Goal: Task Accomplishment & Management: Complete application form

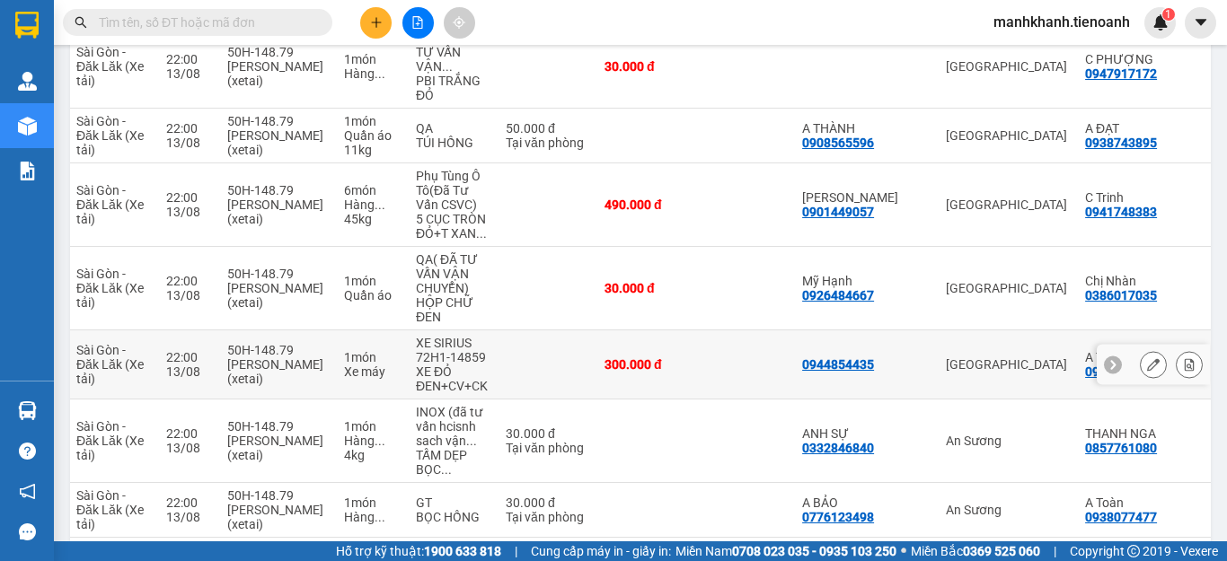
scroll to position [539, 0]
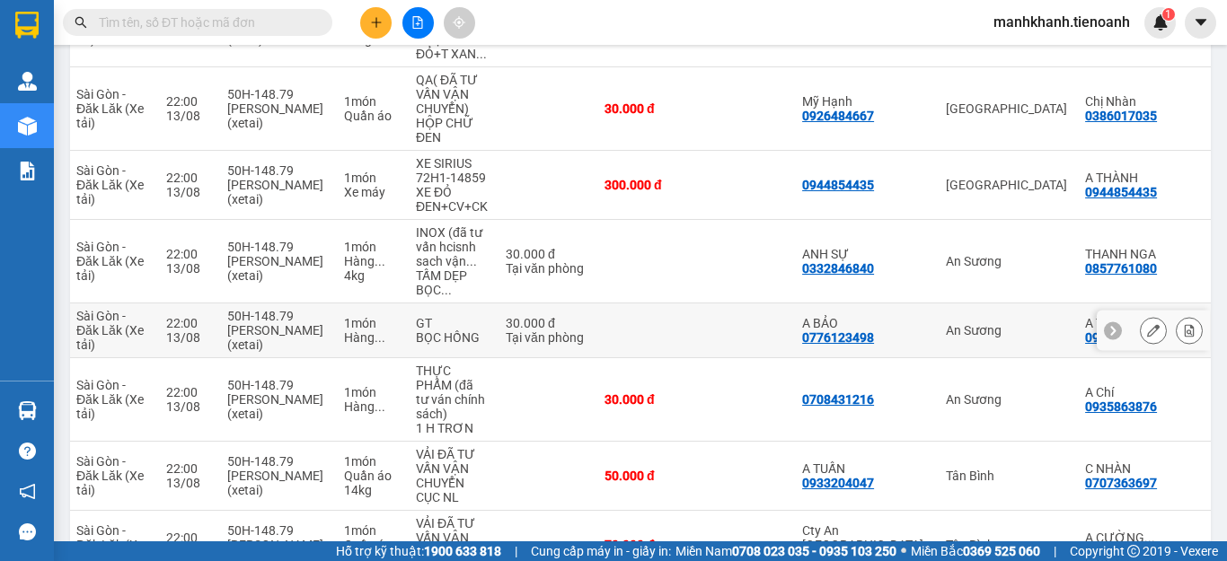
click at [937, 337] on td "An Sương" at bounding box center [1006, 331] width 139 height 55
checkbox input "true"
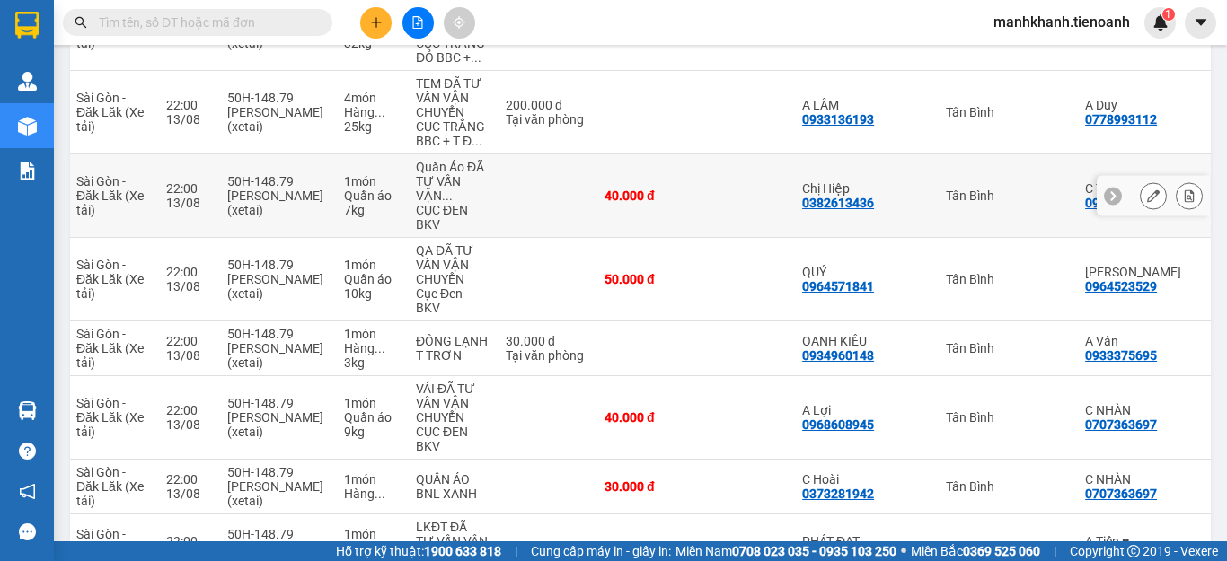
scroll to position [2155, 0]
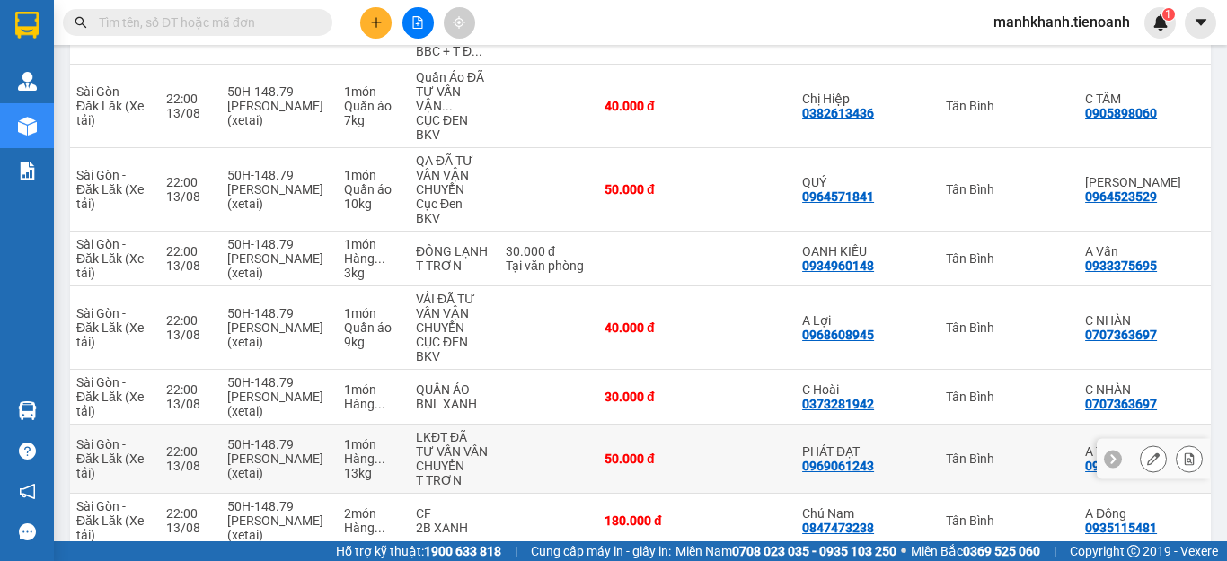
click at [726, 433] on td at bounding box center [748, 459] width 90 height 69
checkbox input "true"
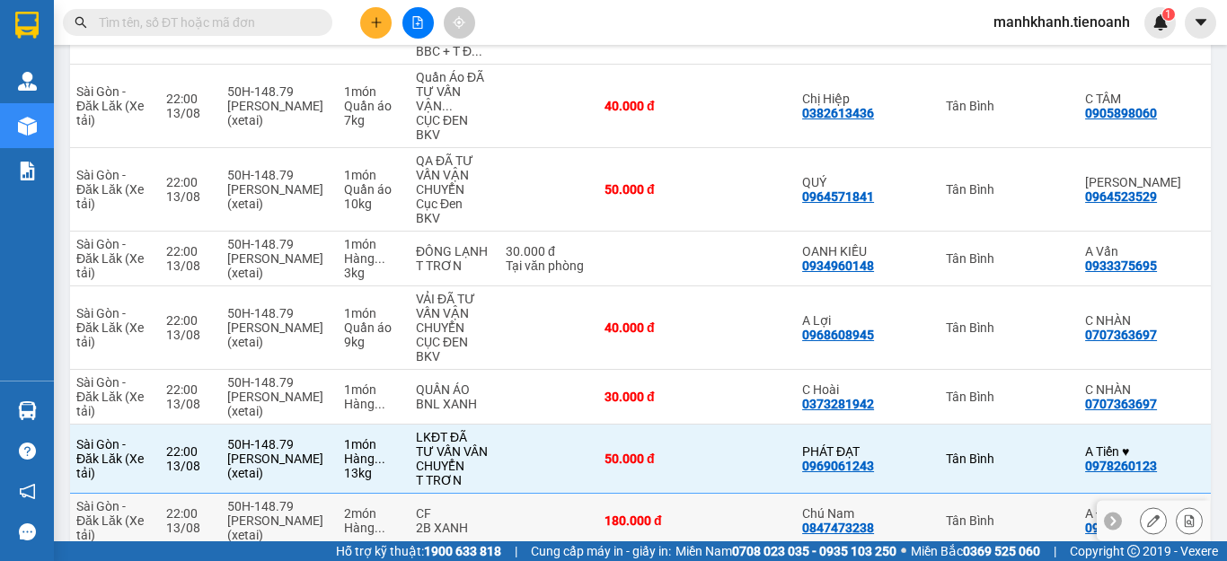
click at [745, 499] on td at bounding box center [748, 521] width 90 height 55
checkbox input "true"
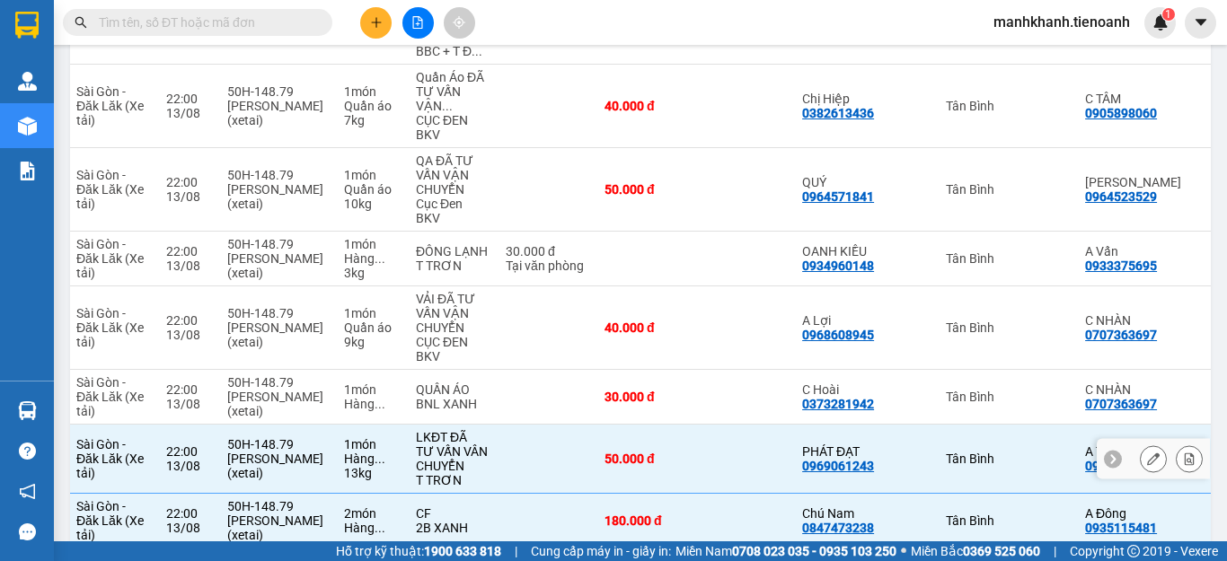
scroll to position [2425, 0]
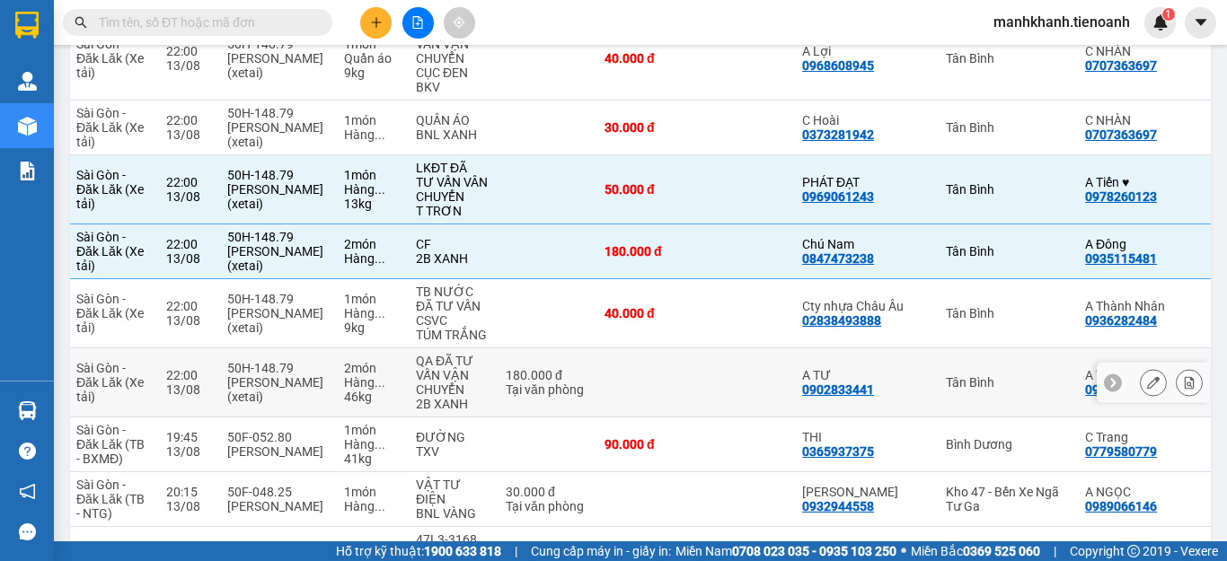
click at [690, 348] on td at bounding box center [649, 382] width 108 height 69
checkbox input "true"
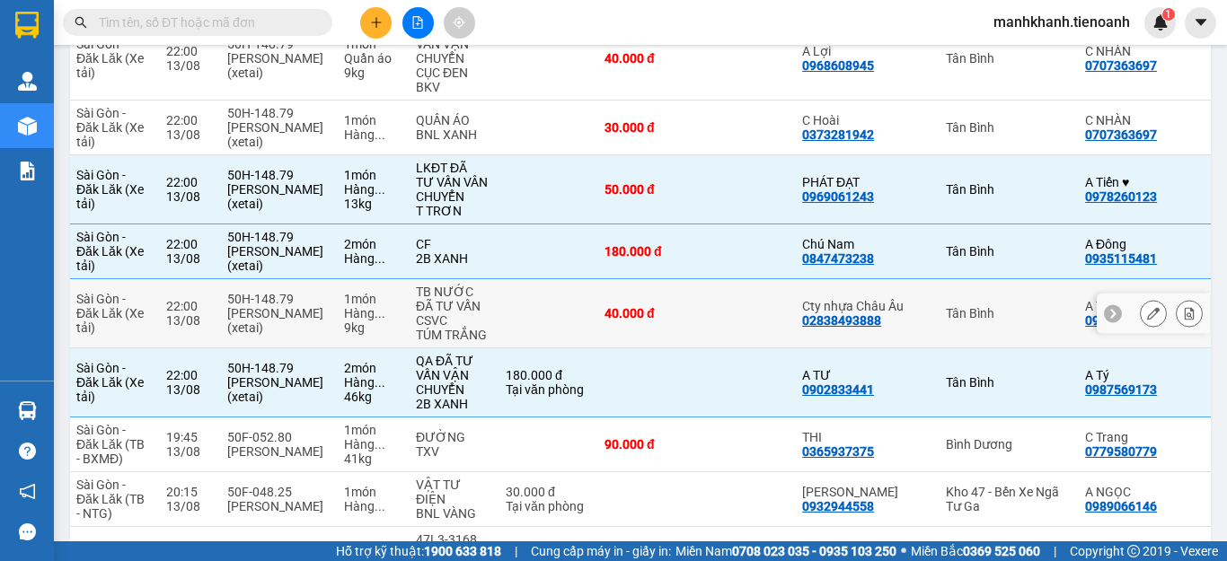
click at [712, 292] on td at bounding box center [748, 313] width 90 height 69
checkbox input "true"
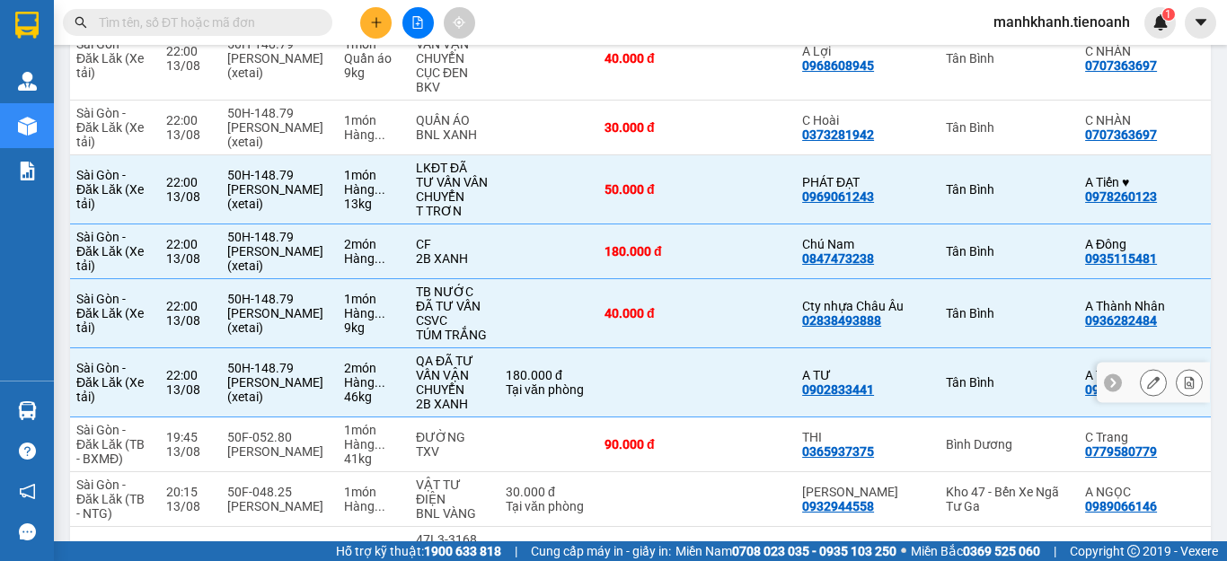
scroll to position [2514, 0]
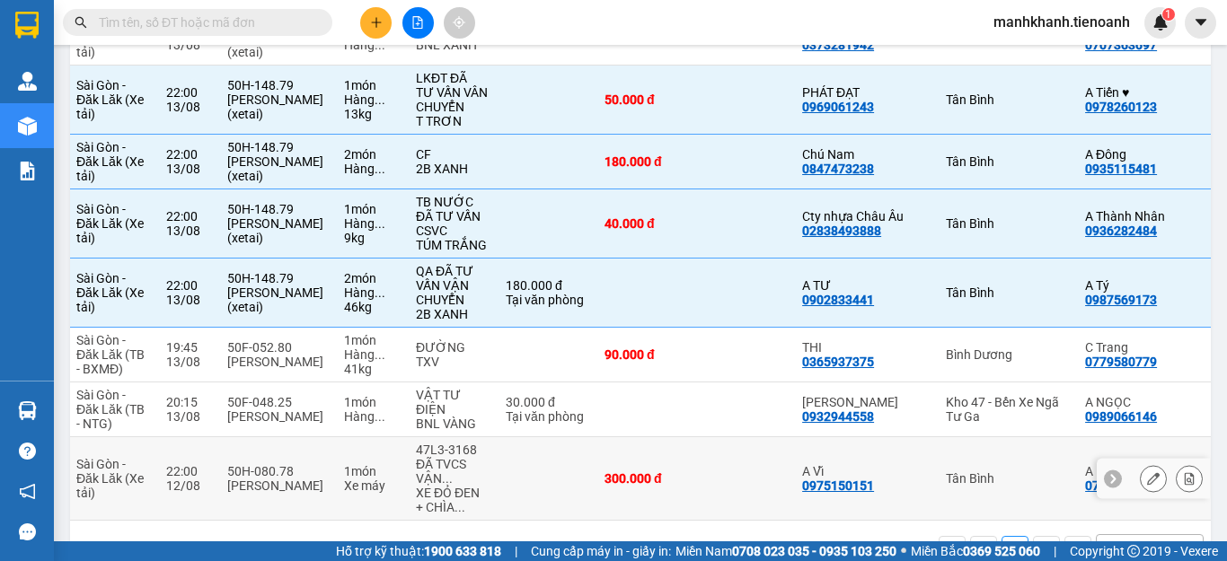
click at [738, 456] on td at bounding box center [748, 479] width 90 height 84
checkbox input "true"
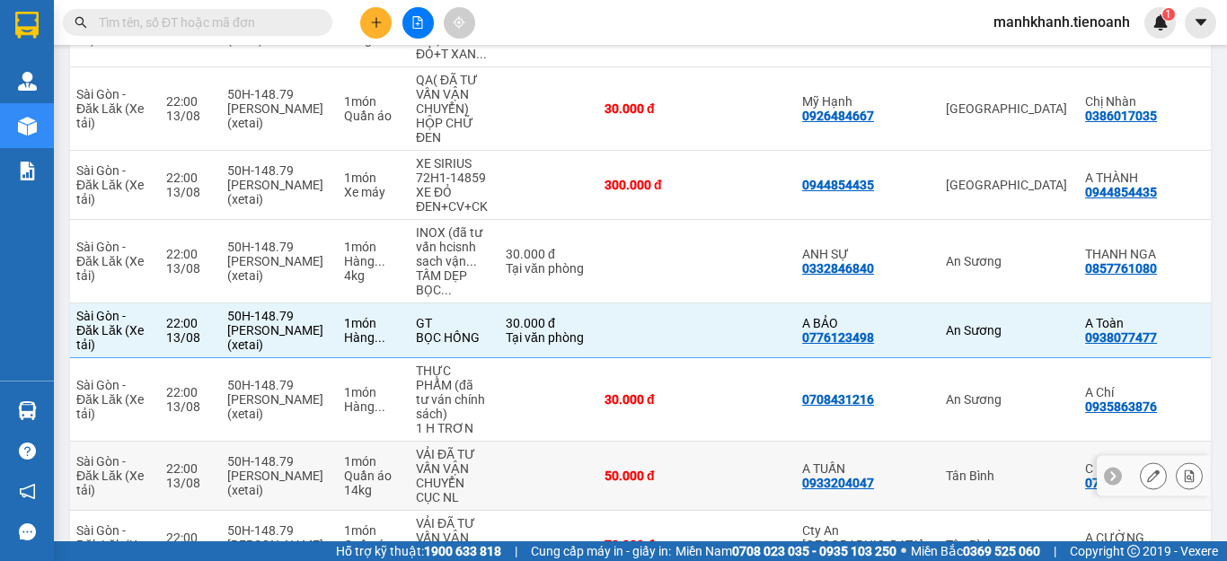
scroll to position [449, 0]
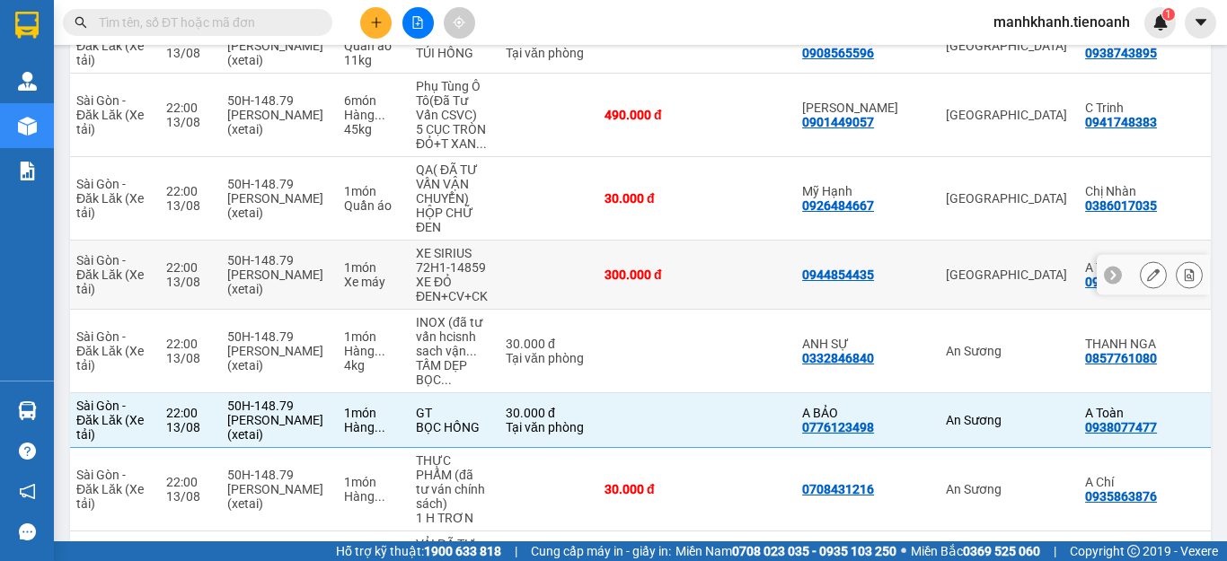
click at [538, 281] on td at bounding box center [546, 275] width 99 height 69
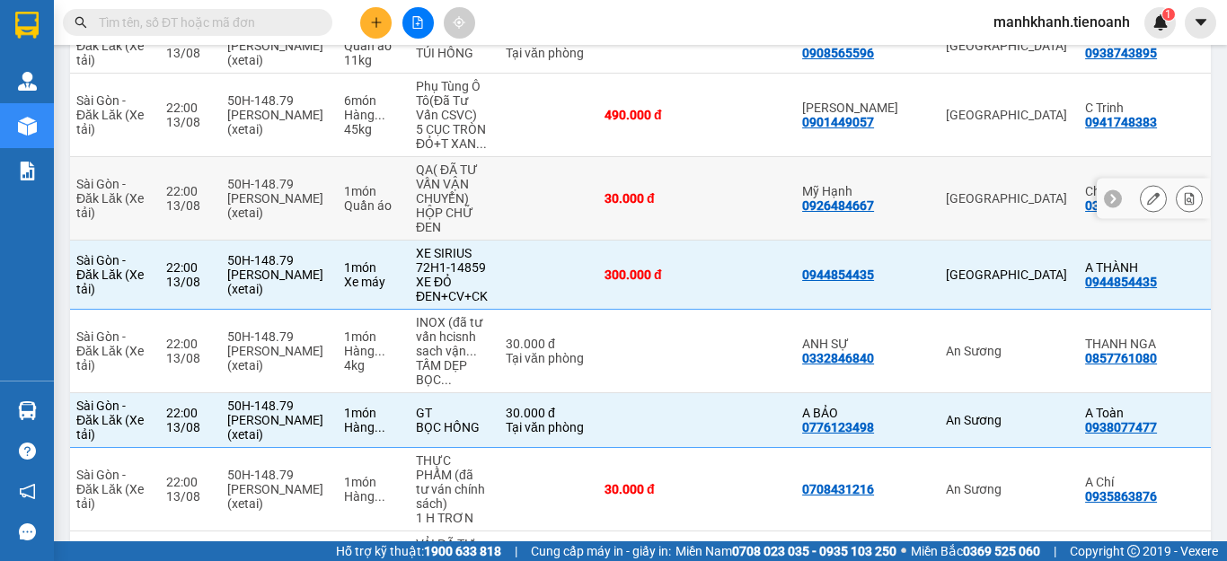
scroll to position [90, 0]
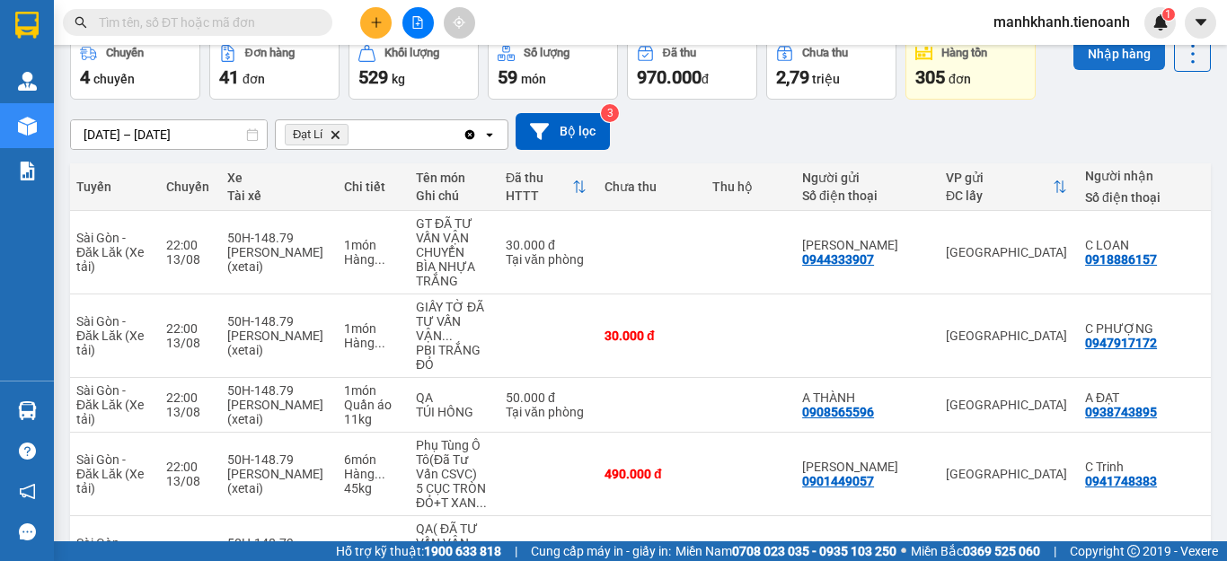
click at [1092, 55] on button "Nhập hàng" at bounding box center [1119, 54] width 92 height 32
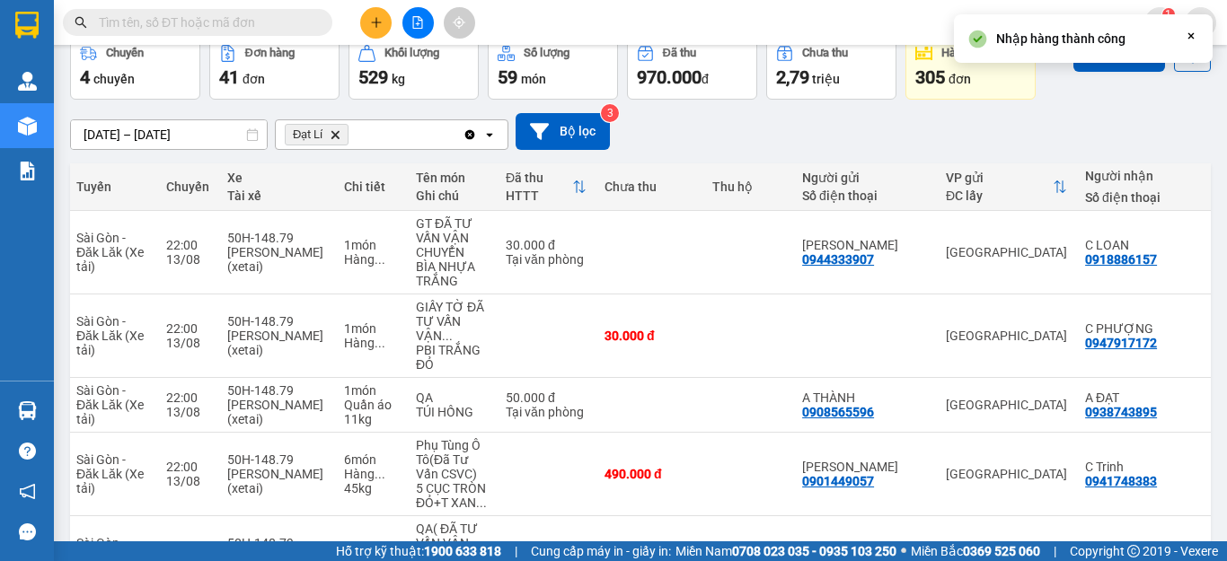
checkbox input "false"
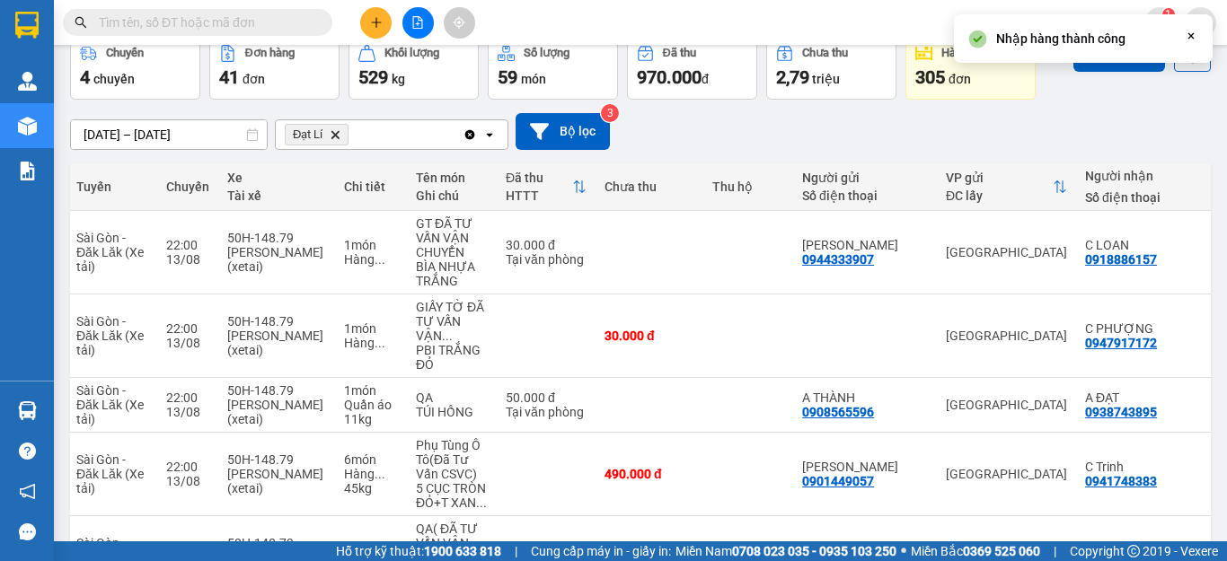
checkbox input "false"
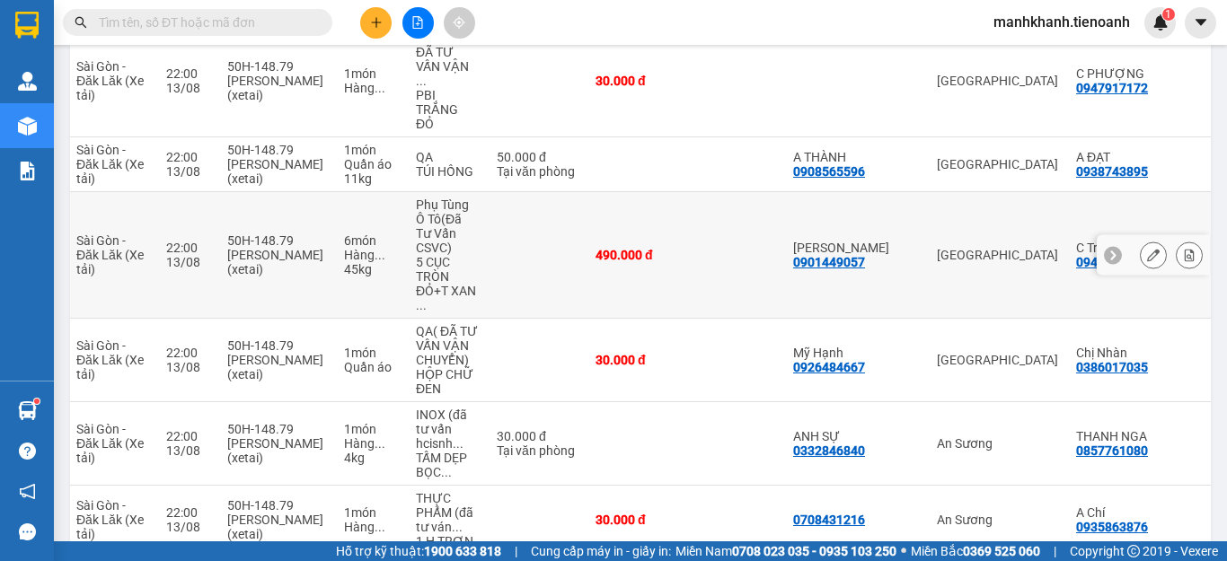
scroll to position [449, 0]
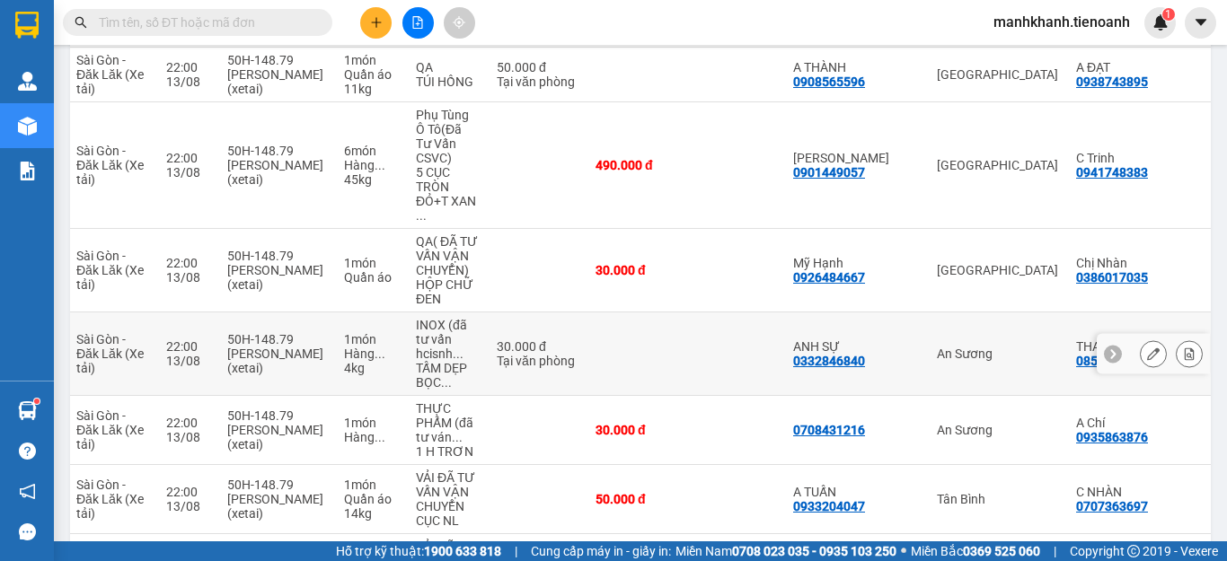
click at [864, 339] on div "ANH SỰ 0332846840" at bounding box center [856, 353] width 126 height 29
checkbox input "true"
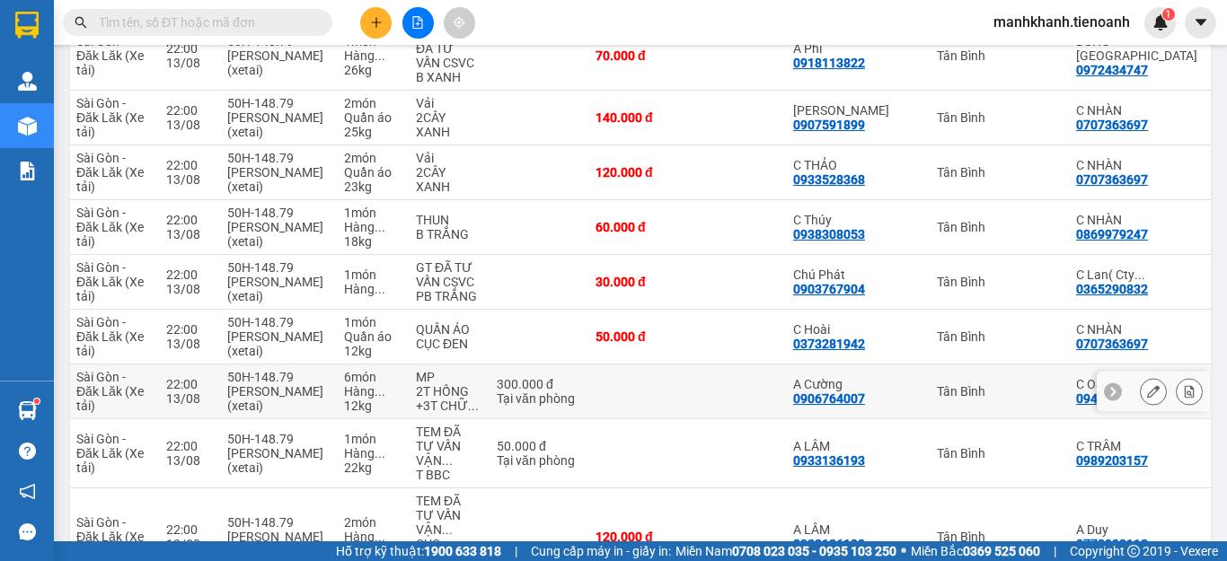
scroll to position [1616, 0]
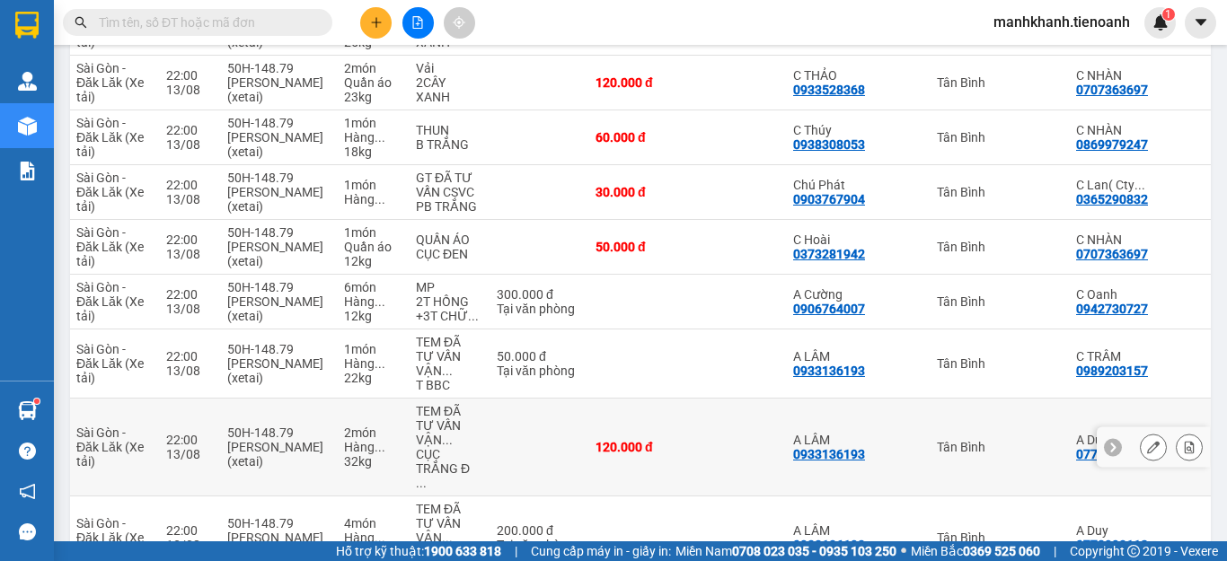
click at [937, 440] on div "Tân Bình" at bounding box center [997, 447] width 121 height 14
checkbox input "true"
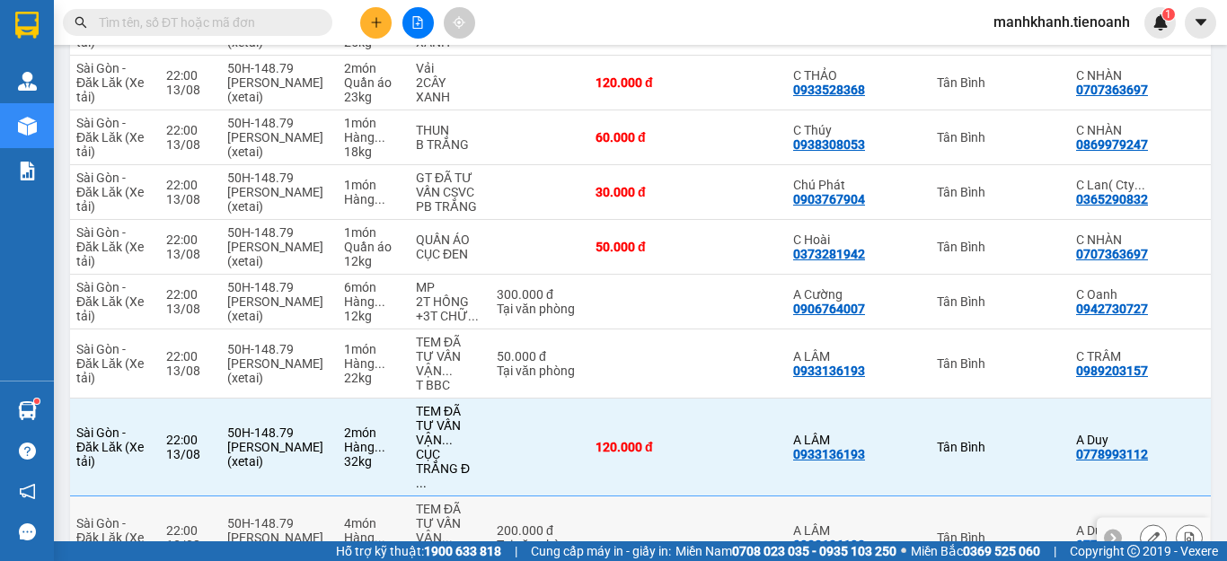
click at [937, 531] on div "Tân Bình" at bounding box center [997, 538] width 121 height 14
checkbox input "true"
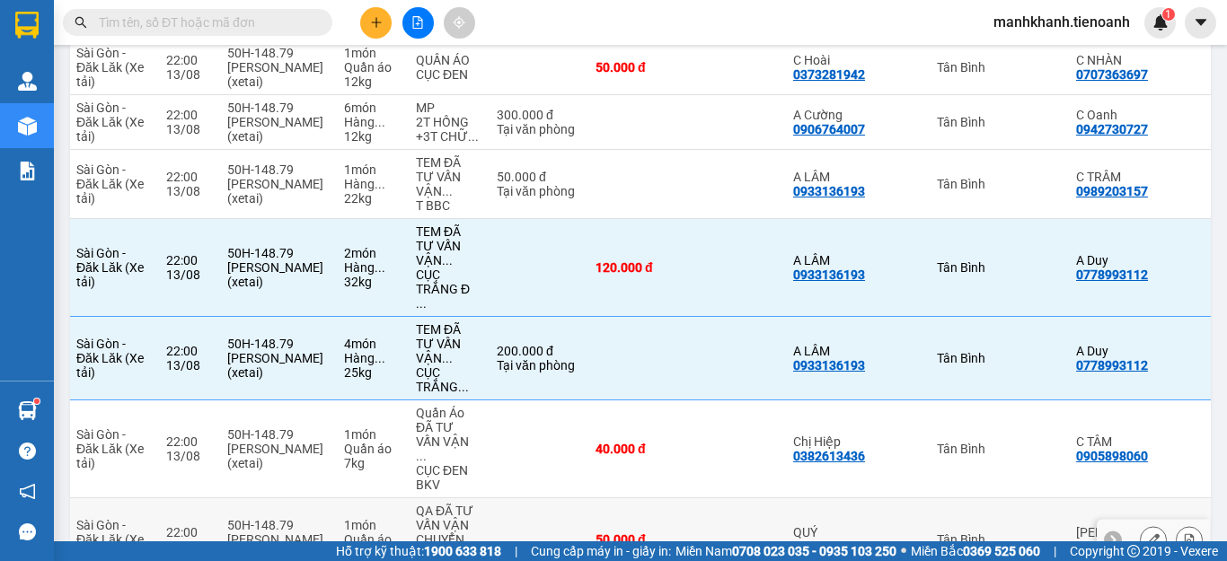
scroll to position [1886, 0]
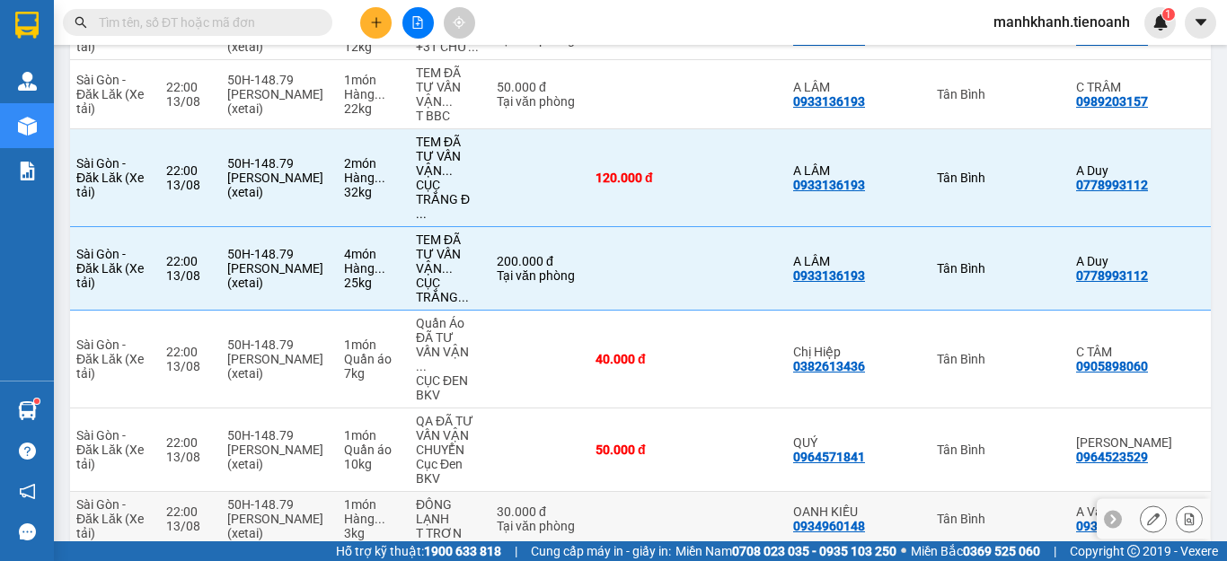
click at [945, 512] on div "Tân Bình" at bounding box center [997, 519] width 121 height 14
checkbox input "true"
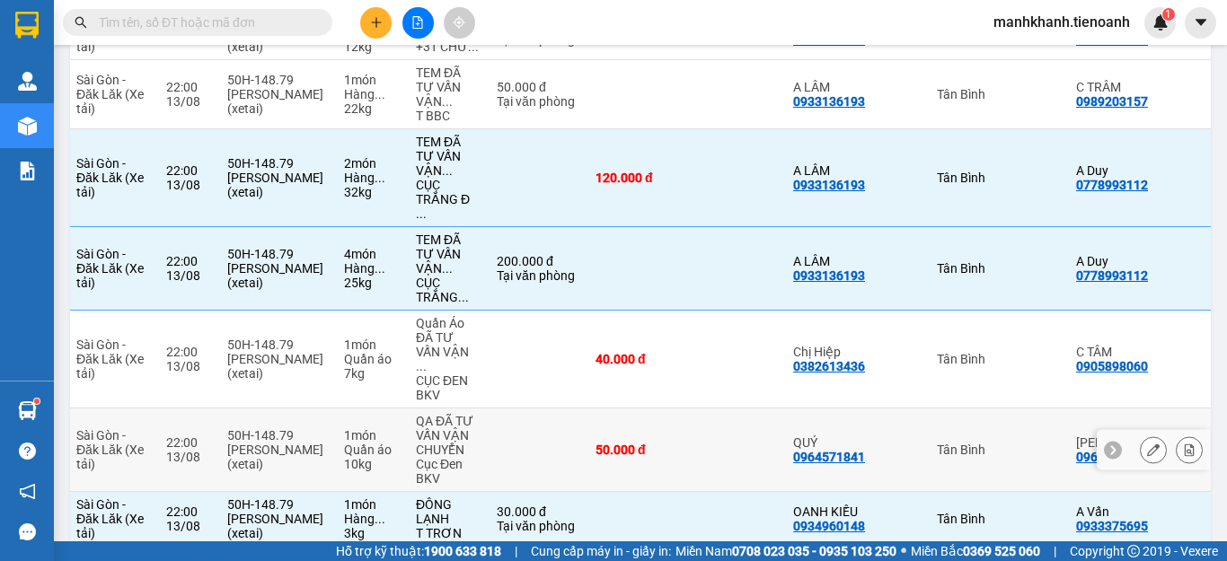
click at [946, 409] on td "Tân Bình" at bounding box center [997, 451] width 139 height 84
checkbox input "true"
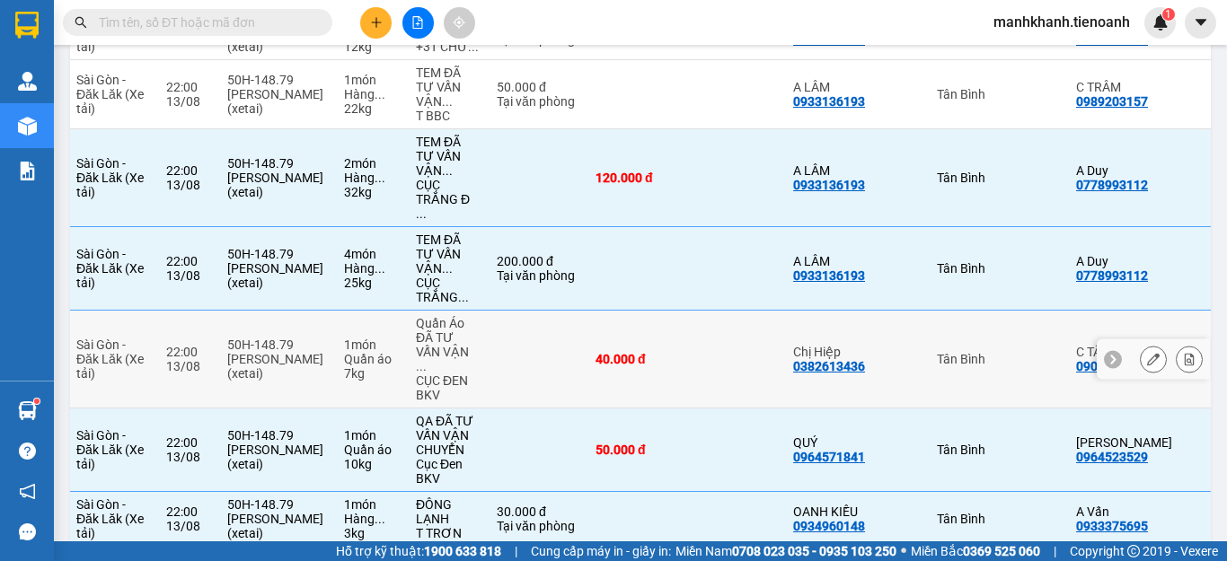
click at [947, 311] on td "Tân Bình" at bounding box center [997, 360] width 139 height 98
checkbox input "true"
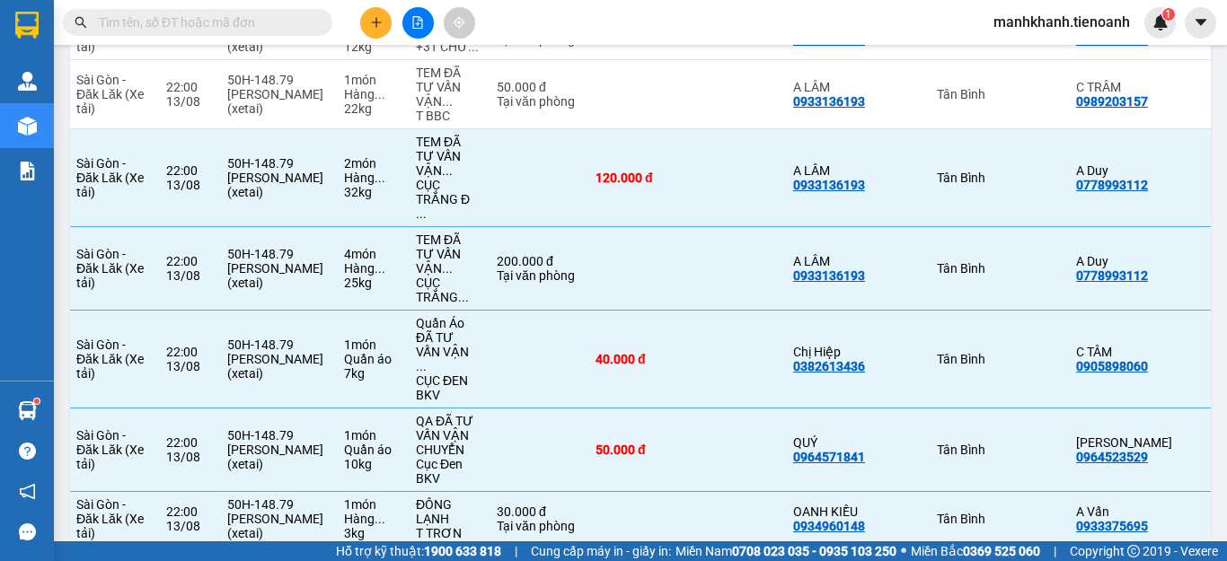
scroll to position [1976, 0]
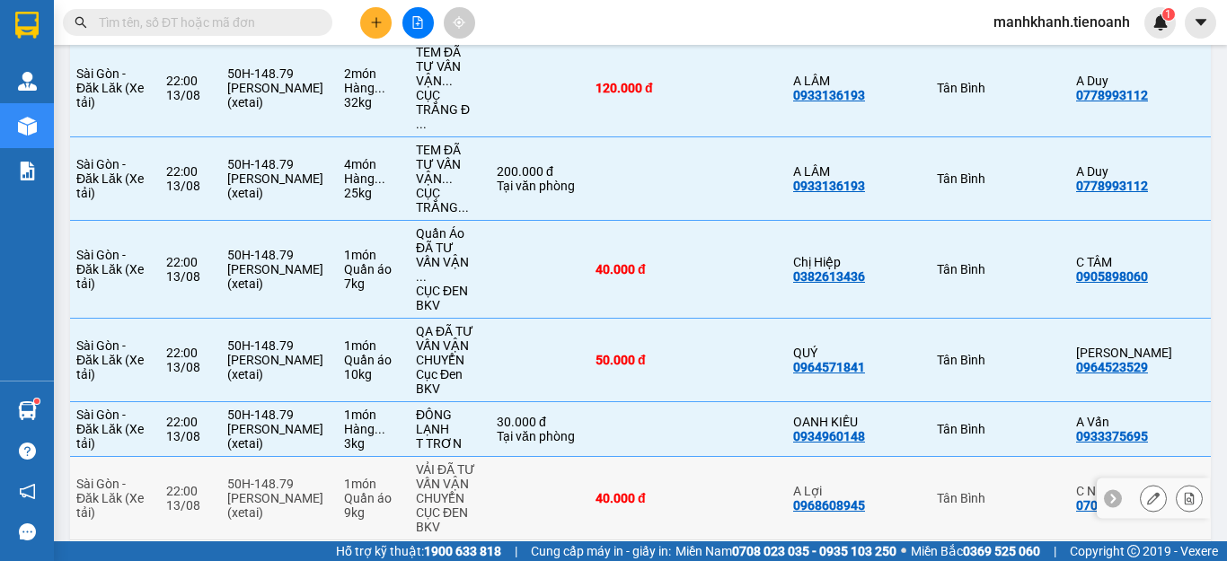
click at [958, 491] on div "Tân Bình" at bounding box center [997, 498] width 121 height 14
checkbox input "true"
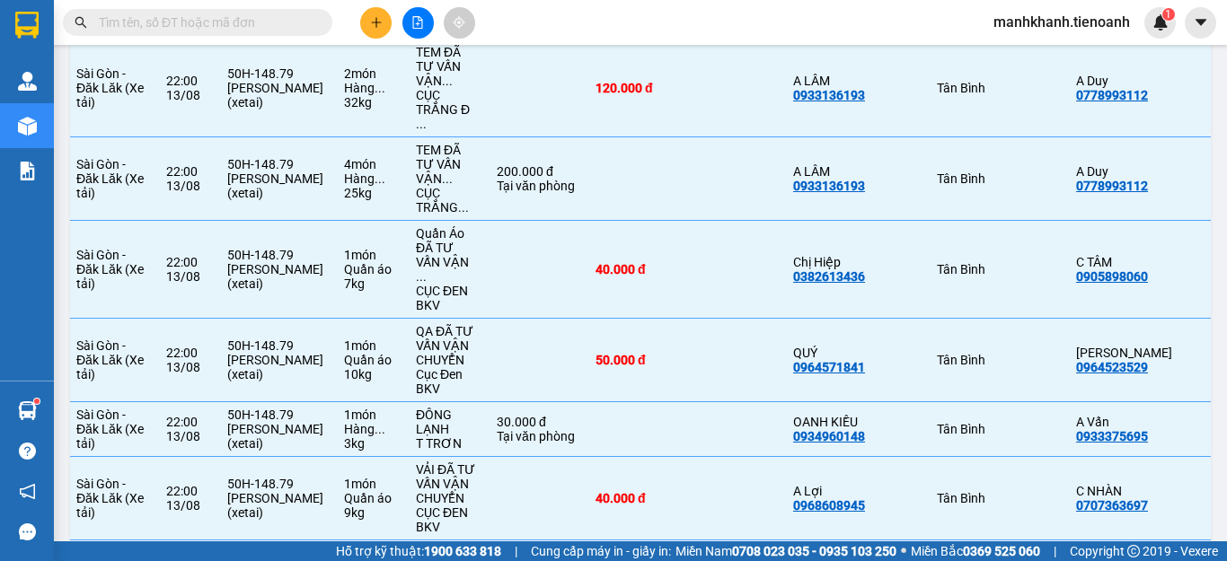
click at [960, 560] on div "Tân Bình" at bounding box center [997, 567] width 121 height 14
checkbox input "true"
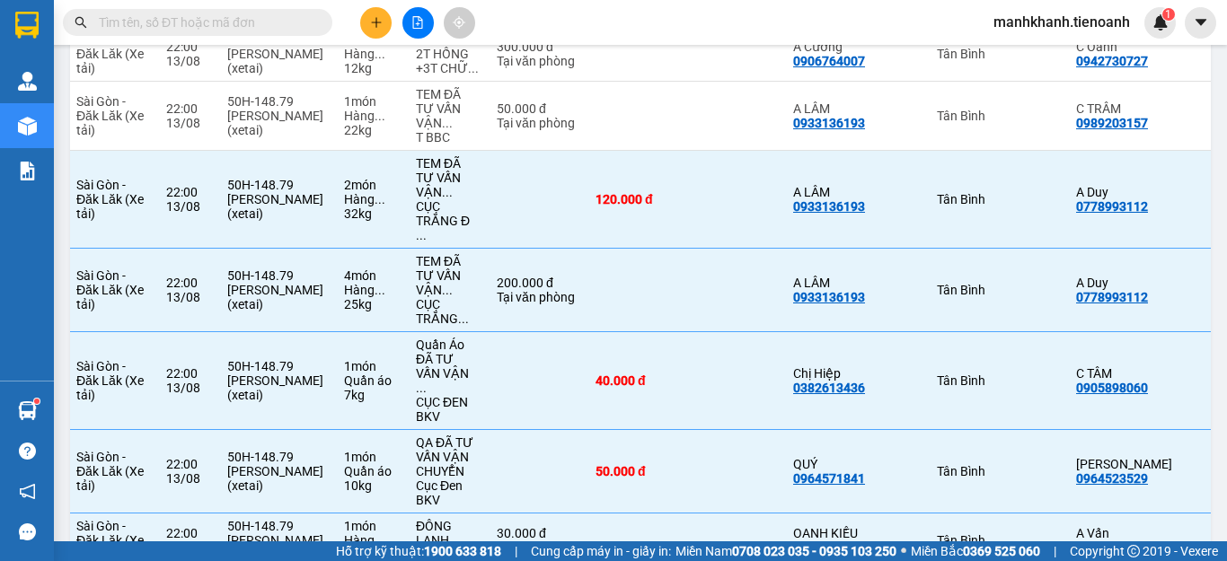
scroll to position [1595, 0]
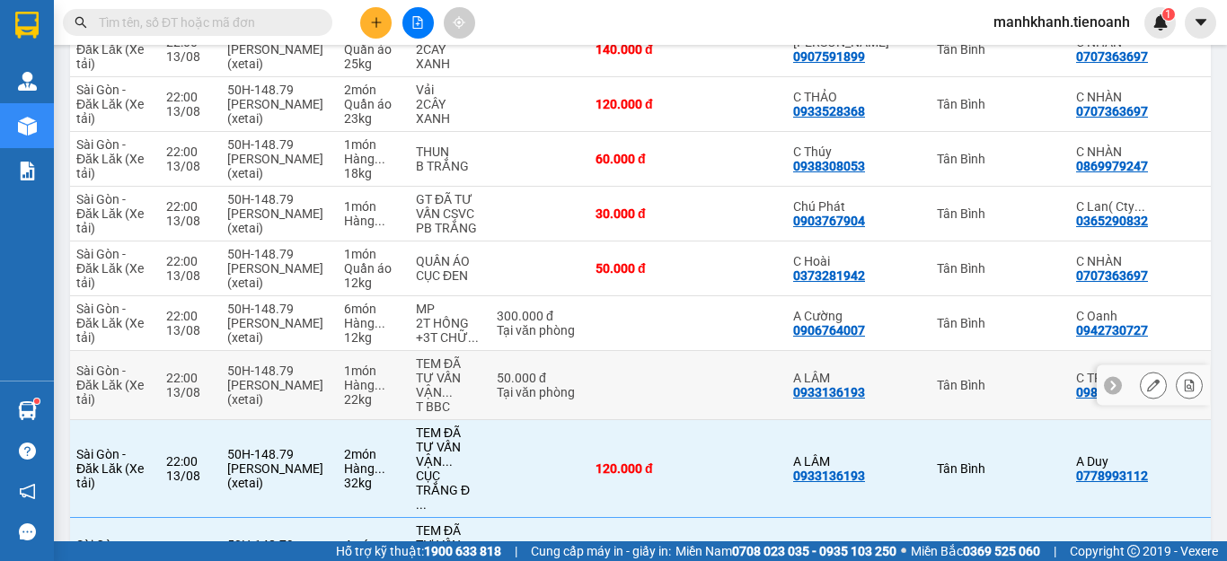
click at [962, 378] on div "Tân Bình" at bounding box center [997, 385] width 121 height 14
checkbox input "true"
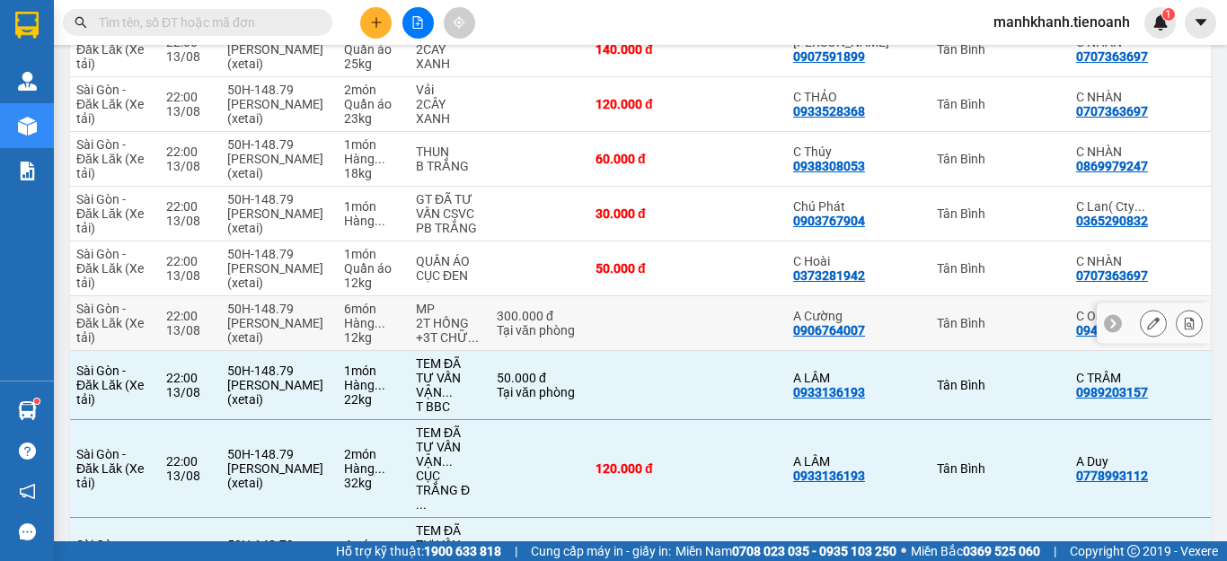
click at [954, 316] on div "Tân Bình" at bounding box center [997, 323] width 121 height 14
checkbox input "true"
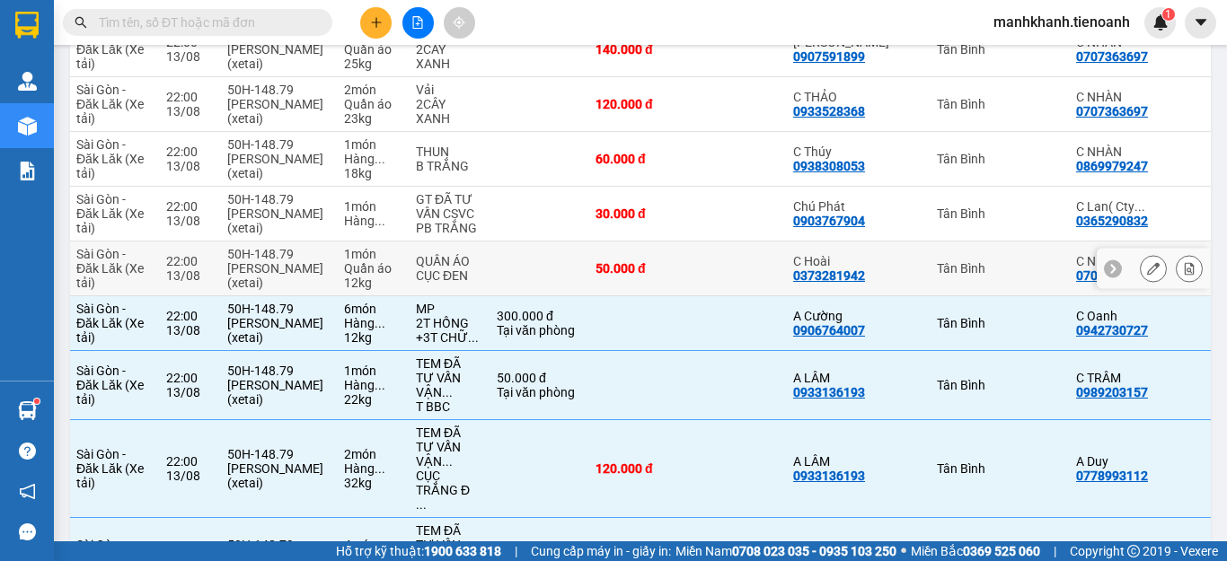
click at [962, 261] on div "Tân Bình" at bounding box center [997, 268] width 121 height 14
checkbox input "true"
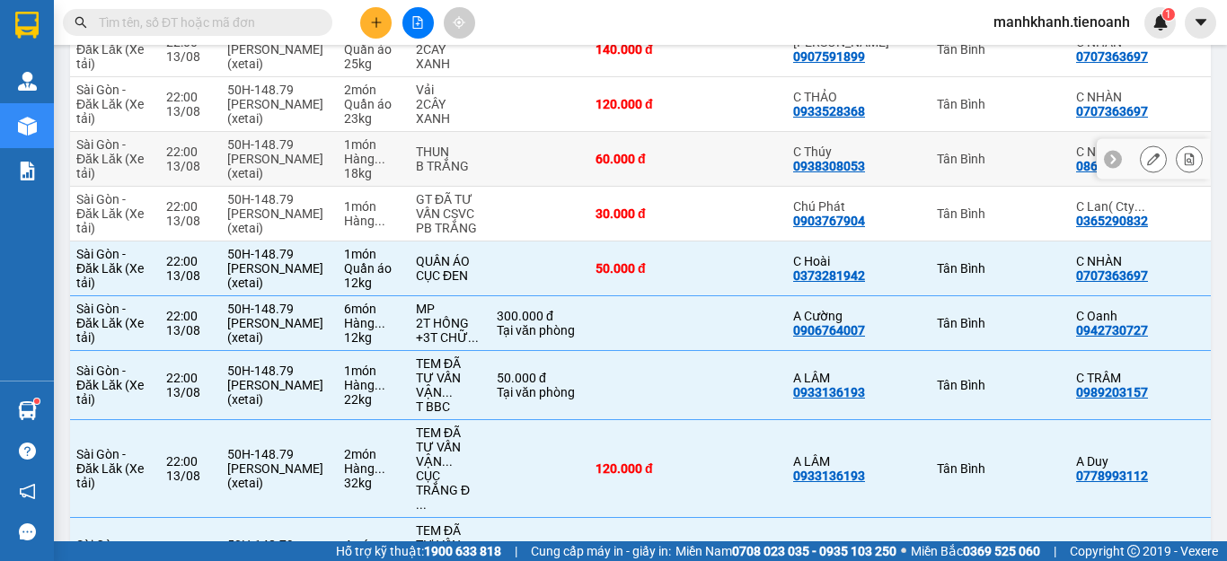
scroll to position [1415, 0]
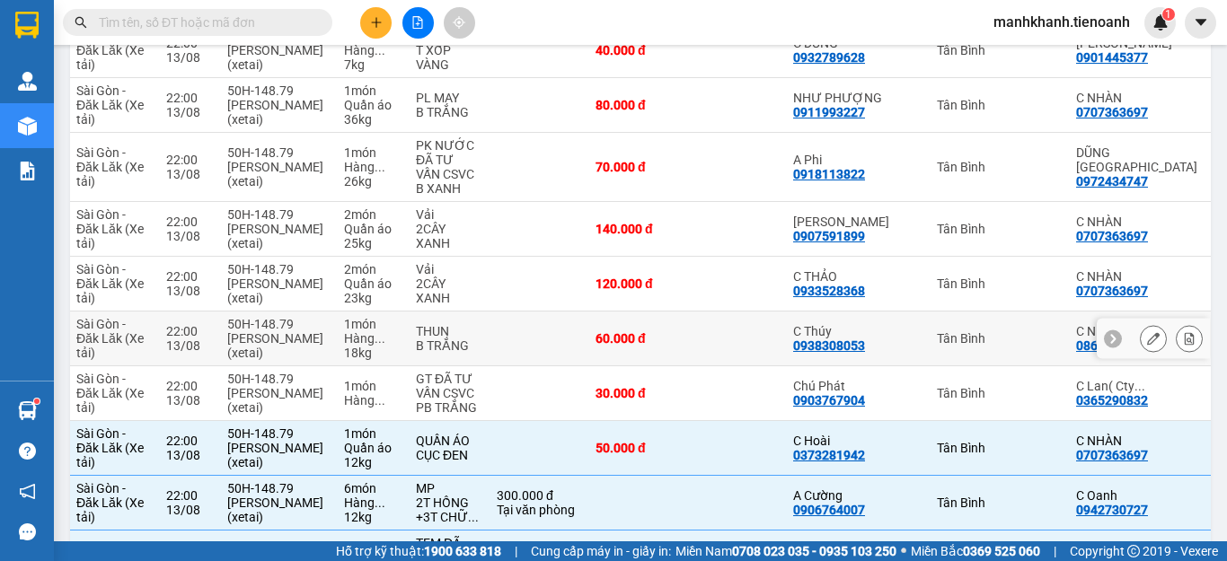
click at [957, 331] on div "Tân Bình" at bounding box center [997, 338] width 121 height 14
checkbox input "true"
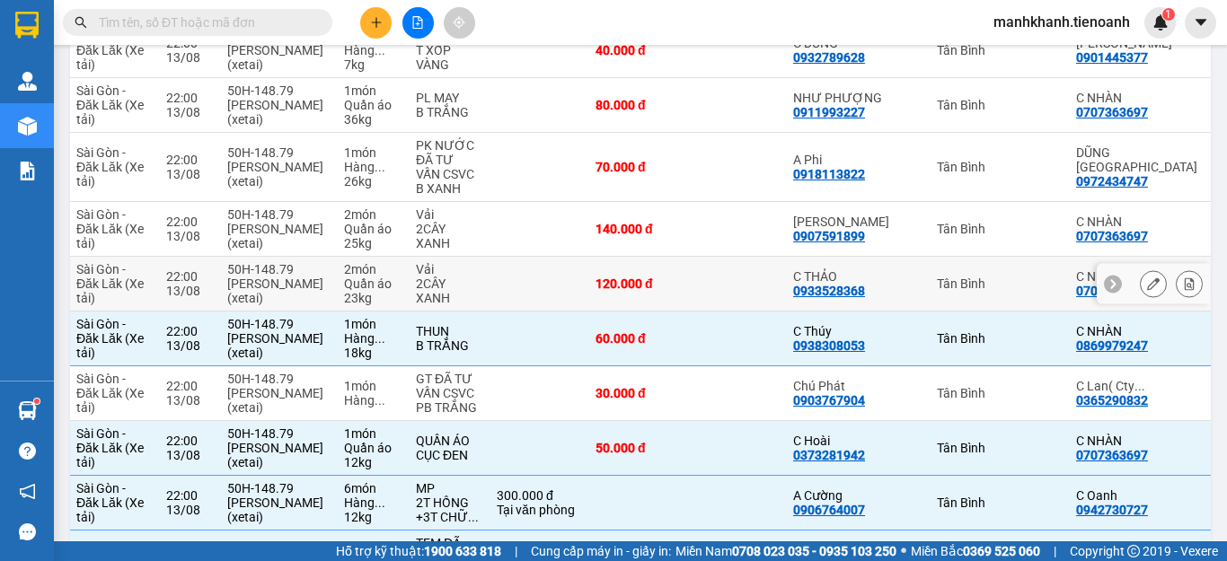
click at [957, 277] on div "Tân Bình" at bounding box center [997, 284] width 121 height 14
checkbox input "true"
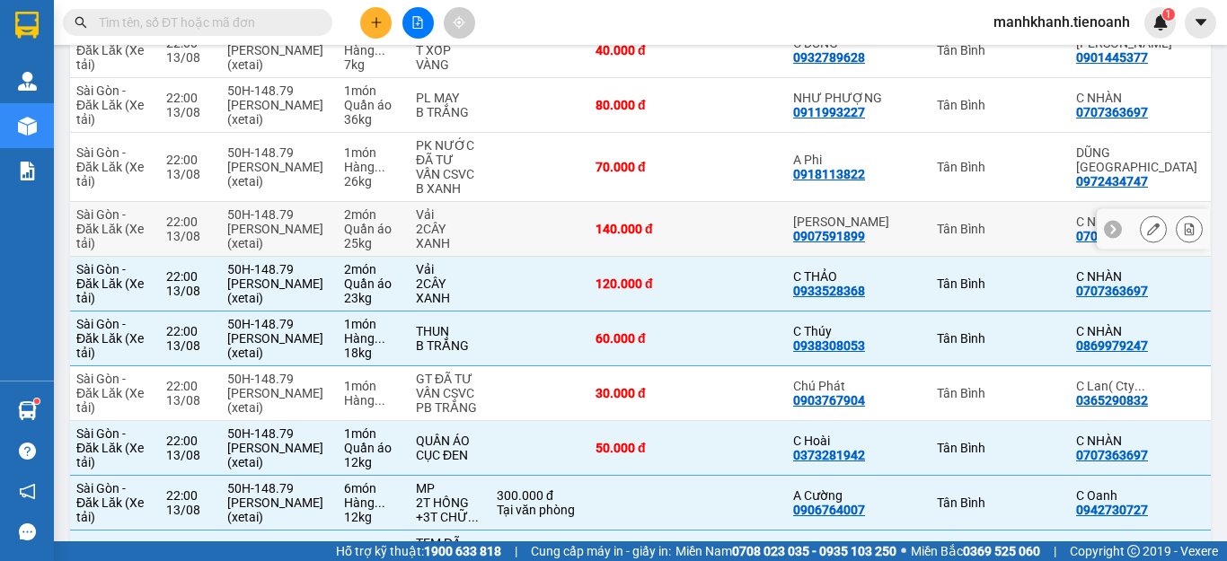
click at [962, 202] on td "Tân Bình" at bounding box center [997, 229] width 139 height 55
checkbox input "true"
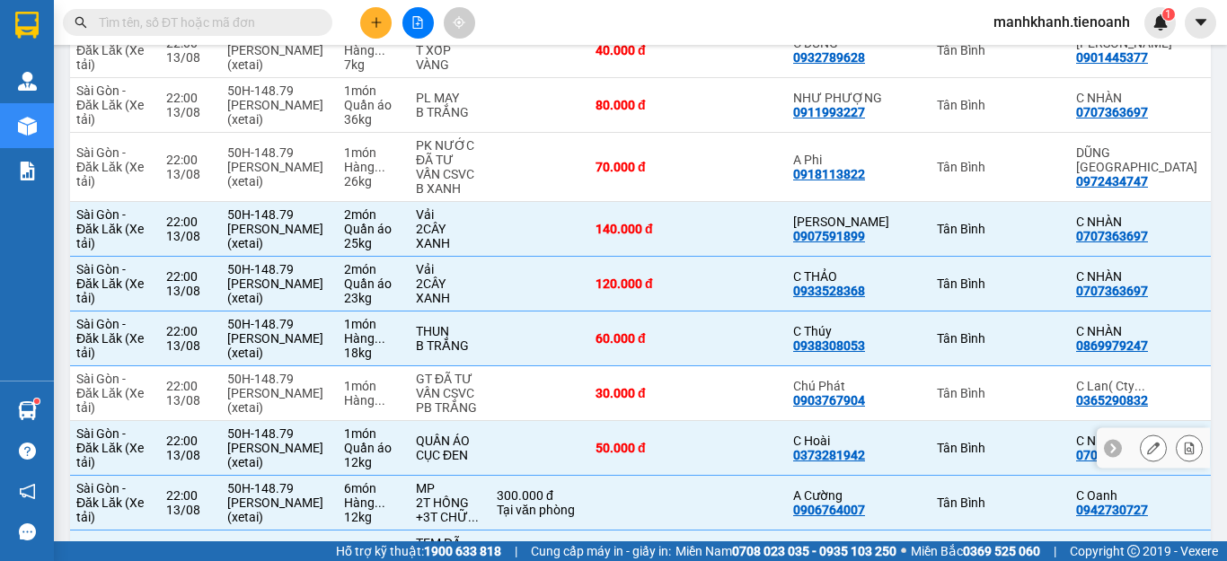
scroll to position [1236, 0]
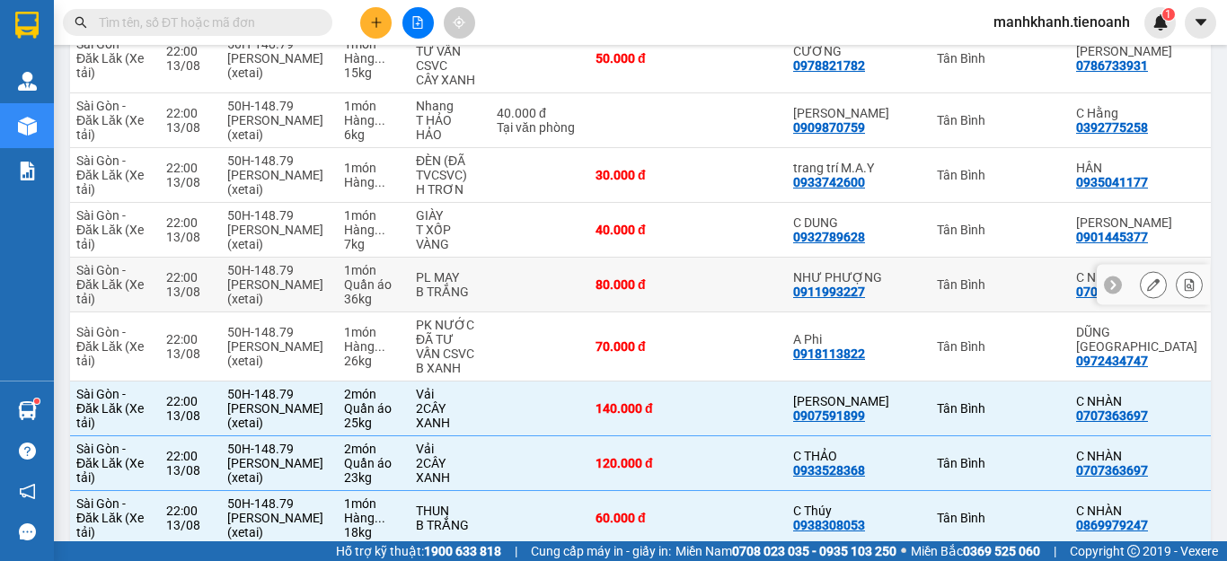
click at [928, 258] on td "Tân Bình" at bounding box center [997, 285] width 139 height 55
checkbox input "true"
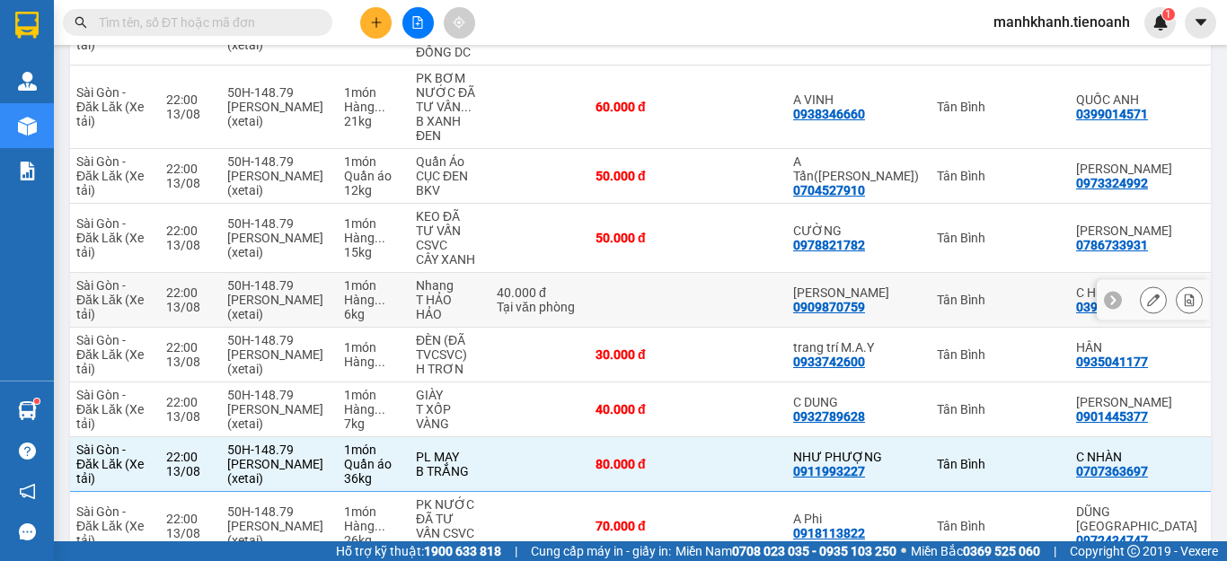
scroll to position [966, 0]
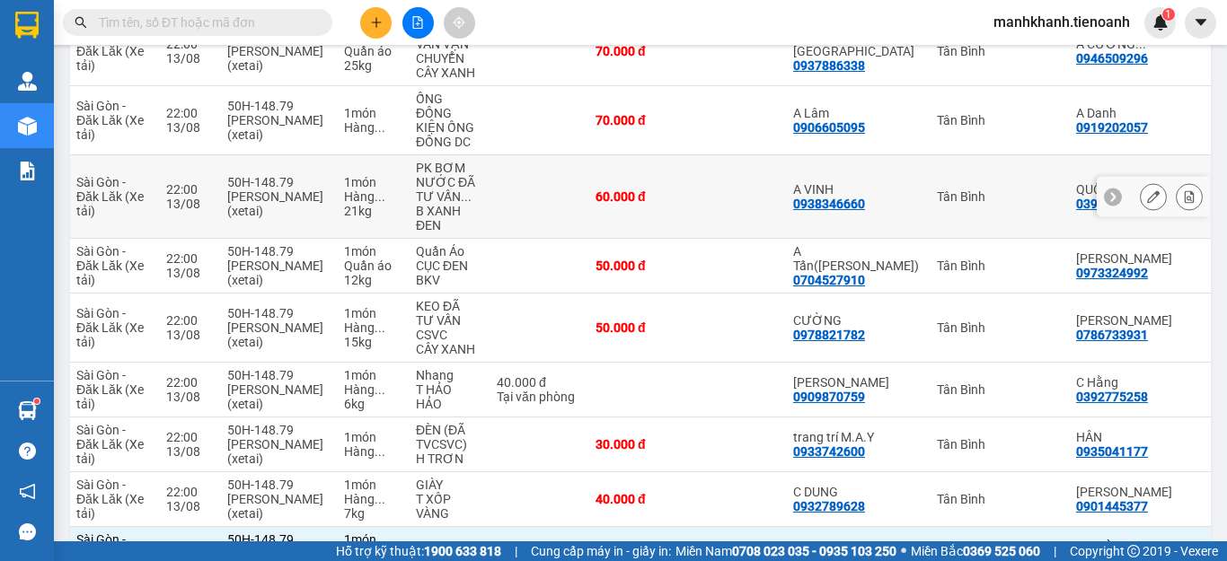
click at [938, 189] on div "Tân Bình" at bounding box center [997, 196] width 121 height 14
checkbox input "true"
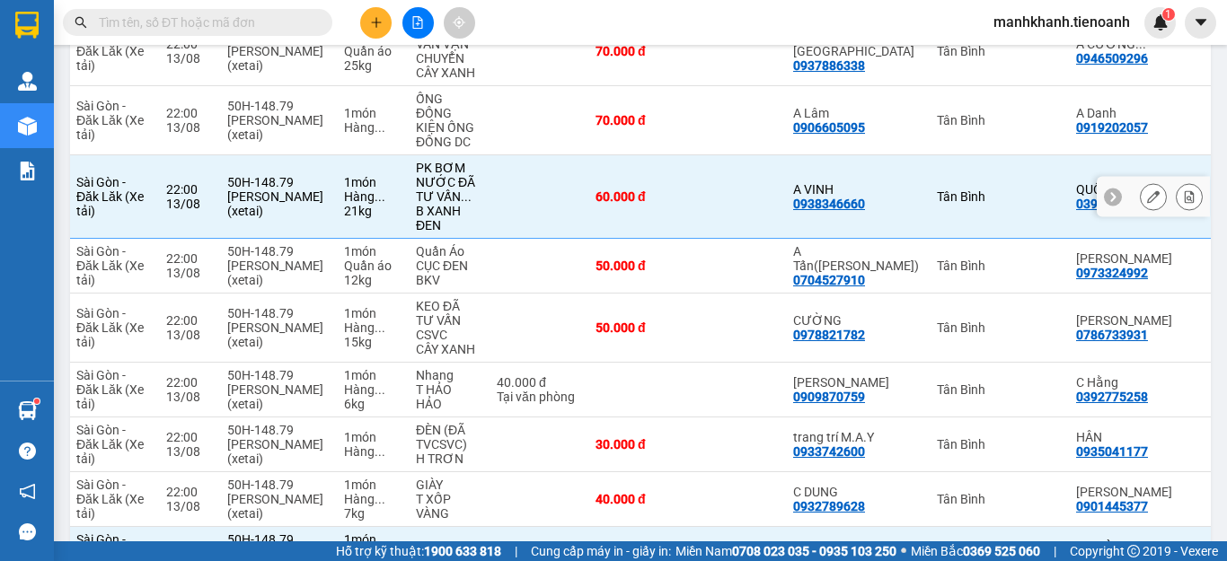
scroll to position [787, 0]
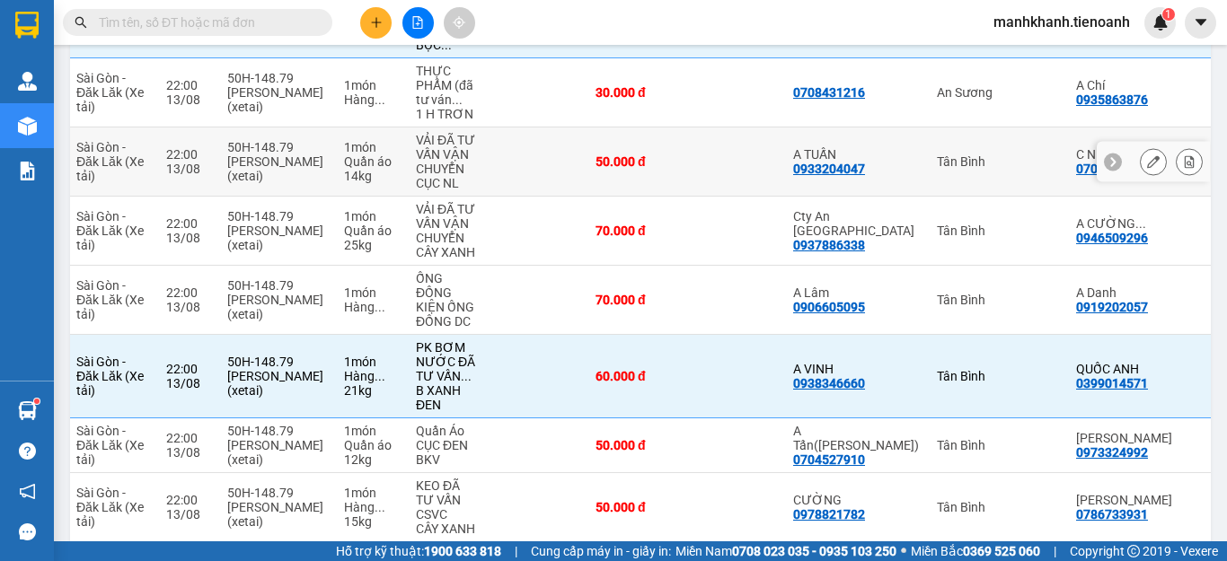
click at [937, 154] on div "Tân Bình" at bounding box center [997, 161] width 121 height 14
checkbox input "true"
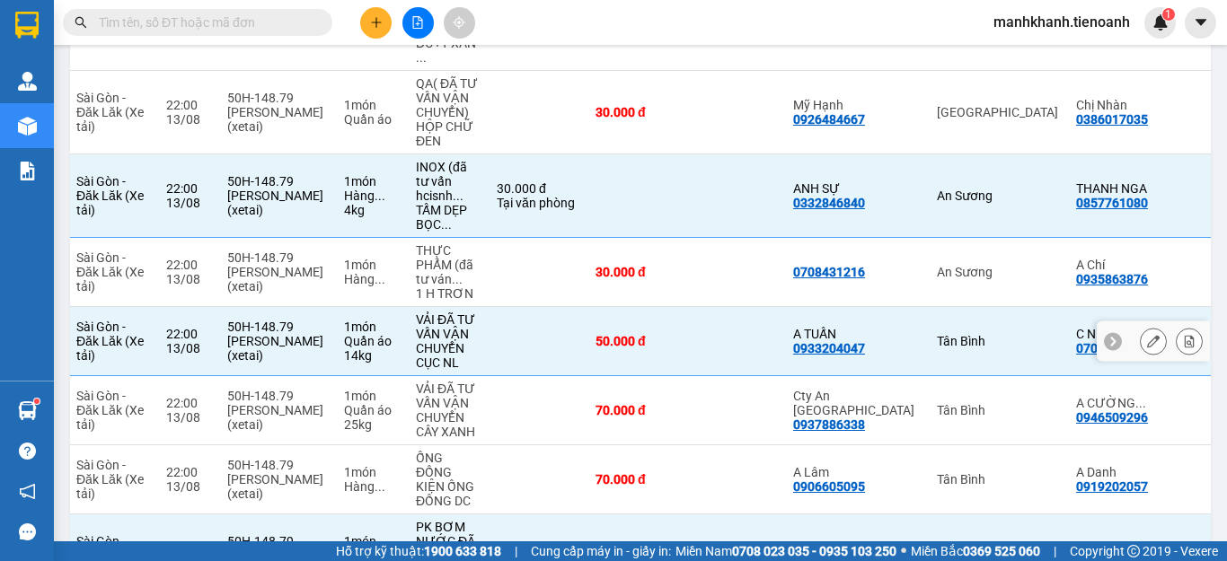
scroll to position [517, 0]
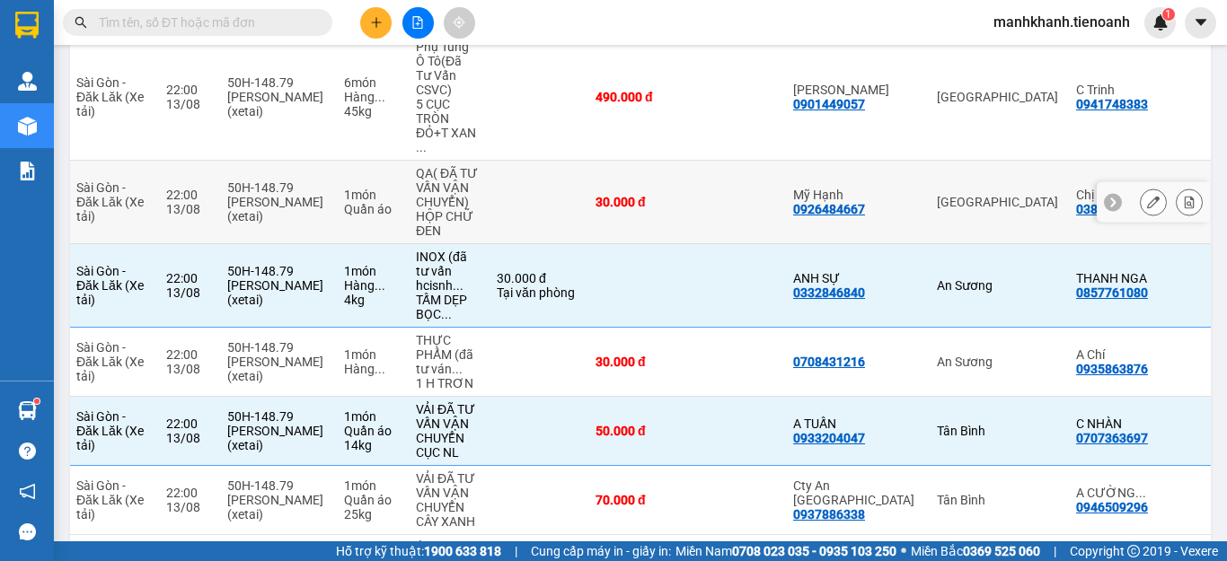
click at [944, 171] on td "Thủ Đức" at bounding box center [997, 203] width 139 height 84
checkbox input "true"
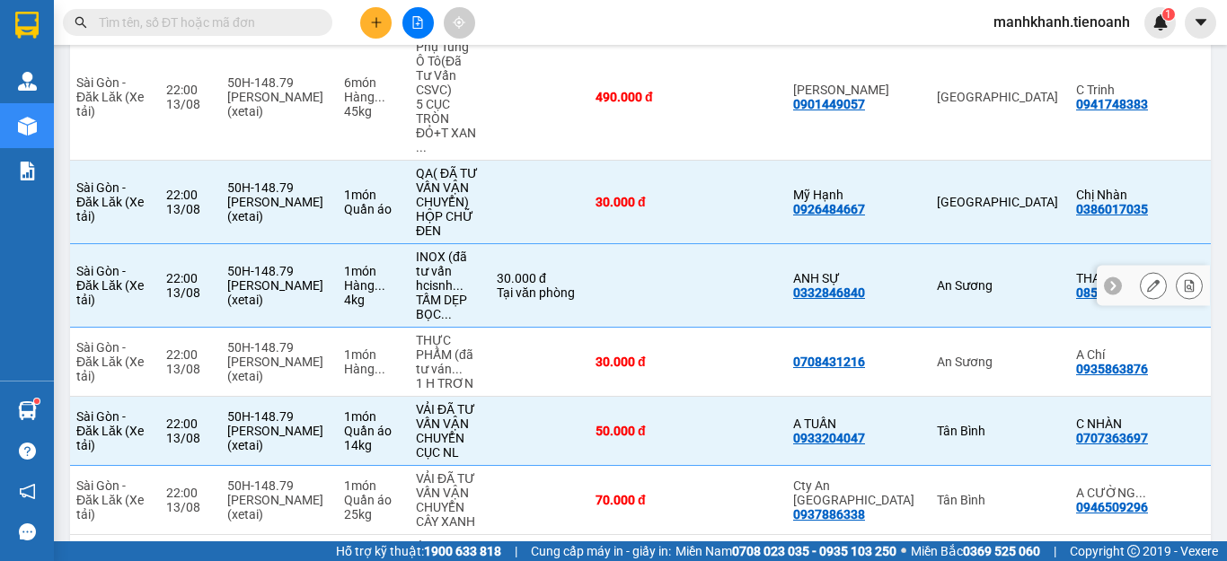
scroll to position [427, 0]
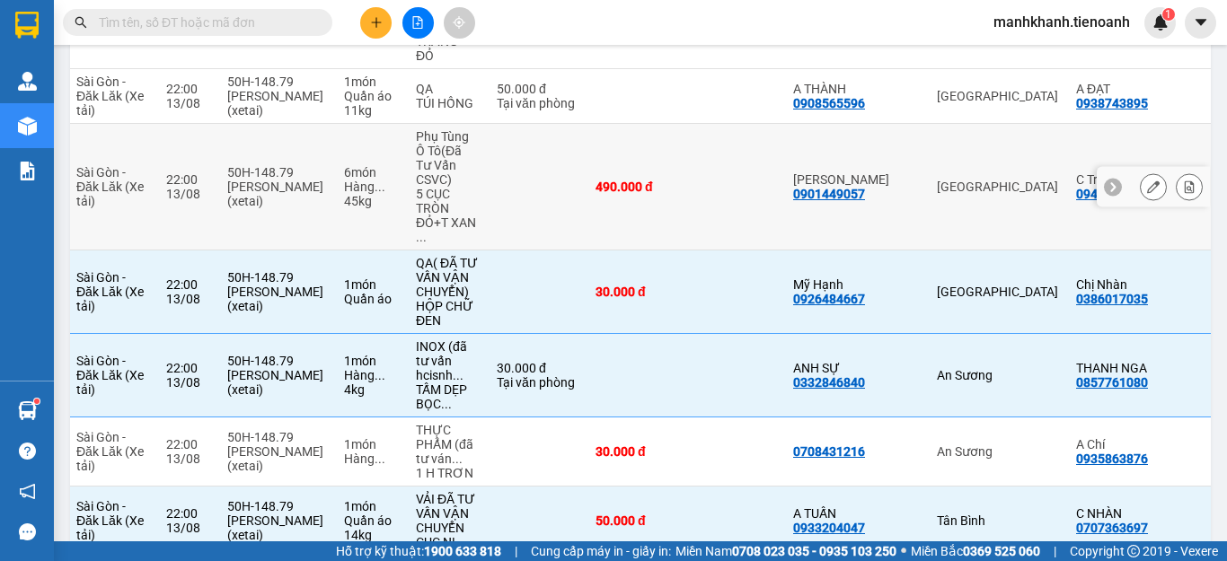
click at [938, 172] on td "Thủ Đức" at bounding box center [997, 187] width 139 height 127
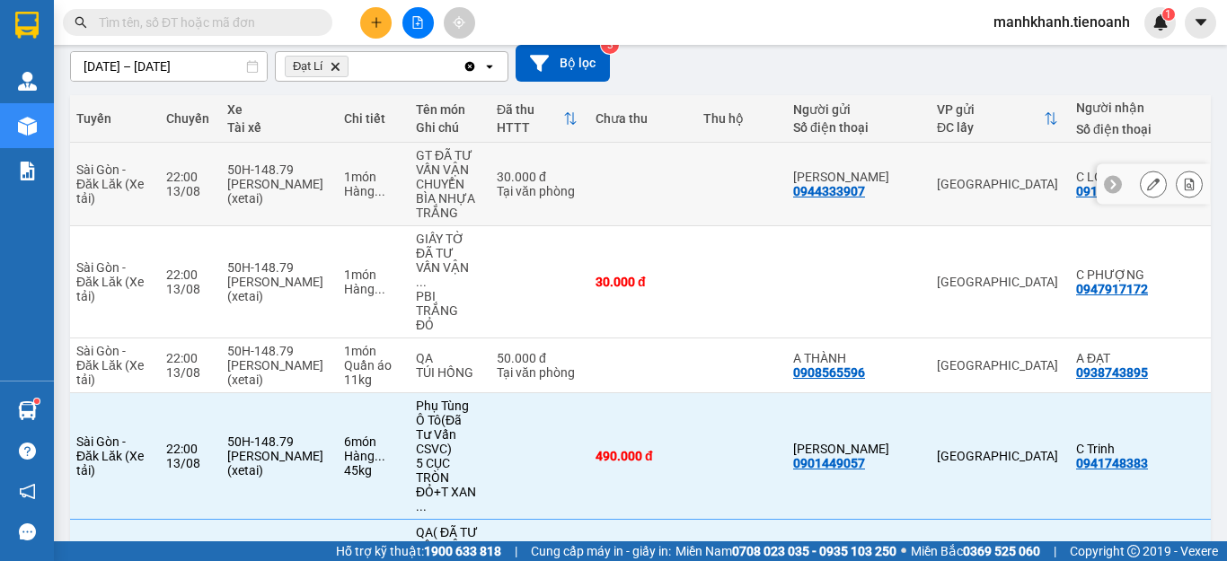
scroll to position [0, 0]
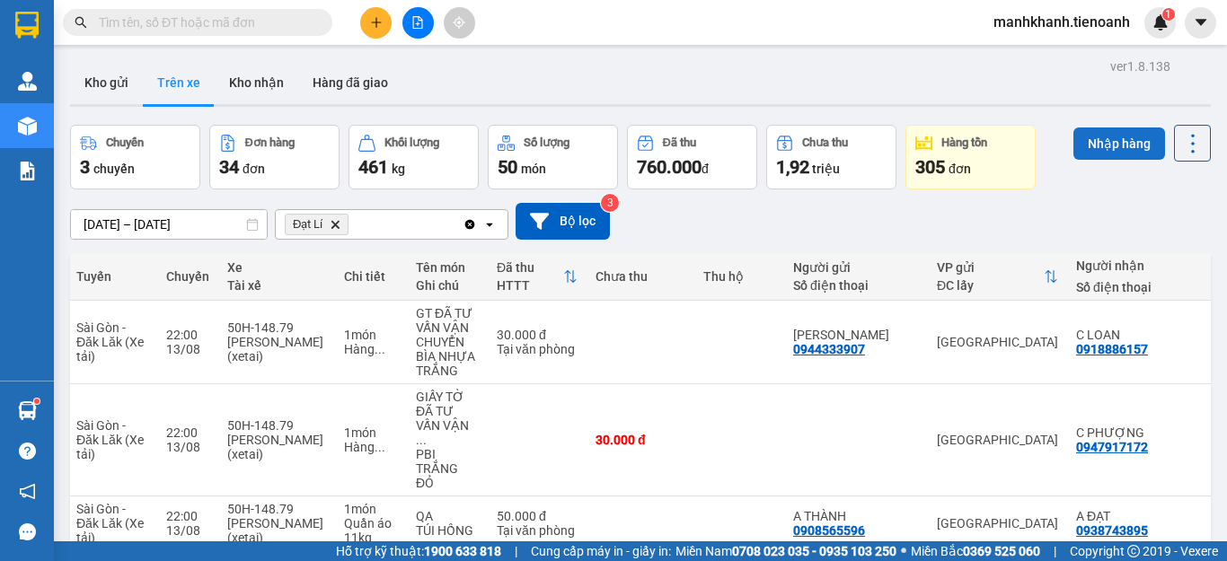
click at [1104, 149] on button "Nhập hàng" at bounding box center [1119, 144] width 92 height 32
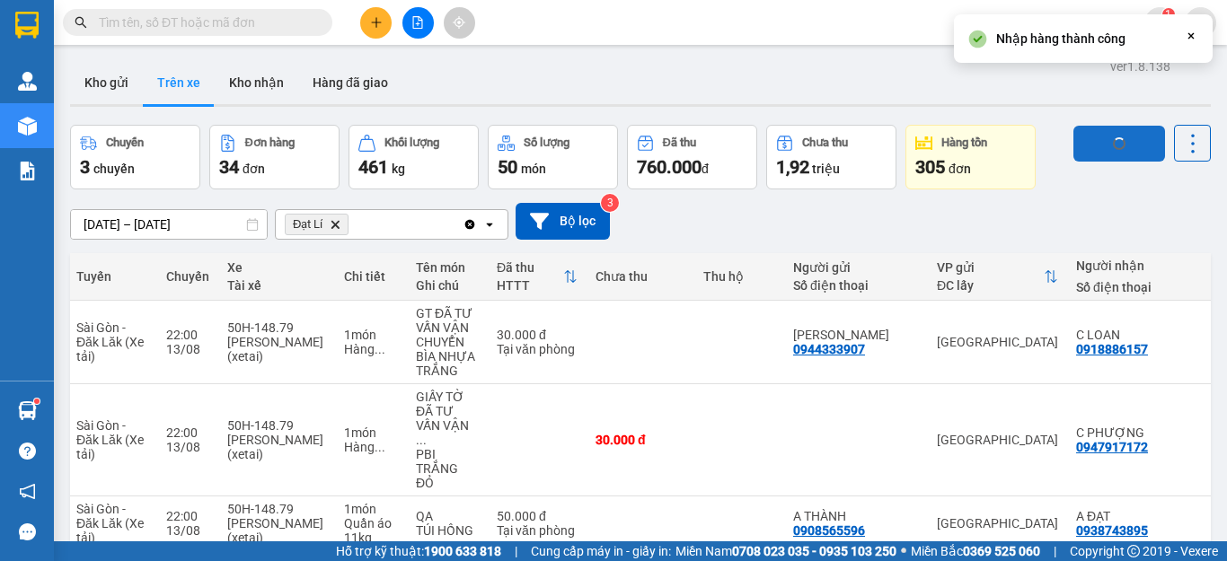
checkbox input "false"
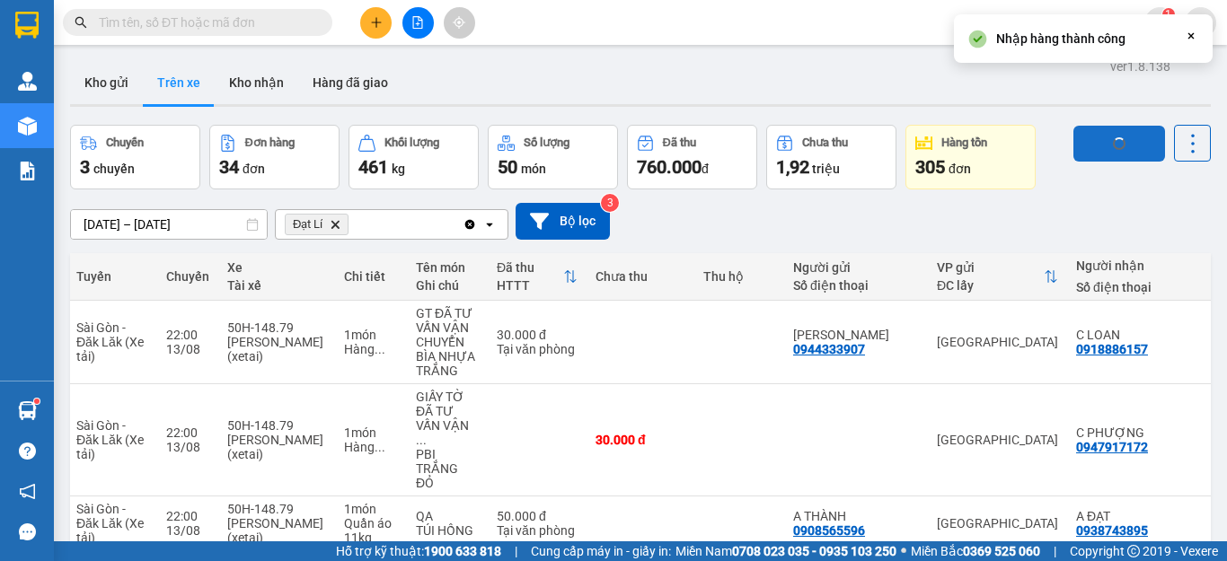
checkbox input "false"
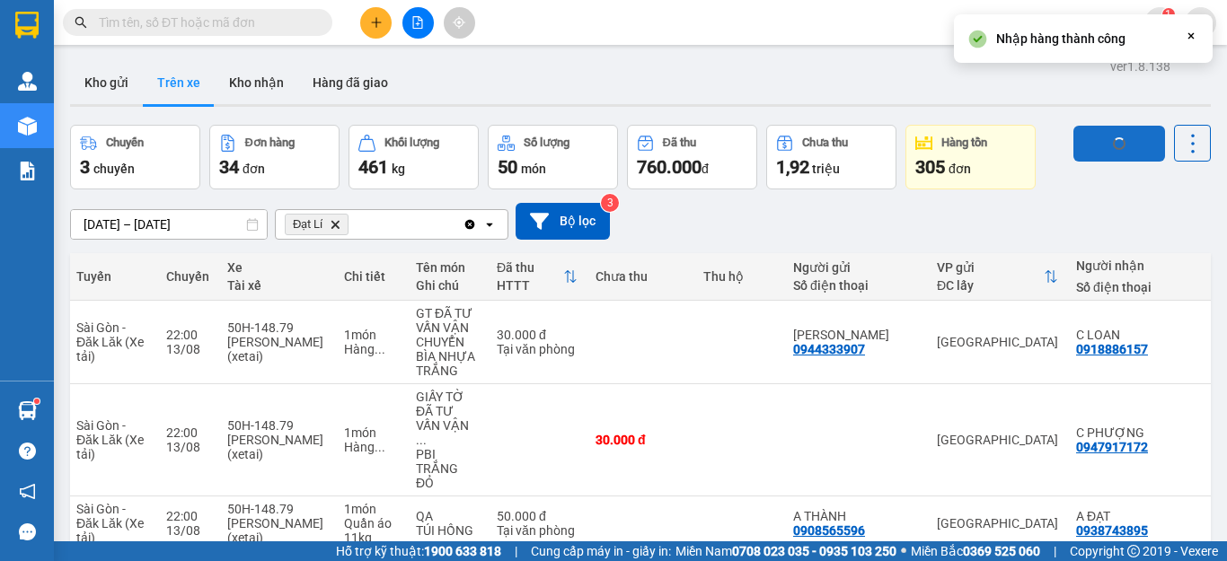
checkbox input "false"
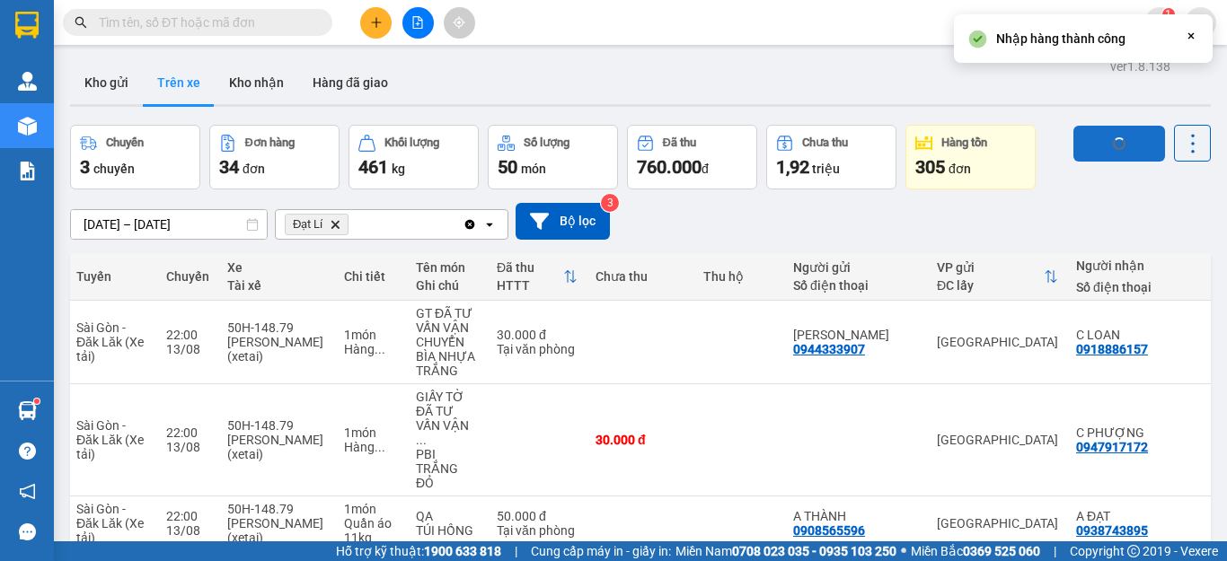
checkbox input "false"
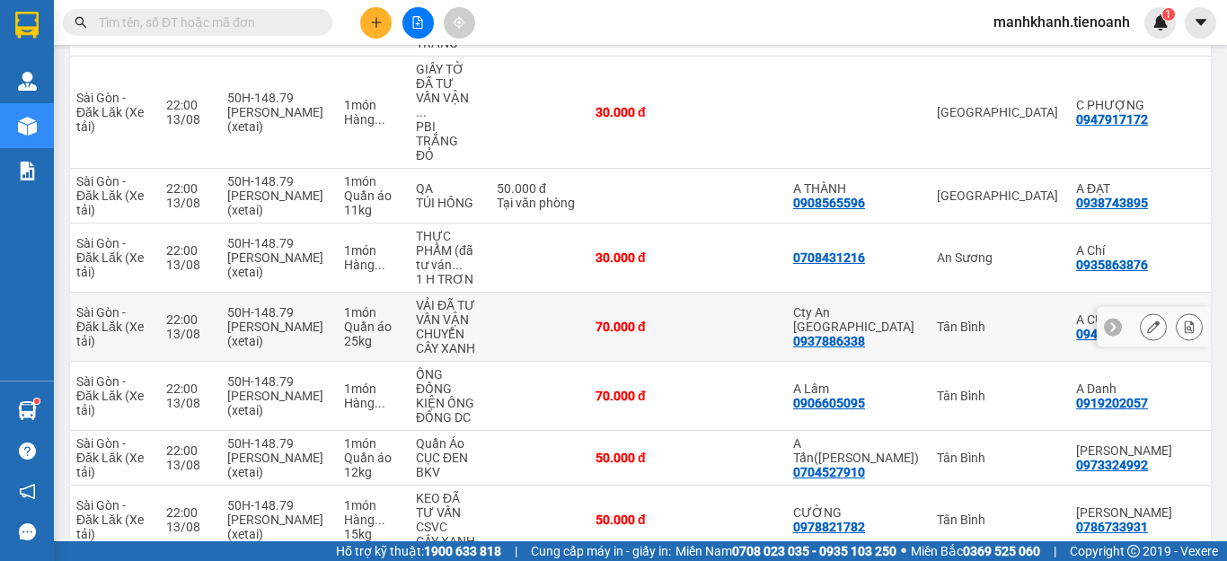
scroll to position [418, 0]
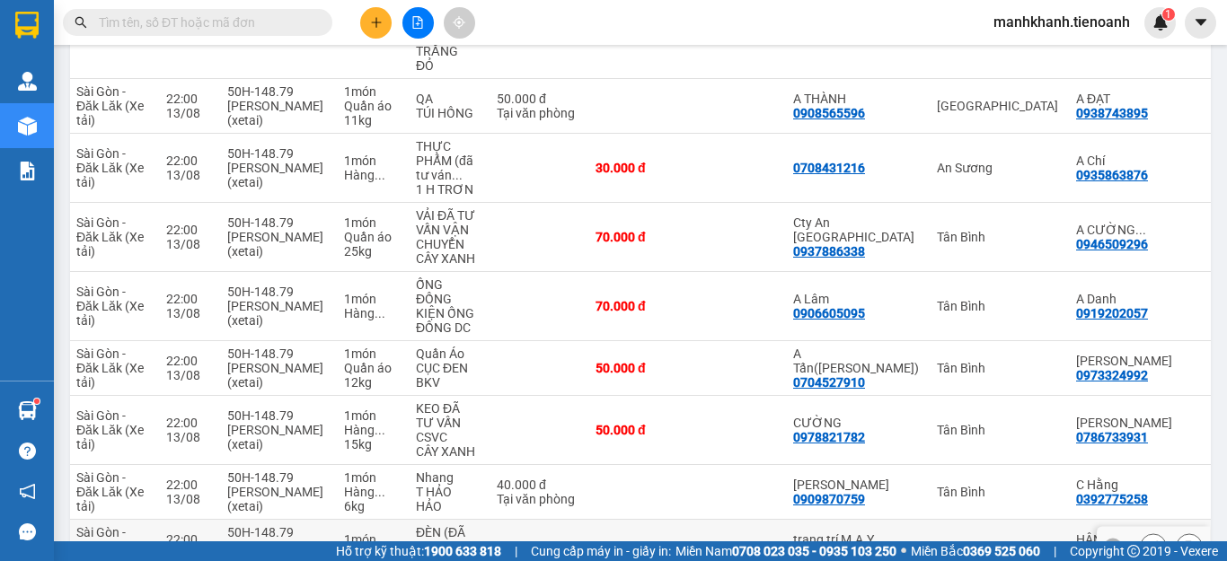
click at [940, 540] on div "Tân Bình" at bounding box center [997, 547] width 121 height 14
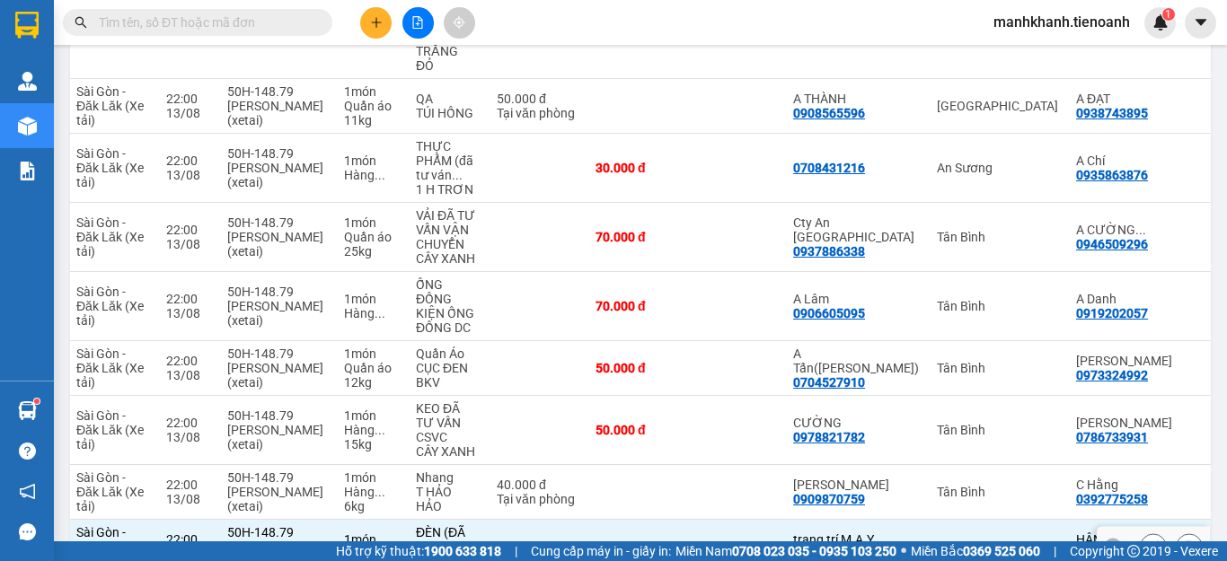
checkbox input "true"
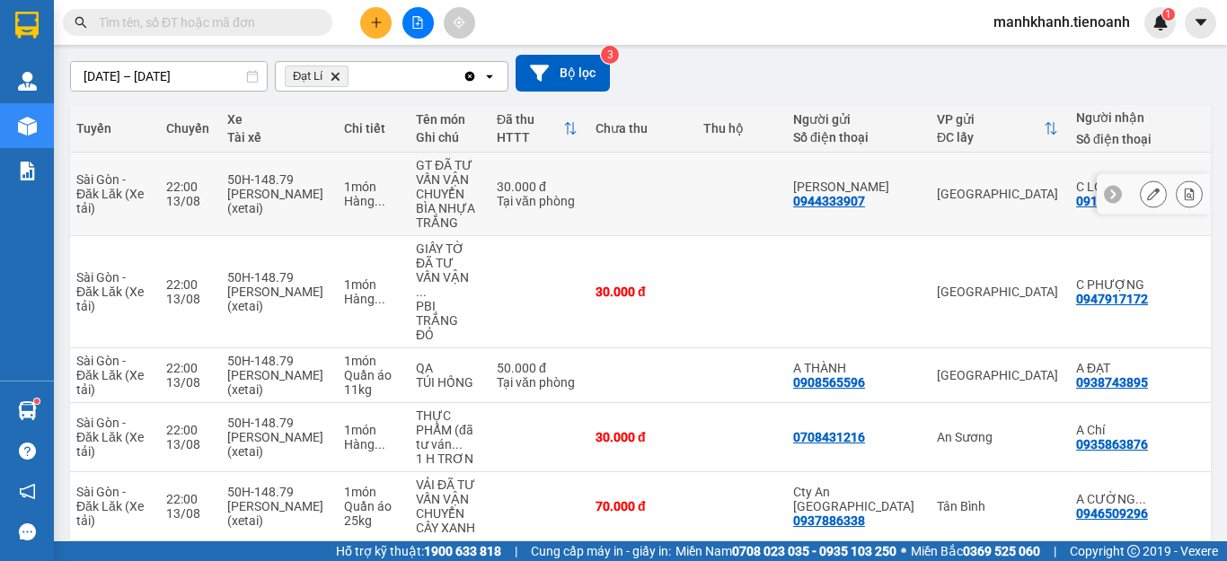
click at [854, 175] on td "Cẩm Tiên 0944333907" at bounding box center [856, 195] width 144 height 84
checkbox input "true"
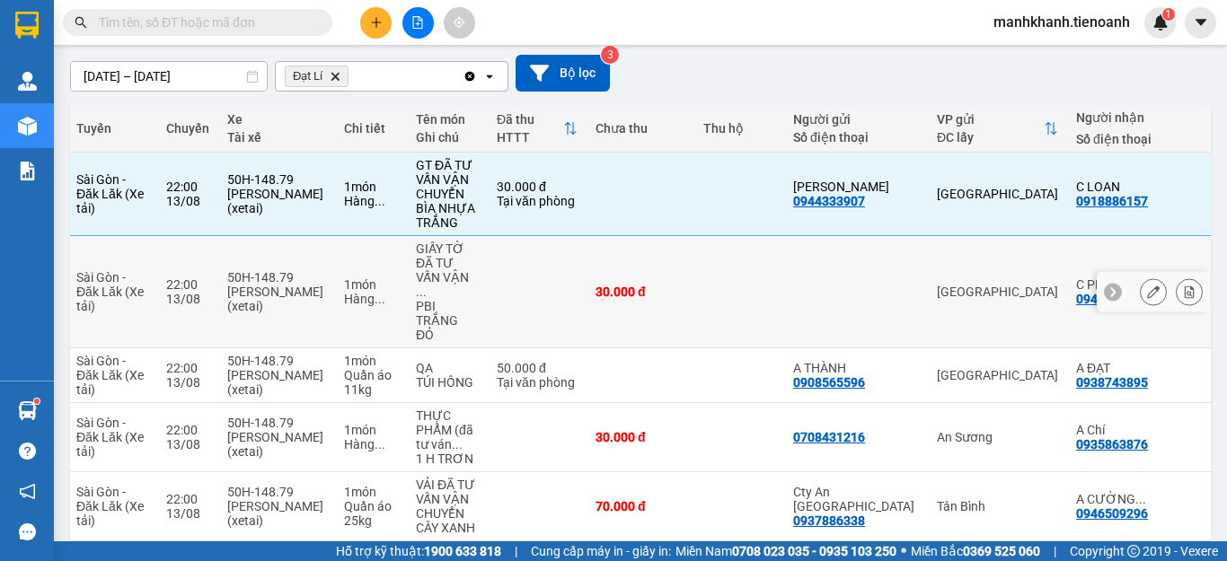
click at [846, 285] on td at bounding box center [856, 292] width 144 height 112
checkbox input "true"
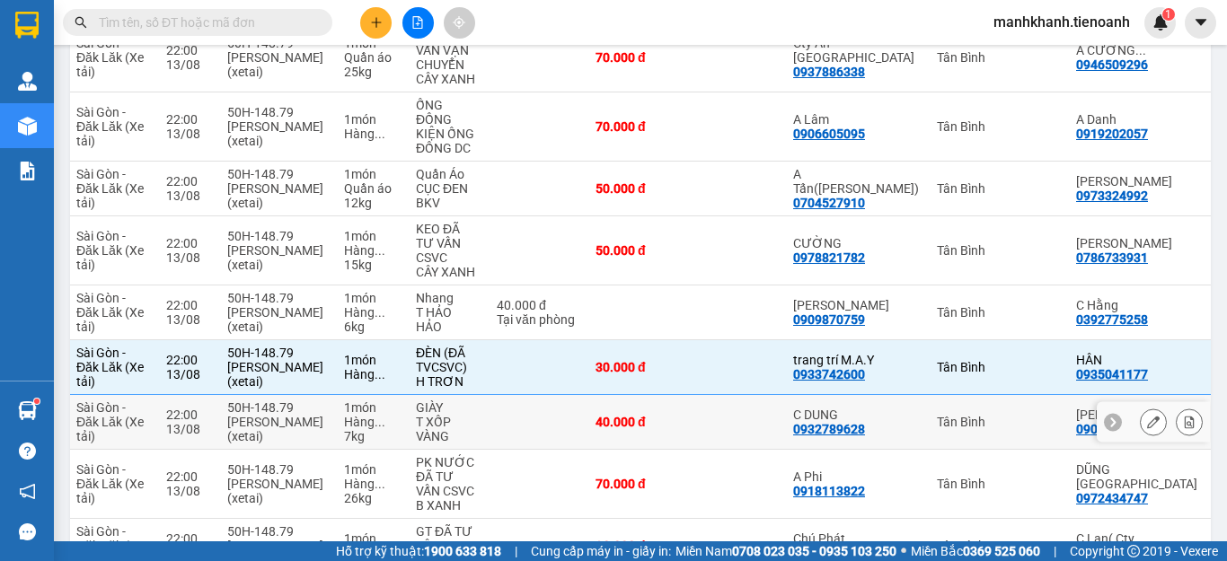
scroll to position [687, 0]
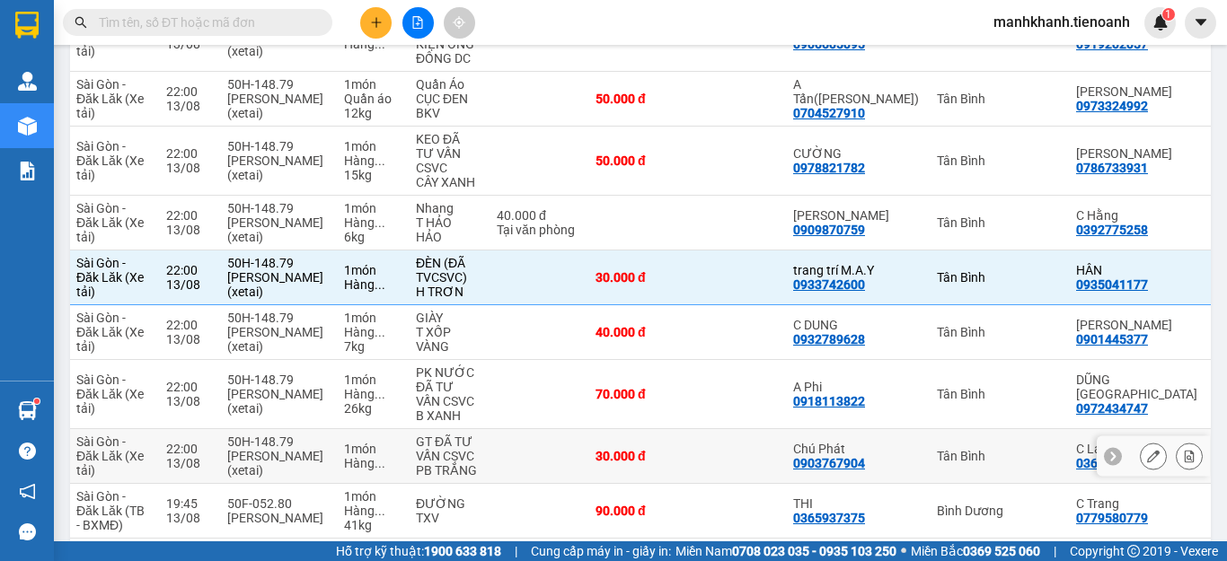
click at [871, 429] on td "Chú Phát 0903767904" at bounding box center [856, 456] width 144 height 55
checkbox input "true"
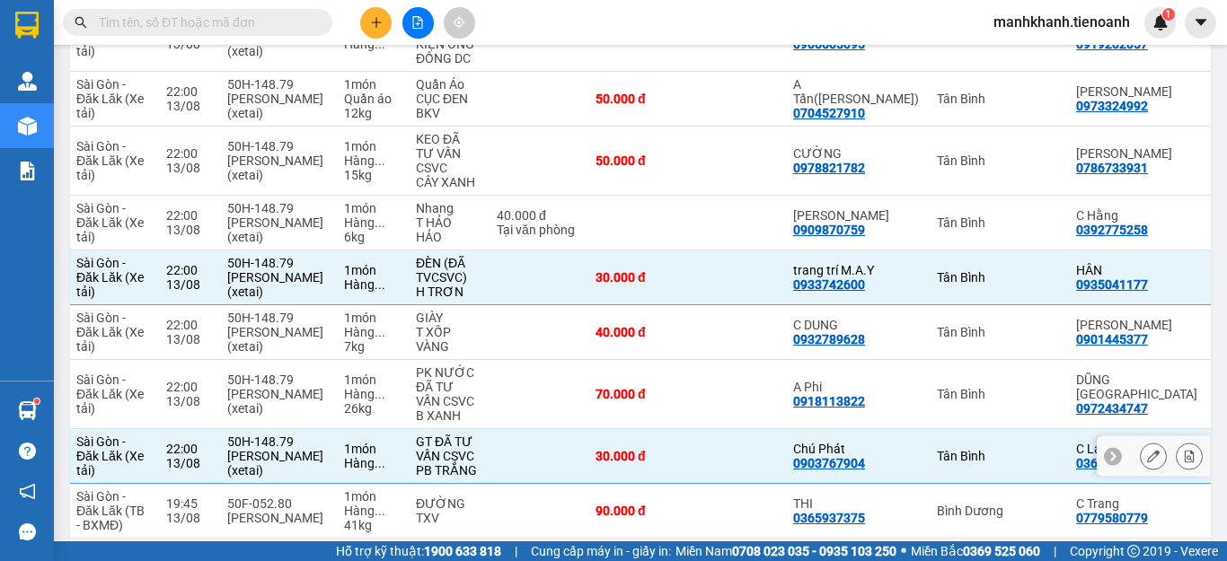
scroll to position [777, 0]
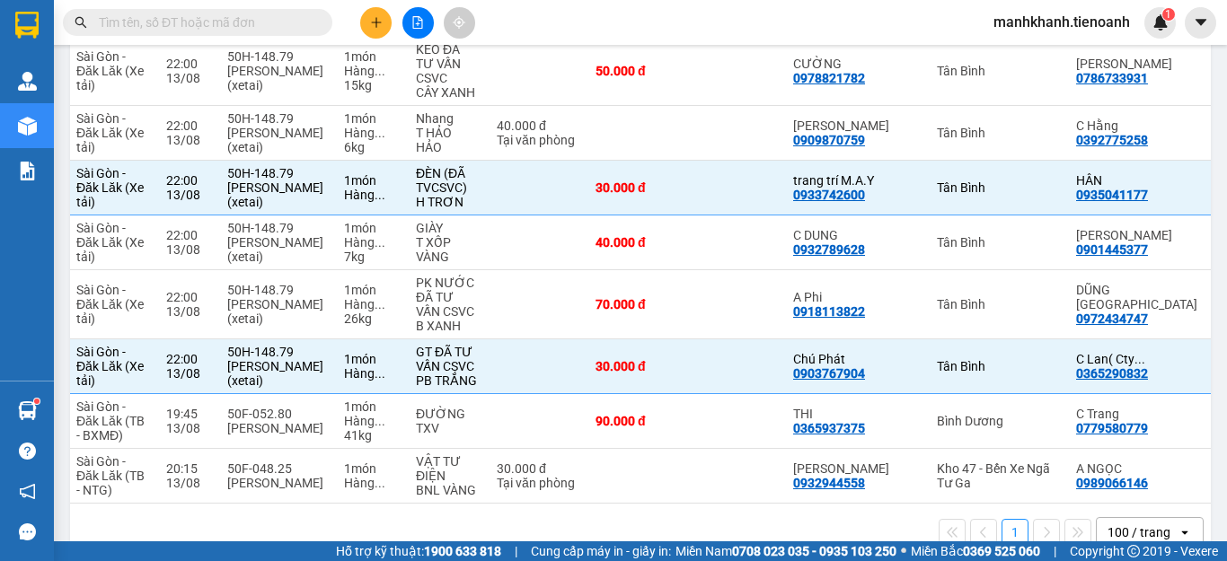
click at [1128, 524] on div "100 / trang" at bounding box center [1138, 533] width 63 height 18
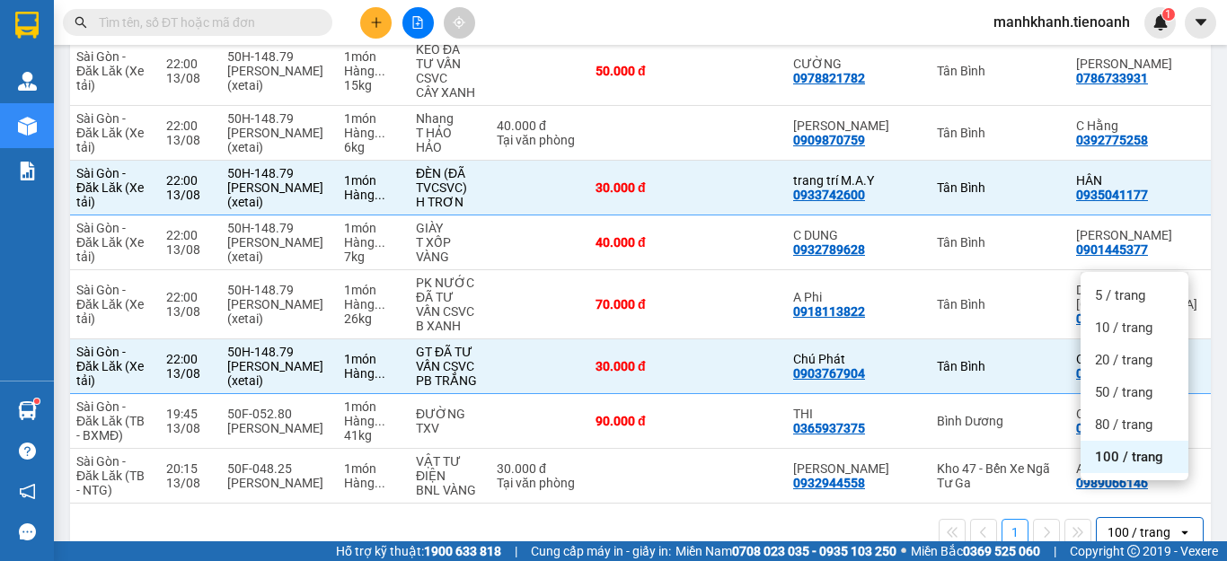
click at [897, 517] on div "1 100 / trang open" at bounding box center [640, 532] width 1126 height 31
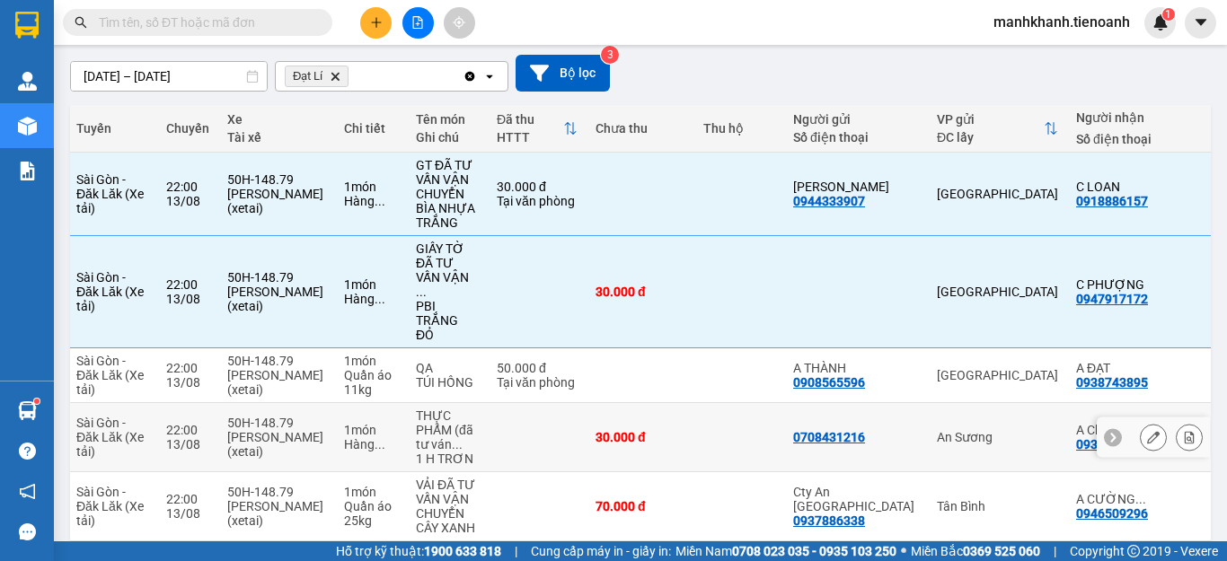
scroll to position [0, 0]
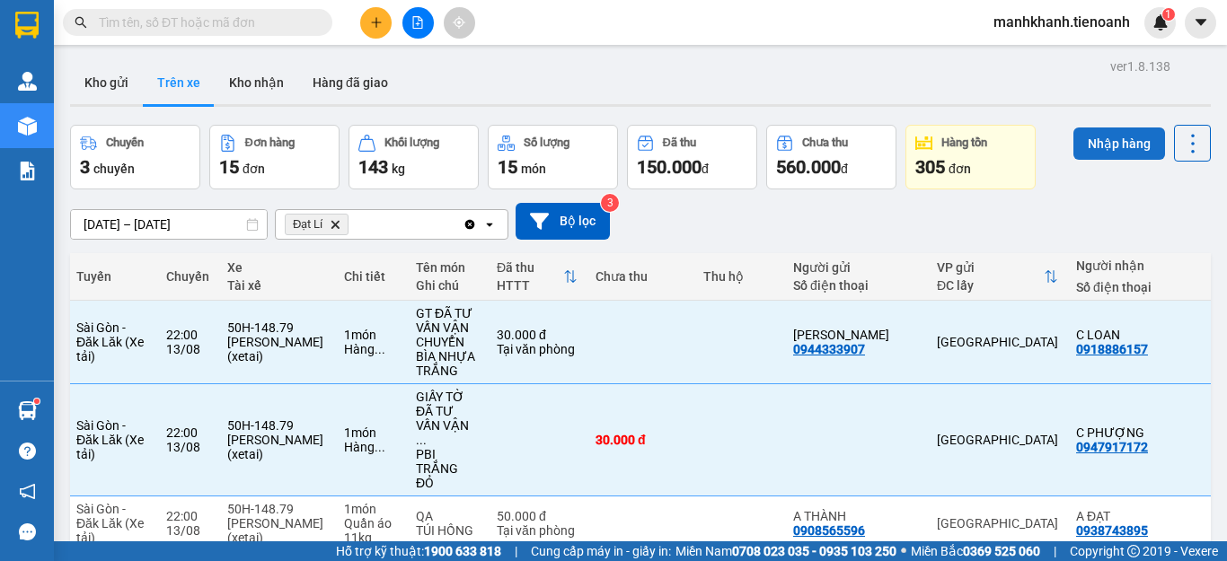
click at [1091, 143] on button "Nhập hàng" at bounding box center [1119, 144] width 92 height 32
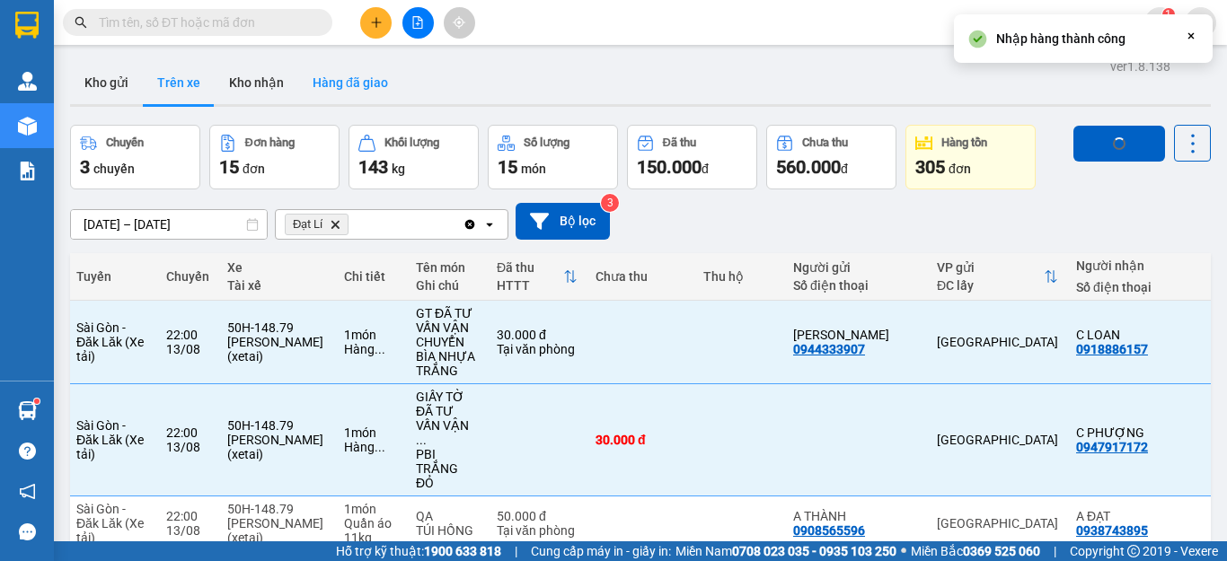
checkbox input "false"
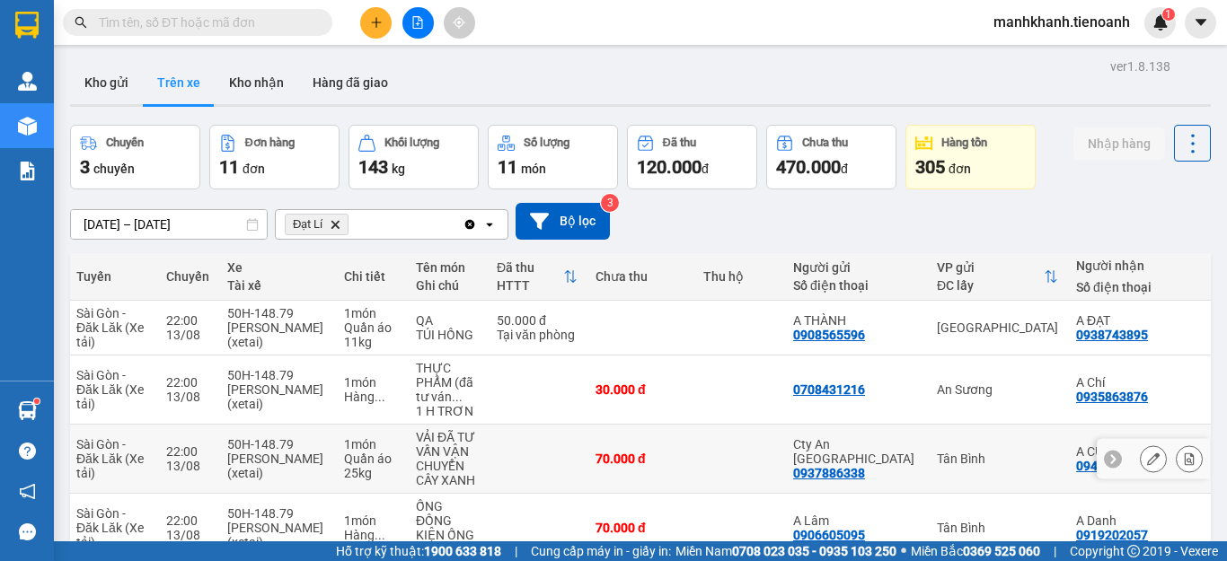
scroll to position [180, 0]
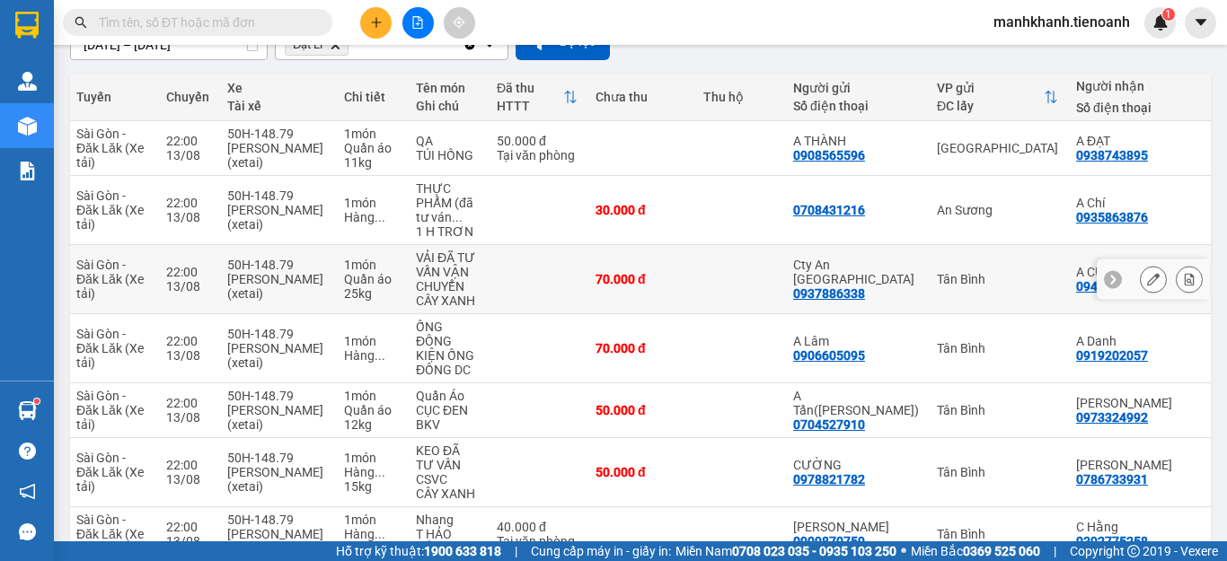
click at [732, 277] on td at bounding box center [739, 279] width 90 height 69
checkbox input "true"
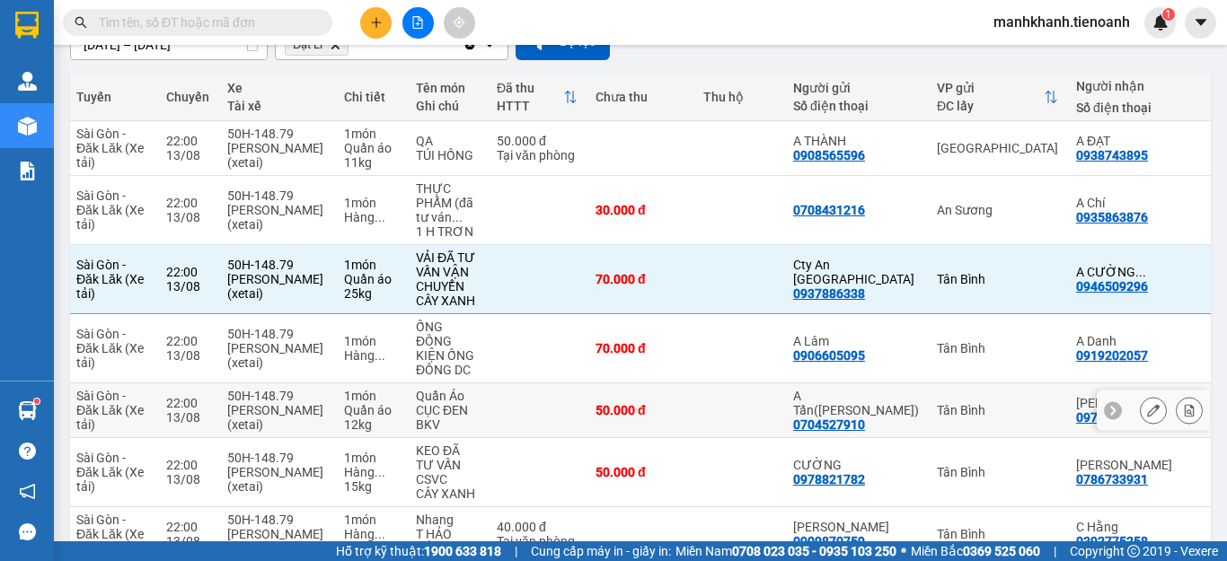
click at [744, 410] on td at bounding box center [739, 410] width 90 height 55
checkbox input "true"
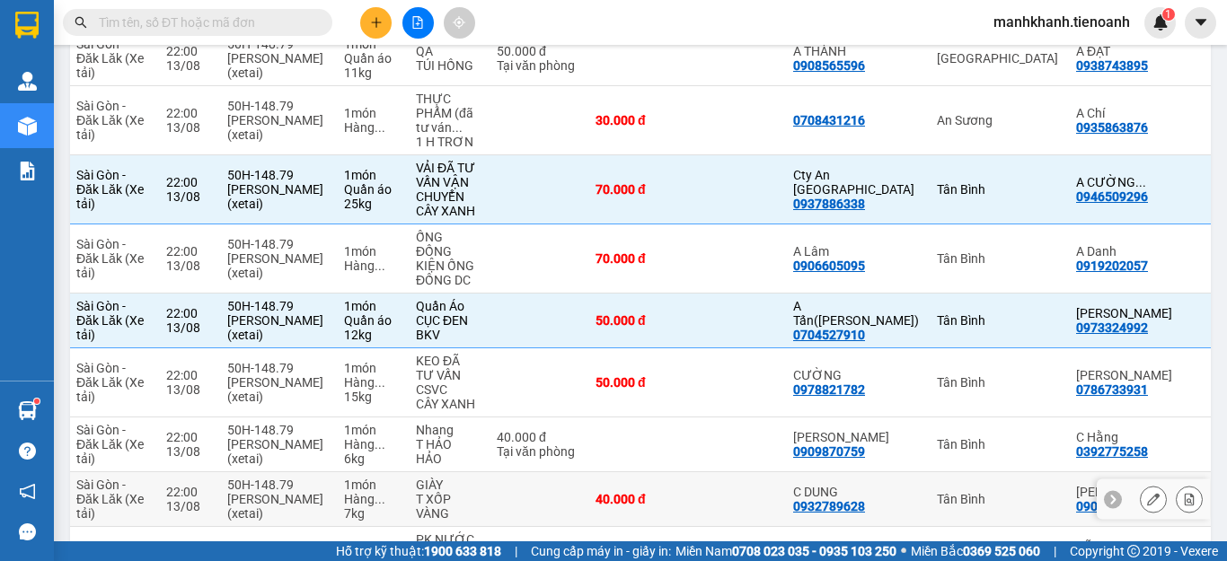
scroll to position [0, 0]
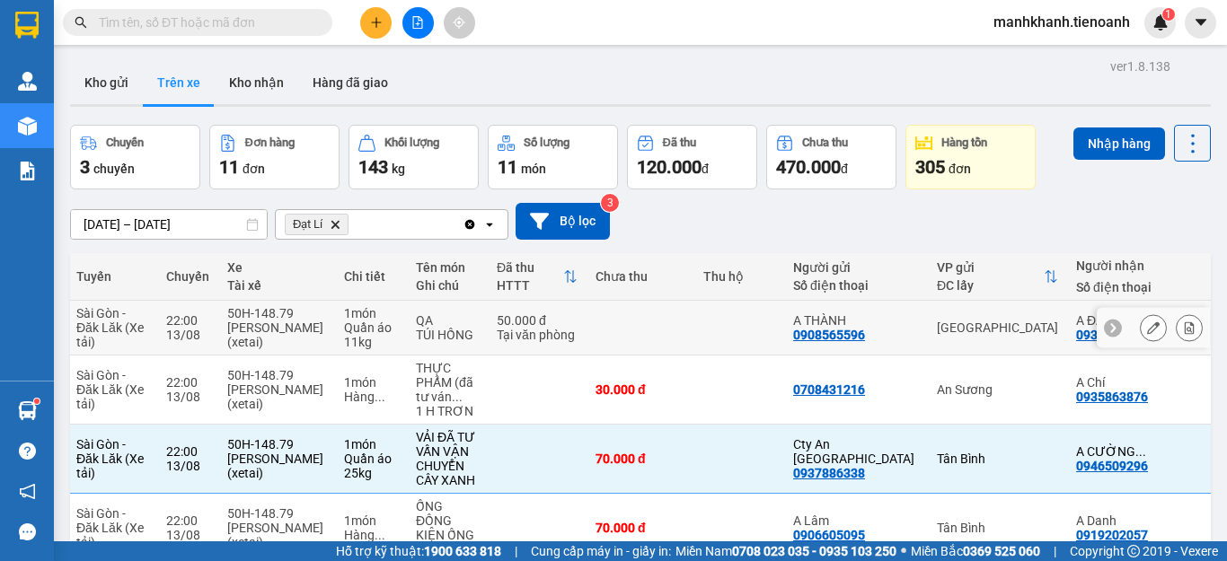
click at [942, 332] on div "Thủ Đức" at bounding box center [997, 328] width 121 height 14
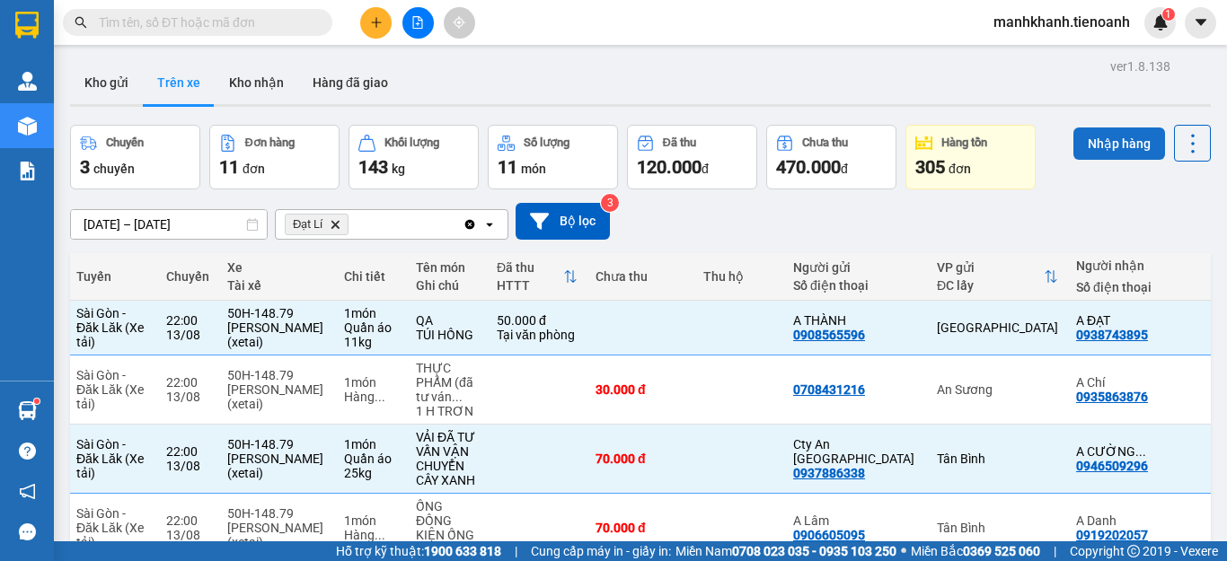
click at [1105, 142] on button "Nhập hàng" at bounding box center [1119, 144] width 92 height 32
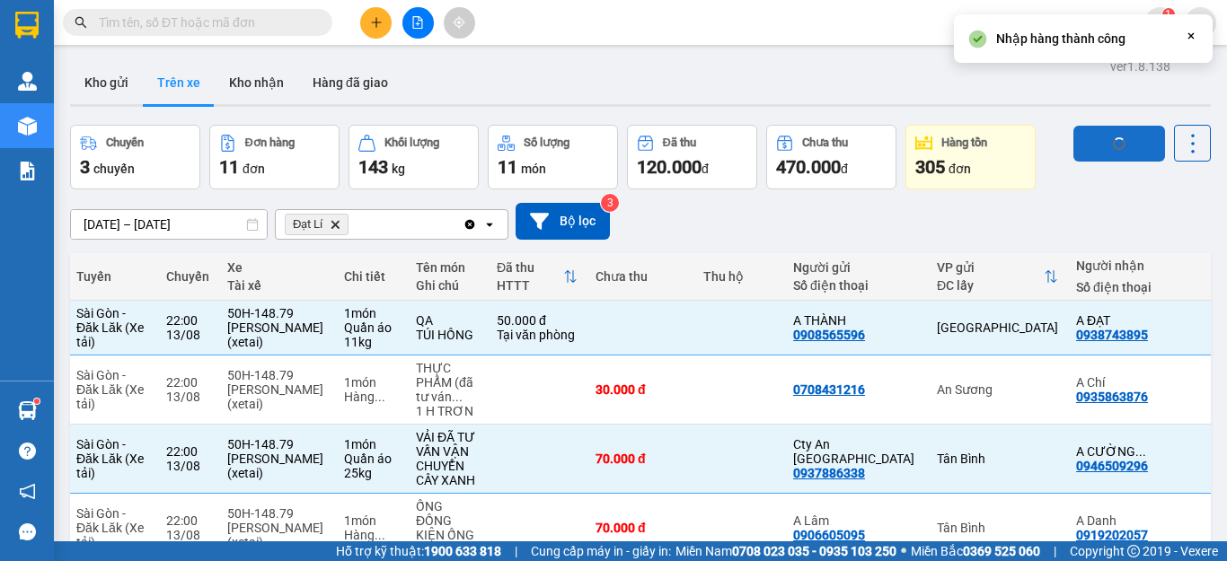
checkbox input "false"
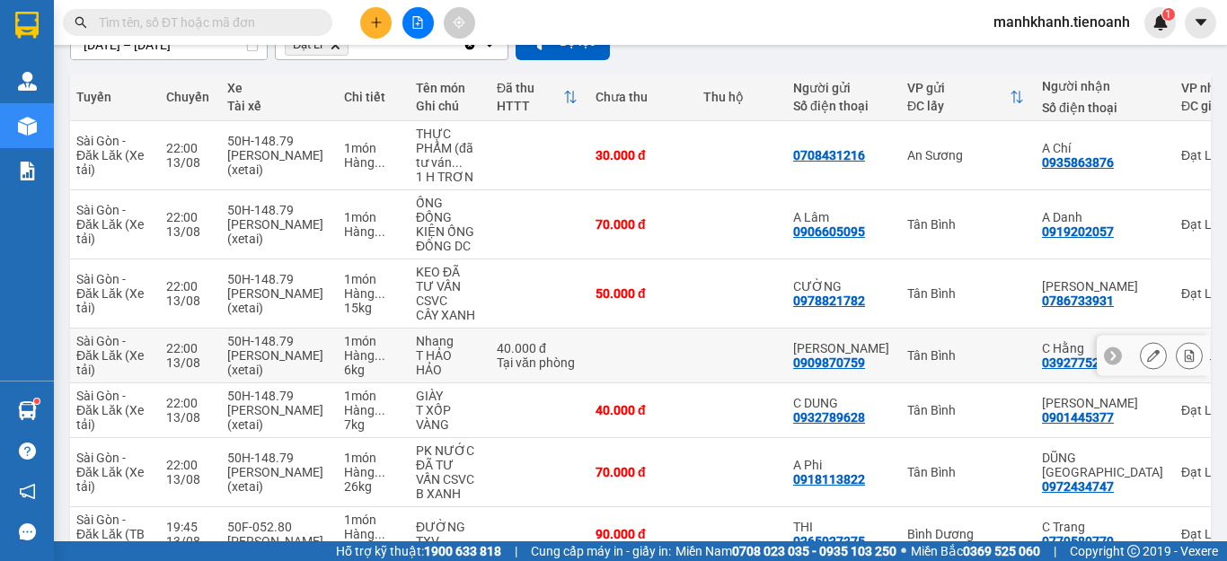
scroll to position [321, 0]
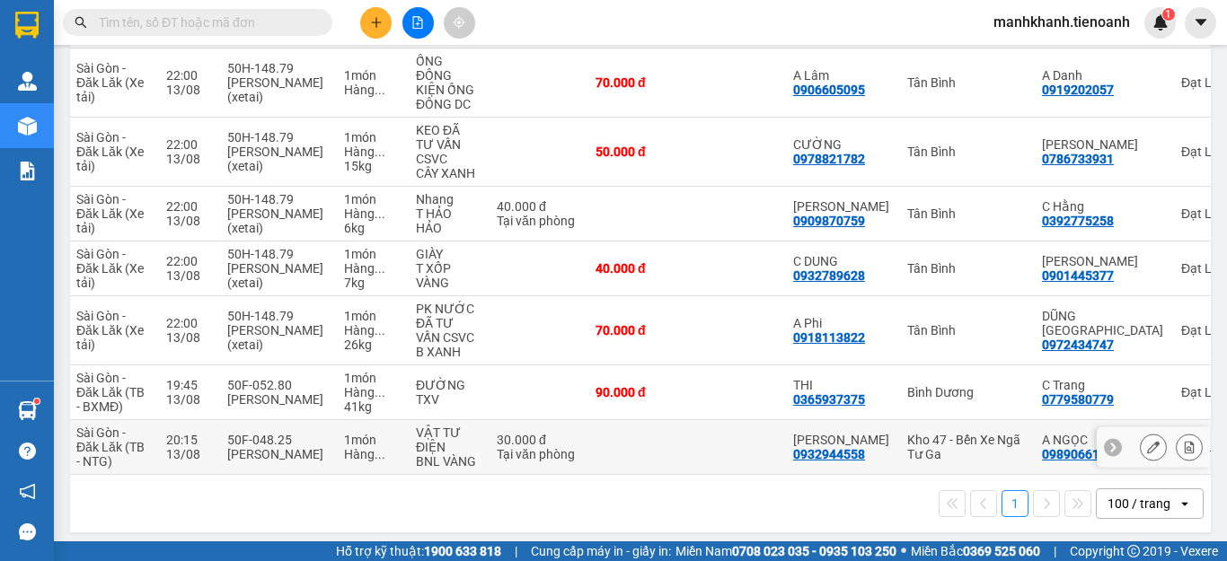
click at [939, 433] on div "Kho 47 - Bến Xe Ngã Tư Ga" at bounding box center [965, 447] width 117 height 29
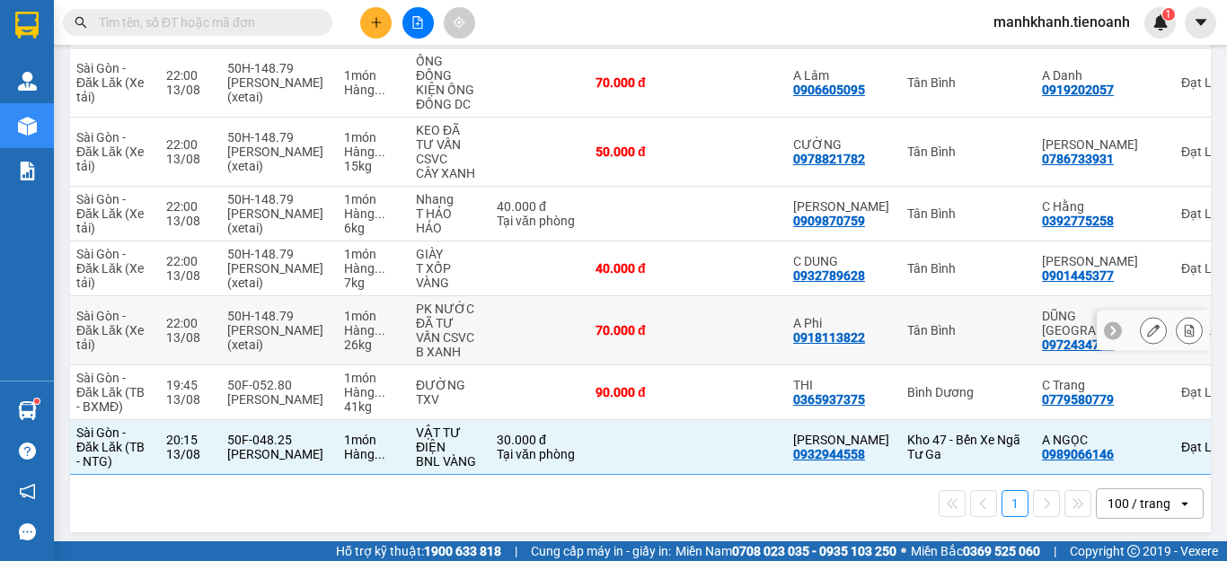
scroll to position [0, 0]
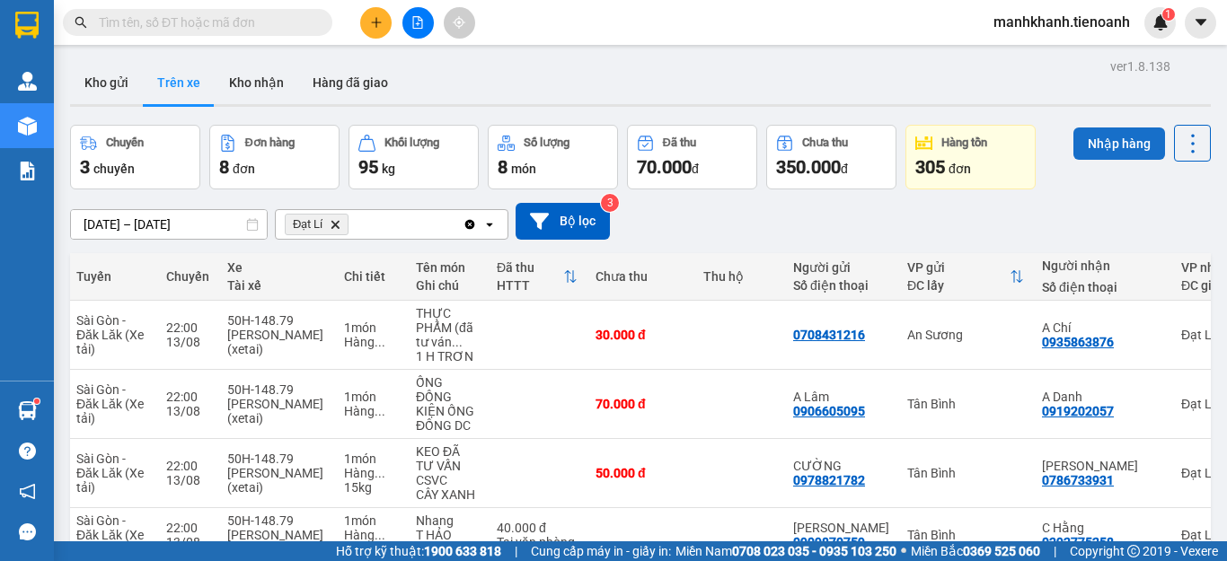
click at [1105, 147] on button "Nhập hàng" at bounding box center [1119, 144] width 92 height 32
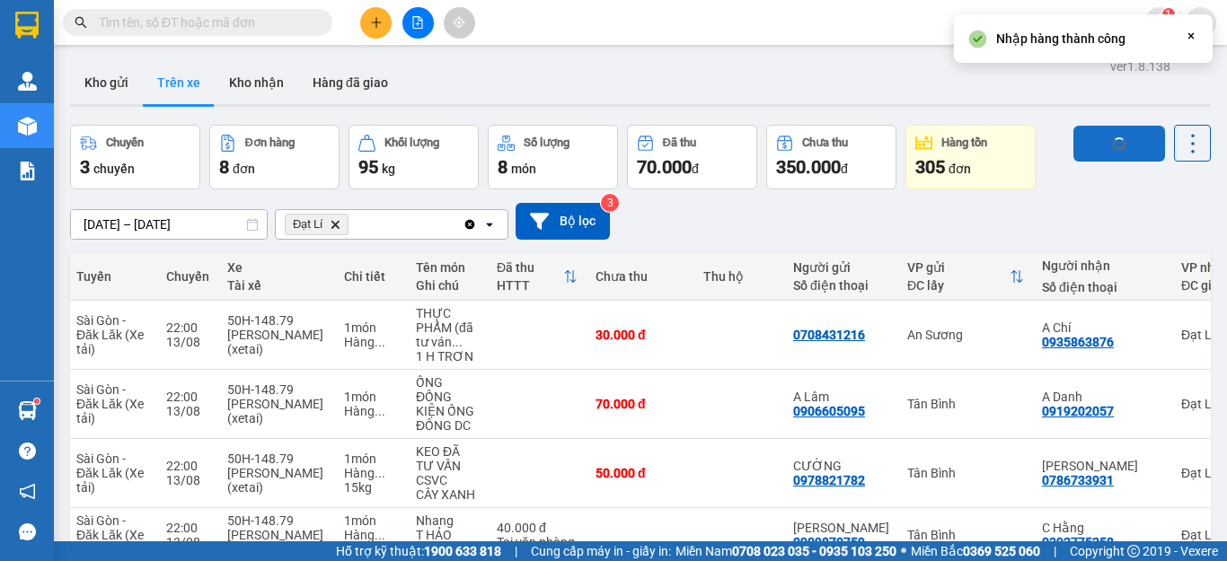
checkbox input "false"
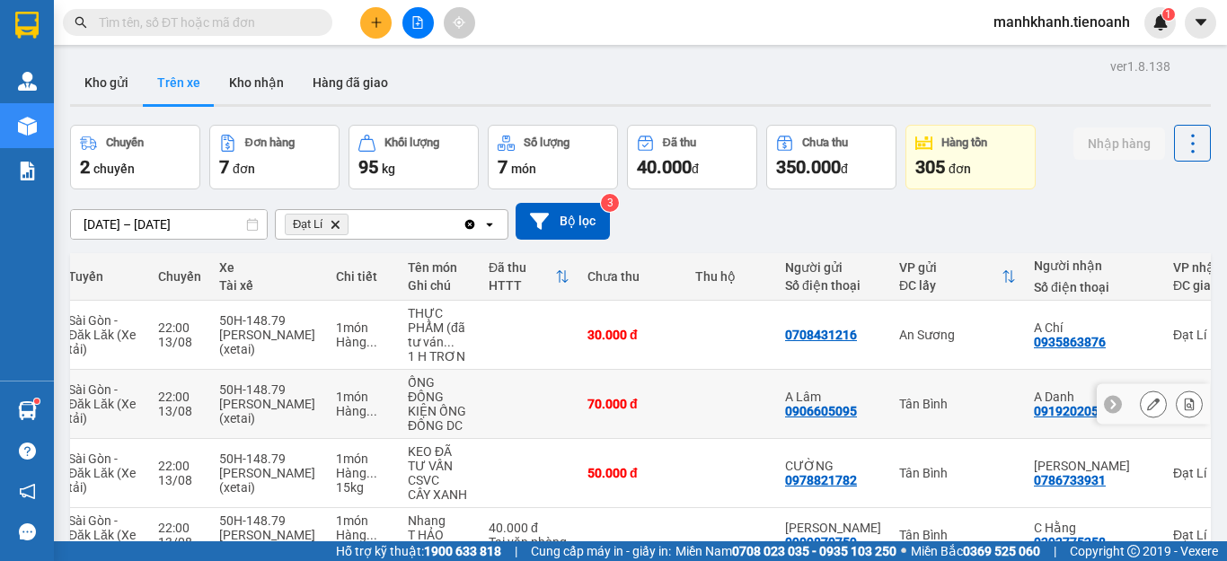
scroll to position [90, 0]
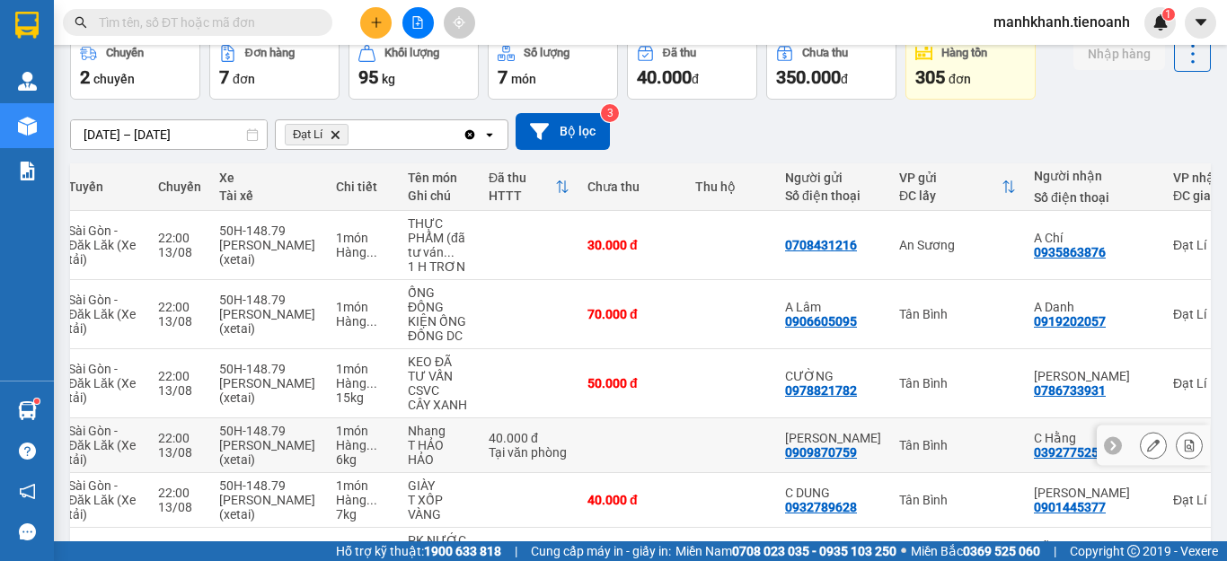
click at [742, 436] on td at bounding box center [731, 445] width 90 height 55
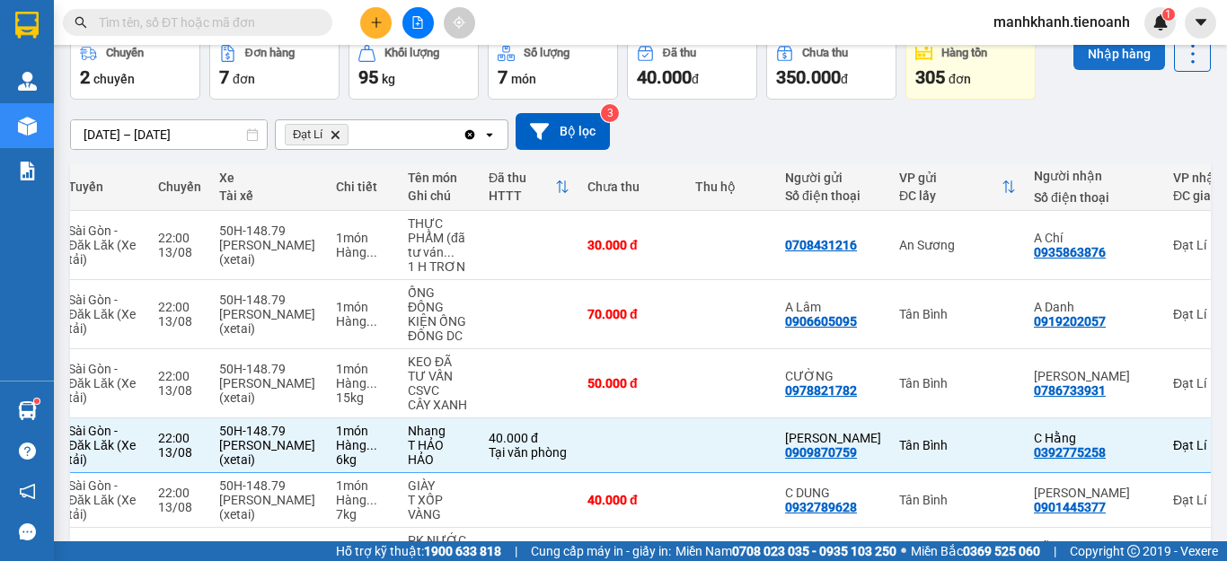
click at [1097, 62] on button "Nhập hàng" at bounding box center [1119, 54] width 92 height 32
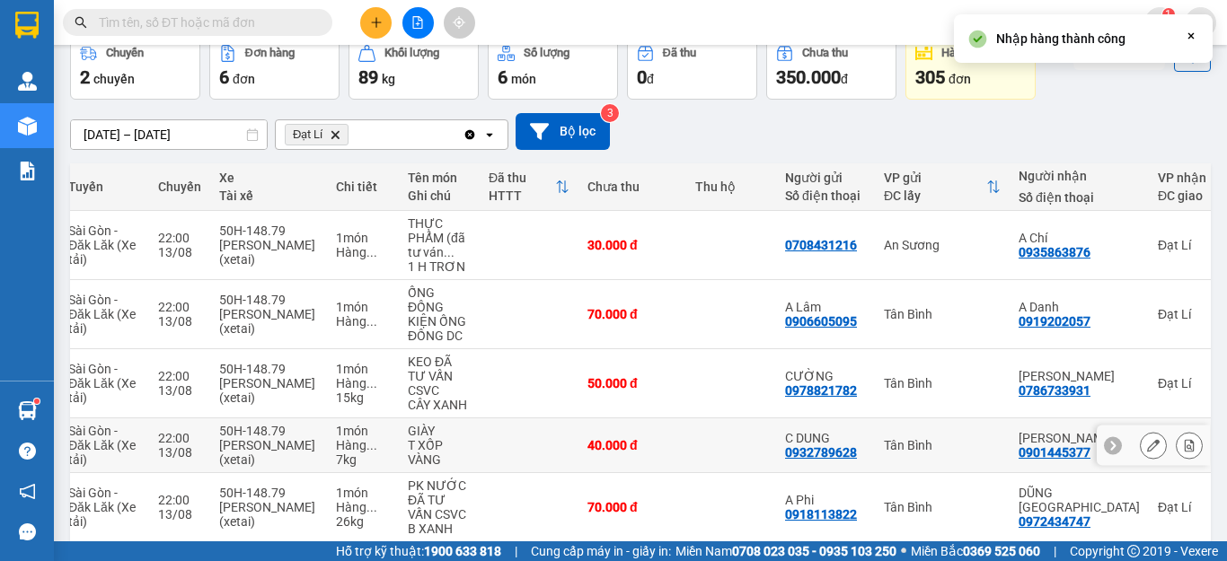
click at [920, 438] on div "Tân Bình" at bounding box center [942, 445] width 117 height 14
checkbox input "true"
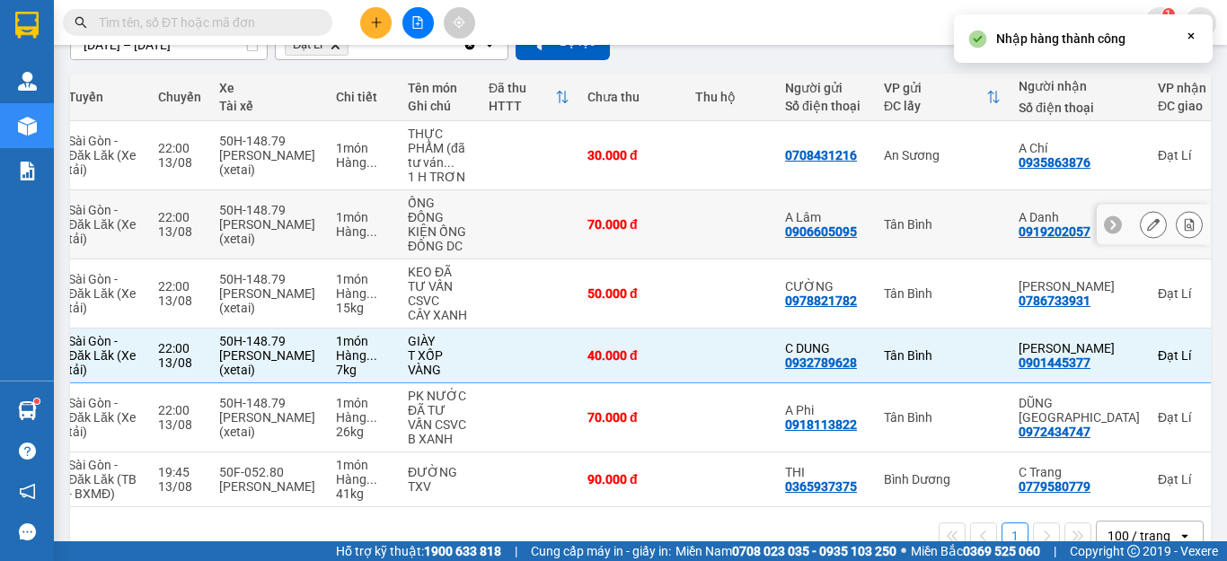
scroll to position [212, 0]
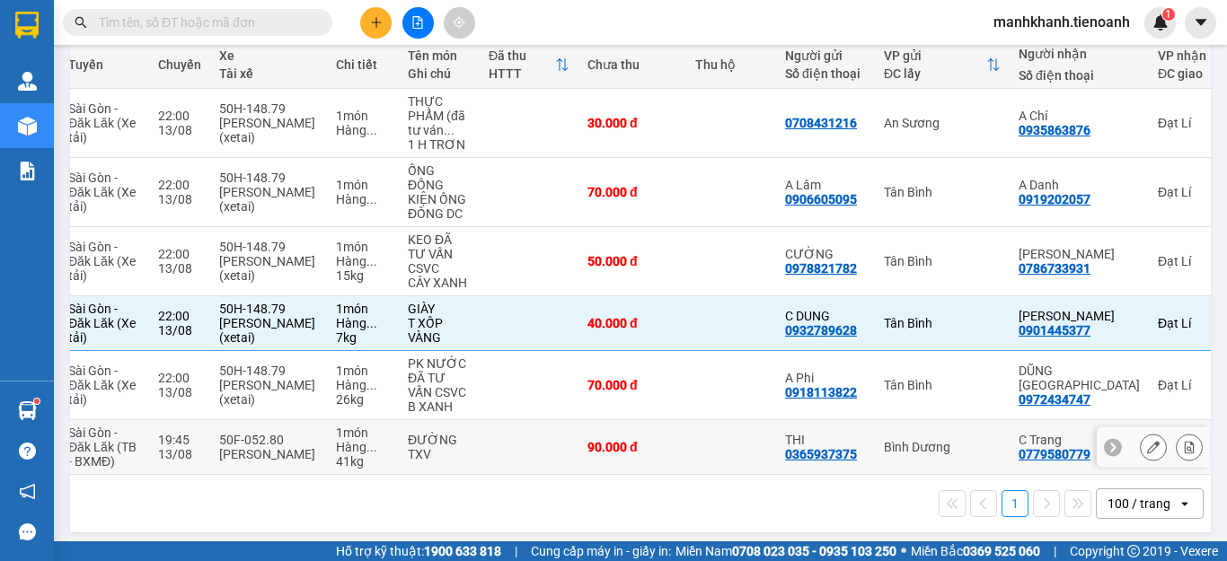
click at [973, 440] on div "Bình Dương" at bounding box center [942, 447] width 117 height 14
checkbox input "true"
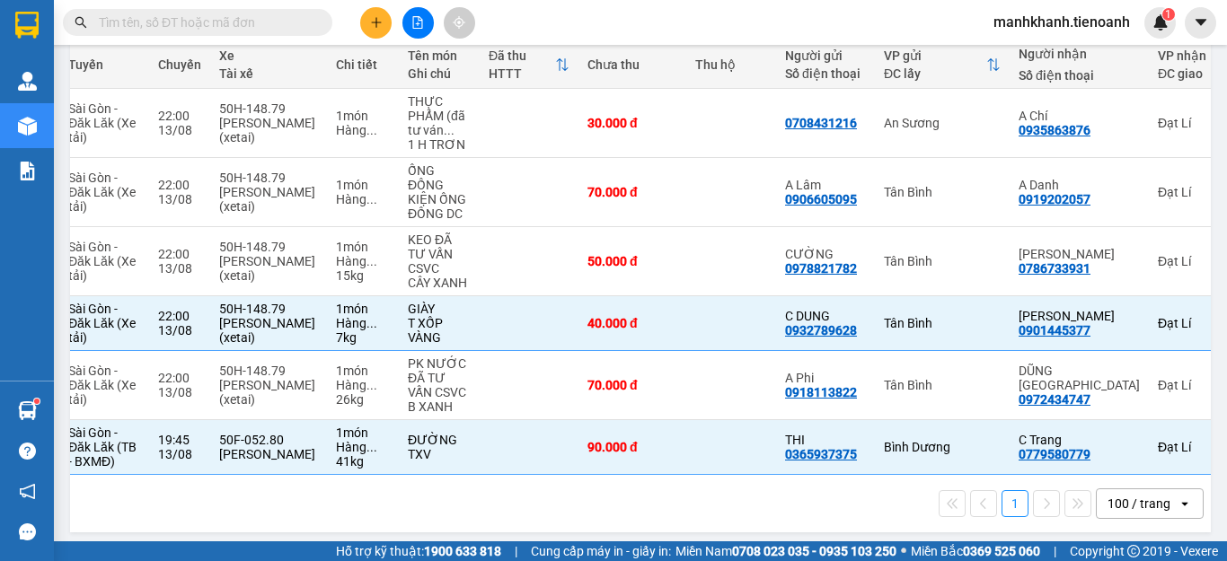
scroll to position [0, 0]
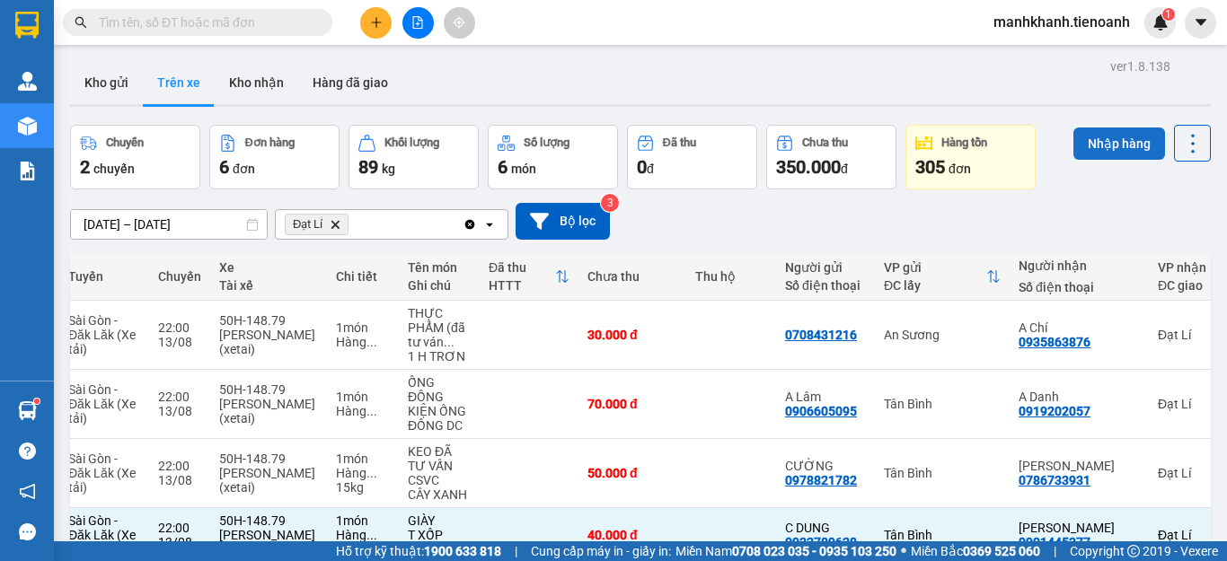
click at [1101, 144] on button "Nhập hàng" at bounding box center [1119, 144] width 92 height 32
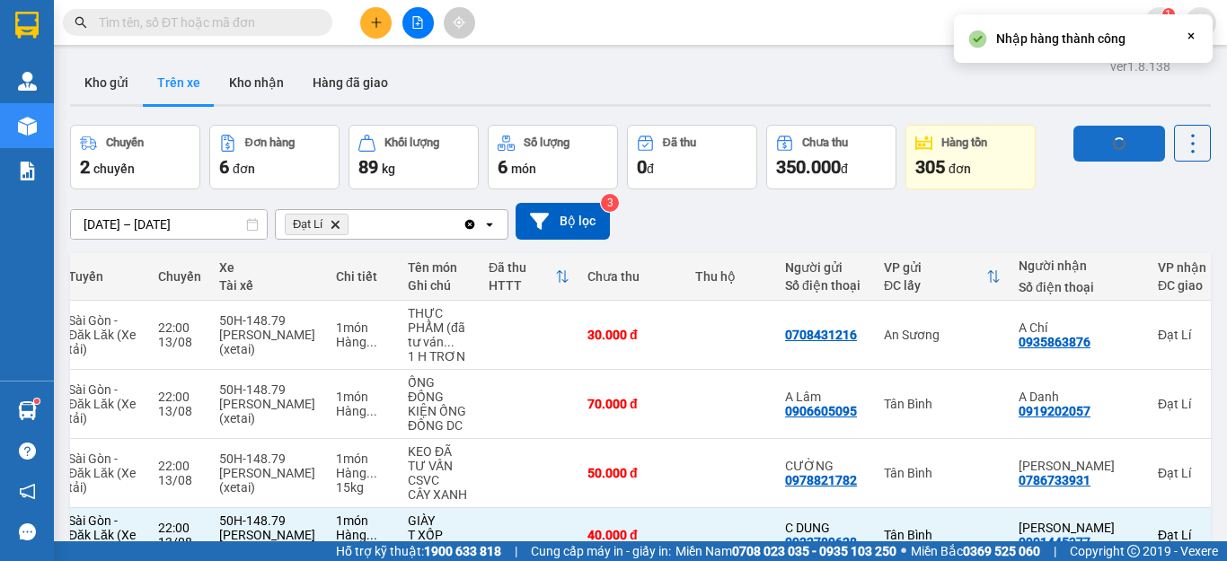
checkbox input "false"
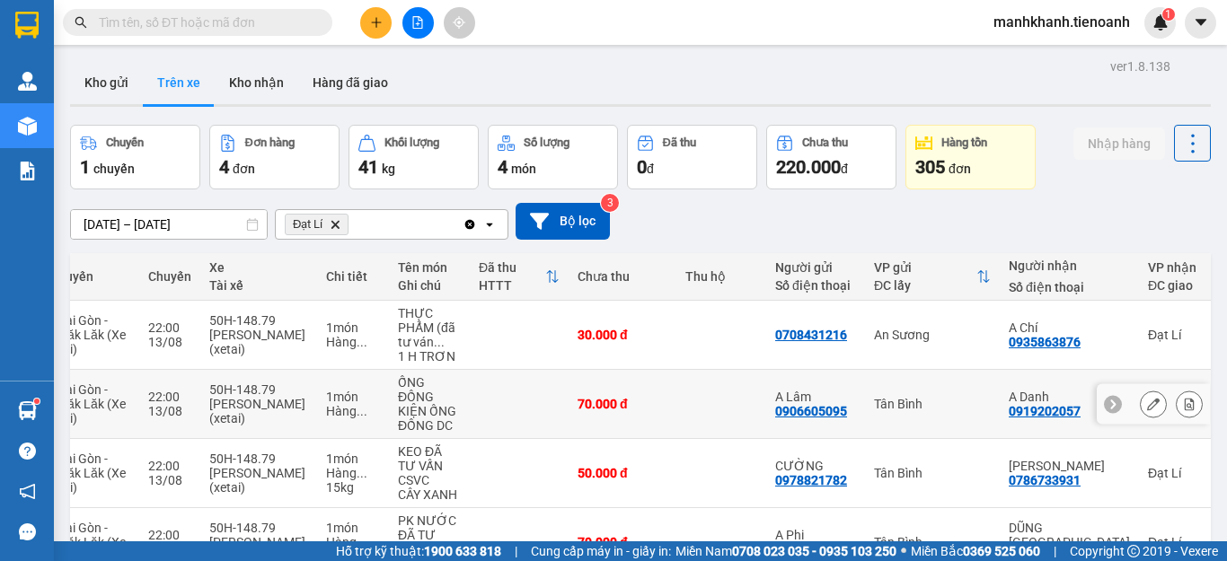
click at [850, 404] on div "A Lâm 0906605095" at bounding box center [815, 404] width 81 height 29
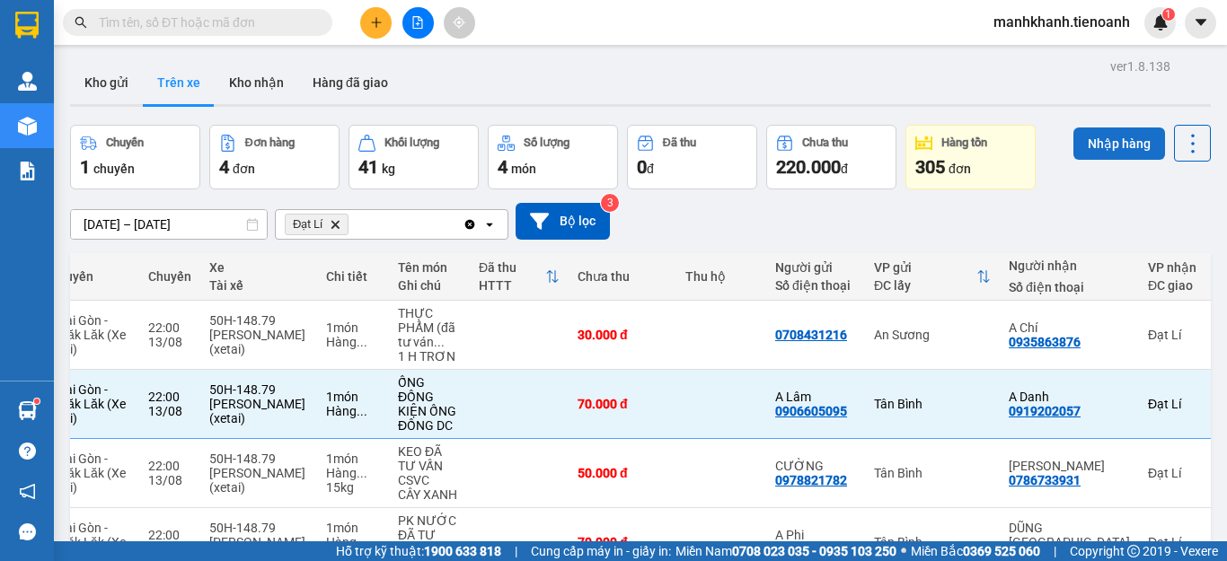
click at [1091, 154] on button "Nhập hàng" at bounding box center [1119, 144] width 92 height 32
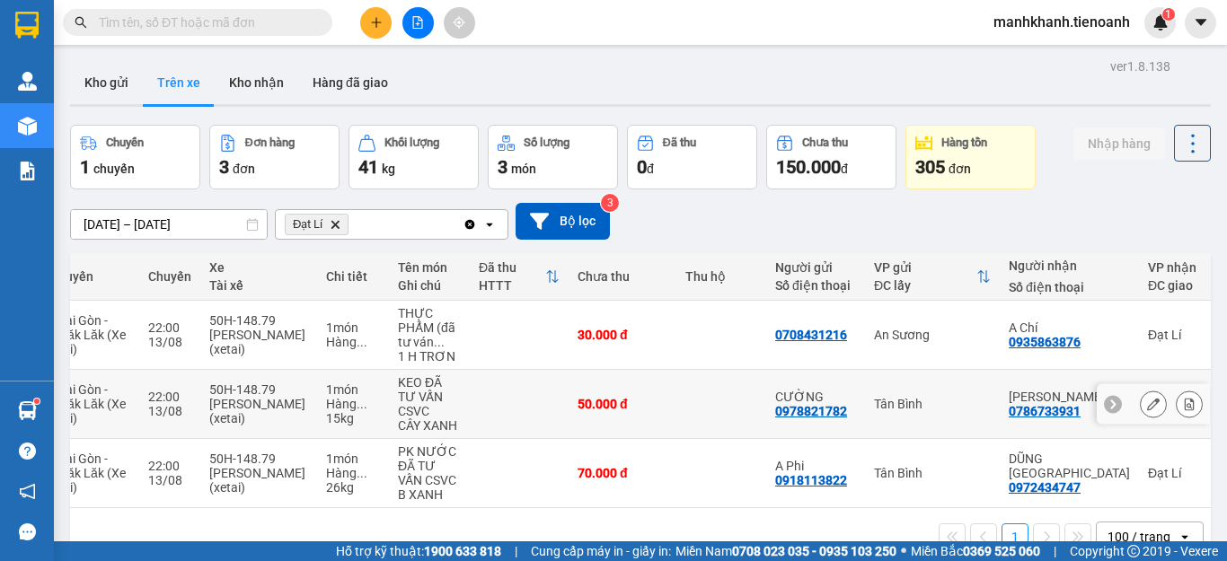
click at [729, 399] on td at bounding box center [721, 404] width 90 height 69
checkbox input "true"
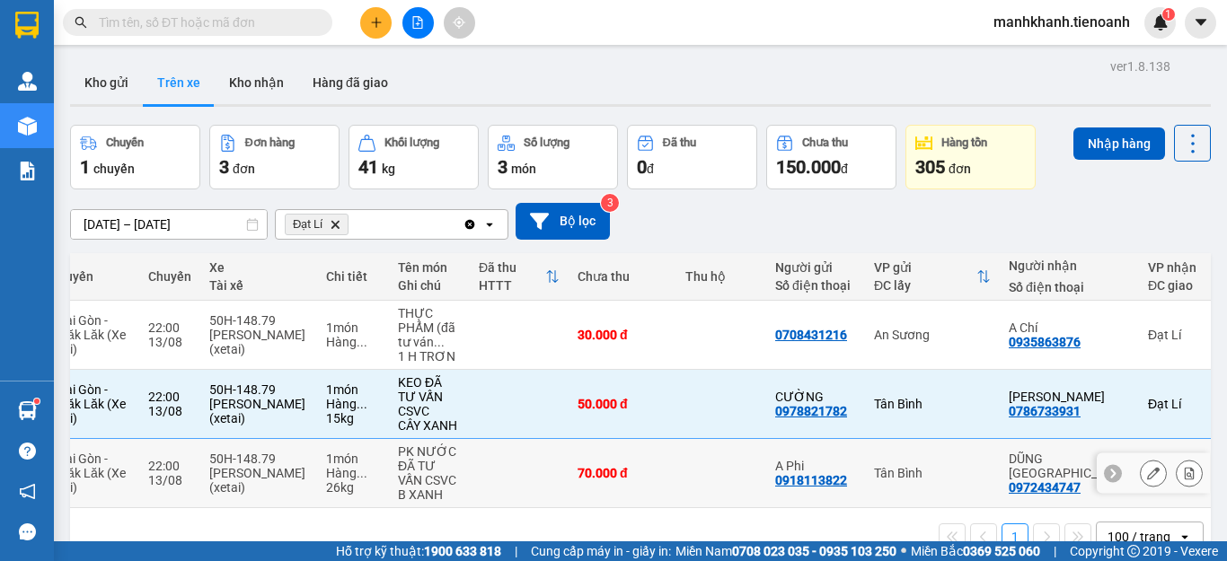
click at [749, 473] on td at bounding box center [721, 473] width 90 height 69
checkbox input "true"
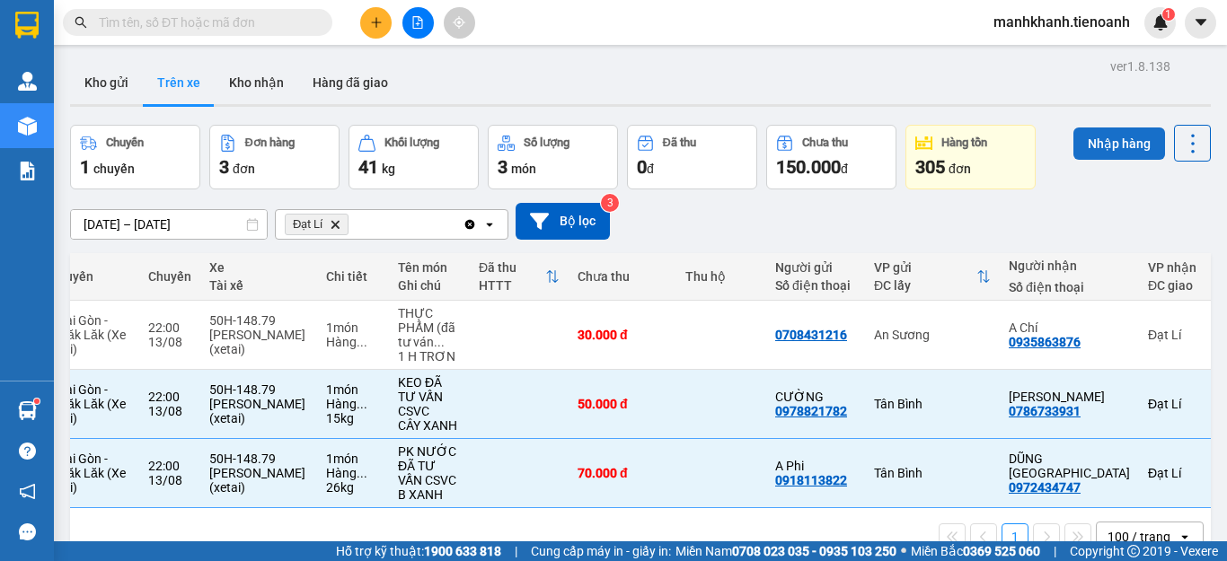
click at [1092, 153] on button "Nhập hàng" at bounding box center [1119, 144] width 92 height 32
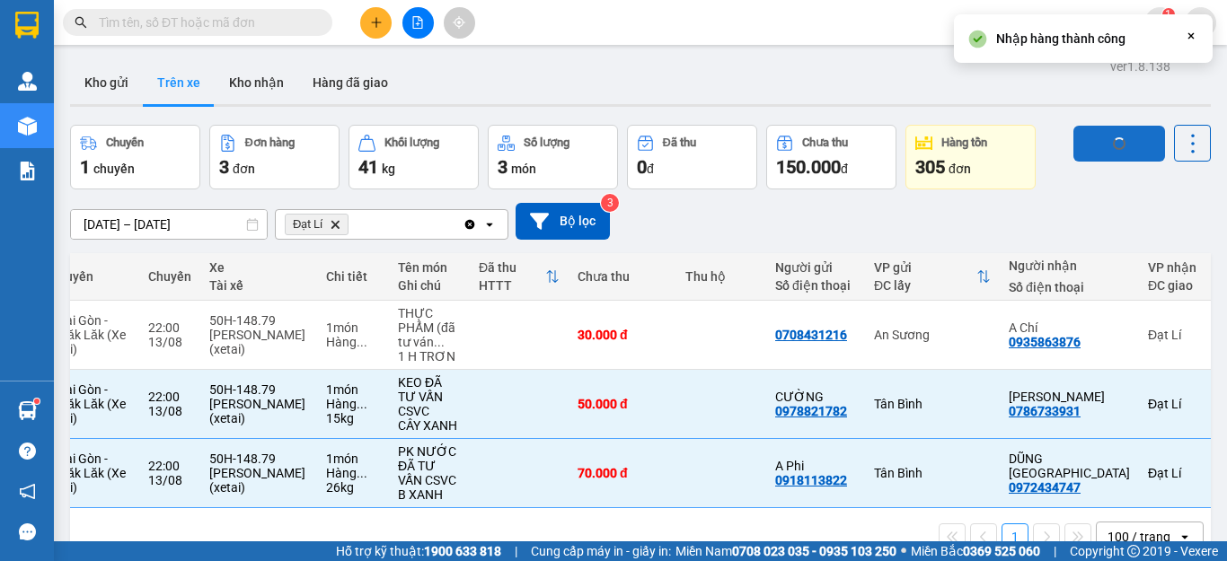
checkbox input "false"
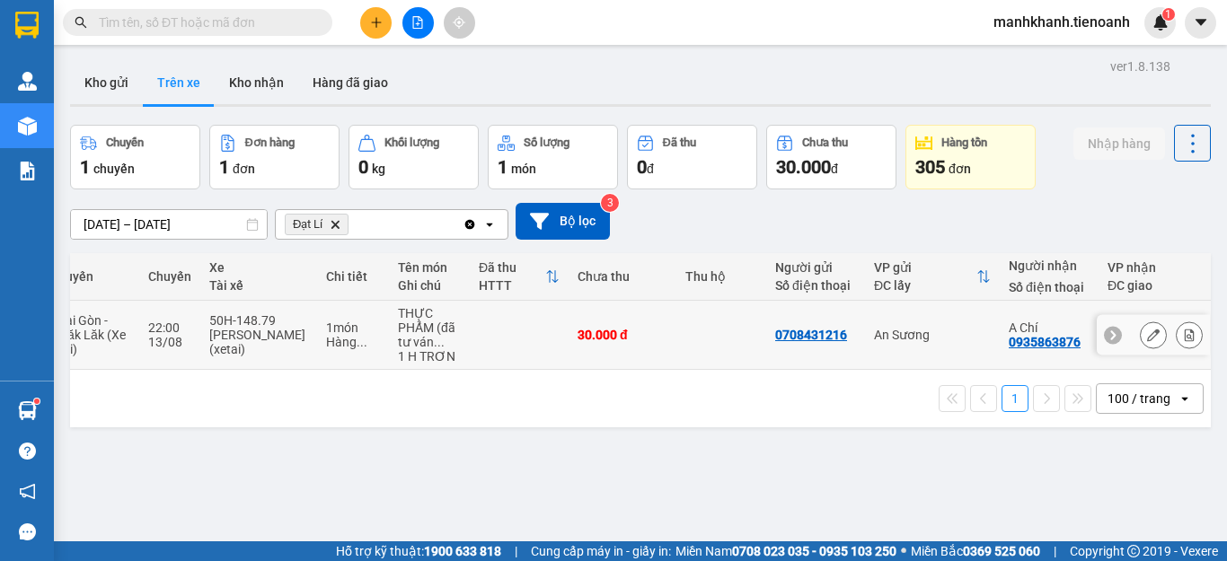
click at [722, 337] on td at bounding box center [721, 335] width 90 height 69
checkbox input "true"
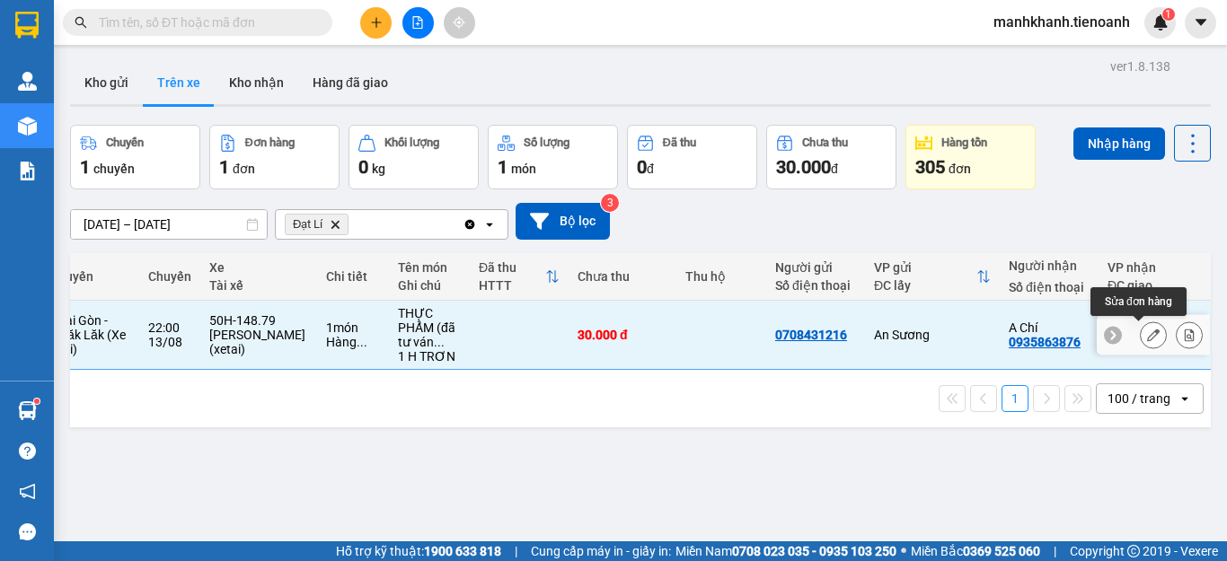
click at [1140, 343] on button at bounding box center [1152, 335] width 25 height 31
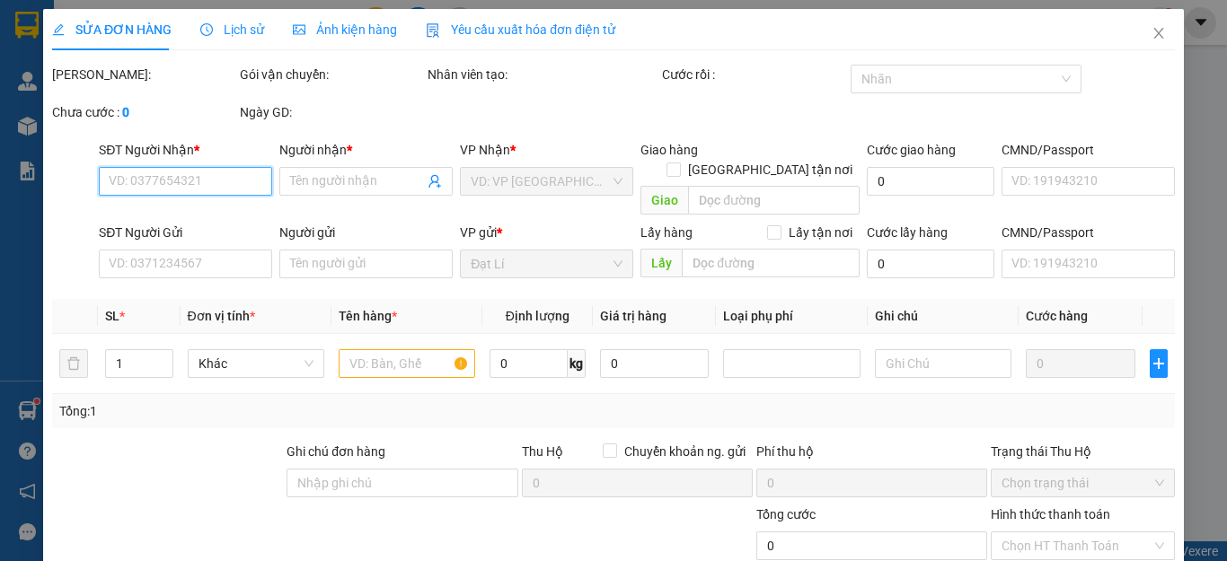
type input "0935863876"
type input "A Chí"
type input "0708431216"
type input "30.000"
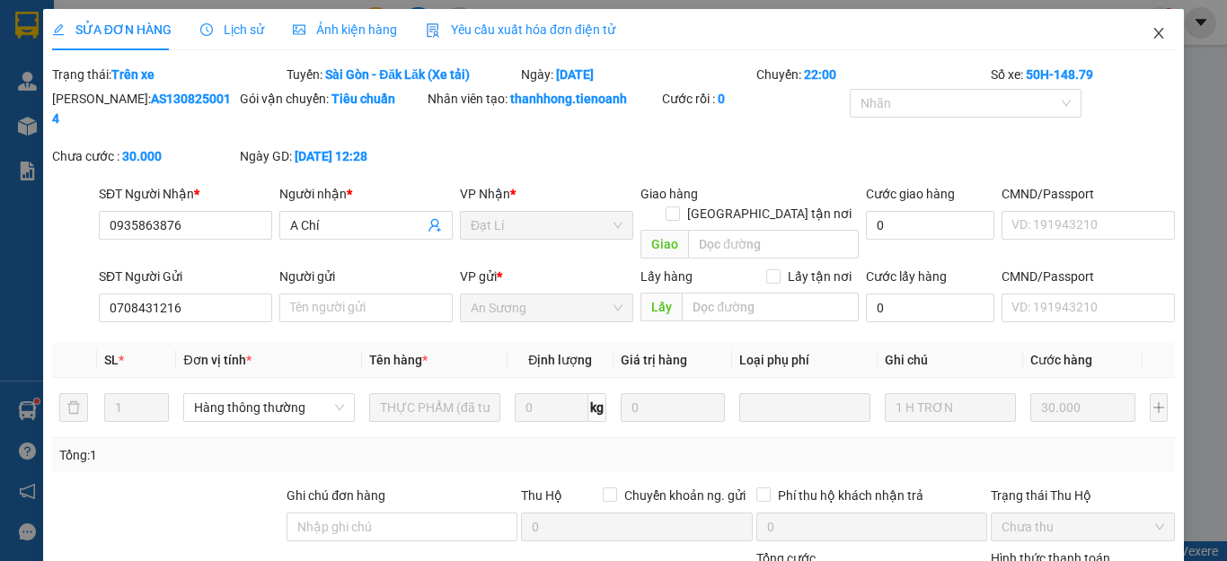
click at [1151, 33] on icon "close" at bounding box center [1158, 33] width 14 height 14
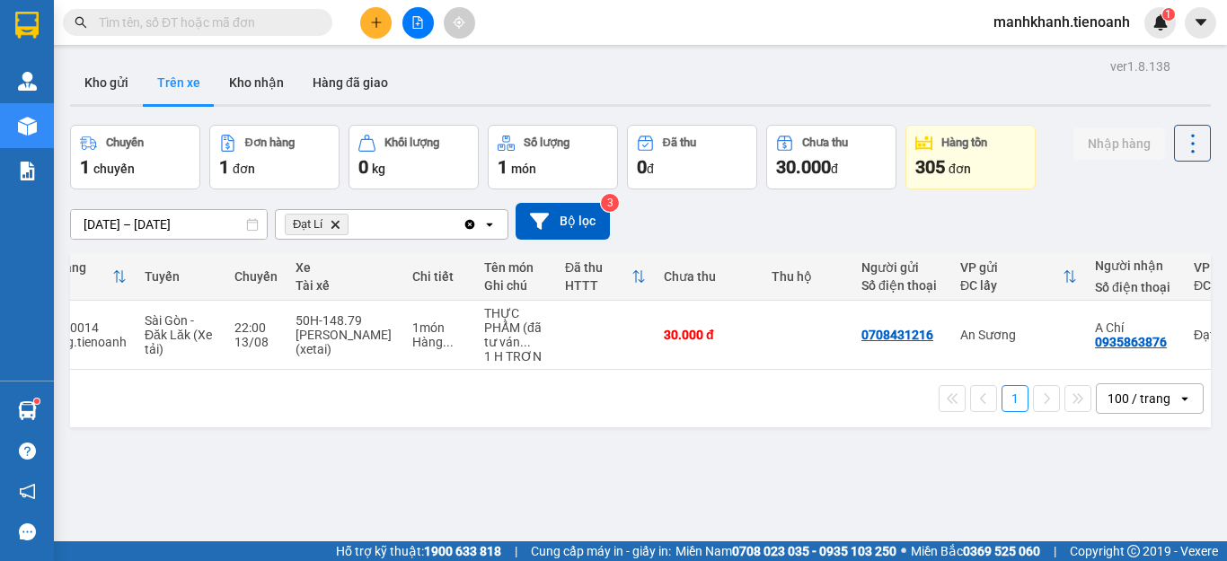
scroll to position [0, 103]
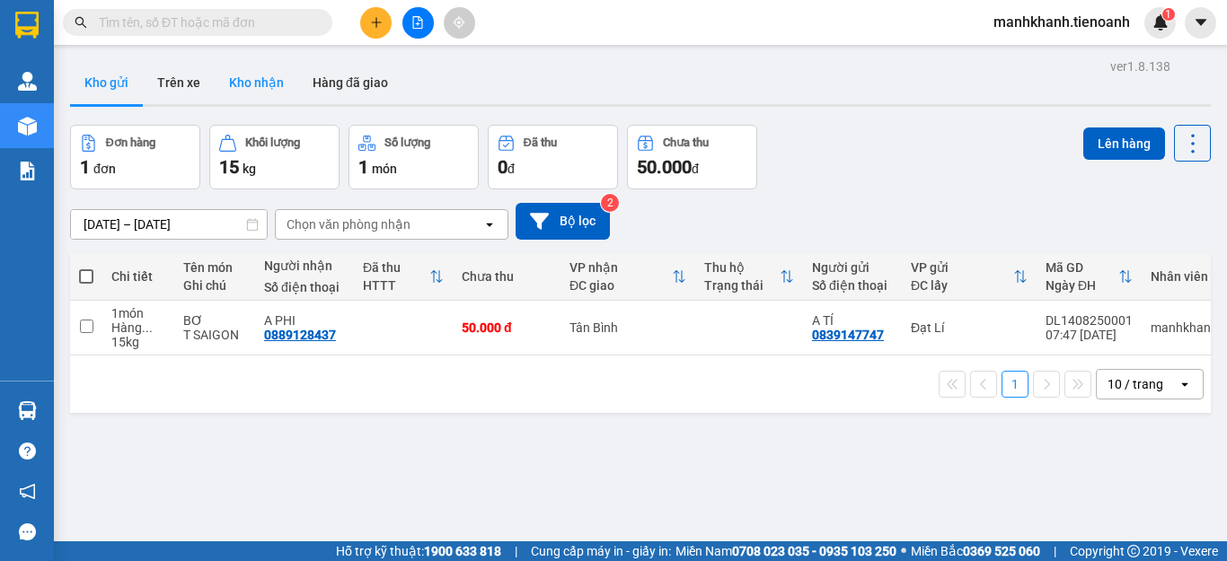
click at [248, 89] on button "Kho nhận" at bounding box center [257, 82] width 84 height 43
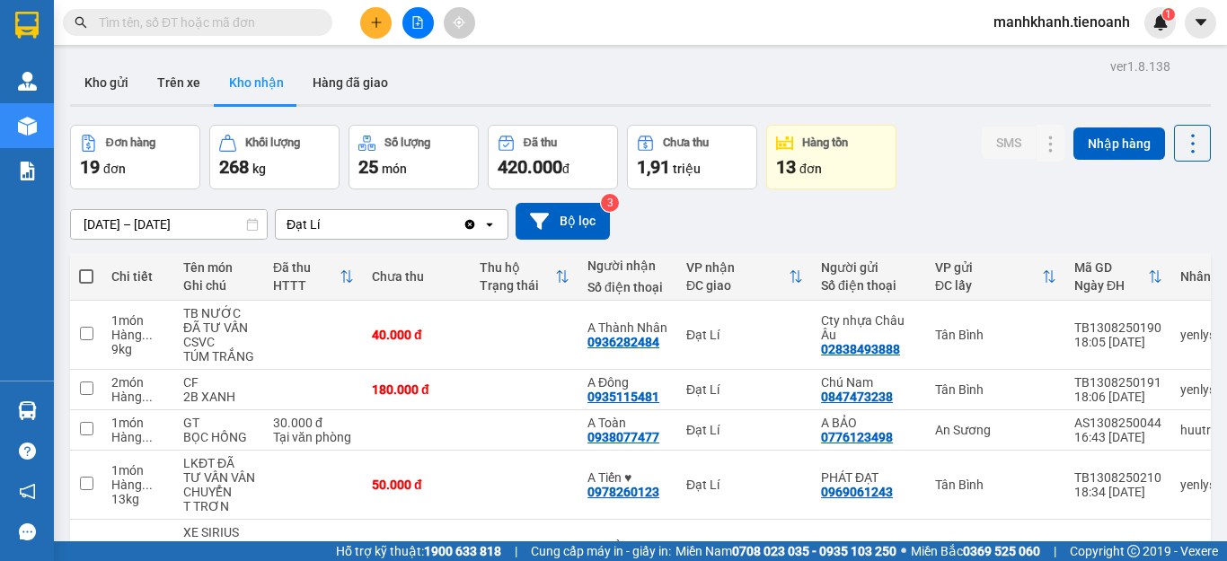
click at [250, 23] on input "text" at bounding box center [205, 23] width 212 height 20
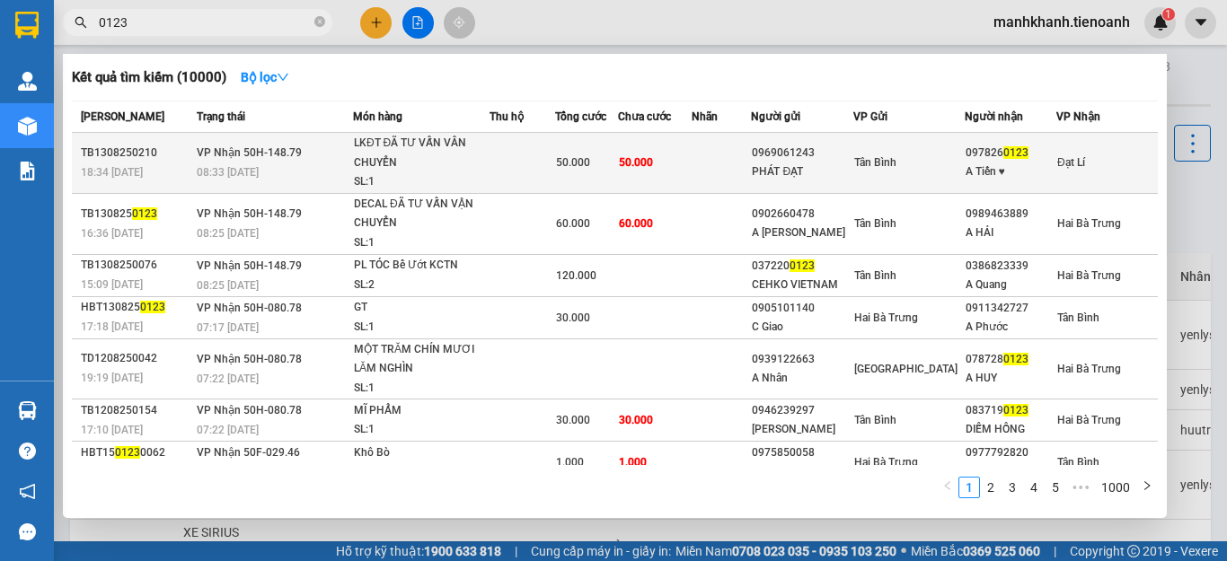
type input "0123"
click at [653, 166] on span "50.000" at bounding box center [636, 162] width 34 height 13
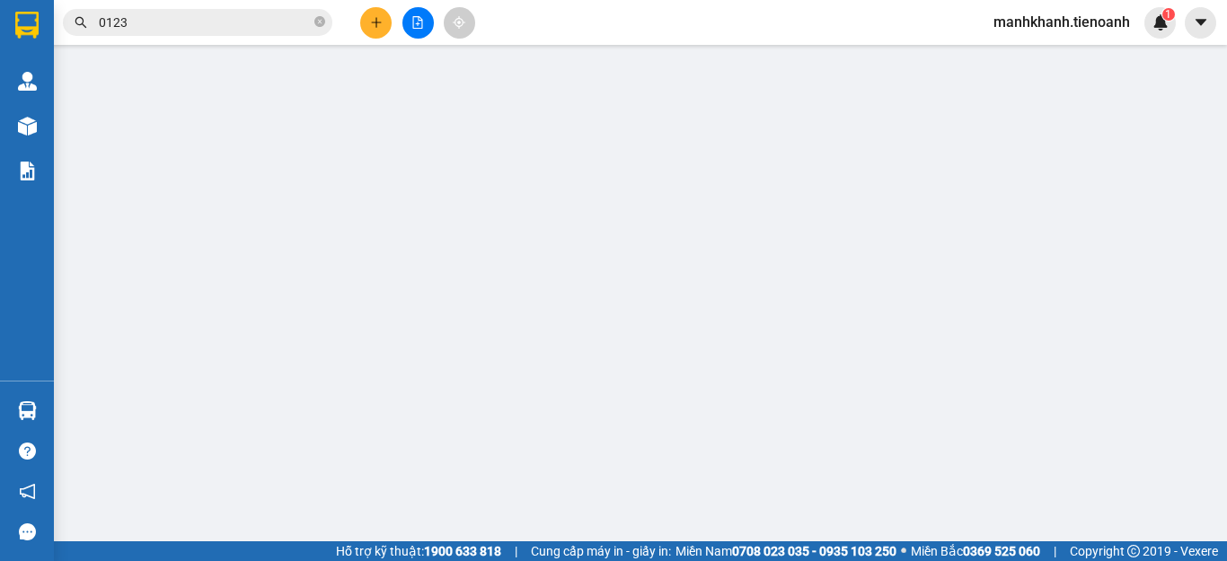
type input "0978260123"
type input "A Tiến ♥"
type input "0969061243"
type input "PHÁT ĐẠT"
type input "50.000"
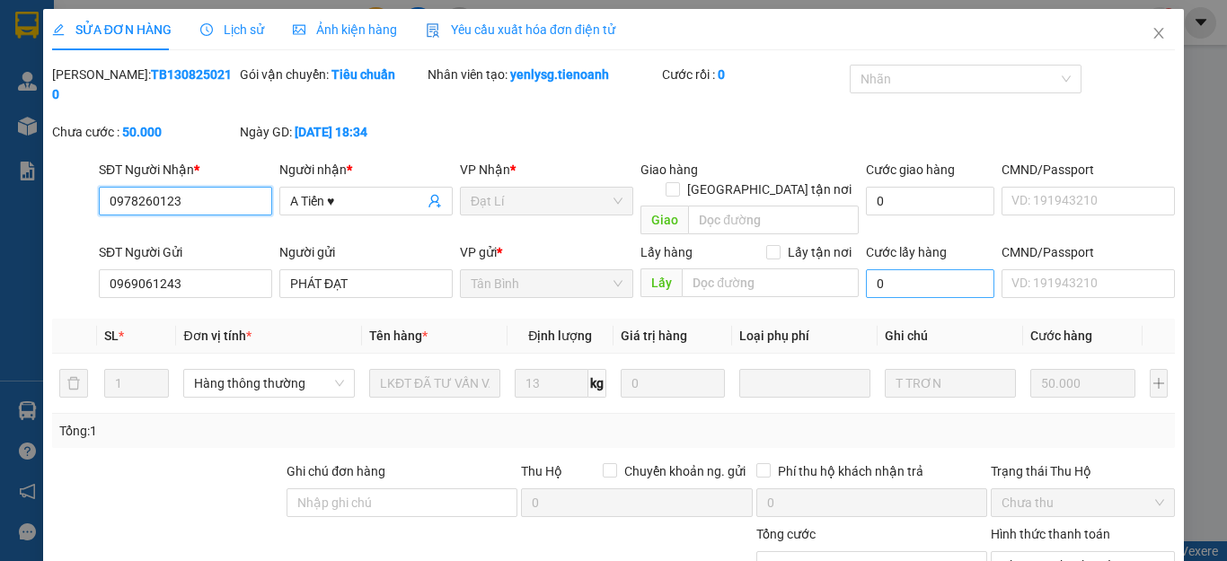
scroll to position [180, 0]
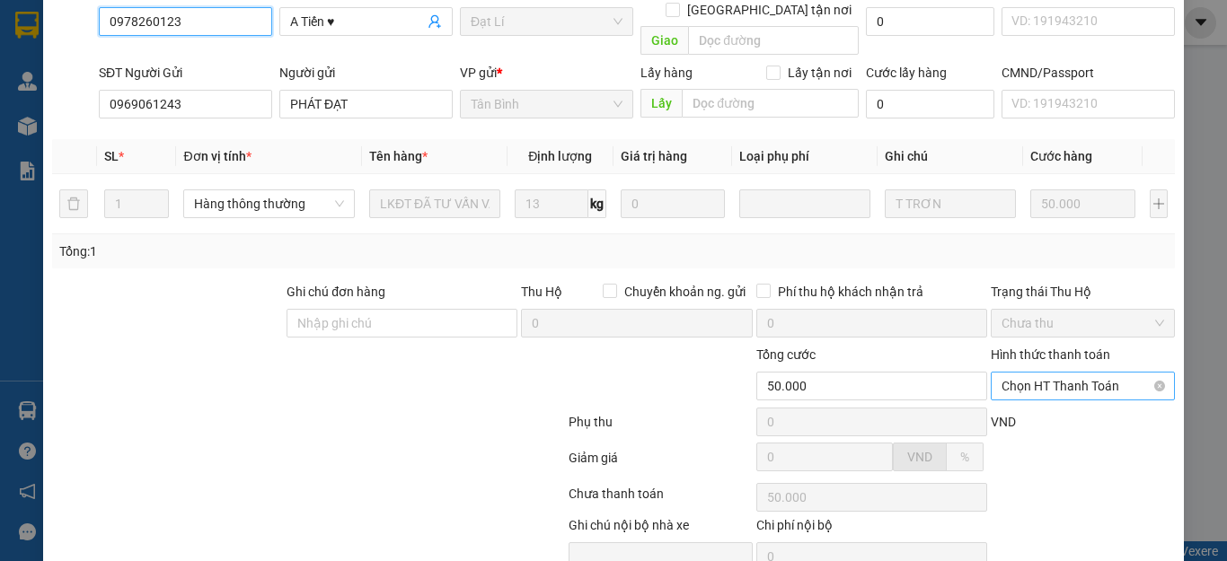
click at [1042, 373] on span "Chọn HT Thanh Toán" at bounding box center [1082, 386] width 163 height 27
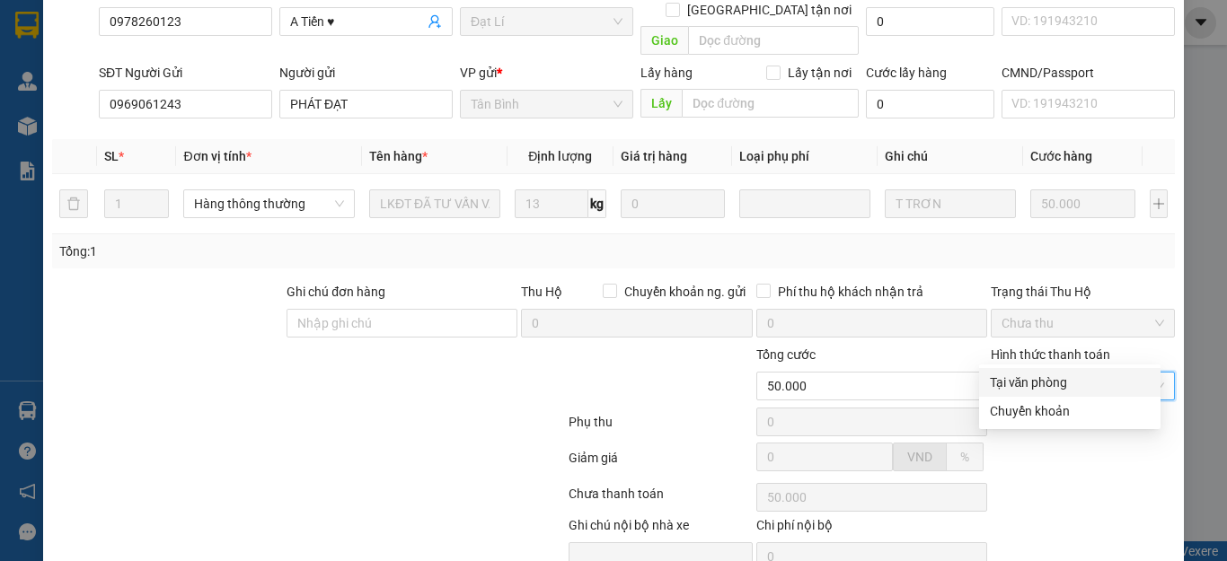
click at [1047, 385] on div "Tại văn phòng" at bounding box center [1070, 383] width 160 height 20
type input "0"
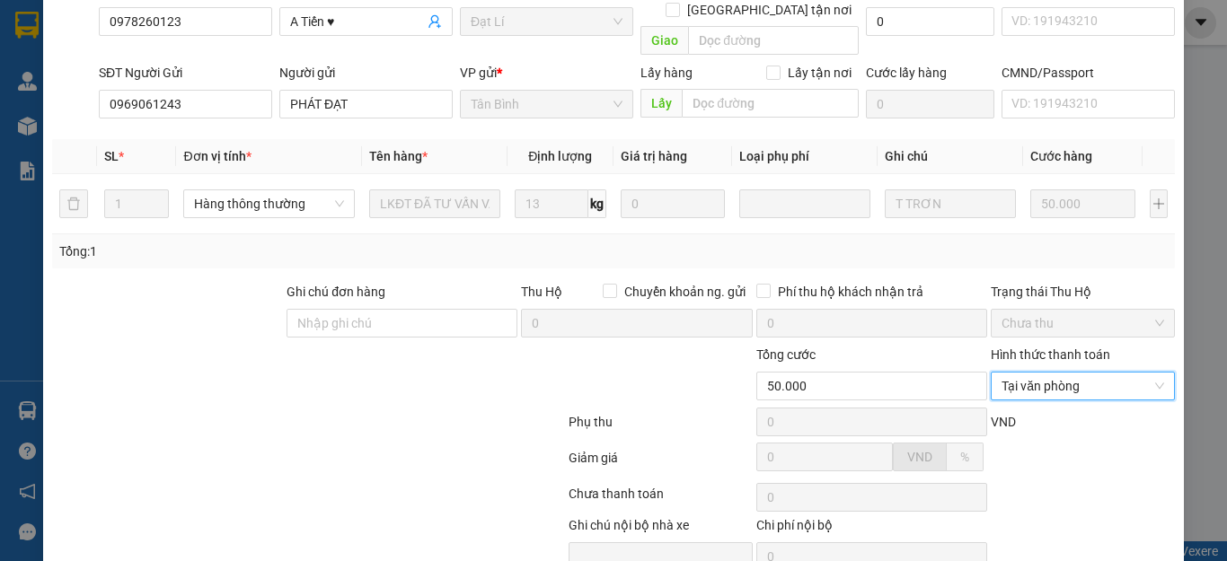
scroll to position [227, 0]
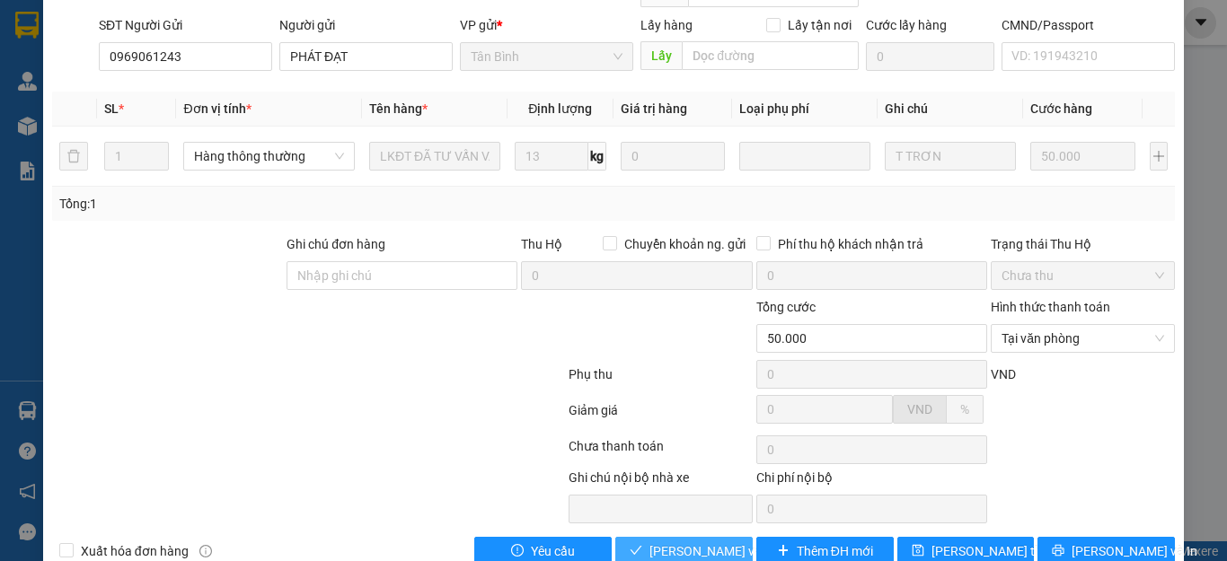
click at [698, 541] on span "Lưu và Giao hàng" at bounding box center [735, 551] width 172 height 20
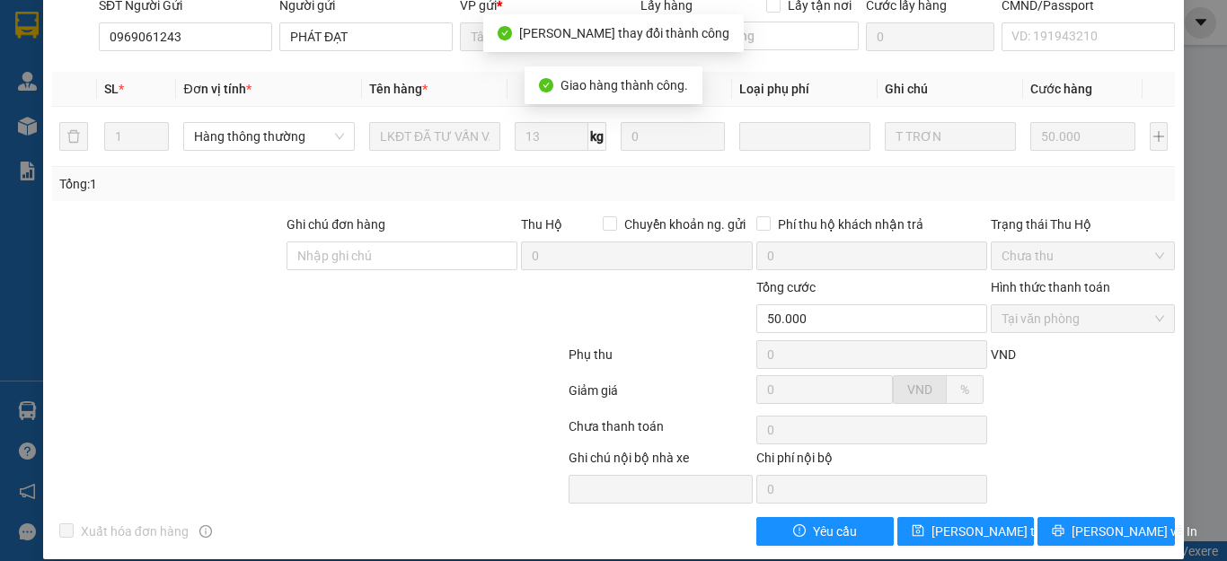
scroll to position [0, 0]
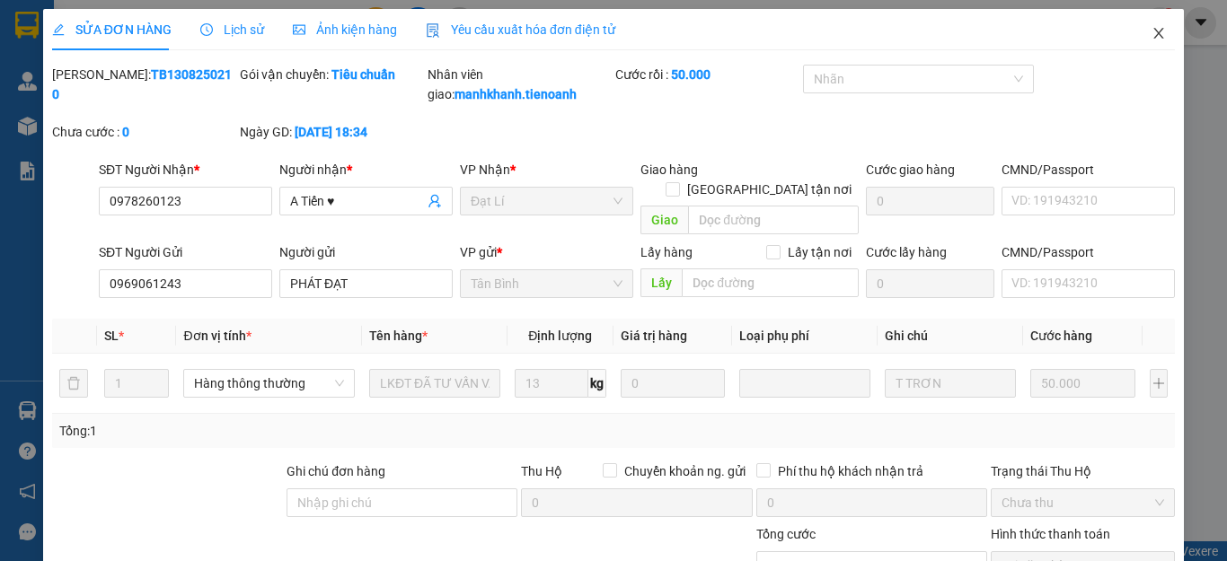
click at [1154, 33] on icon "close" at bounding box center [1159, 33] width 10 height 11
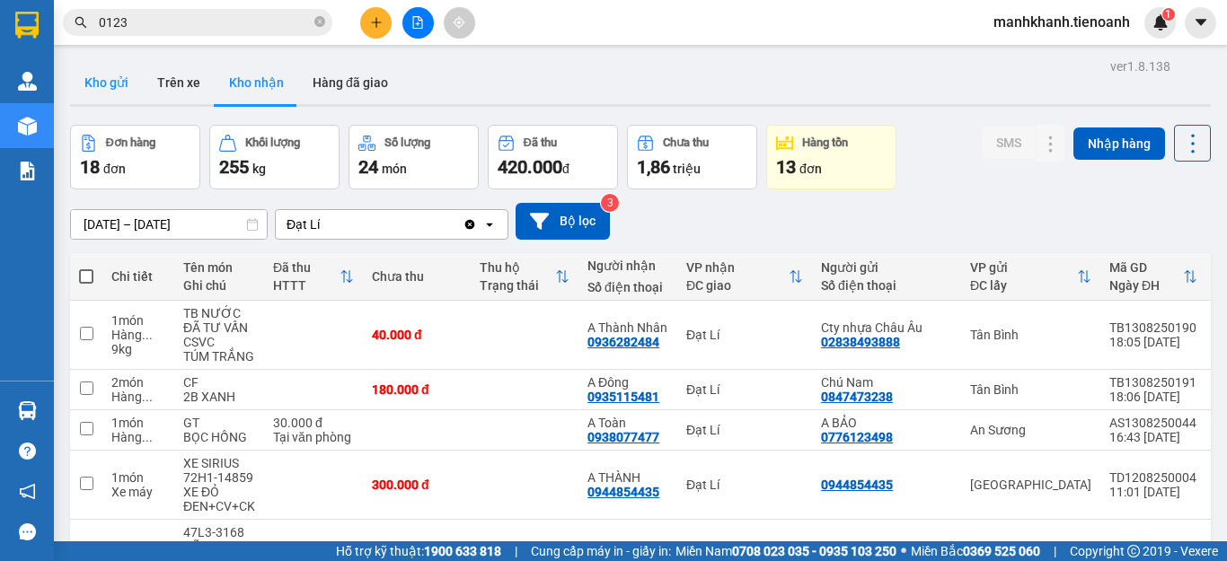
click at [88, 86] on button "Kho gửi" at bounding box center [106, 82] width 73 height 43
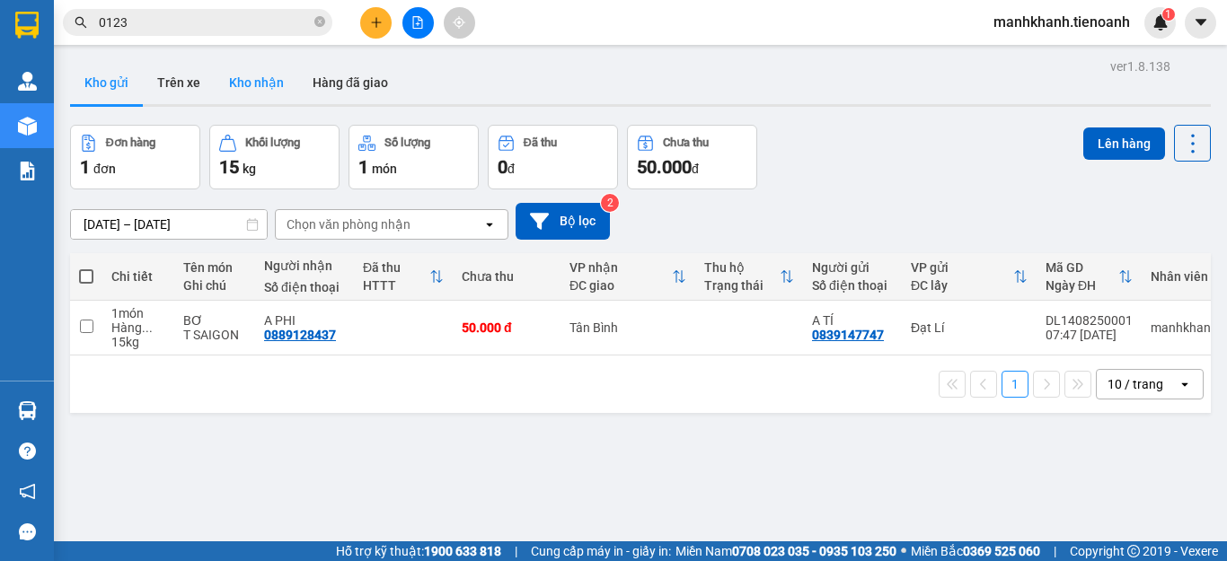
click at [254, 85] on button "Kho nhận" at bounding box center [257, 82] width 84 height 43
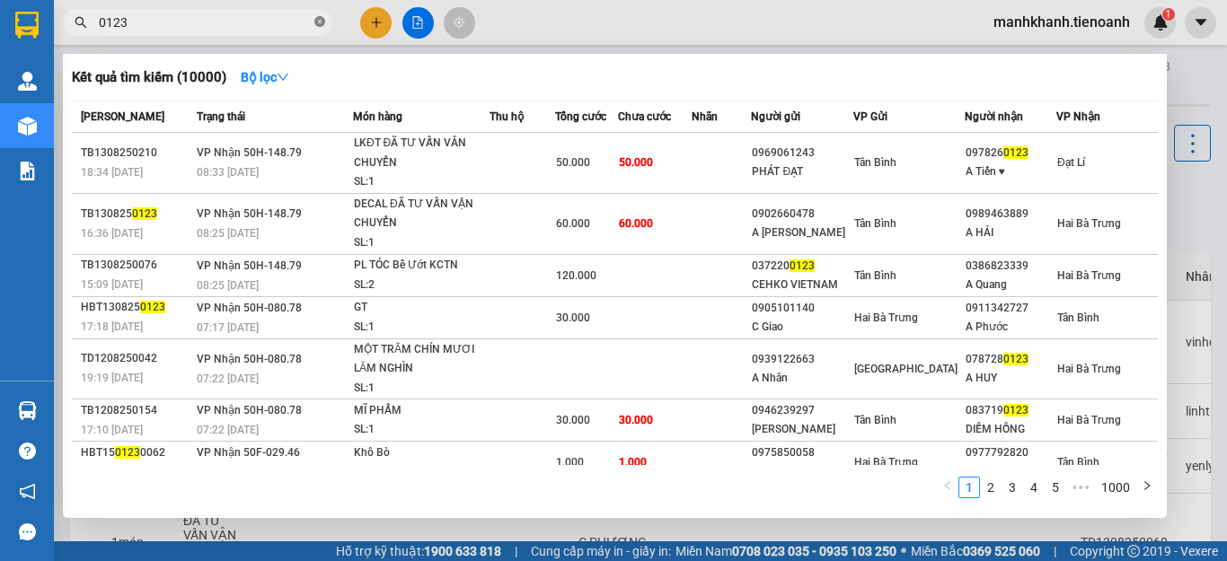
click at [318, 19] on icon "close-circle" at bounding box center [319, 21] width 11 height 11
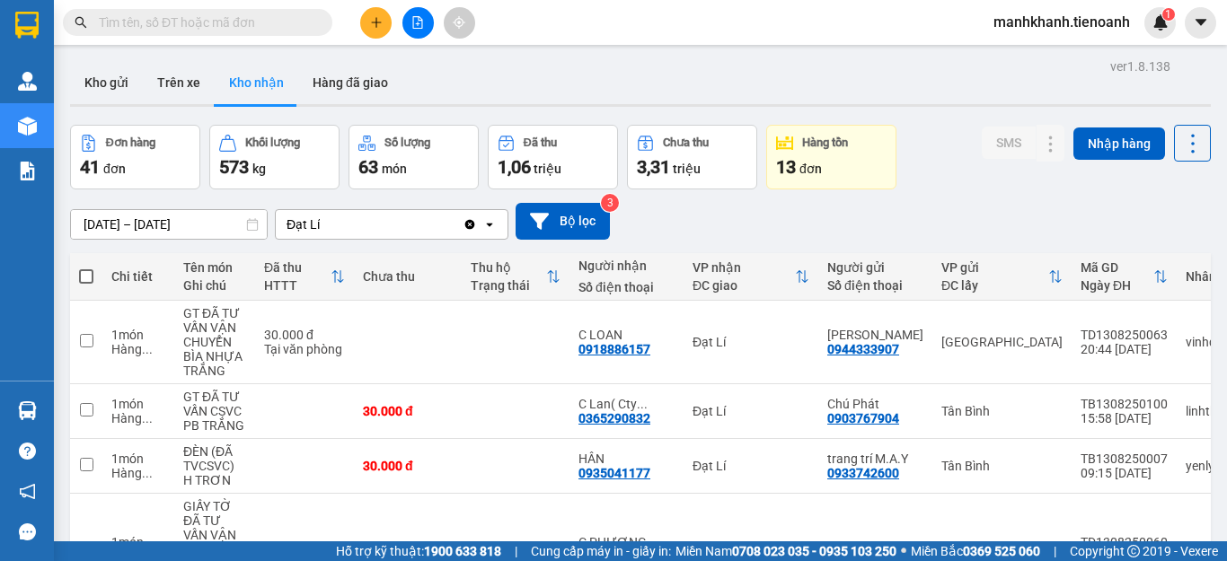
click at [274, 30] on input "text" at bounding box center [205, 23] width 212 height 20
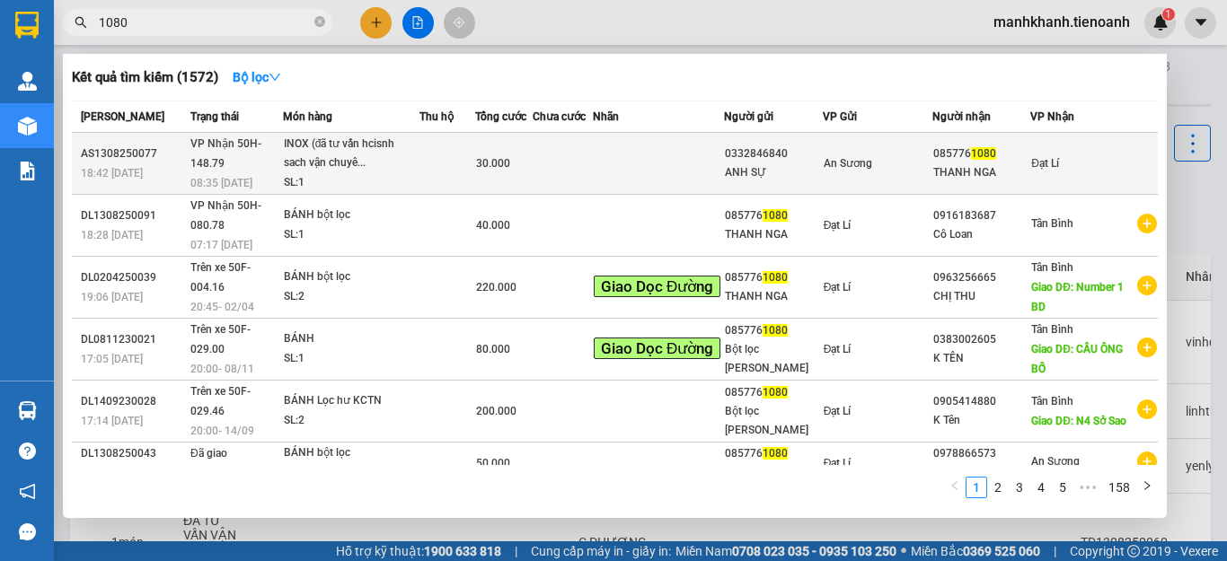
type input "1080"
click at [510, 170] on span "30.000" at bounding box center [493, 163] width 34 height 13
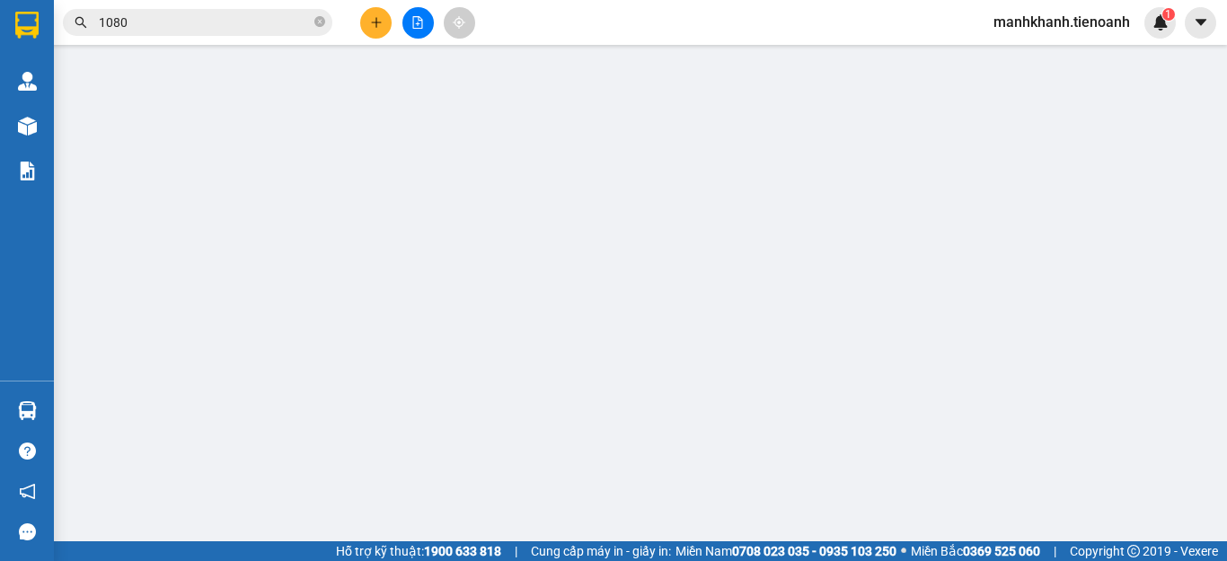
type input "0857761080"
type input "THANH NGA"
type input "0332846840"
type input "ANH SỰ"
type input "30.000"
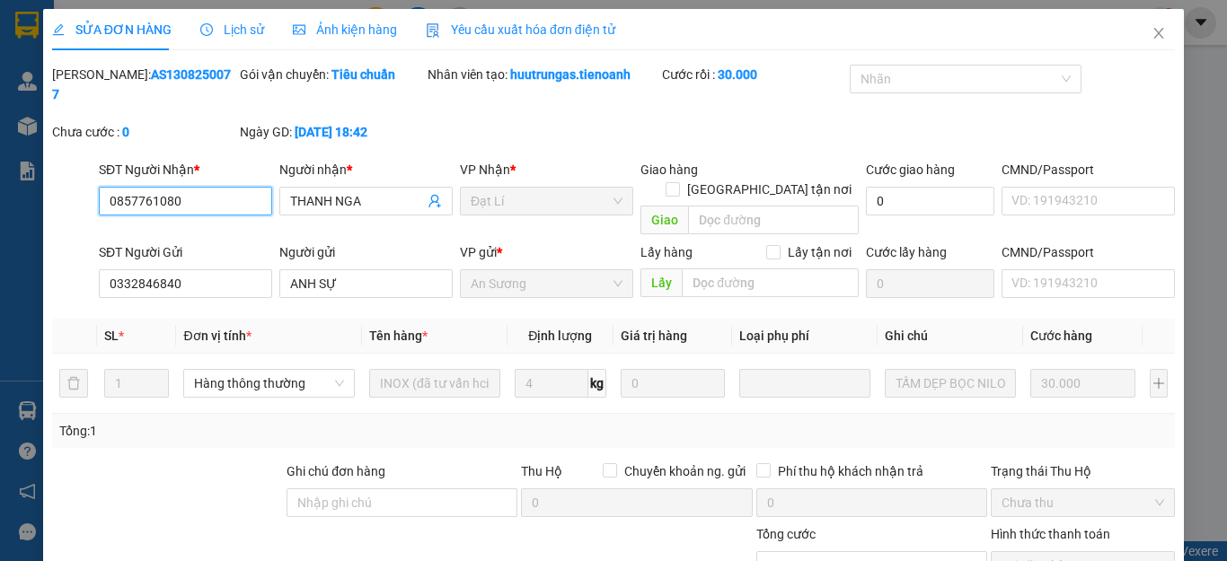
scroll to position [227, 0]
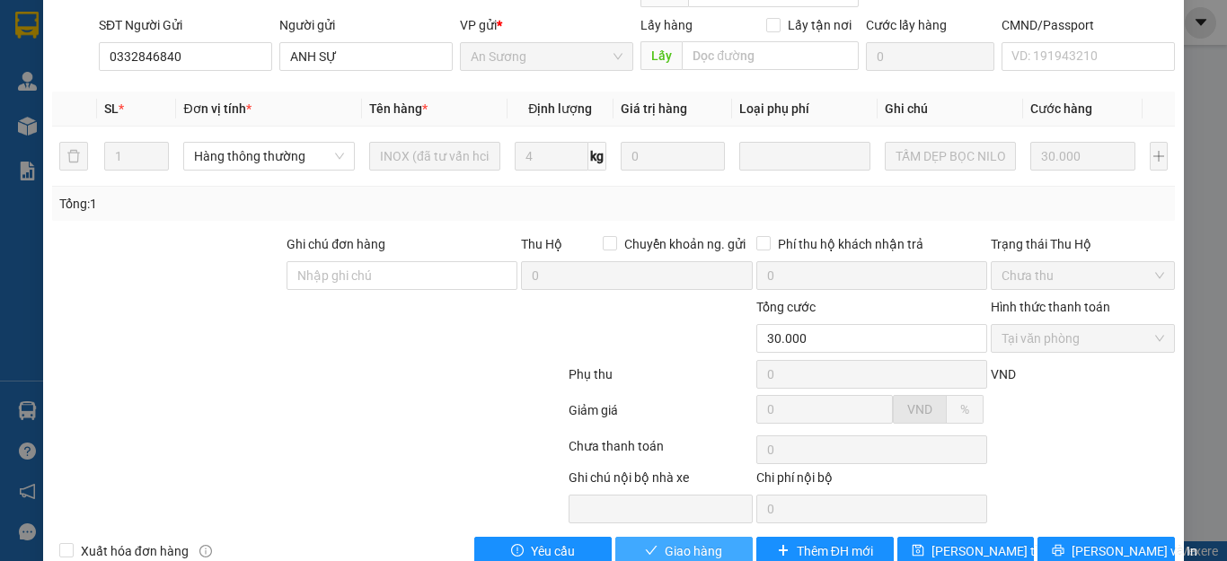
click at [703, 541] on span "Giao hàng" at bounding box center [693, 551] width 57 height 20
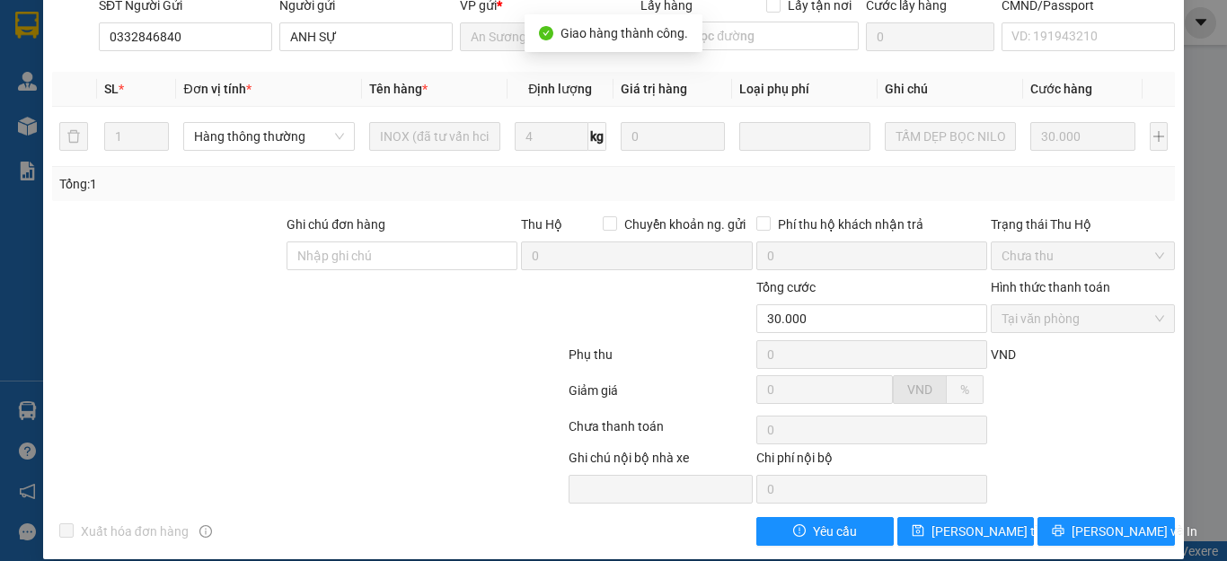
scroll to position [0, 0]
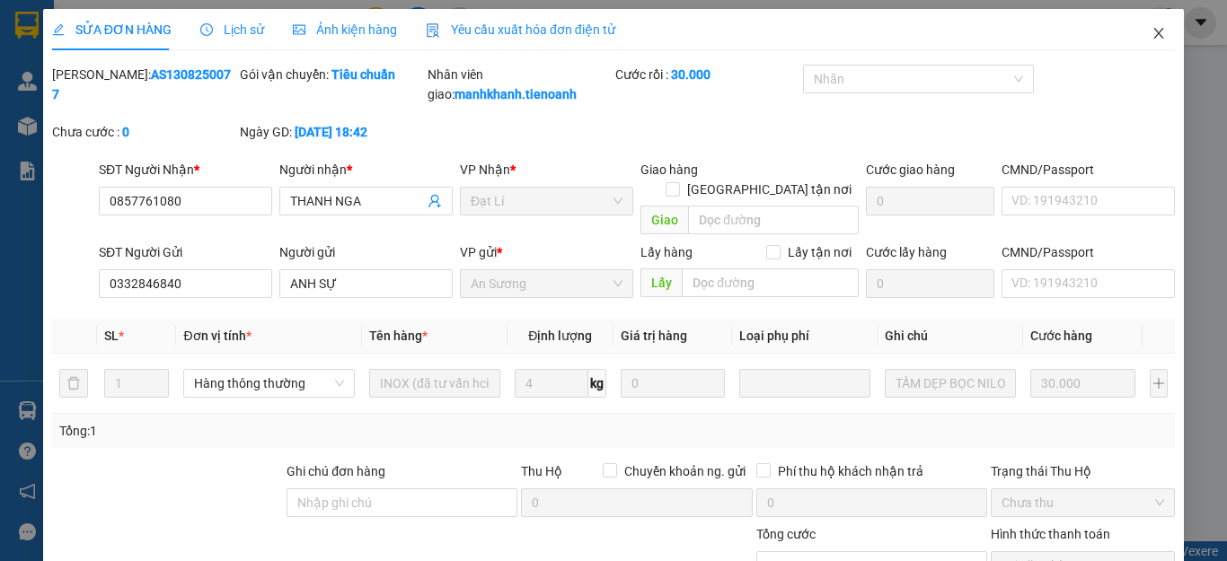
click at [1151, 34] on icon "close" at bounding box center [1158, 33] width 14 height 14
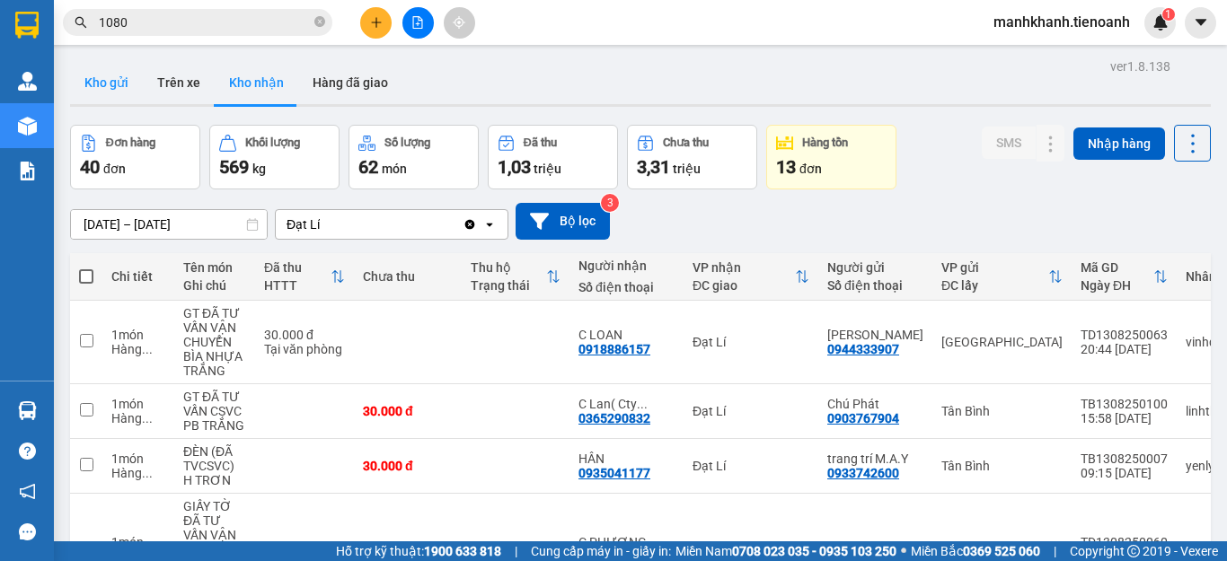
click at [111, 86] on button "Kho gửi" at bounding box center [106, 82] width 73 height 43
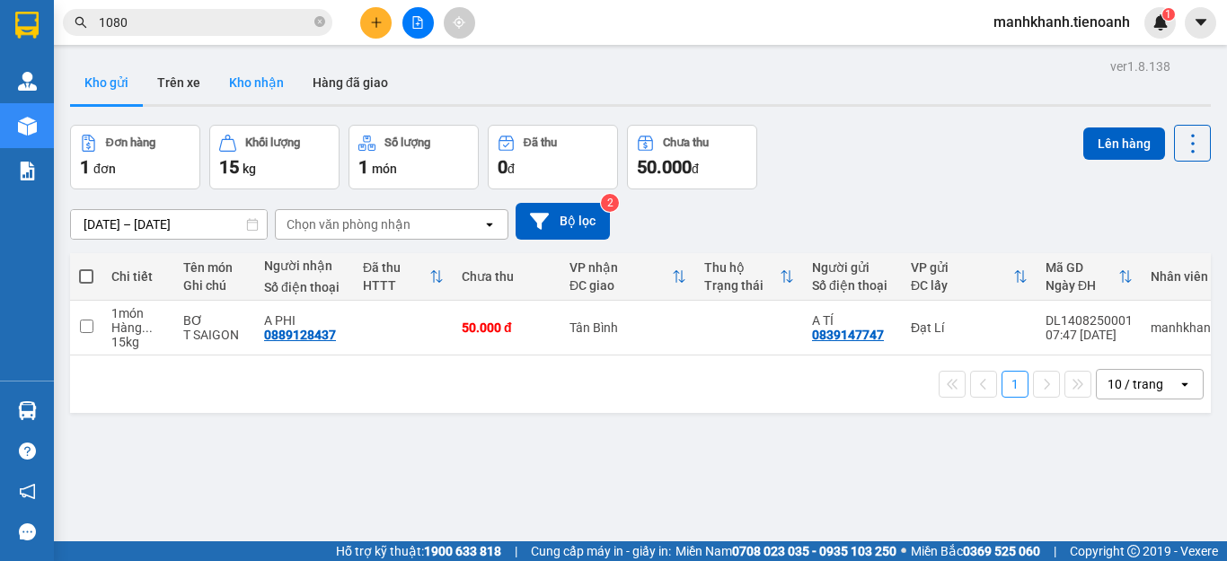
click at [260, 88] on button "Kho nhận" at bounding box center [257, 82] width 84 height 43
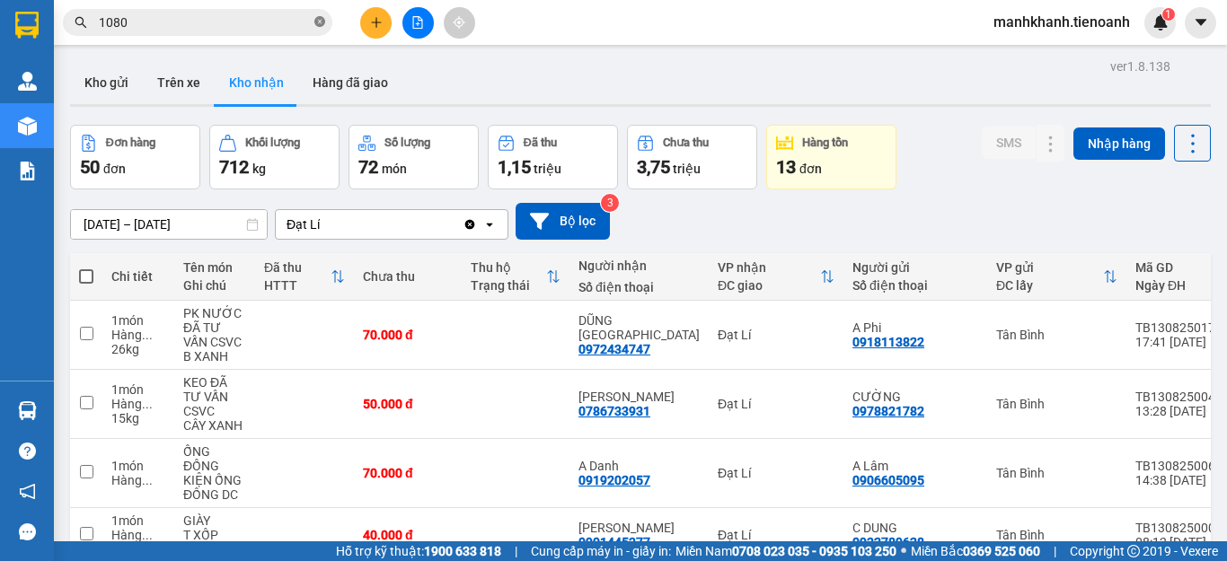
click at [317, 23] on icon "close-circle" at bounding box center [319, 21] width 11 height 11
click at [291, 24] on input "text" at bounding box center [205, 23] width 212 height 20
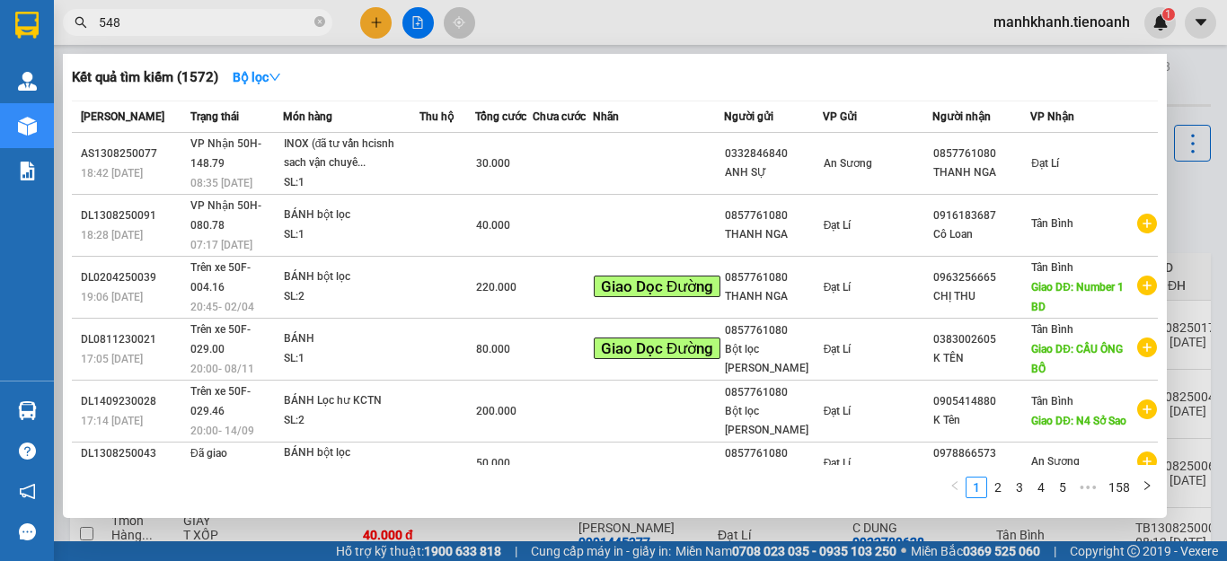
type input "5481"
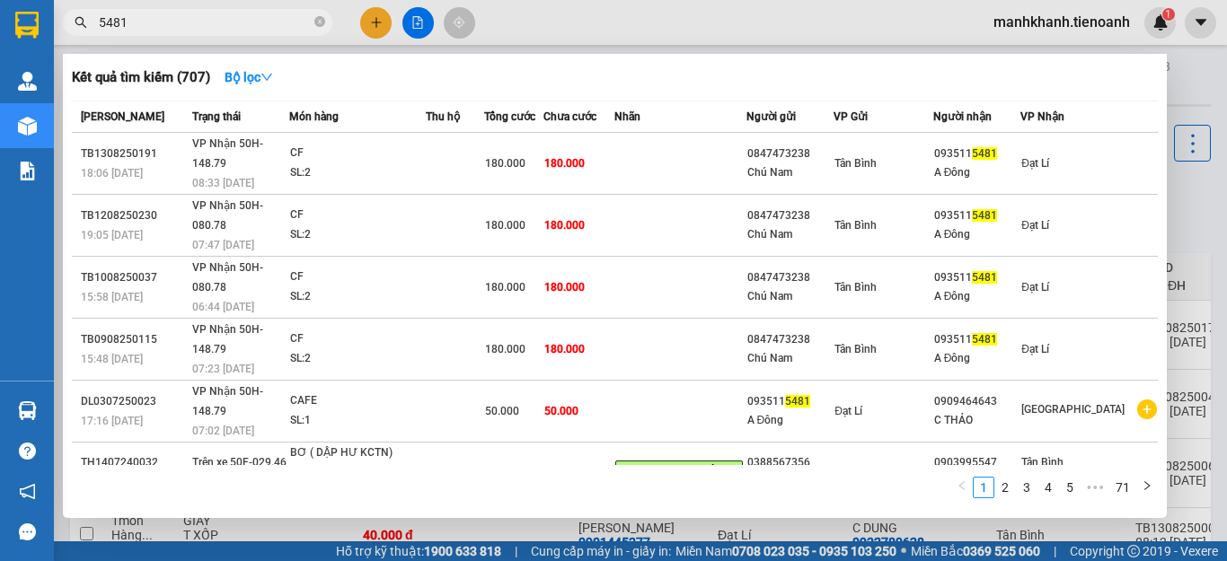
click at [316, 25] on icon "close-circle" at bounding box center [319, 21] width 11 height 11
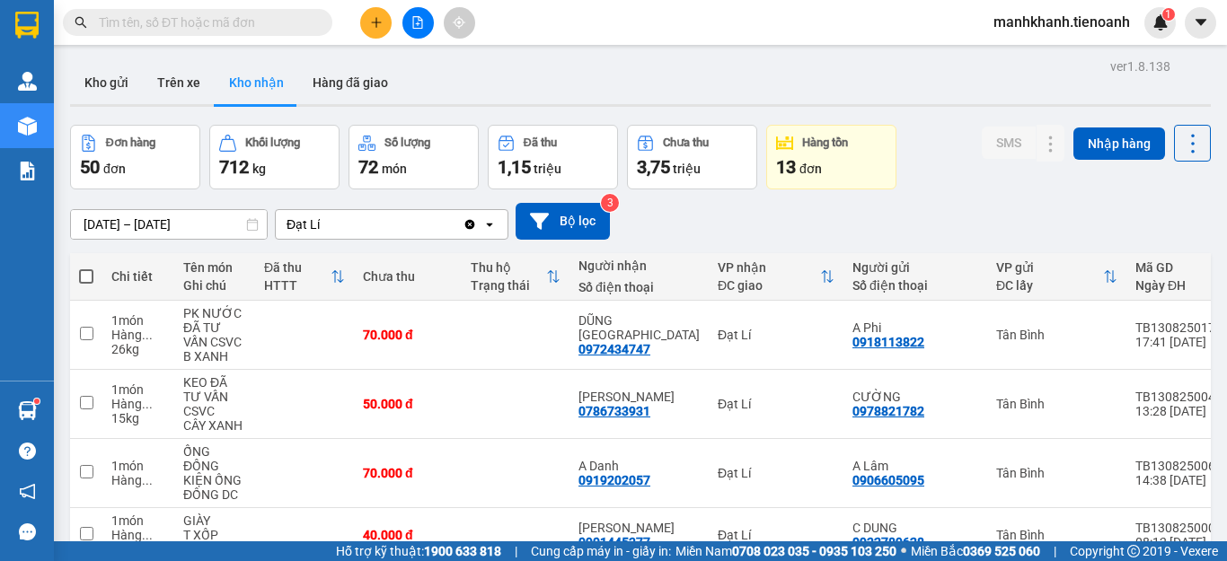
click at [274, 16] on input "text" at bounding box center [205, 23] width 212 height 20
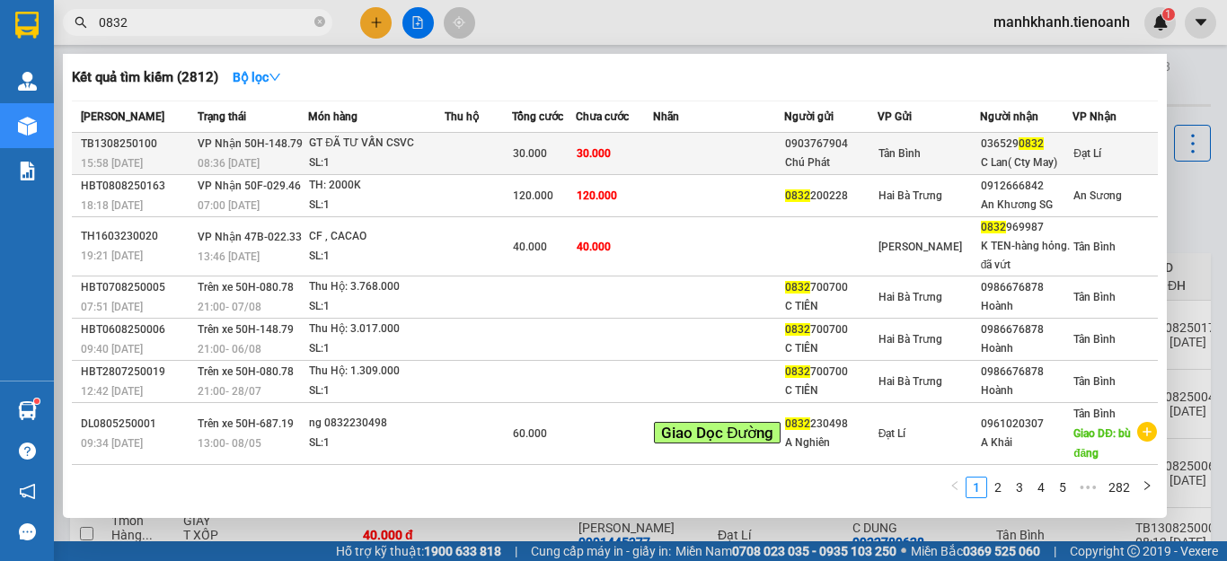
type input "0832"
click at [475, 161] on td at bounding box center [478, 154] width 67 height 42
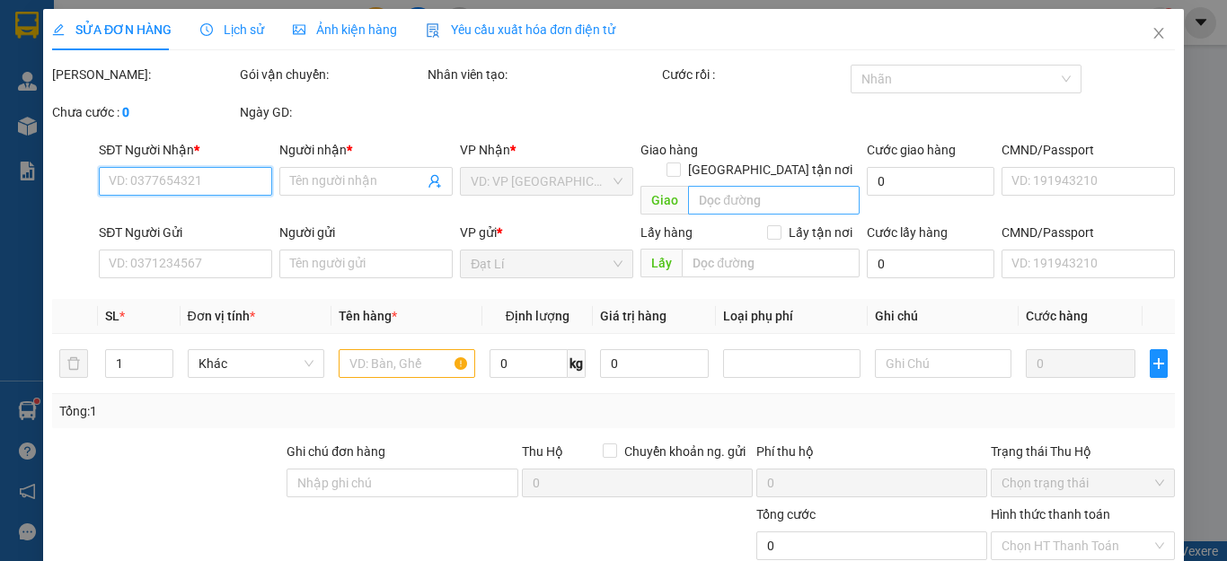
type input "0365290832"
type input "C Lan( Cty May)"
type input "06619002608"
type input "0903767904"
type input "Chú Phát"
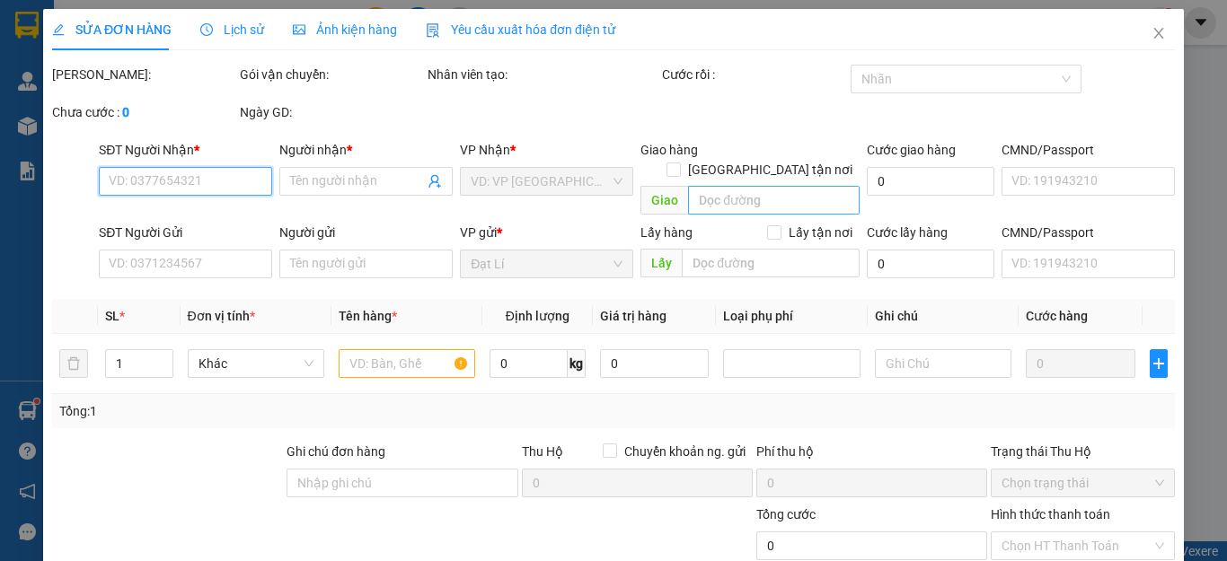
type input "211933760"
type input "30.000"
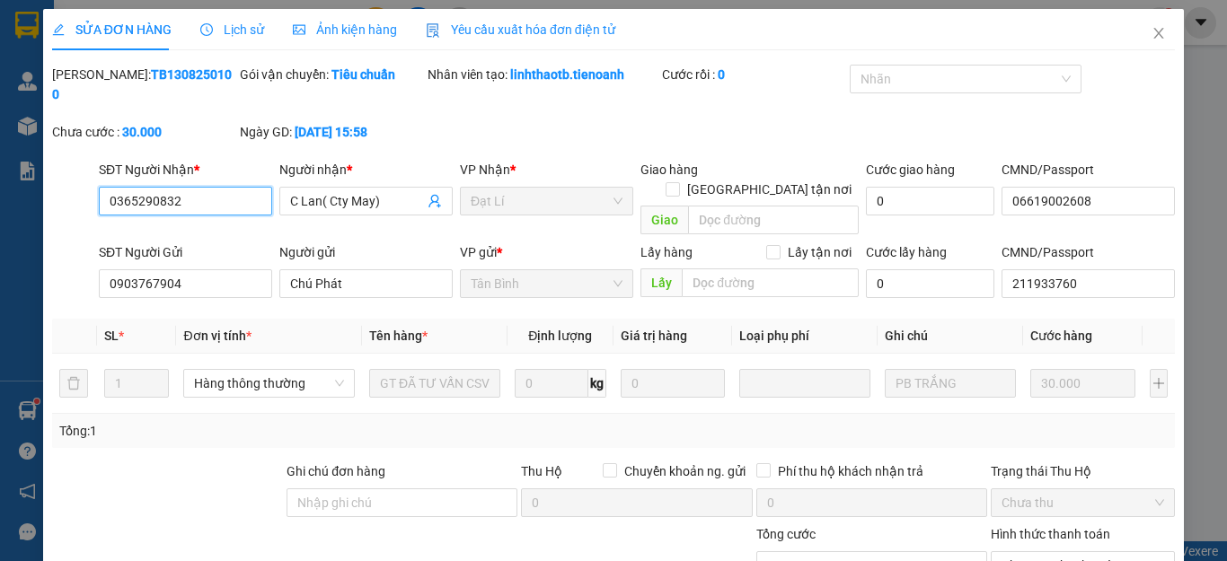
scroll to position [227, 0]
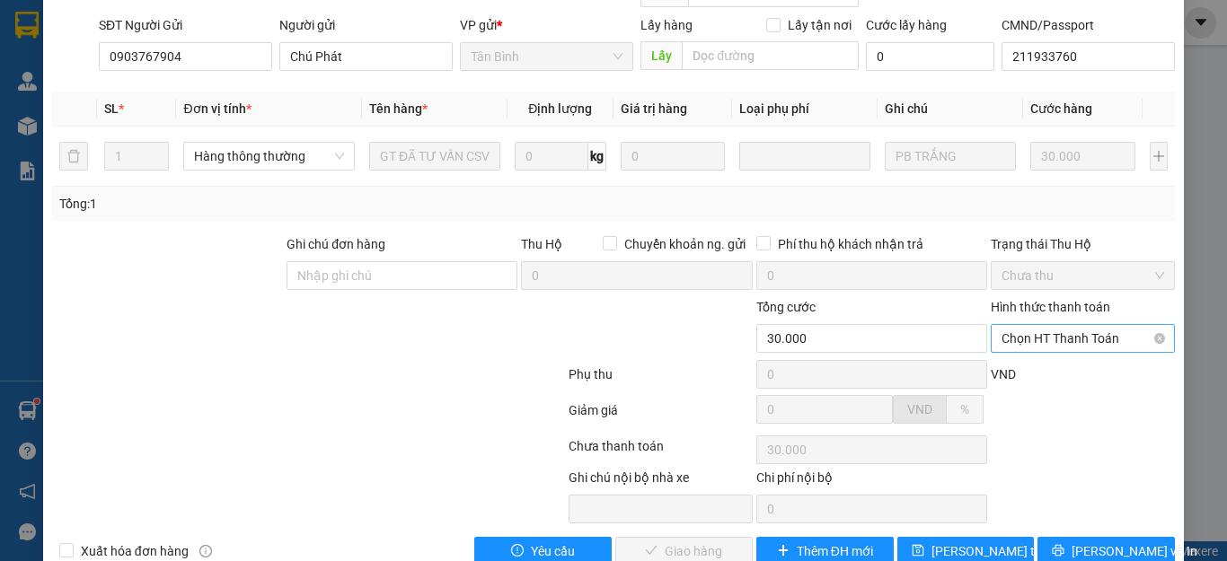
click at [1073, 325] on span "Chọn HT Thanh Toán" at bounding box center [1082, 338] width 163 height 27
click at [1070, 330] on div "Tại văn phòng" at bounding box center [1070, 335] width 160 height 20
type input "0"
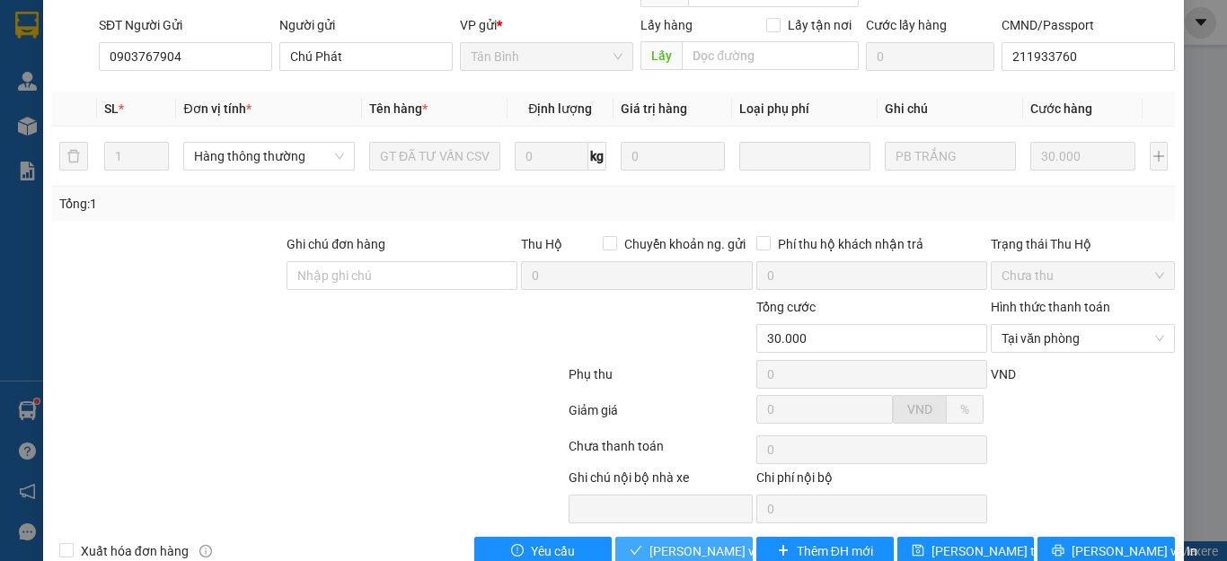
click at [667, 541] on span "Lưu và Giao hàng" at bounding box center [735, 551] width 172 height 20
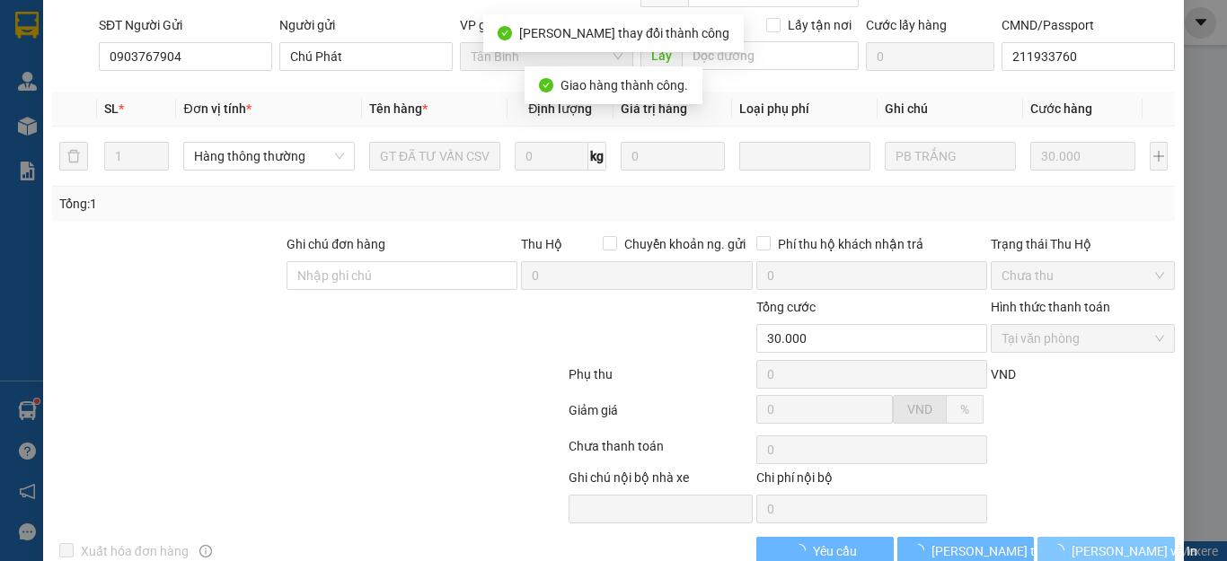
scroll to position [247, 0]
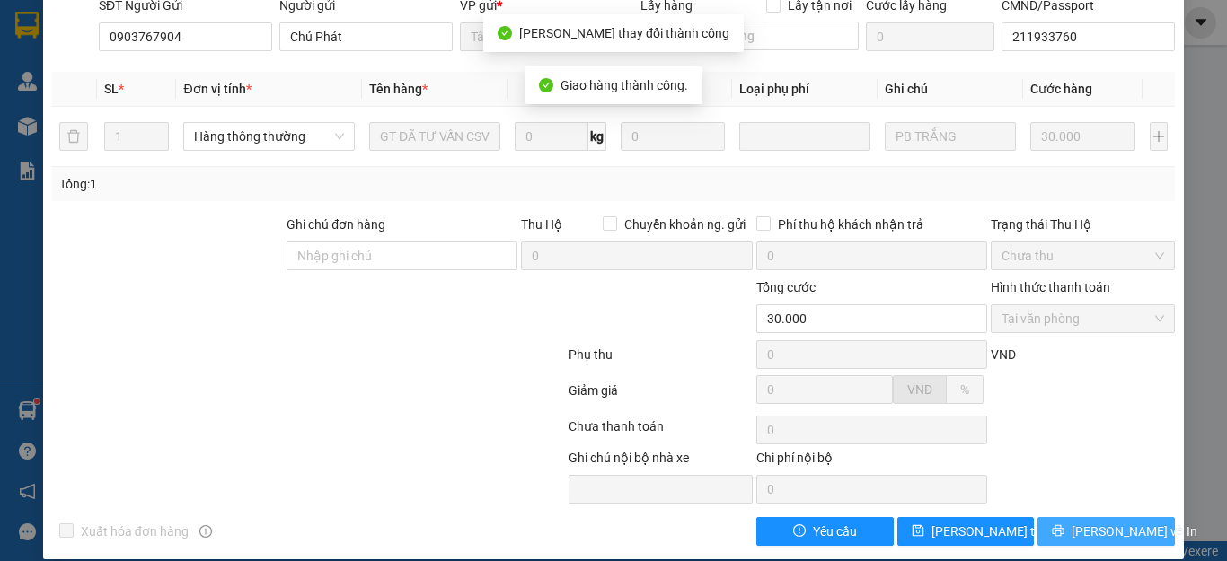
click at [1091, 522] on span "Lưu và In" at bounding box center [1134, 532] width 126 height 20
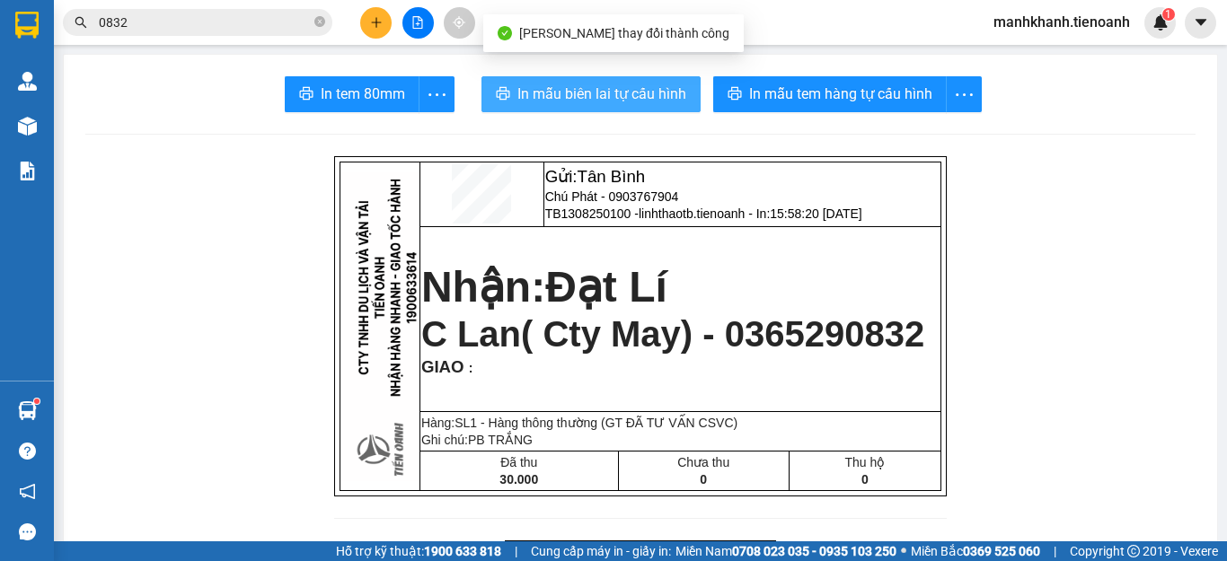
click at [575, 101] on span "In mẫu biên lai tự cấu hình" at bounding box center [601, 94] width 169 height 22
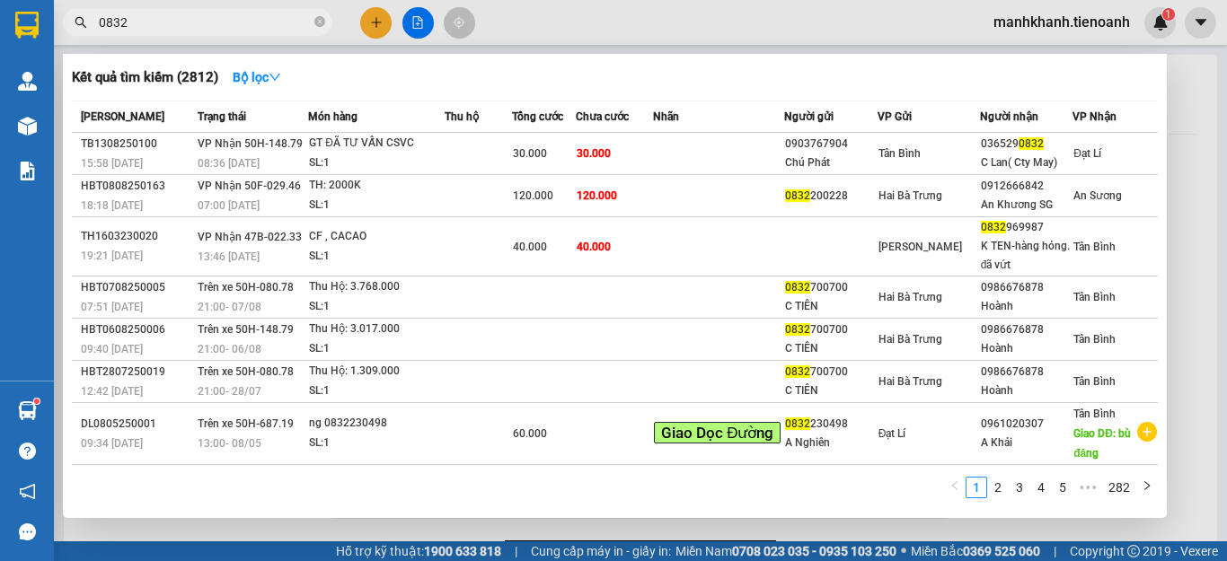
click at [320, 25] on icon "close-circle" at bounding box center [319, 21] width 11 height 11
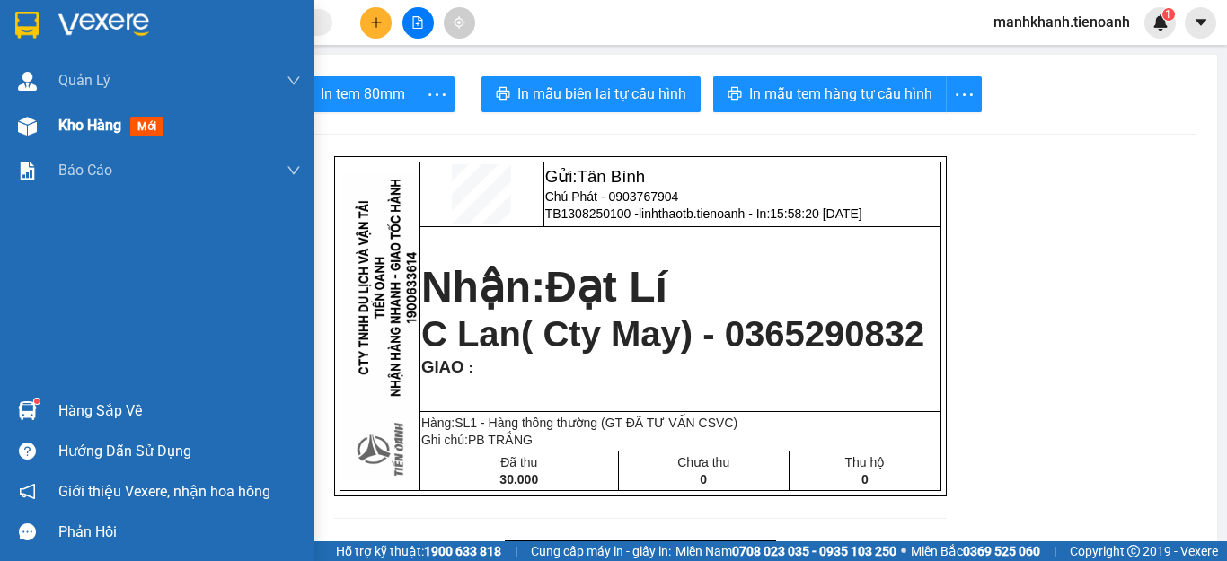
click at [70, 124] on span "Kho hàng" at bounding box center [89, 125] width 63 height 17
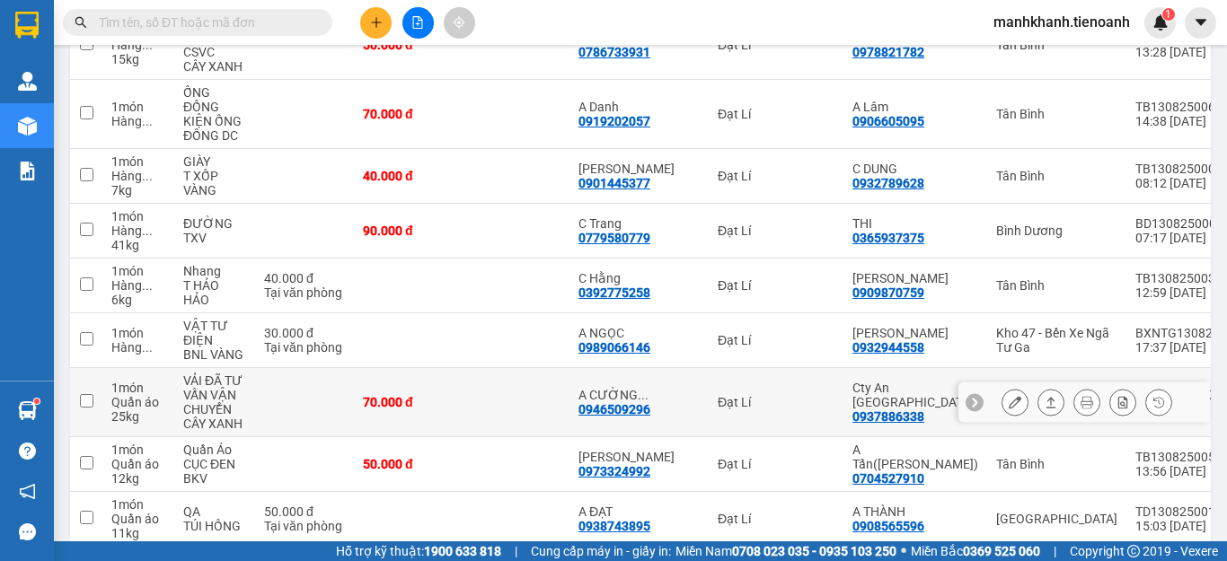
scroll to position [431, 0]
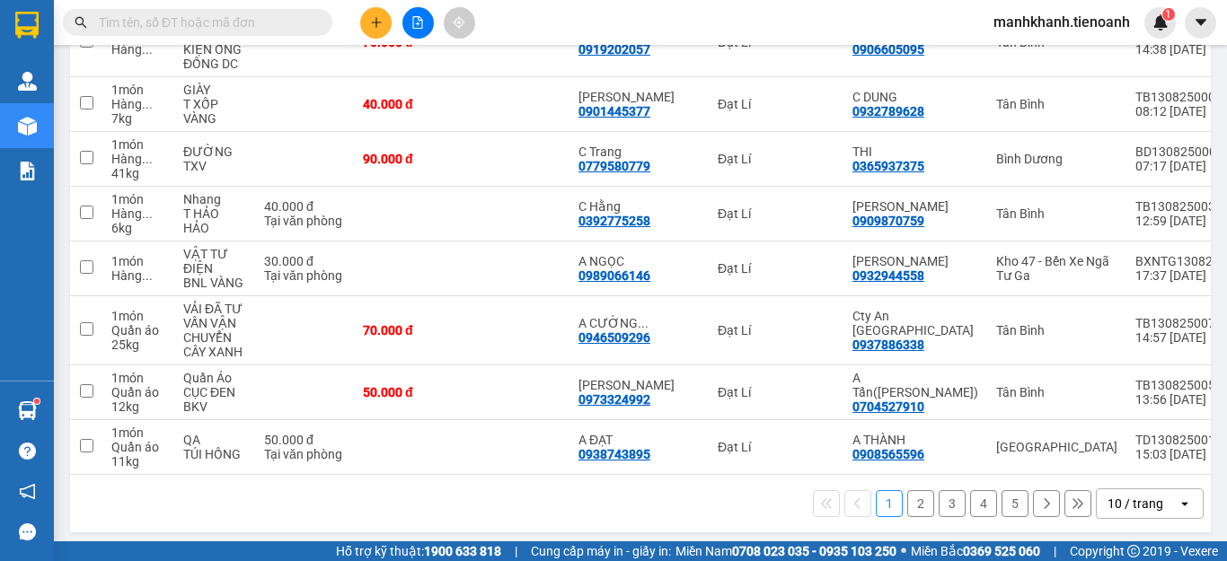
click at [1115, 506] on div "10 / trang" at bounding box center [1136, 503] width 81 height 29
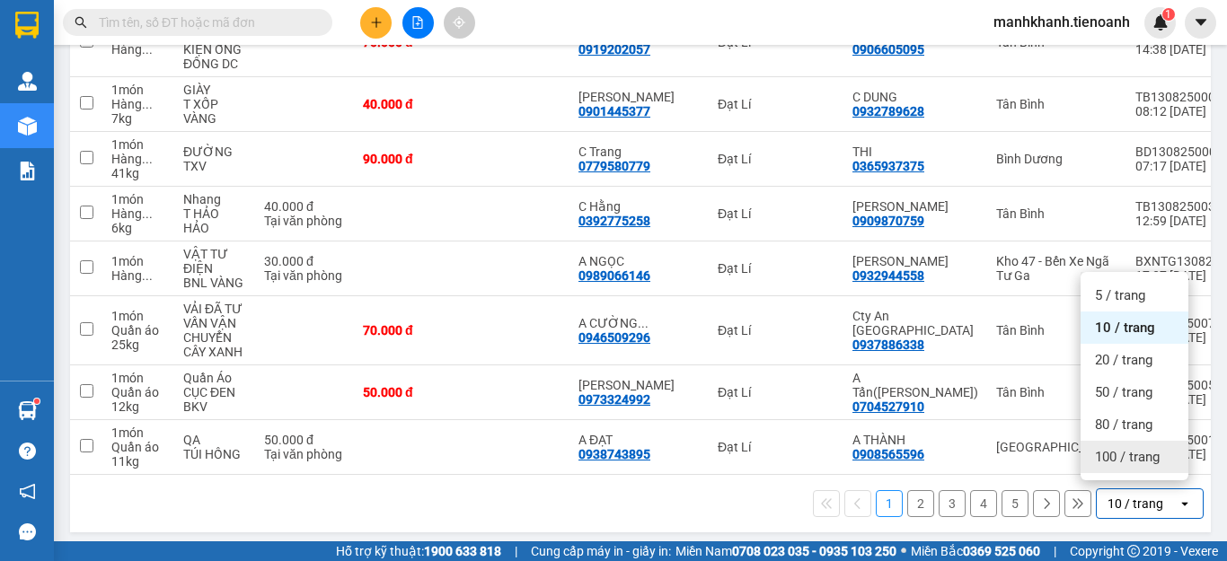
click at [1118, 471] on div "100 / trang" at bounding box center [1134, 457] width 108 height 32
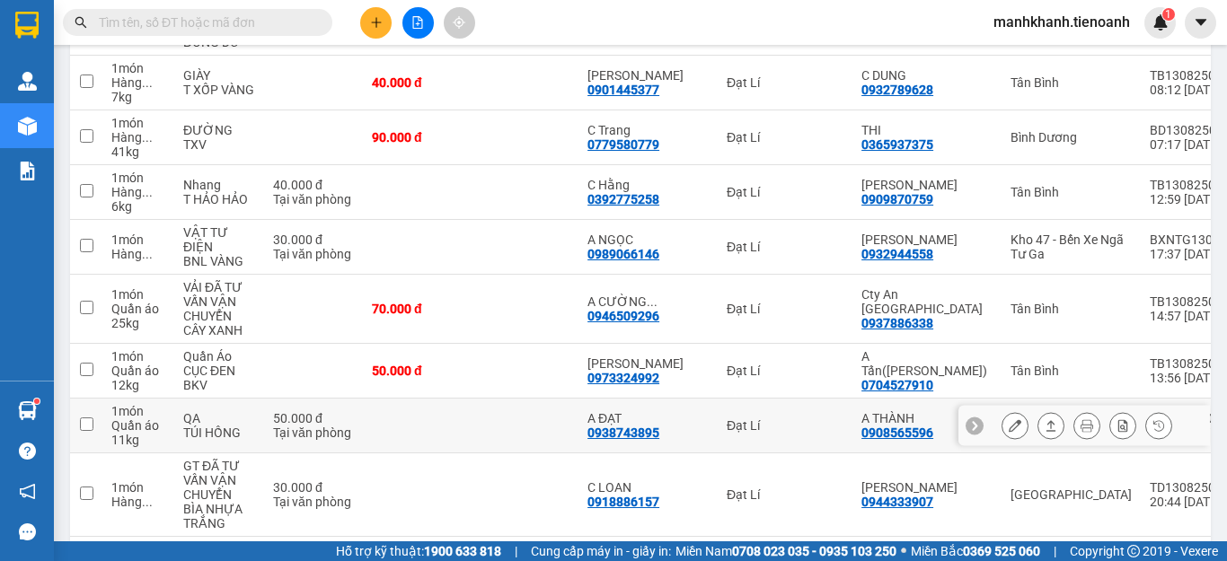
scroll to position [0, 0]
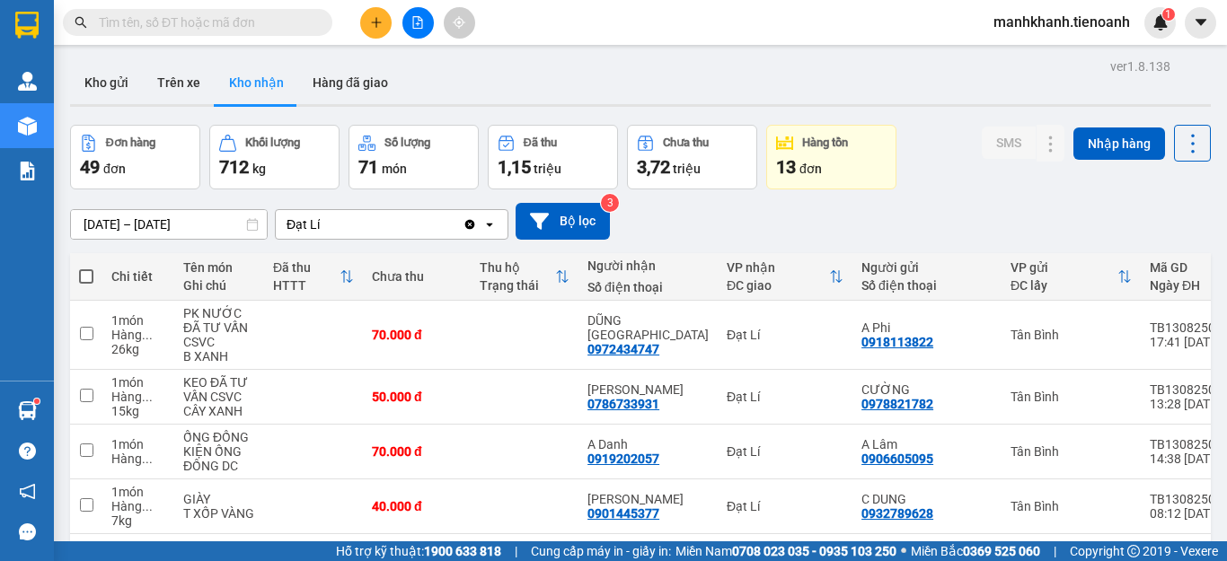
click at [235, 30] on input "text" at bounding box center [205, 23] width 212 height 20
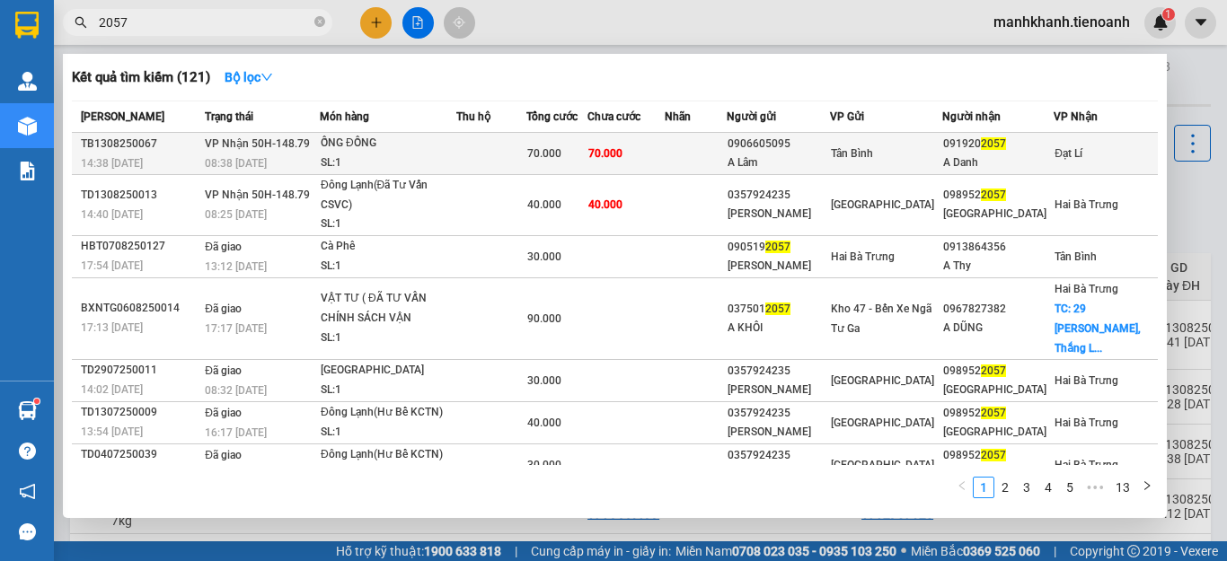
type input "2057"
click at [455, 145] on div "ỐNG ĐỒNG" at bounding box center [388, 144] width 135 height 20
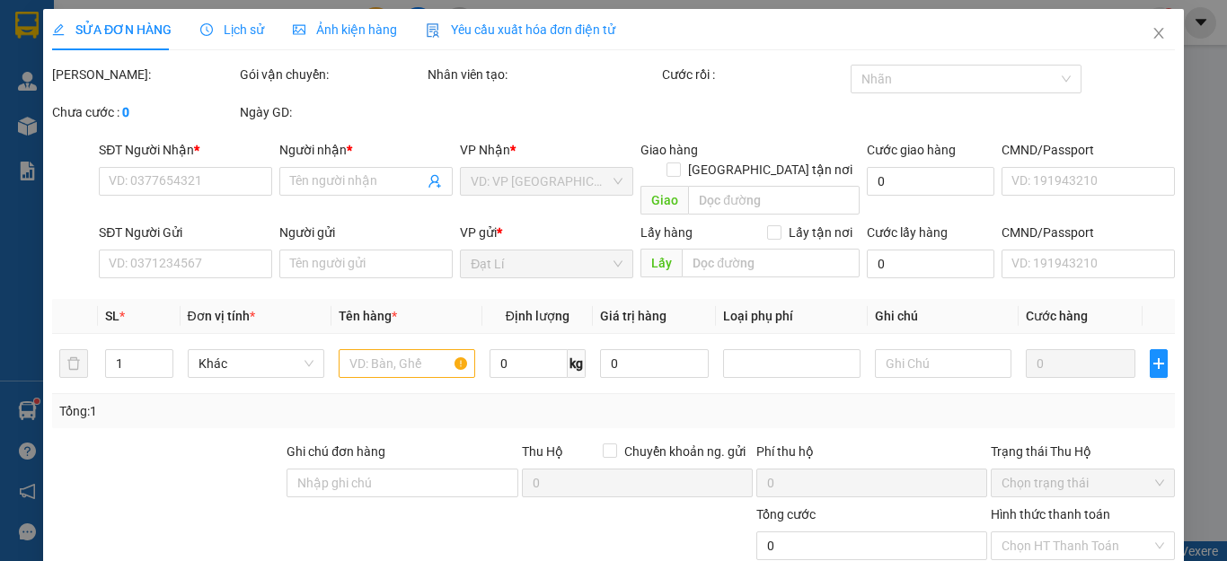
type input "0919202057"
type input "A Danh"
type input "0906605095"
type input "A Lâm"
type input "70.000"
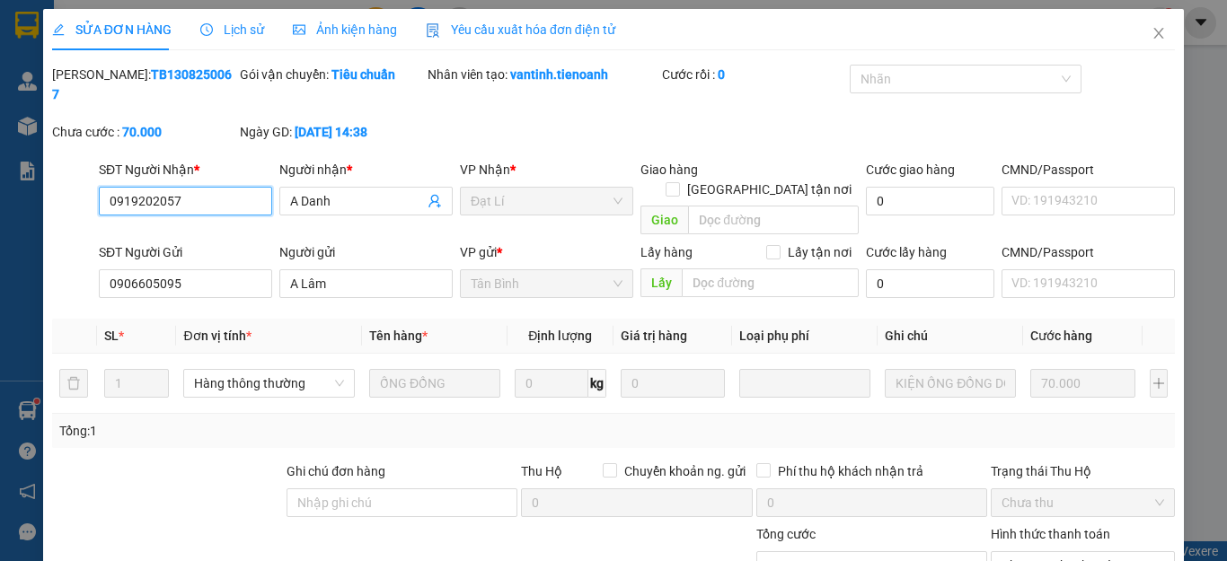
scroll to position [227, 0]
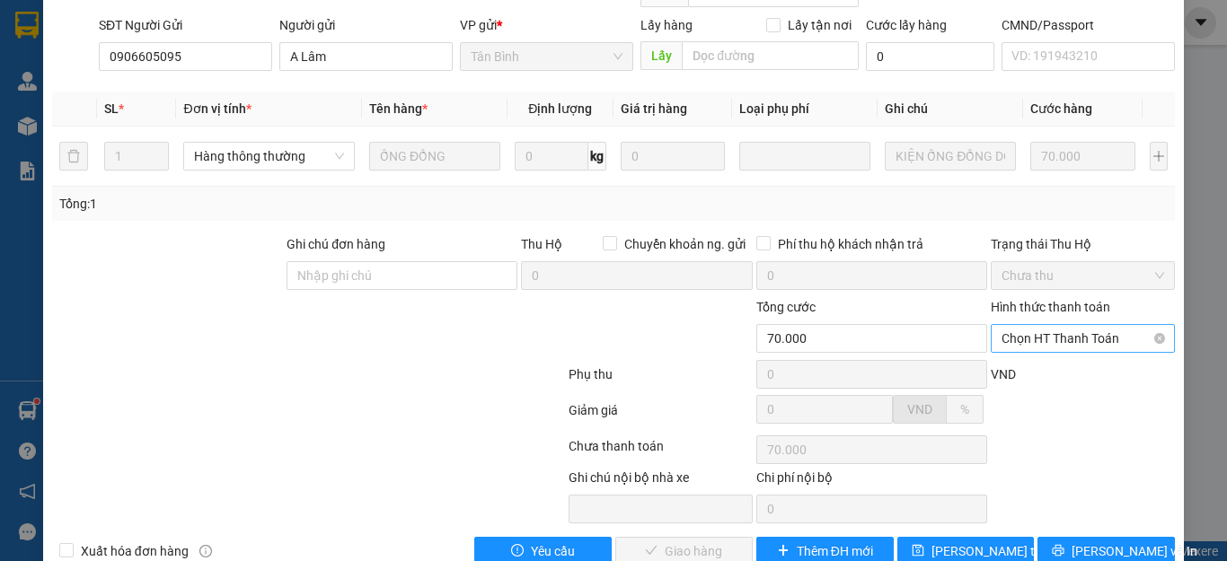
click at [1067, 325] on span "Chọn HT Thanh Toán" at bounding box center [1082, 338] width 163 height 27
click at [1053, 334] on div "Tại văn phòng" at bounding box center [1070, 335] width 160 height 20
type input "0"
click at [700, 541] on span "Lưu và Giao hàng" at bounding box center [735, 551] width 172 height 20
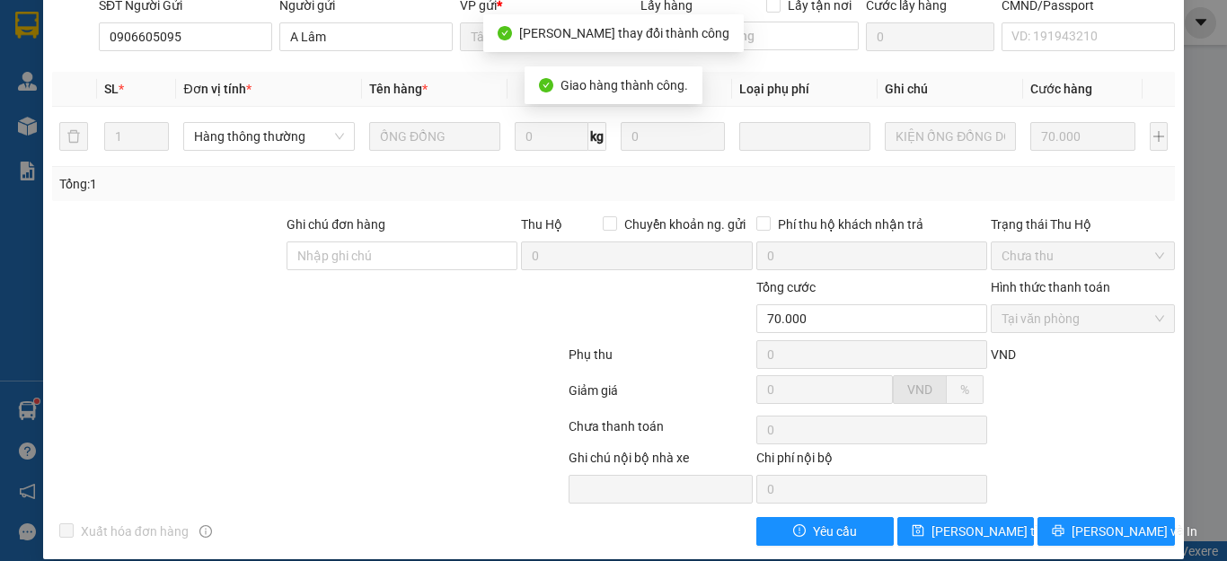
scroll to position [0, 0]
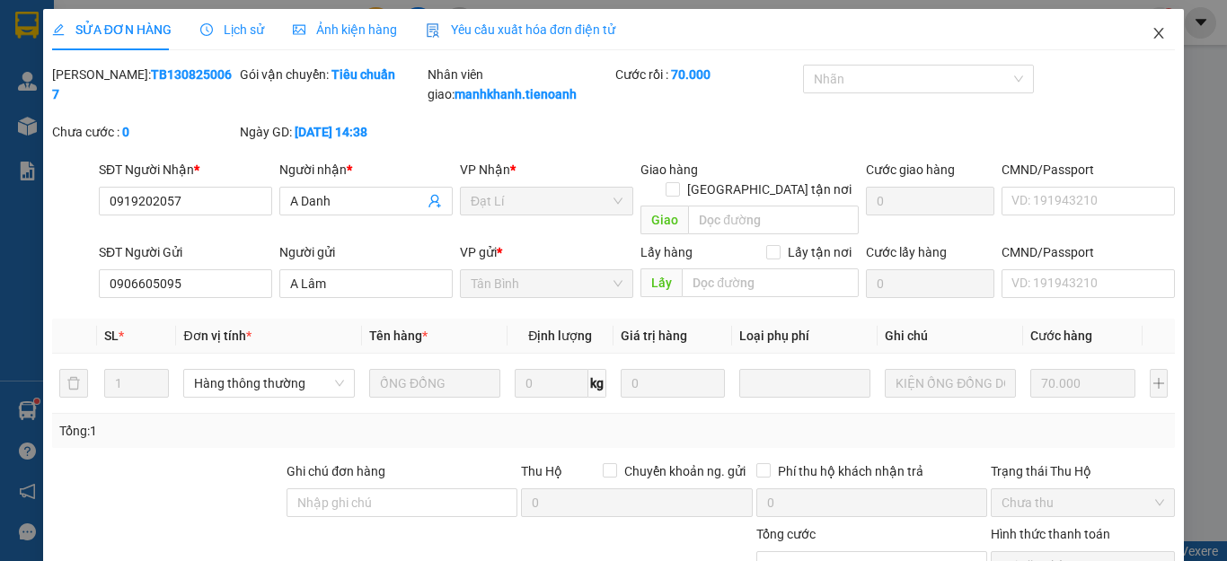
click at [1154, 34] on icon "close" at bounding box center [1159, 33] width 10 height 11
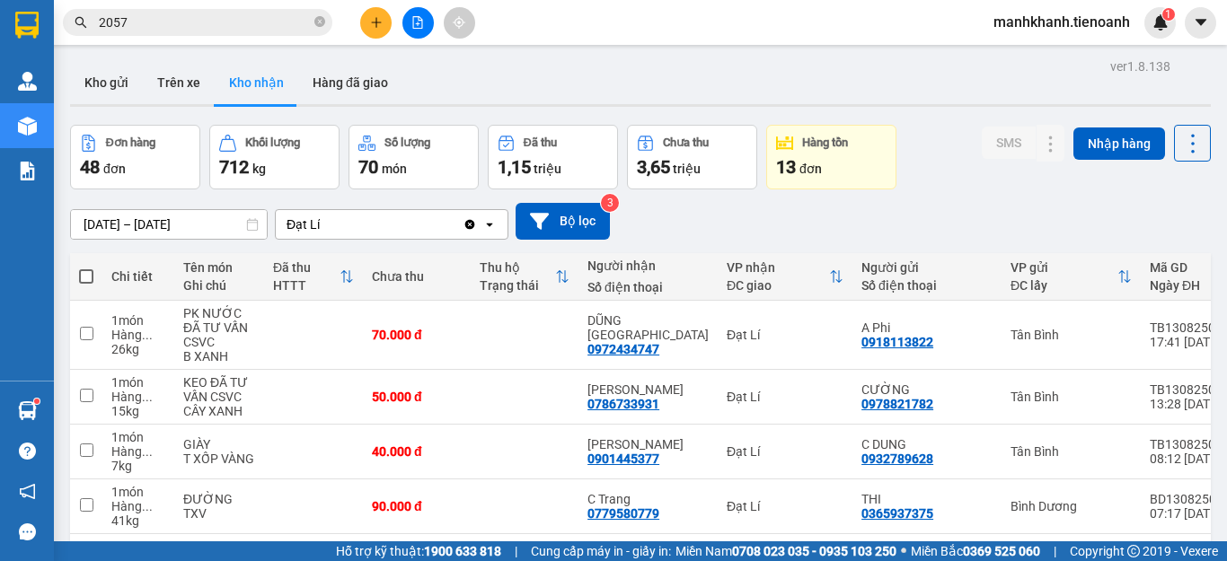
click at [315, 23] on icon "close-circle" at bounding box center [319, 21] width 11 height 11
click at [303, 31] on input "text" at bounding box center [205, 23] width 212 height 20
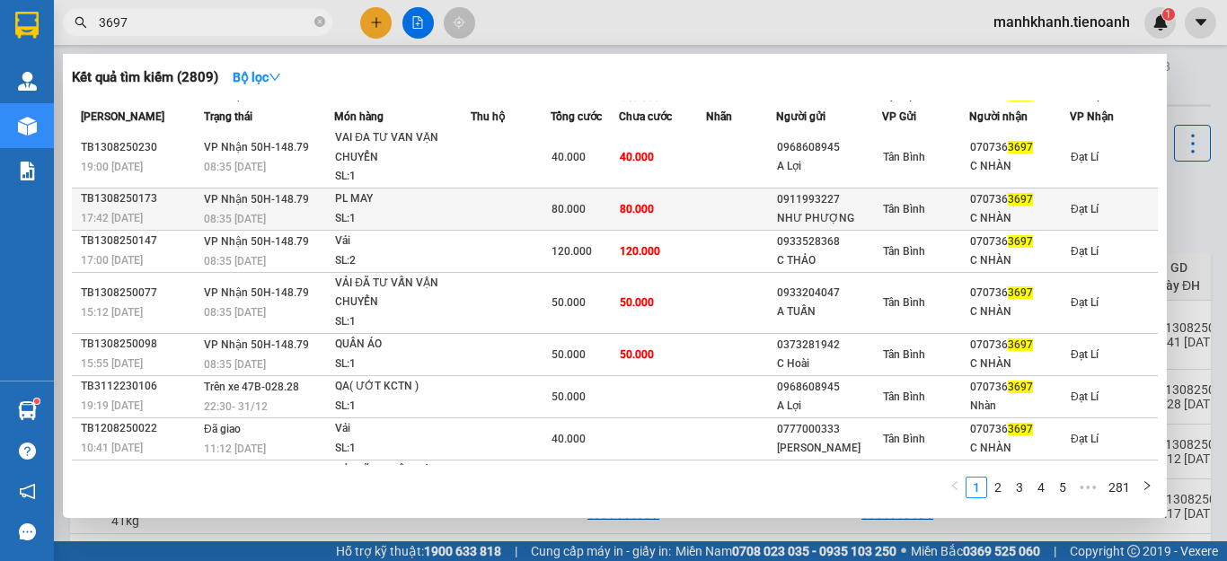
scroll to position [145, 0]
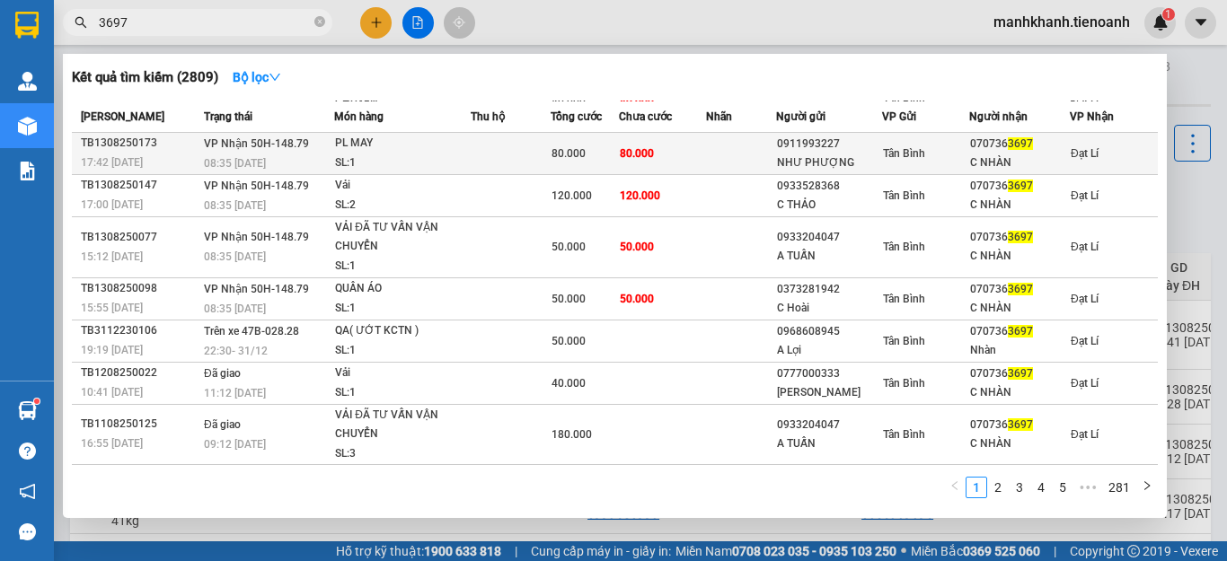
type input "3697"
click at [487, 160] on td at bounding box center [511, 153] width 80 height 42
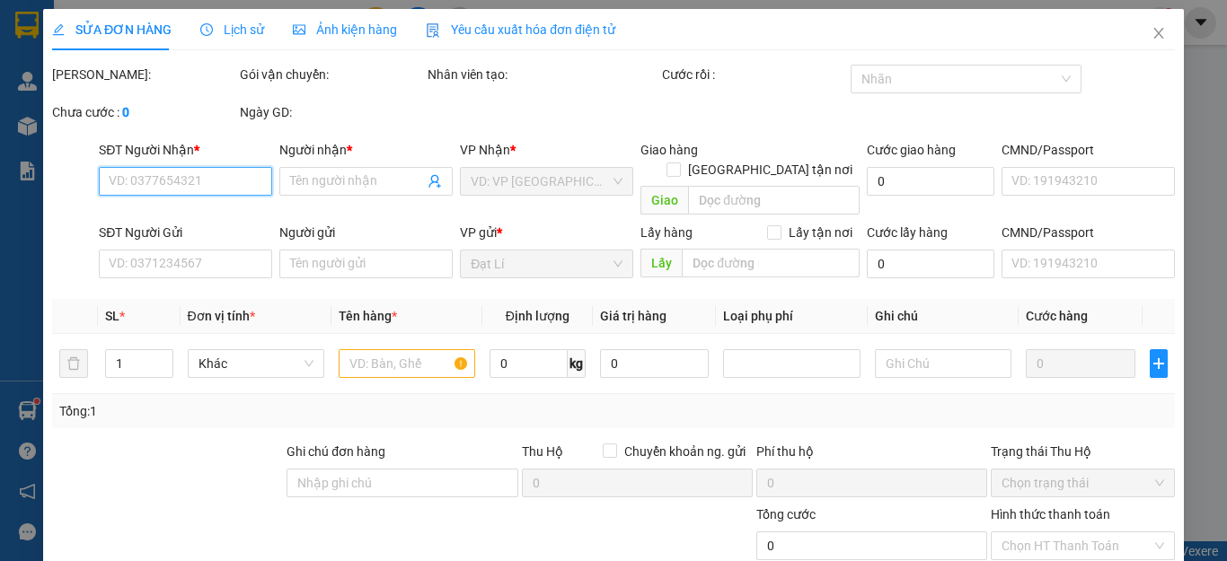
type input "0707363697"
type input "C NHÀN"
type input "0911993227"
type input "NHƯ PHƯỢNG"
type input "80.000"
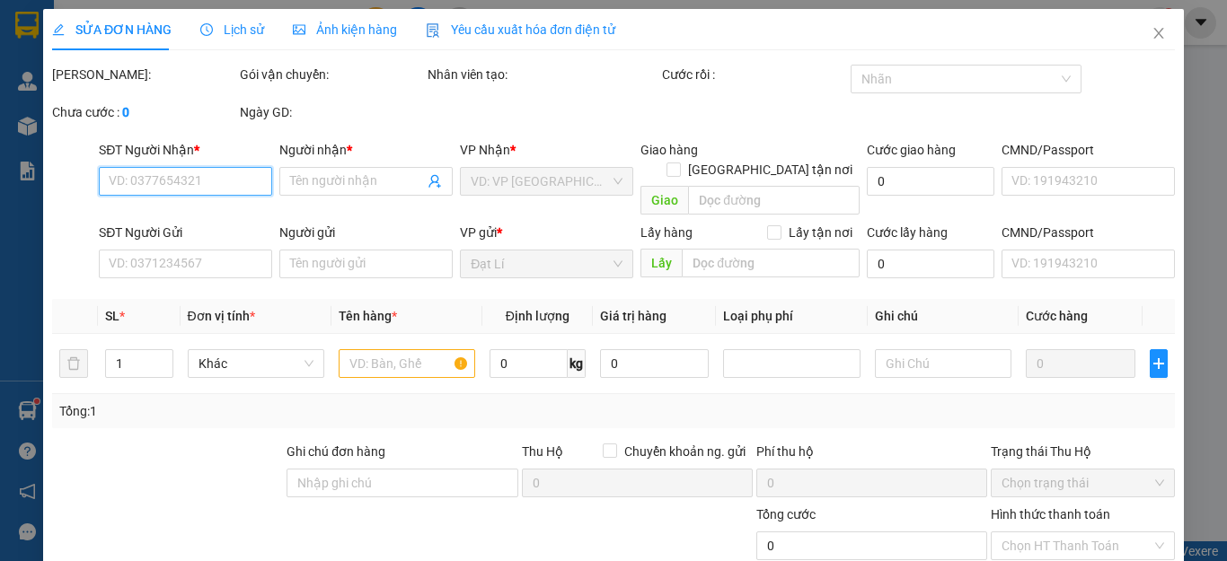
type input "80.000"
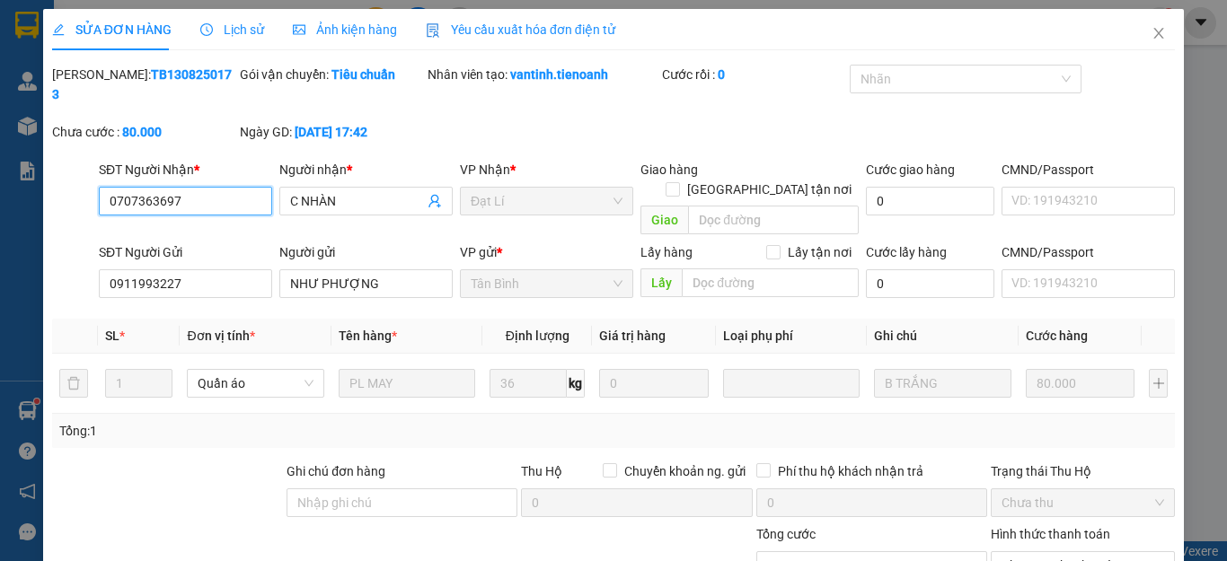
scroll to position [227, 0]
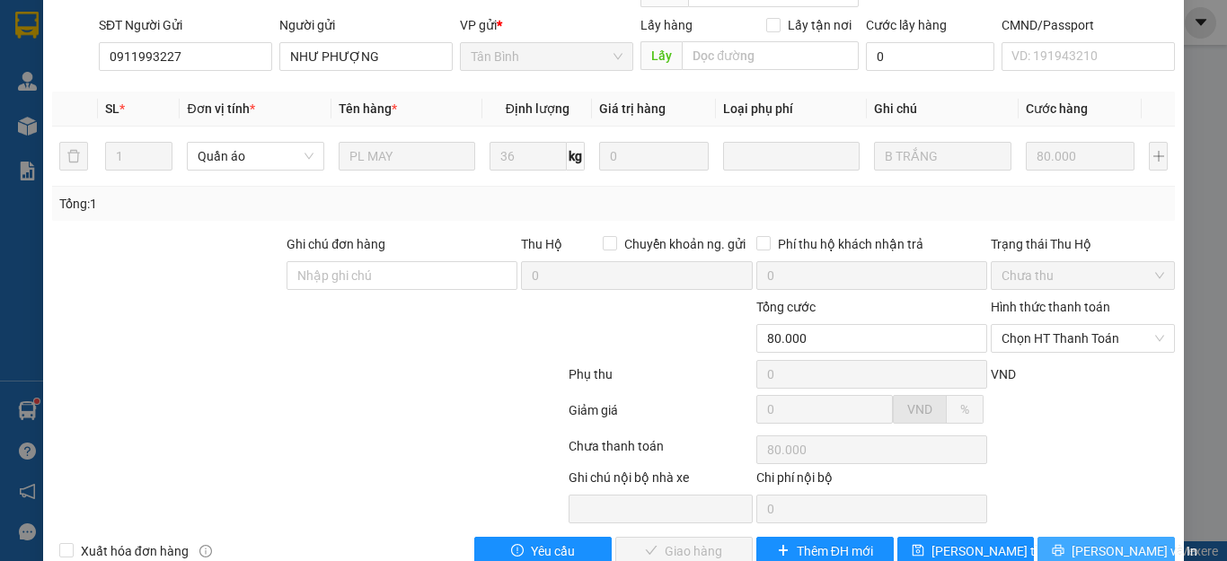
click at [1094, 541] on span "Lưu và In" at bounding box center [1134, 551] width 126 height 20
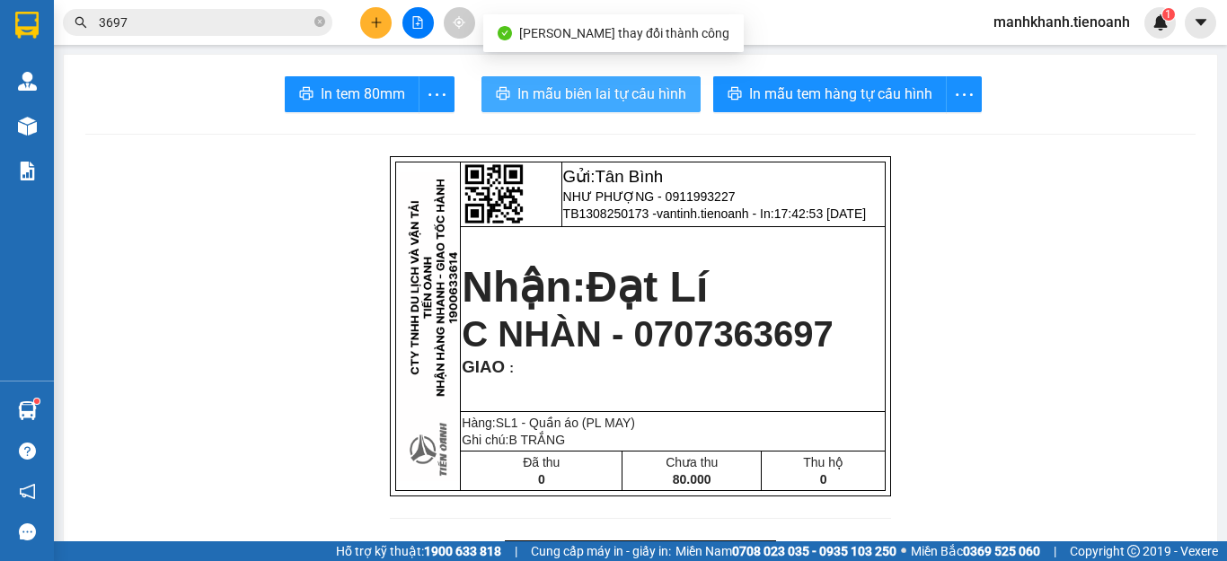
click at [593, 91] on span "In mẫu biên lai tự cấu hình" at bounding box center [601, 94] width 169 height 22
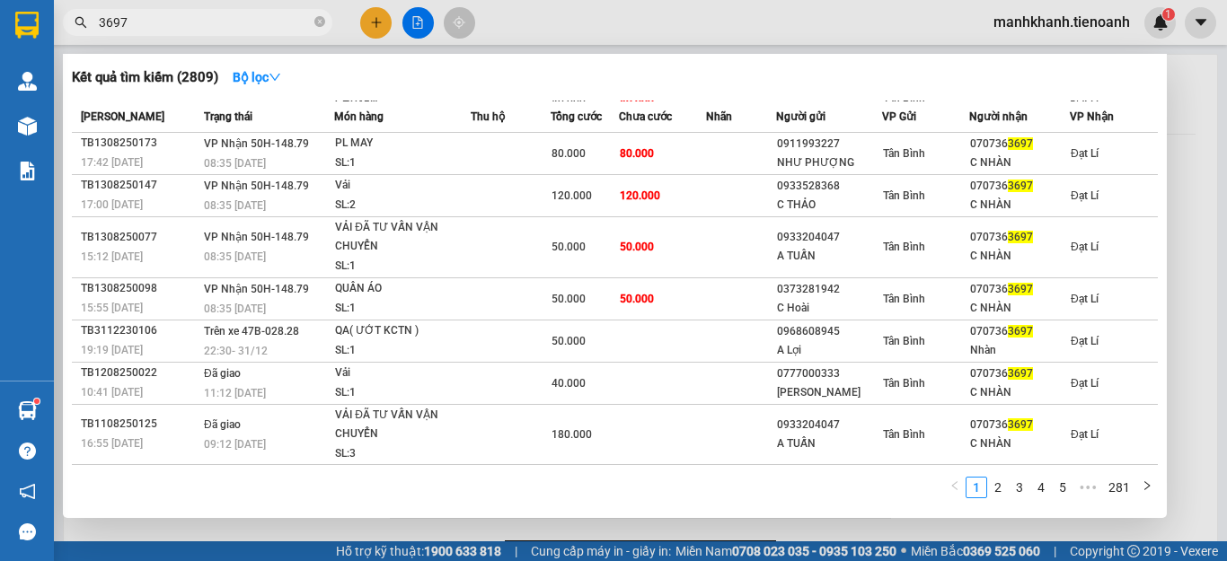
click at [201, 19] on input "3697" at bounding box center [205, 23] width 212 height 20
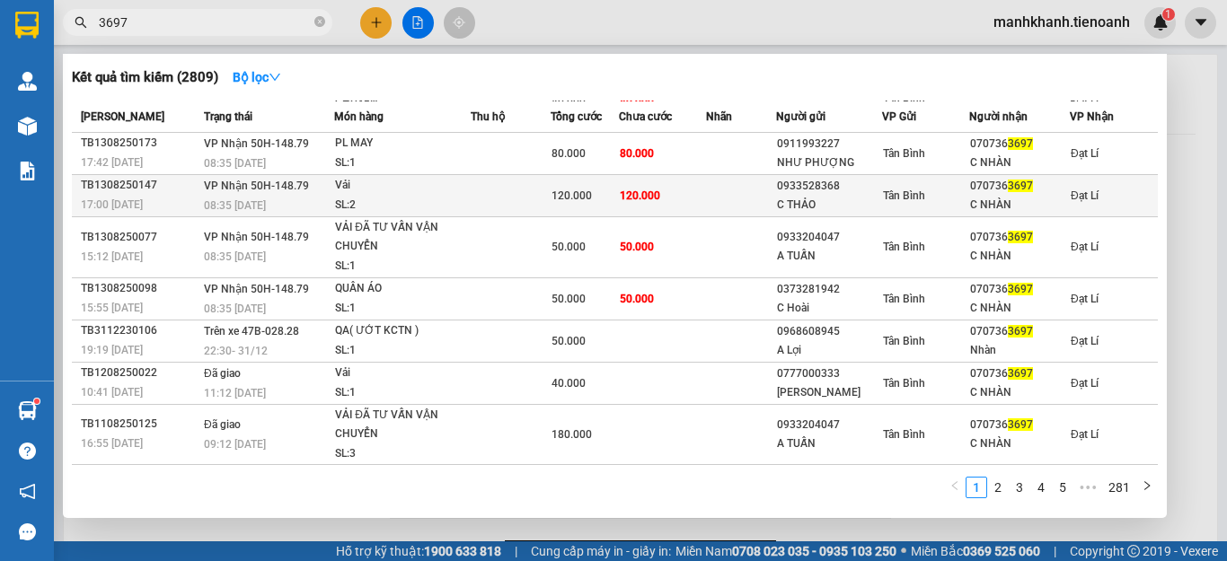
click at [509, 201] on td at bounding box center [511, 195] width 80 height 42
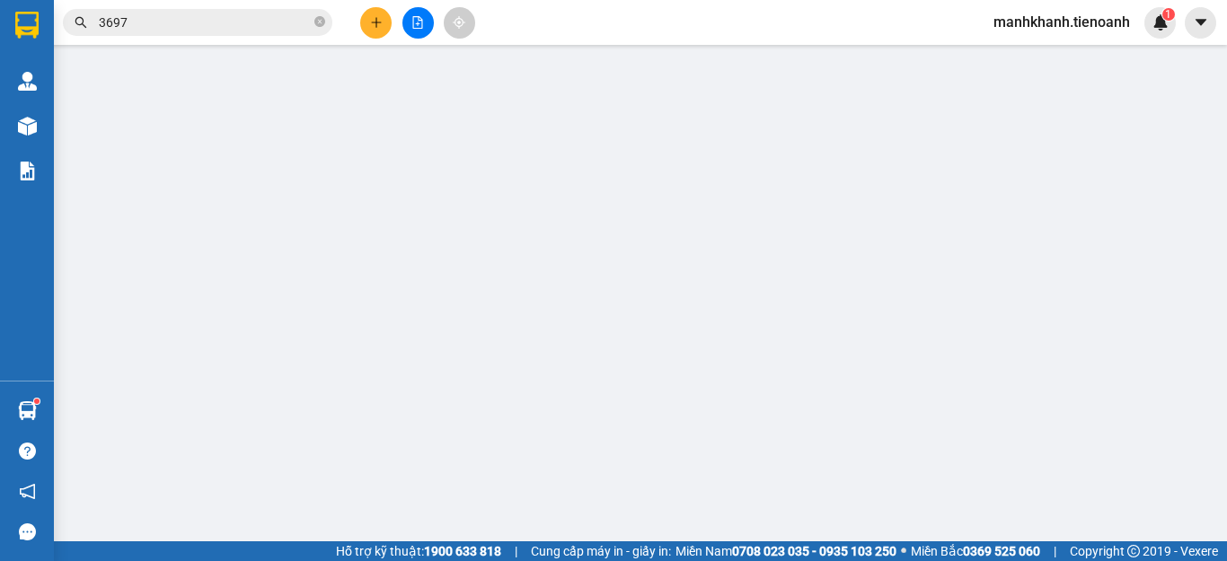
type input "0707363697"
type input "C NHÀN"
type input "0933528368"
type input "C THẢO"
type input "120.000"
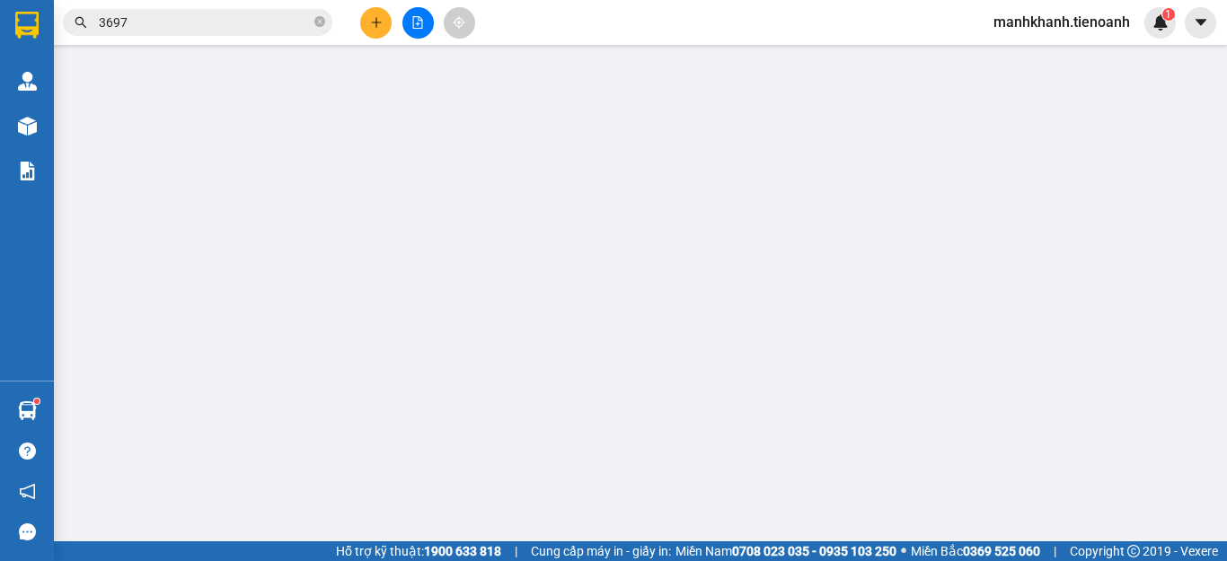
type input "120.000"
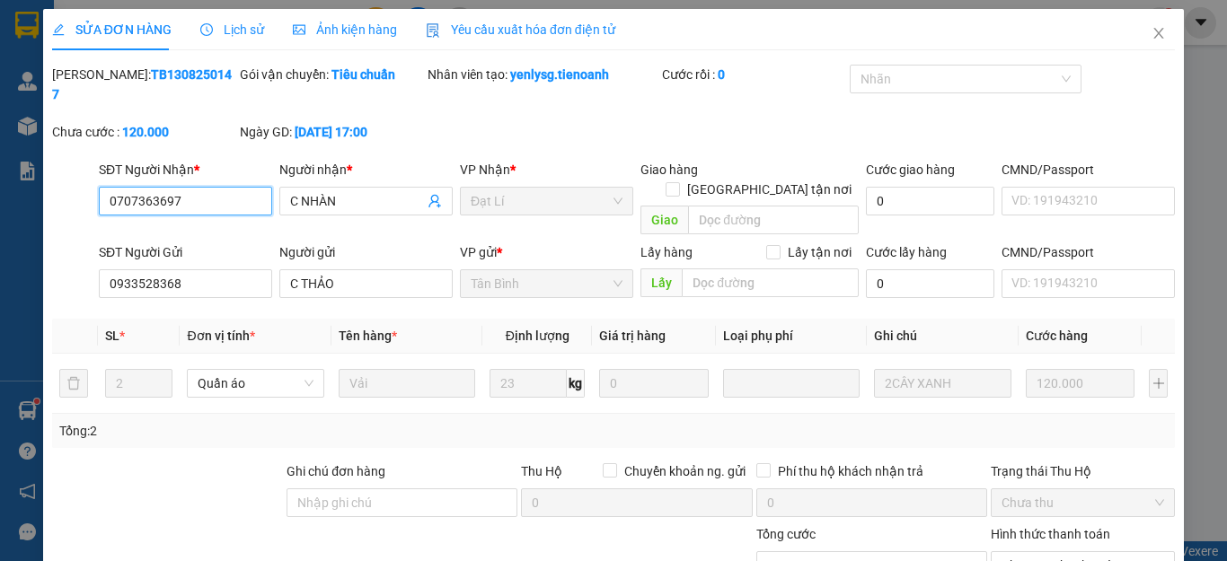
scroll to position [227, 0]
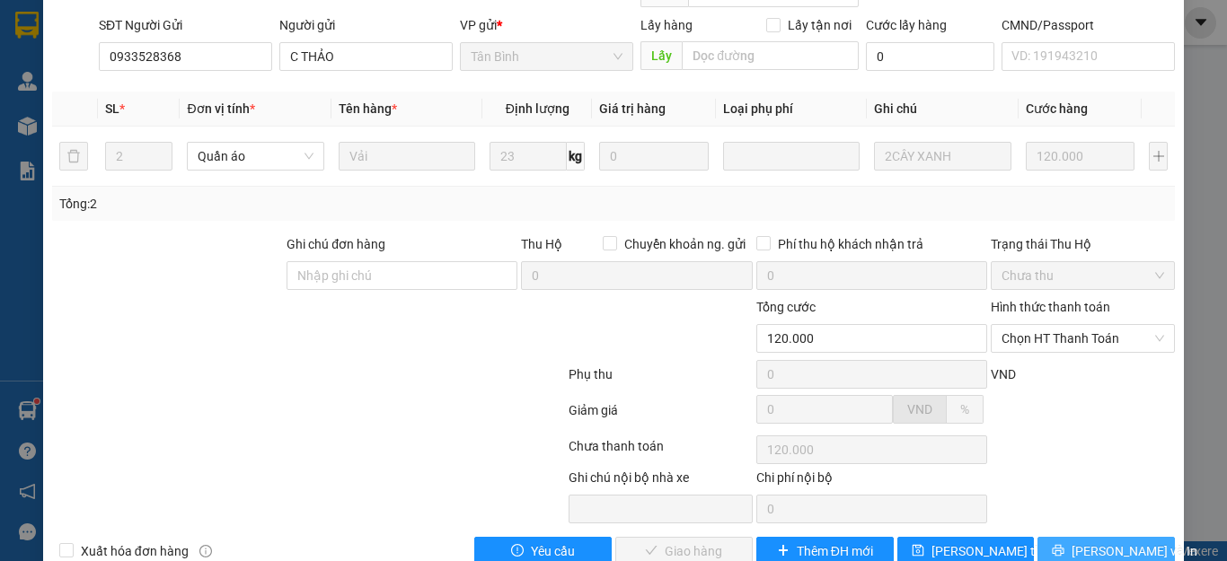
click at [1076, 537] on button "Lưu và In" at bounding box center [1105, 551] width 137 height 29
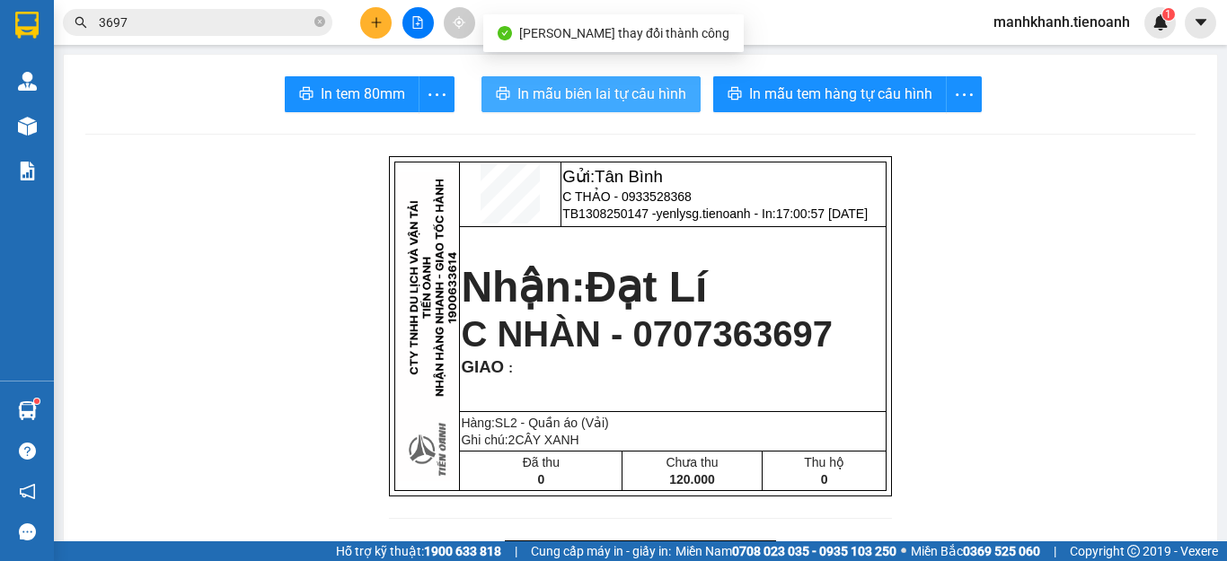
click at [599, 92] on span "In mẫu biên lai tự cấu hình" at bounding box center [601, 94] width 169 height 22
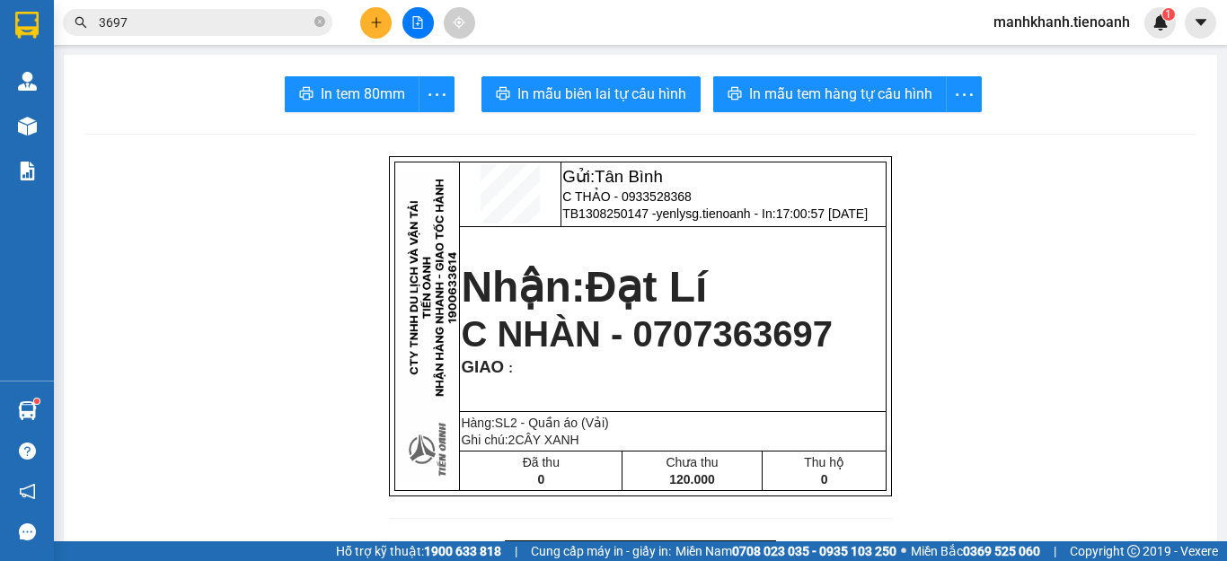
click at [251, 25] on input "3697" at bounding box center [205, 23] width 212 height 20
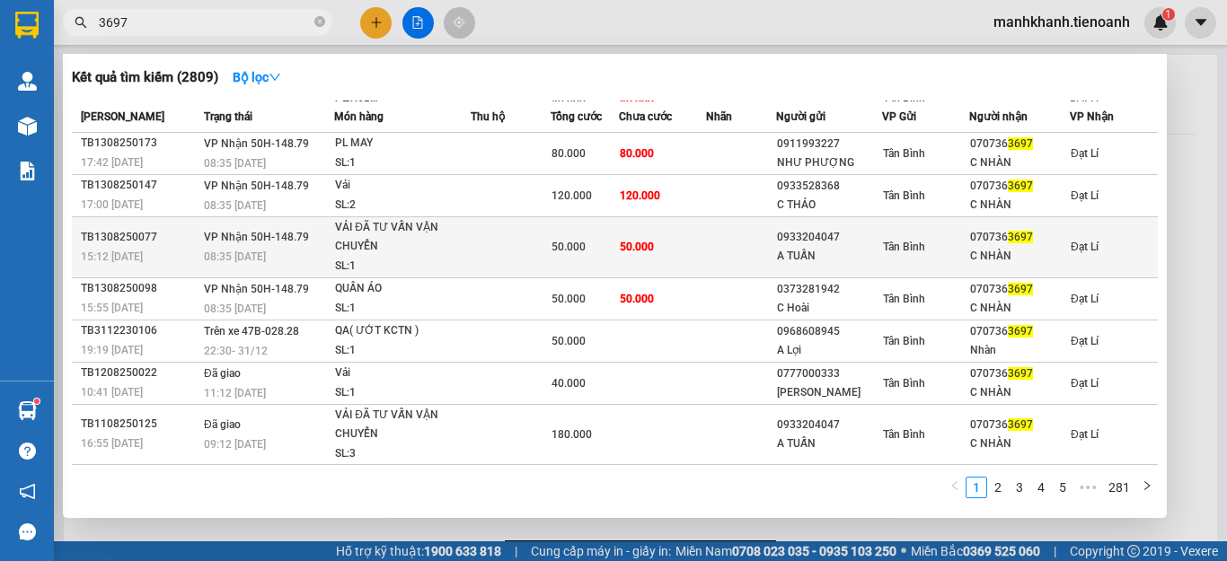
click at [531, 251] on td at bounding box center [511, 246] width 80 height 61
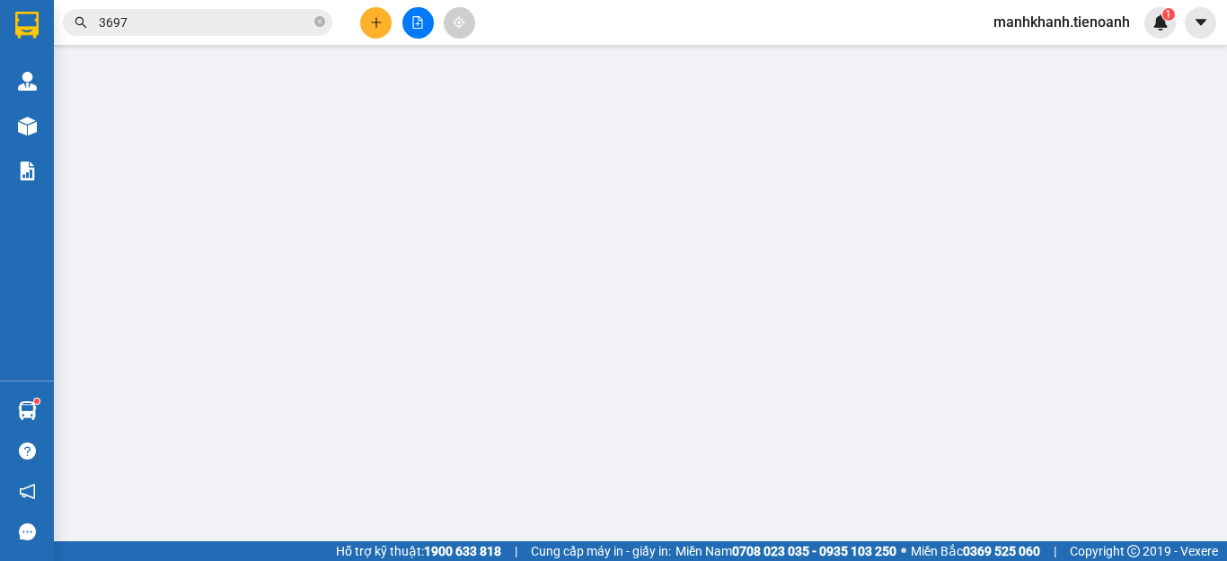
type input "0707363697"
type input "C NHÀN"
type input "0933204047"
type input "A TUẤN"
type input "50.000"
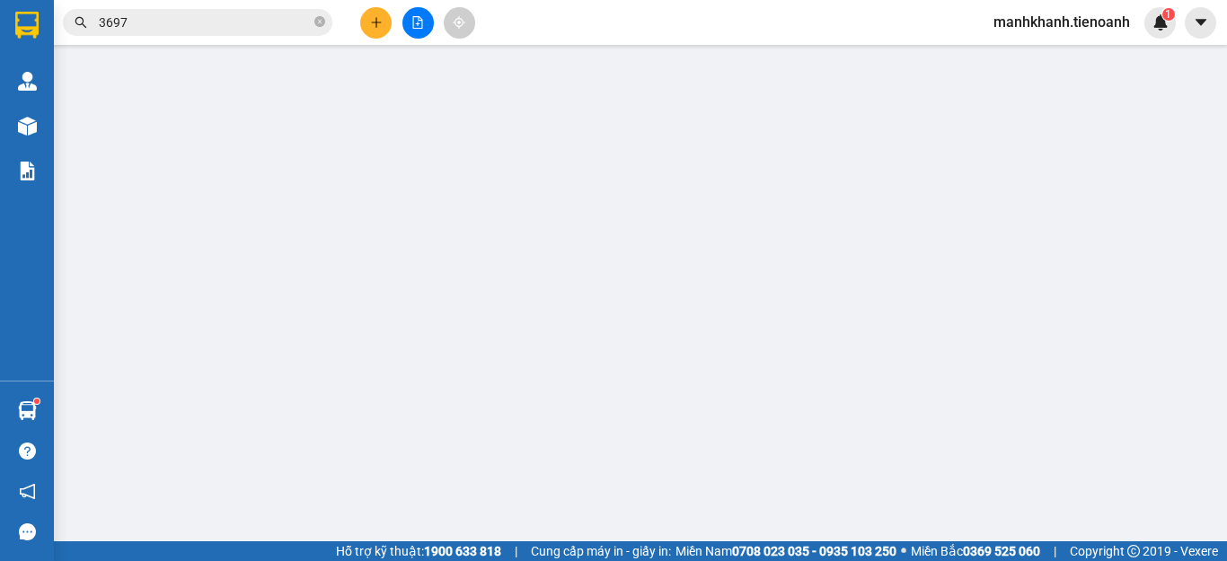
type input "50.000"
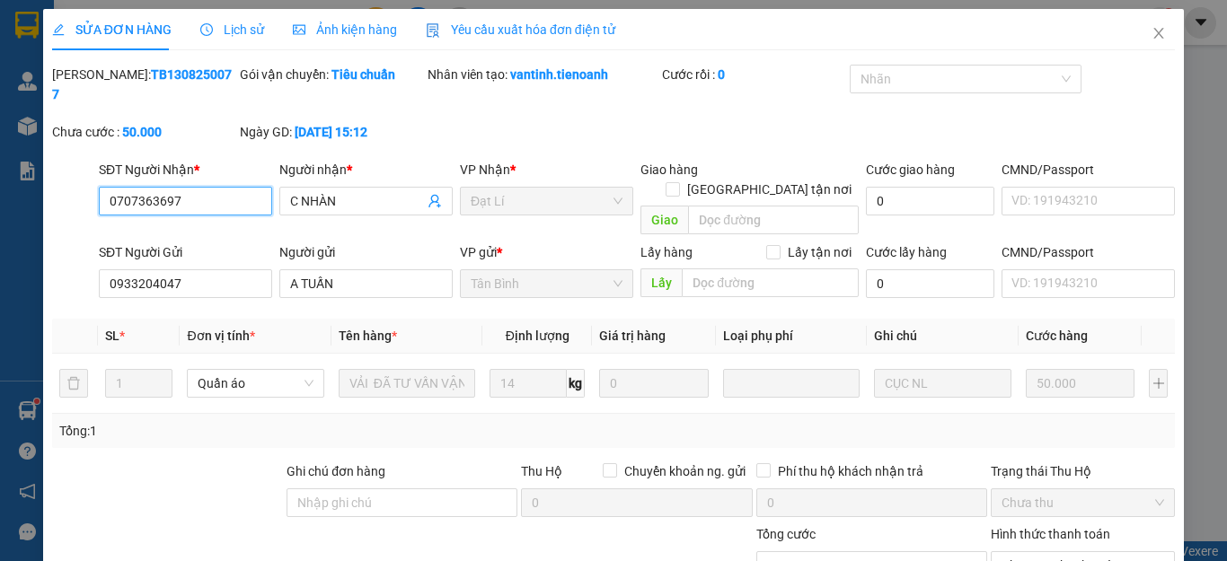
scroll to position [227, 0]
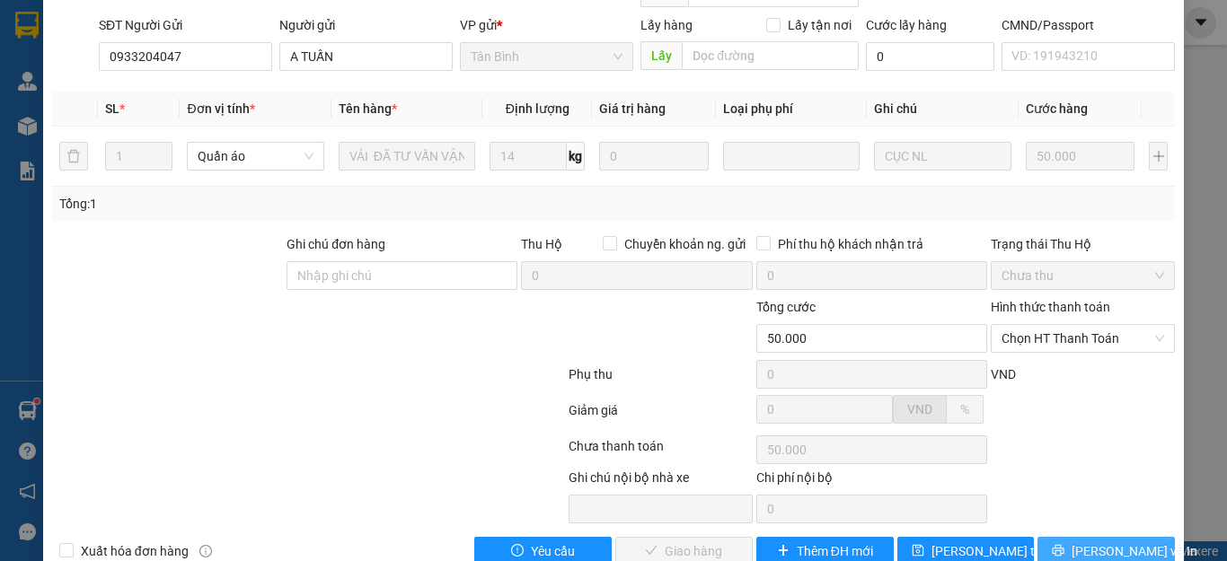
click at [1093, 541] on span "Lưu và In" at bounding box center [1134, 551] width 126 height 20
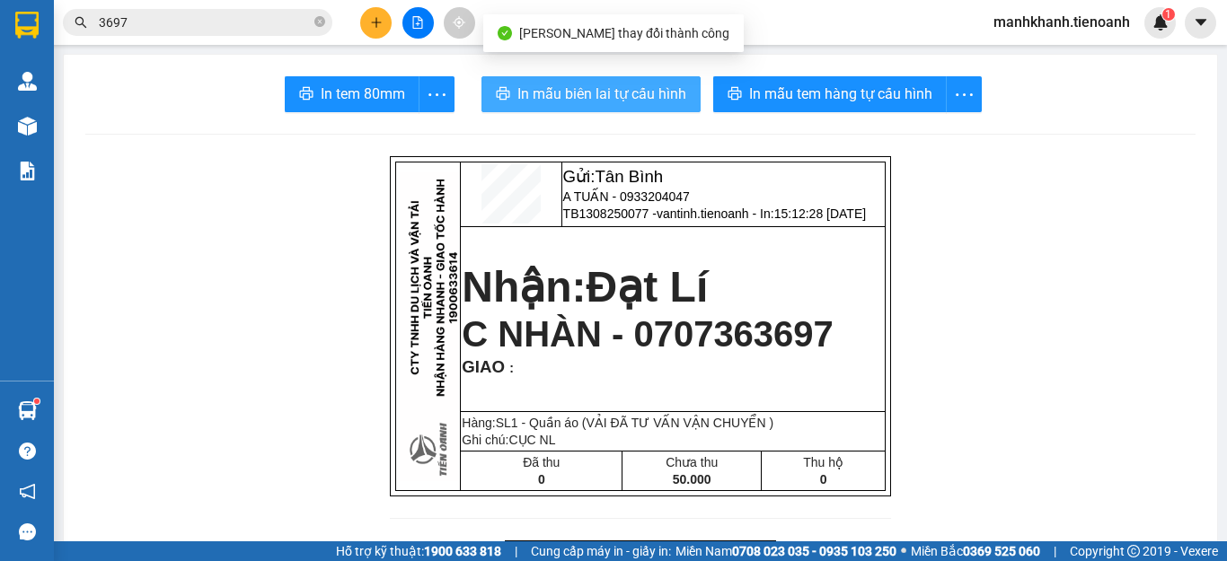
click at [621, 92] on span "In mẫu biên lai tự cấu hình" at bounding box center [601, 94] width 169 height 22
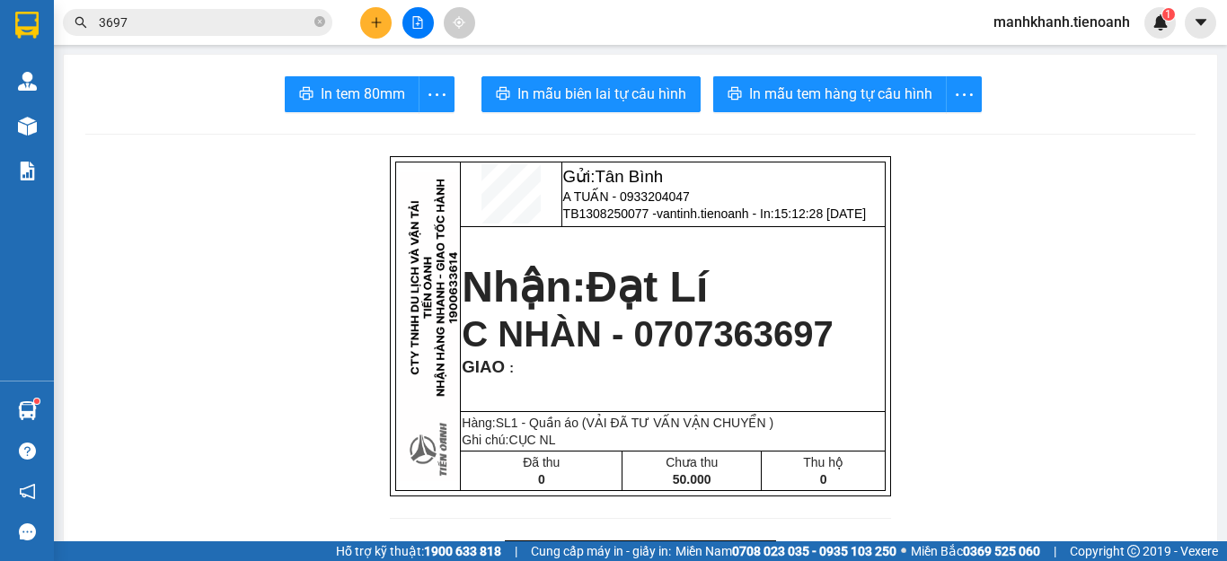
click at [247, 20] on input "3697" at bounding box center [205, 23] width 212 height 20
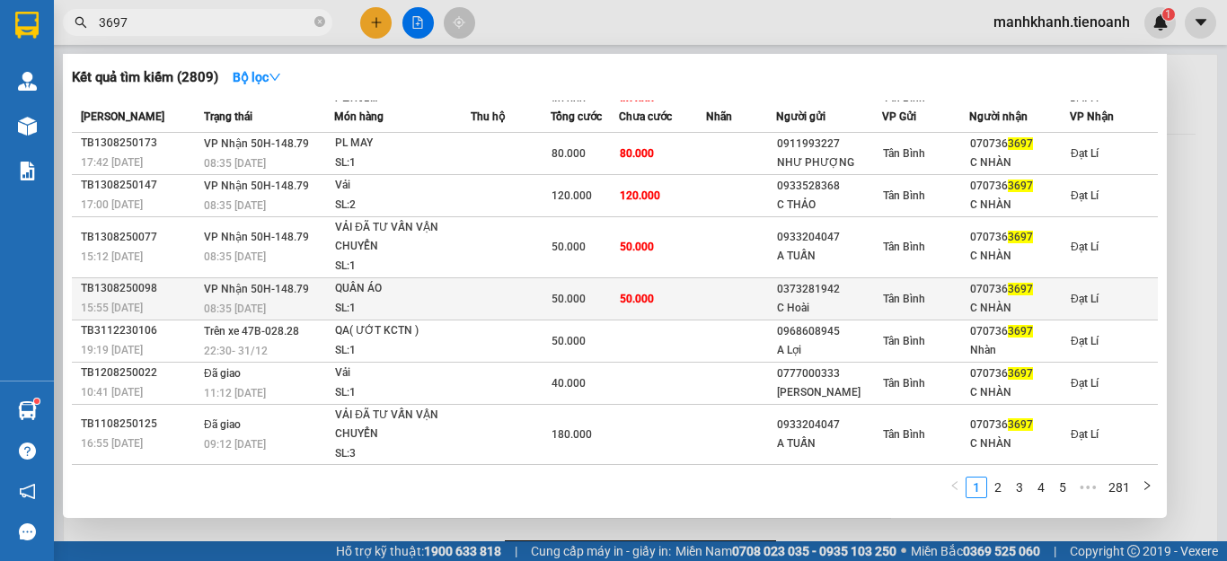
click at [577, 305] on span "50.000" at bounding box center [568, 299] width 34 height 13
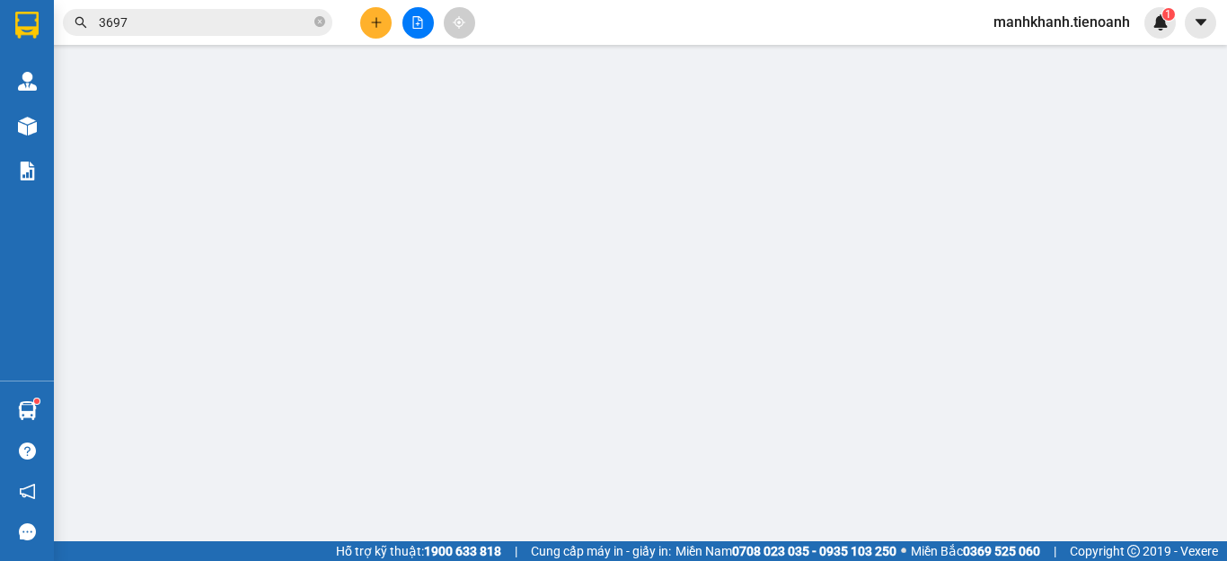
type input "0707363697"
type input "C NHÀN"
type input "0373281942"
type input "C Hoài"
type input "285662996"
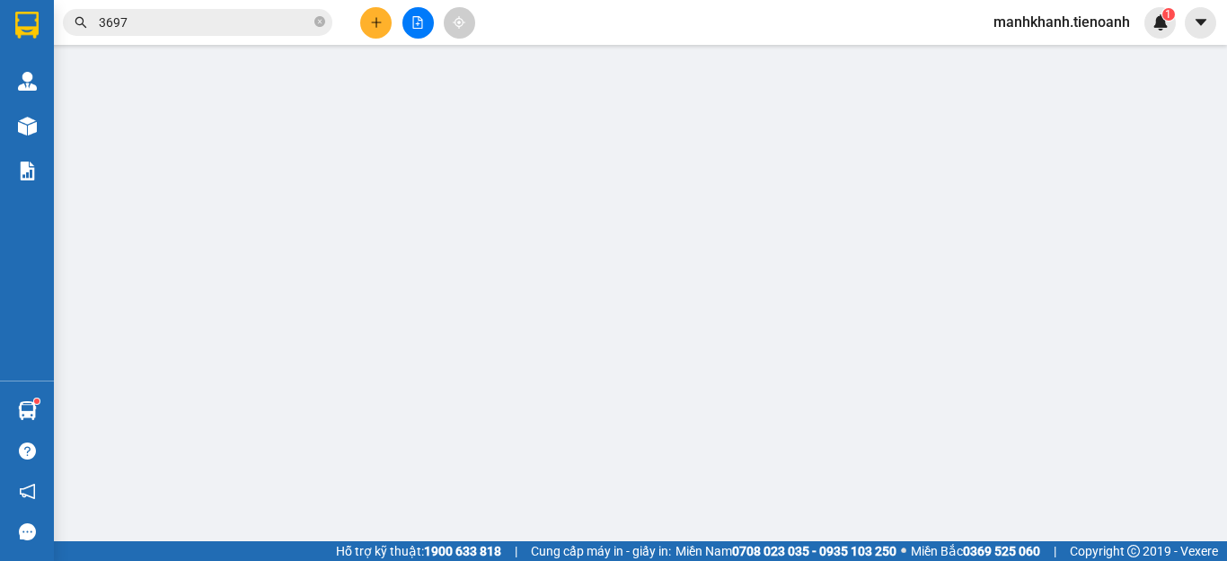
type input "50.000"
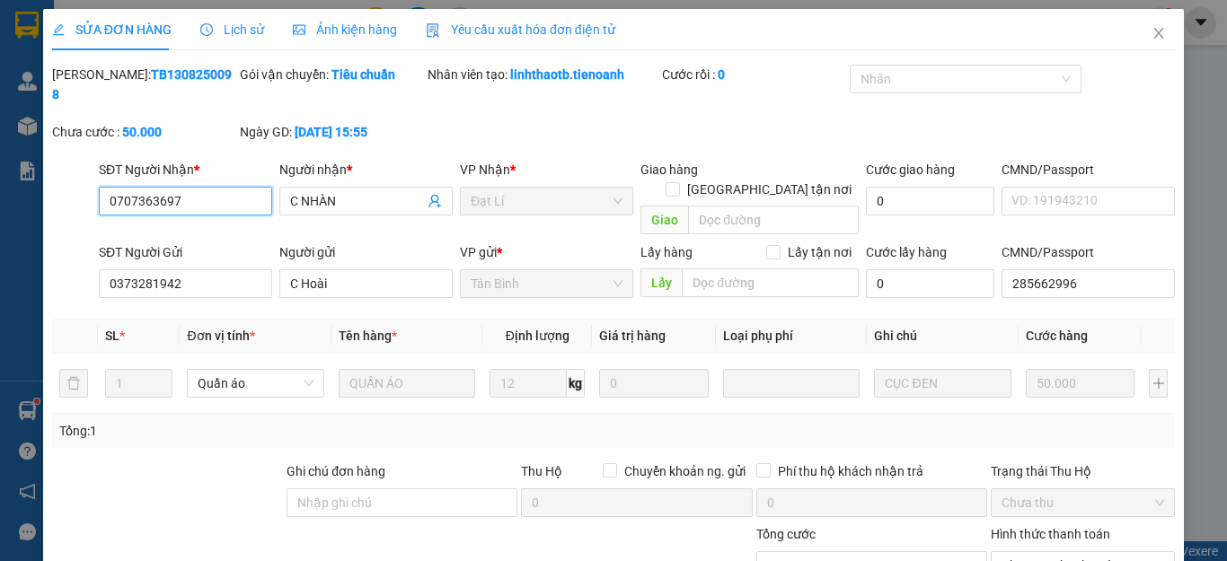
scroll to position [227, 0]
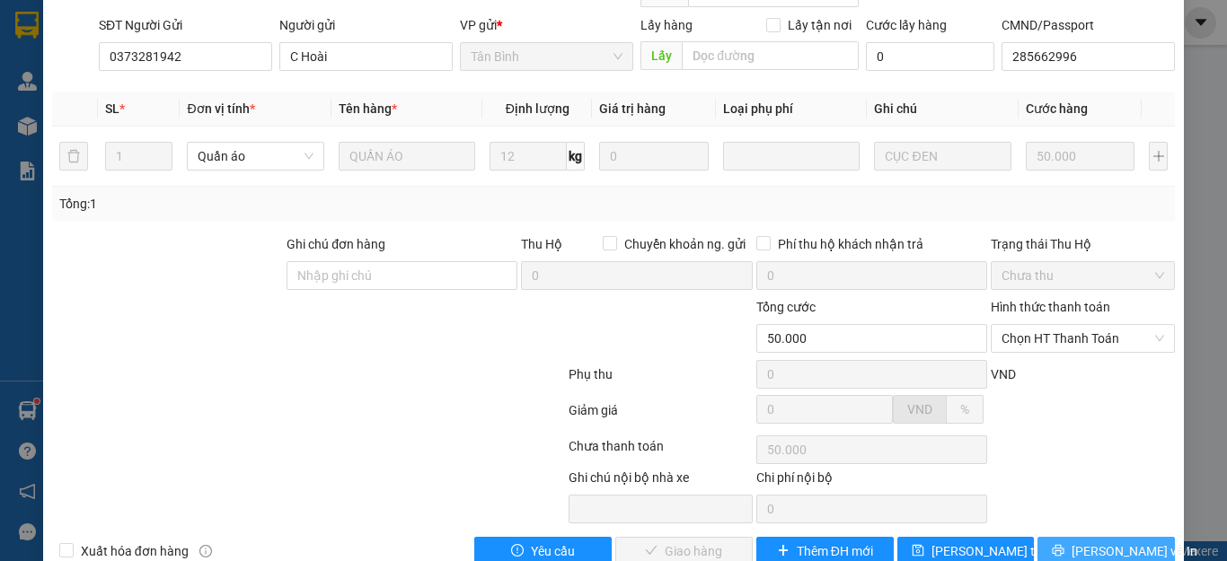
click at [1105, 541] on span "Lưu và In" at bounding box center [1134, 551] width 126 height 20
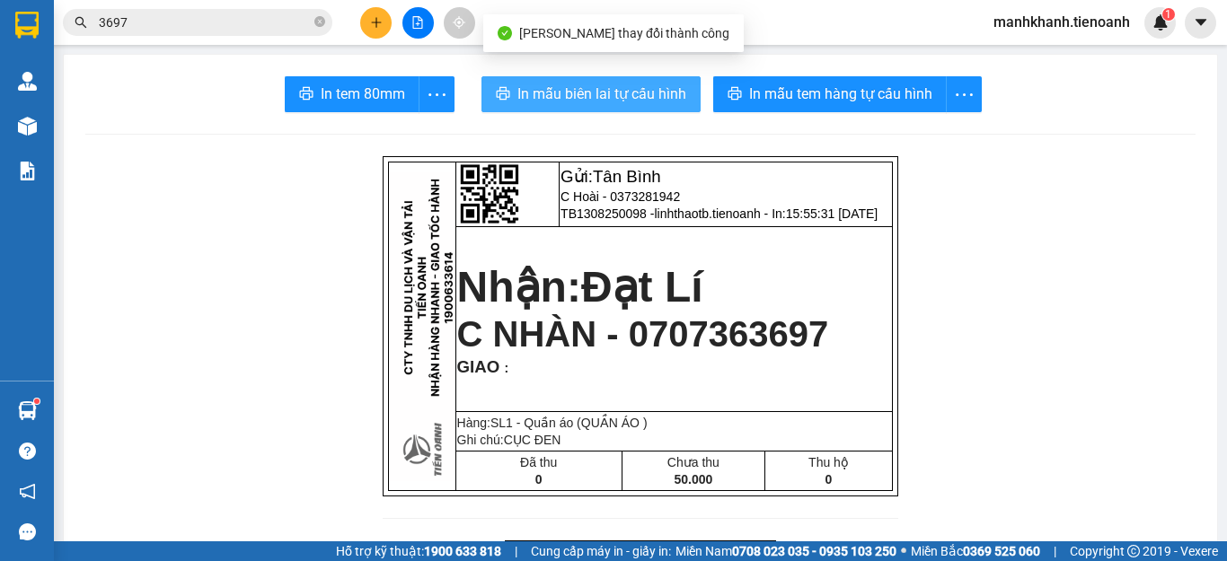
click at [619, 106] on button "In mẫu biên lai tự cấu hình" at bounding box center [590, 94] width 219 height 36
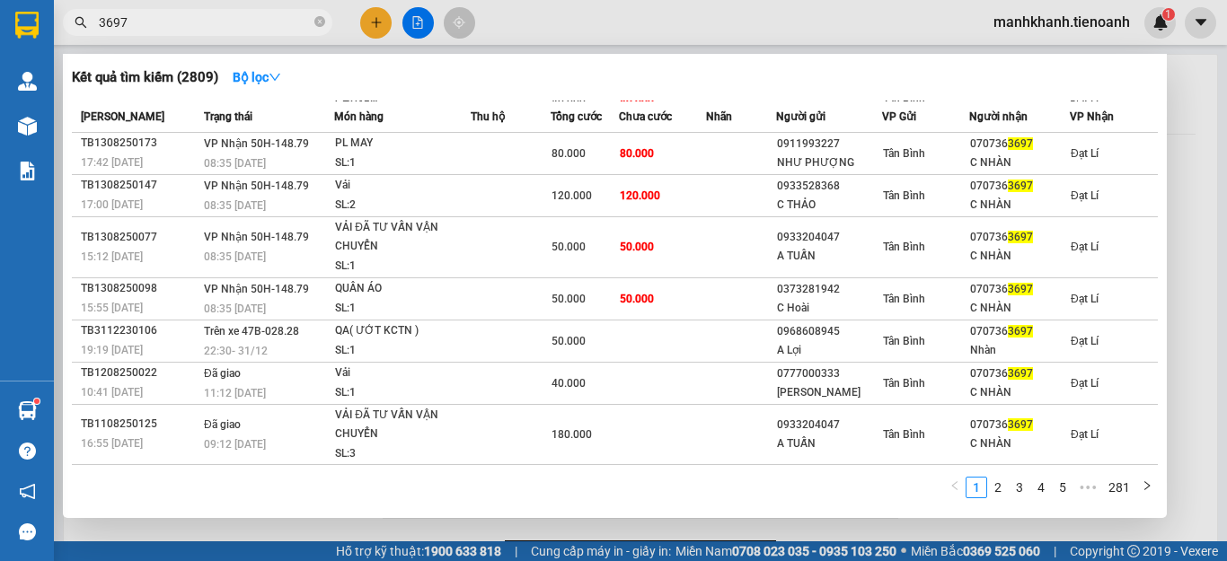
click at [277, 26] on input "3697" at bounding box center [205, 23] width 212 height 20
click at [317, 22] on icon "close-circle" at bounding box center [319, 21] width 11 height 11
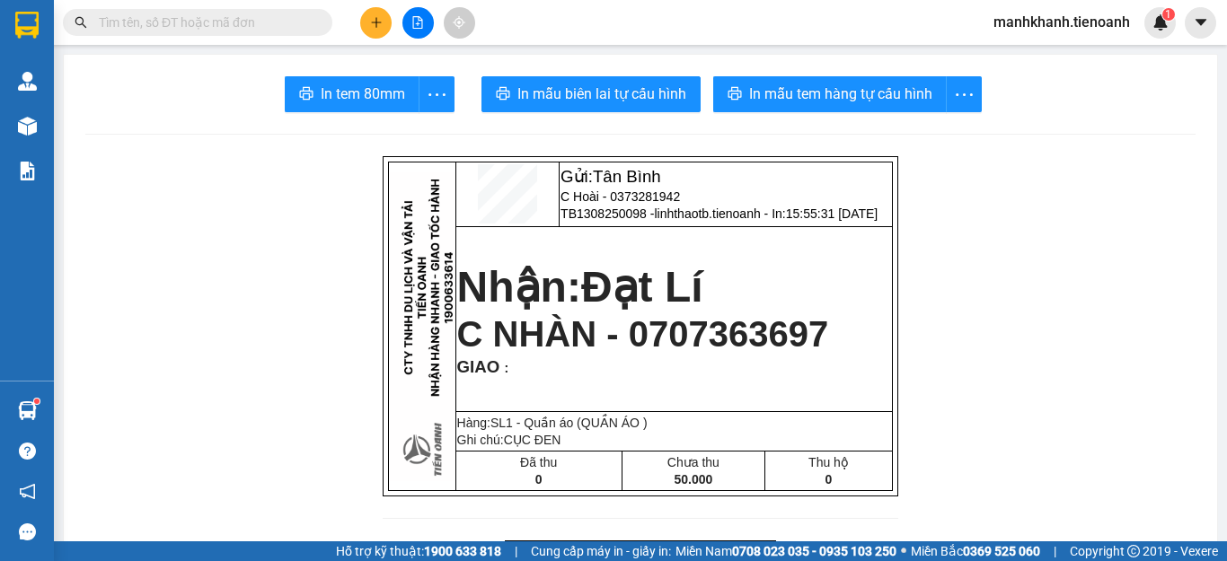
click at [296, 17] on input "text" at bounding box center [205, 23] width 212 height 20
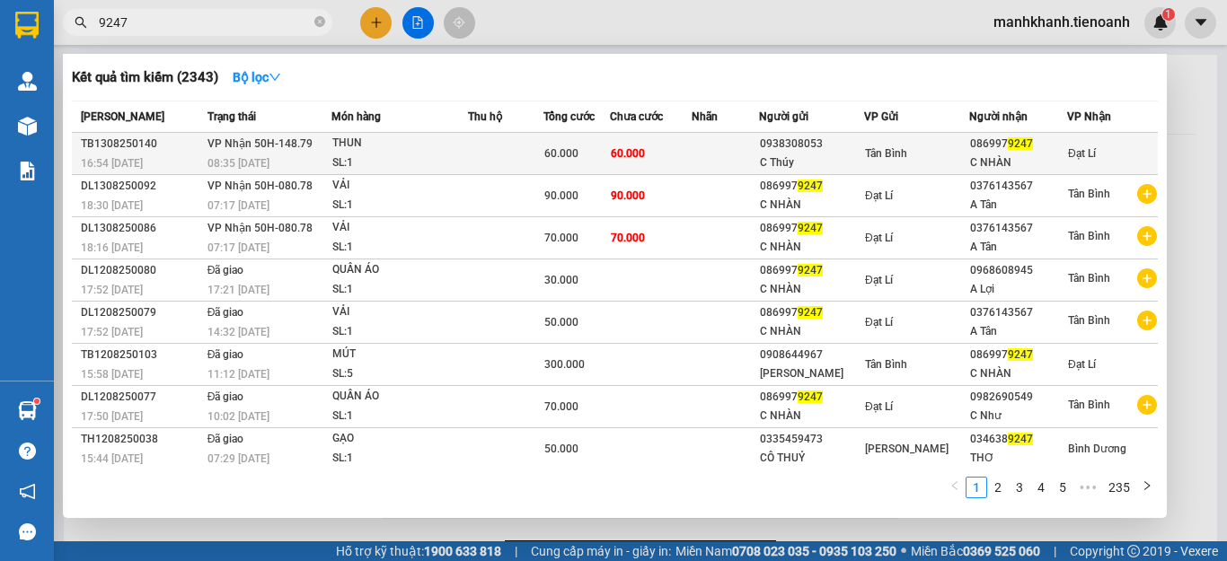
type input "9247"
click at [484, 159] on td at bounding box center [505, 154] width 75 height 42
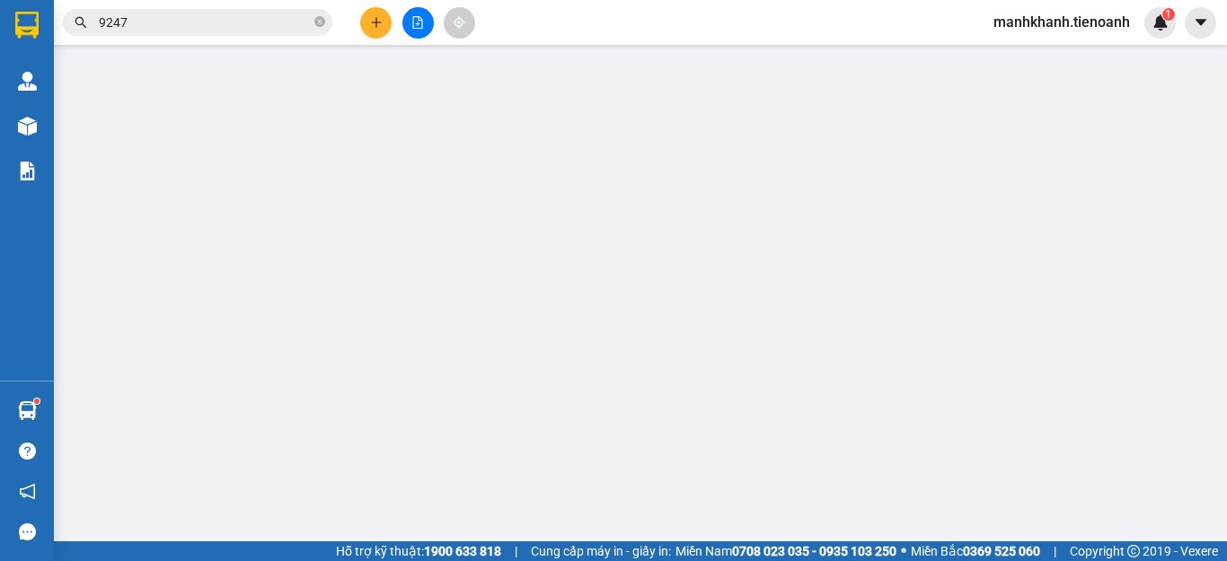
type input "0869979247"
type input "C NHÀN"
type input "0938308053"
type input "C Thúy"
type input "60.000"
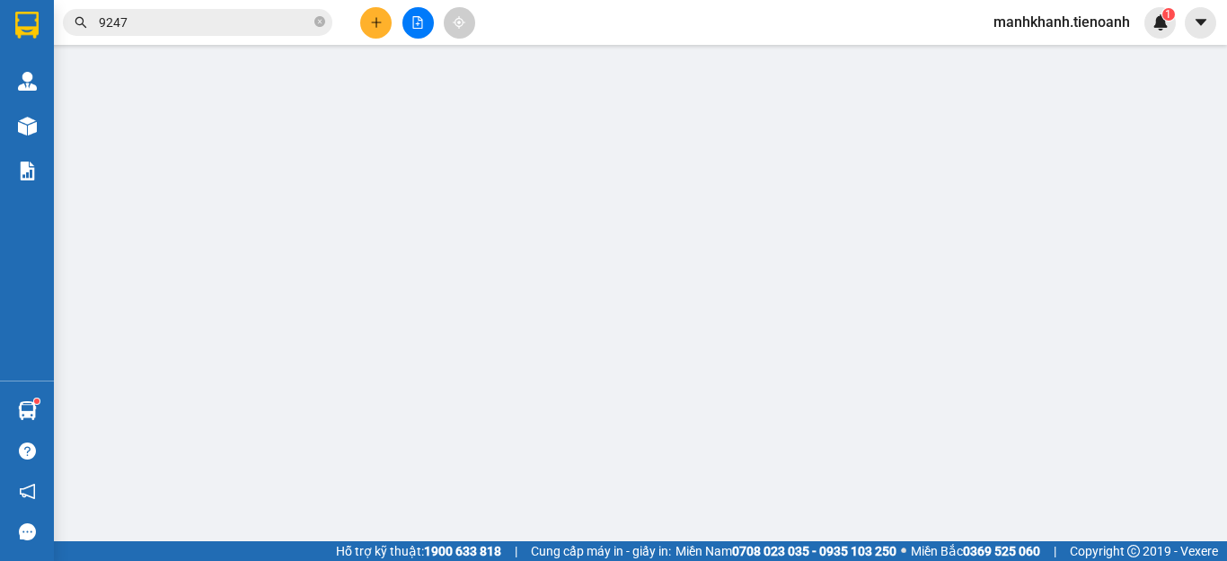
type input "60.000"
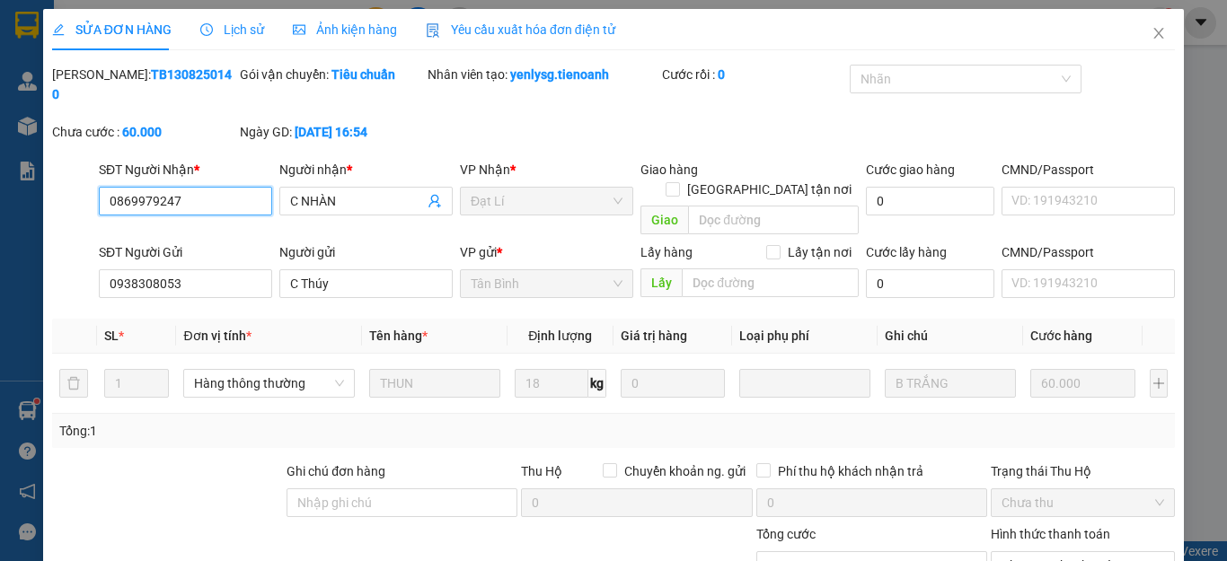
scroll to position [198, 0]
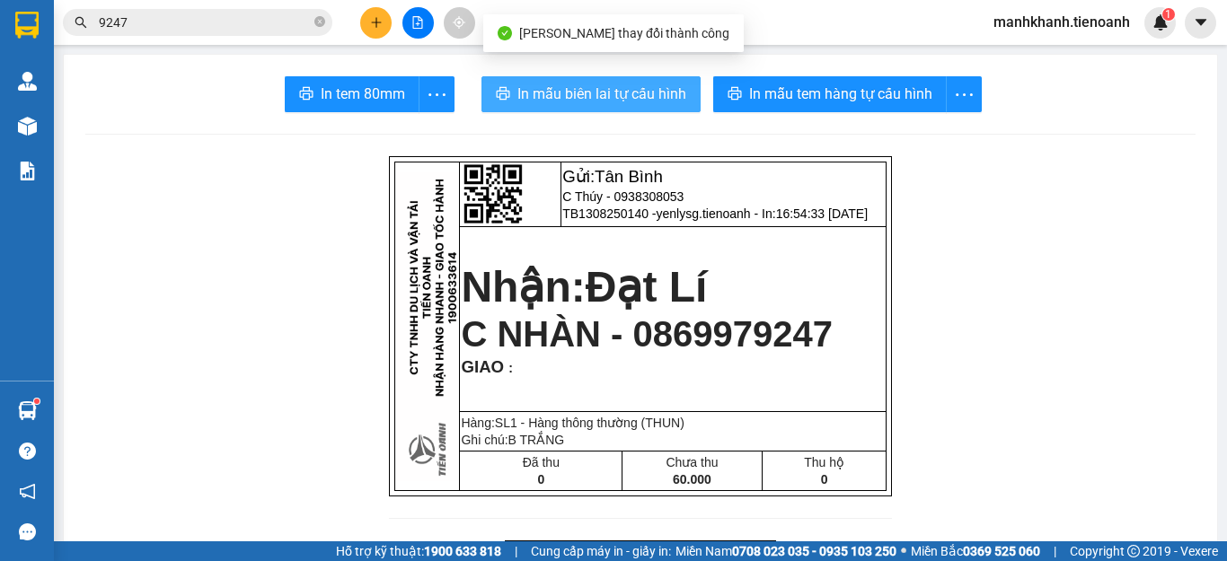
click at [577, 92] on span "In mẫu biên lai tự cấu hình" at bounding box center [601, 94] width 169 height 22
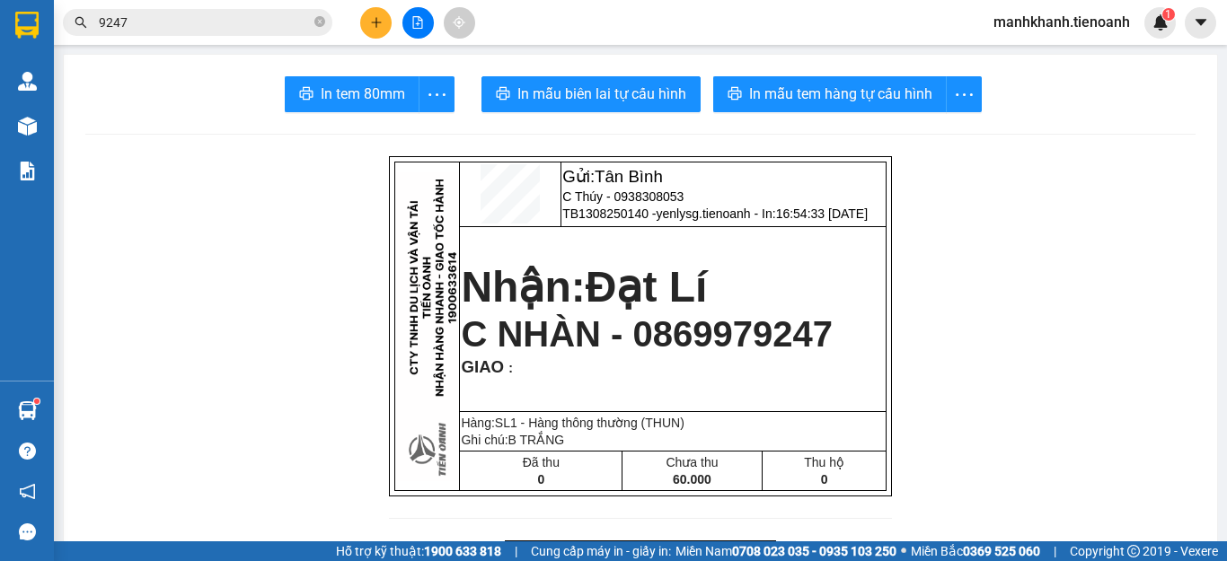
click at [312, 25] on span "9247" at bounding box center [197, 22] width 269 height 27
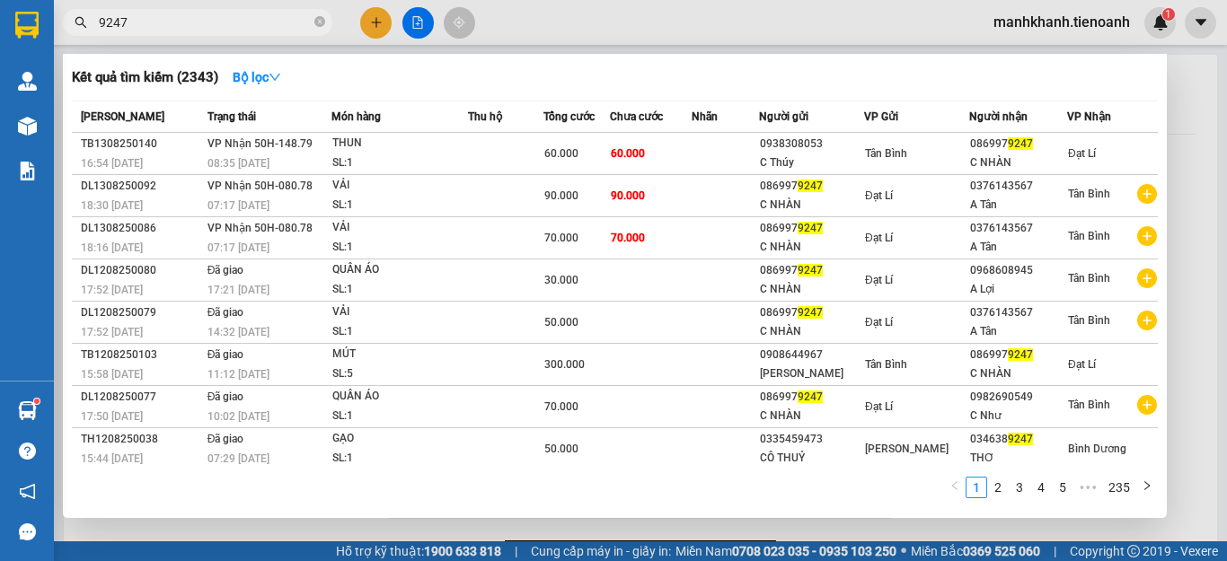
click at [277, 25] on input "9247" at bounding box center [205, 23] width 212 height 20
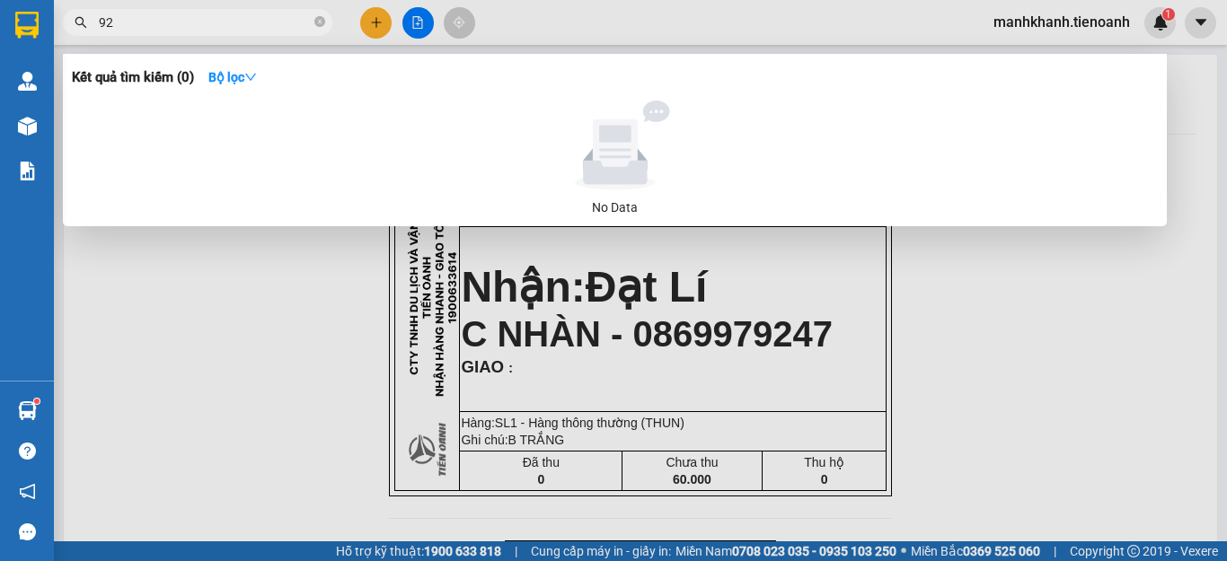
type input "9"
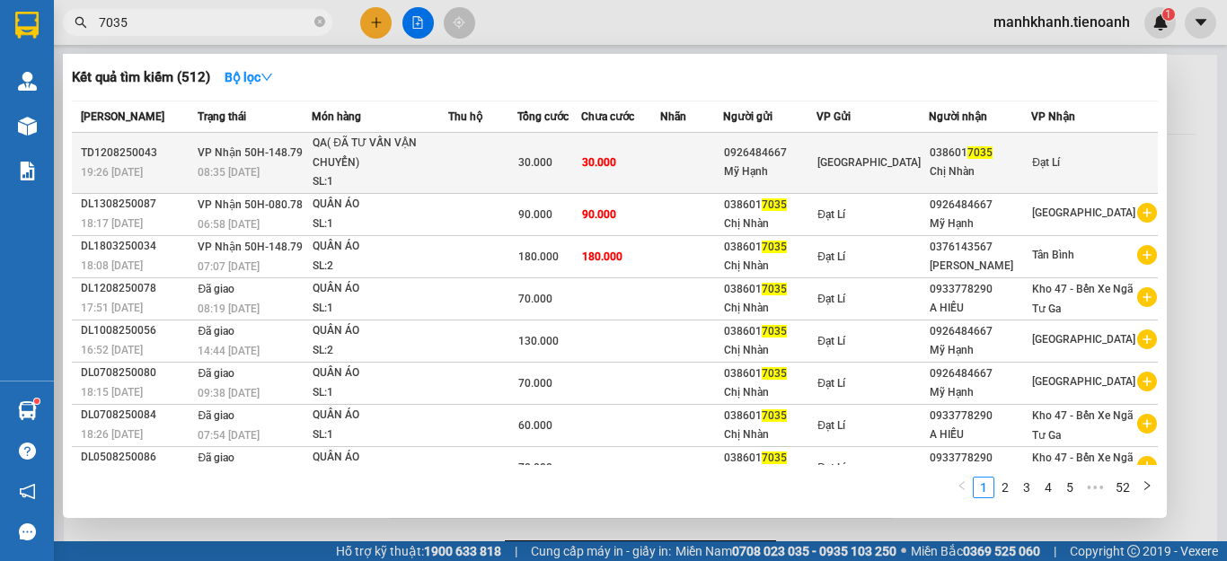
type input "7035"
click at [616, 167] on span "30.000" at bounding box center [599, 162] width 34 height 13
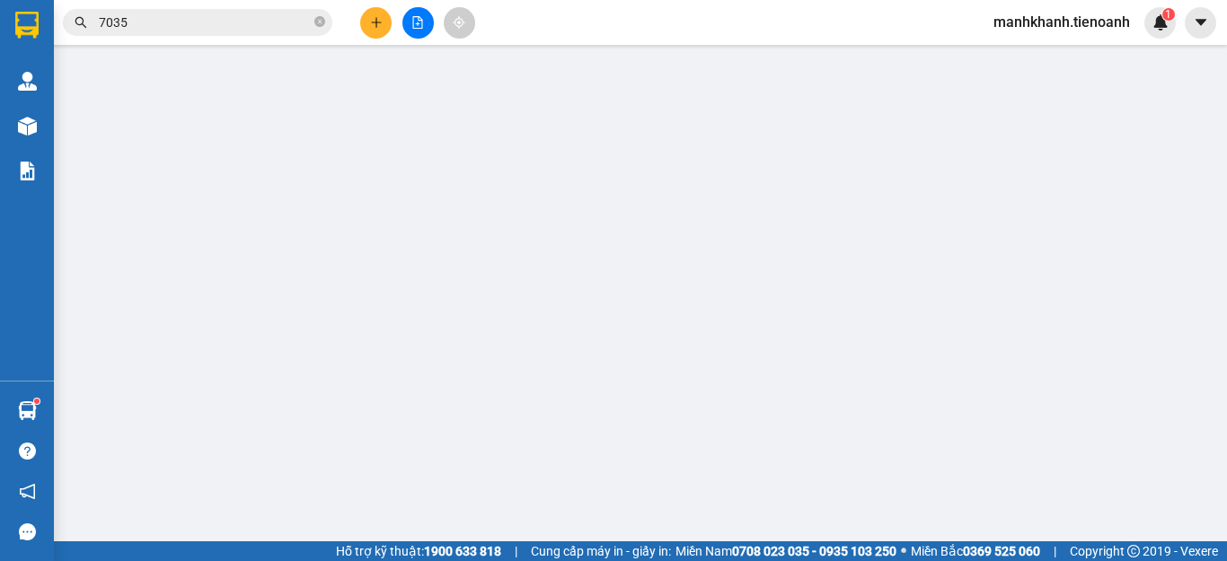
type input "0386017035"
type input "Chị Nhàn"
type input "0926484667"
type input "Mỹ Hạnh"
type input "30.000"
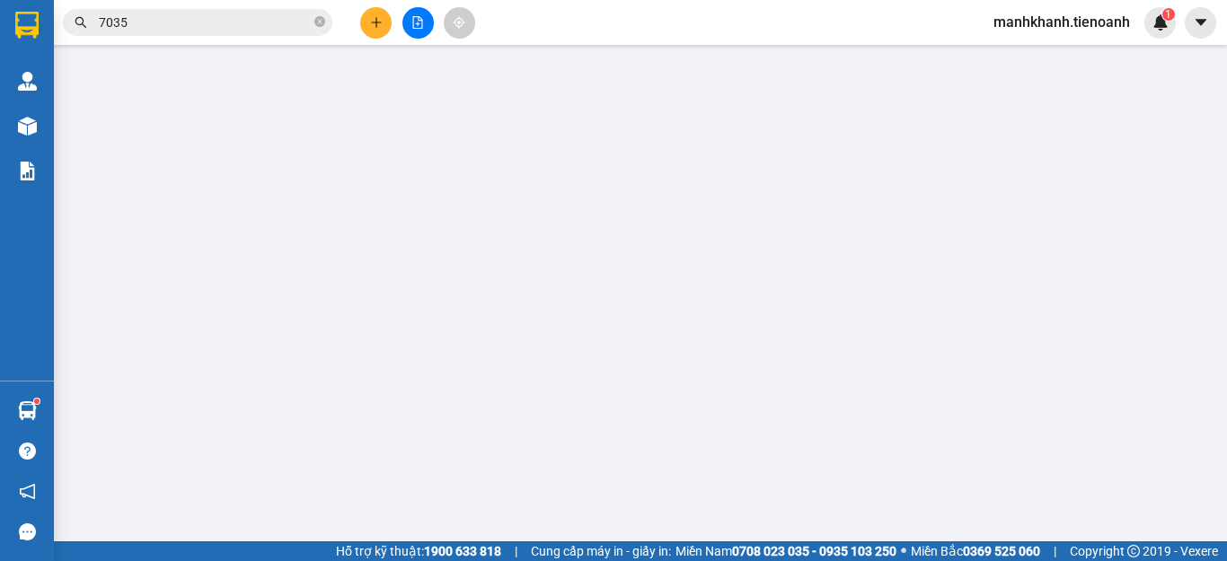
type input "30.000"
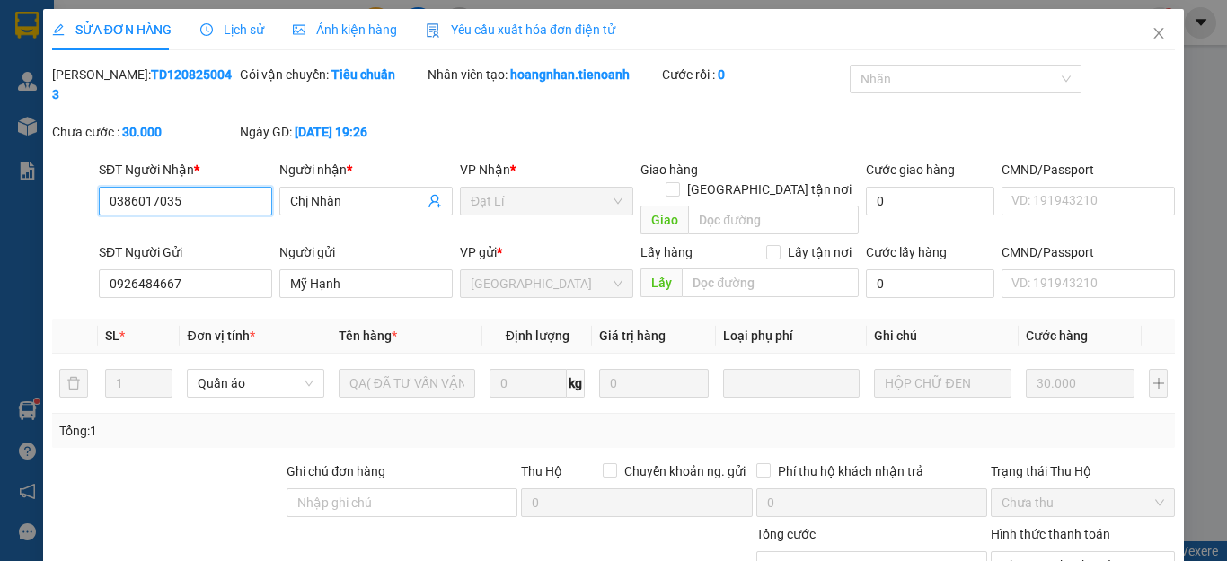
scroll to position [227, 0]
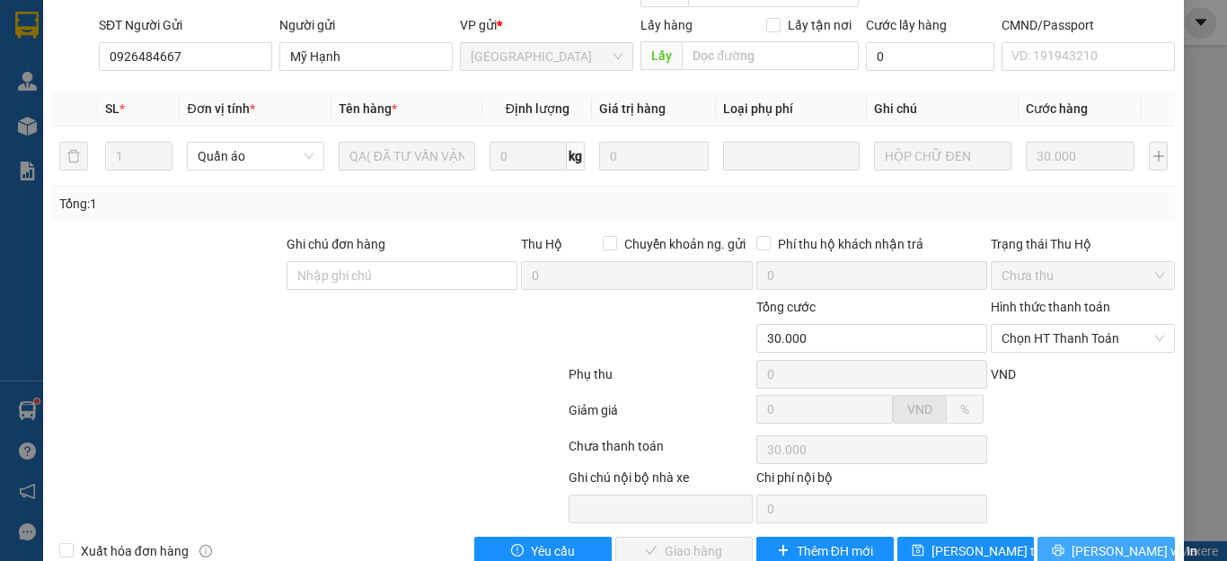
click at [1085, 541] on span "Lưu và In" at bounding box center [1134, 551] width 126 height 20
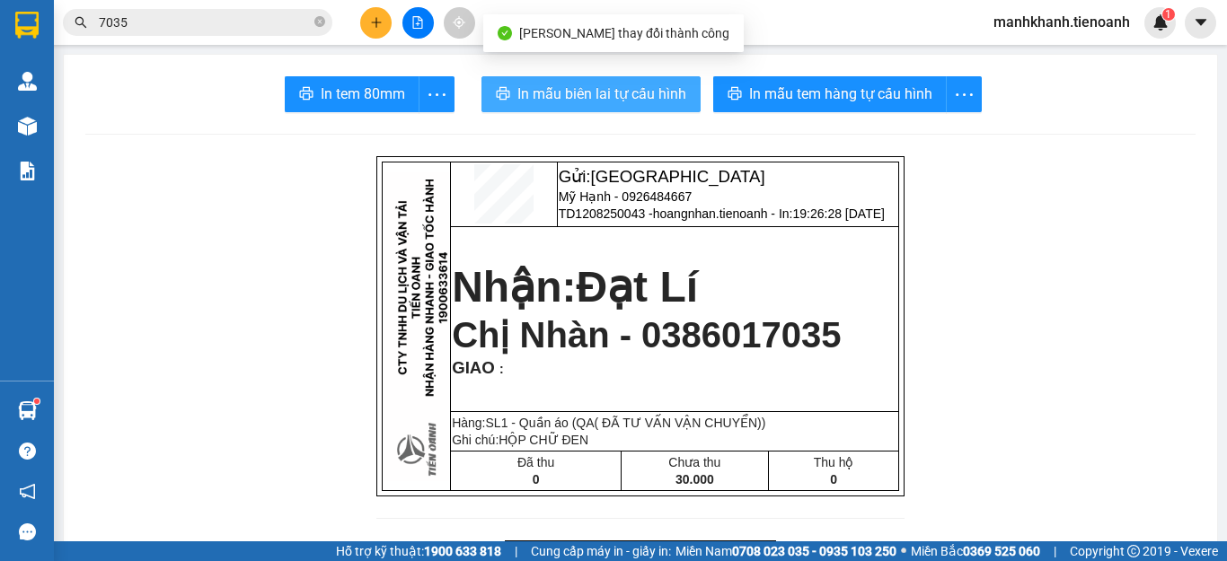
click at [619, 101] on span "In mẫu biên lai tự cấu hình" at bounding box center [601, 94] width 169 height 22
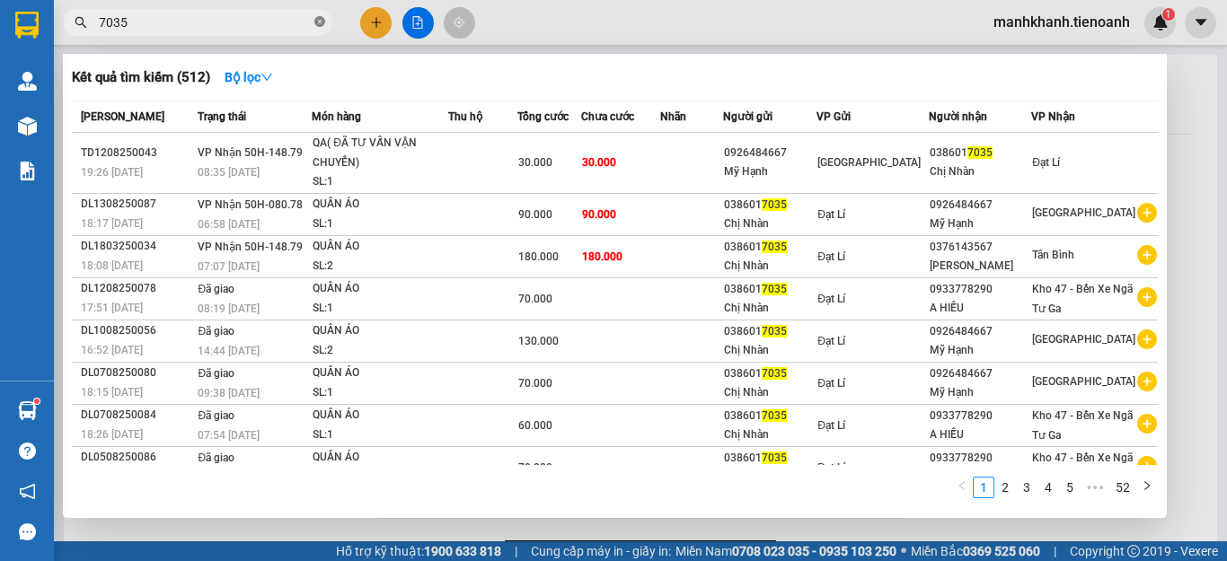
click at [317, 27] on icon "close-circle" at bounding box center [319, 21] width 11 height 11
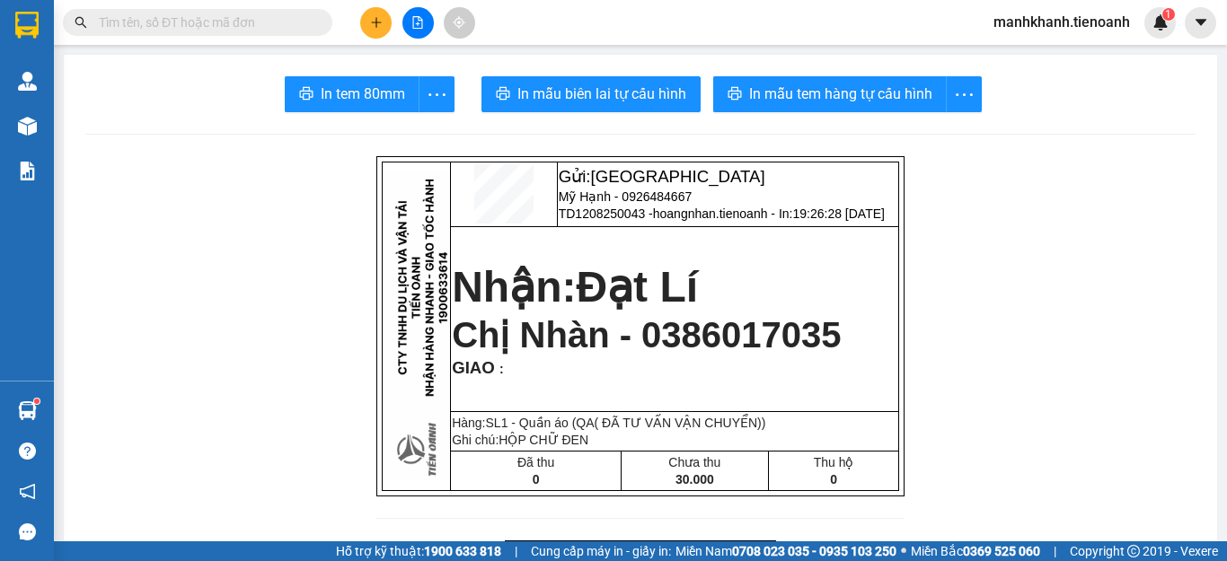
click at [247, 22] on input "text" at bounding box center [205, 23] width 212 height 20
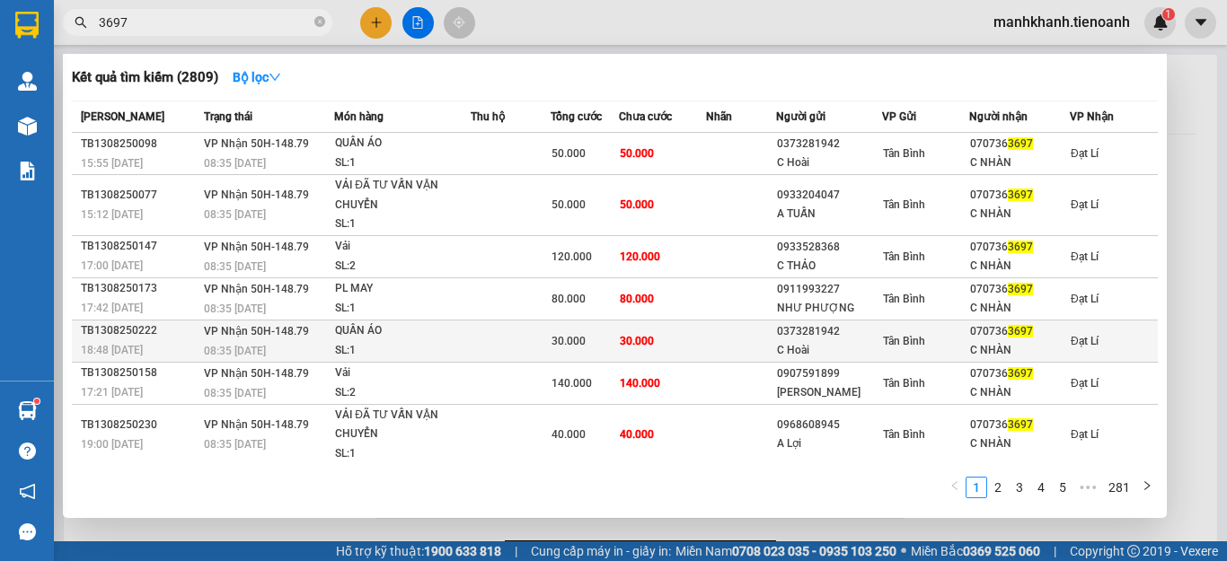
type input "3697"
click at [734, 345] on td at bounding box center [741, 341] width 70 height 42
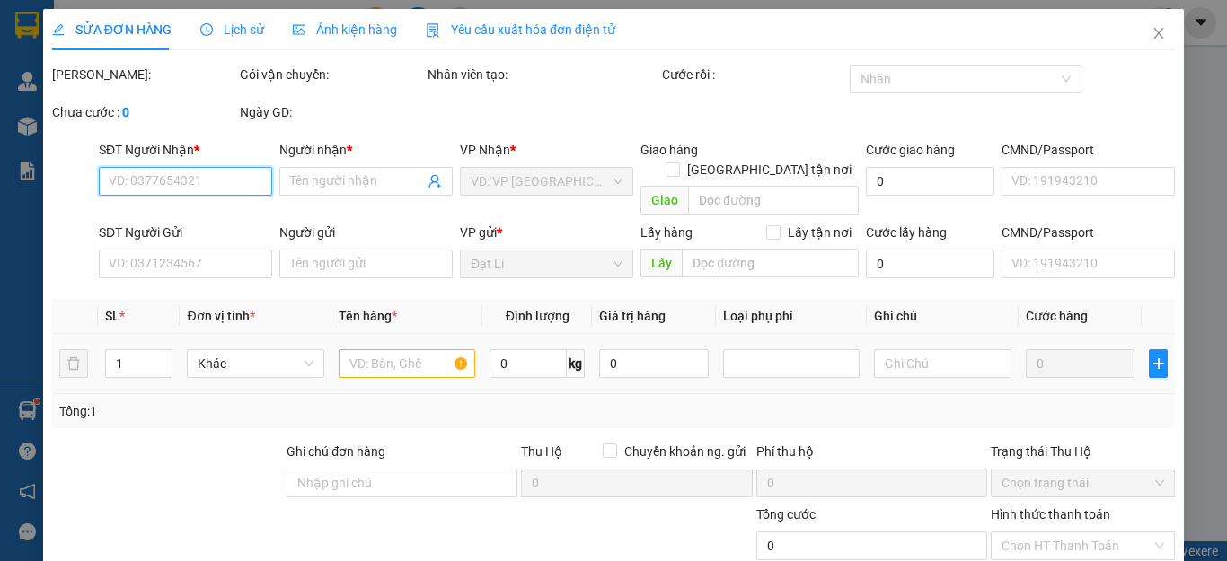
type input "0707363697"
type input "C NHÀN"
type input "0373281942"
type input "C Hoài"
type input "285662996"
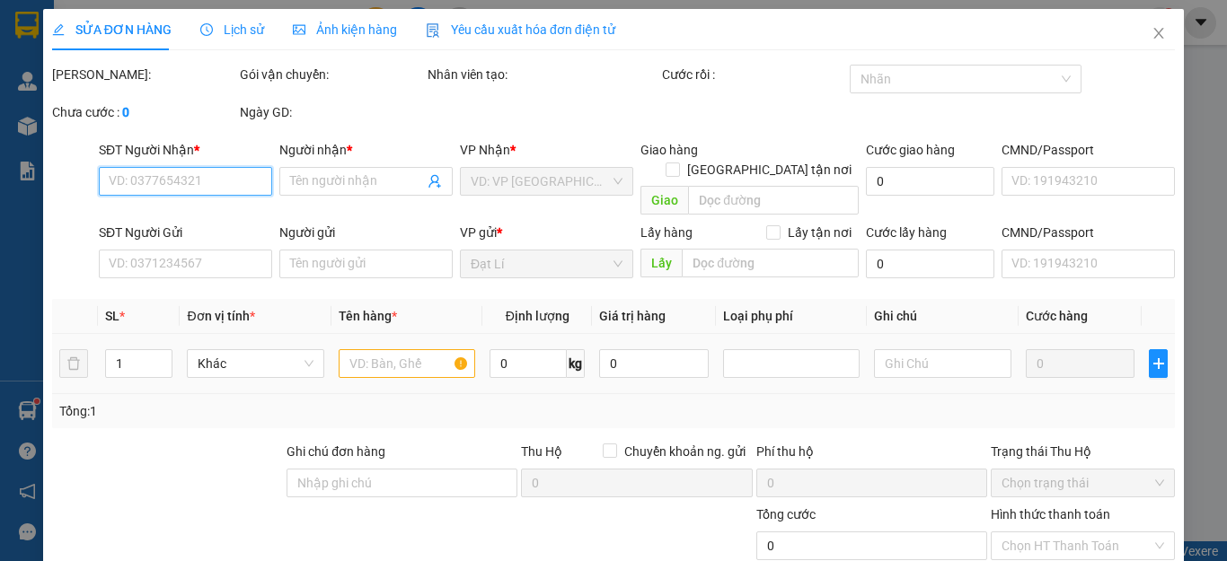
type input "30.000"
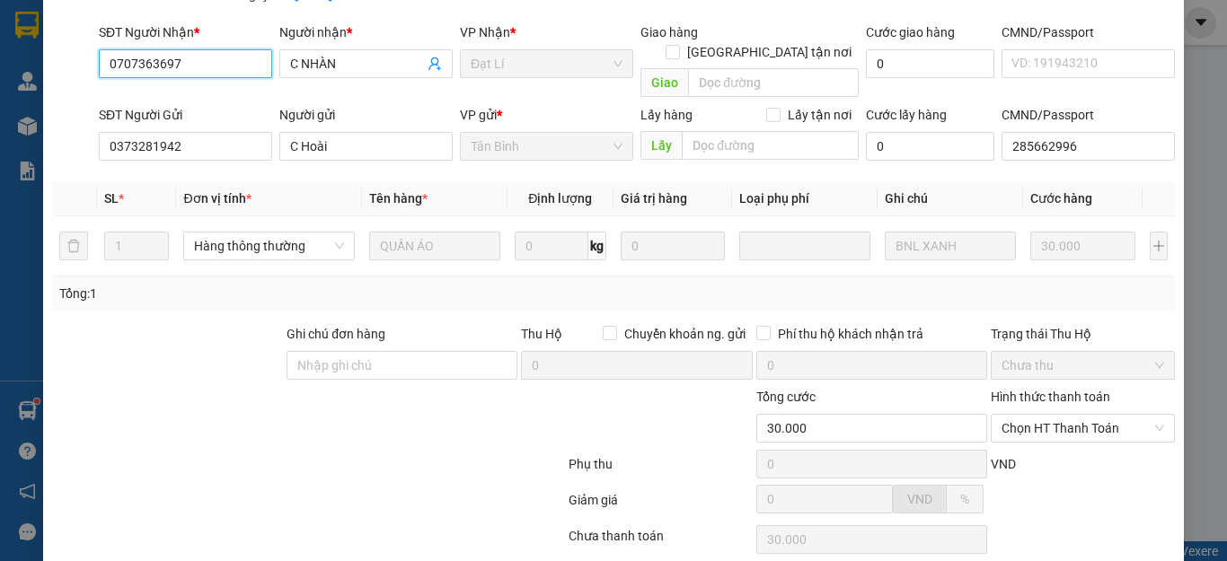
scroll to position [227, 0]
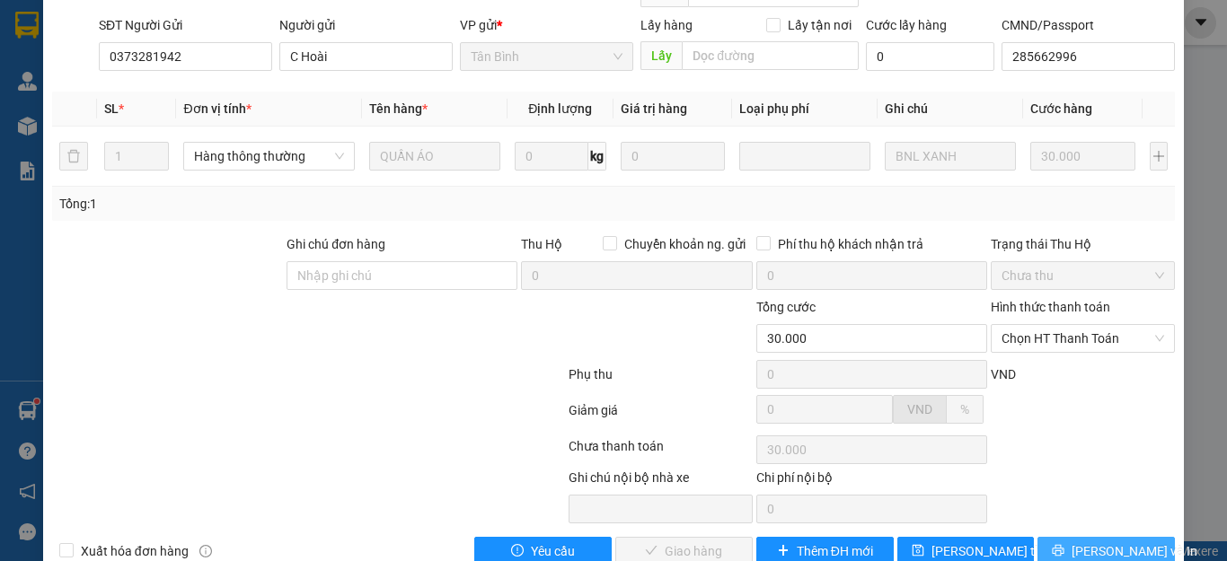
click at [1095, 541] on span "Lưu và In" at bounding box center [1134, 551] width 126 height 20
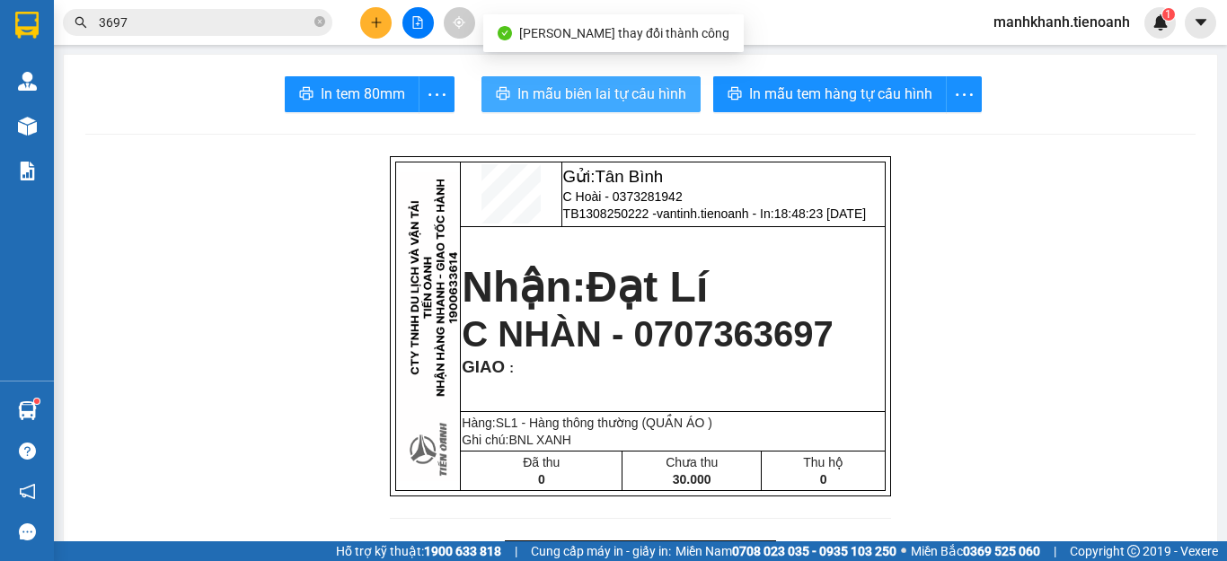
click at [639, 102] on span "In mẫu biên lai tự cấu hình" at bounding box center [601, 94] width 169 height 22
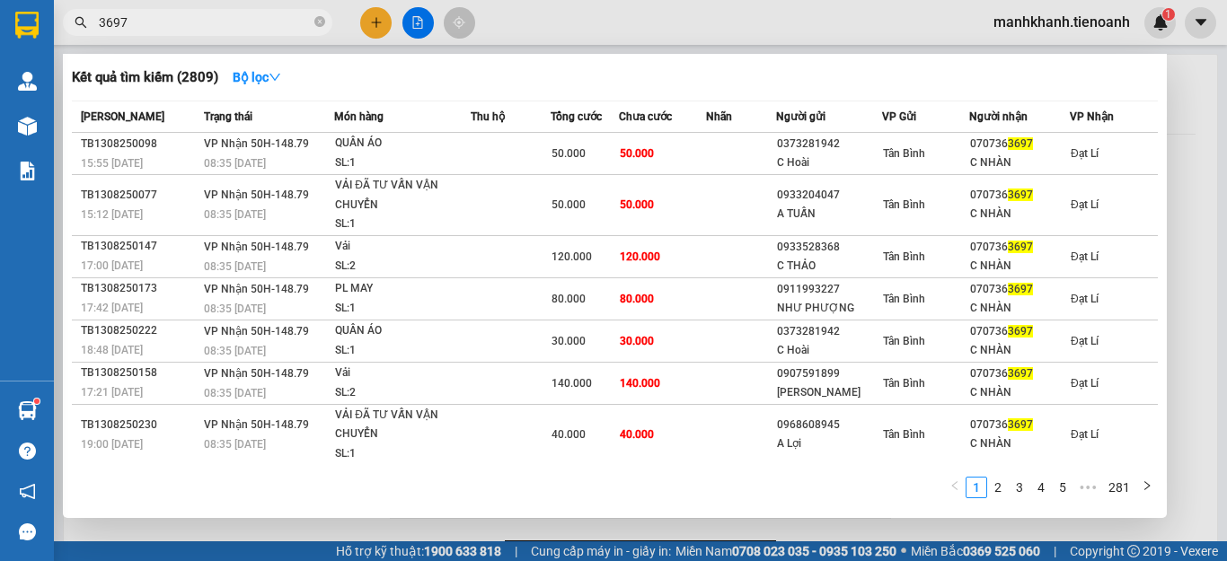
click at [251, 22] on input "3697" at bounding box center [205, 23] width 212 height 20
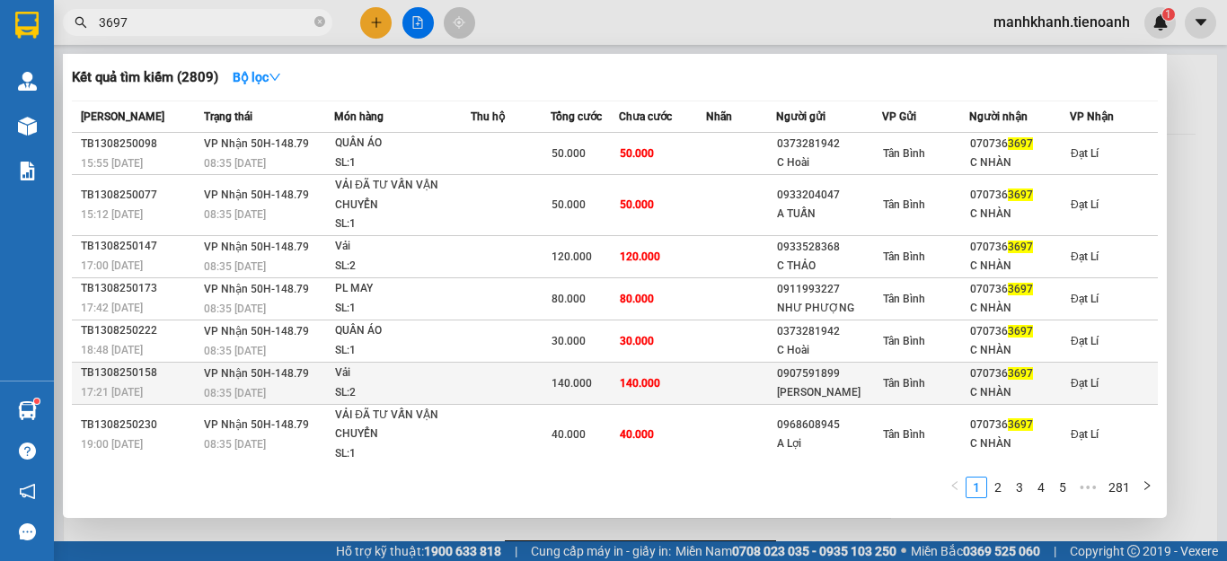
click at [568, 383] on span "140.000" at bounding box center [571, 383] width 40 height 13
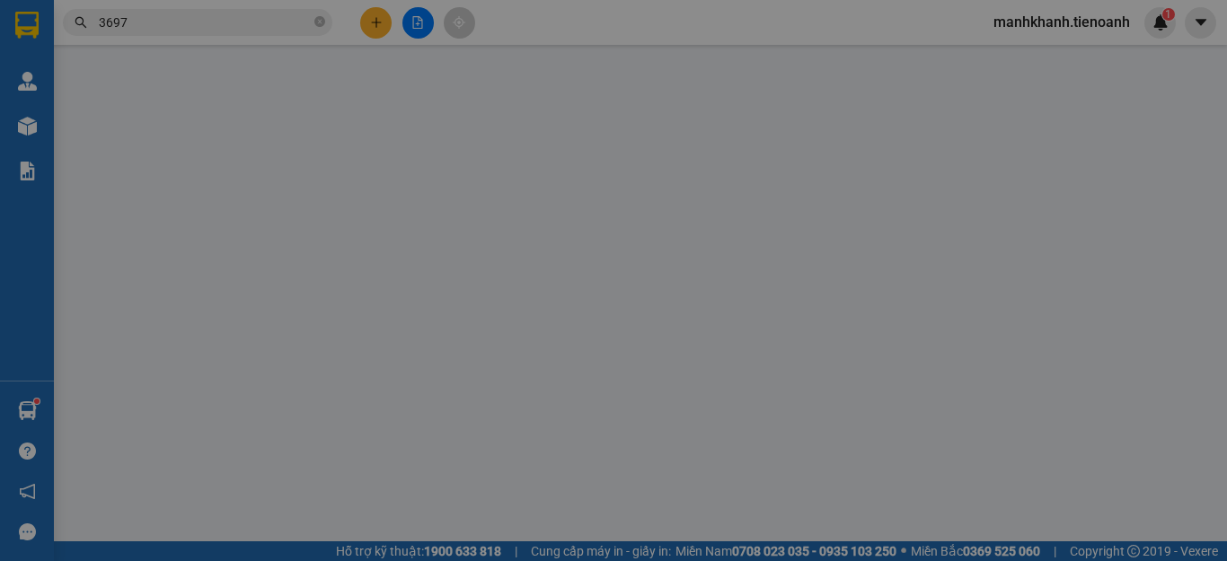
type input "0707363697"
type input "C NHÀN"
type input "0907591899"
type input "Quốc Thịnh"
type input "140.000"
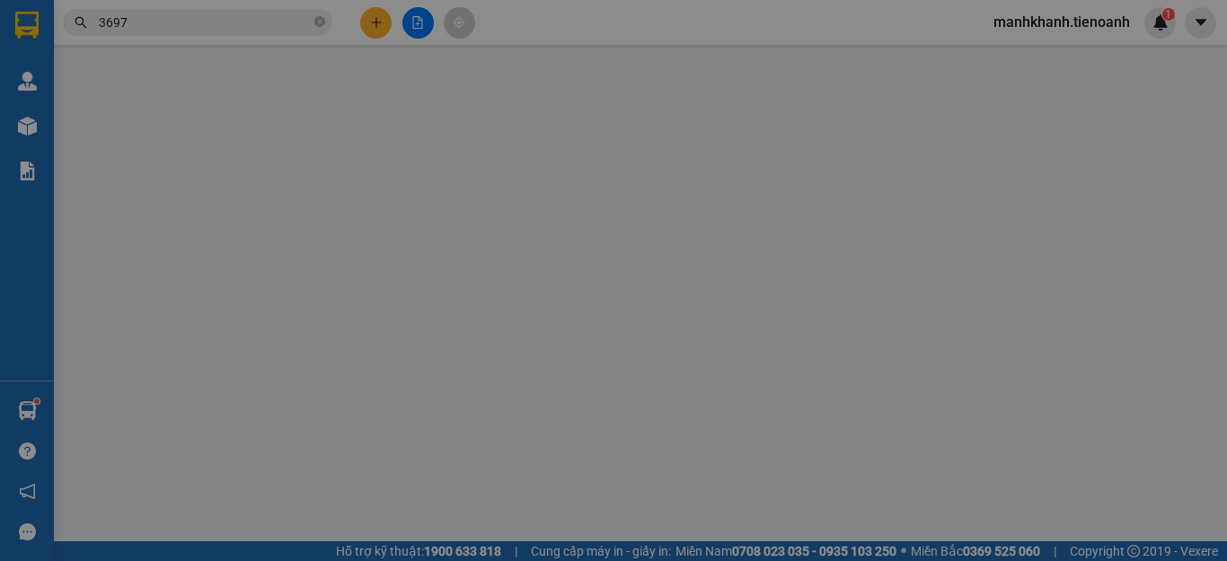
type input "140.000"
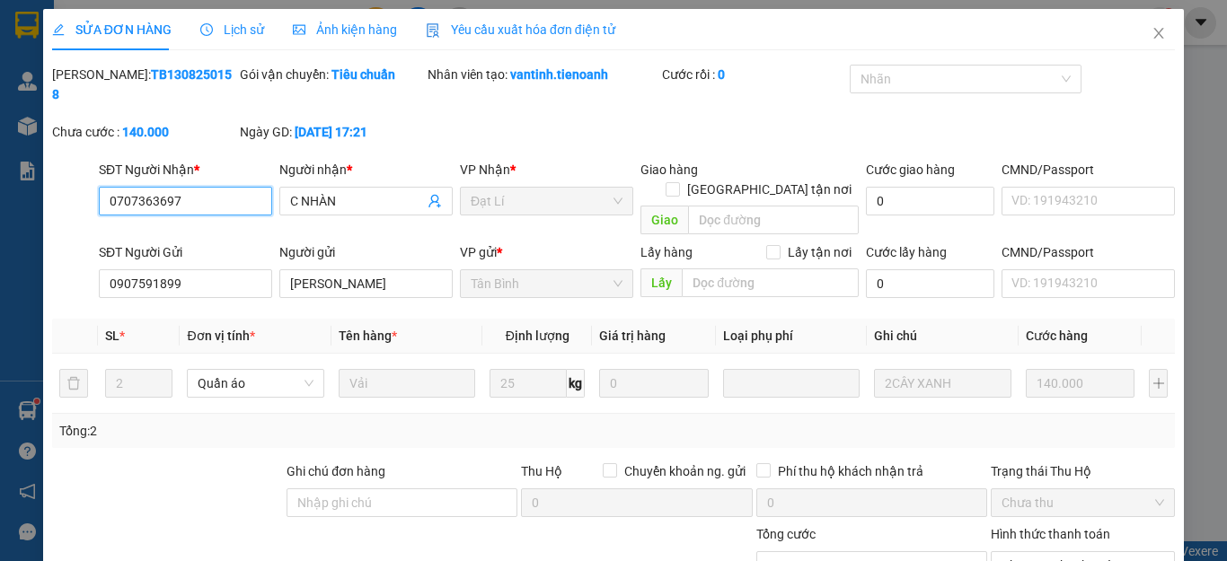
scroll to position [227, 0]
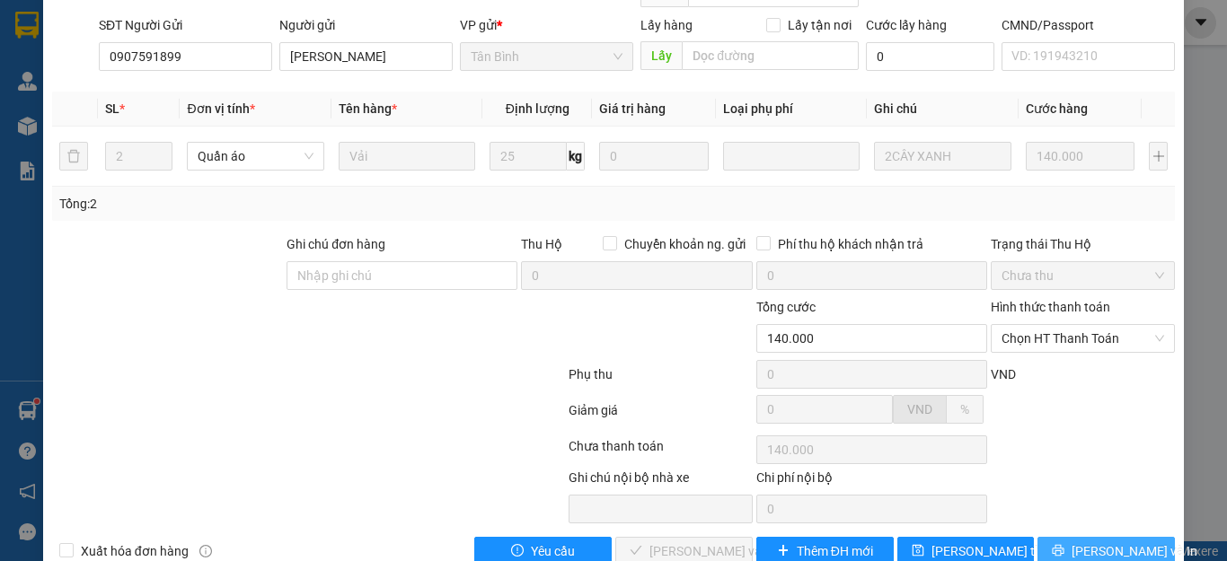
click at [1097, 541] on span "Lưu và In" at bounding box center [1134, 551] width 126 height 20
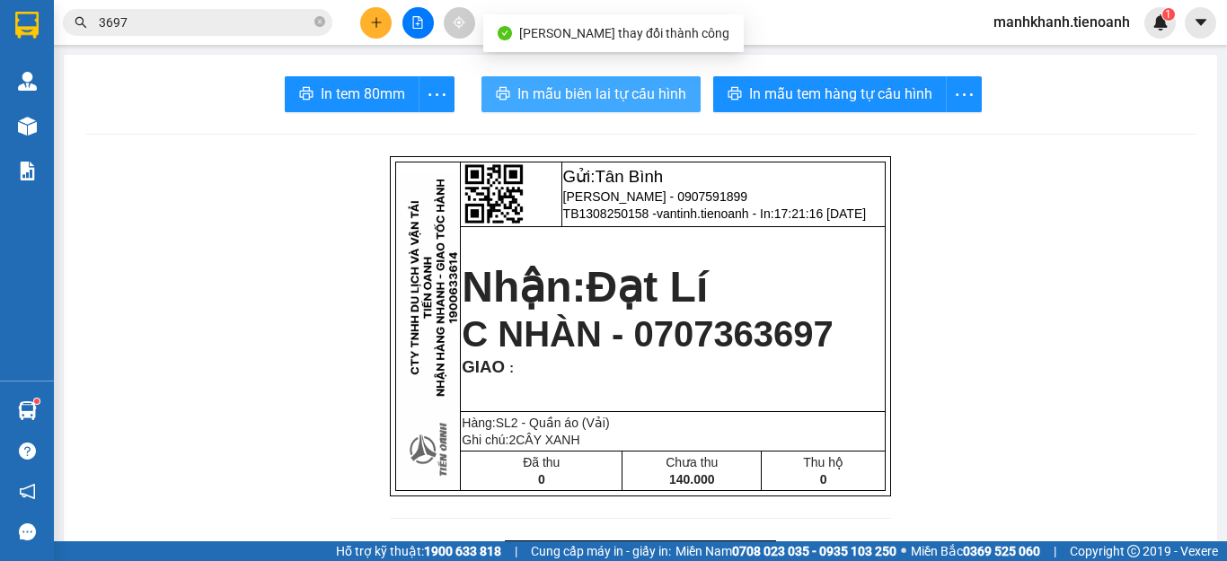
click at [631, 100] on span "In mẫu biên lai tự cấu hình" at bounding box center [601, 94] width 169 height 22
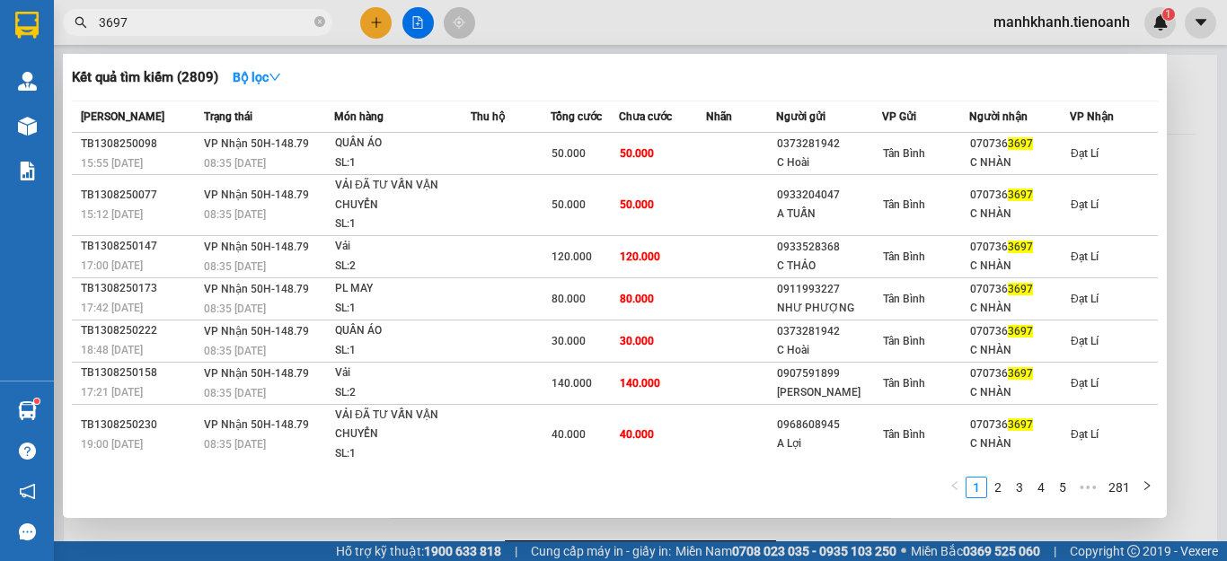
click at [233, 19] on input "3697" at bounding box center [205, 23] width 212 height 20
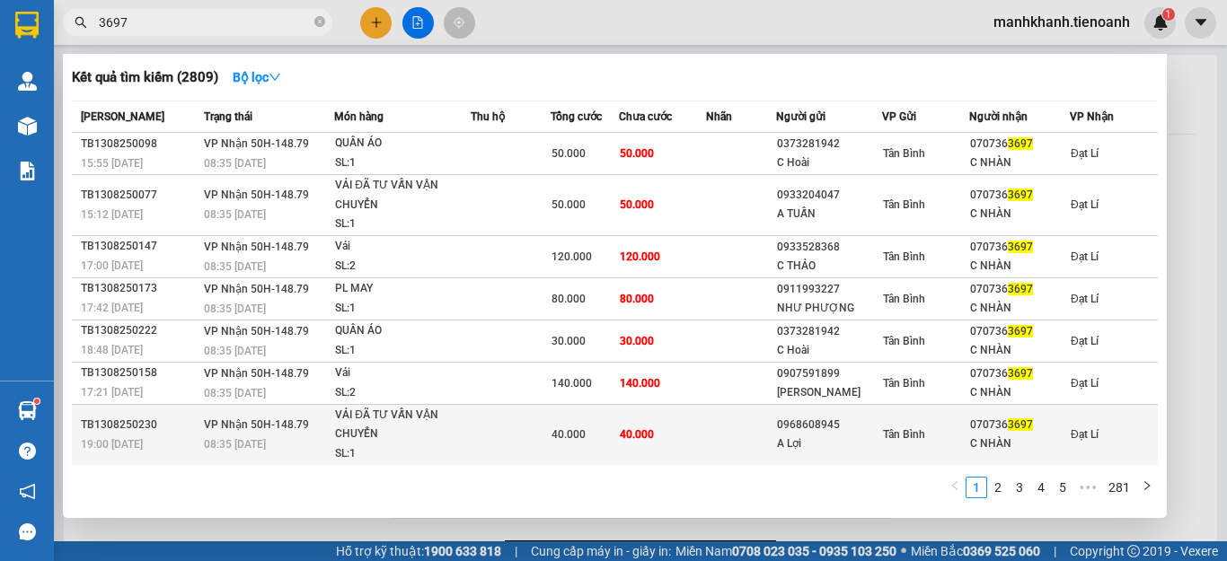
click at [684, 429] on td "40.000" at bounding box center [662, 434] width 87 height 61
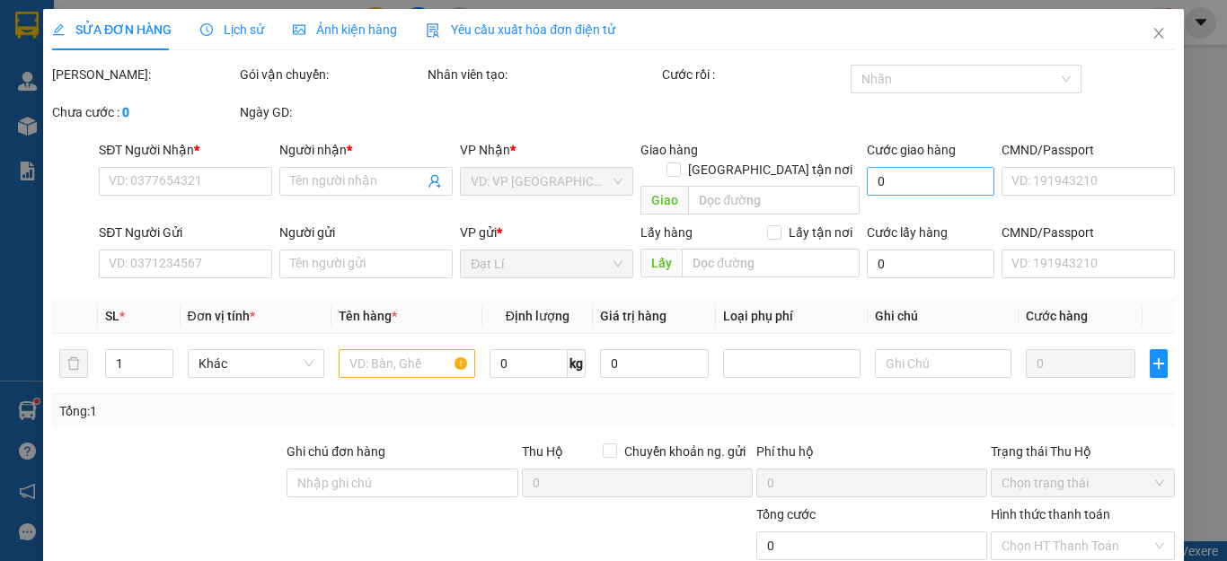
type input "0707363697"
type input "C NHÀN"
type input "0968608945"
type input "A Lợi"
type input "034083028032"
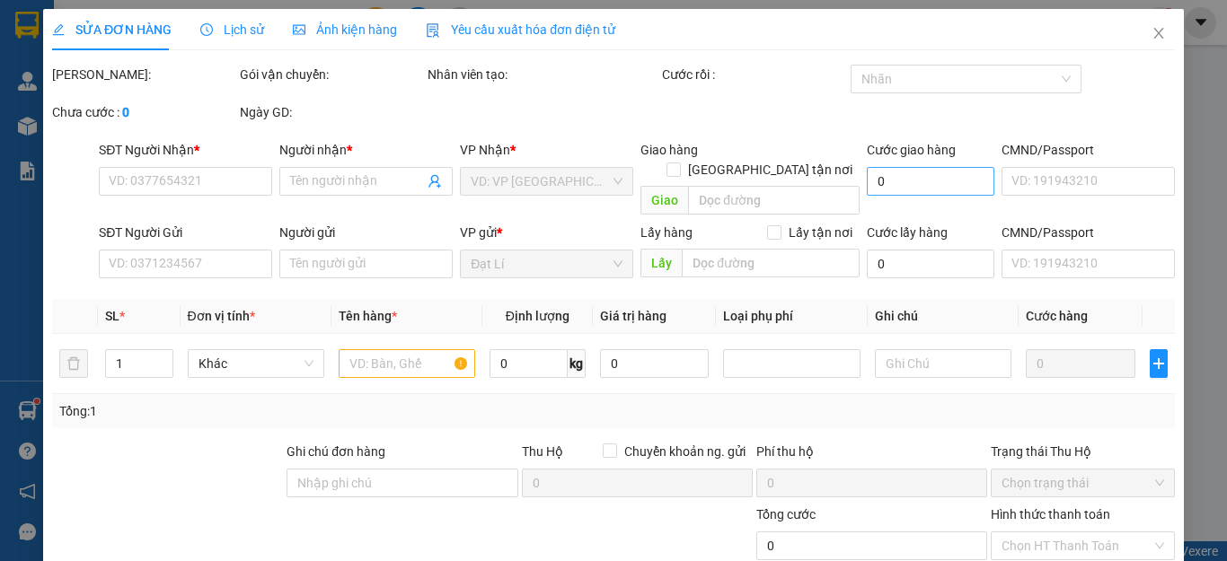
type input "40.000"
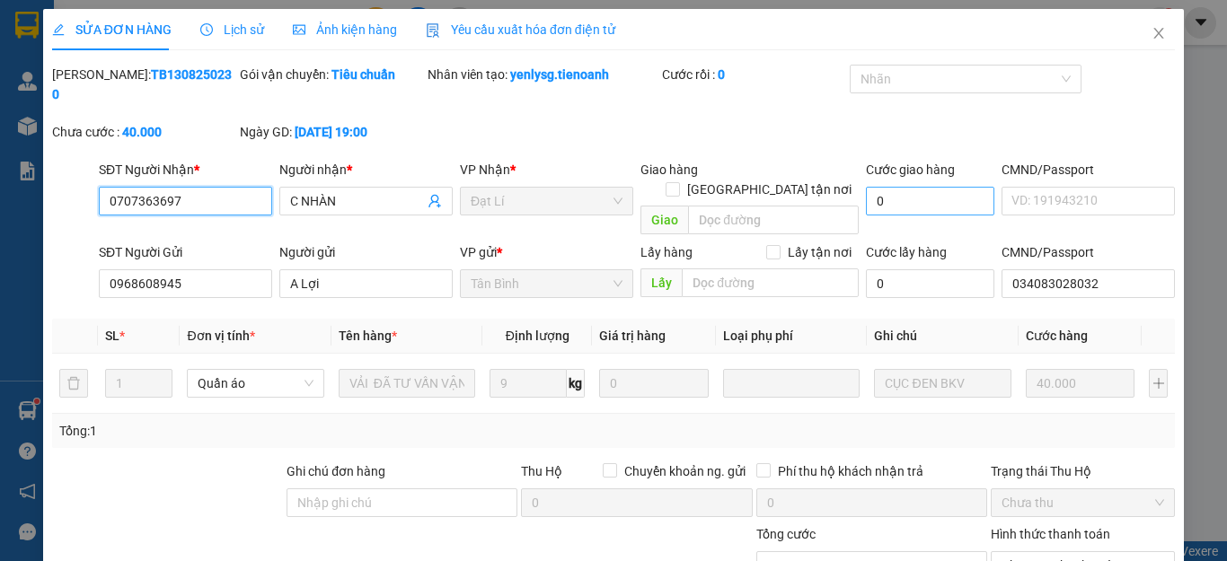
scroll to position [227, 0]
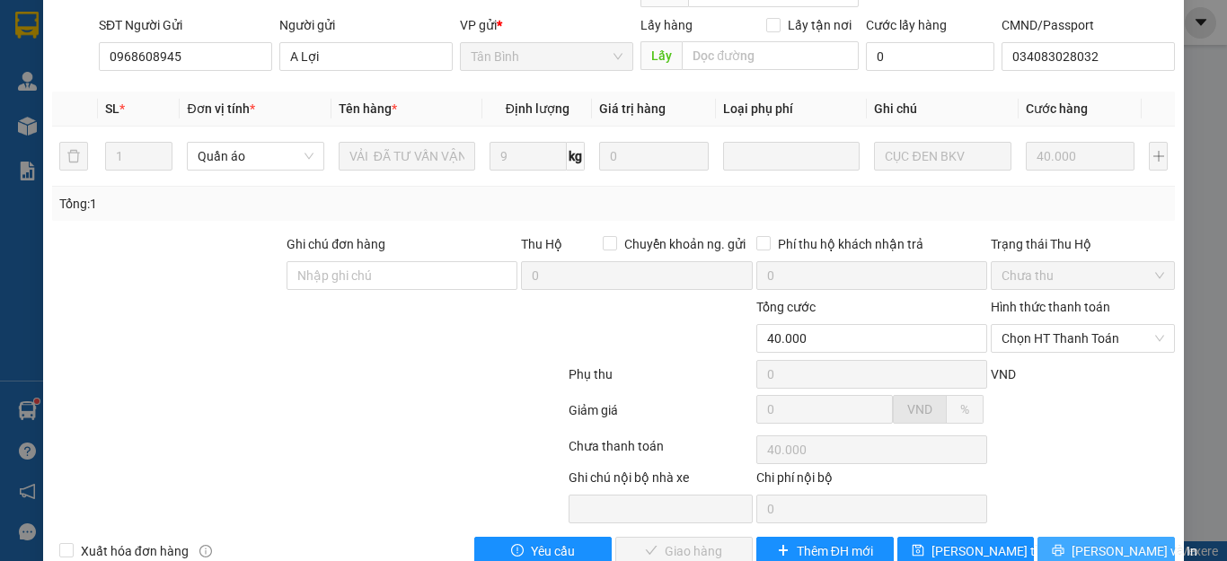
click at [1093, 541] on span "Lưu và In" at bounding box center [1134, 551] width 126 height 20
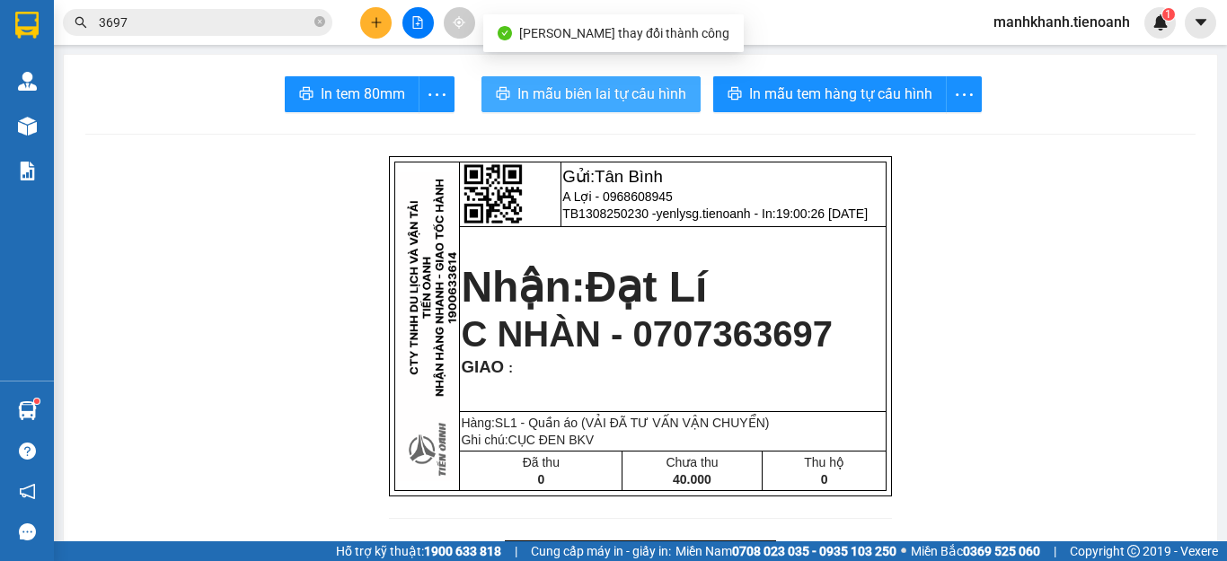
click at [621, 100] on span "In mẫu biên lai tự cấu hình" at bounding box center [601, 94] width 169 height 22
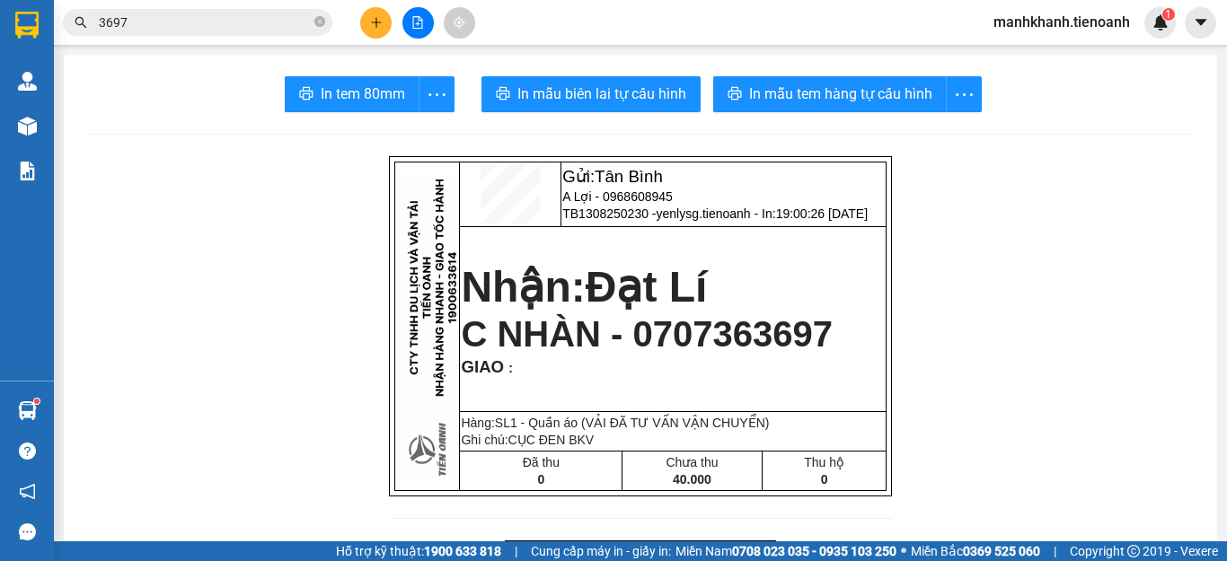
click at [266, 19] on input "3697" at bounding box center [205, 23] width 212 height 20
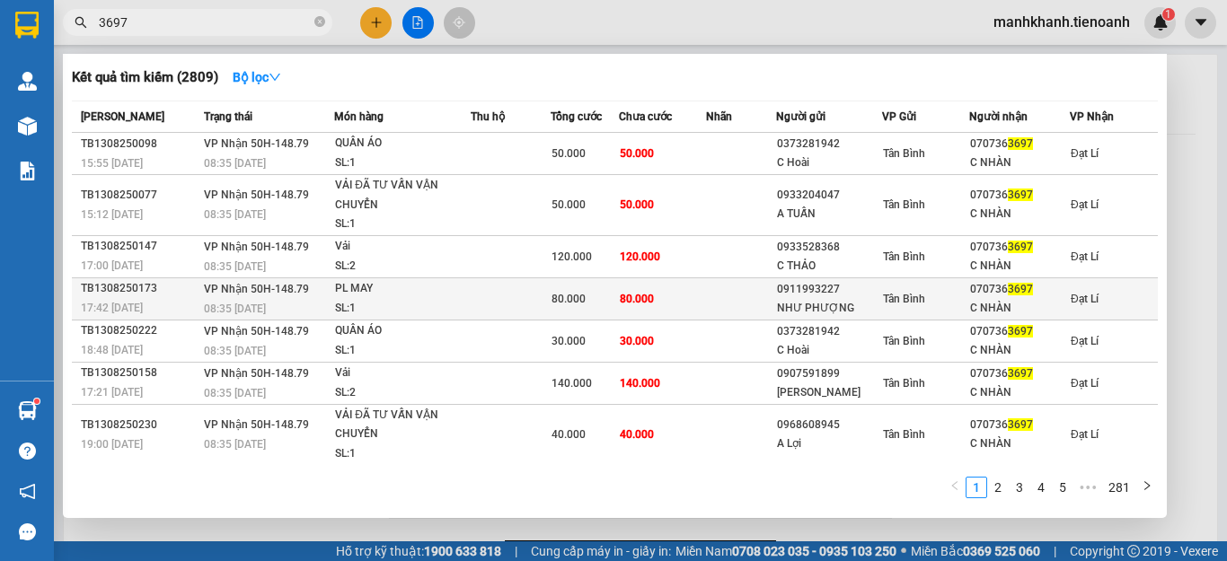
scroll to position [145, 0]
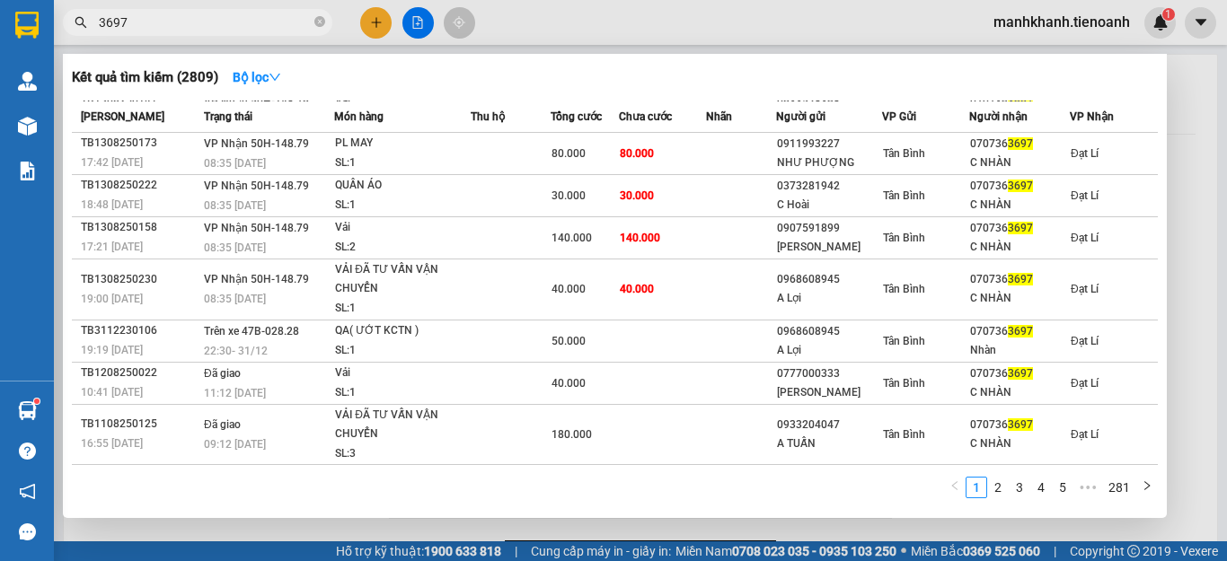
click at [211, 26] on input "3697" at bounding box center [205, 23] width 212 height 20
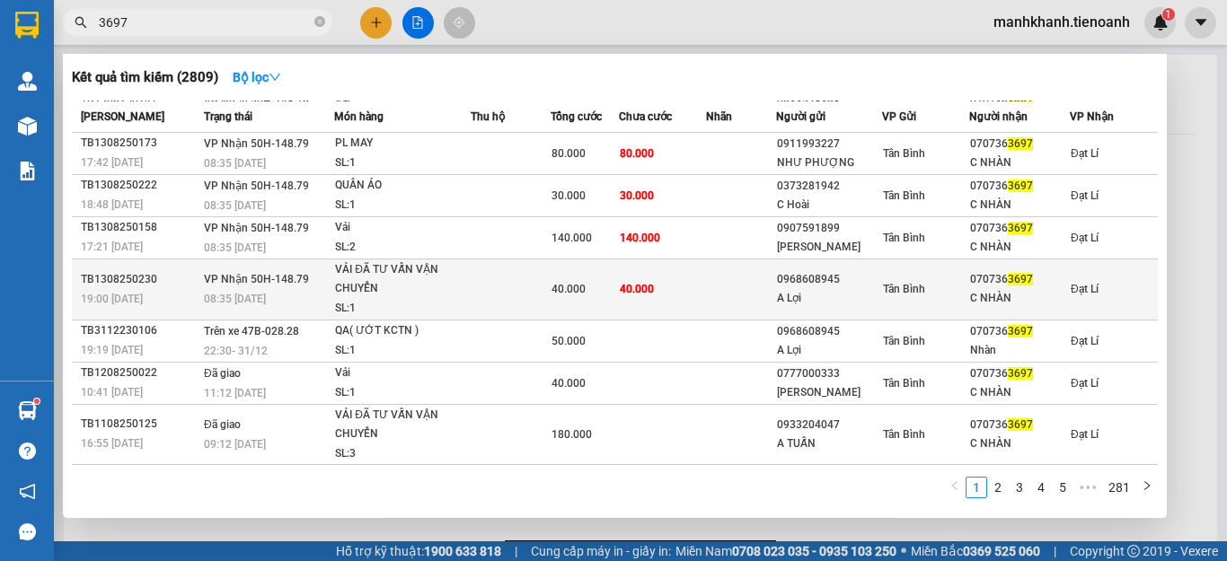
scroll to position [0, 0]
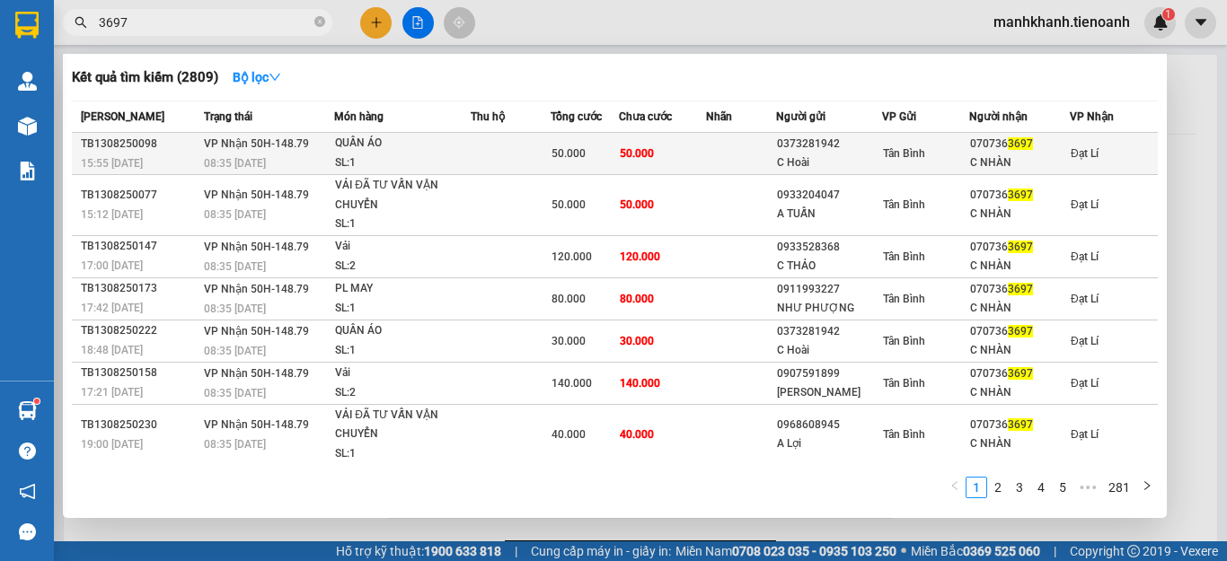
click at [646, 156] on span "50.000" at bounding box center [637, 153] width 34 height 13
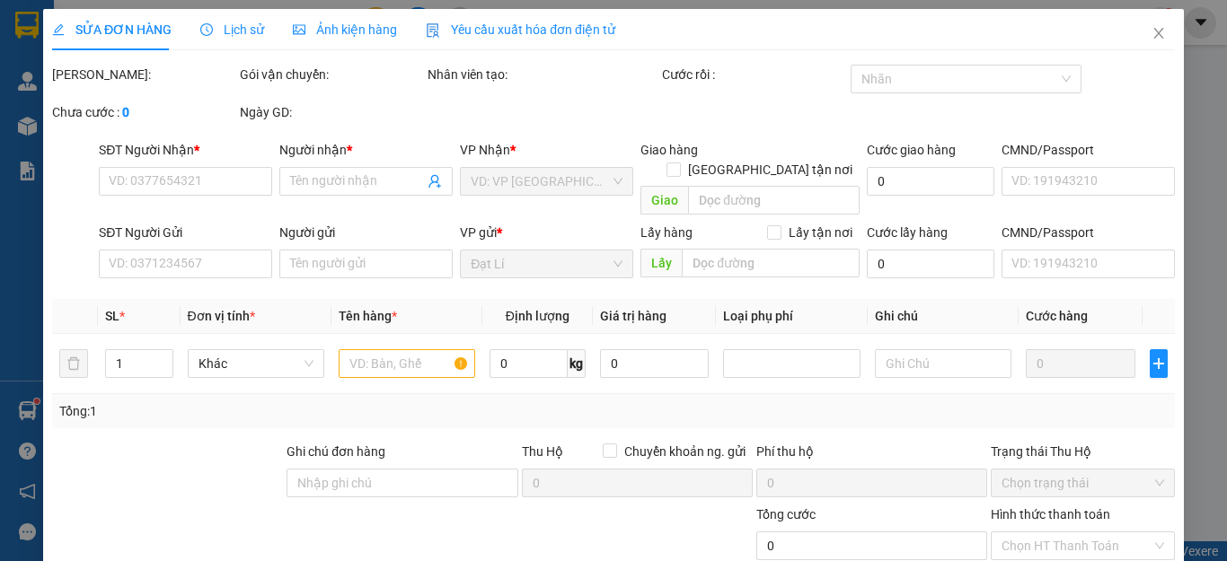
type input "0707363697"
type input "C NHÀN"
type input "0373281942"
type input "C Hoài"
type input "285662996"
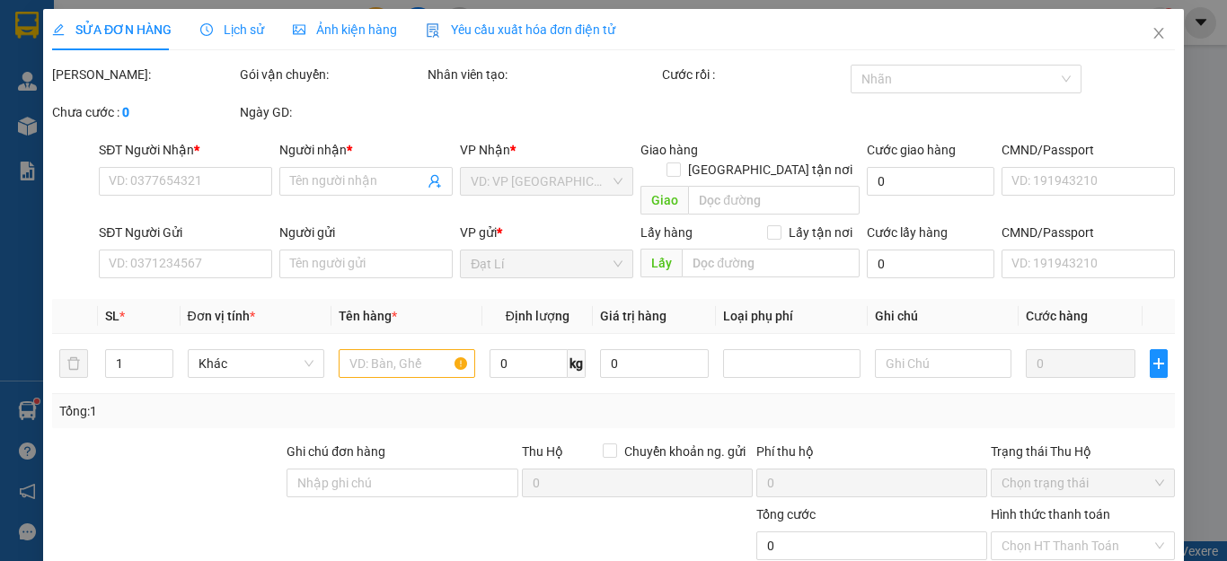
type input "50.000"
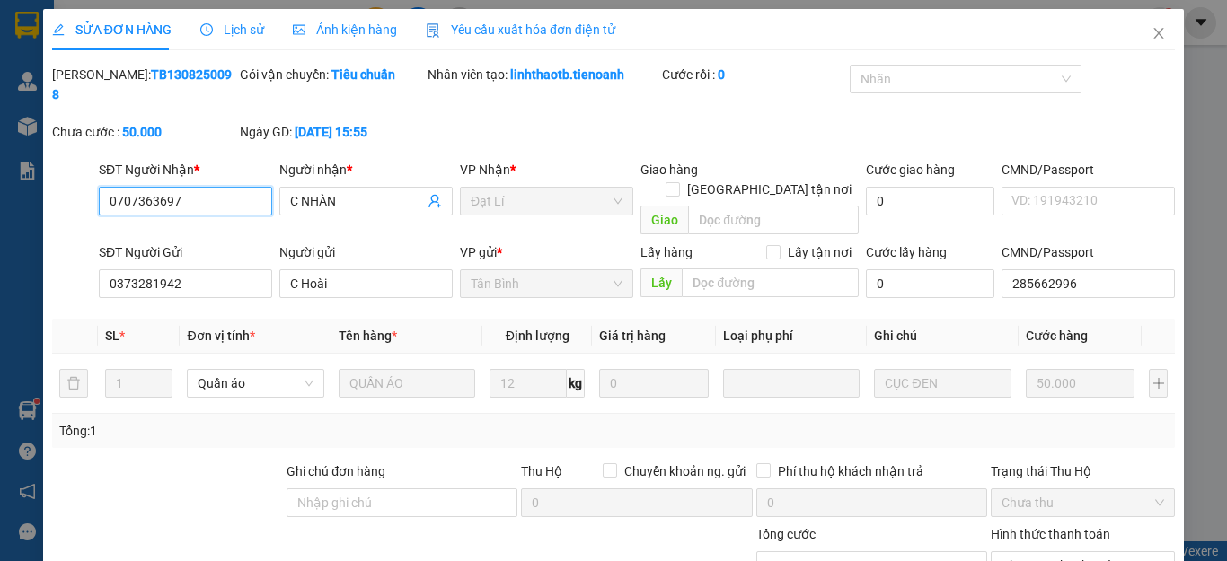
scroll to position [227, 0]
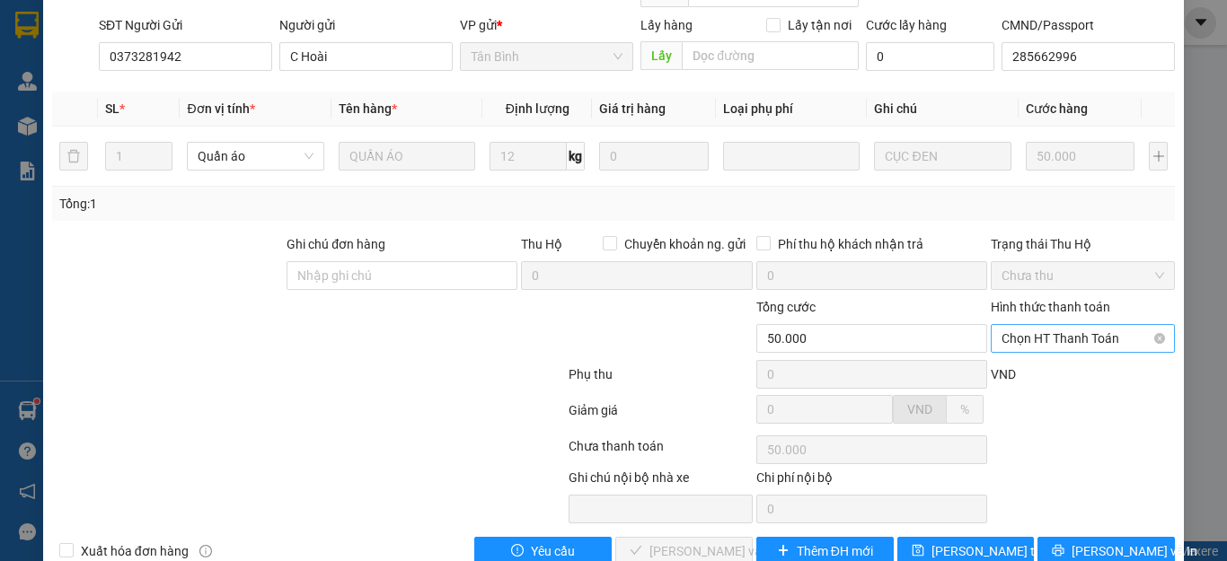
click at [1050, 325] on span "Chọn HT Thanh Toán" at bounding box center [1082, 338] width 163 height 27
click at [1040, 330] on div "Tại văn phòng" at bounding box center [1070, 335] width 160 height 20
type input "0"
click at [714, 541] on span "Lưu và Giao hàng" at bounding box center [735, 551] width 172 height 20
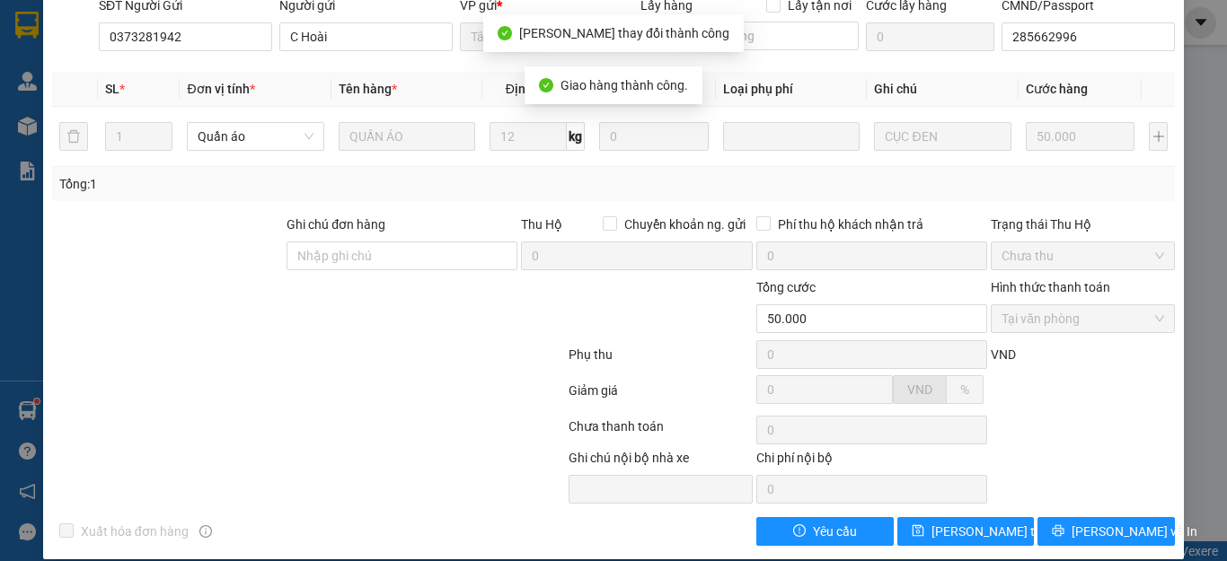
scroll to position [0, 0]
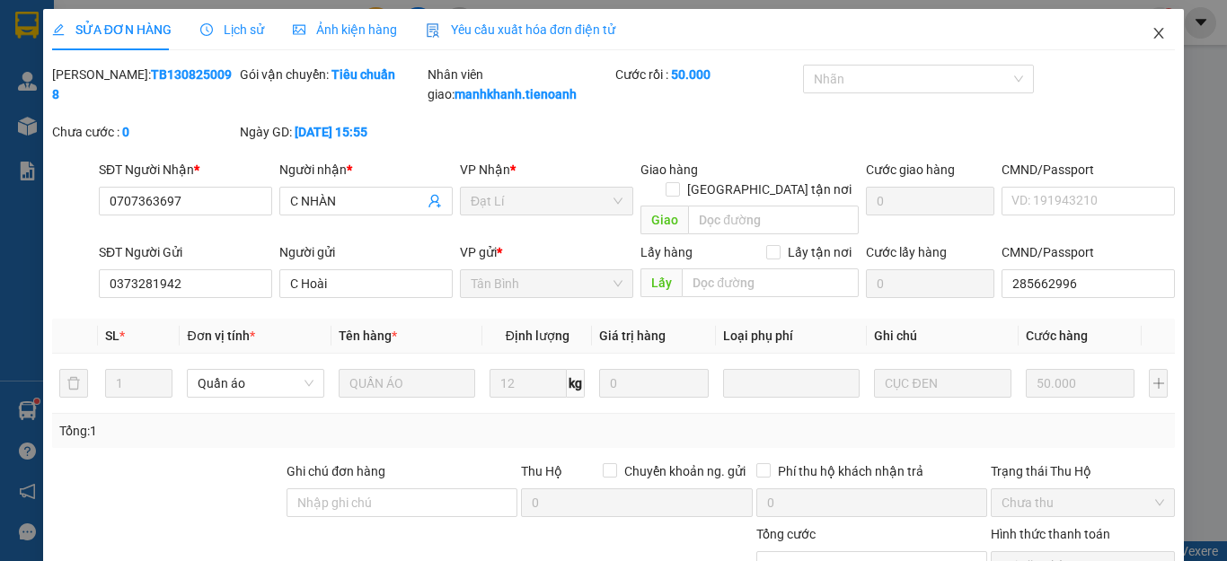
click at [1151, 33] on icon "close" at bounding box center [1158, 33] width 14 height 14
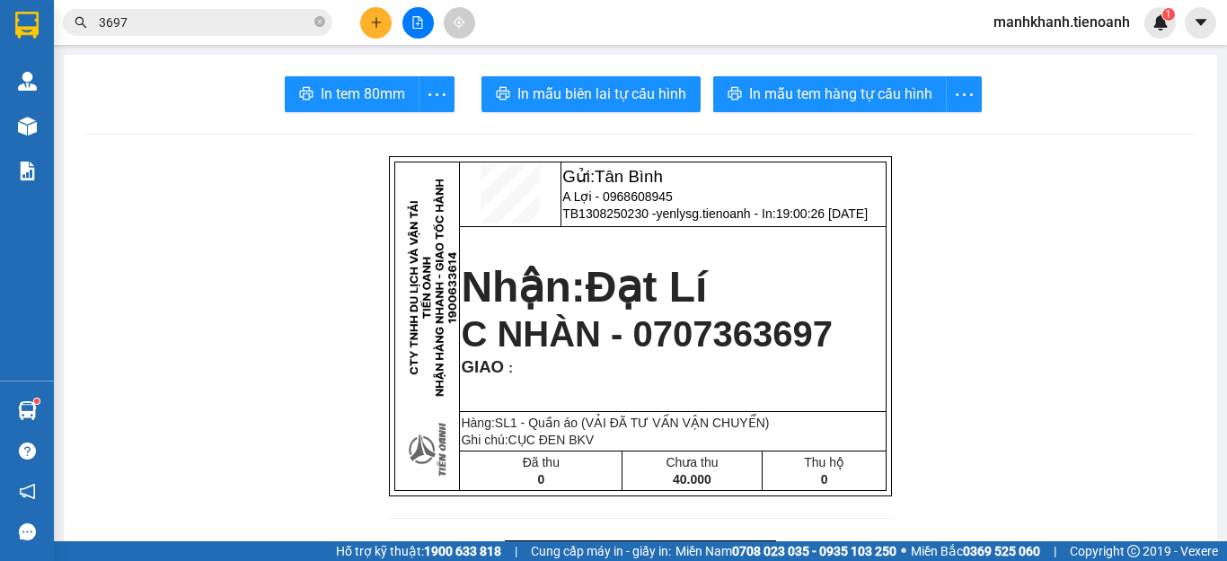
click at [236, 22] on input "3697" at bounding box center [205, 23] width 212 height 20
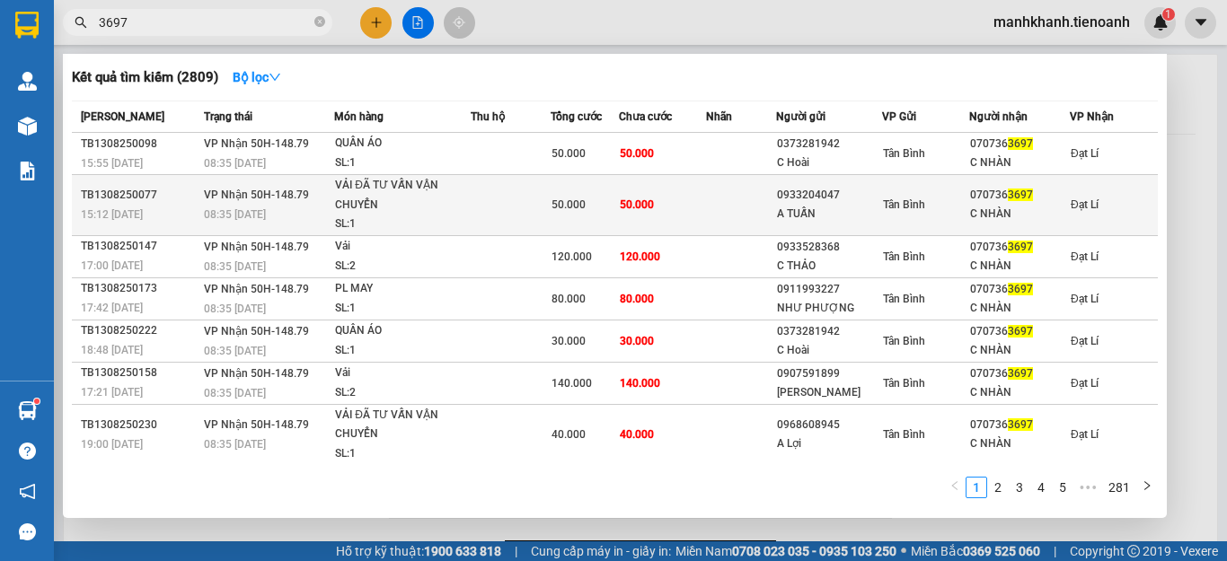
click at [482, 208] on td at bounding box center [511, 205] width 80 height 61
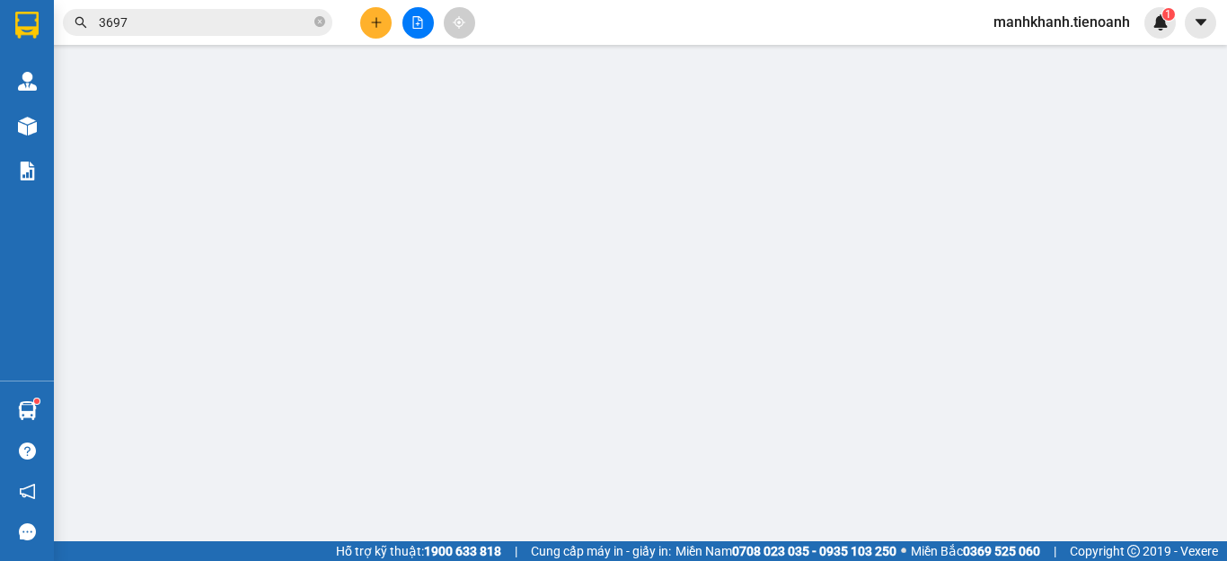
type input "0707363697"
type input "C NHÀN"
type input "0933204047"
type input "A TUẤN"
type input "50.000"
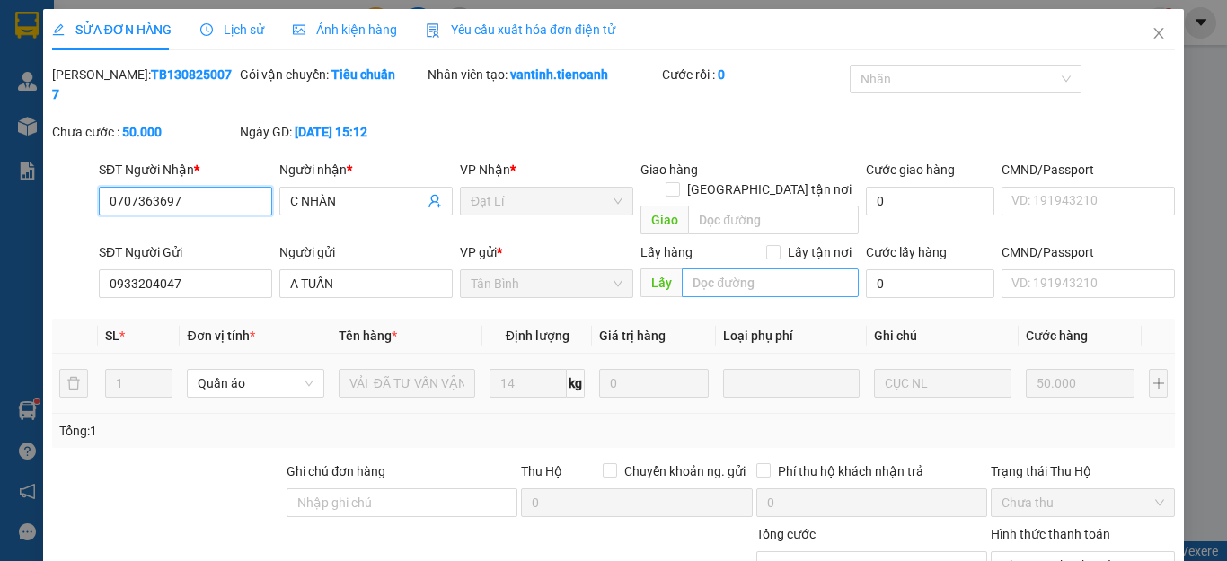
scroll to position [227, 0]
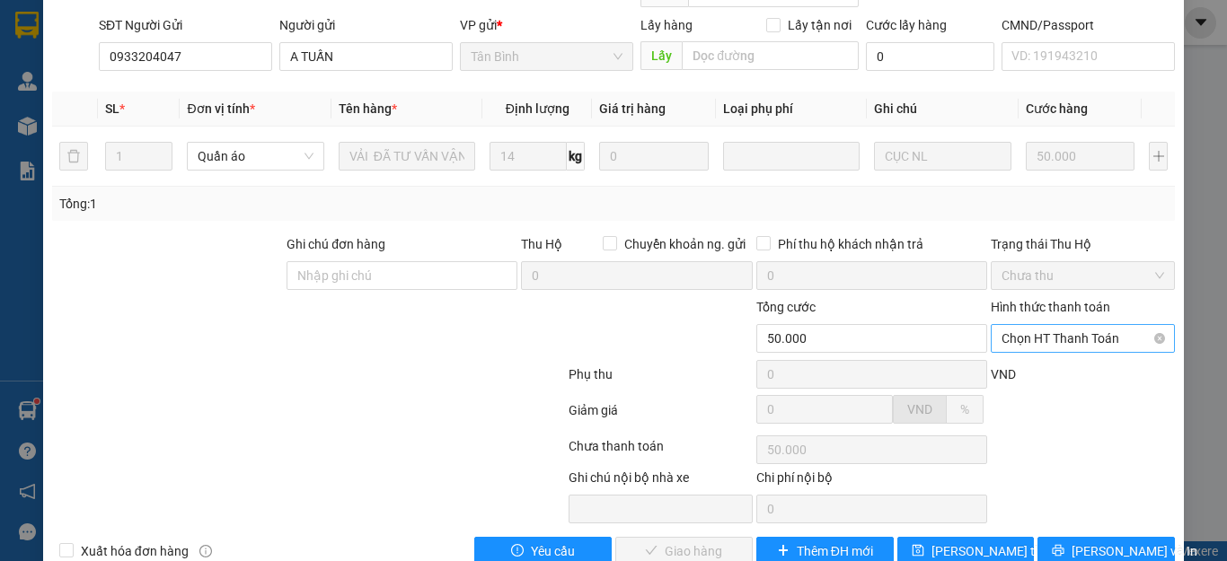
click at [1042, 325] on span "Chọn HT Thanh Toán" at bounding box center [1082, 338] width 163 height 27
click at [1043, 338] on div "Tại văn phòng" at bounding box center [1070, 335] width 160 height 20
type input "0"
click at [701, 541] on span "Lưu và Giao hàng" at bounding box center [735, 551] width 172 height 20
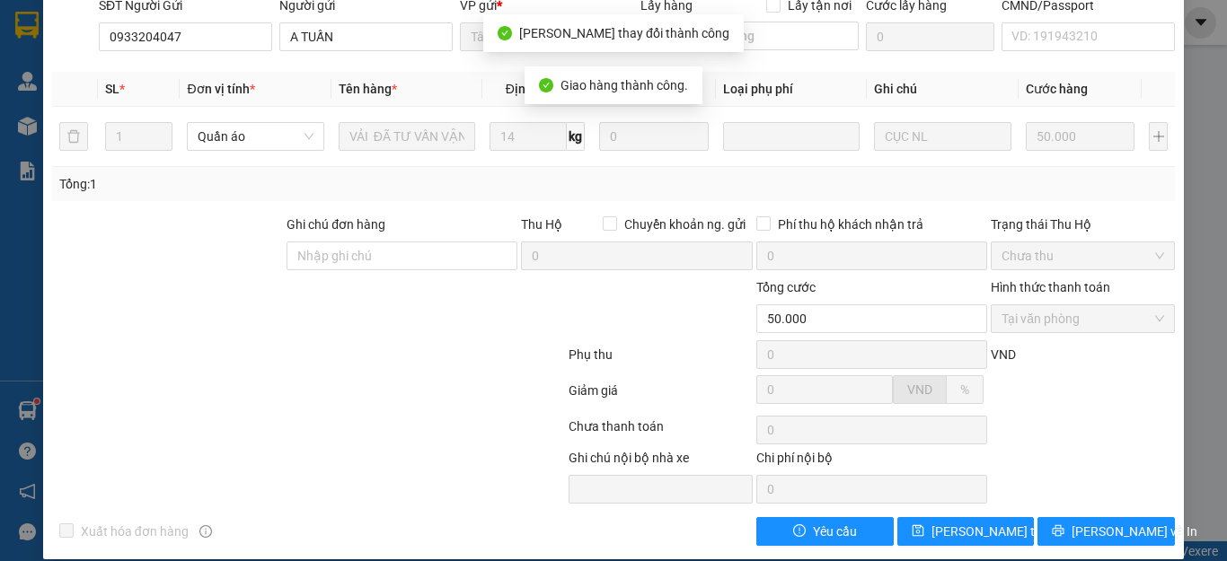
scroll to position [5, 0]
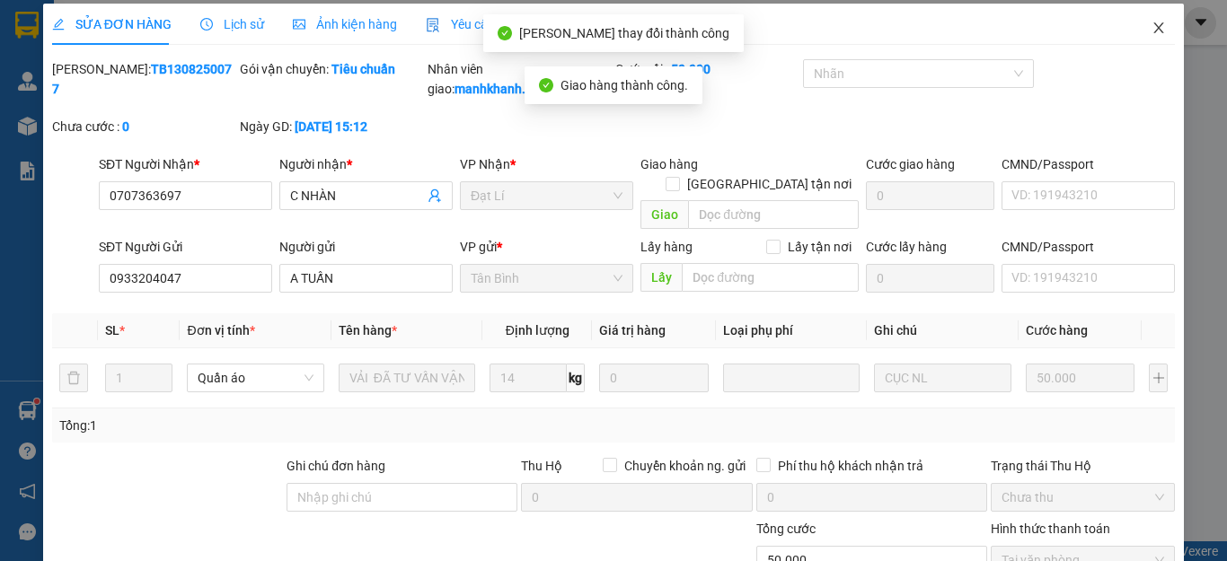
click at [1151, 26] on icon "close" at bounding box center [1158, 28] width 14 height 14
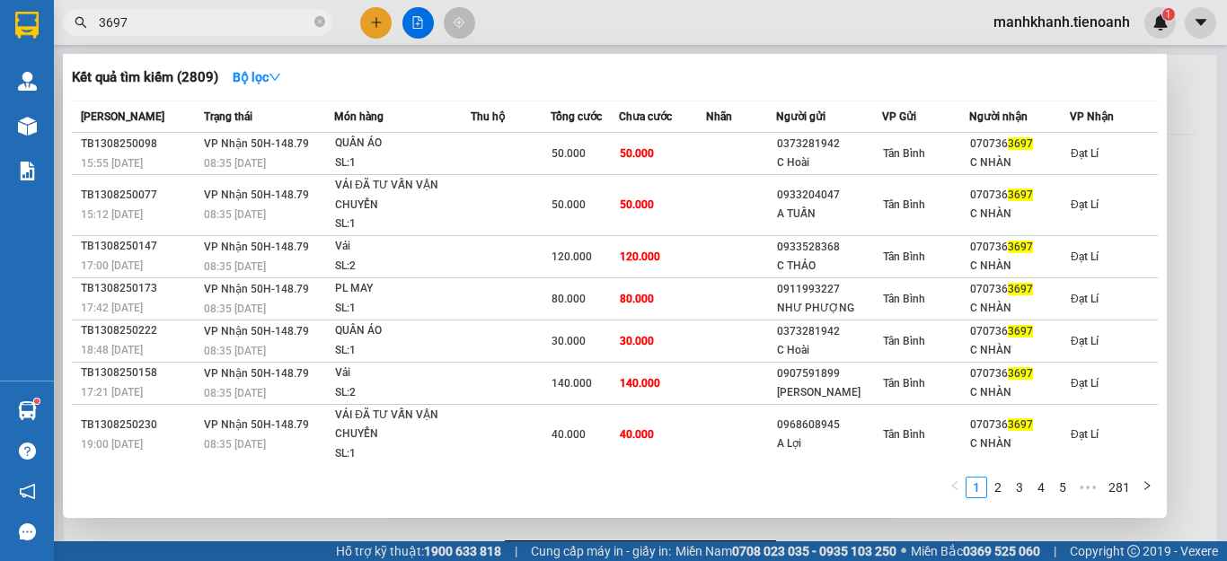
click at [146, 26] on input "3697" at bounding box center [205, 23] width 212 height 20
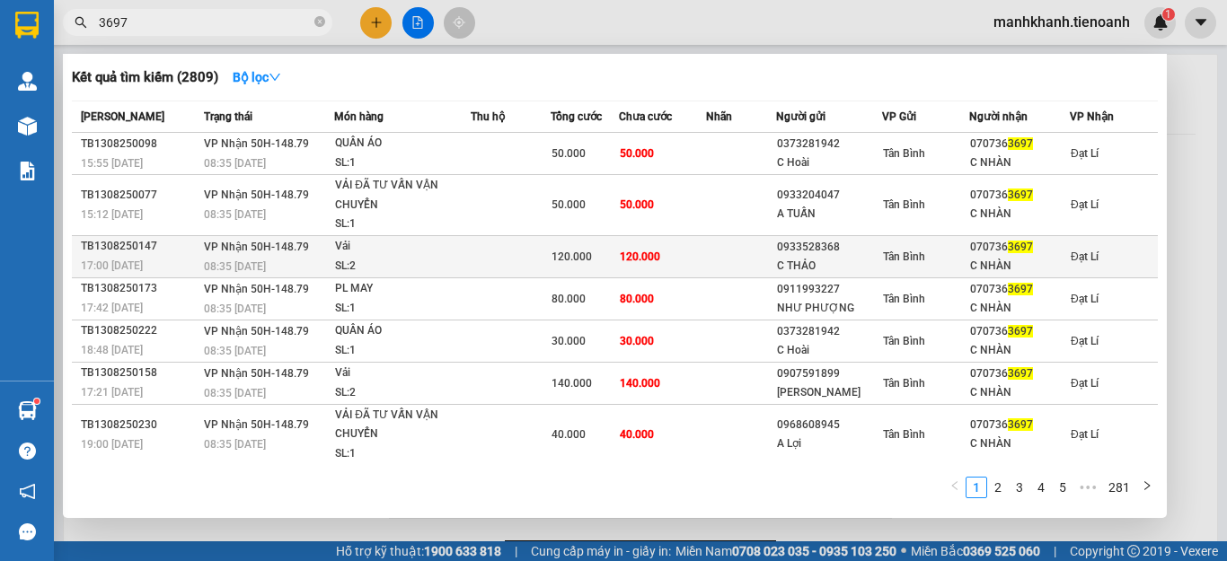
click at [495, 248] on td at bounding box center [511, 256] width 80 height 42
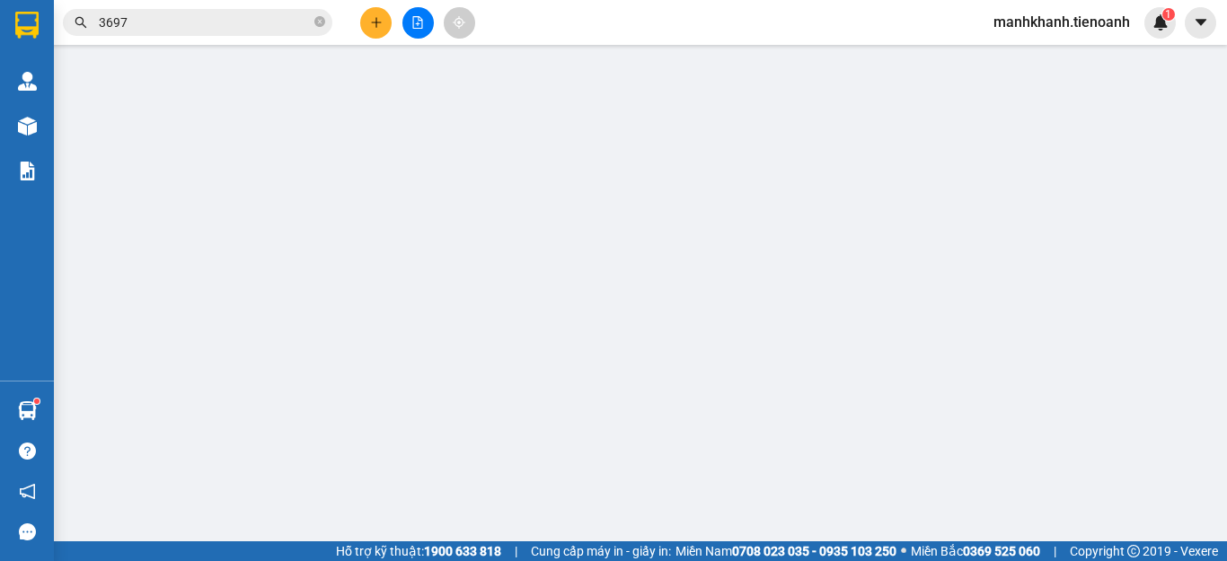
type input "0707363697"
type input "C NHÀN"
type input "0933528368"
type input "C THẢO"
type input "120.000"
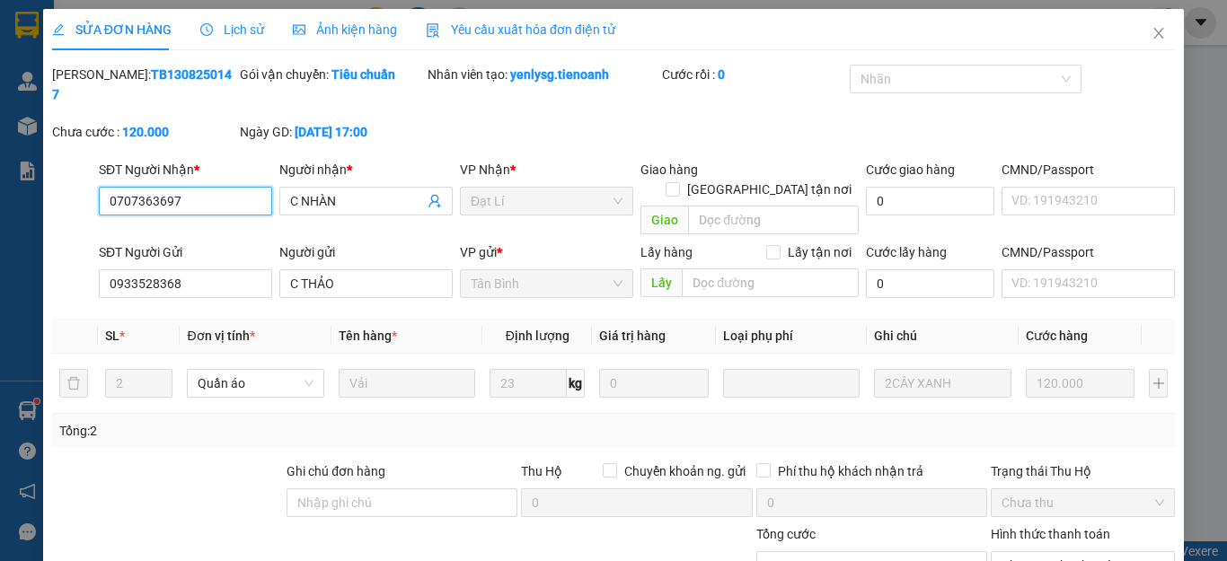
scroll to position [227, 0]
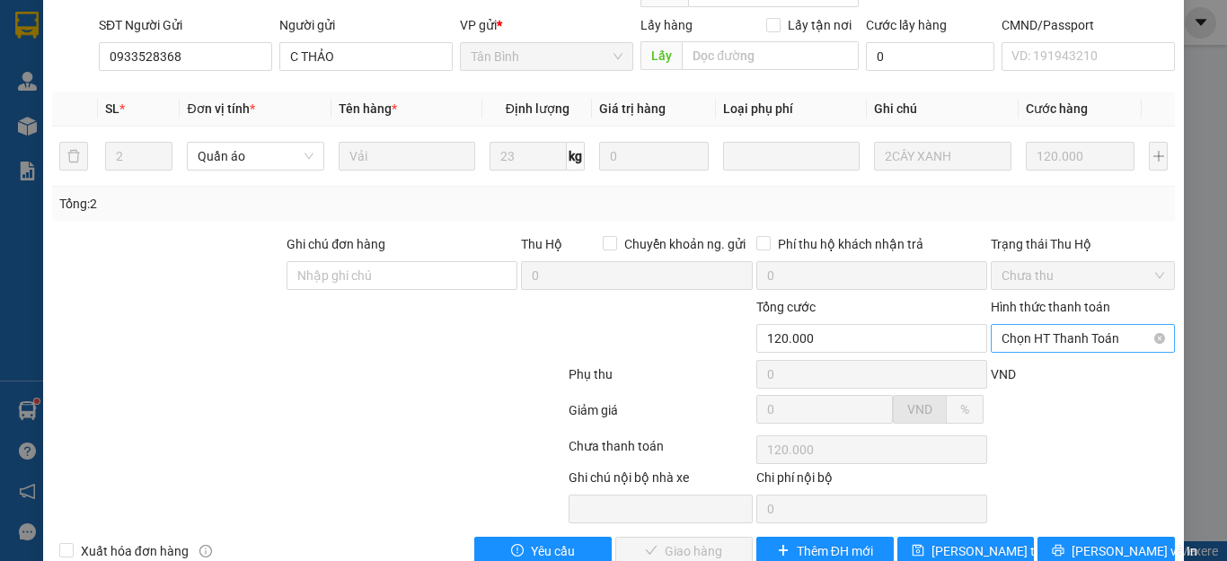
click at [1084, 325] on span "Chọn HT Thanh Toán" at bounding box center [1082, 338] width 163 height 27
click at [1067, 344] on div "Tại văn phòng" at bounding box center [1070, 335] width 160 height 20
type input "0"
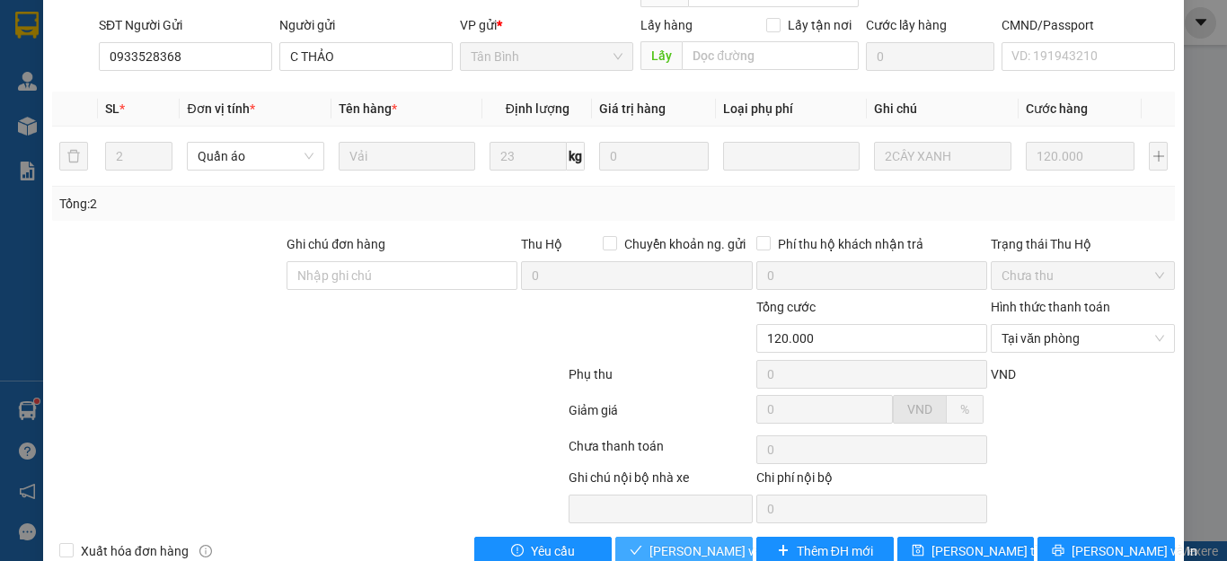
click at [710, 541] on span "Lưu và Giao hàng" at bounding box center [735, 551] width 172 height 20
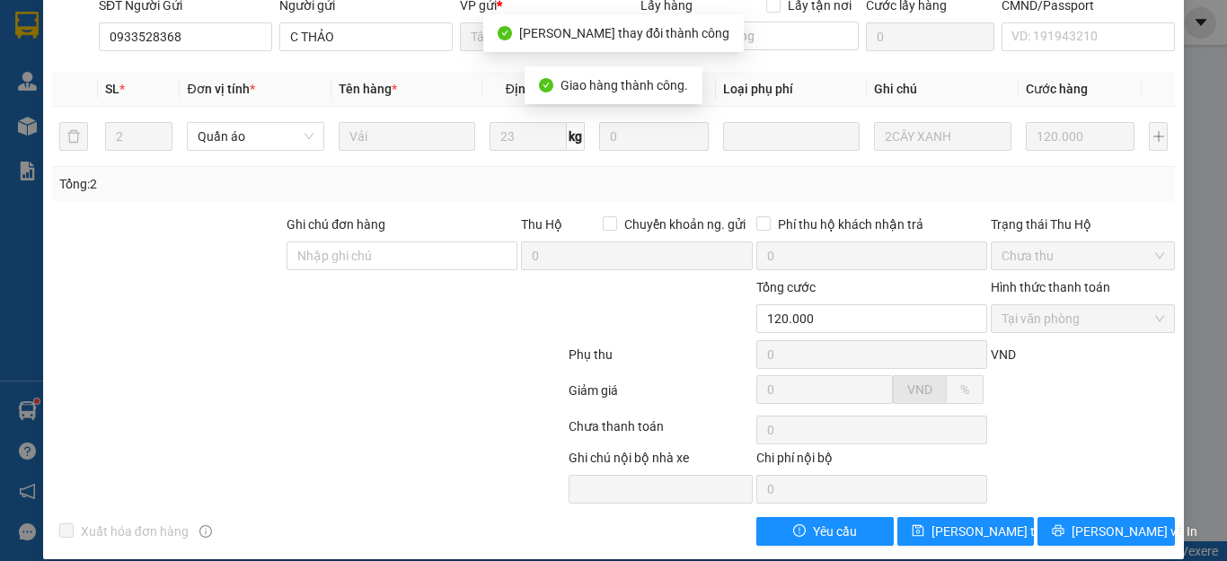
scroll to position [0, 0]
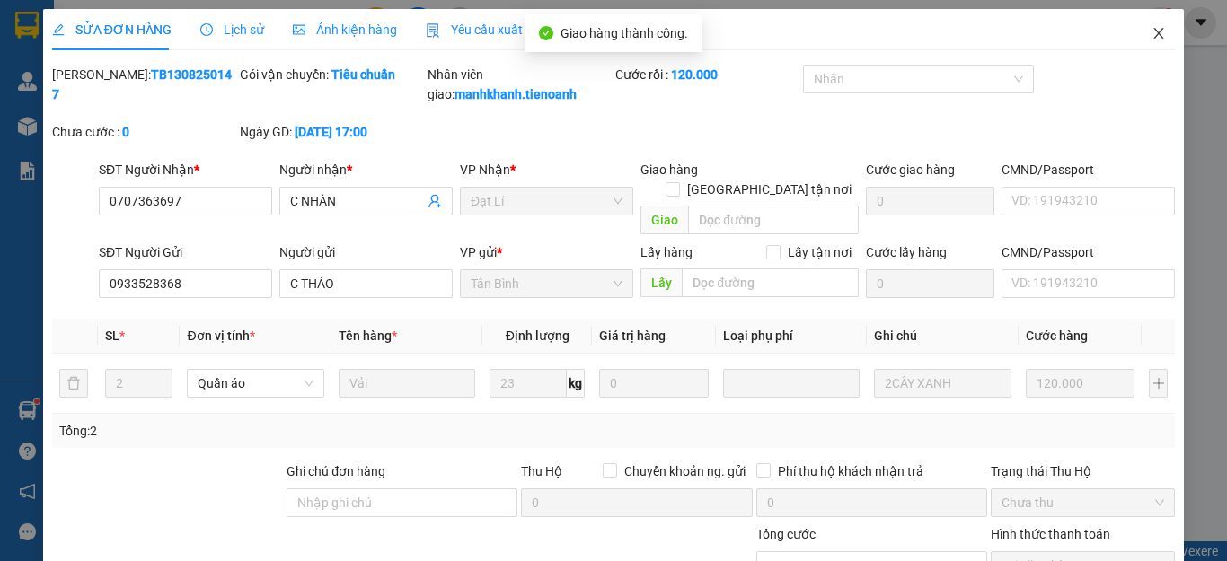
click at [1154, 36] on icon "close" at bounding box center [1159, 33] width 10 height 11
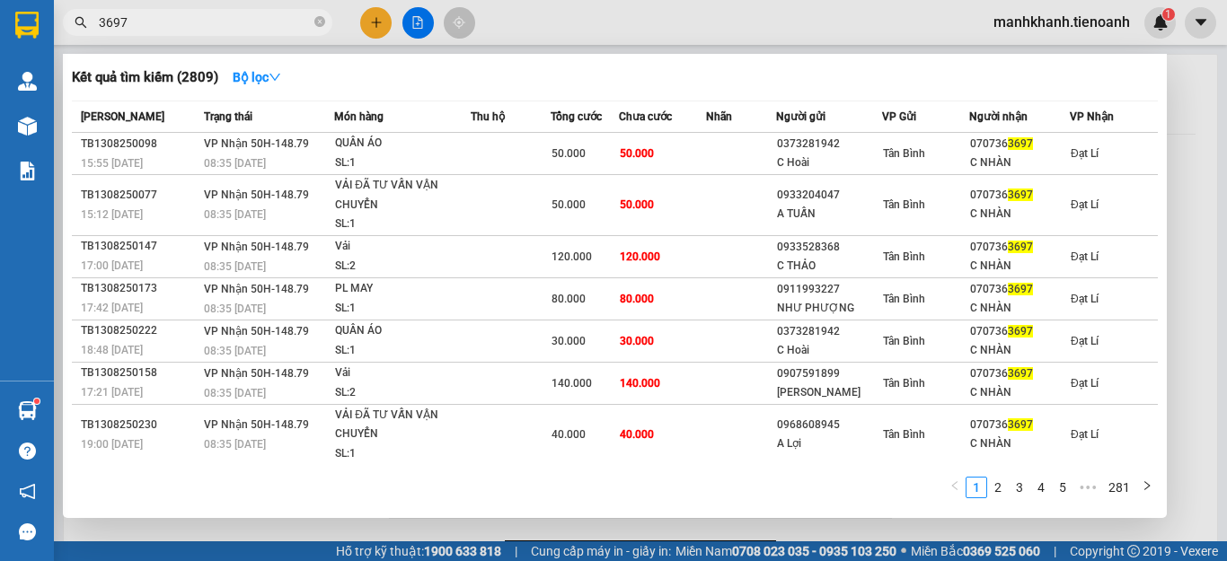
click at [228, 30] on input "3697" at bounding box center [205, 23] width 212 height 20
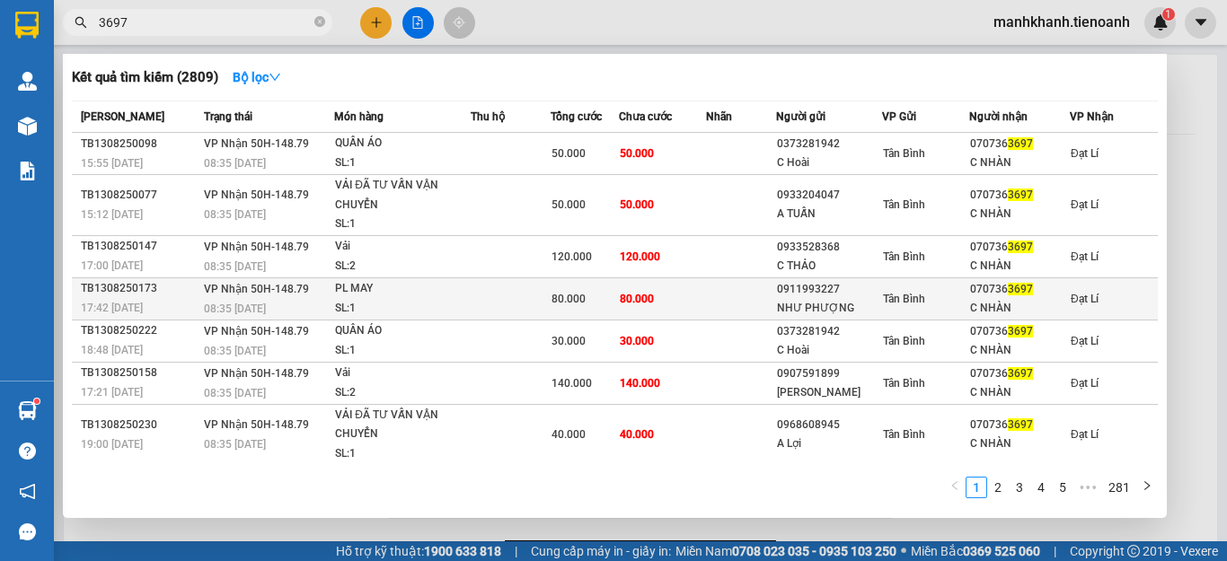
click at [514, 302] on td at bounding box center [511, 298] width 80 height 42
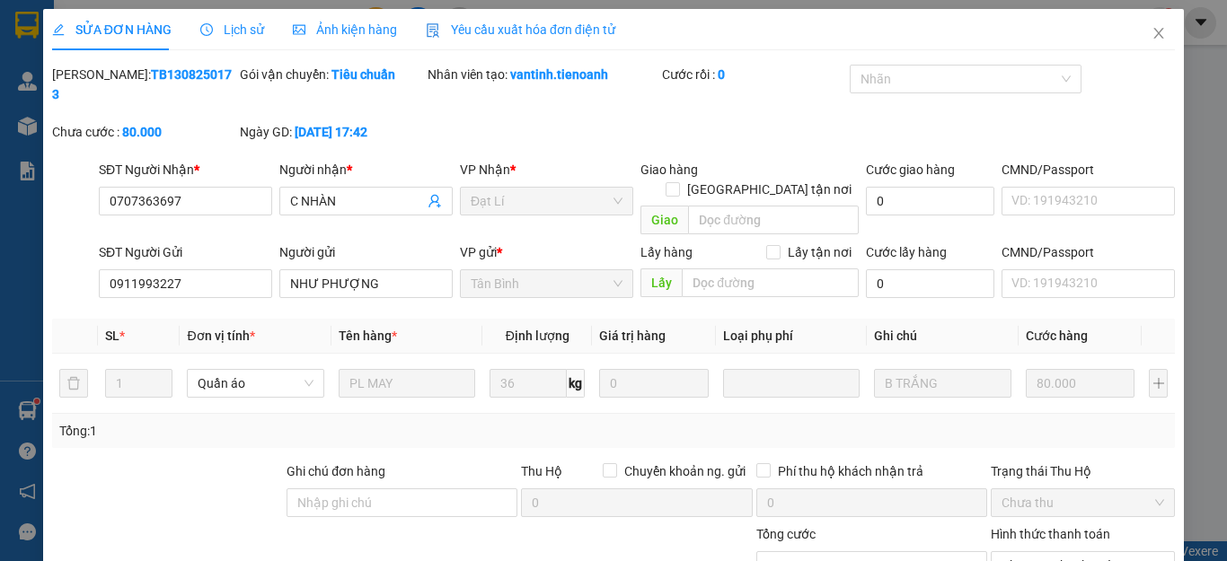
type input "0707363697"
type input "C NHÀN"
type input "0911993227"
type input "NHƯ PHƯỢNG"
type input "80.000"
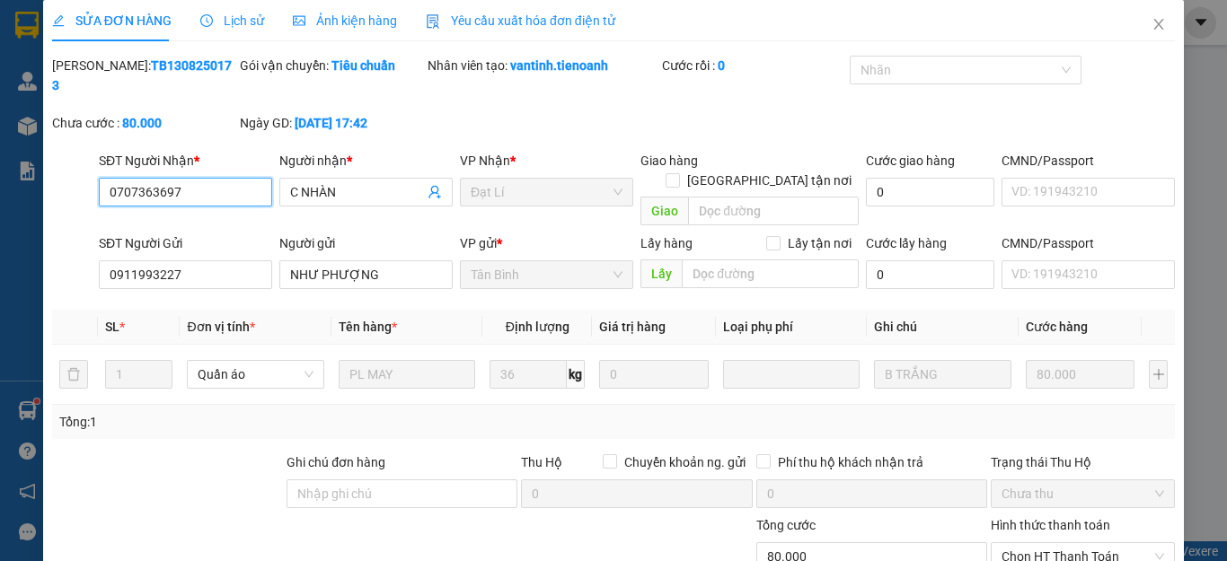
scroll to position [227, 0]
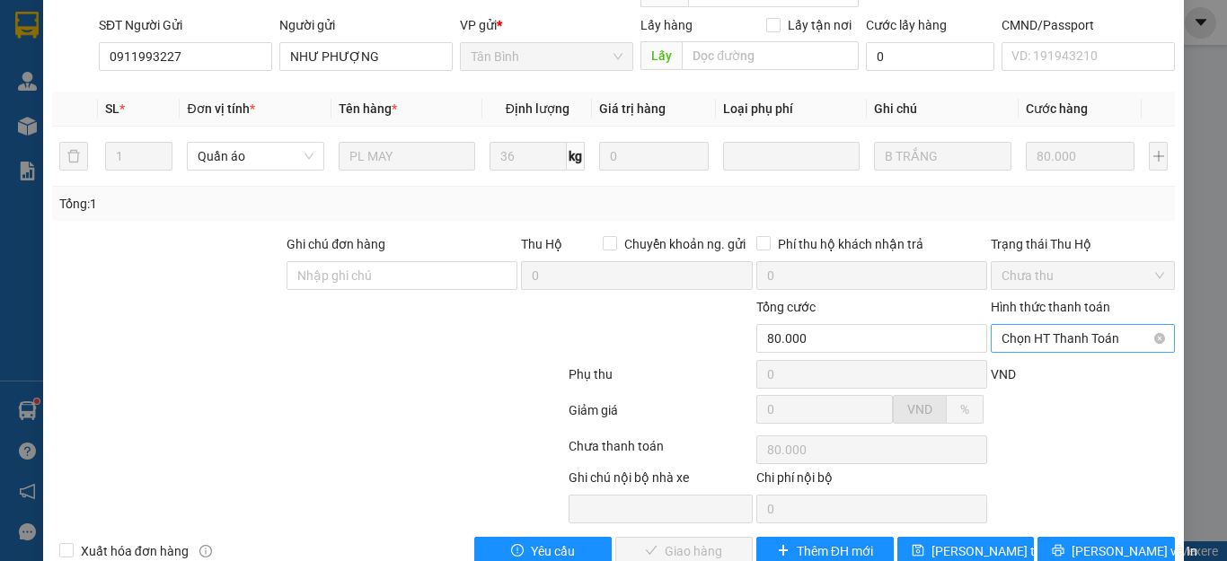
click at [1052, 325] on span "Chọn HT Thanh Toán" at bounding box center [1082, 338] width 163 height 27
click at [1048, 330] on div "Tại văn phòng" at bounding box center [1070, 335] width 160 height 20
type input "0"
click at [690, 537] on button "Lưu và Giao hàng" at bounding box center [683, 551] width 137 height 29
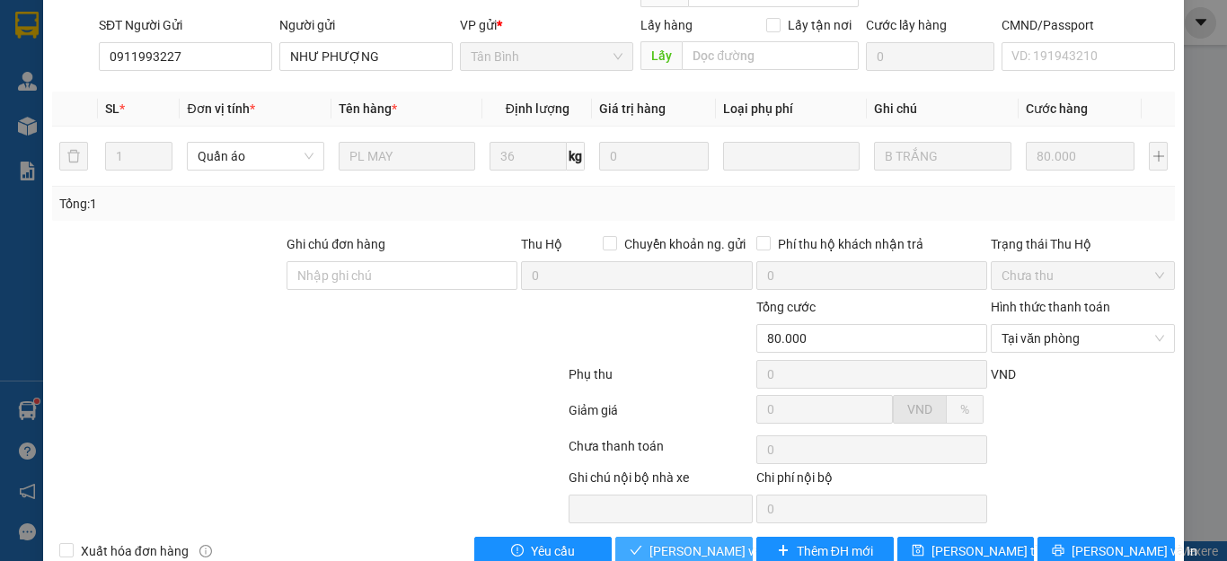
click at [681, 541] on span "Lưu và Giao hàng" at bounding box center [735, 551] width 172 height 20
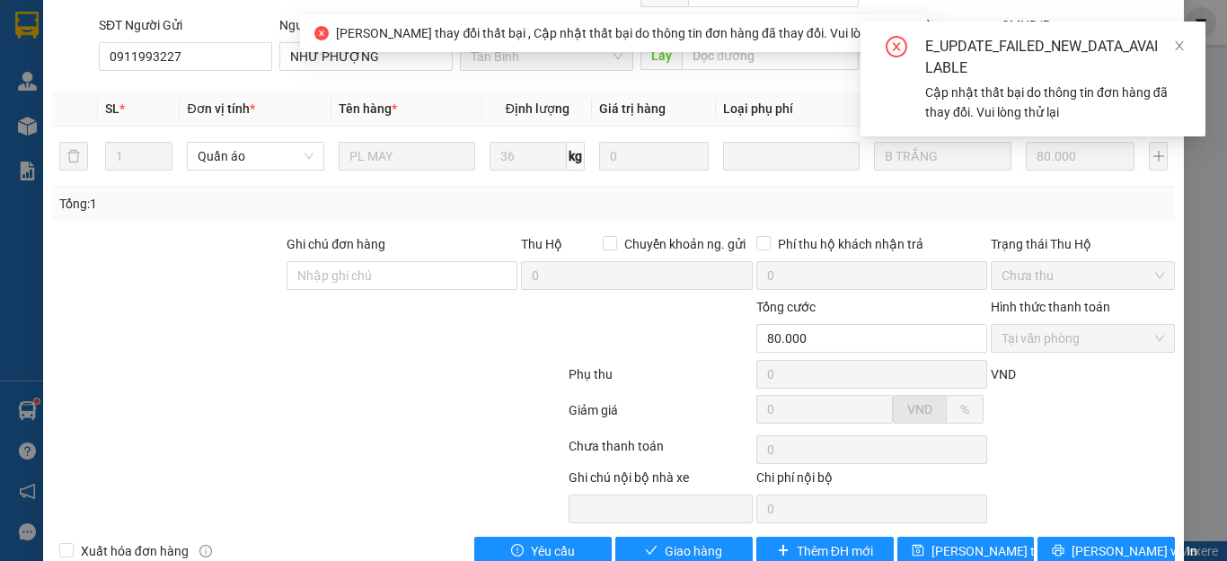
scroll to position [0, 0]
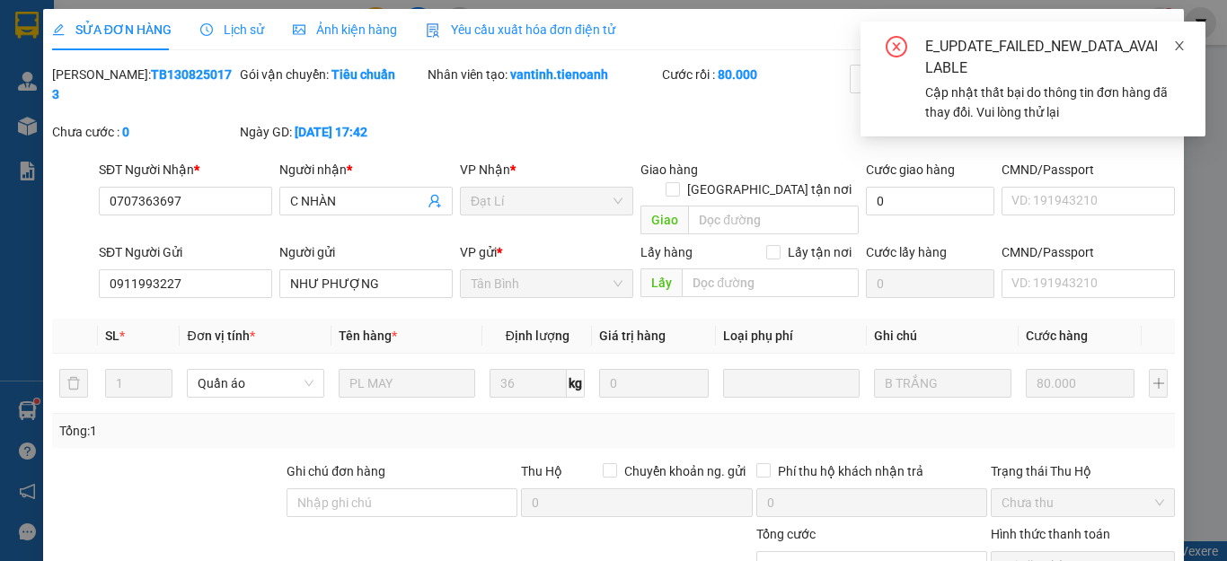
click at [1178, 44] on icon "close" at bounding box center [1179, 45] width 9 height 9
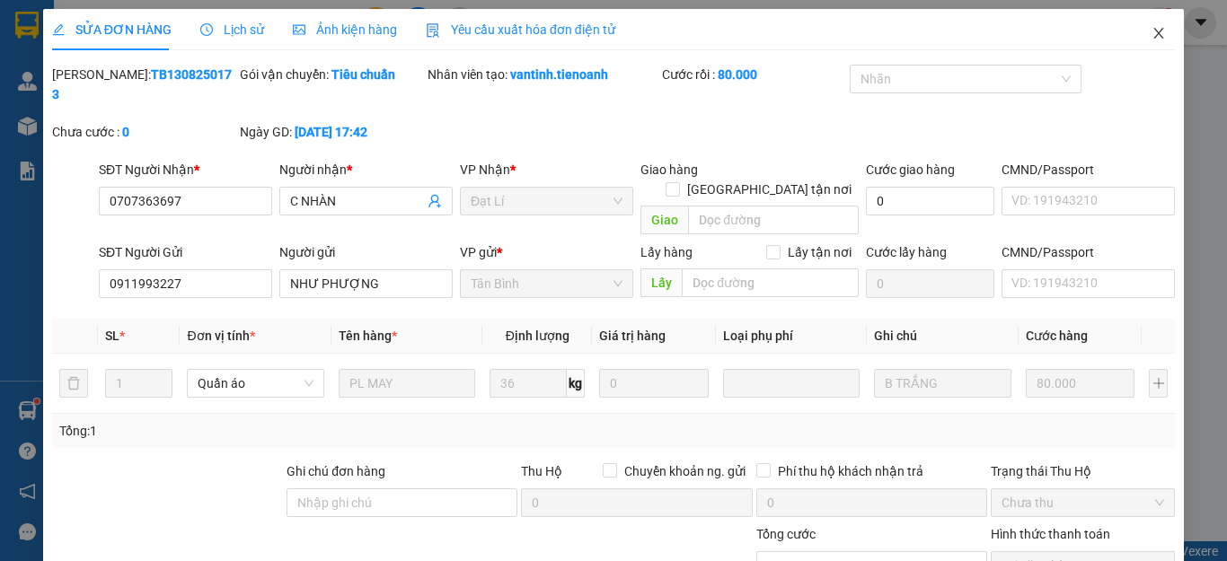
click at [1151, 32] on icon "close" at bounding box center [1158, 33] width 14 height 14
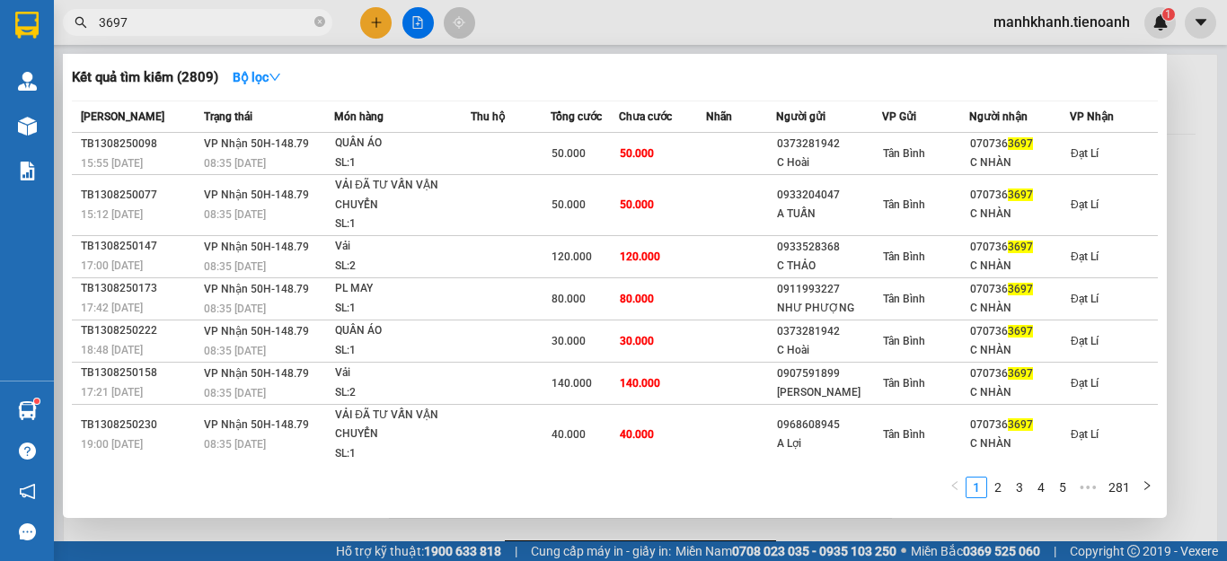
click at [260, 19] on input "3697" at bounding box center [205, 23] width 212 height 20
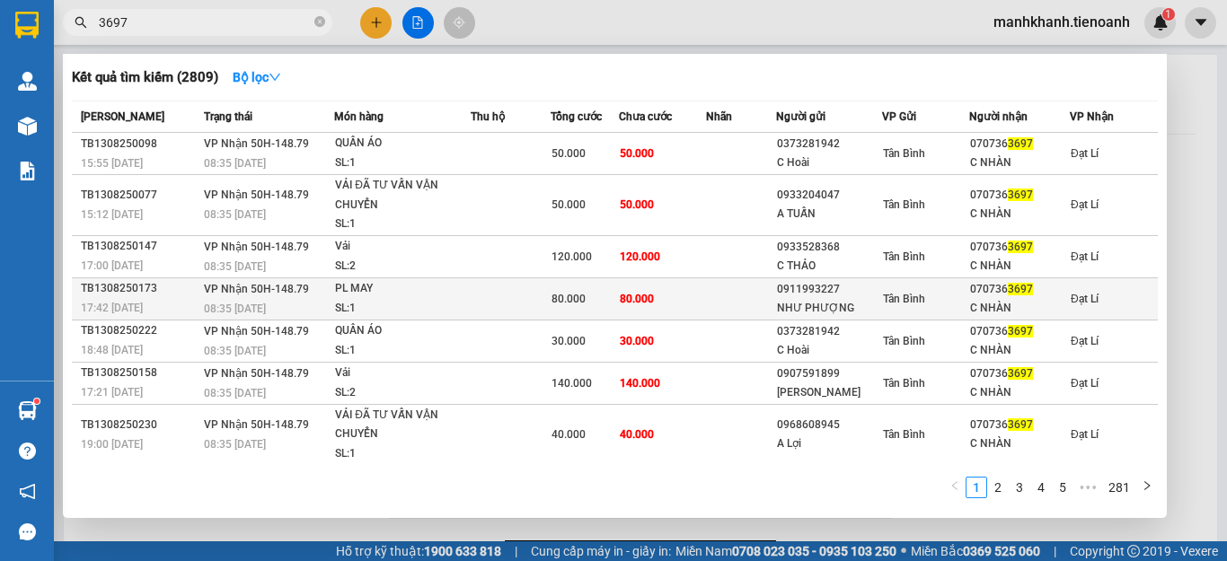
click at [659, 312] on td "80.000" at bounding box center [662, 298] width 87 height 42
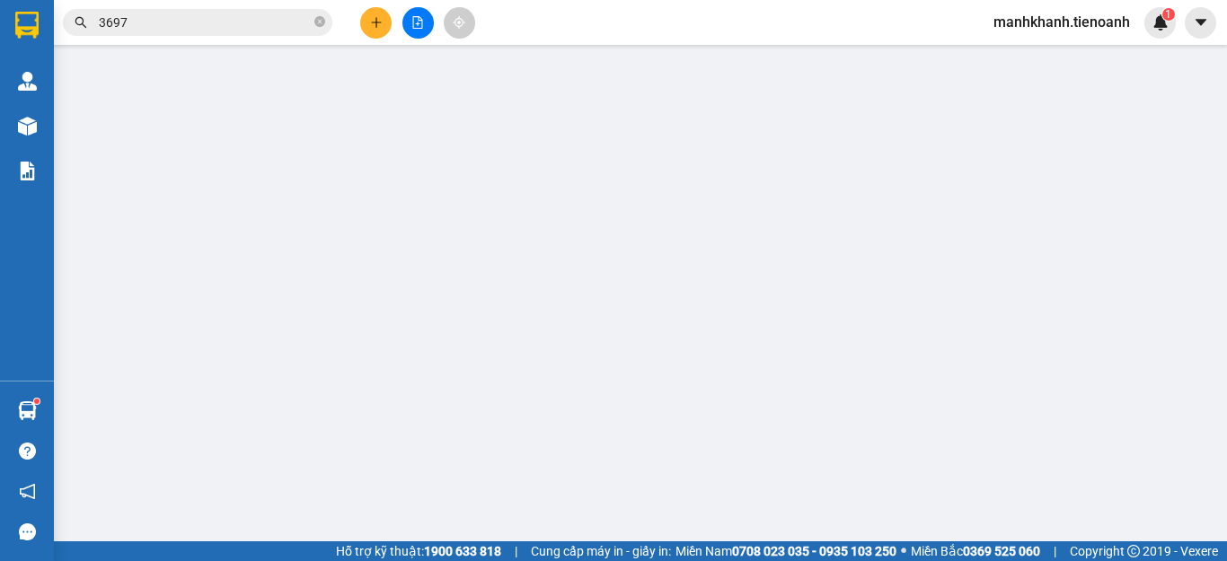
type input "0707363697"
type input "C NHÀN"
type input "0911993227"
type input "NHƯ PHƯỢNG"
type input "80.000"
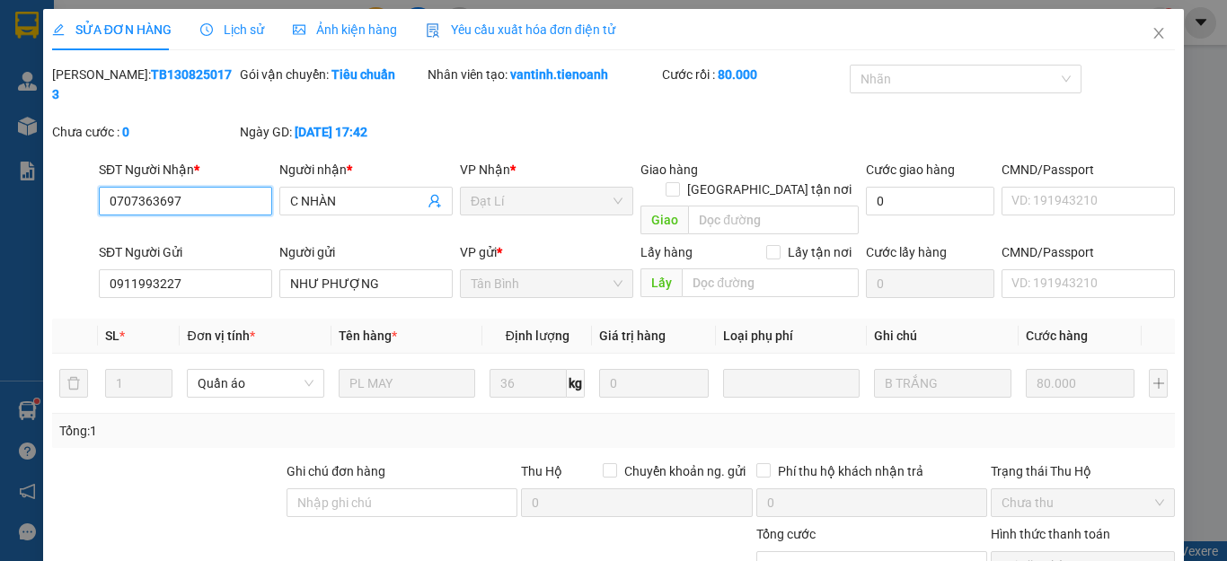
scroll to position [227, 0]
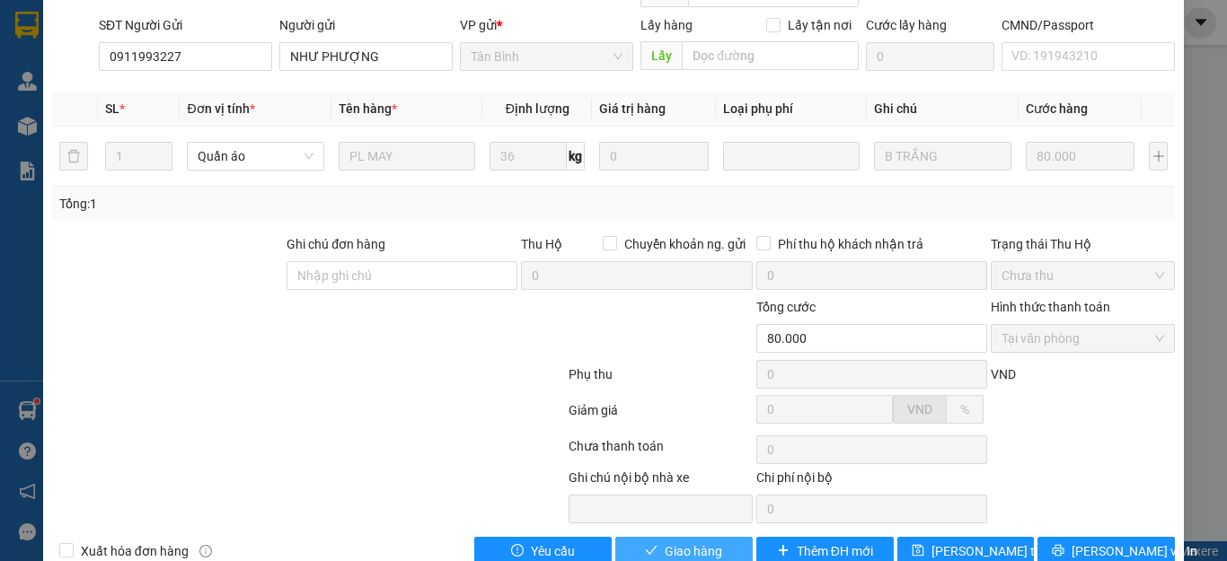
click at [665, 541] on span "Giao hàng" at bounding box center [693, 551] width 57 height 20
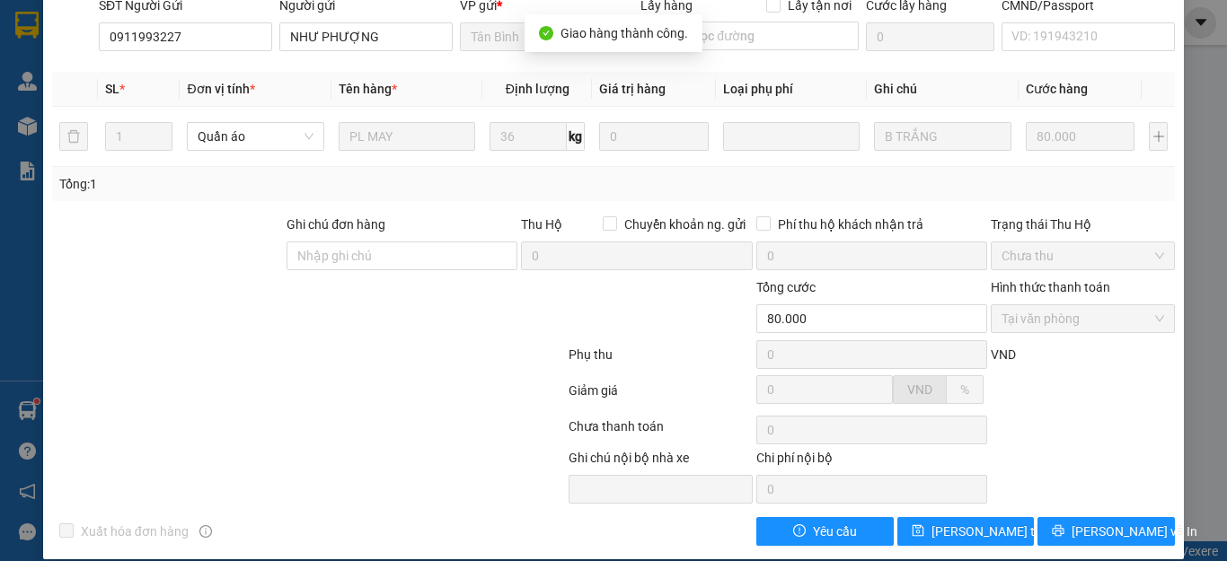
scroll to position [0, 0]
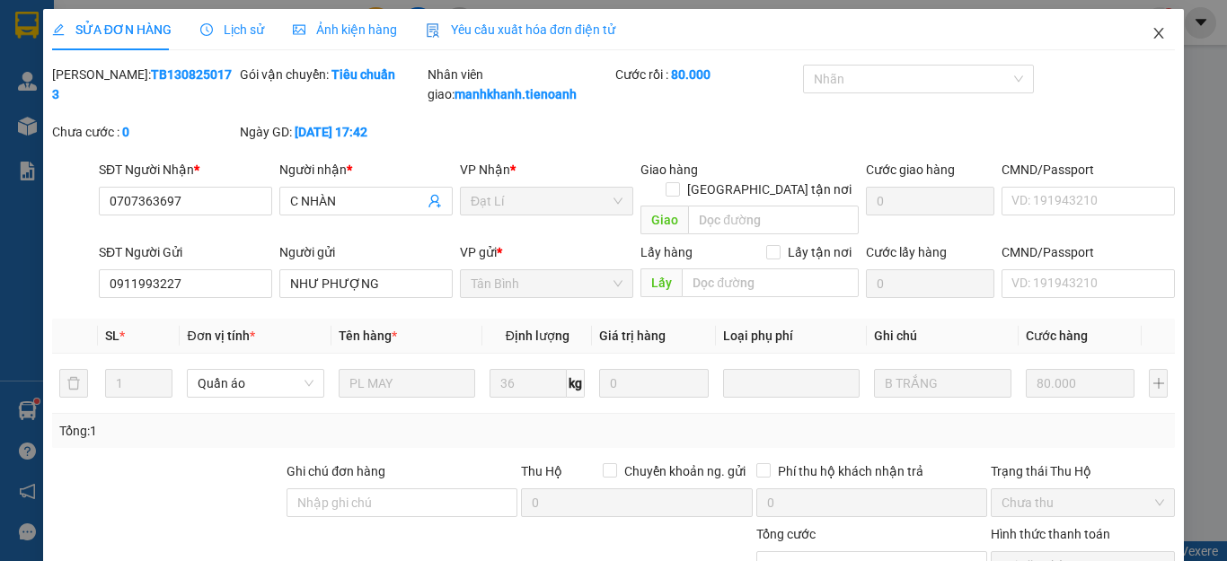
click at [1151, 37] on icon "close" at bounding box center [1158, 33] width 14 height 14
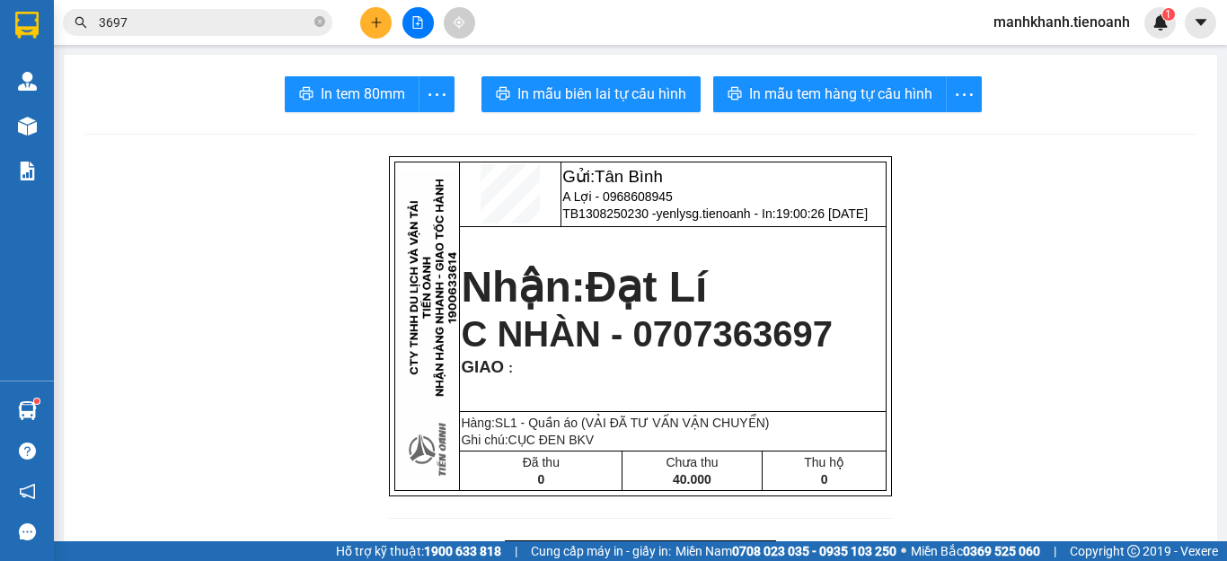
click at [258, 17] on input "3697" at bounding box center [205, 23] width 212 height 20
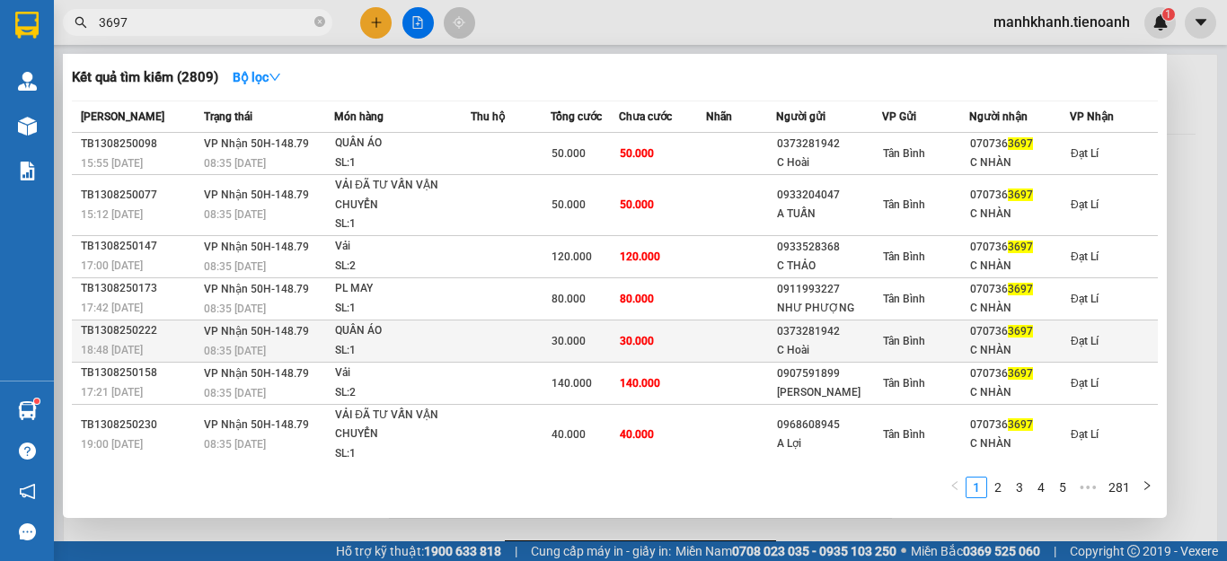
click at [589, 337] on div "30.000" at bounding box center [584, 341] width 66 height 20
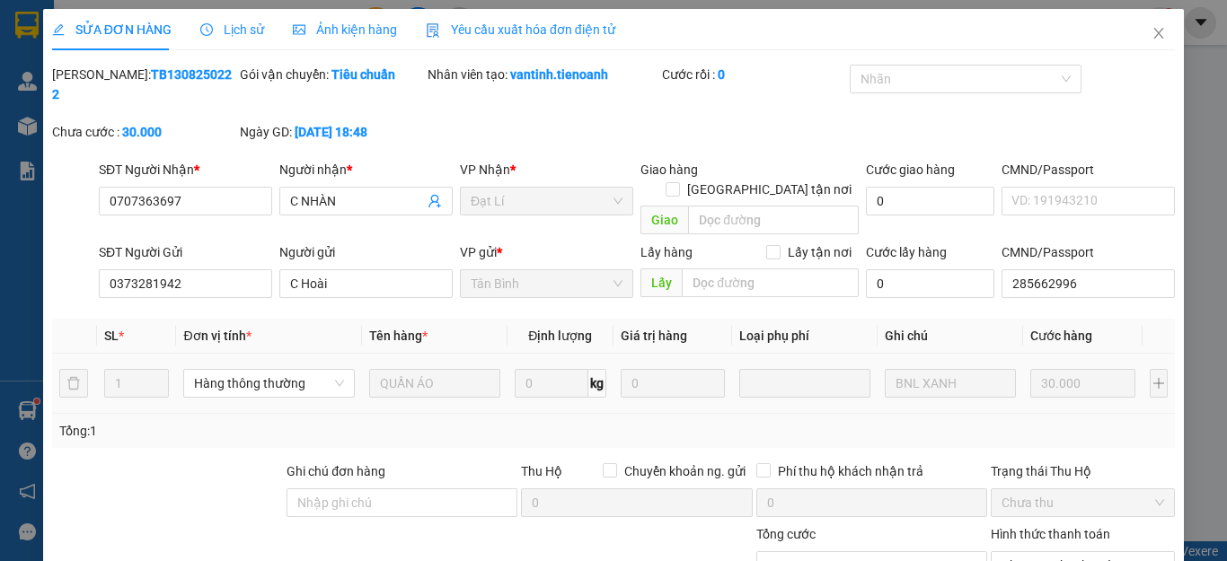
type input "0707363697"
type input "C NHÀN"
type input "0373281942"
type input "C Hoài"
type input "285662996"
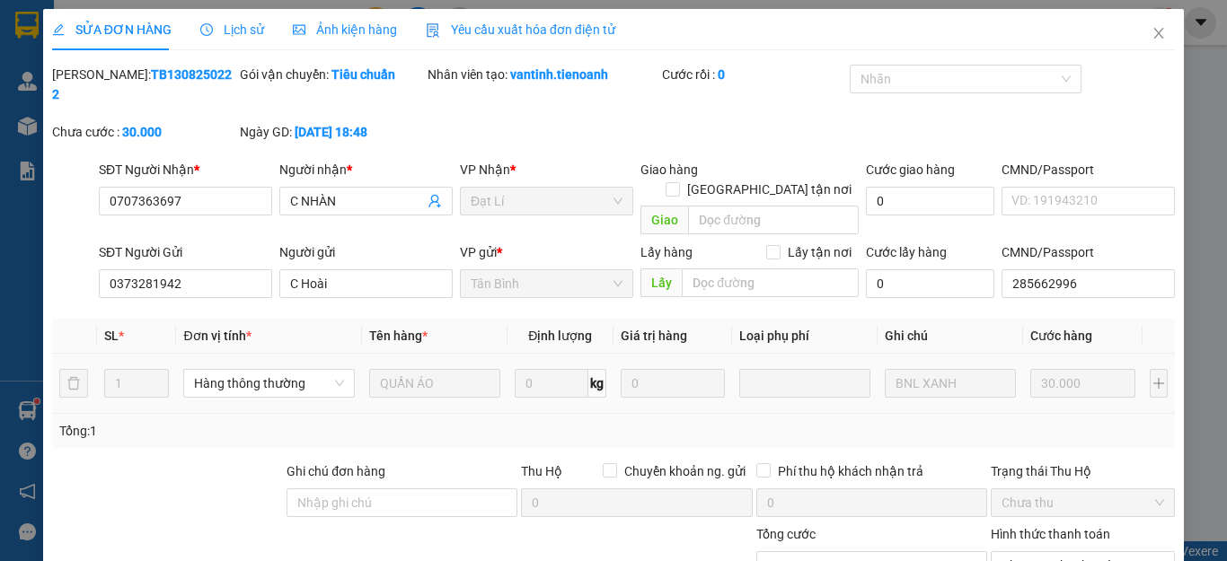
type input "30.000"
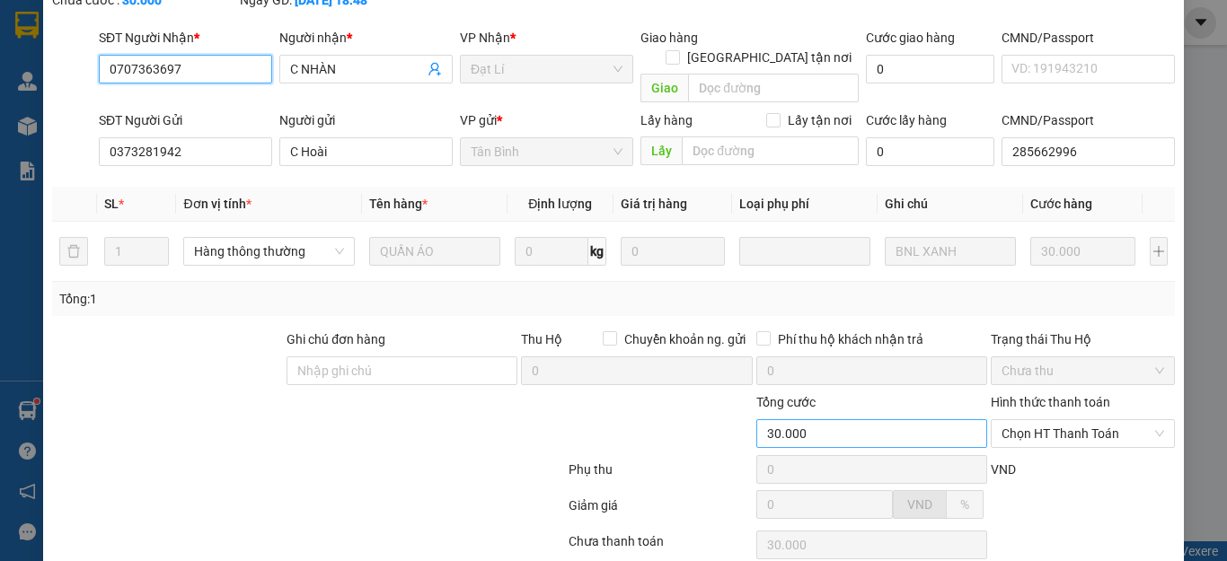
scroll to position [227, 0]
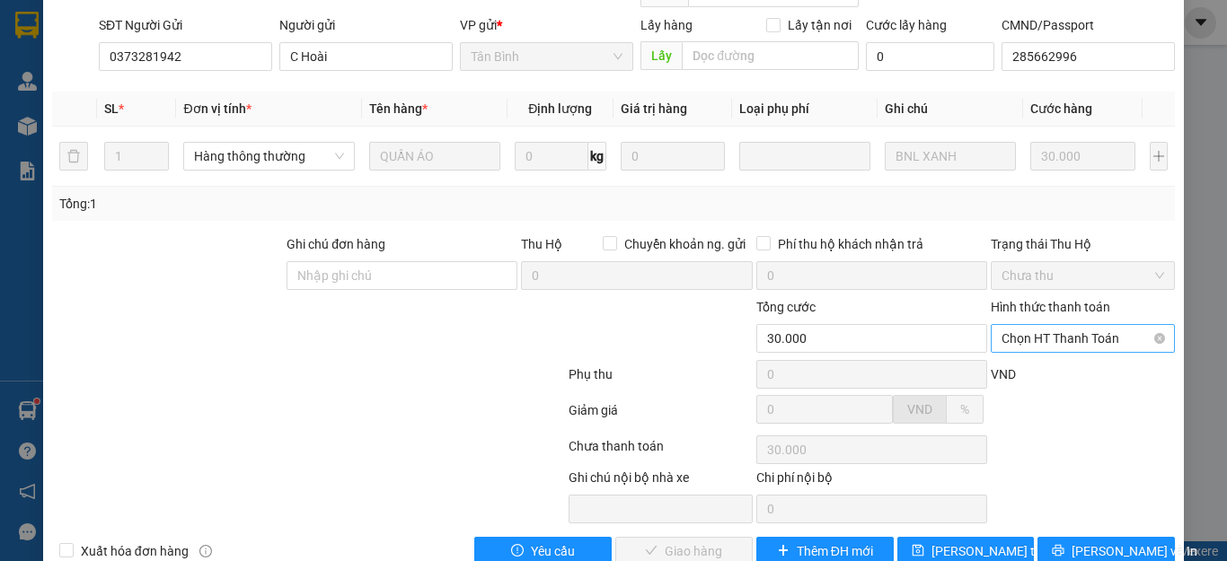
click at [1051, 325] on span "Chọn HT Thanh Toán" at bounding box center [1082, 338] width 163 height 27
click at [1048, 330] on div "Tại văn phòng" at bounding box center [1070, 335] width 160 height 20
type input "0"
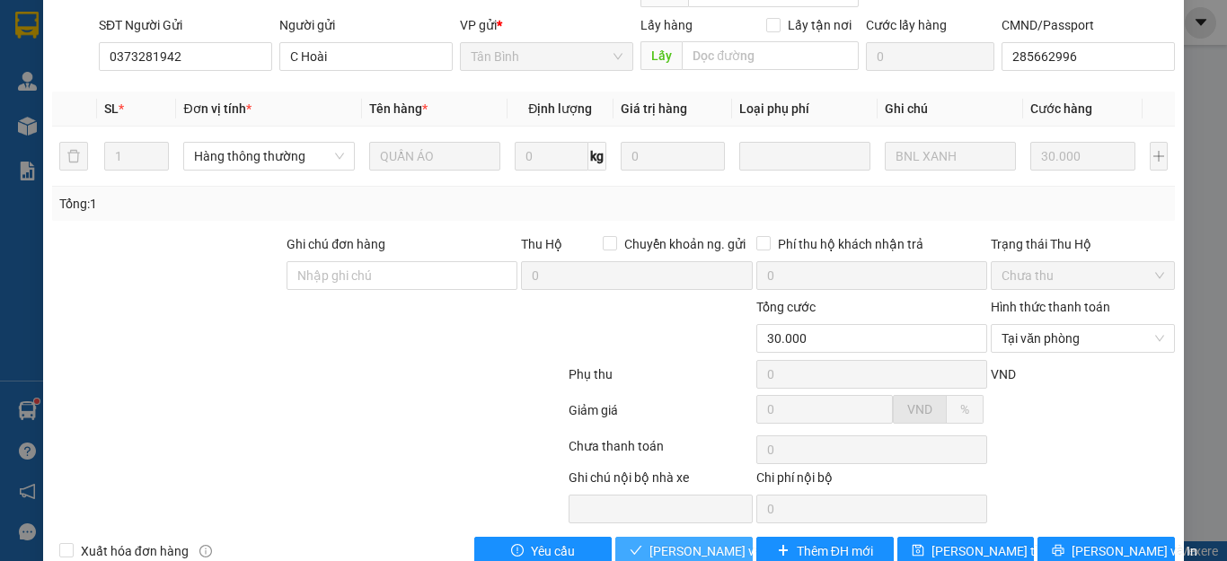
click at [718, 541] on span "Lưu và Giao hàng" at bounding box center [735, 551] width 172 height 20
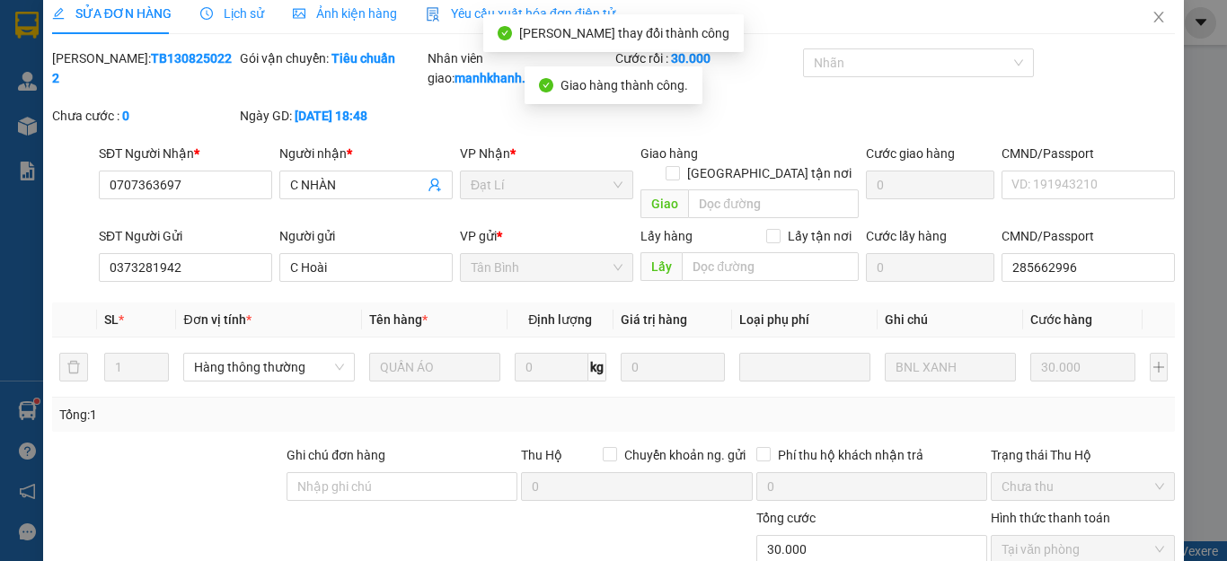
scroll to position [0, 0]
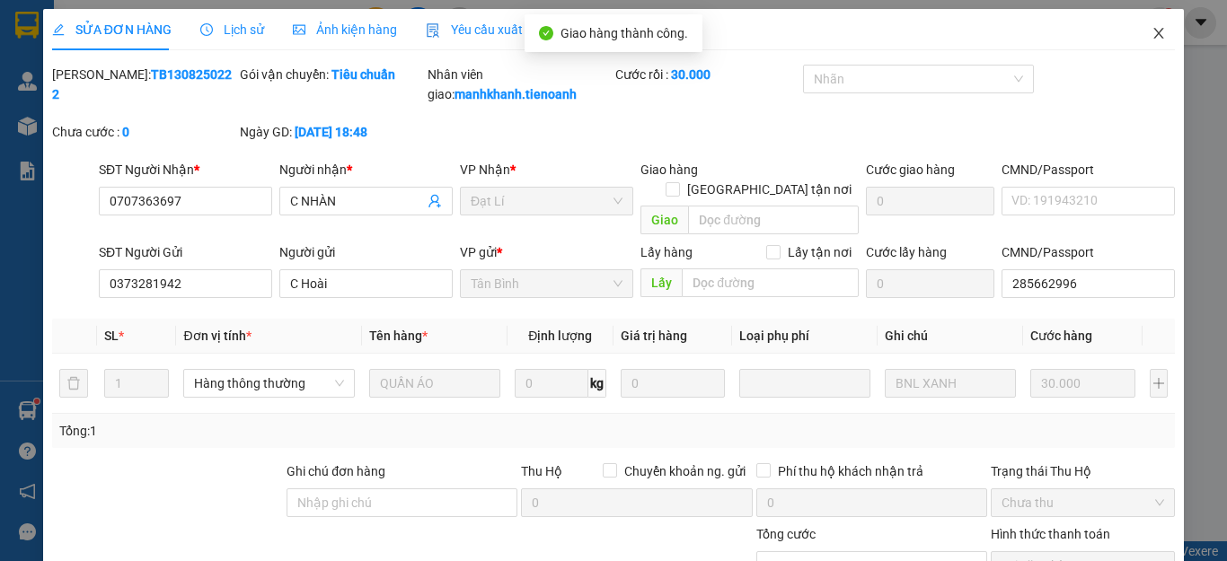
click at [1151, 37] on icon "close" at bounding box center [1158, 33] width 14 height 14
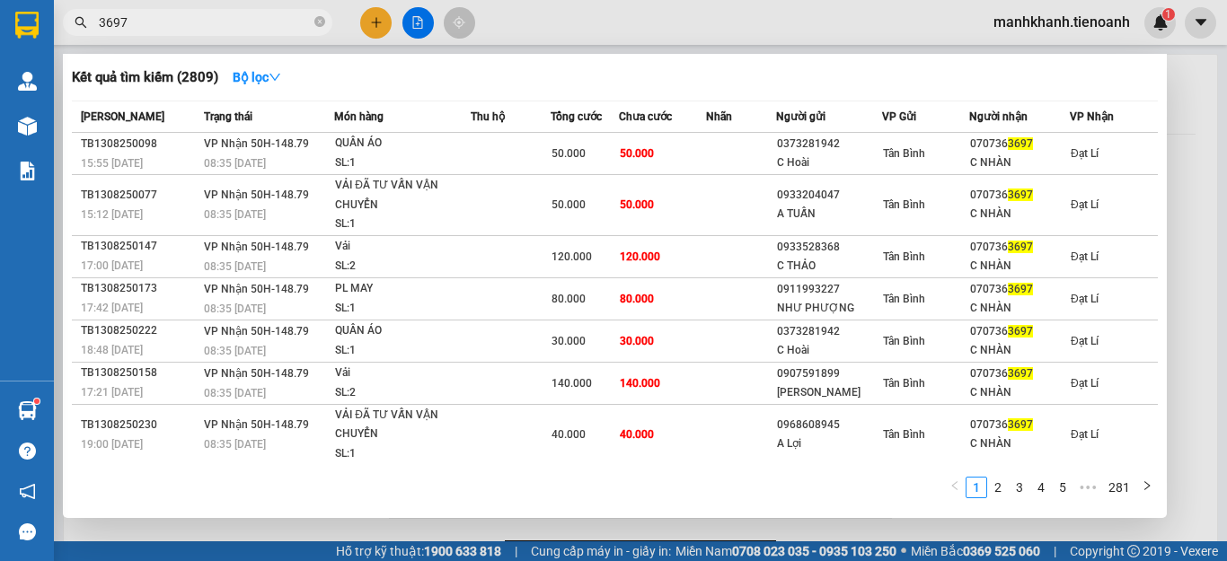
click at [248, 29] on input "3697" at bounding box center [205, 23] width 212 height 20
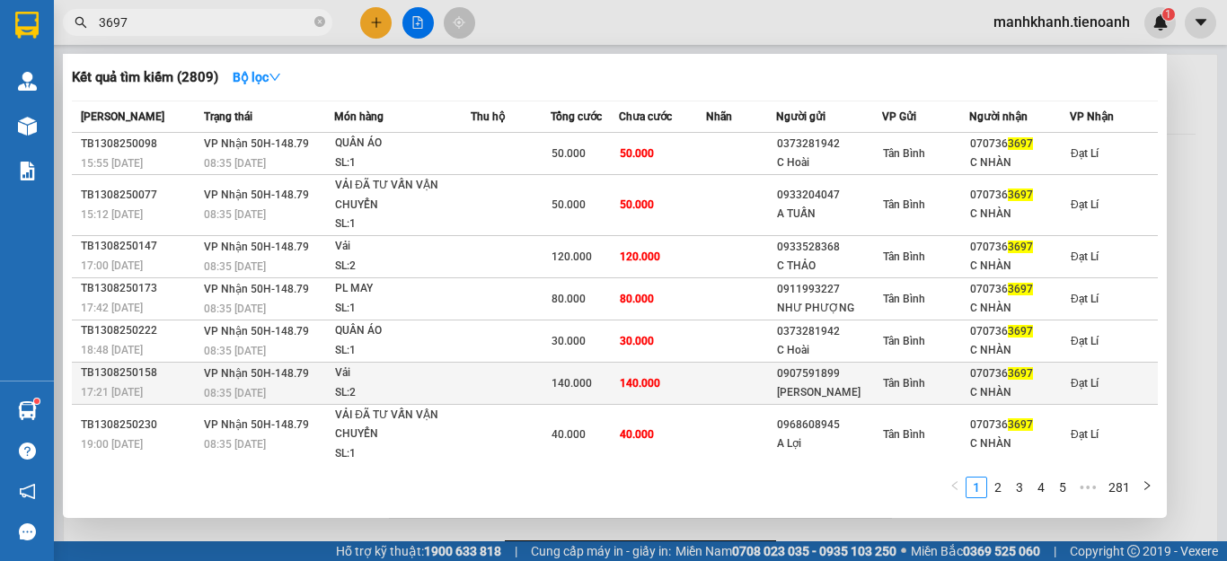
click at [580, 387] on span "140.000" at bounding box center [571, 383] width 40 height 13
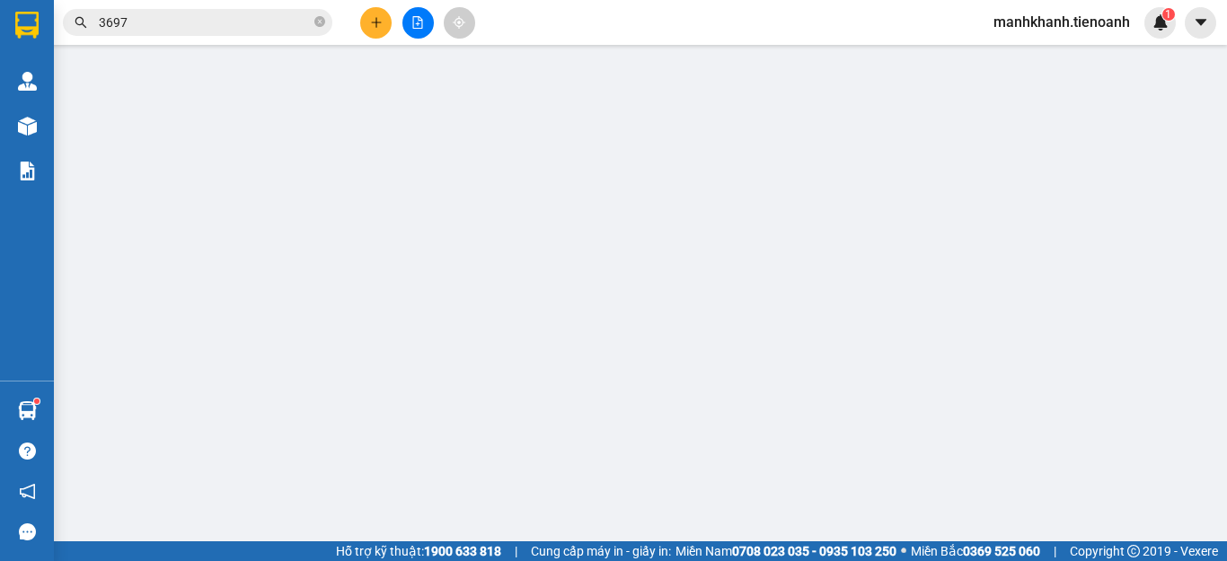
type input "0707363697"
type input "C NHÀN"
type input "0907591899"
type input "Quốc Thịnh"
type input "140.000"
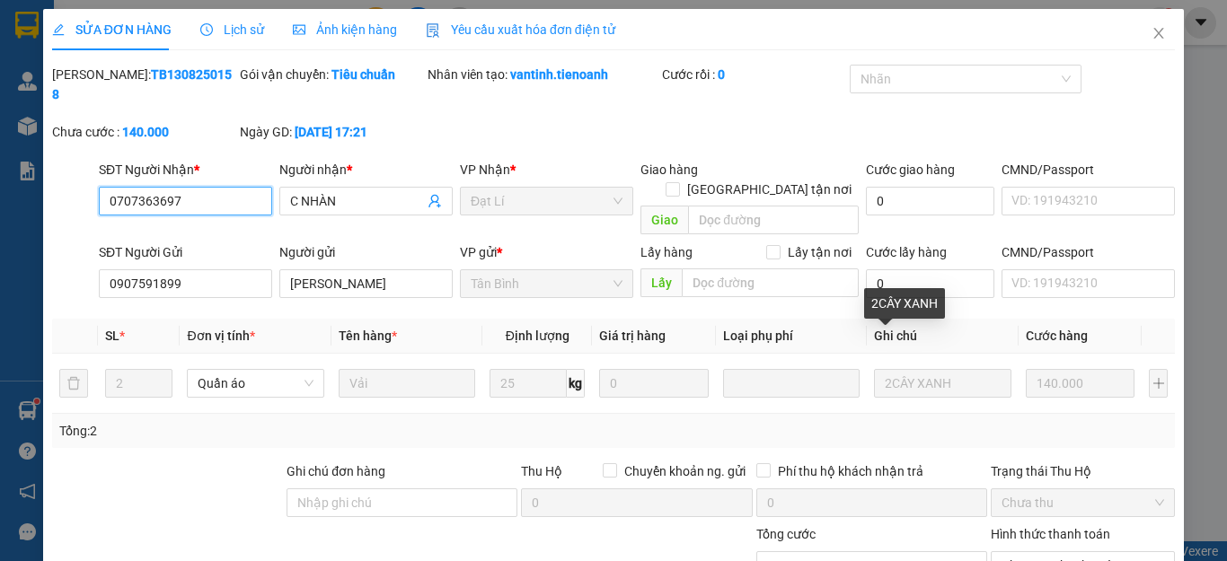
scroll to position [227, 0]
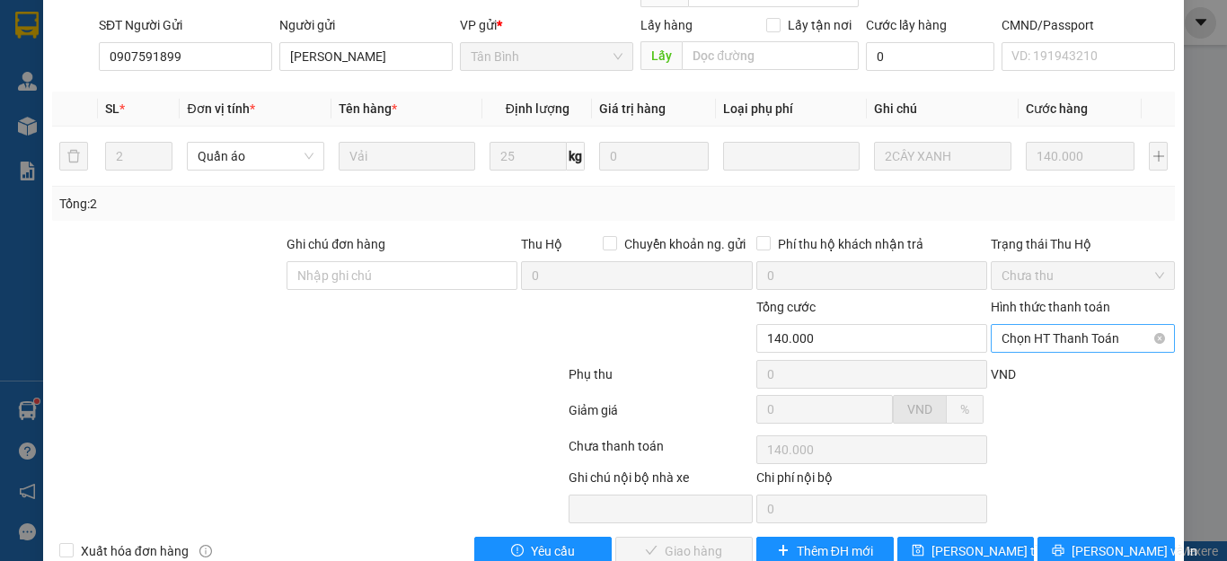
click at [1051, 325] on span "Chọn HT Thanh Toán" at bounding box center [1082, 338] width 163 height 27
click at [1054, 336] on div "Tại văn phòng" at bounding box center [1070, 335] width 160 height 20
type input "0"
click at [674, 541] on span "Lưu và Giao hàng" at bounding box center [735, 551] width 172 height 20
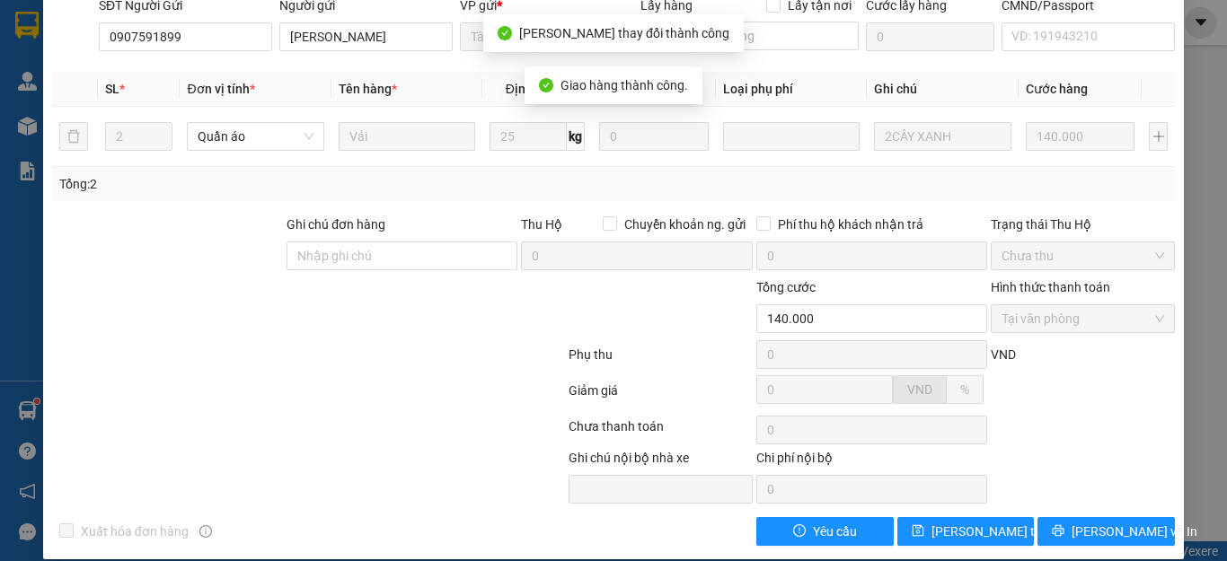
scroll to position [0, 0]
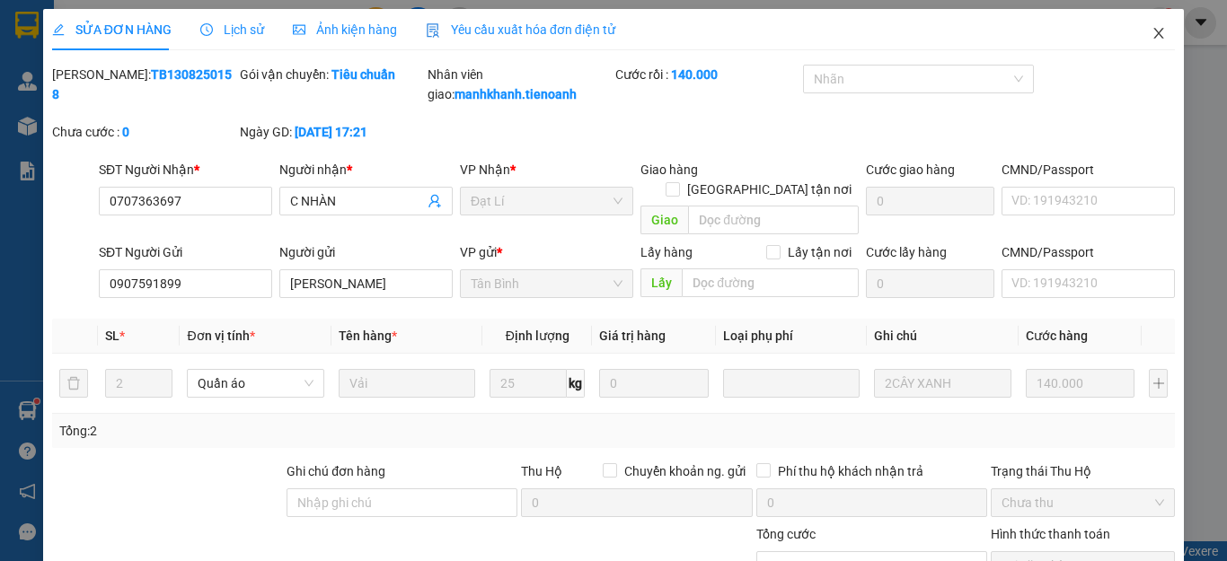
click at [1151, 34] on icon "close" at bounding box center [1158, 33] width 14 height 14
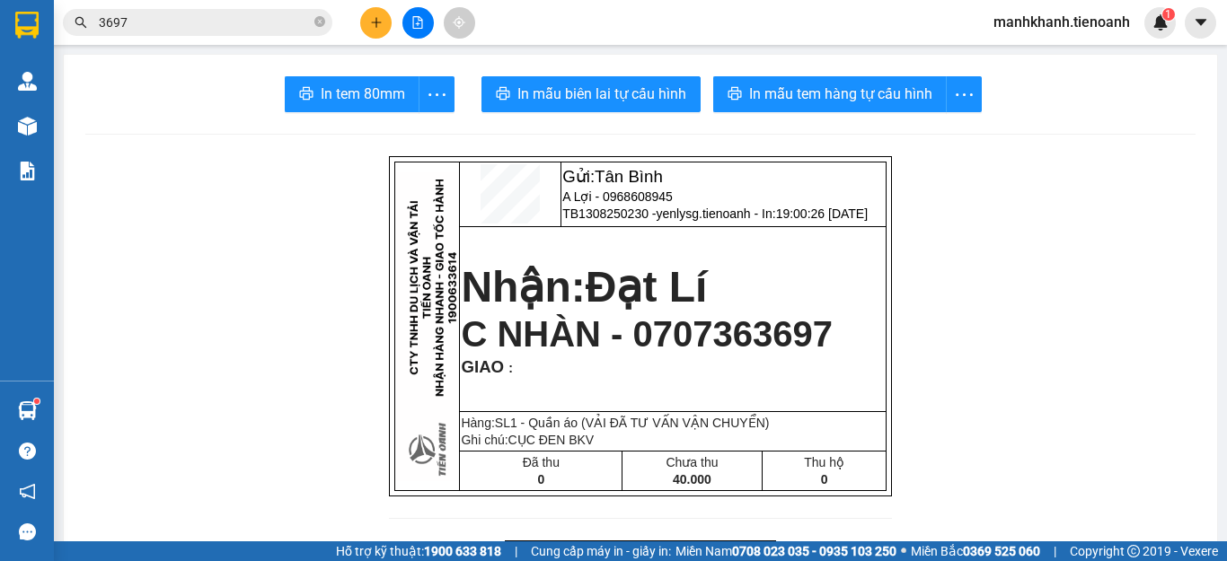
click at [225, 26] on input "3697" at bounding box center [205, 23] width 212 height 20
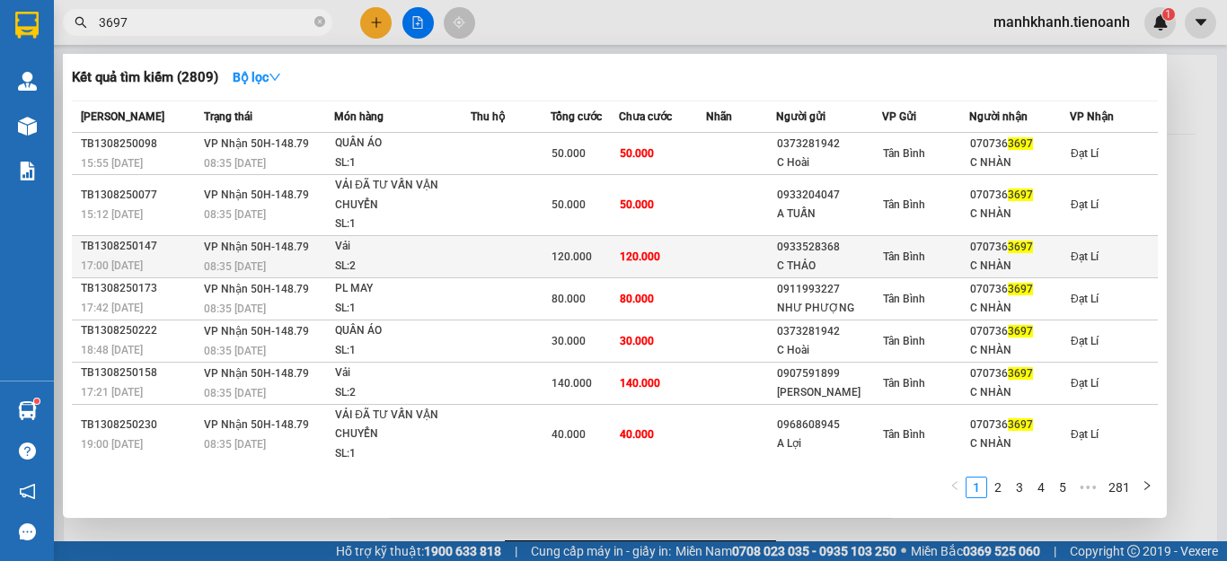
scroll to position [145, 0]
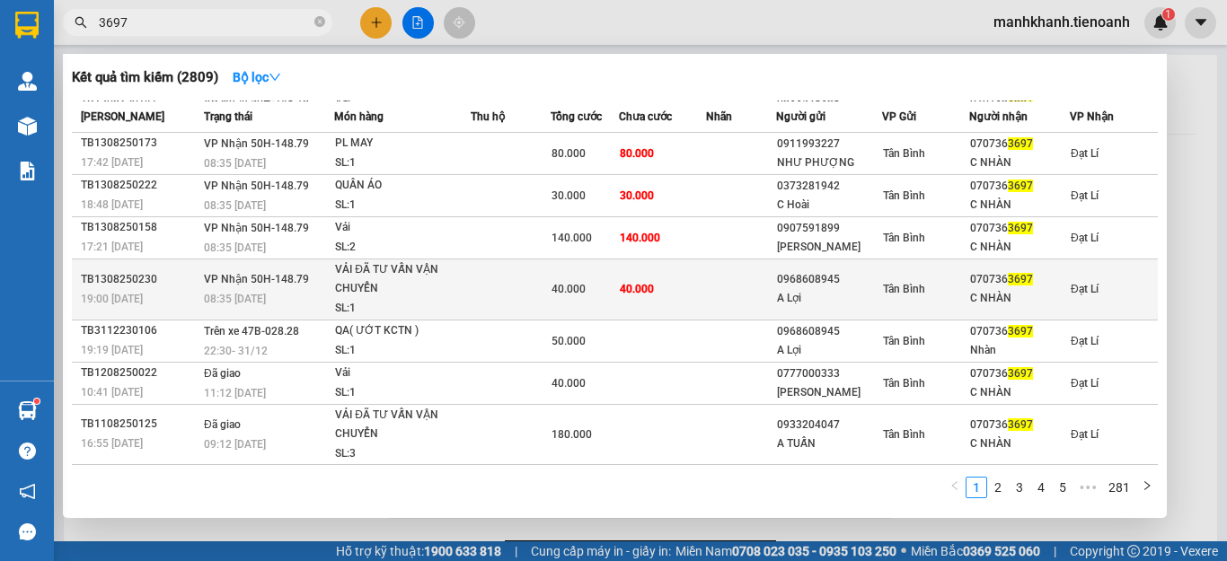
click at [488, 288] on td at bounding box center [511, 289] width 80 height 61
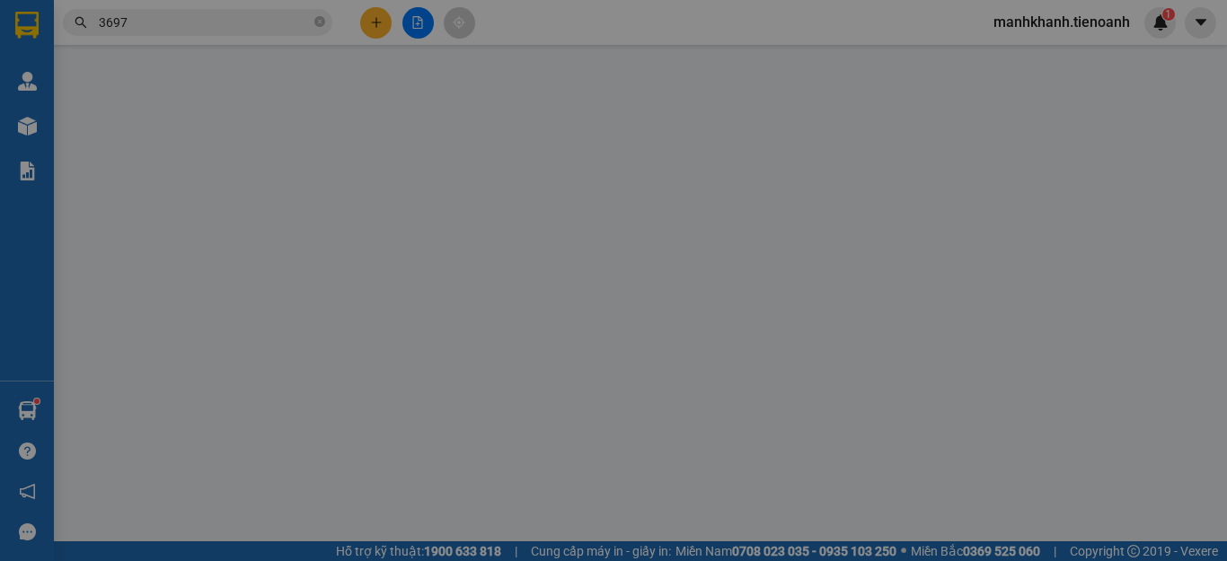
type input "0707363697"
type input "C NHÀN"
type input "0968608945"
type input "A Lợi"
type input "034083028032"
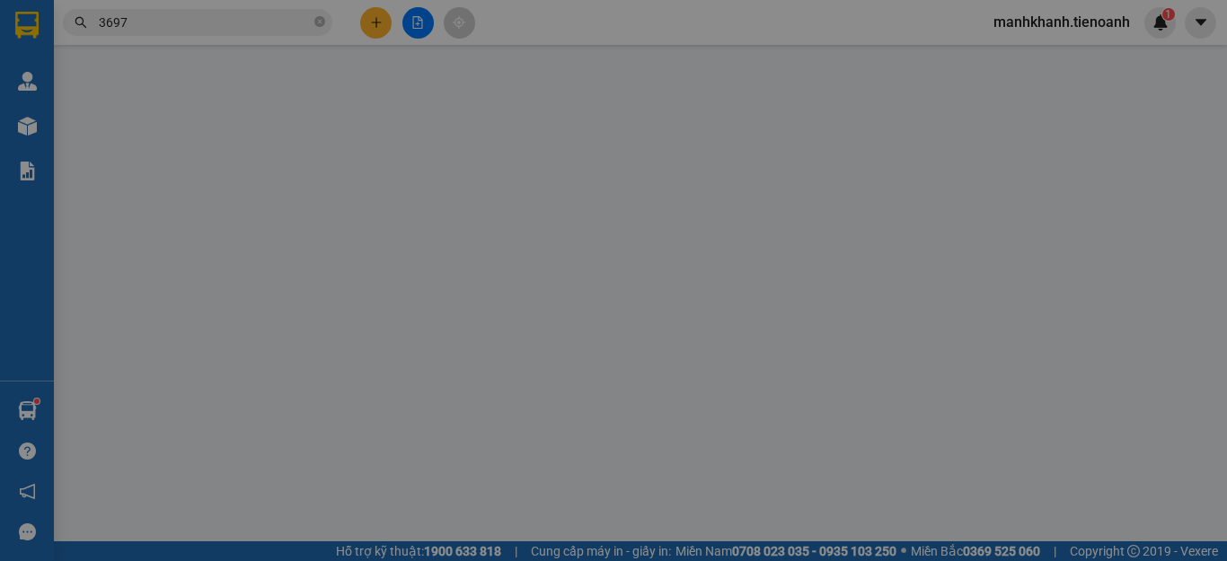
type input "40.000"
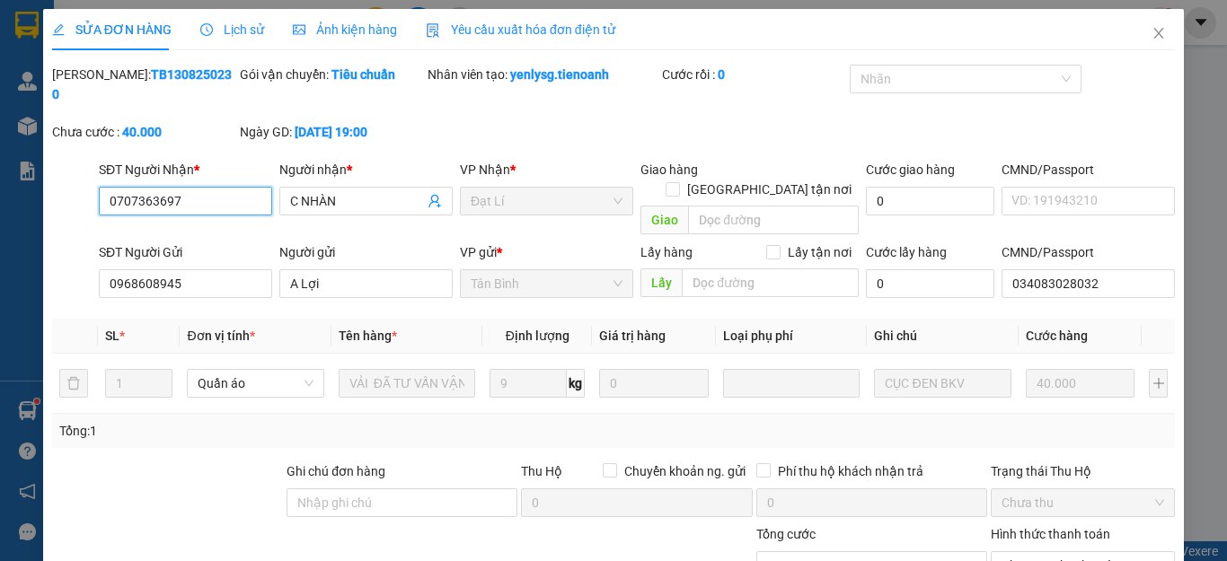
scroll to position [227, 0]
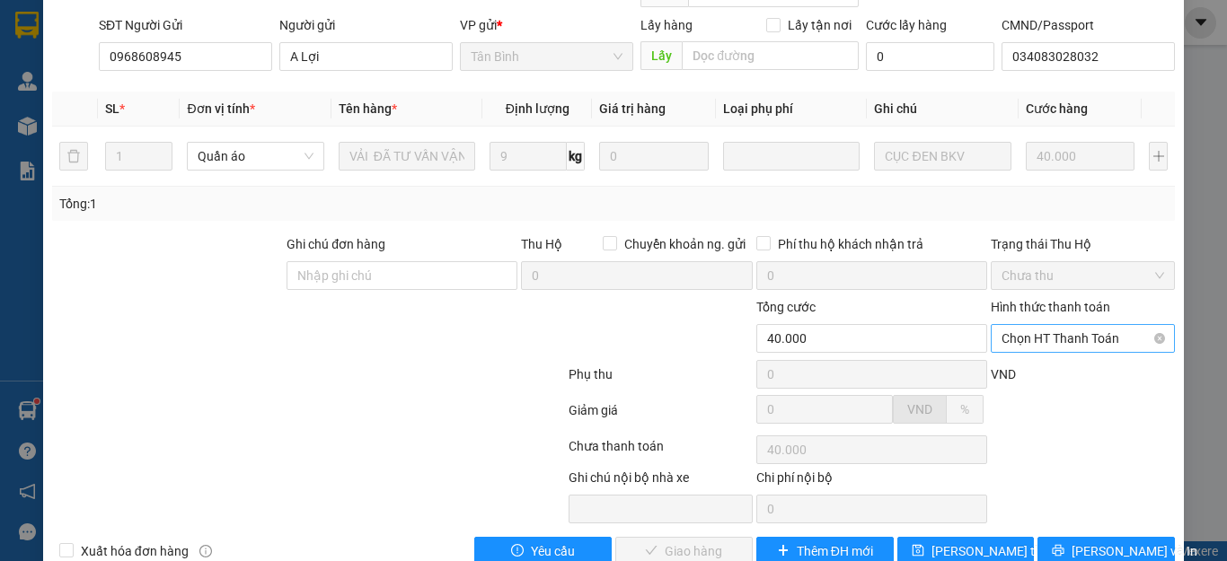
click at [1049, 325] on span "Chọn HT Thanh Toán" at bounding box center [1082, 338] width 163 height 27
click at [1047, 330] on div "Tại văn phòng" at bounding box center [1070, 335] width 160 height 20
type input "0"
click at [681, 541] on span "Lưu và Giao hàng" at bounding box center [735, 551] width 172 height 20
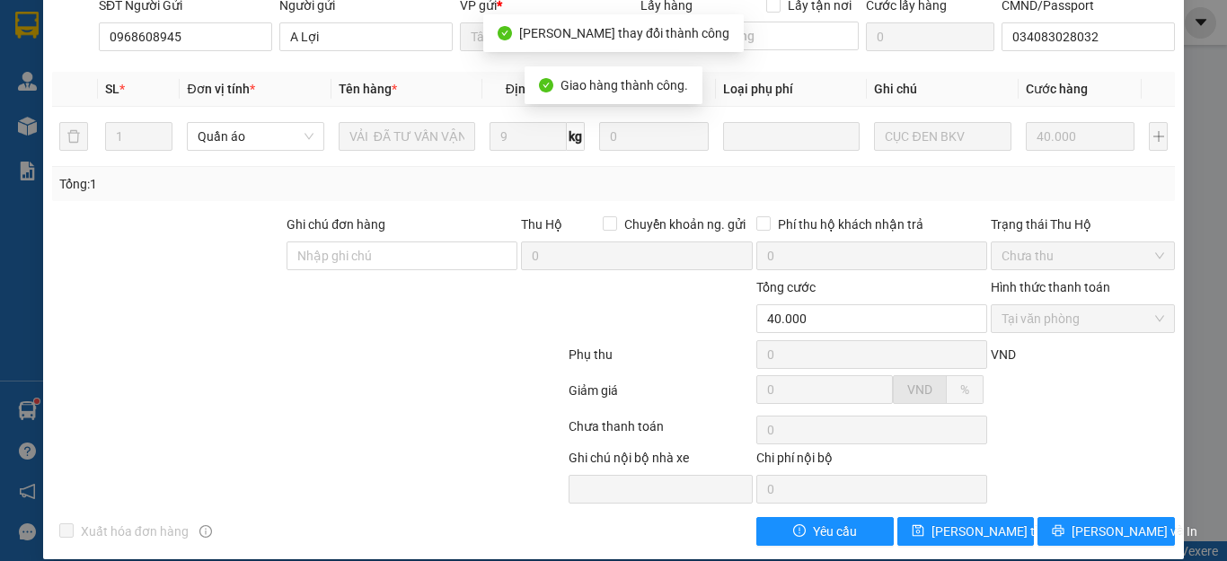
scroll to position [0, 0]
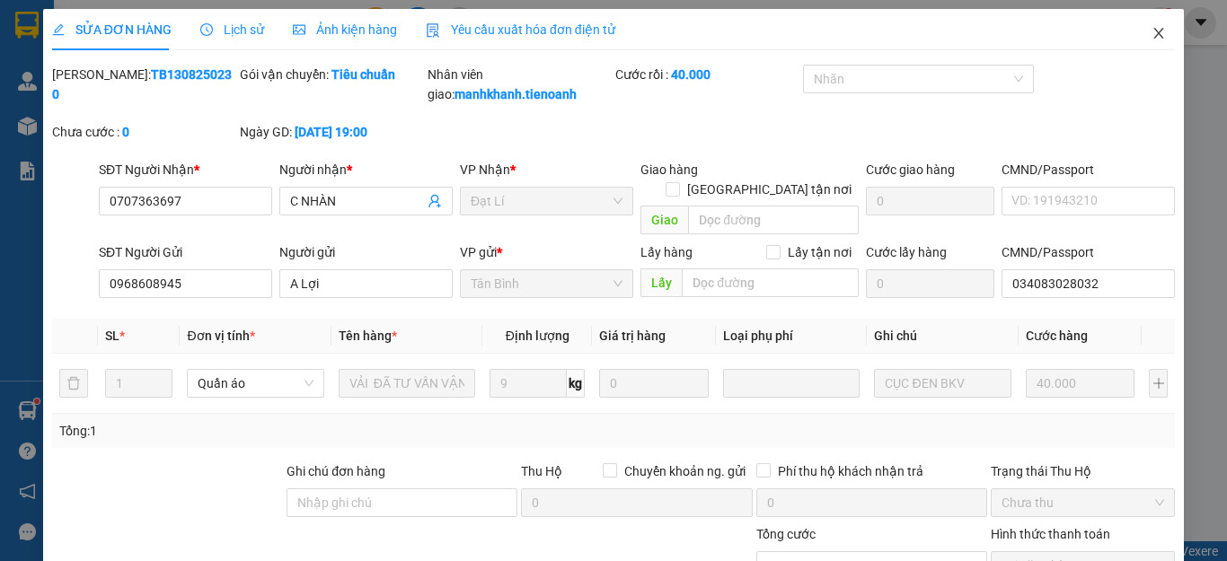
click at [1154, 34] on icon "close" at bounding box center [1159, 33] width 10 height 11
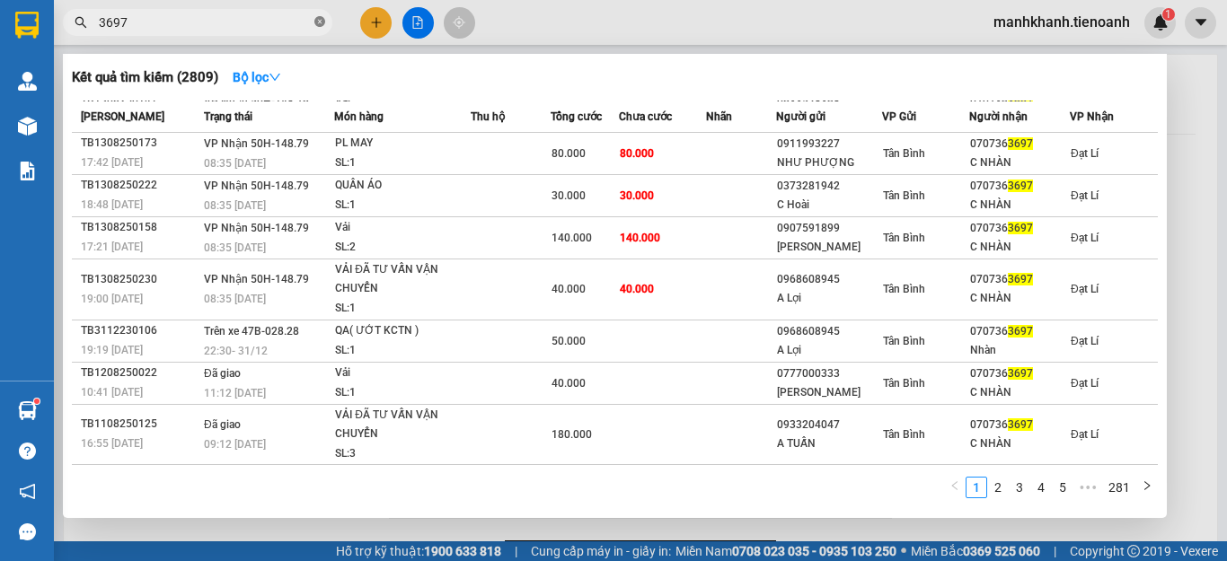
click at [321, 25] on icon "close-circle" at bounding box center [319, 21] width 11 height 11
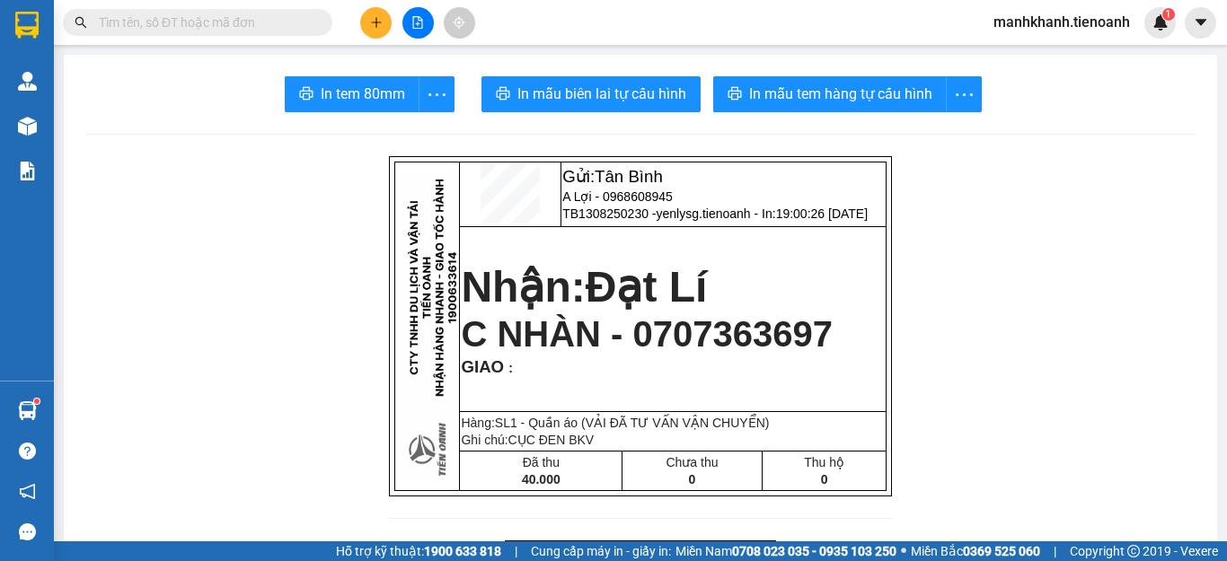
click at [292, 24] on input "text" at bounding box center [205, 23] width 212 height 20
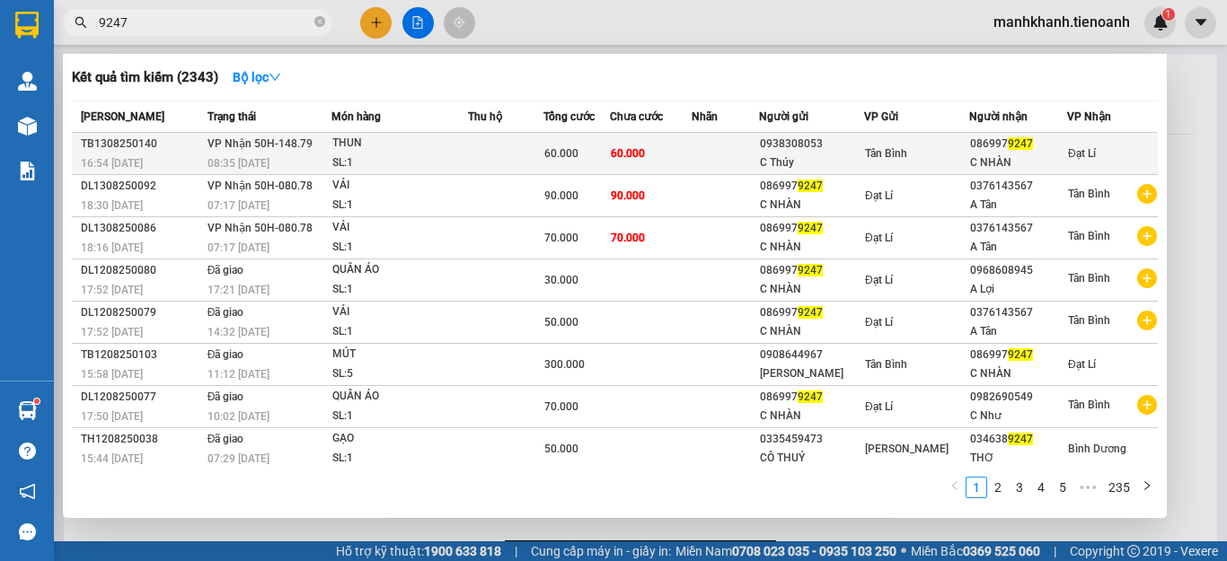
type input "9247"
click at [495, 156] on td at bounding box center [505, 154] width 75 height 42
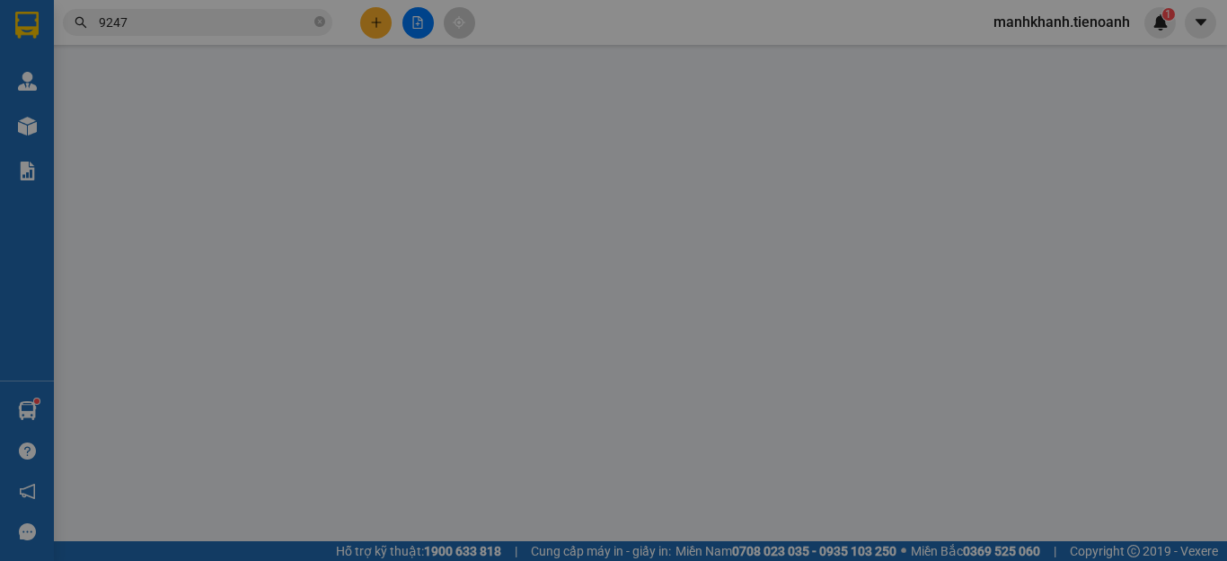
type input "0869979247"
type input "C NHÀN"
type input "0938308053"
type input "C Thúy"
type input "60.000"
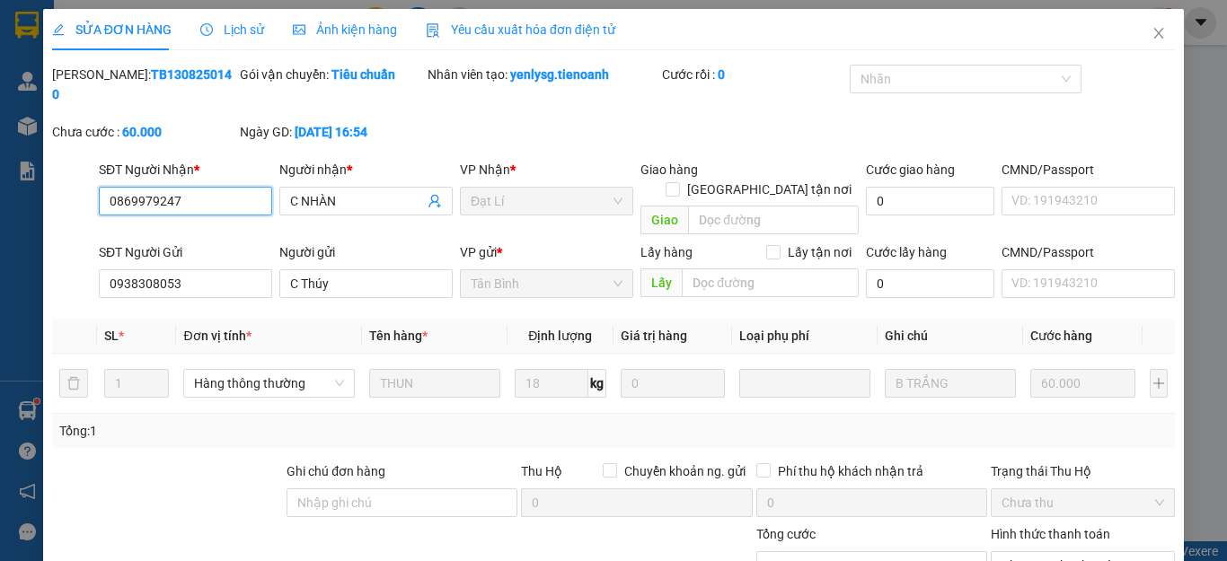
scroll to position [227, 0]
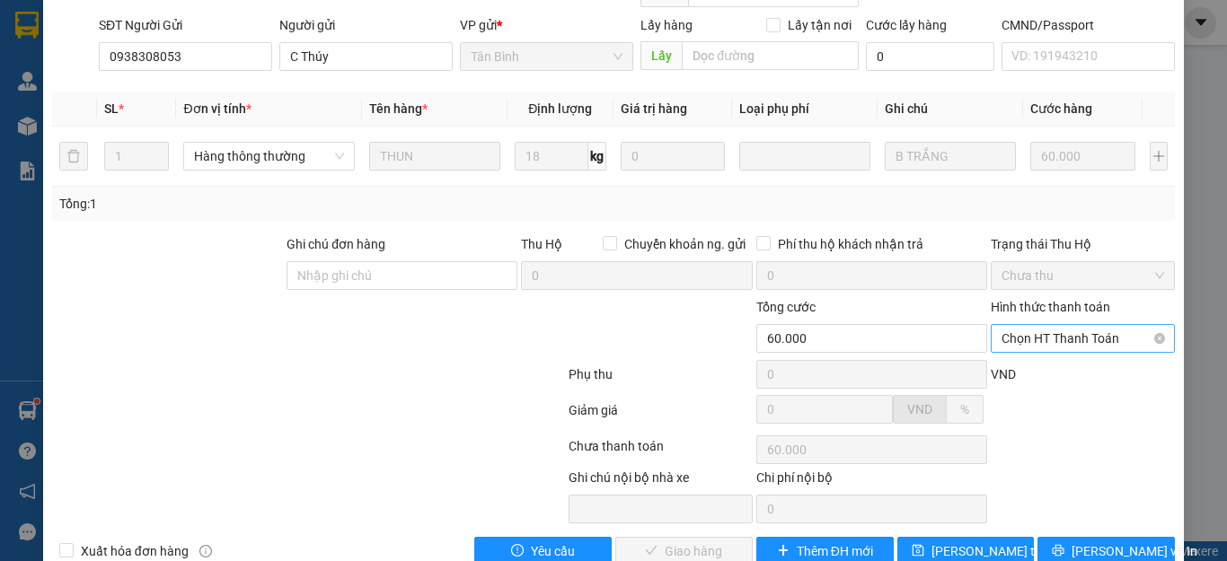
click at [1028, 325] on span "Chọn HT Thanh Toán" at bounding box center [1082, 338] width 163 height 27
click at [1026, 330] on div "Tại văn phòng" at bounding box center [1070, 335] width 160 height 20
type input "0"
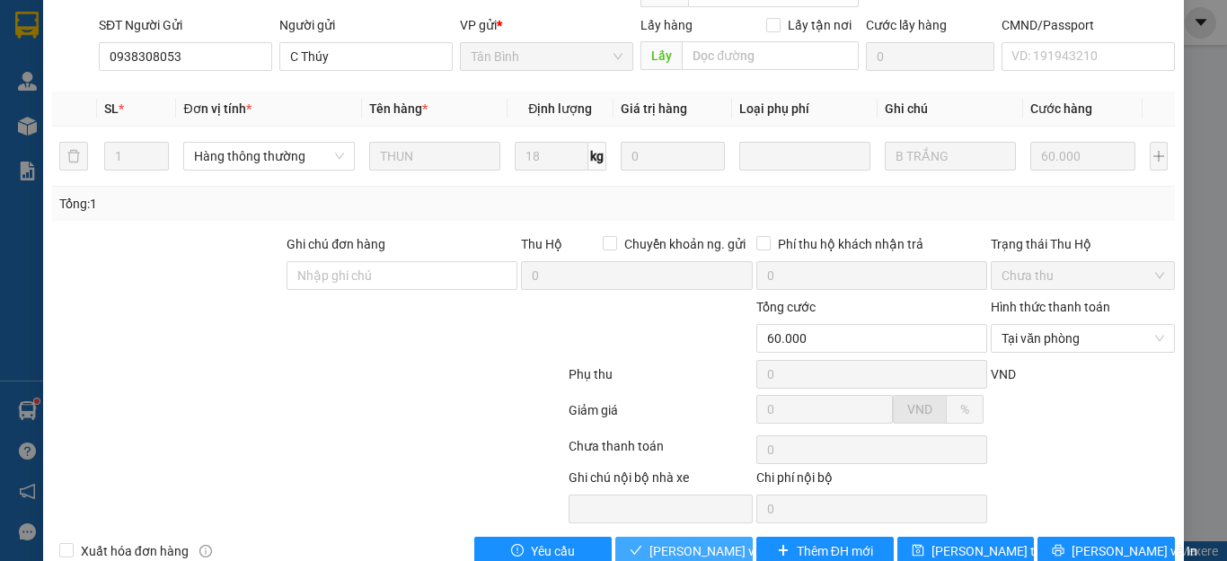
click at [702, 541] on span "Lưu và Giao hàng" at bounding box center [735, 551] width 172 height 20
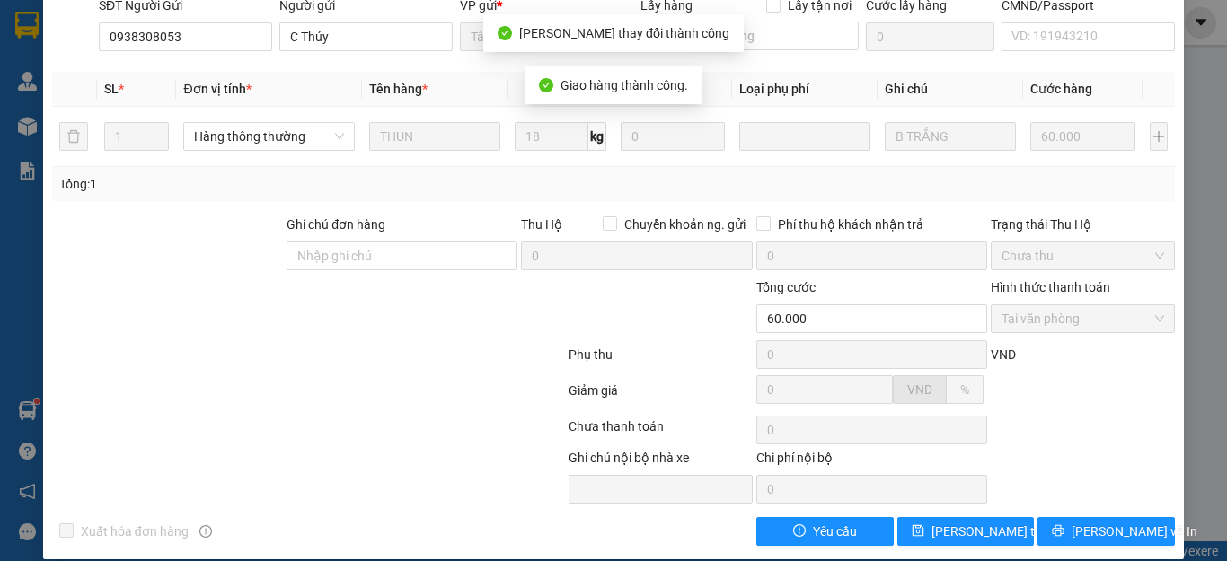
scroll to position [0, 0]
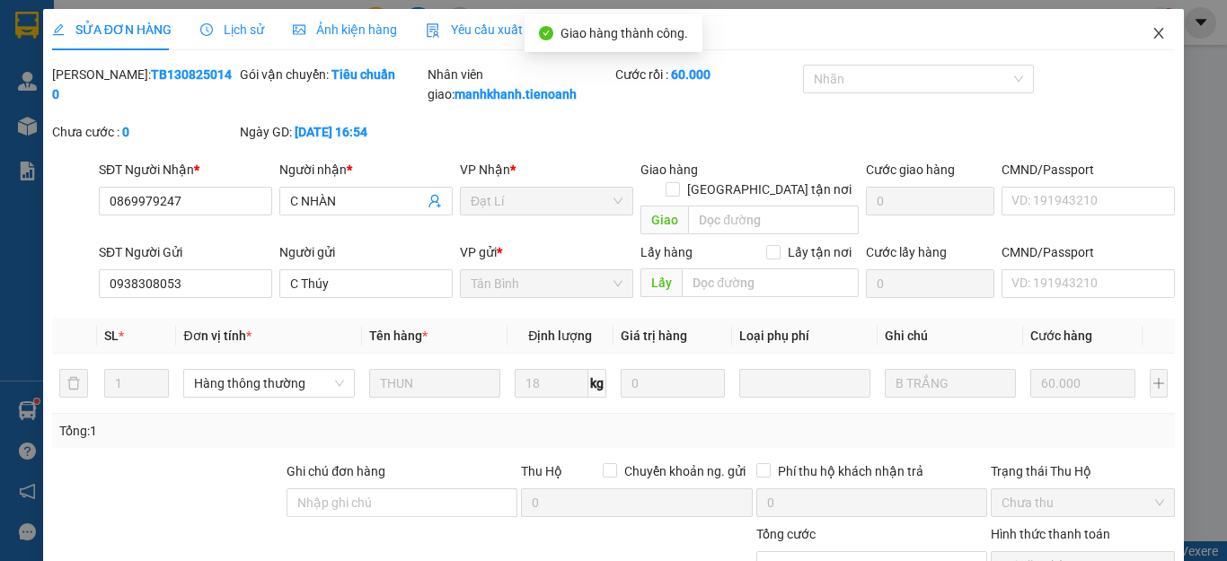
click at [1154, 34] on icon "close" at bounding box center [1159, 33] width 10 height 11
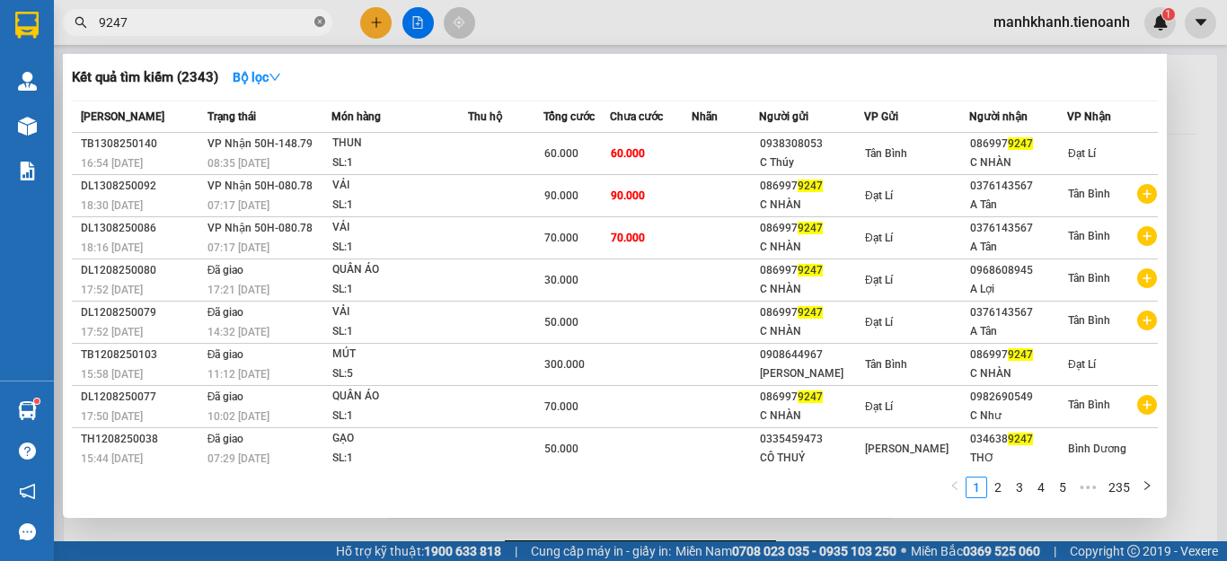
click at [317, 24] on icon "close-circle" at bounding box center [319, 21] width 11 height 11
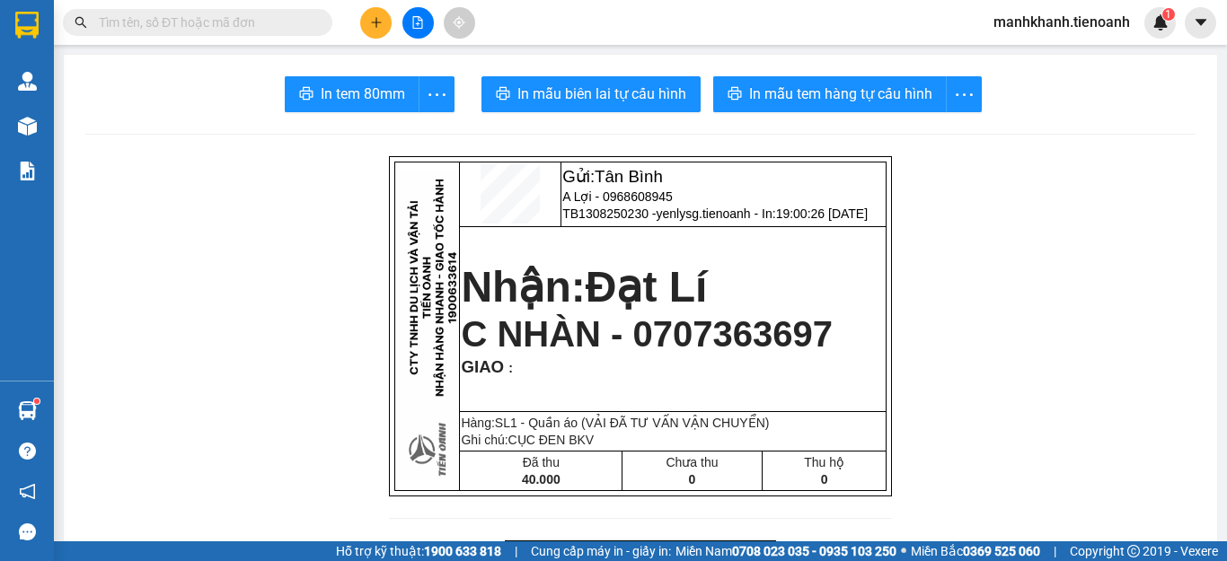
click at [250, 23] on input "text" at bounding box center [205, 23] width 212 height 20
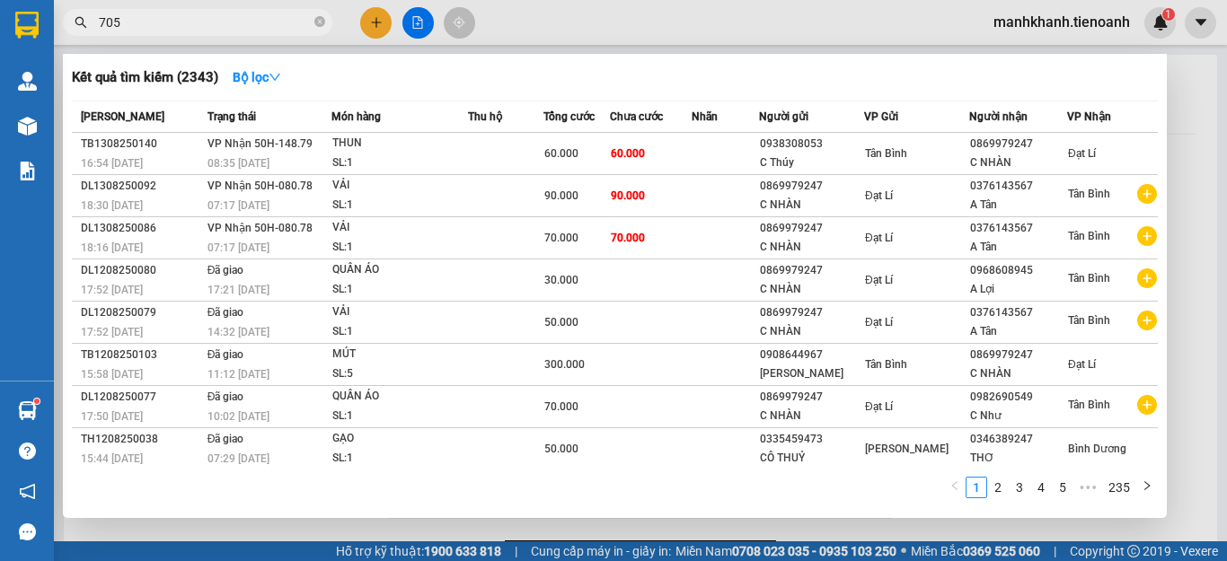
type input "7053"
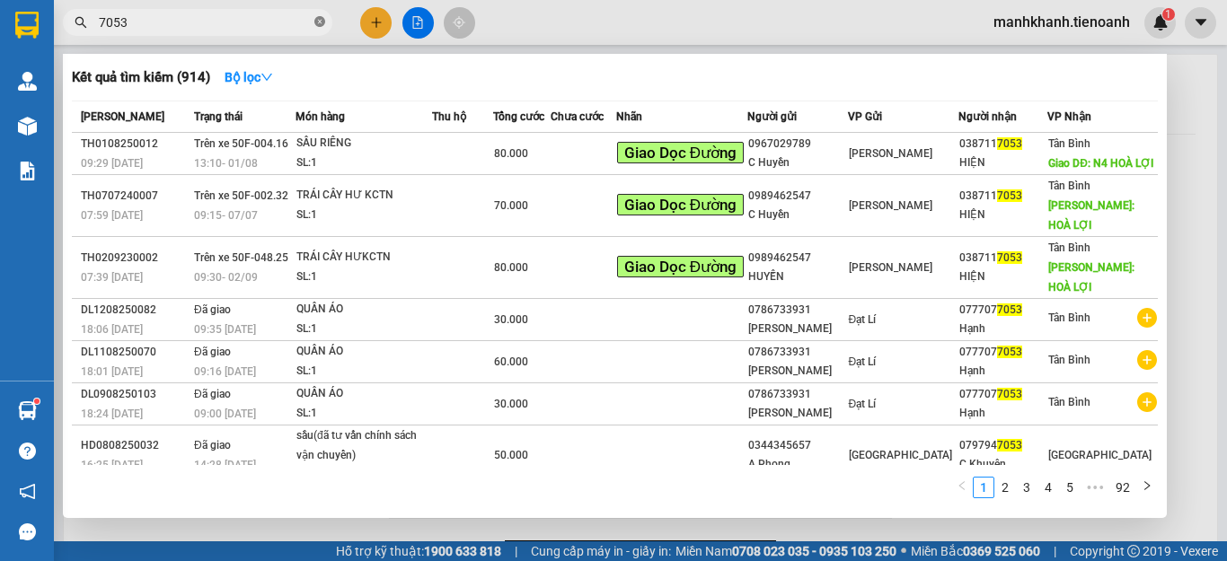
click at [321, 24] on icon "close-circle" at bounding box center [319, 21] width 11 height 11
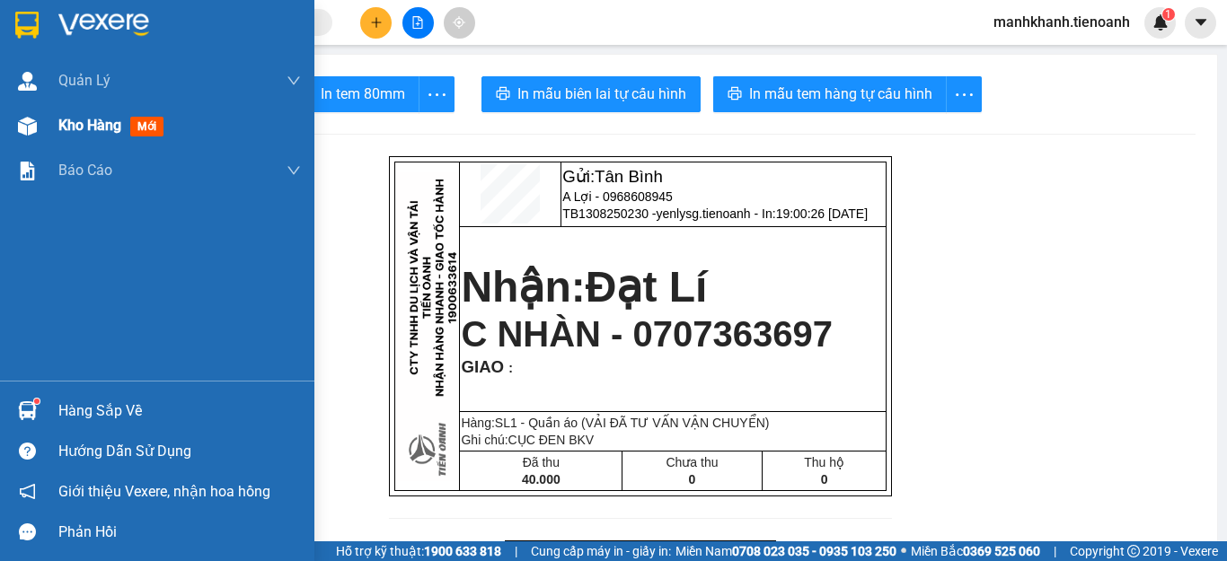
click at [85, 129] on span "Kho hàng" at bounding box center [89, 125] width 63 height 17
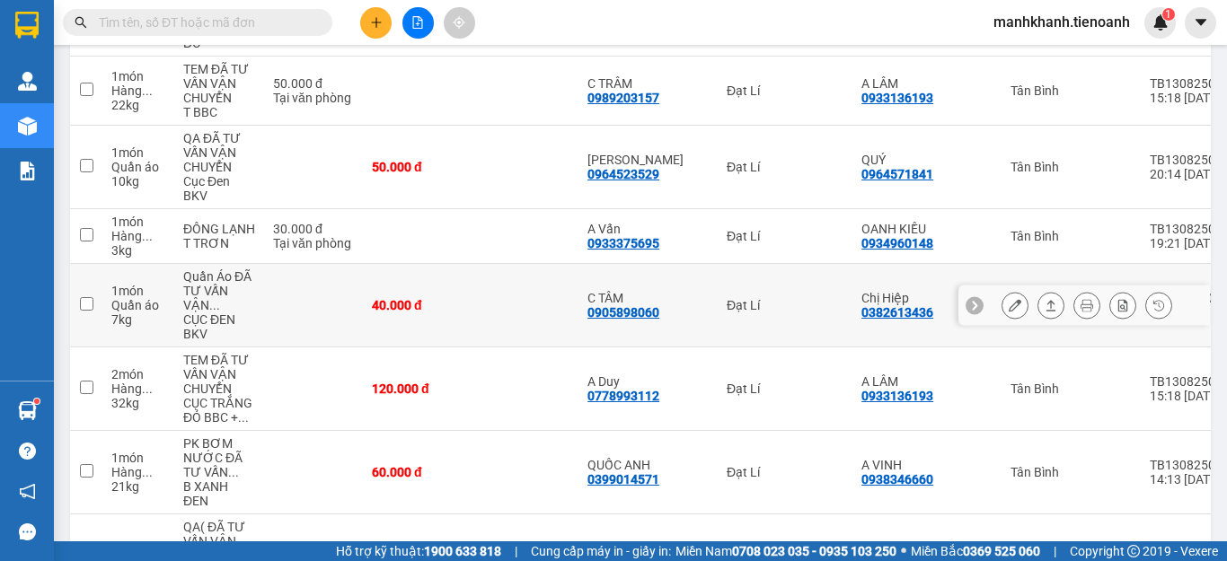
scroll to position [1078, 0]
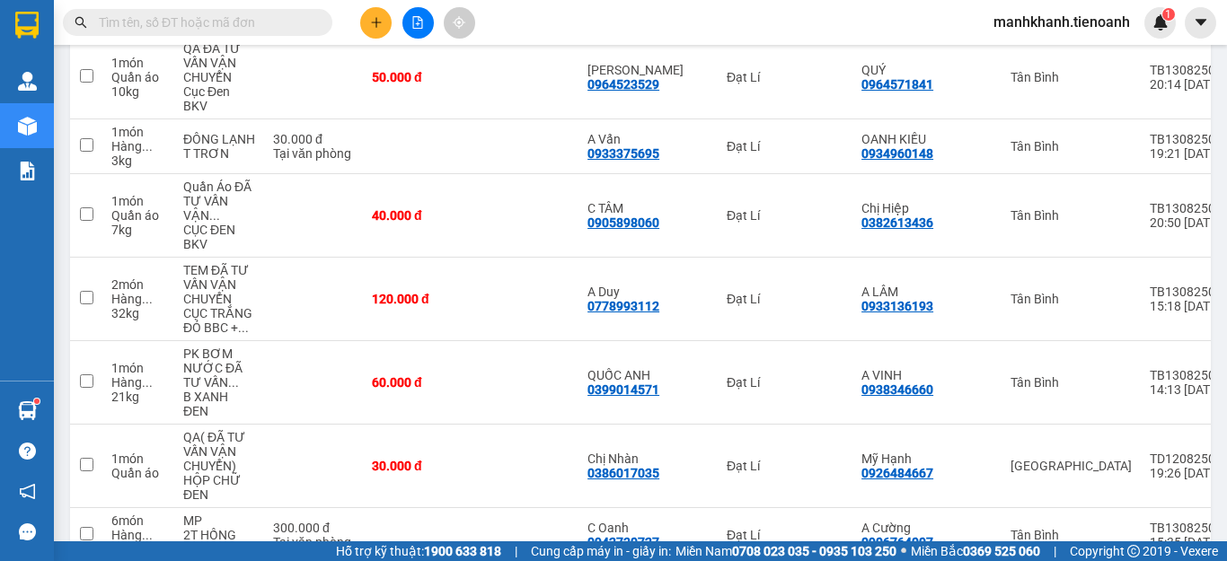
click at [171, 27] on input "text" at bounding box center [205, 23] width 212 height 20
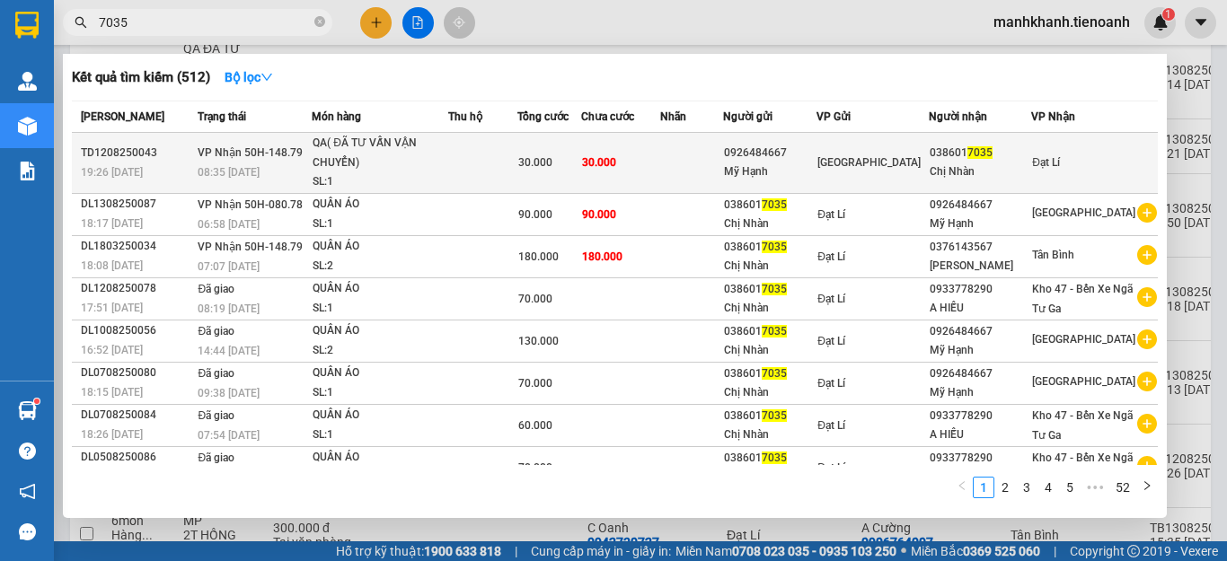
type input "7035"
click at [509, 139] on td at bounding box center [482, 163] width 69 height 61
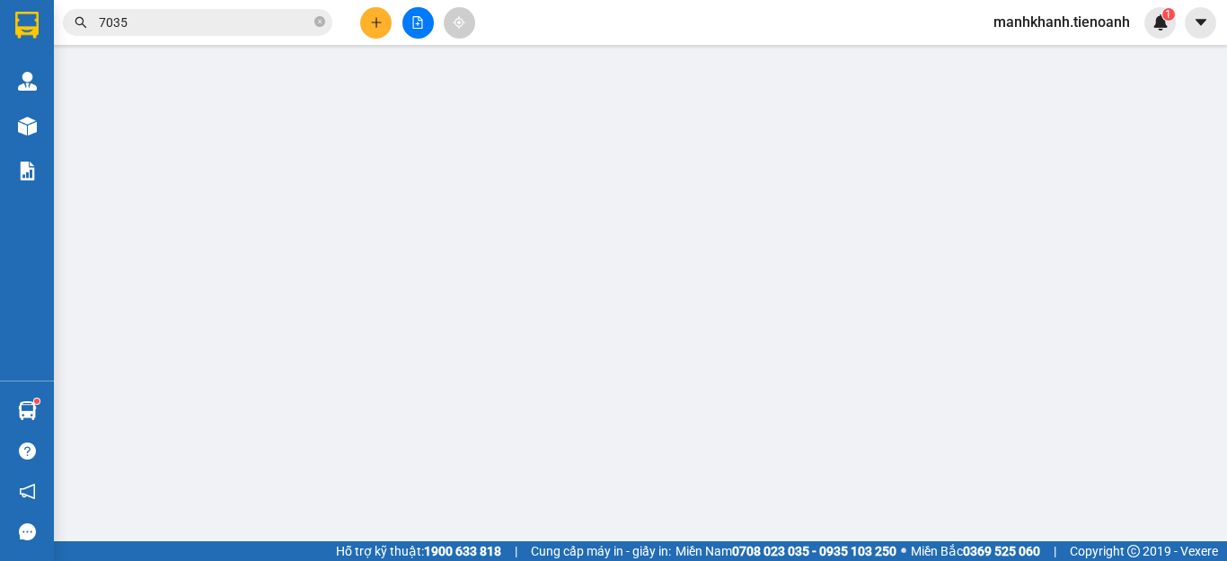
type input "0386017035"
type input "Chị Nhàn"
type input "0926484667"
type input "Mỹ Hạnh"
type input "30.000"
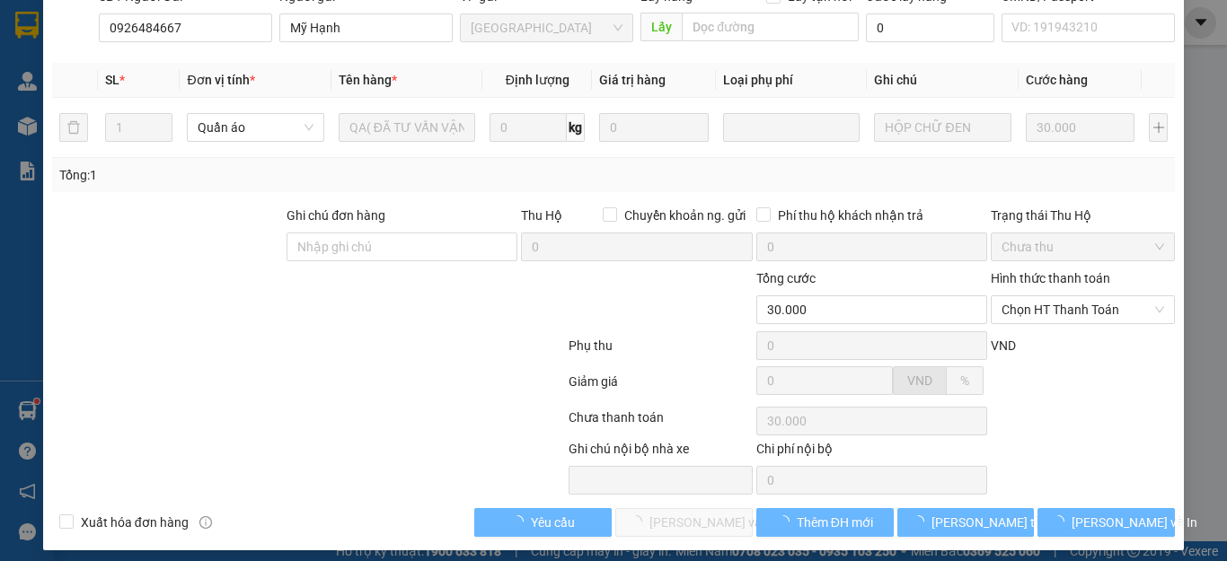
scroll to position [227, 0]
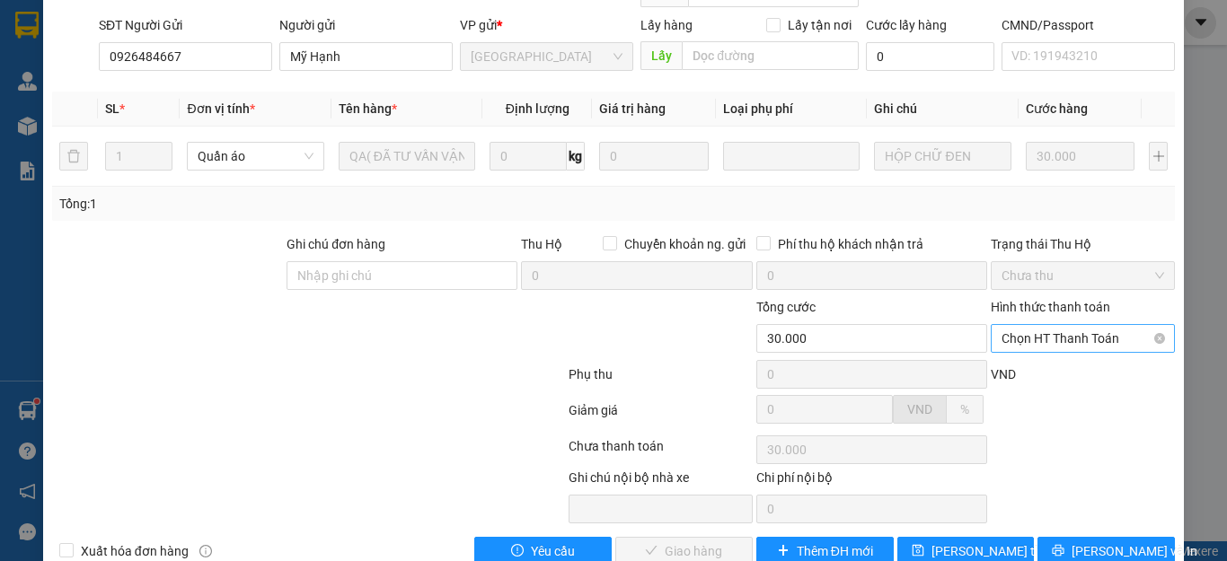
click at [1045, 325] on span "Chọn HT Thanh Toán" at bounding box center [1082, 338] width 163 height 27
drag, startPoint x: 1045, startPoint y: 330, endPoint x: 1019, endPoint y: 348, distance: 31.6
click at [1044, 330] on div "Tại văn phòng" at bounding box center [1070, 335] width 160 height 20
type input "0"
click at [690, 541] on span "Lưu và Giao hàng" at bounding box center [735, 551] width 172 height 20
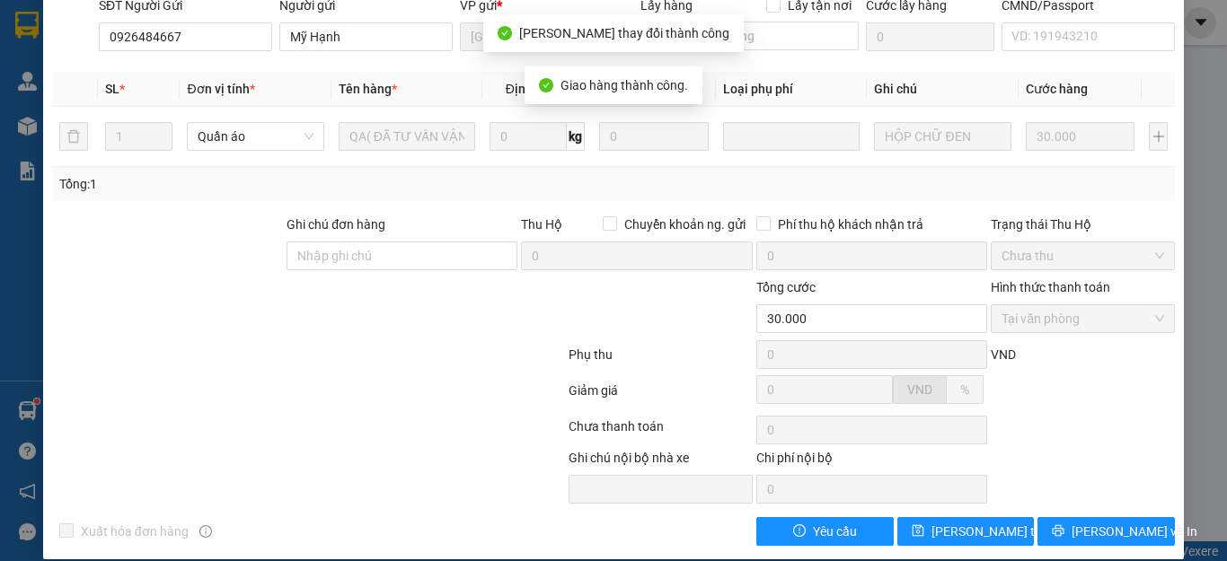
scroll to position [0, 0]
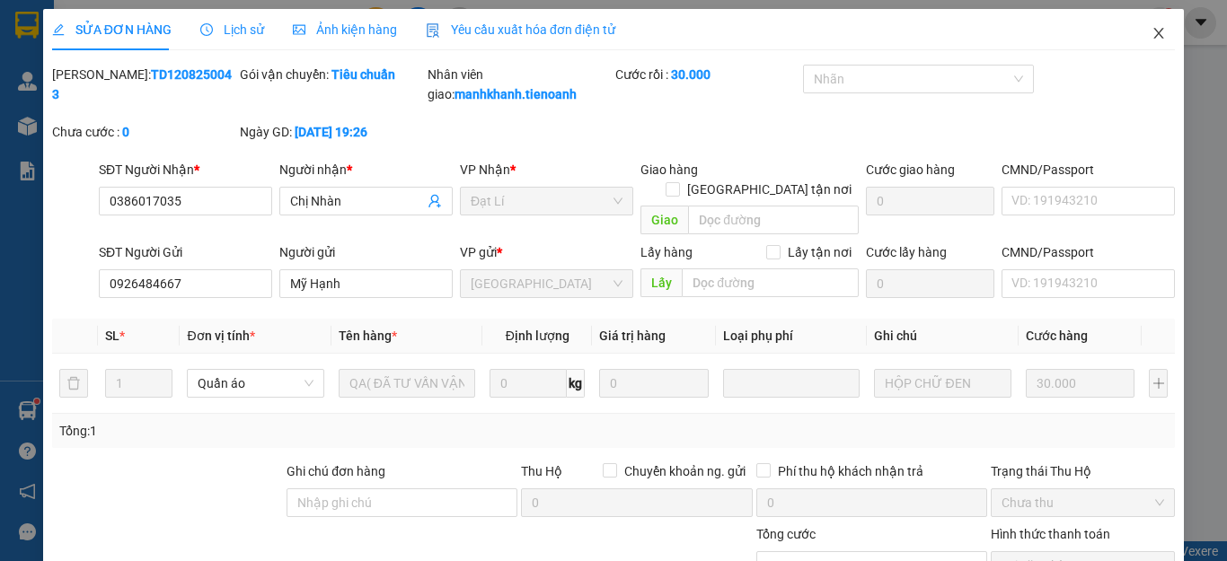
click at [1151, 37] on icon "close" at bounding box center [1158, 33] width 14 height 14
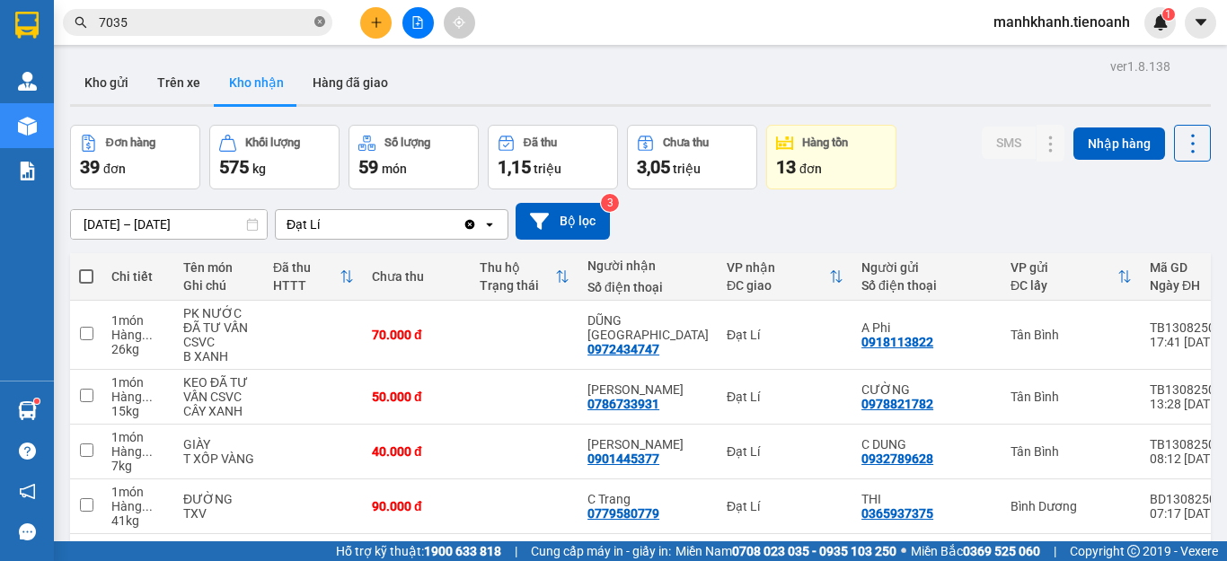
click at [321, 23] on icon "close-circle" at bounding box center [319, 21] width 11 height 11
click at [276, 22] on input "text" at bounding box center [205, 23] width 212 height 20
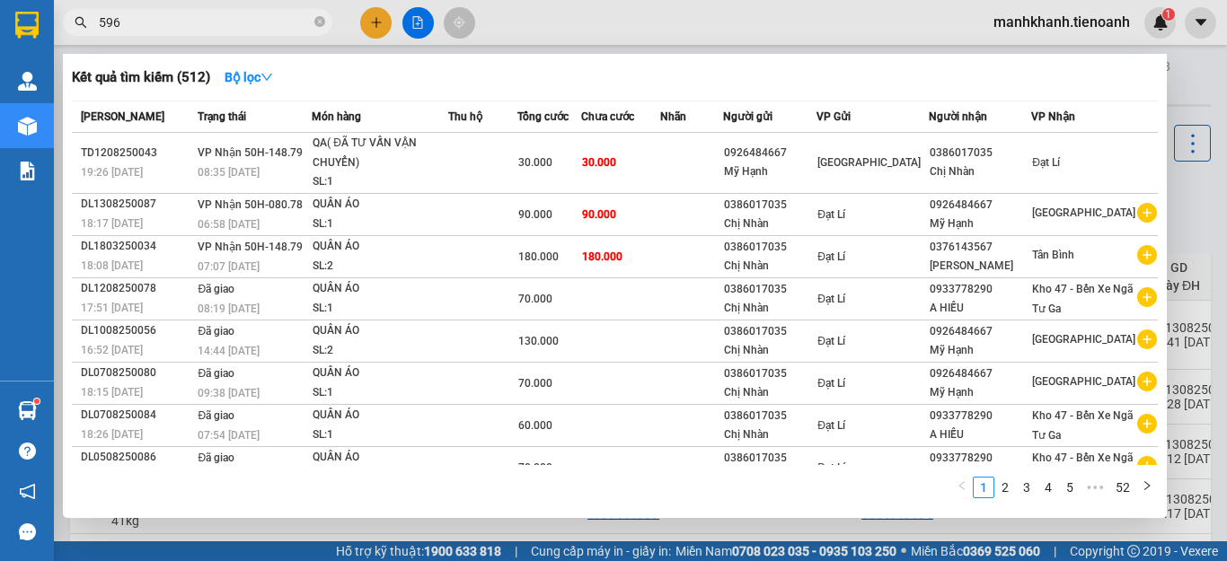
type input "5965"
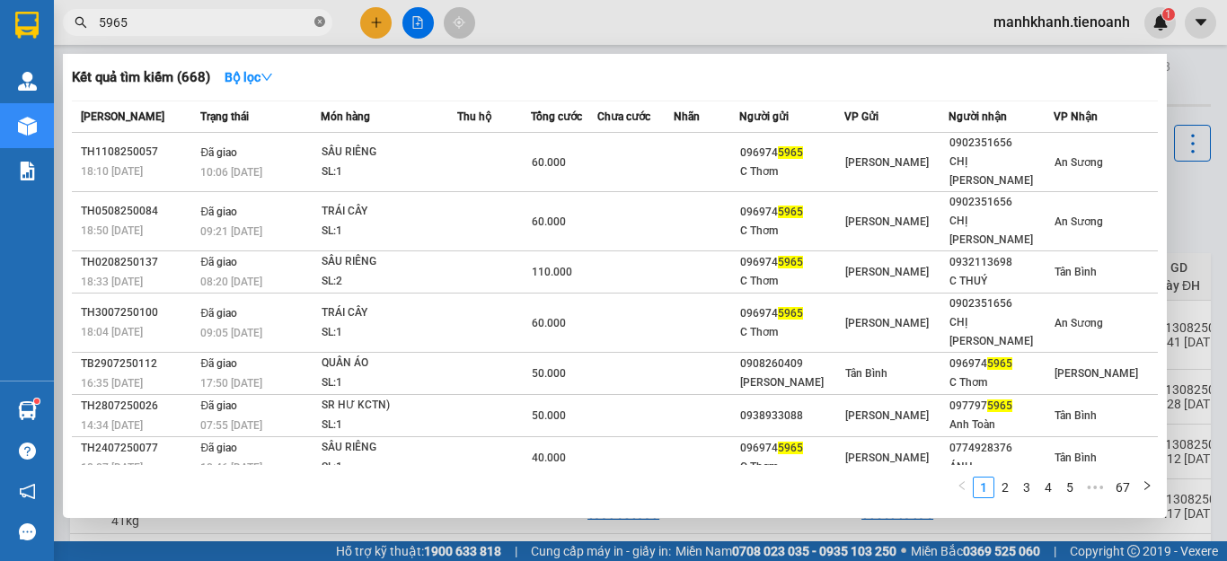
click at [318, 22] on icon "close-circle" at bounding box center [319, 21] width 11 height 11
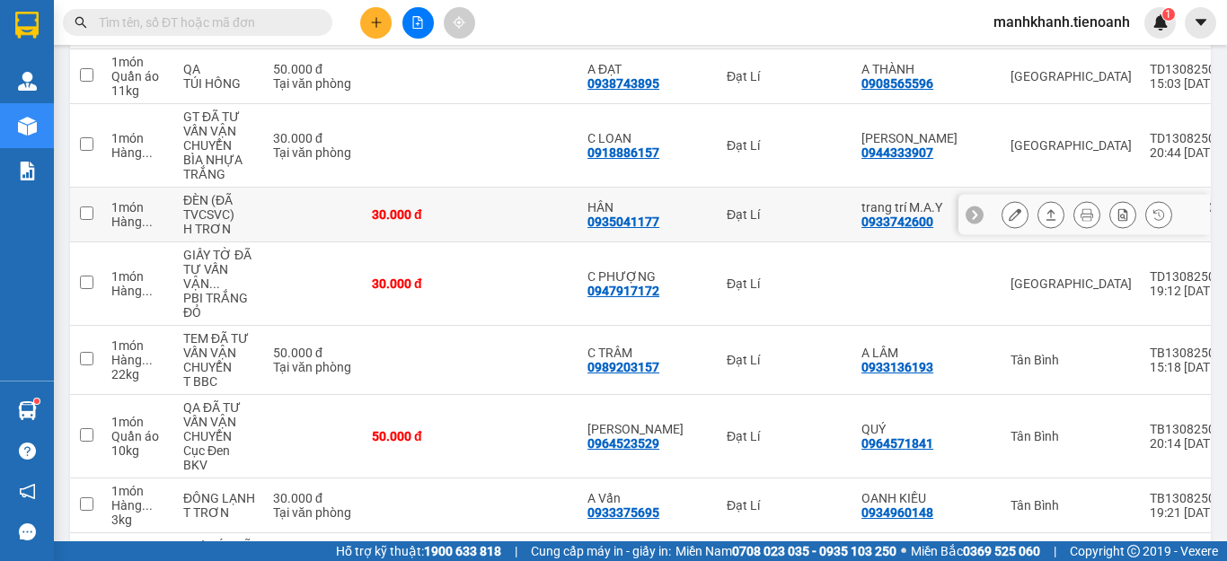
scroll to position [808, 0]
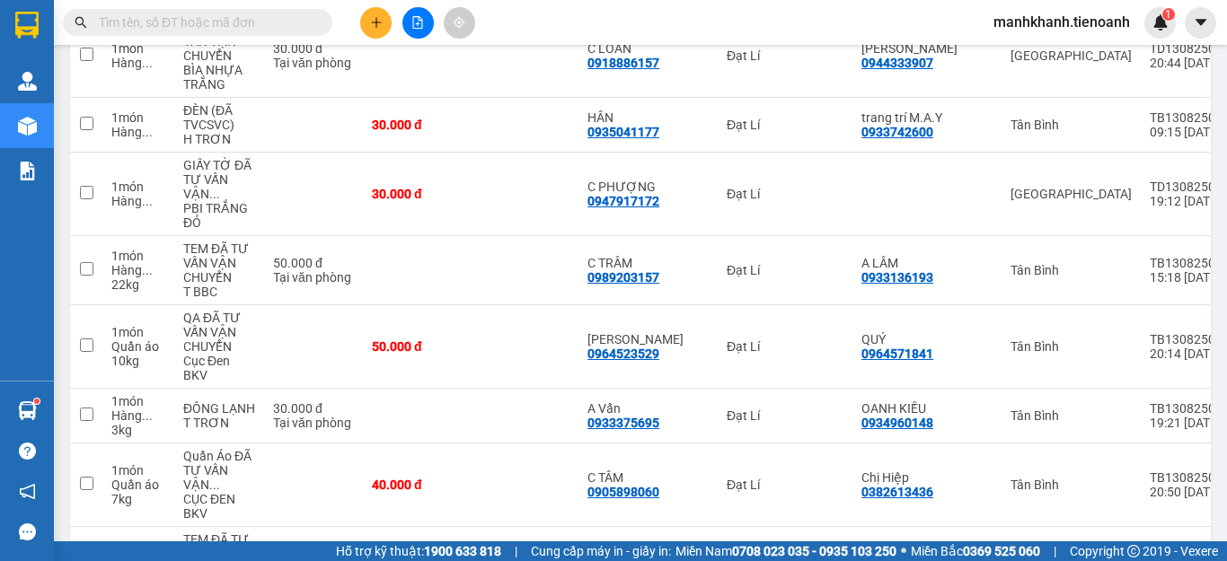
click at [225, 26] on input "text" at bounding box center [205, 23] width 212 height 20
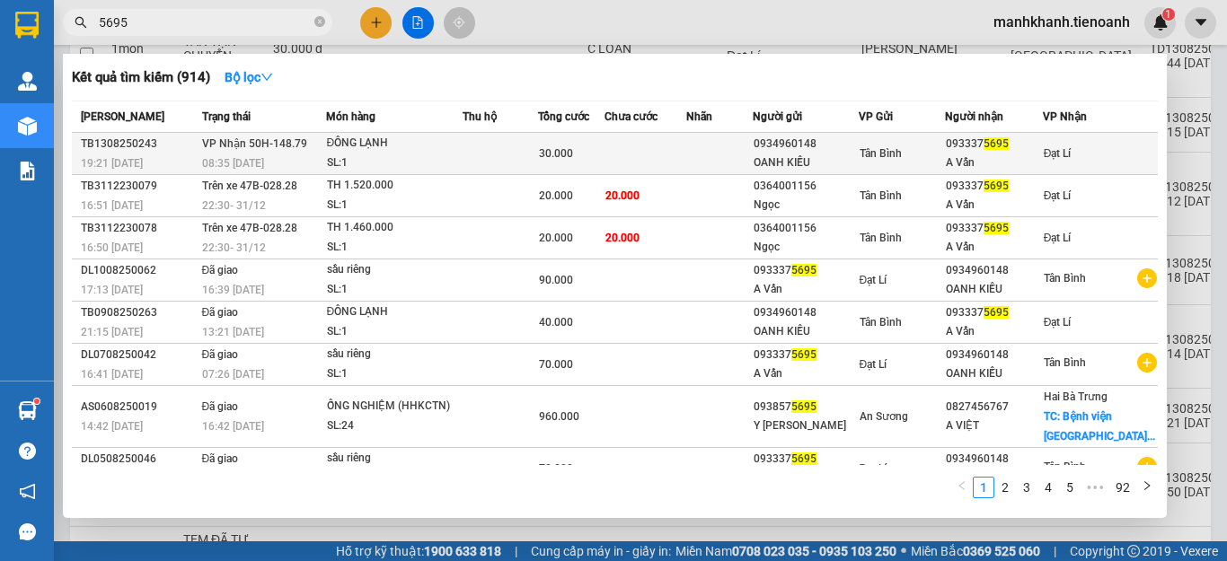
type input "5695"
click at [453, 150] on div "ĐÔNG LẠNH" at bounding box center [394, 144] width 135 height 20
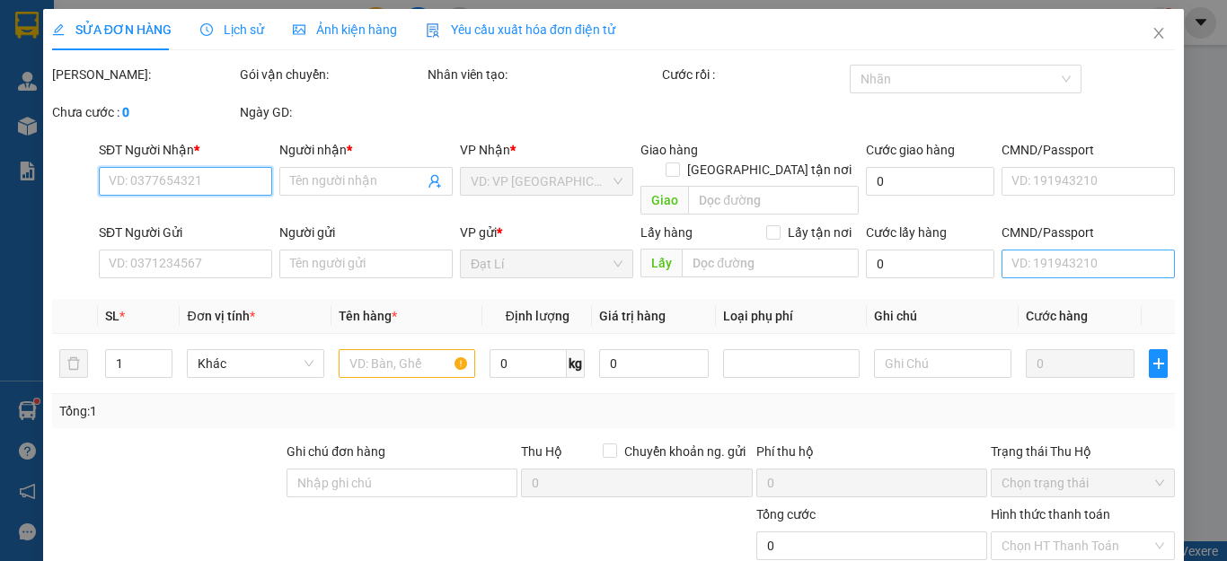
type input "0933375695"
type input "A Vấn"
type input "0934960148"
type input "OANH KIỀU"
type input "30.000"
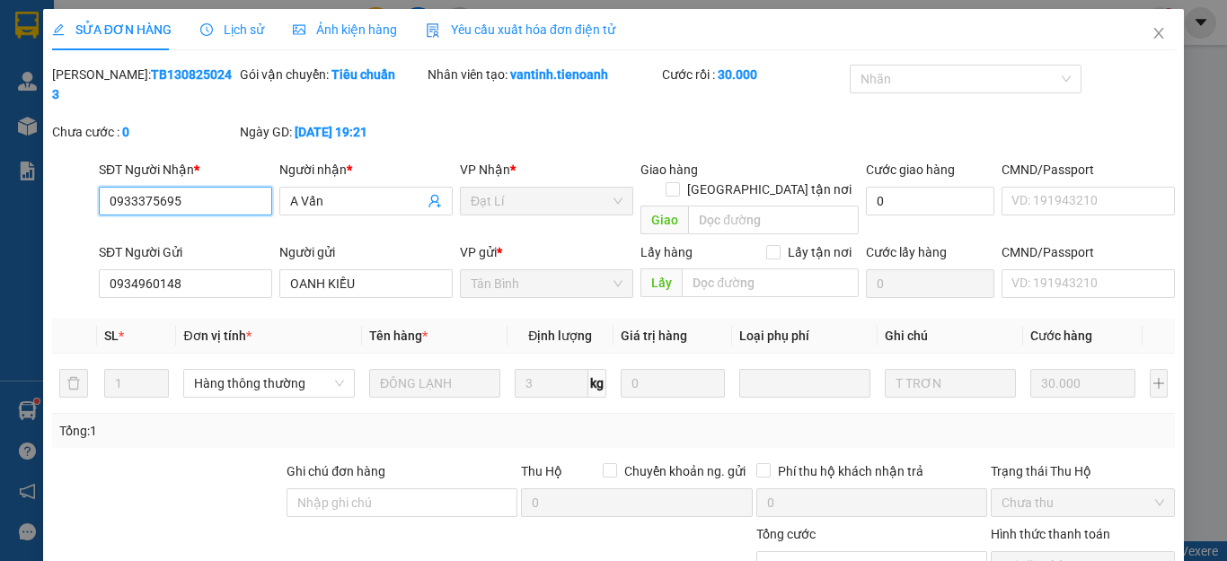
scroll to position [227, 0]
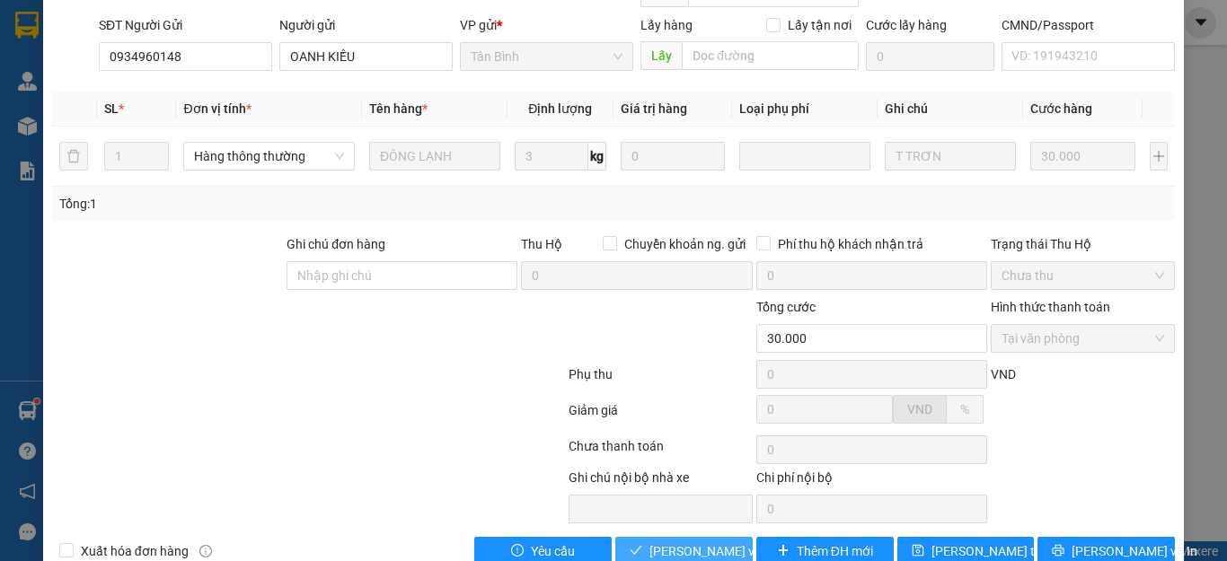
click at [695, 541] on span "Lưu và Giao hàng" at bounding box center [735, 551] width 172 height 20
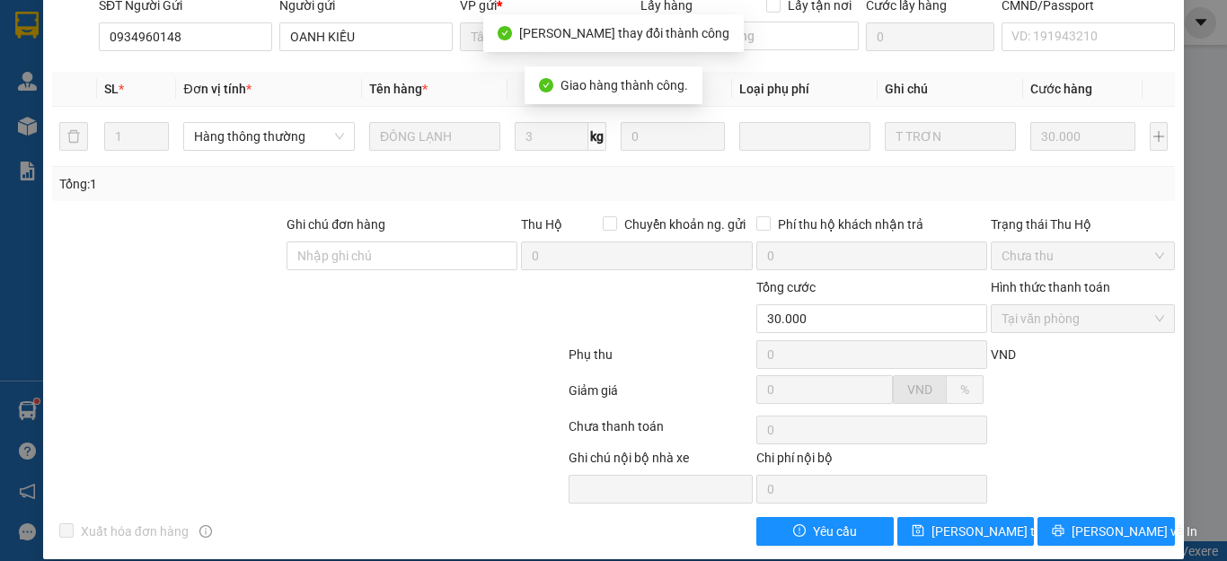
scroll to position [0, 0]
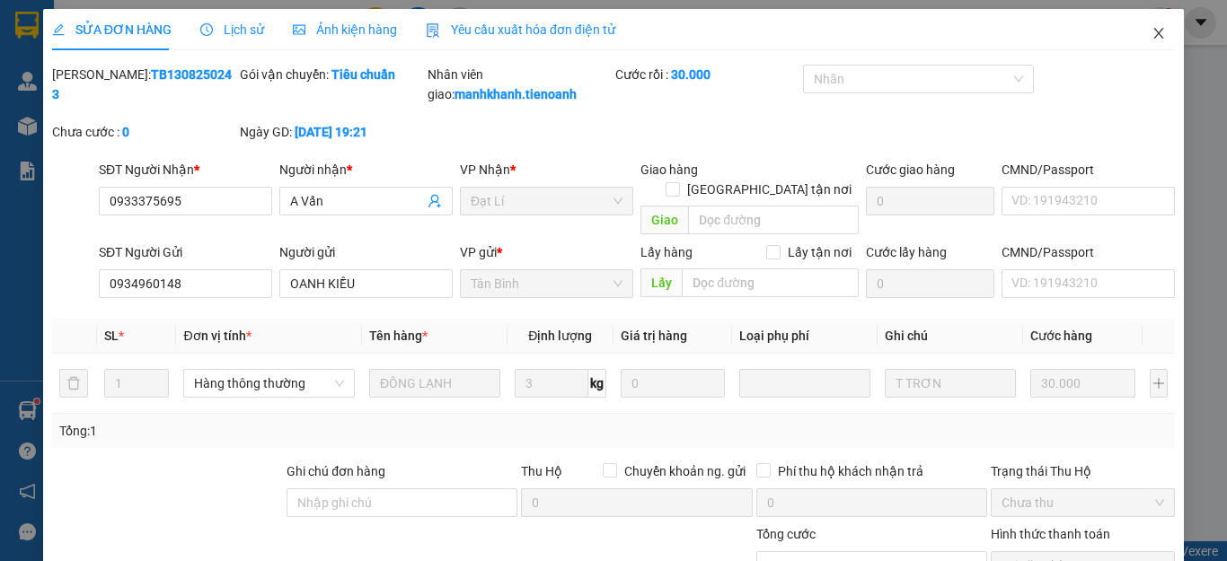
click at [1154, 34] on icon "close" at bounding box center [1159, 33] width 10 height 11
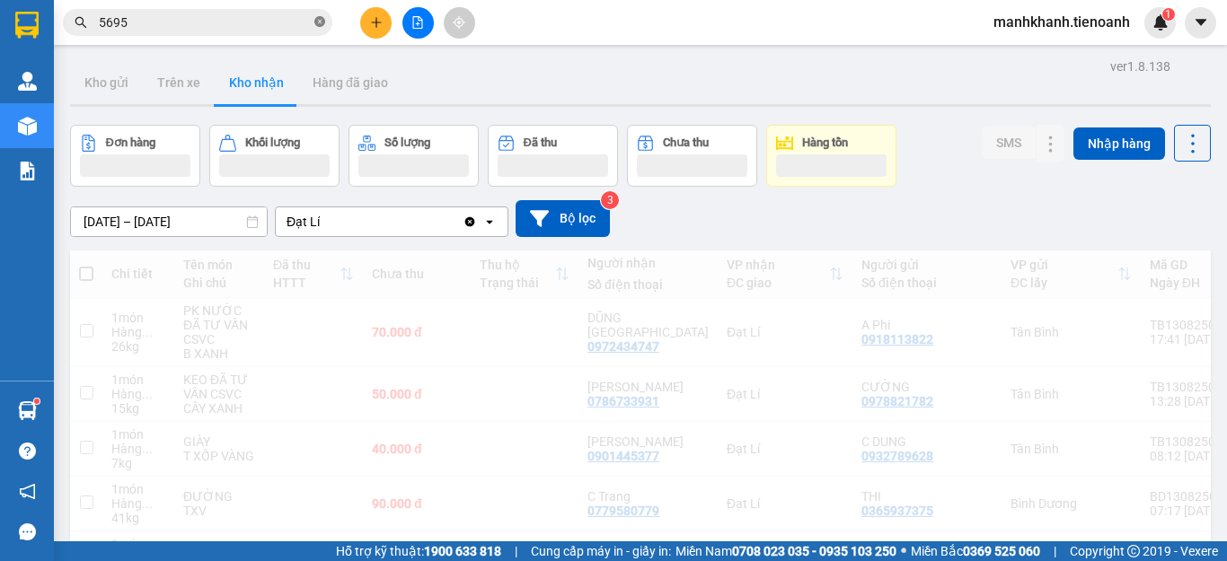
click at [321, 23] on icon "close-circle" at bounding box center [319, 21] width 11 height 11
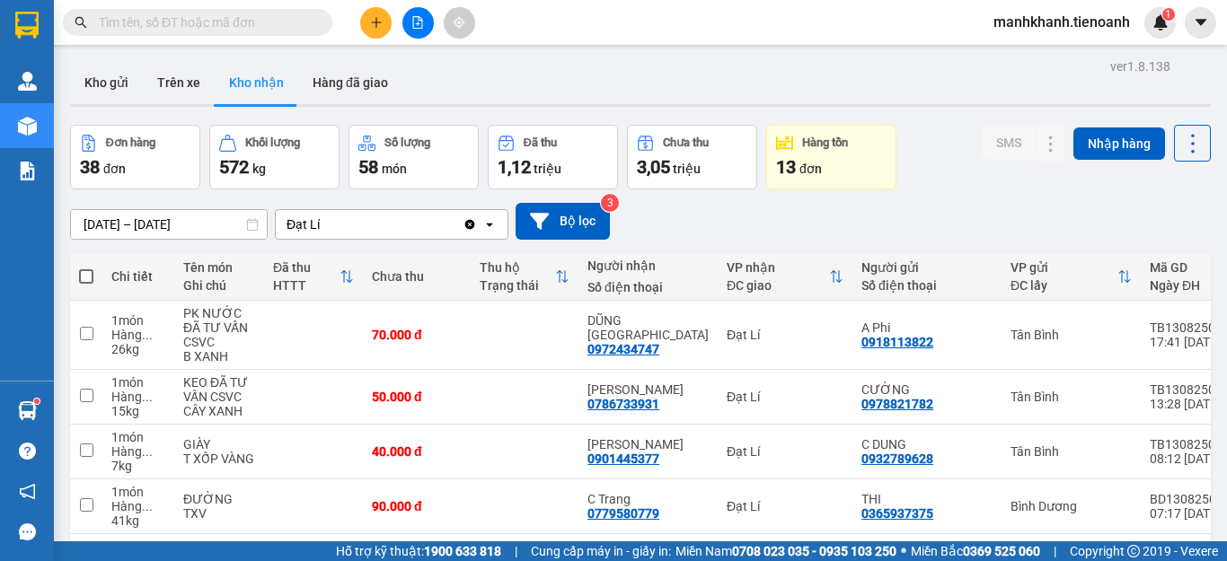
click at [283, 27] on input "text" at bounding box center [205, 23] width 212 height 20
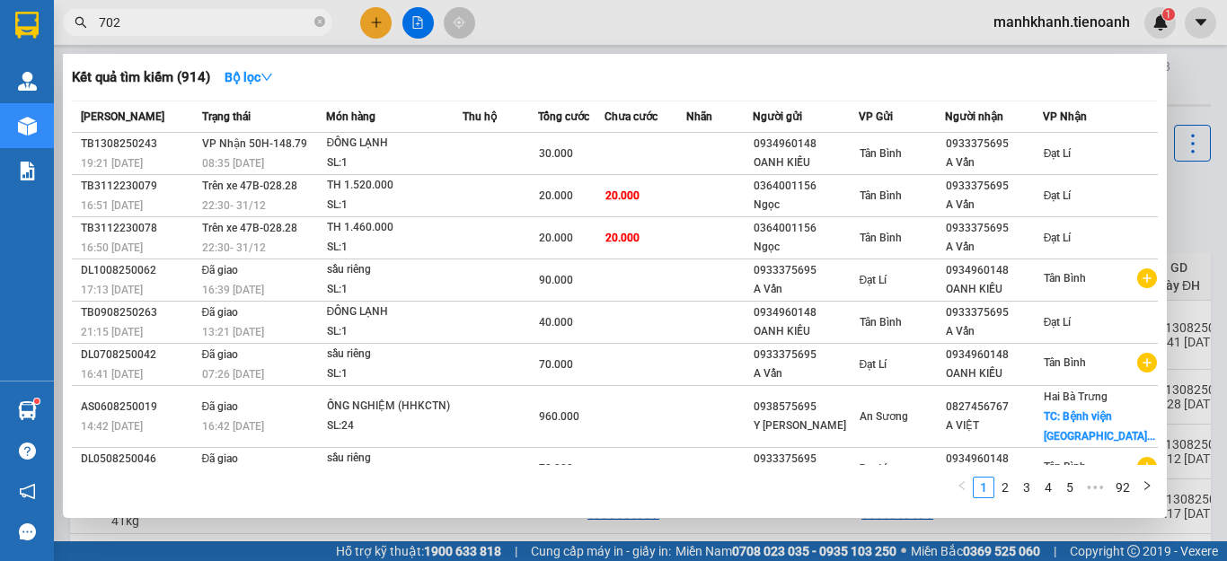
type input "7027"
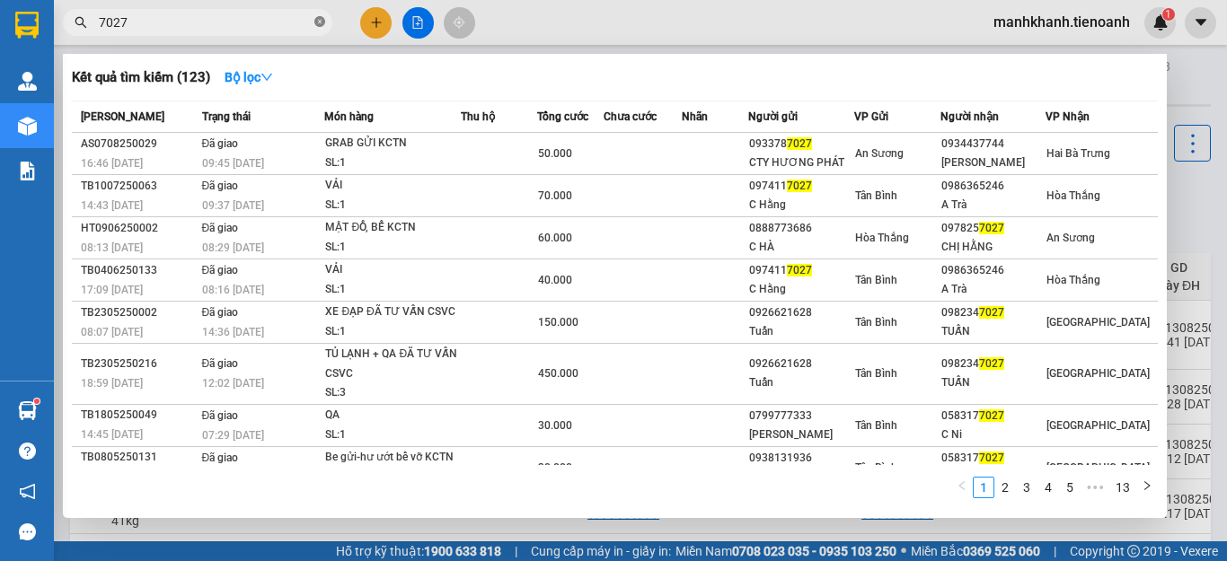
click at [316, 22] on icon "close-circle" at bounding box center [319, 21] width 11 height 11
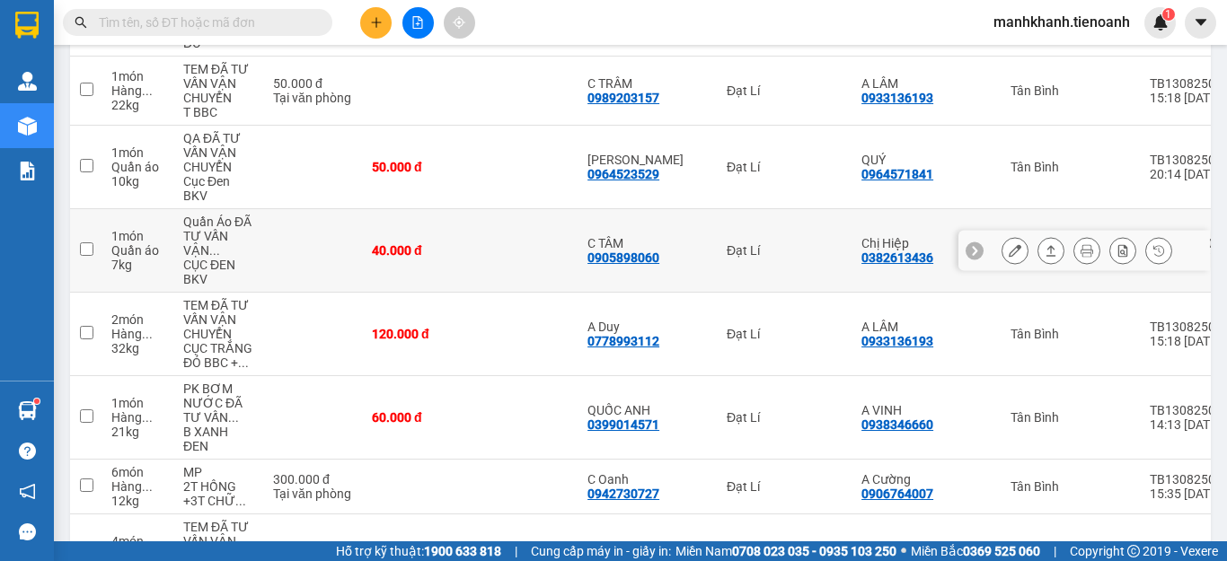
scroll to position [1078, 0]
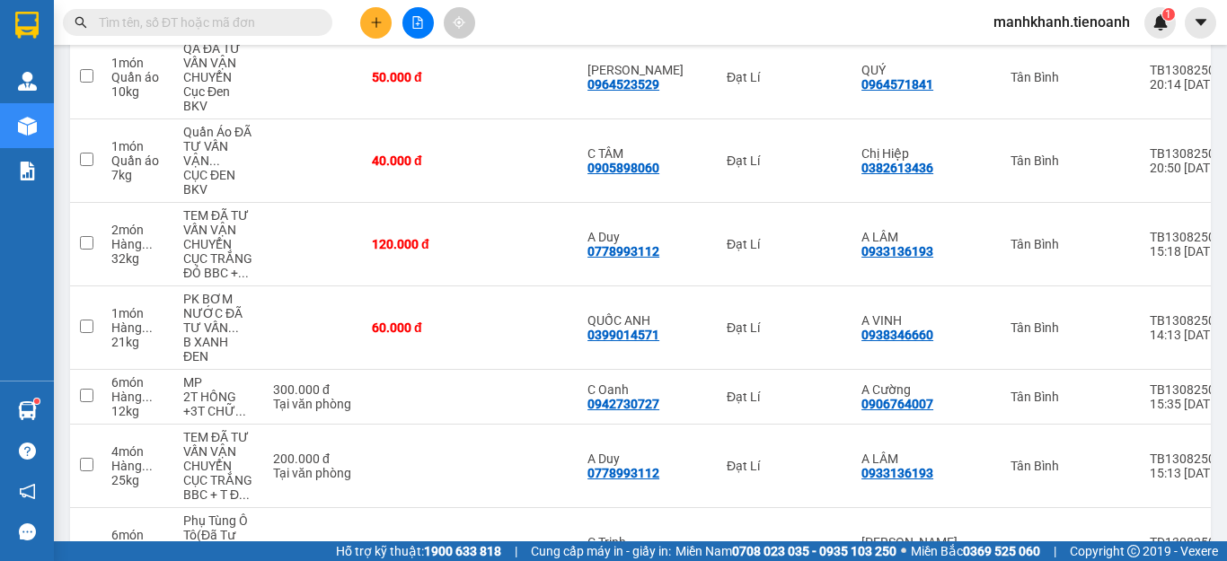
click at [191, 28] on input "text" at bounding box center [205, 23] width 212 height 20
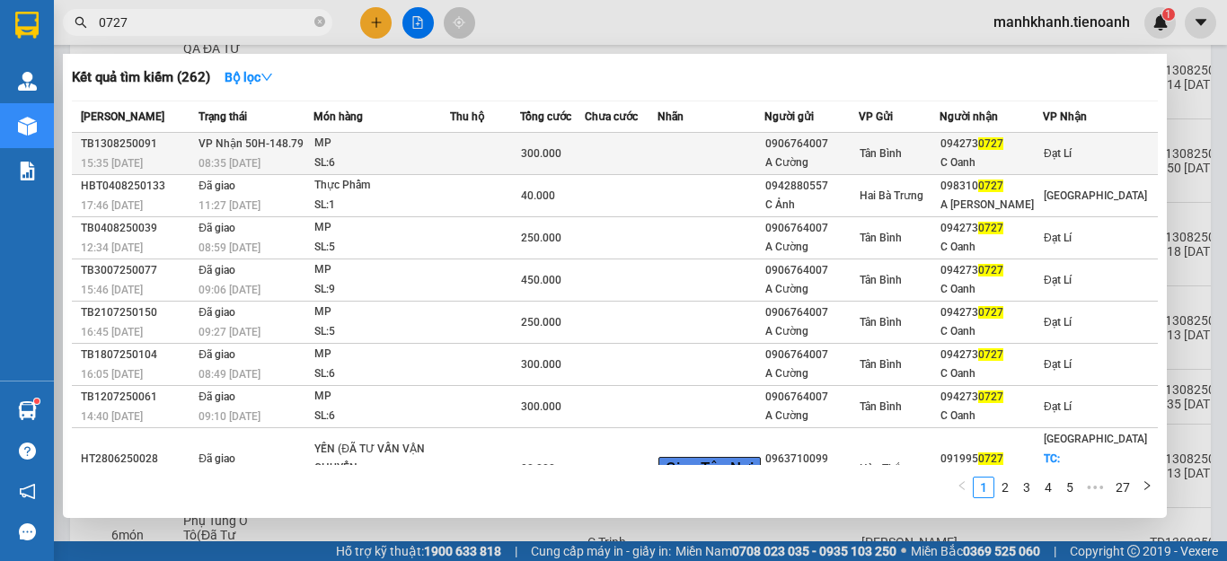
type input "0727"
click at [571, 152] on div "300.000" at bounding box center [552, 154] width 63 height 20
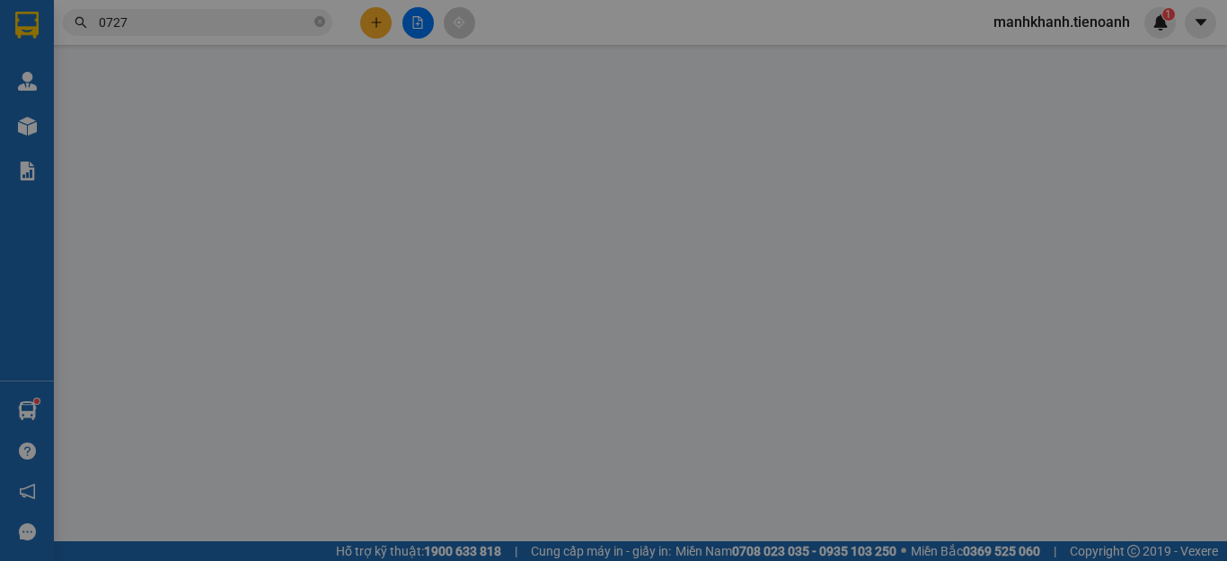
type input "0942730727"
type input "C Oanh"
type input "0906764007"
type input "A Cường"
type input "300.000"
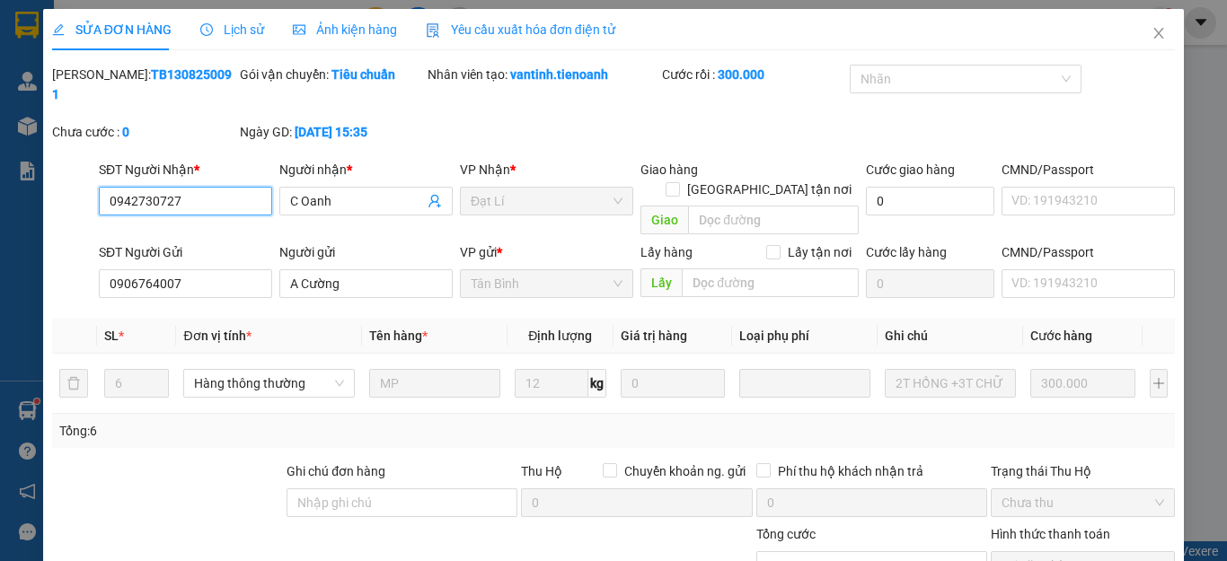
scroll to position [227, 0]
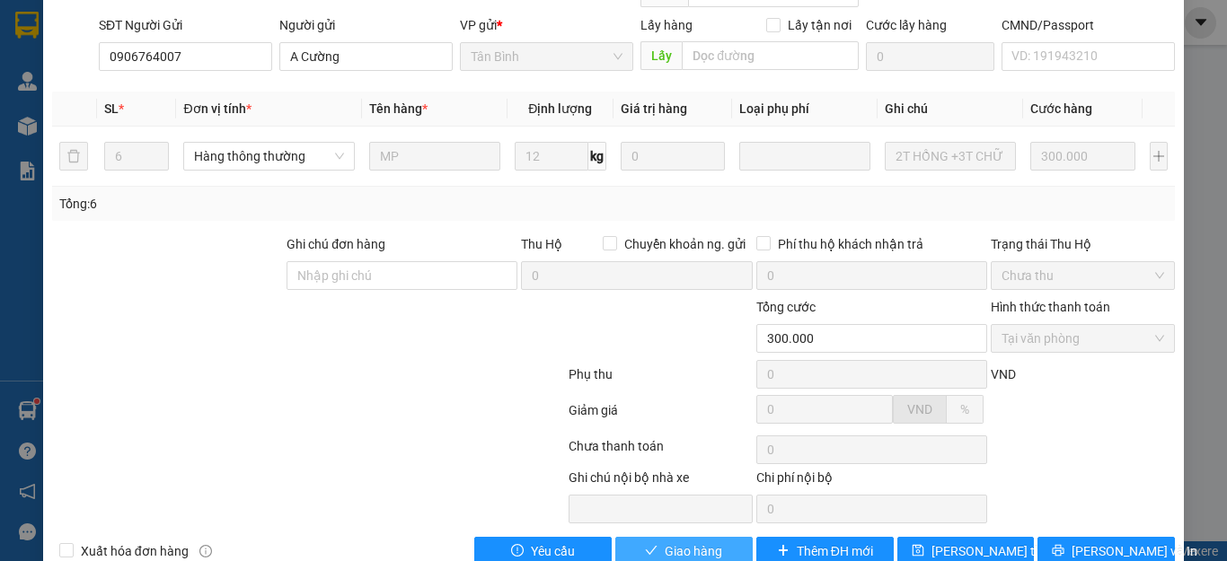
click at [680, 541] on span "Giao hàng" at bounding box center [693, 551] width 57 height 20
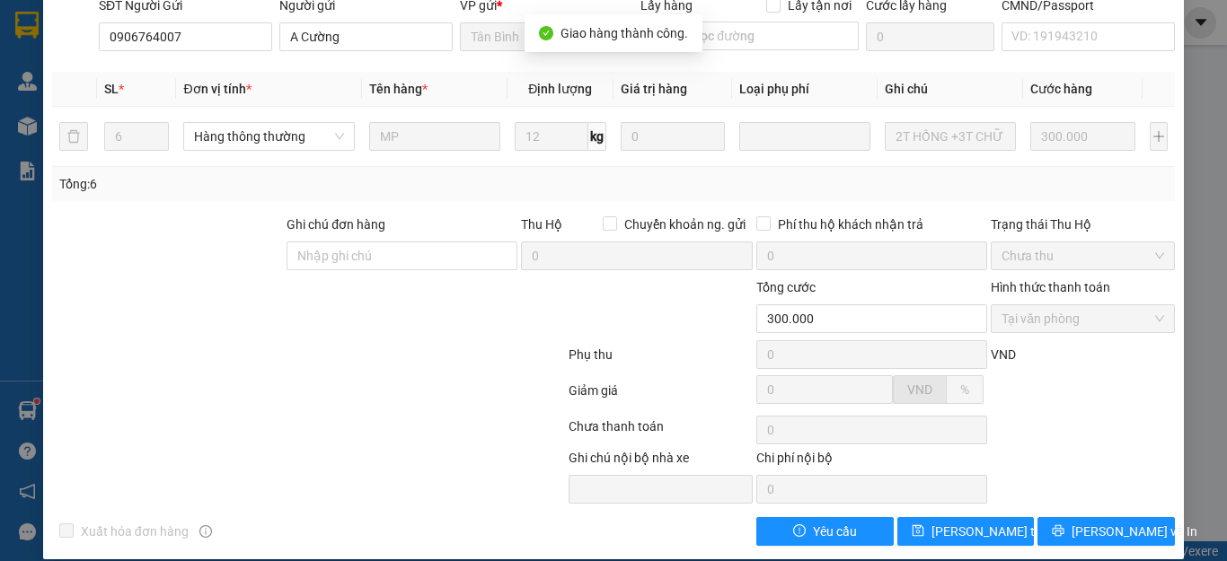
scroll to position [0, 0]
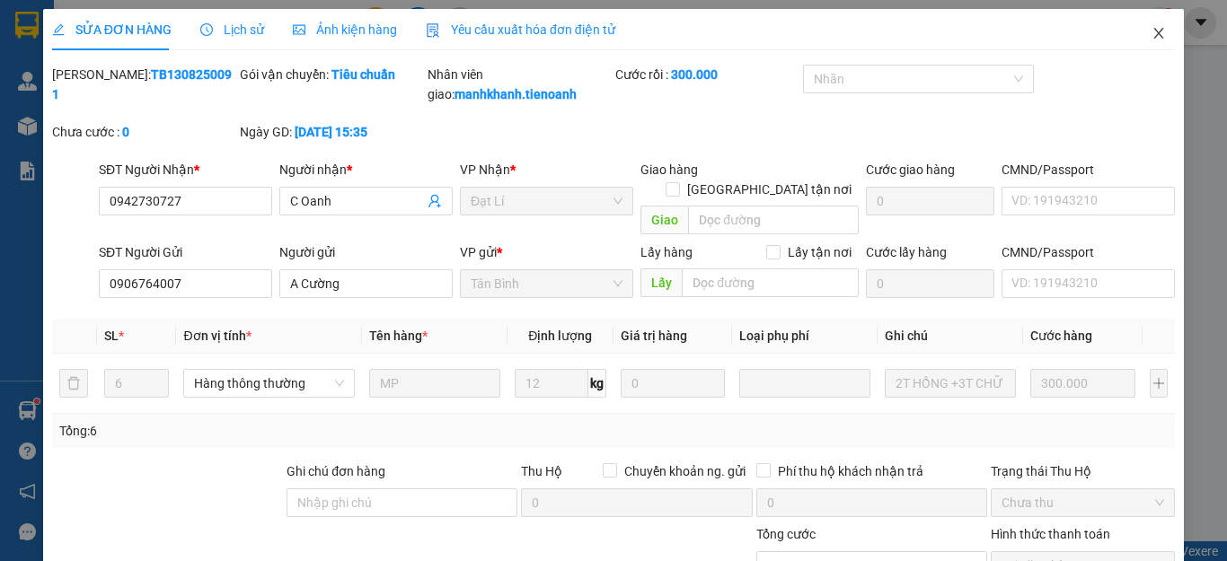
click at [1151, 32] on icon "close" at bounding box center [1158, 33] width 14 height 14
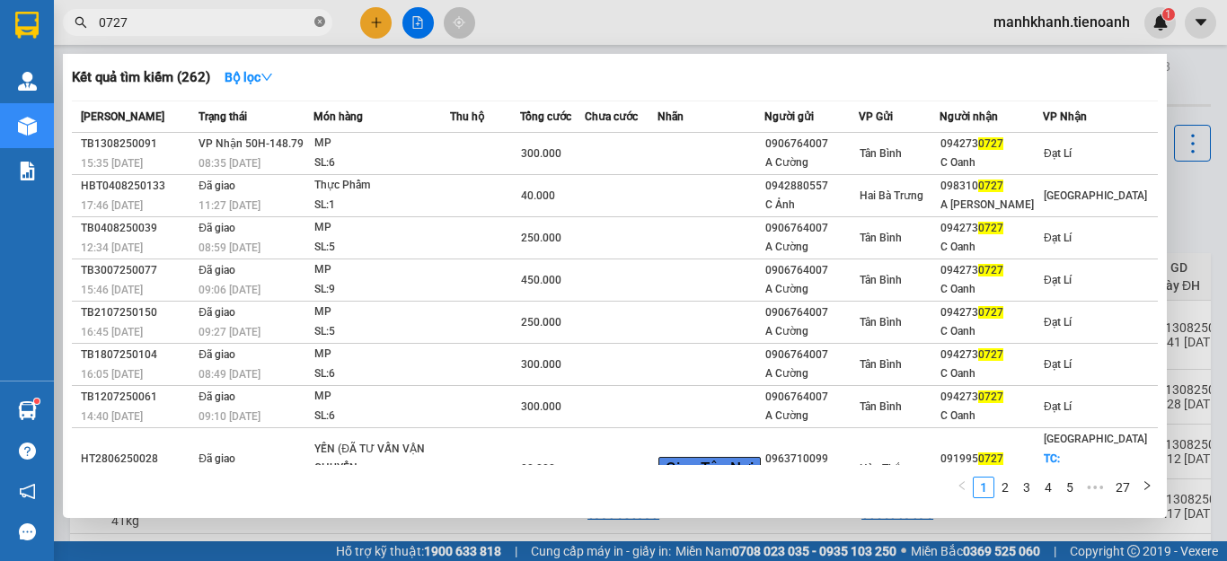
click at [315, 21] on icon "close-circle" at bounding box center [319, 21] width 11 height 11
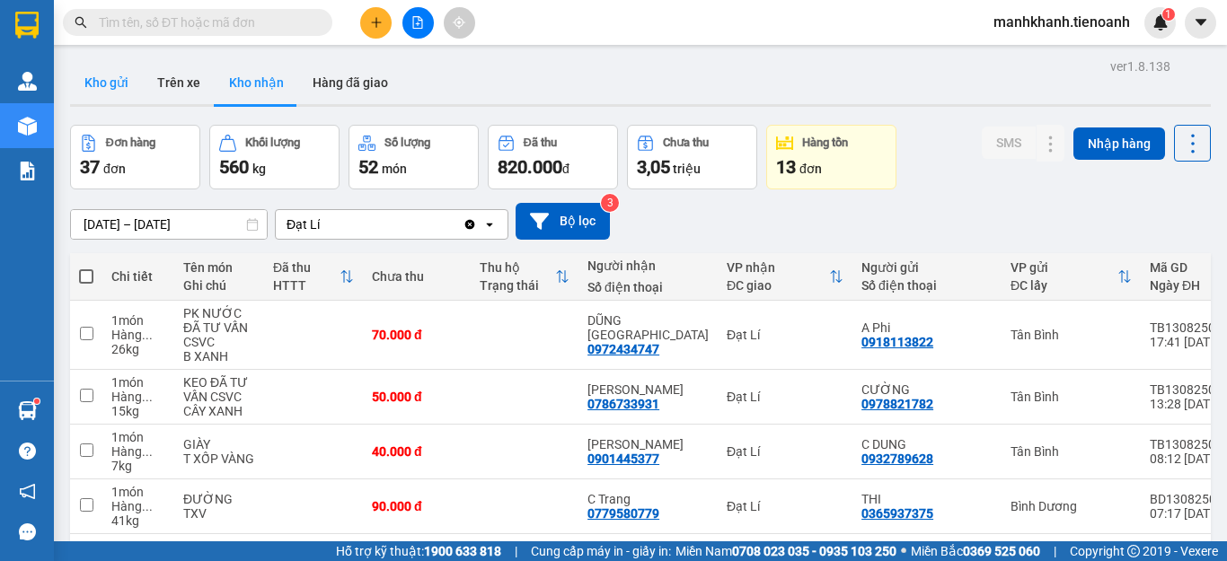
click at [108, 92] on button "Kho gửi" at bounding box center [106, 82] width 73 height 43
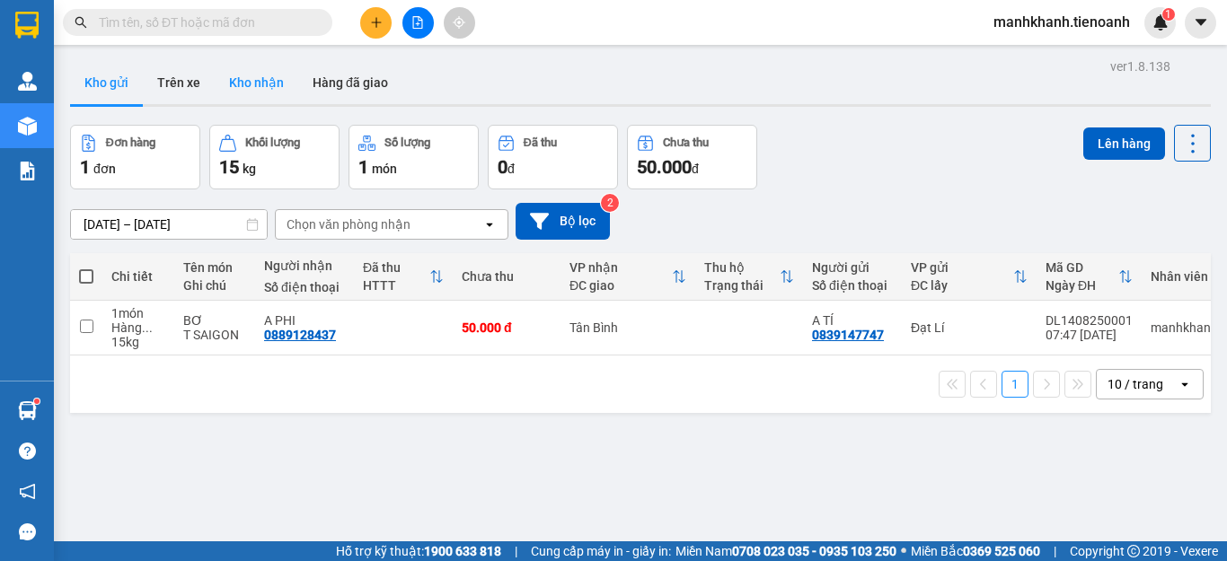
click at [267, 90] on button "Kho nhận" at bounding box center [257, 82] width 84 height 43
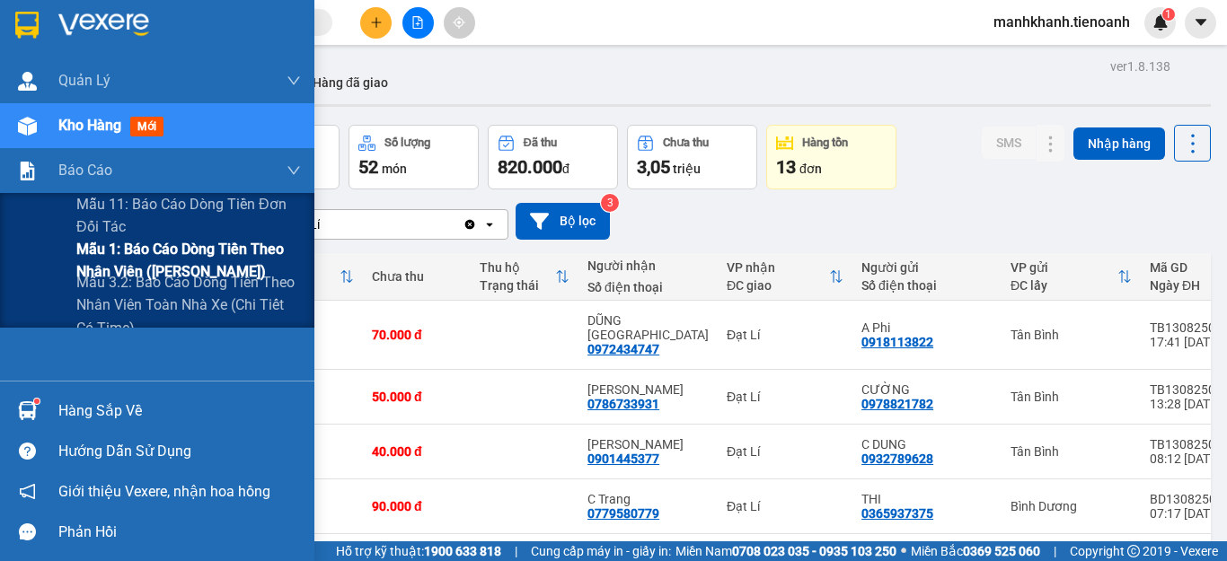
click at [197, 256] on span "Mẫu 1: Báo cáo dòng tiền theo nhân viên ([PERSON_NAME])" at bounding box center [188, 260] width 225 height 45
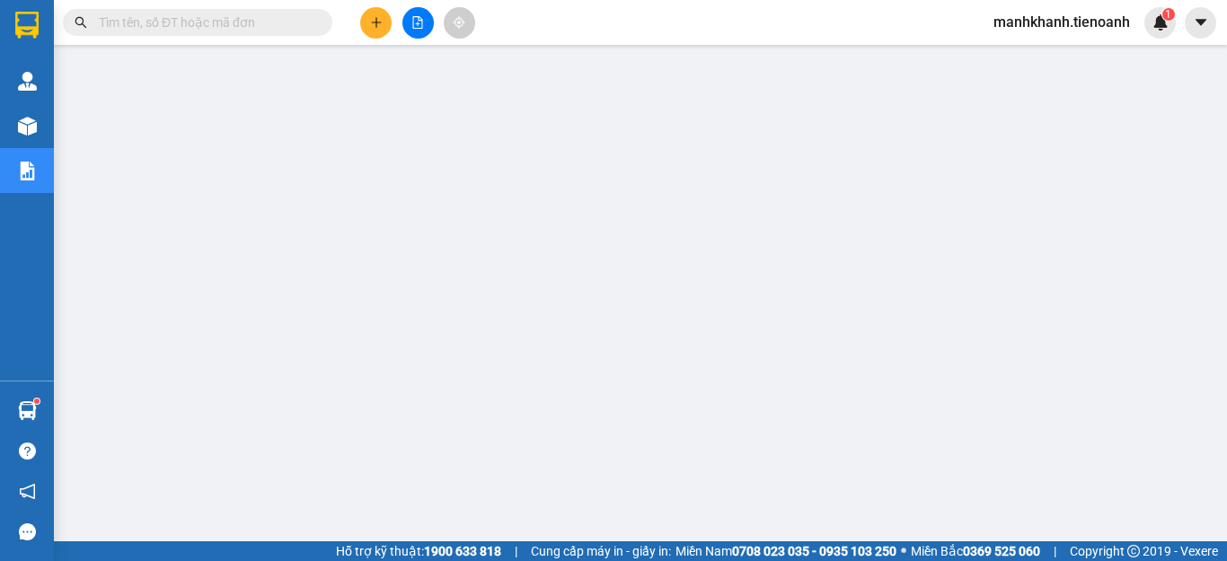
scroll to position [254, 0]
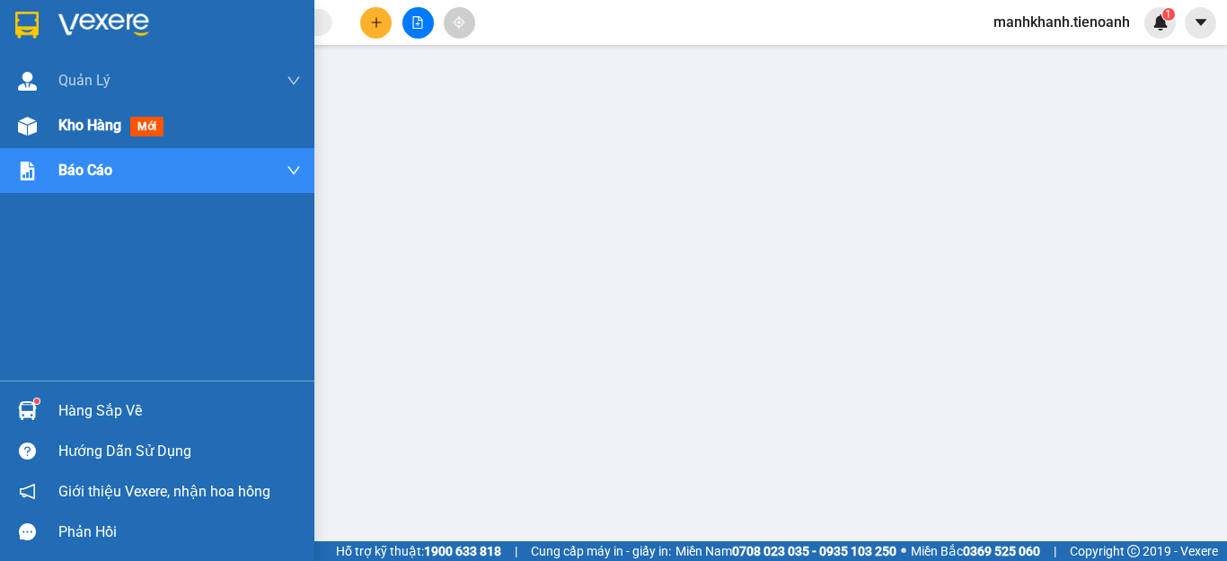
click at [74, 132] on span "Kho hàng" at bounding box center [89, 125] width 63 height 17
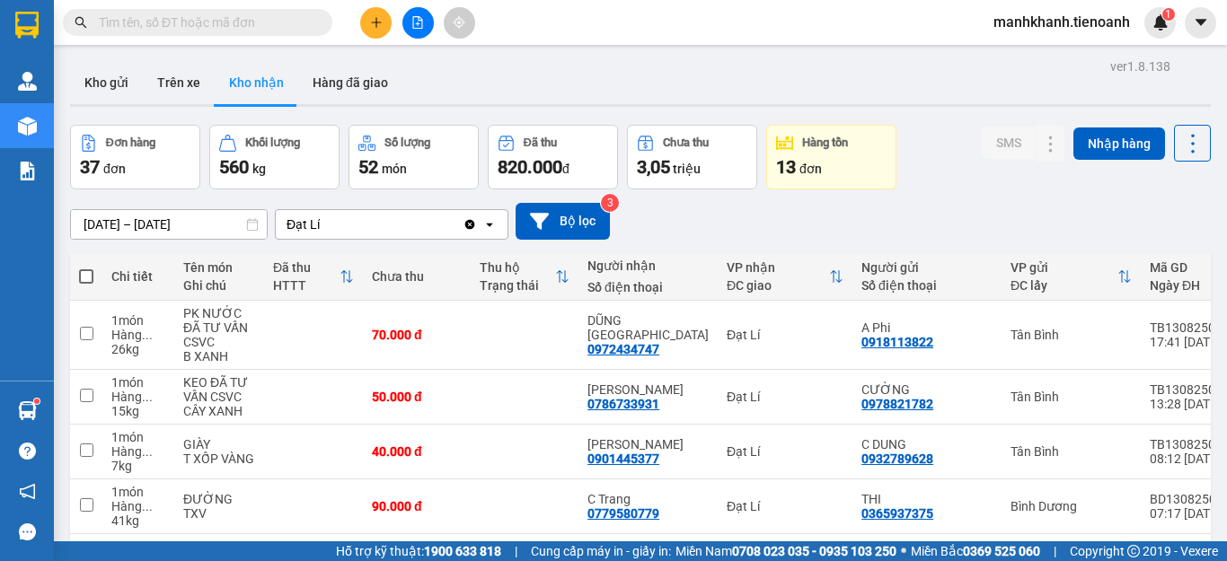
click at [229, 25] on input "text" at bounding box center [205, 23] width 212 height 20
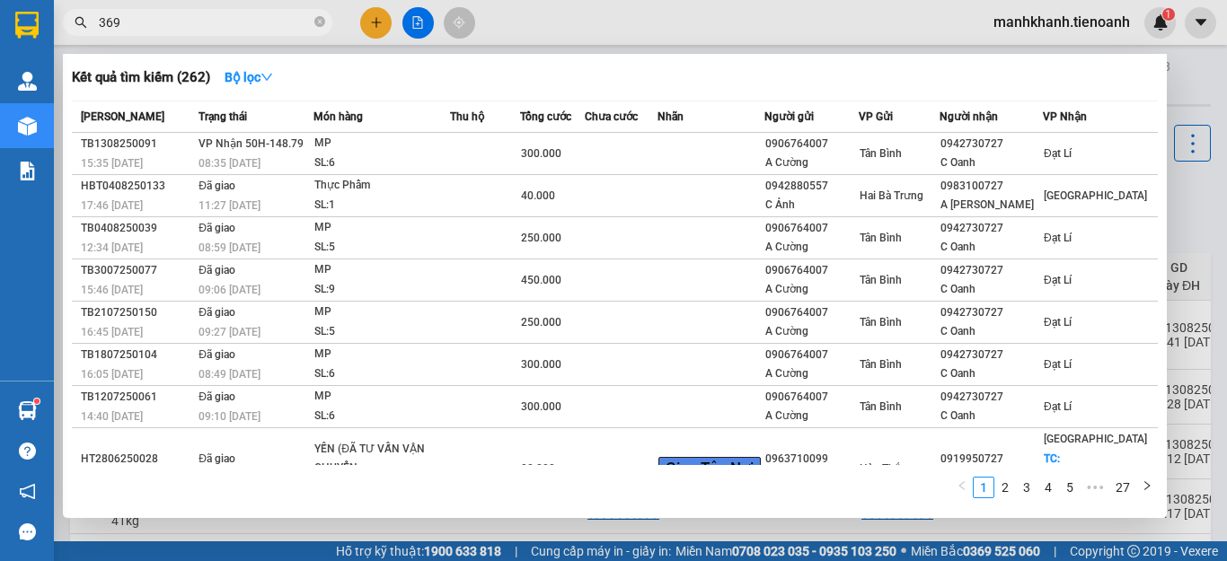
type input "3697"
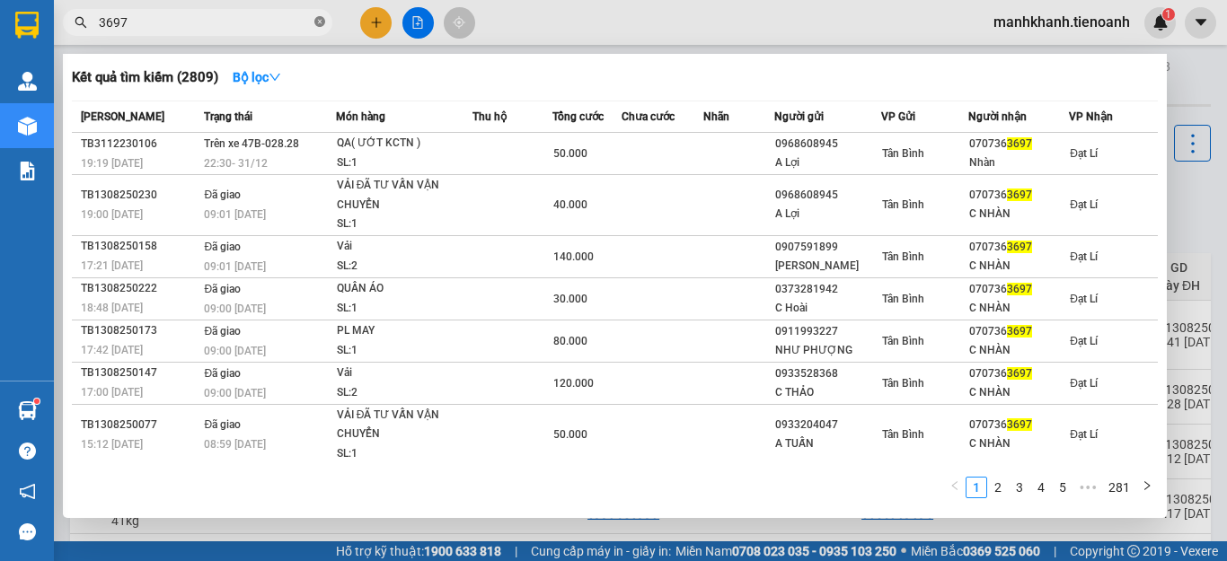
click at [319, 22] on icon "close-circle" at bounding box center [319, 21] width 11 height 11
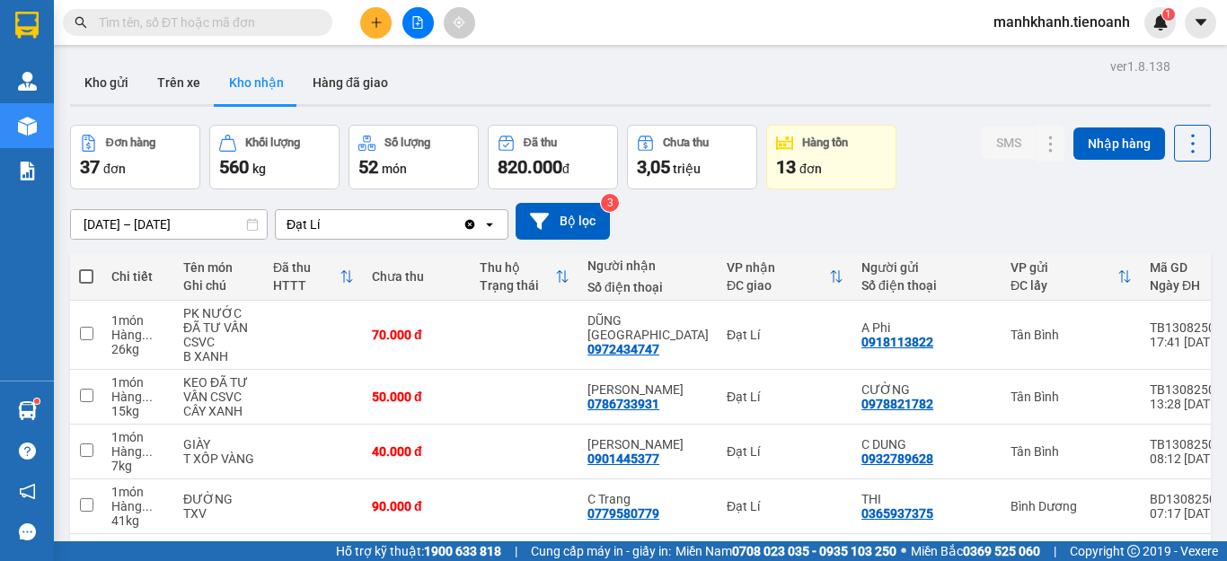
click at [290, 14] on input "text" at bounding box center [205, 23] width 212 height 20
click at [284, 23] on input "text" at bounding box center [205, 23] width 212 height 20
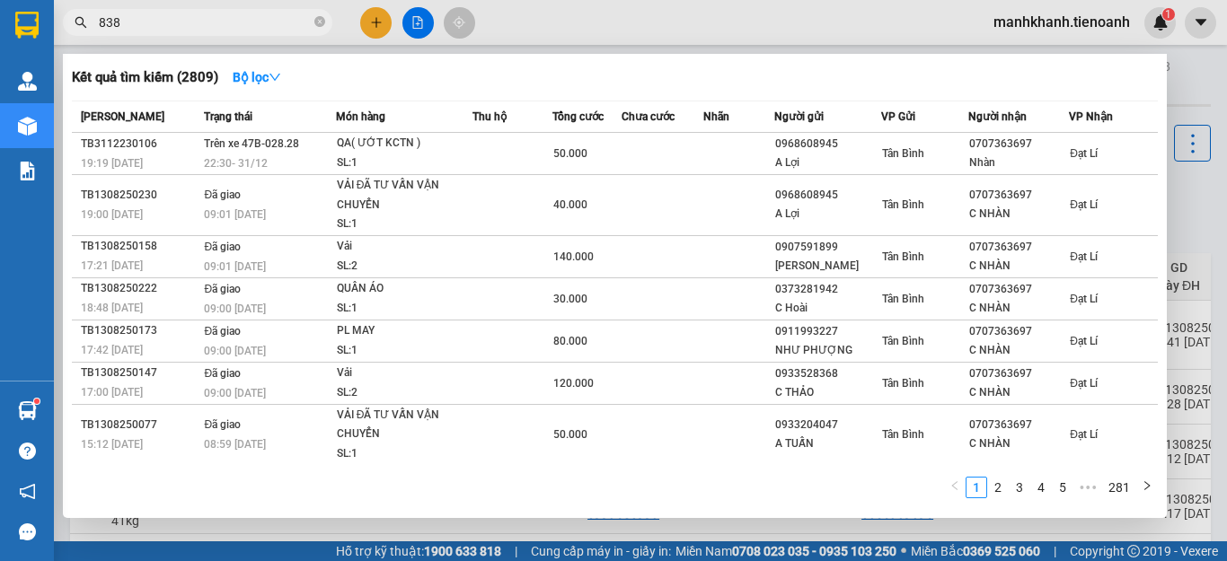
type input "8383"
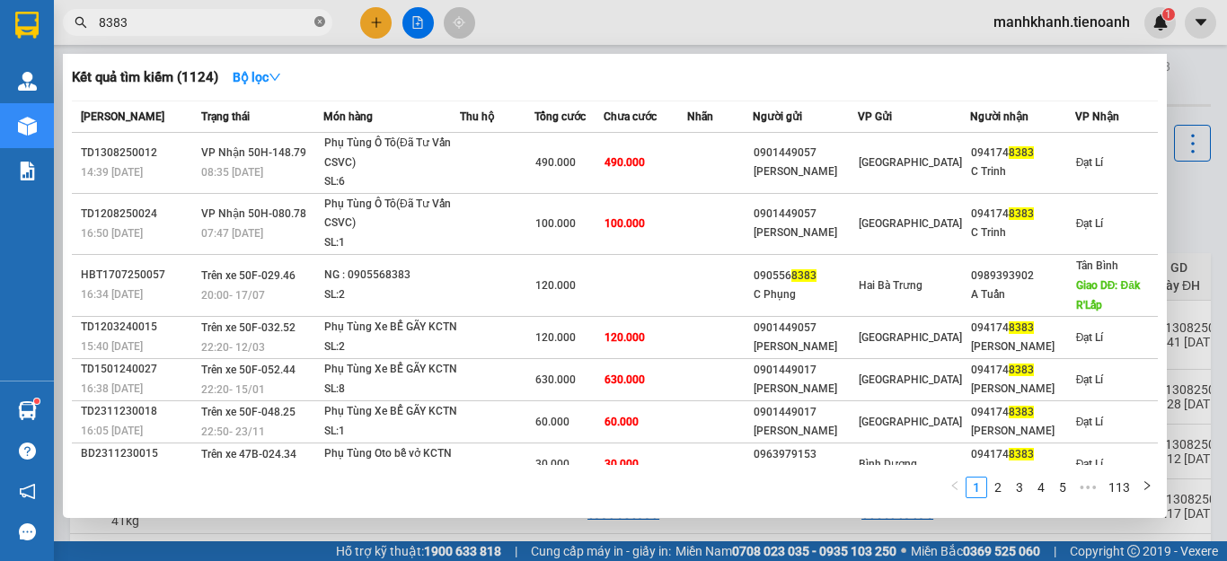
click at [318, 23] on icon "close-circle" at bounding box center [319, 21] width 11 height 11
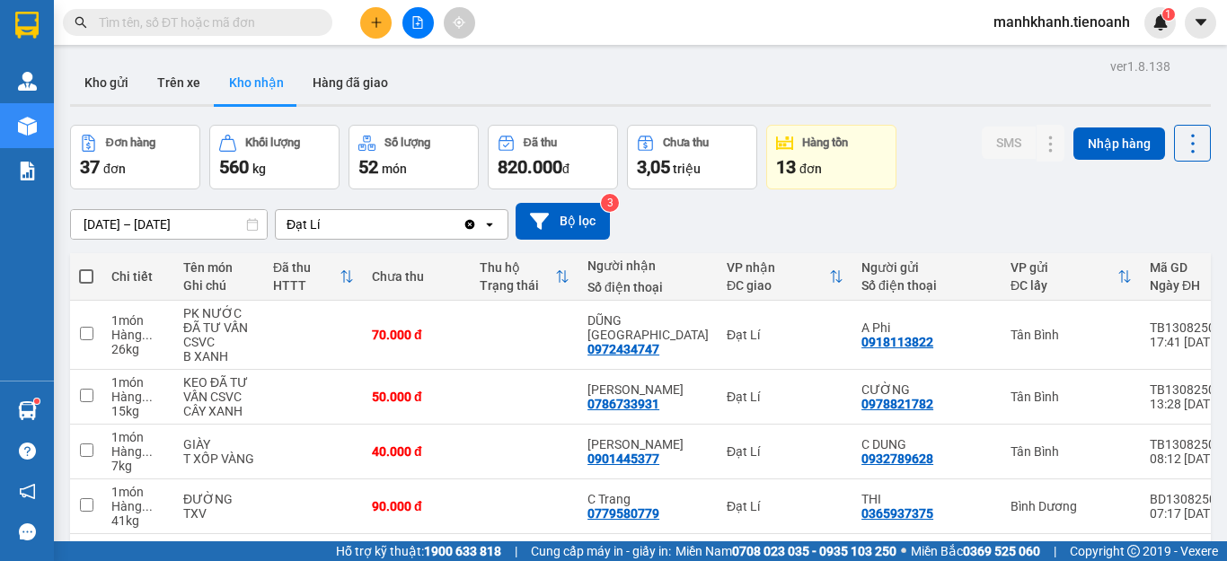
click at [154, 26] on input "text" at bounding box center [205, 23] width 212 height 20
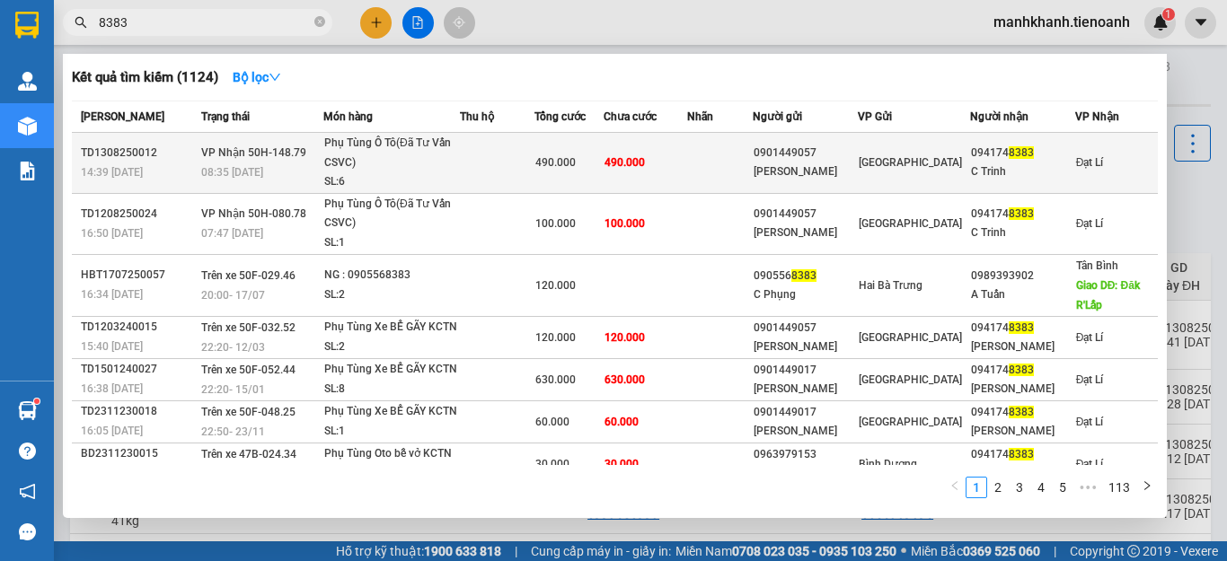
type input "8383"
click at [637, 169] on span "490.000" at bounding box center [624, 162] width 40 height 13
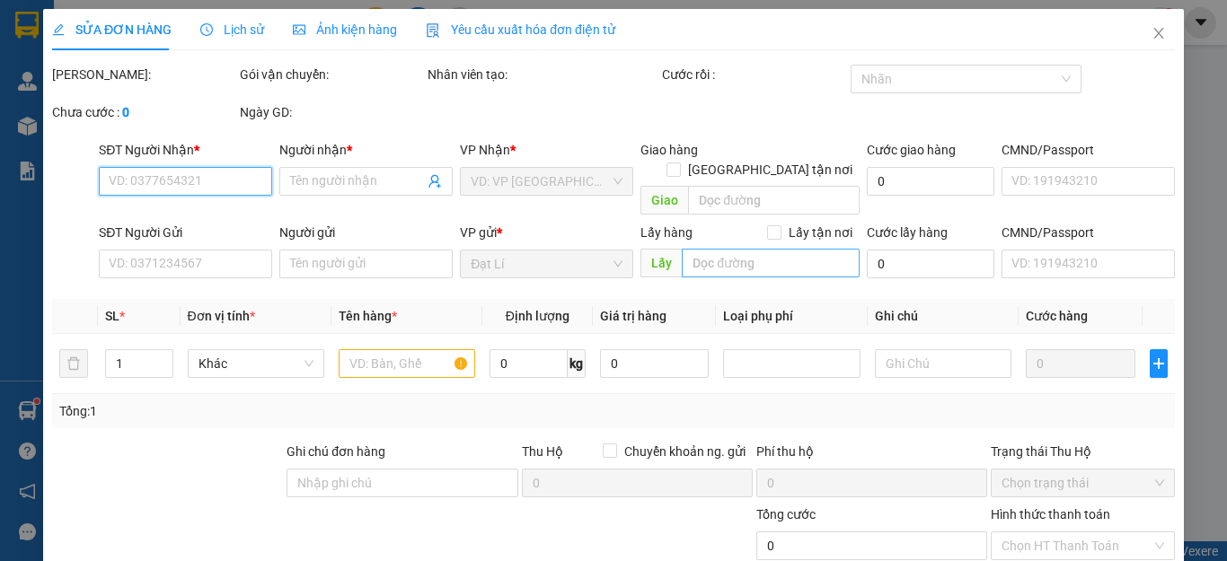
type input "0941748383"
type input "C Trinh"
type input "241808563"
type input "0901449057"
type input "RITA VÕ"
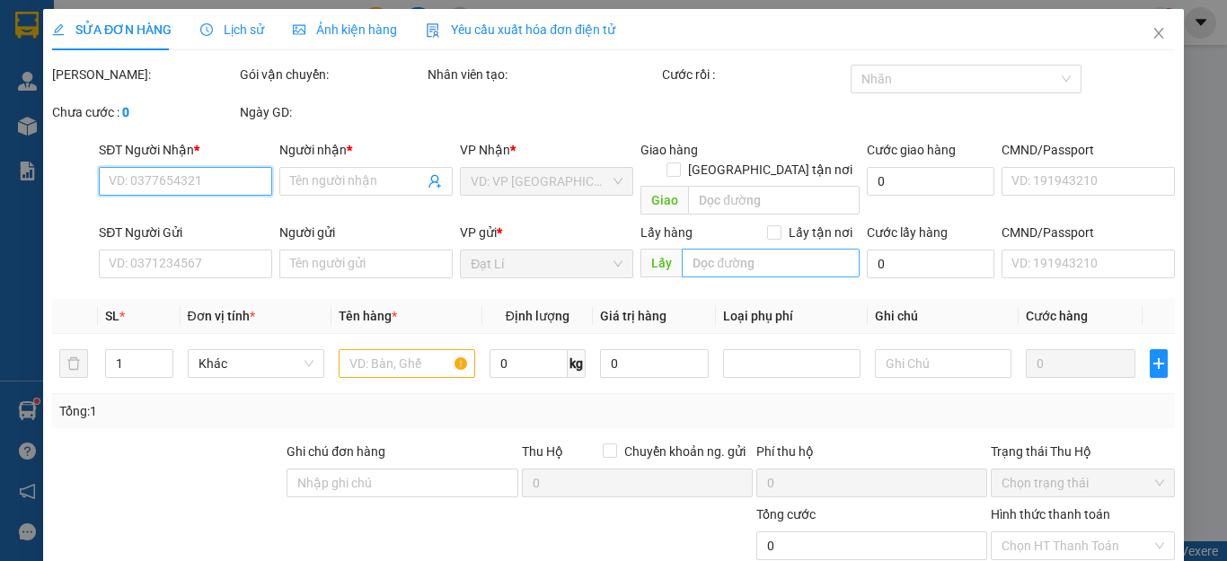
type input "490.000"
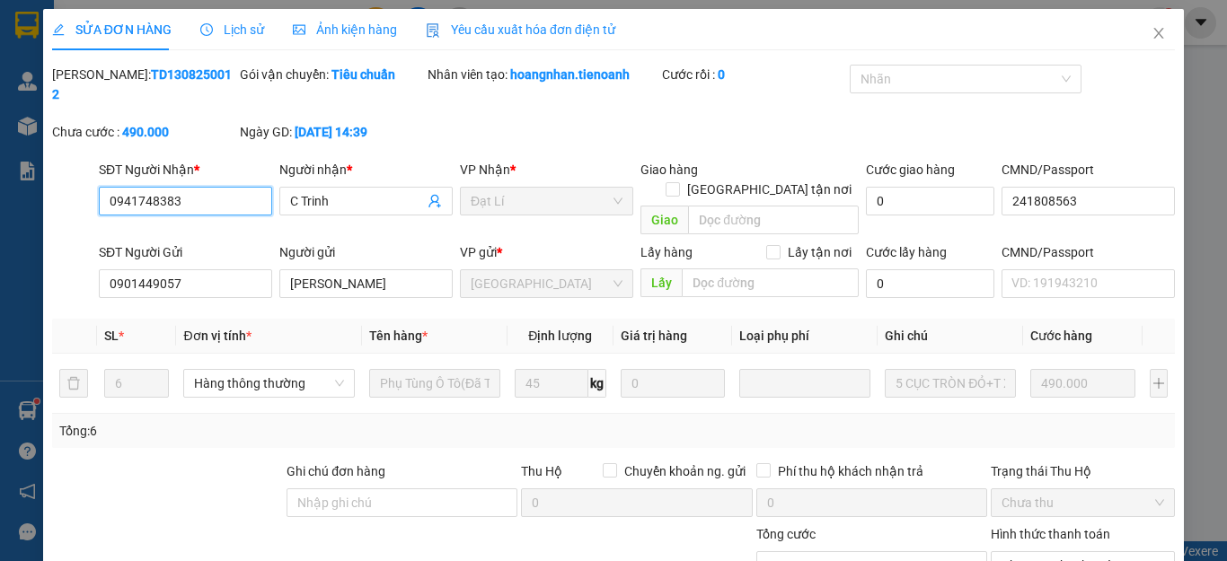
scroll to position [227, 0]
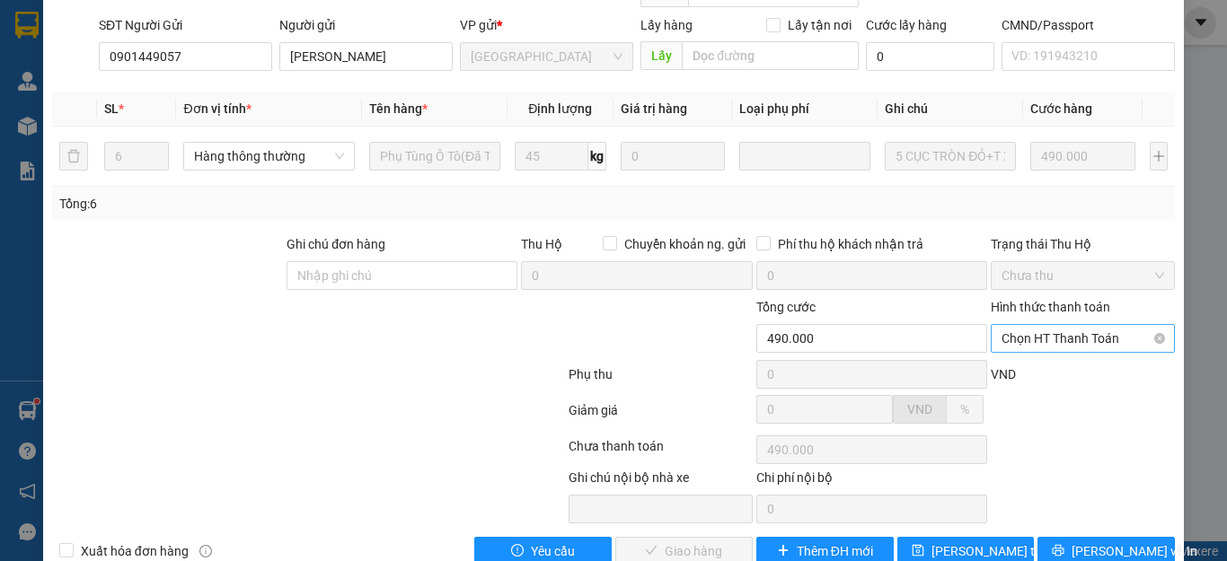
click at [1051, 325] on span "Chọn HT Thanh Toán" at bounding box center [1082, 338] width 163 height 27
click at [1057, 332] on div "Tại văn phòng" at bounding box center [1070, 335] width 160 height 20
type input "0"
click at [690, 541] on span "Lưu và Giao hàng" at bounding box center [735, 551] width 172 height 20
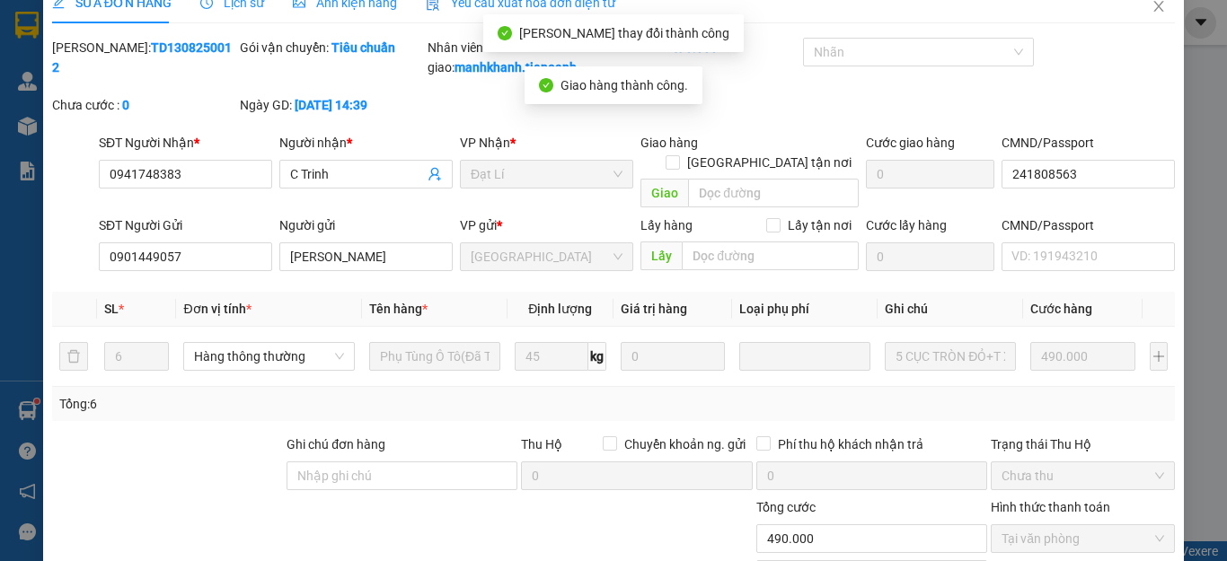
scroll to position [0, 0]
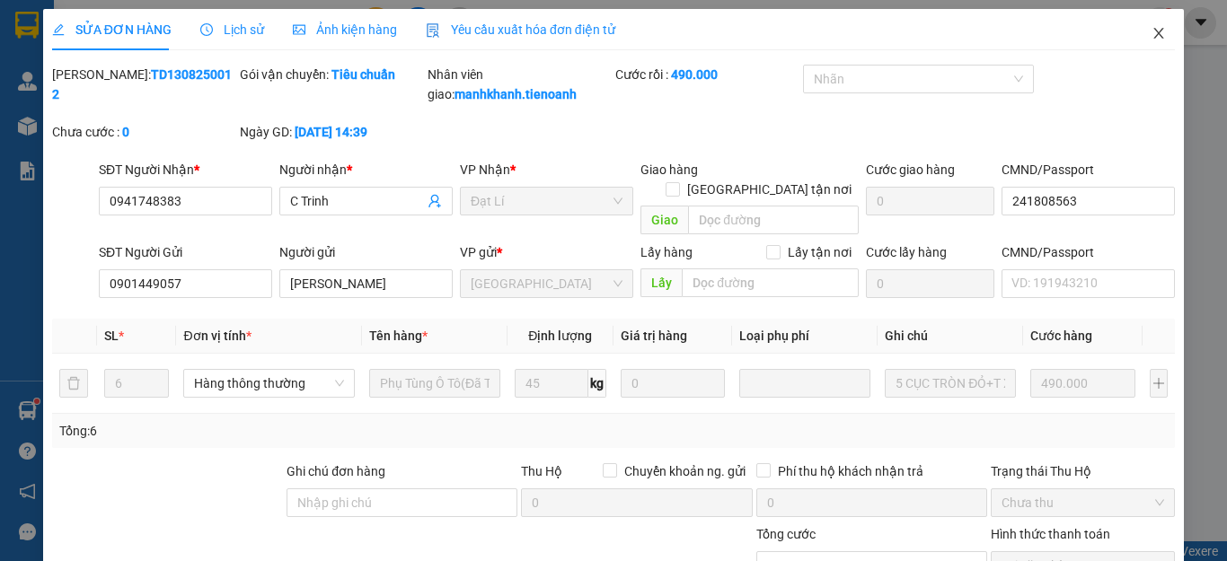
click at [1154, 34] on icon "close" at bounding box center [1159, 33] width 10 height 11
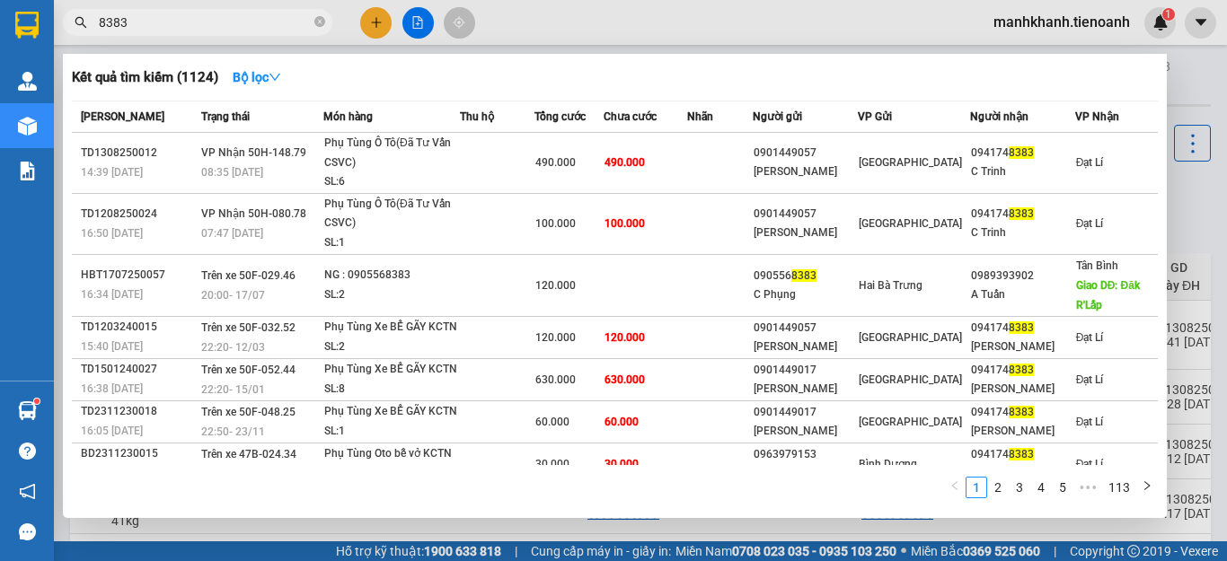
click at [232, 21] on input "8383" at bounding box center [205, 23] width 212 height 20
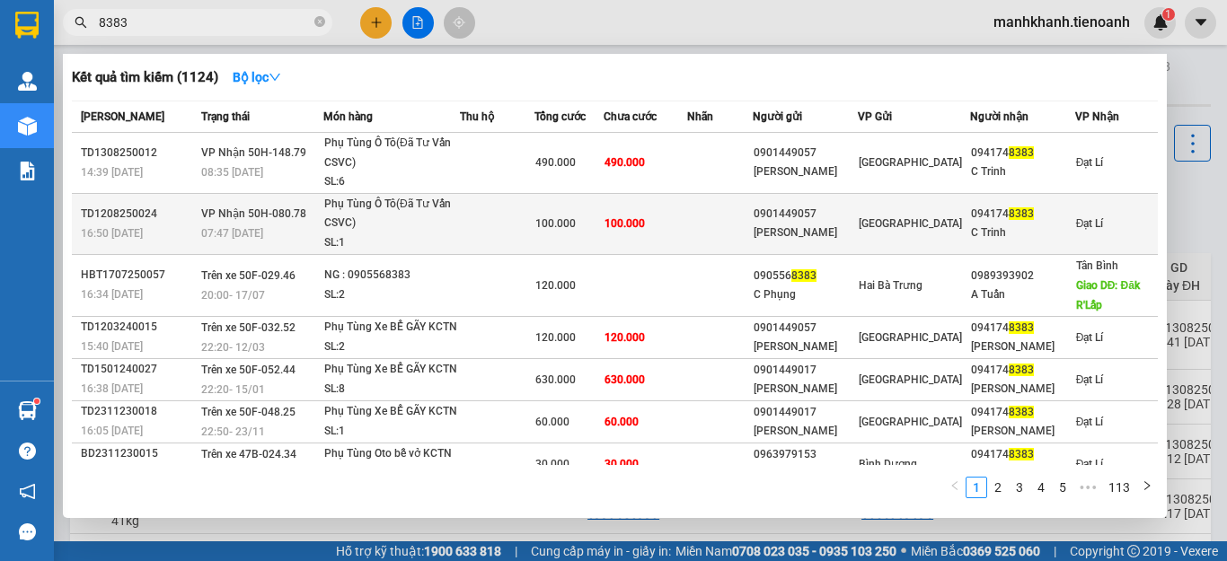
click at [521, 225] on td at bounding box center [497, 223] width 75 height 61
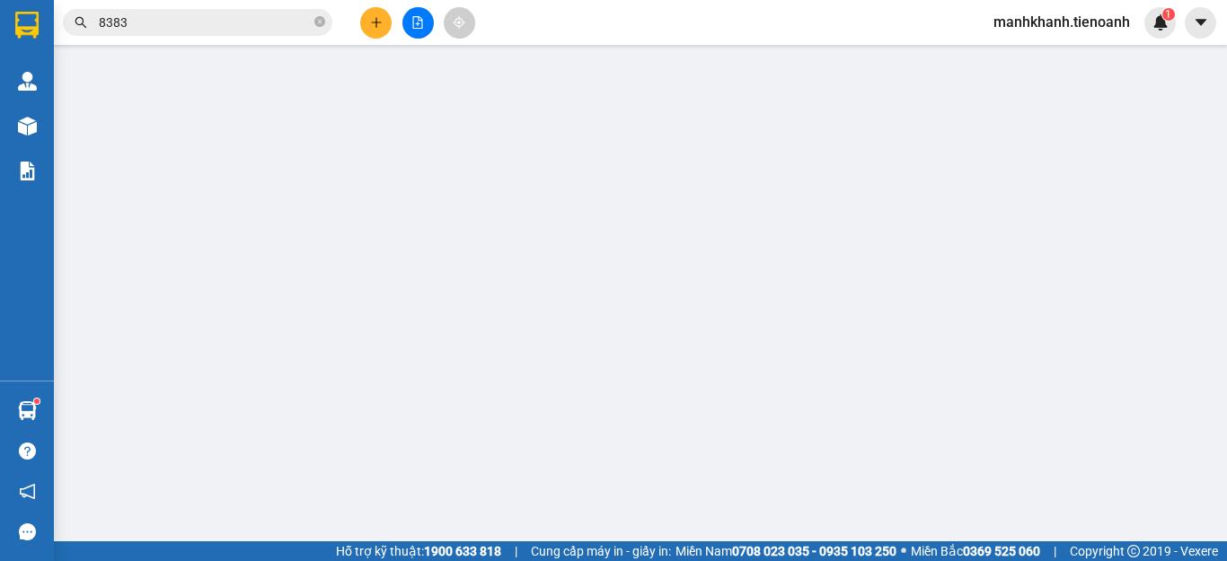
type input "0941748383"
type input "C Trinh"
type input "241808563"
type input "0901449057"
type input "RITA VÕ"
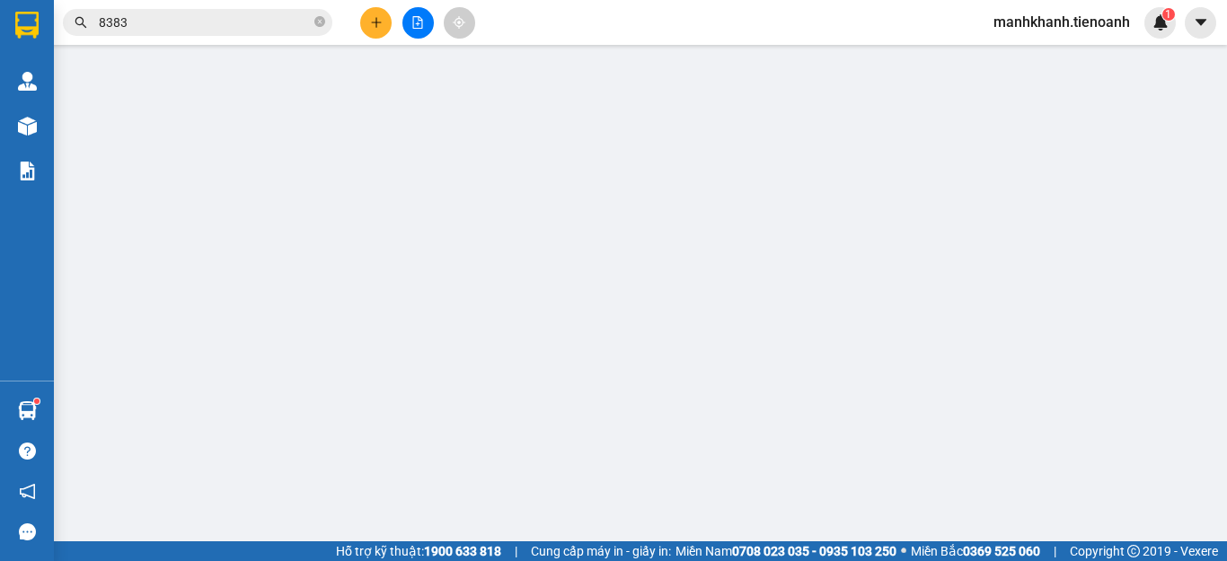
type input "100.000"
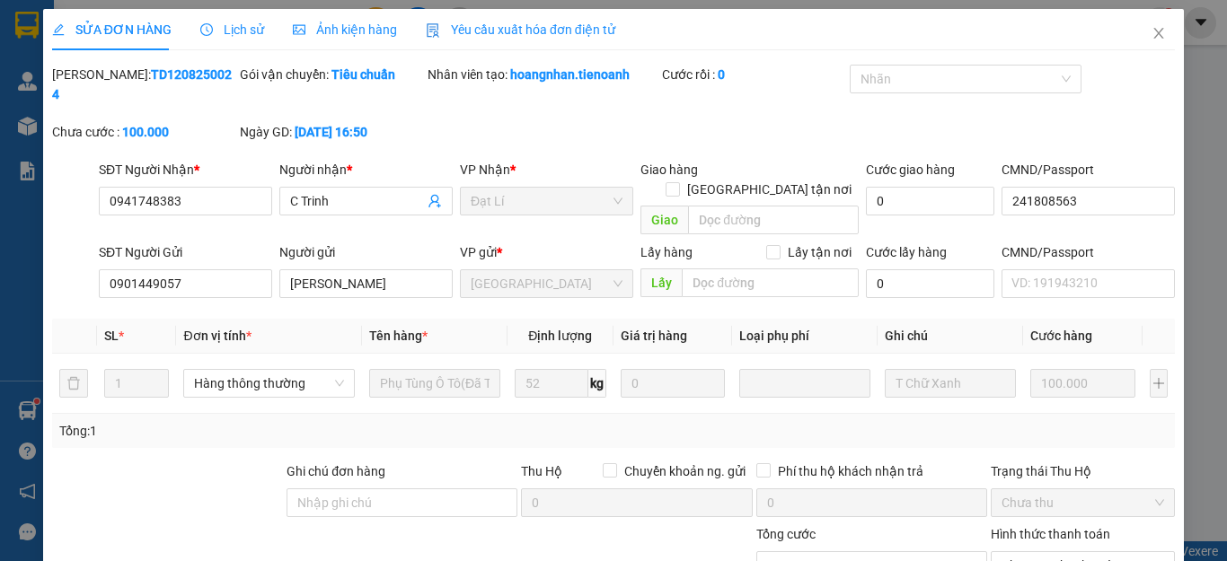
scroll to position [227, 0]
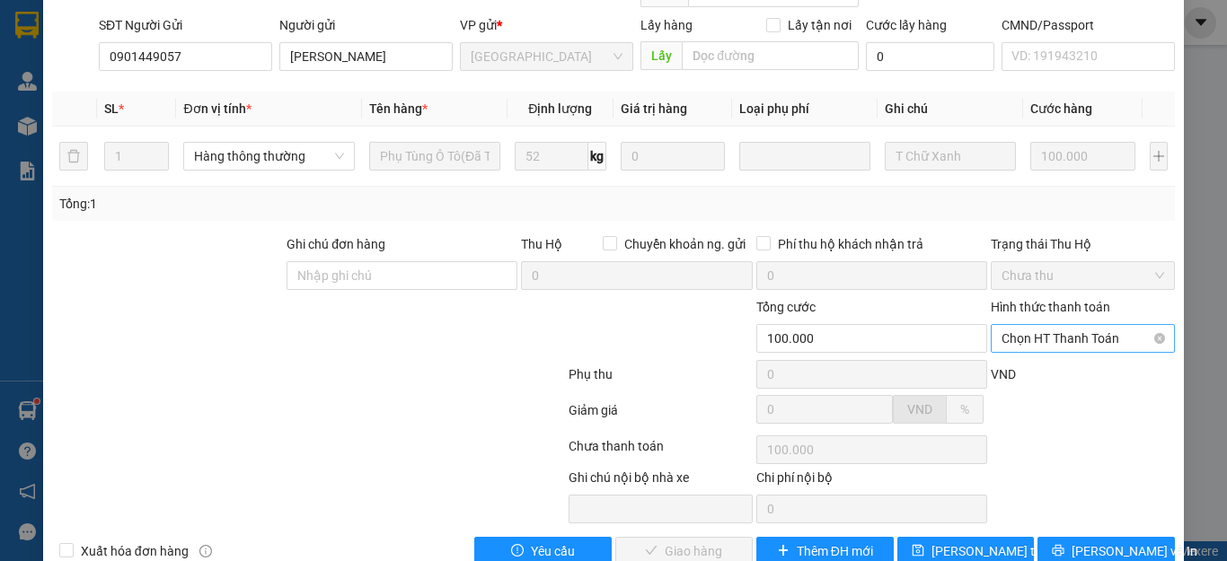
click at [1040, 325] on span "Chọn HT Thanh Toán" at bounding box center [1082, 338] width 163 height 27
click at [1050, 337] on div "Tại văn phòng" at bounding box center [1070, 335] width 160 height 20
type input "0"
click at [696, 541] on span "Lưu và Giao hàng" at bounding box center [735, 551] width 172 height 20
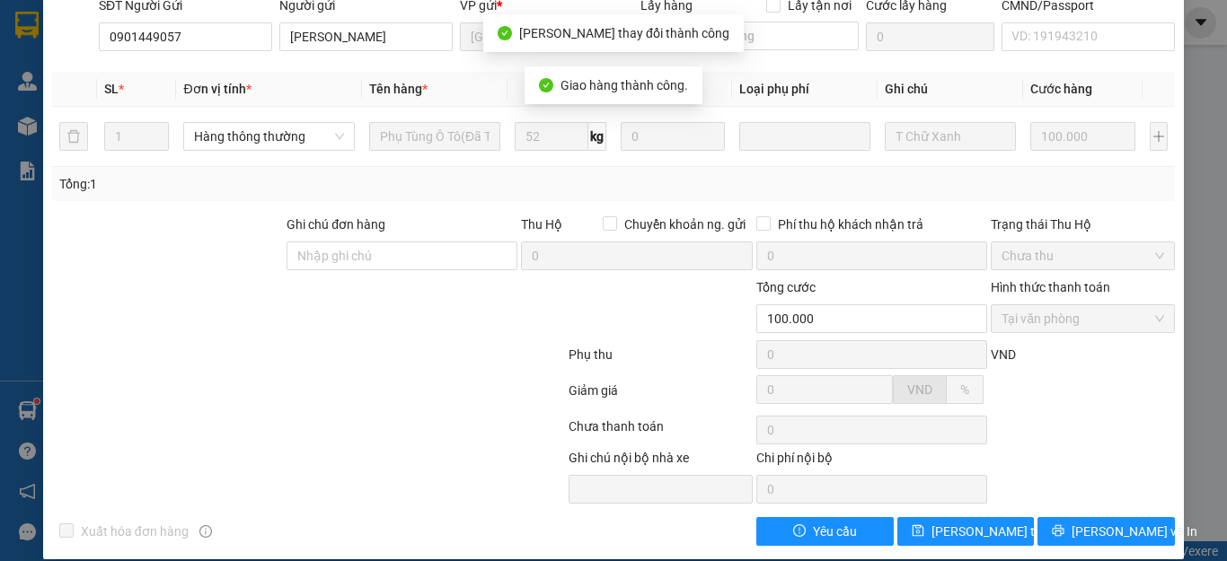
scroll to position [0, 0]
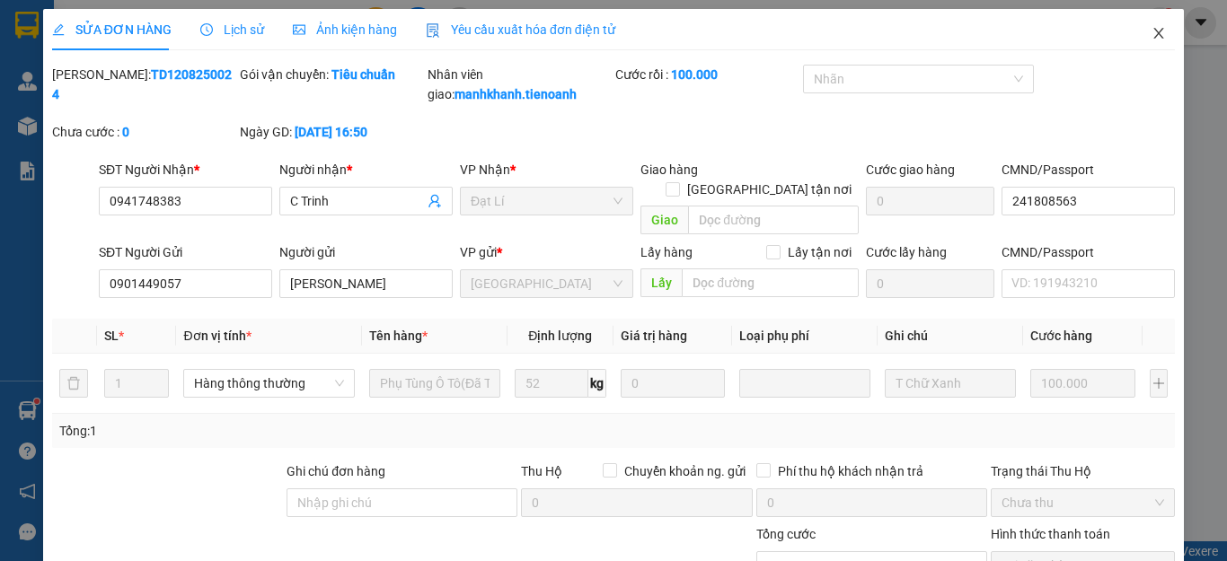
click at [1154, 31] on icon "close" at bounding box center [1159, 33] width 10 height 11
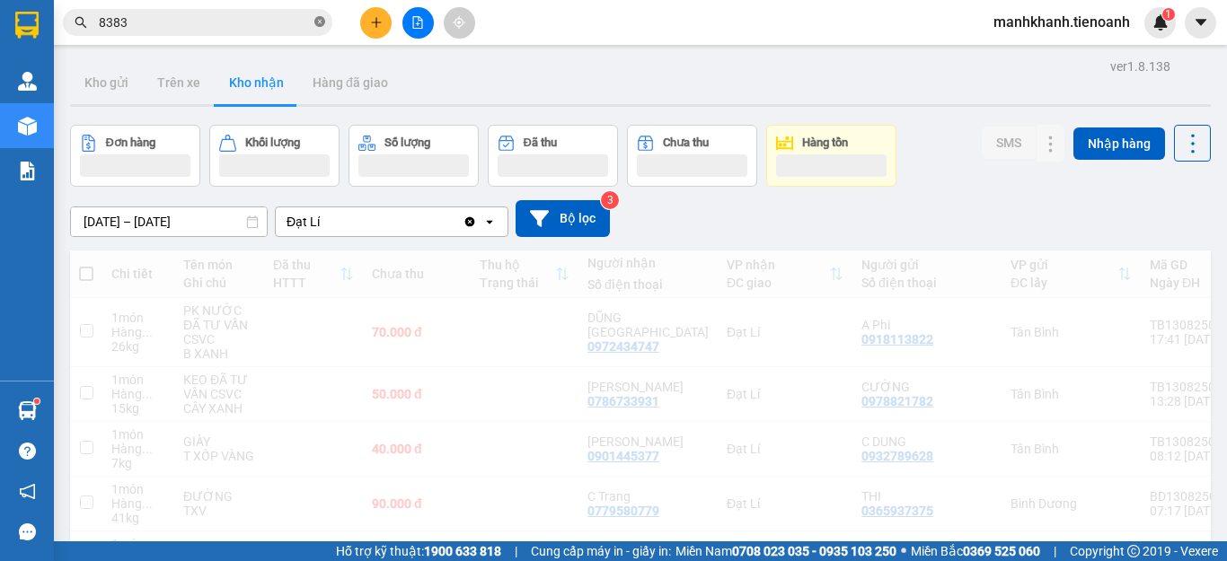
click at [317, 22] on icon "close-circle" at bounding box center [319, 21] width 11 height 11
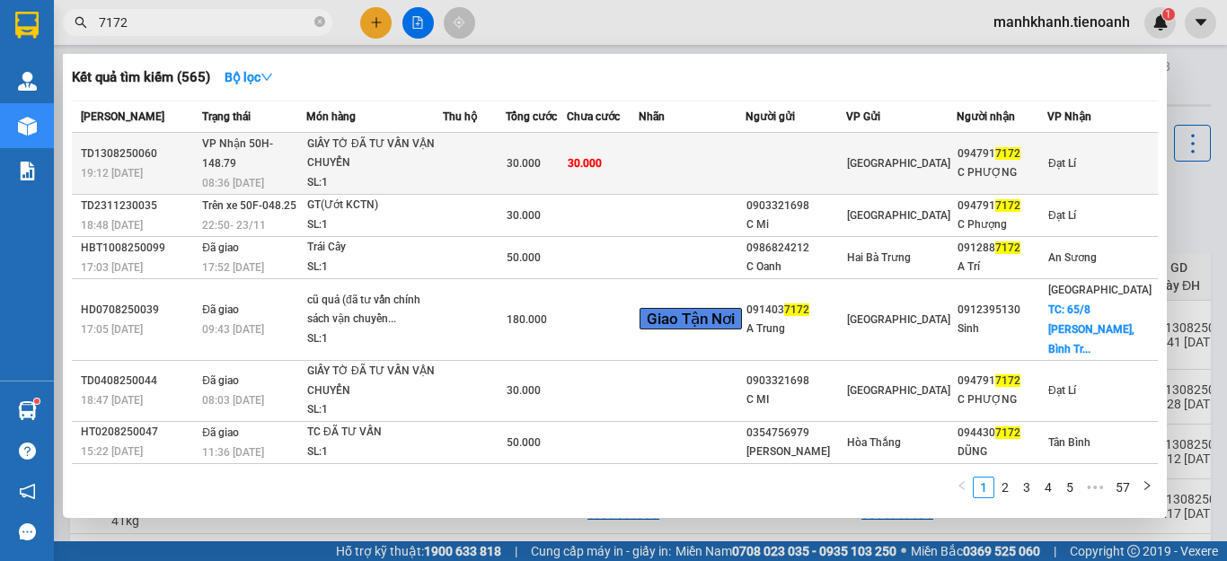
type input "7172"
click at [638, 156] on td "30.000" at bounding box center [602, 164] width 71 height 62
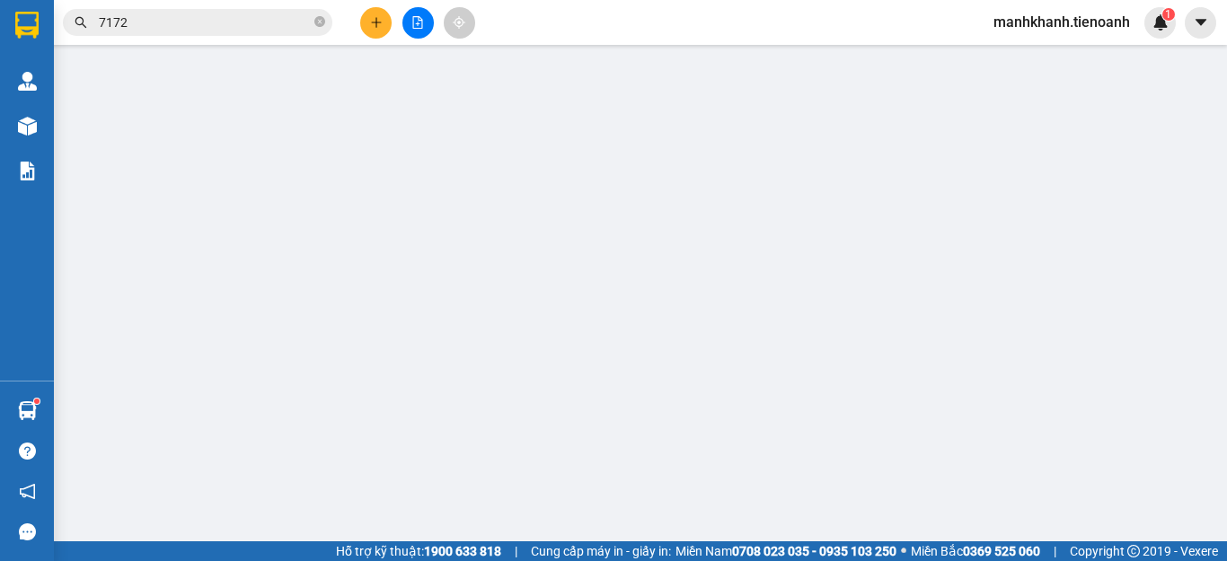
type input "0947917172"
type input "C PHƯỢNG"
type input "30.000"
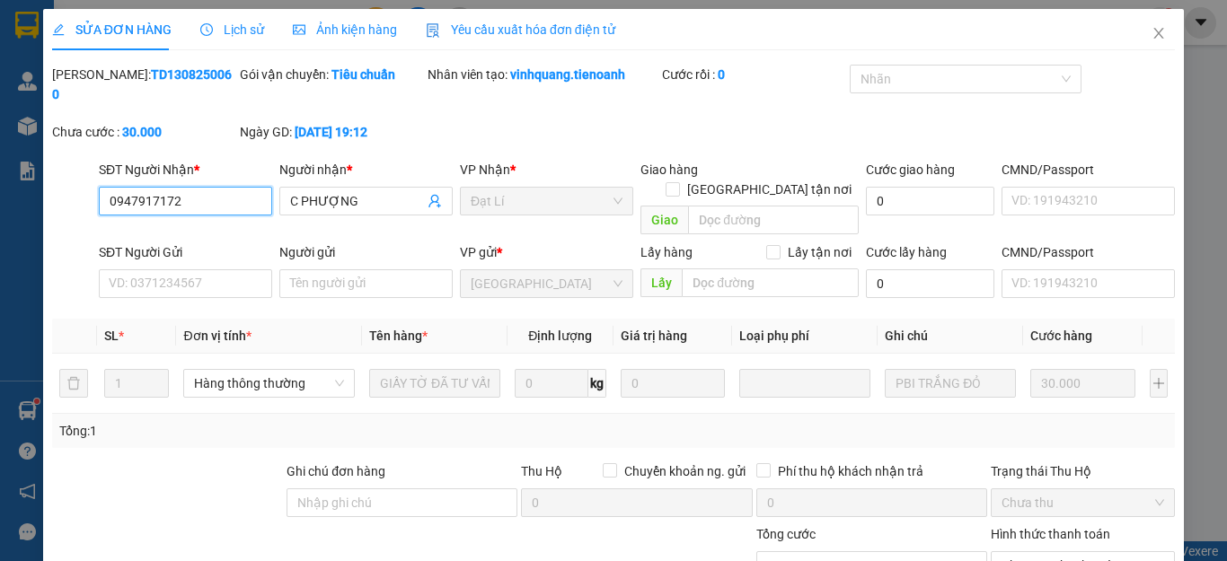
scroll to position [227, 0]
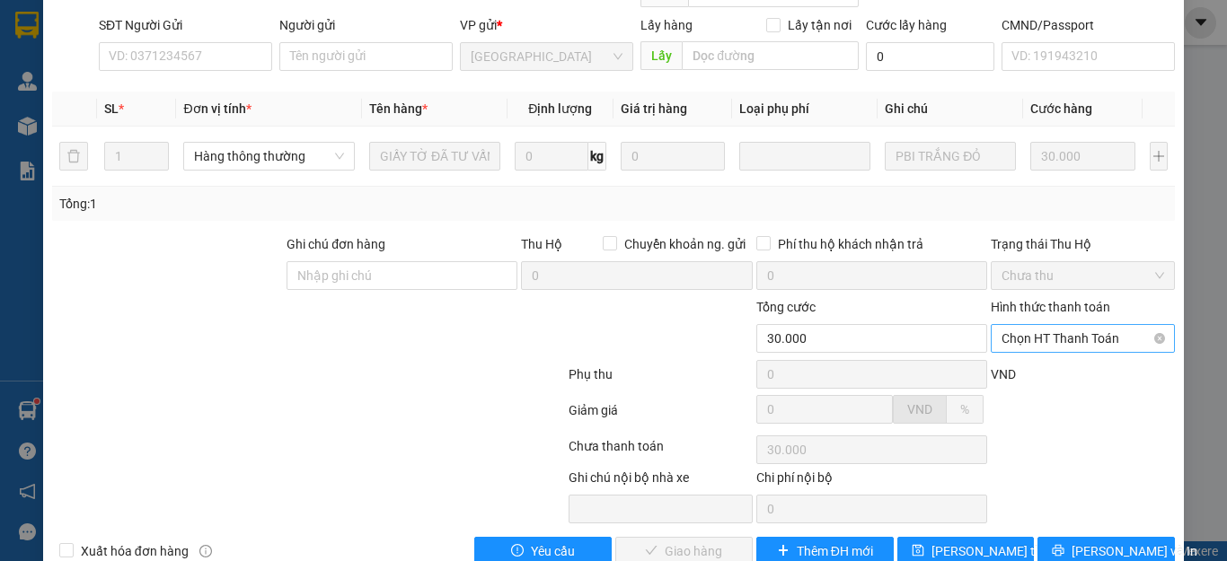
click at [1043, 325] on span "Chọn HT Thanh Toán" at bounding box center [1082, 338] width 163 height 27
click at [1050, 330] on div "Tại văn phòng" at bounding box center [1070, 335] width 160 height 20
type input "0"
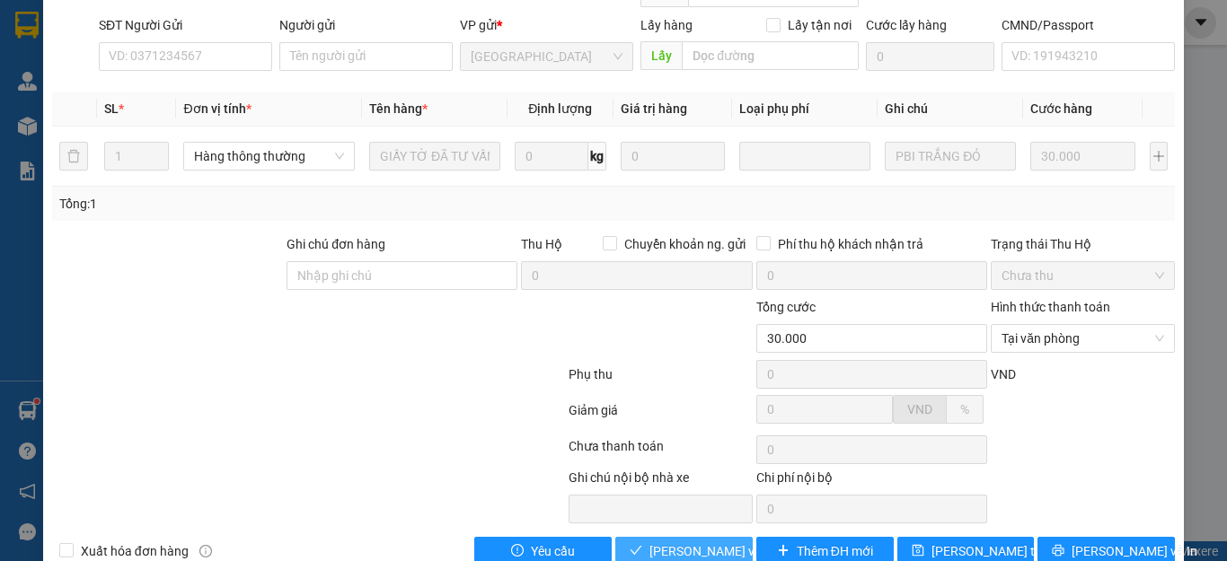
click at [700, 541] on span "Lưu và Giao hàng" at bounding box center [735, 551] width 172 height 20
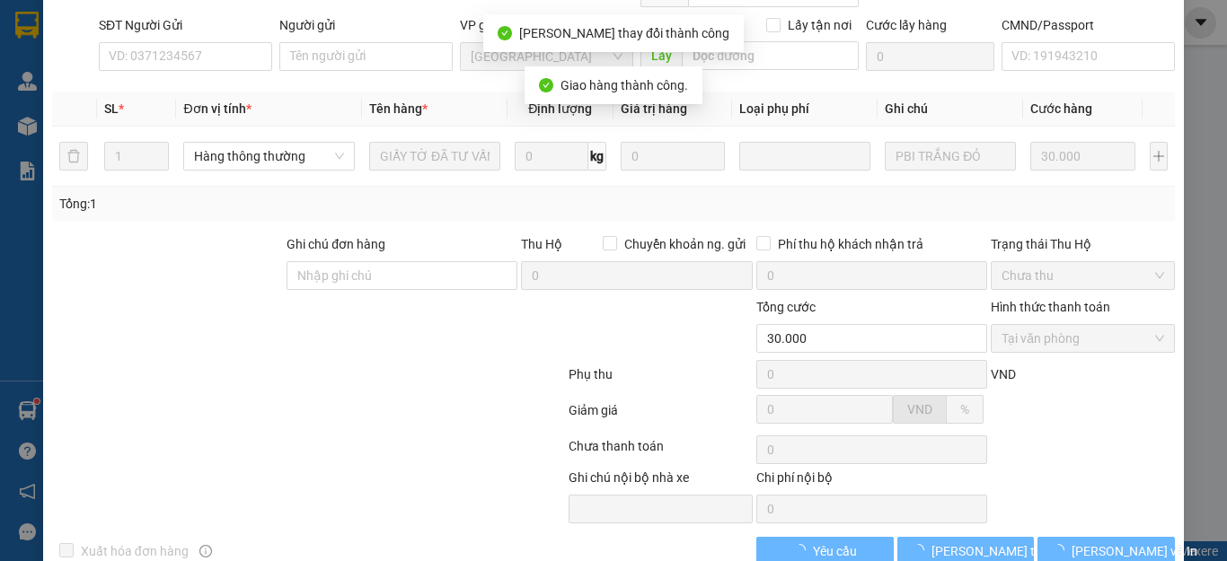
scroll to position [247, 0]
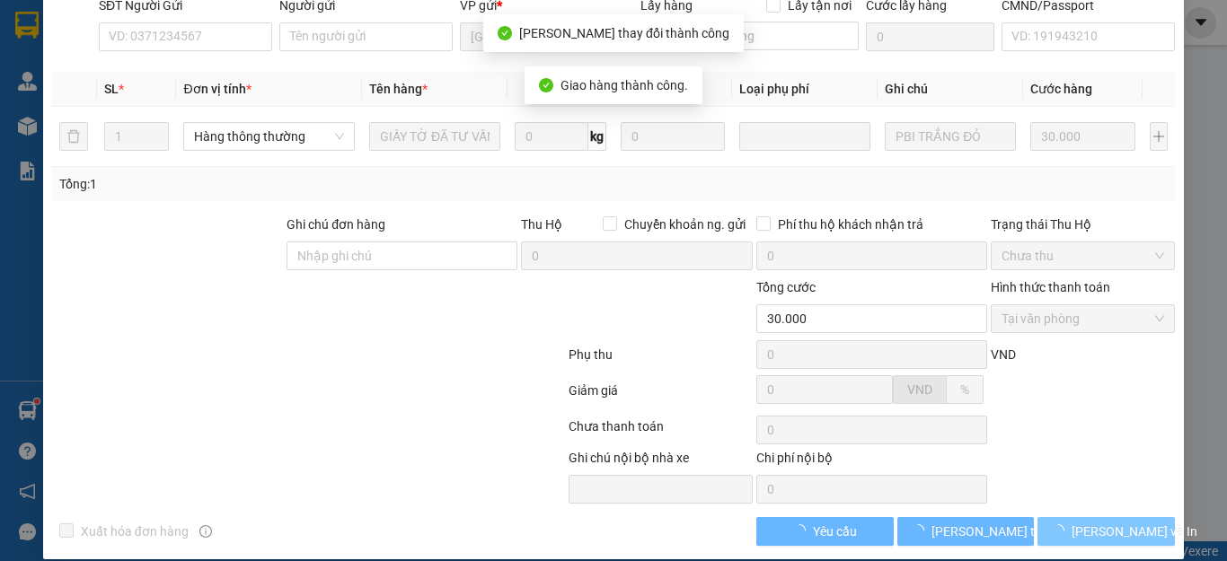
click at [1079, 522] on span "Lưu và In" at bounding box center [1134, 532] width 126 height 20
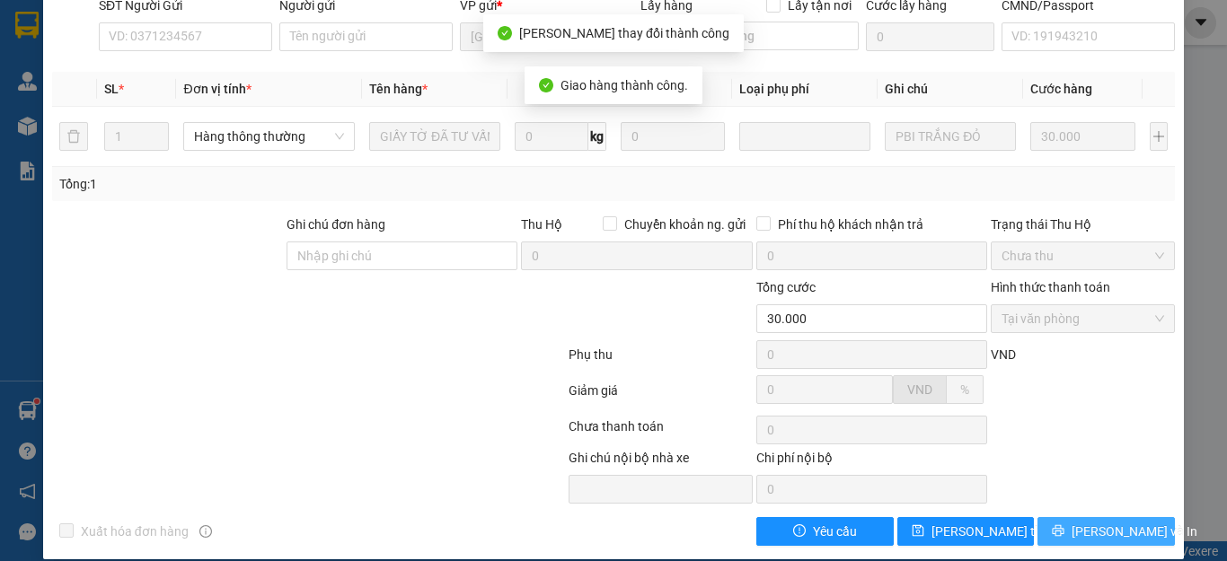
click at [1076, 517] on button "Lưu và In" at bounding box center [1105, 531] width 137 height 29
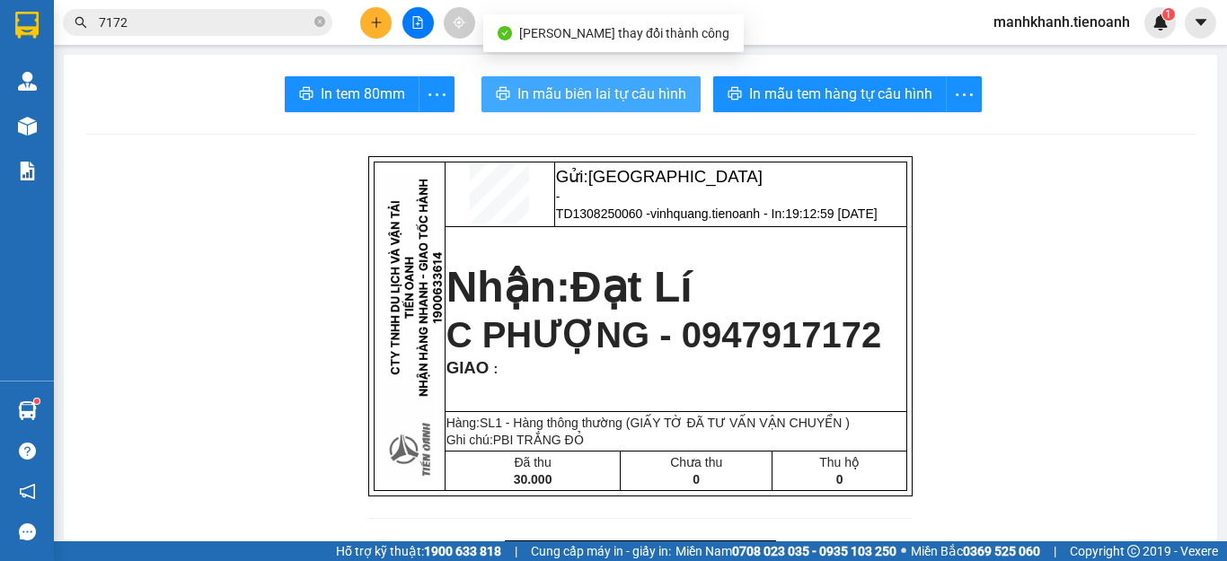
click at [599, 93] on span "In mẫu biên lai tự cấu hình" at bounding box center [601, 94] width 169 height 22
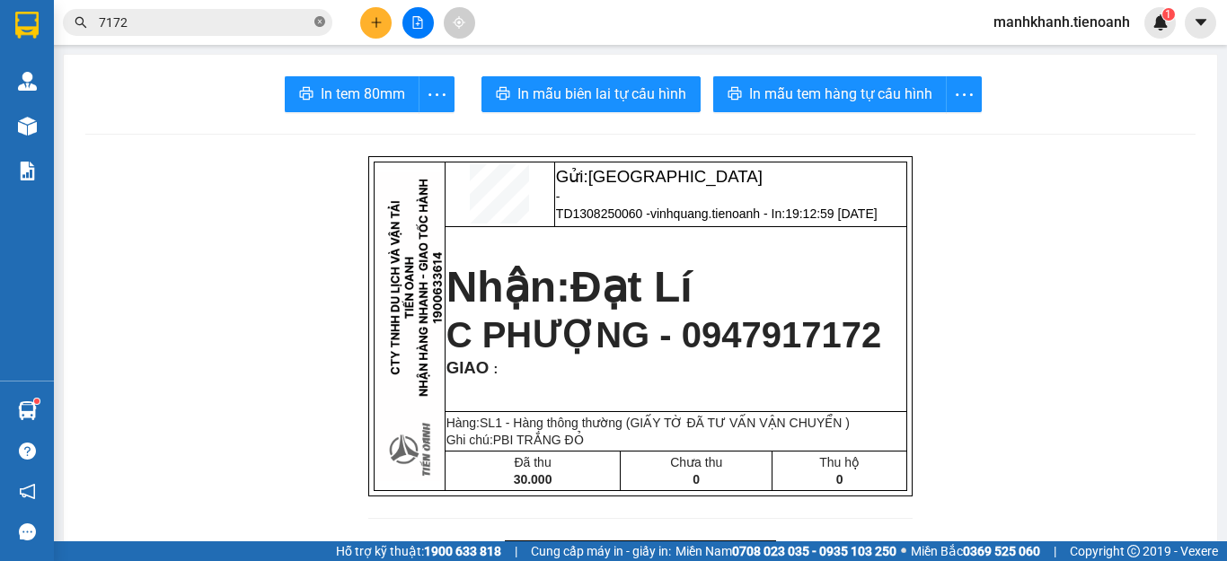
click at [315, 27] on icon "close-circle" at bounding box center [319, 21] width 11 height 11
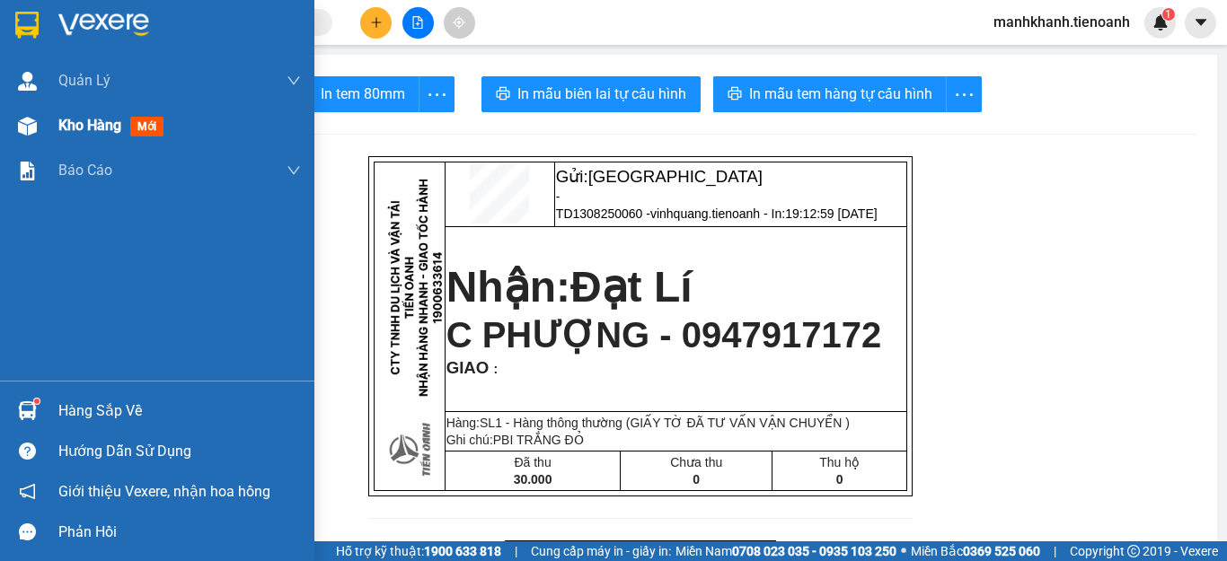
click at [64, 127] on span "Kho hàng" at bounding box center [89, 125] width 63 height 17
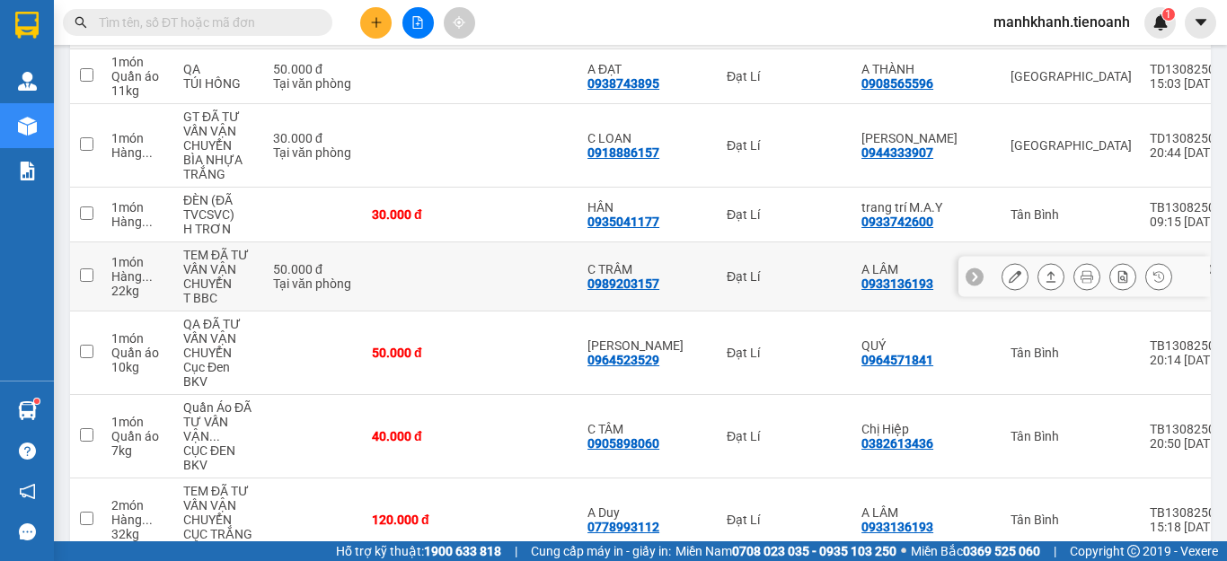
scroll to position [808, 0]
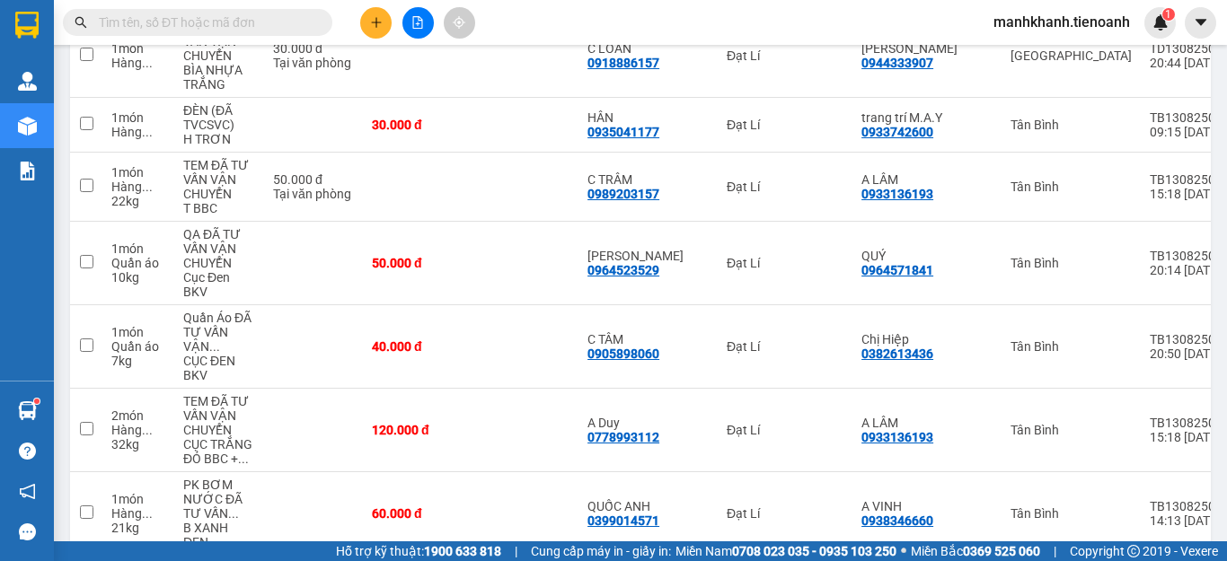
click at [217, 23] on input "text" at bounding box center [205, 23] width 212 height 20
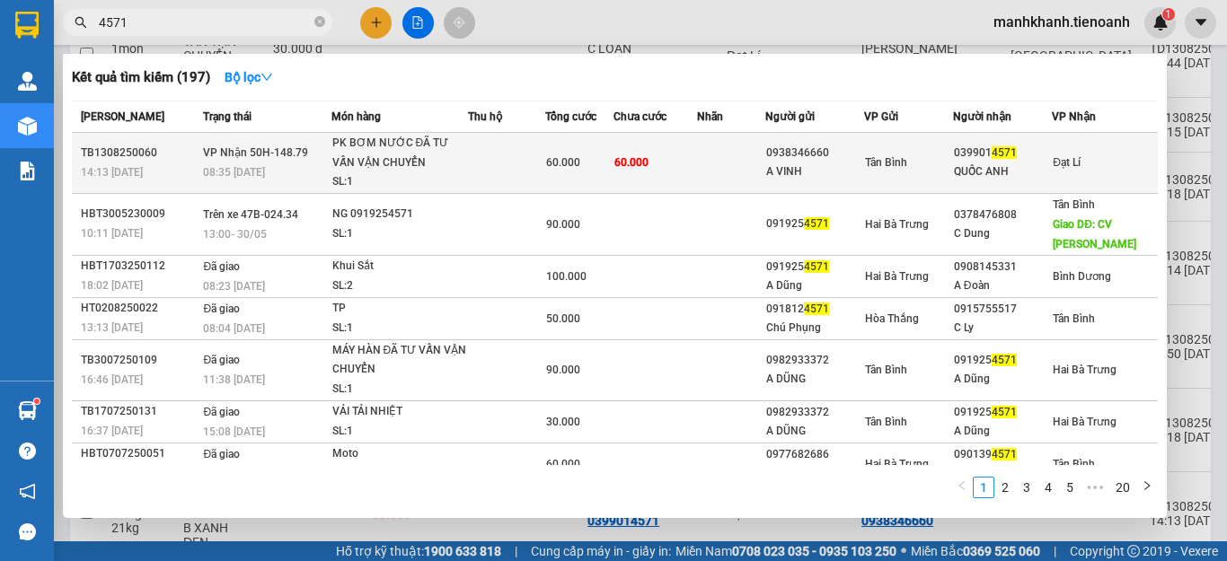
type input "4571"
click at [639, 169] on span "60.000" at bounding box center [631, 162] width 34 height 13
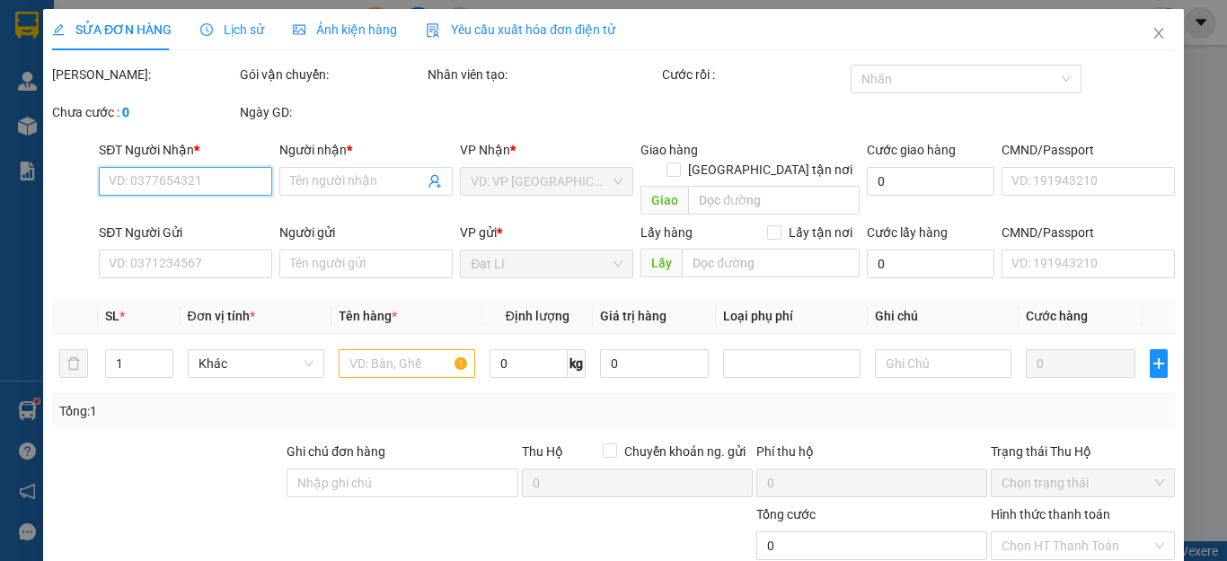
type input "0399014571"
type input "QUỐC ANH"
type input "0938346660"
type input "A VINH"
type input "60.000"
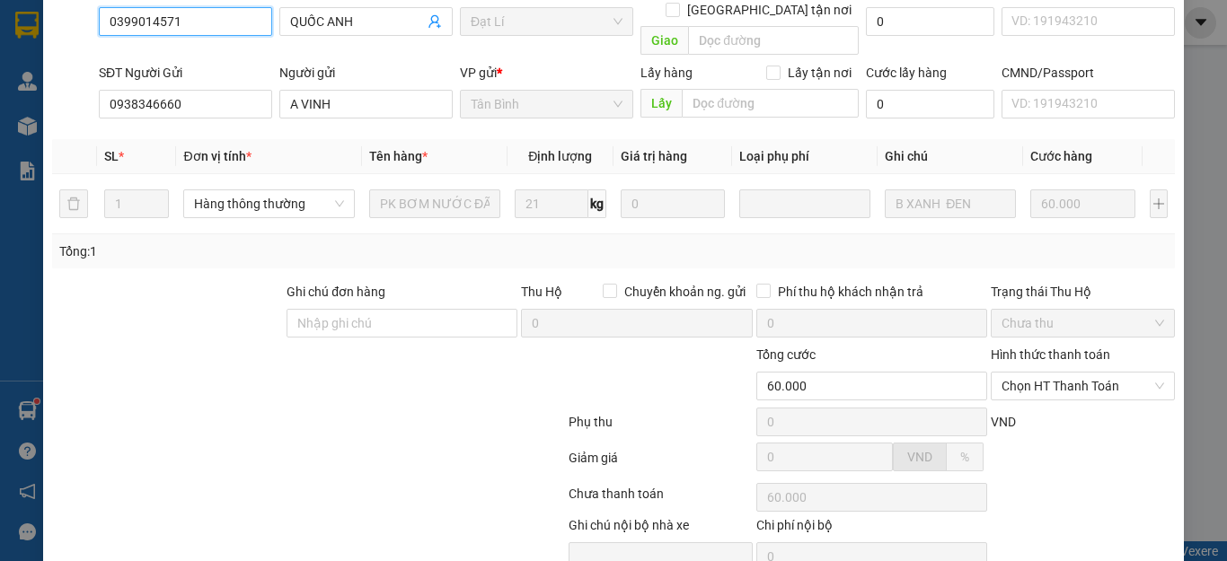
scroll to position [227, 0]
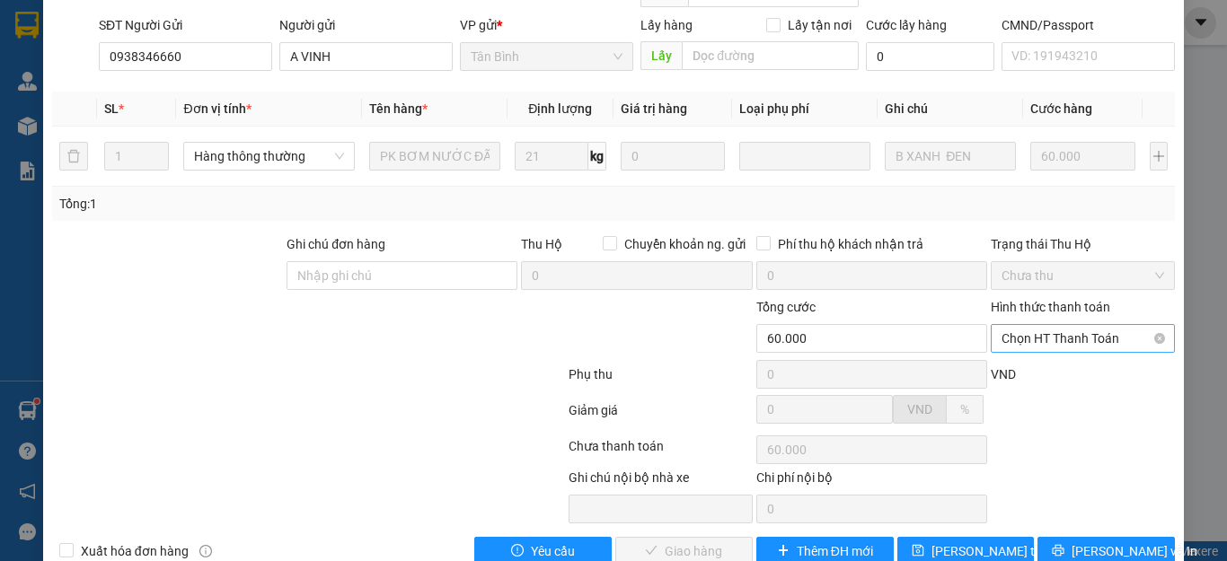
click at [1062, 325] on span "Chọn HT Thanh Toán" at bounding box center [1082, 338] width 163 height 27
click at [1061, 334] on div "Tại văn phòng" at bounding box center [1070, 335] width 160 height 20
type input "0"
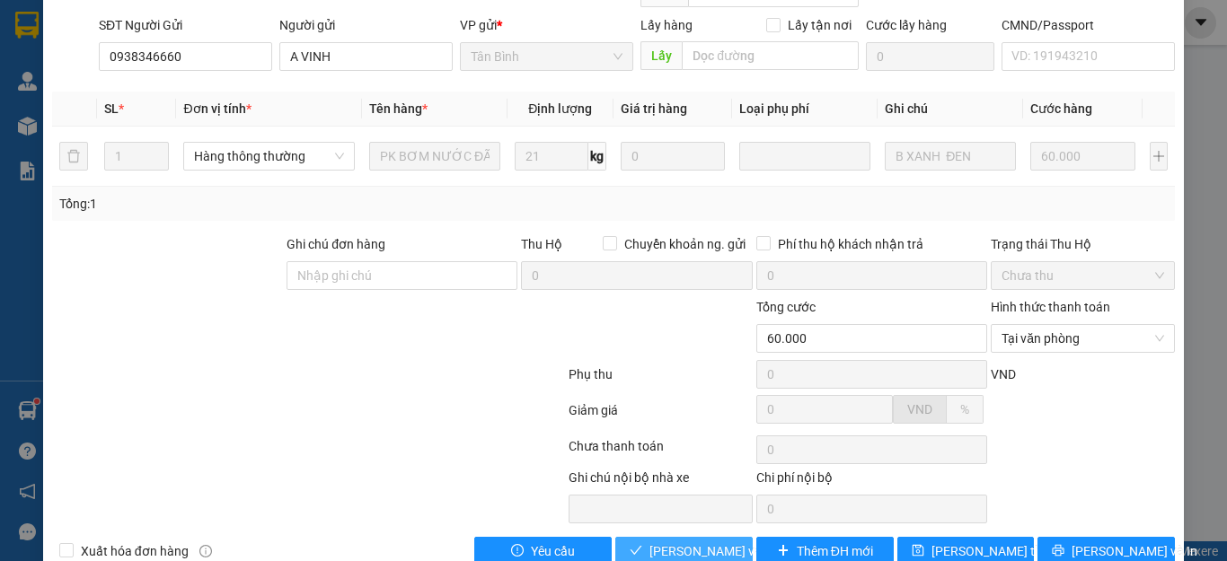
click at [699, 541] on span "Lưu và Giao hàng" at bounding box center [735, 551] width 172 height 20
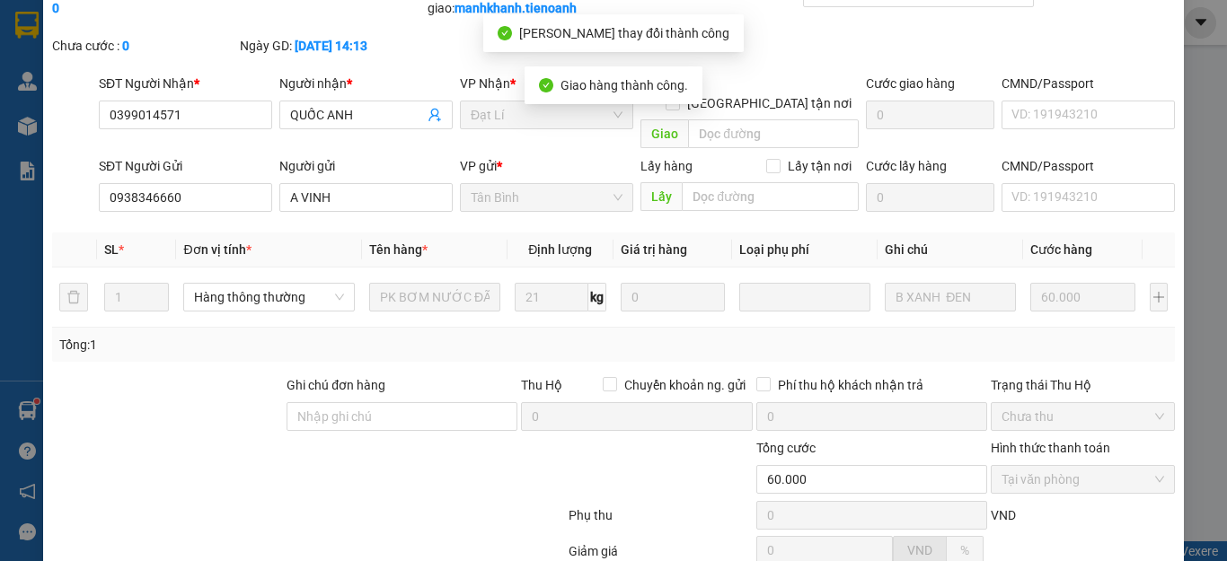
scroll to position [0, 0]
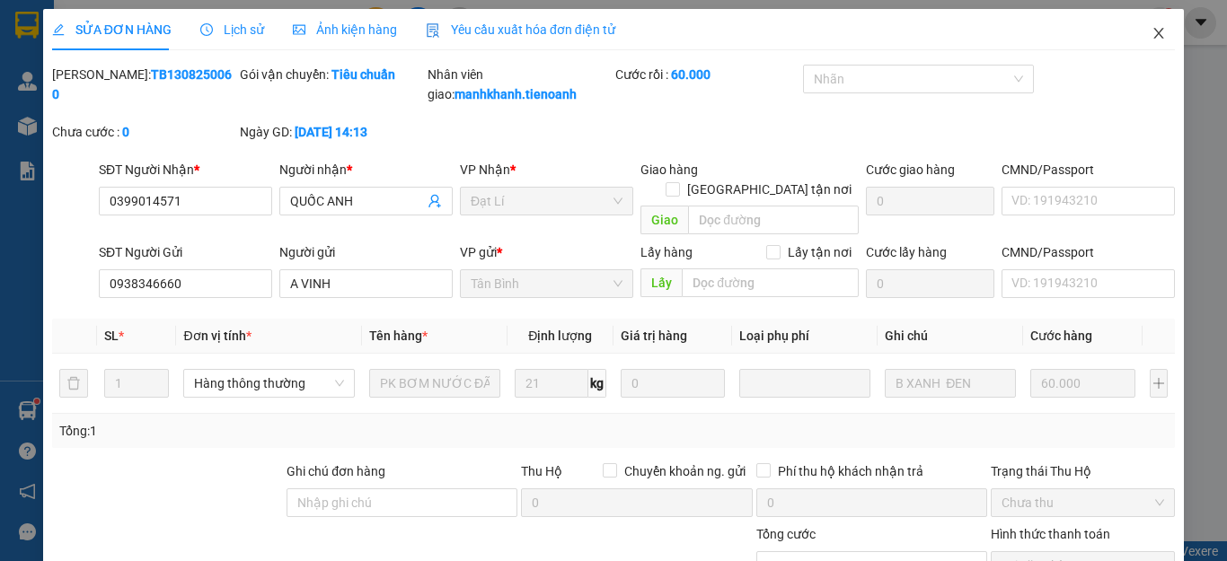
click at [1151, 35] on icon "close" at bounding box center [1158, 33] width 14 height 14
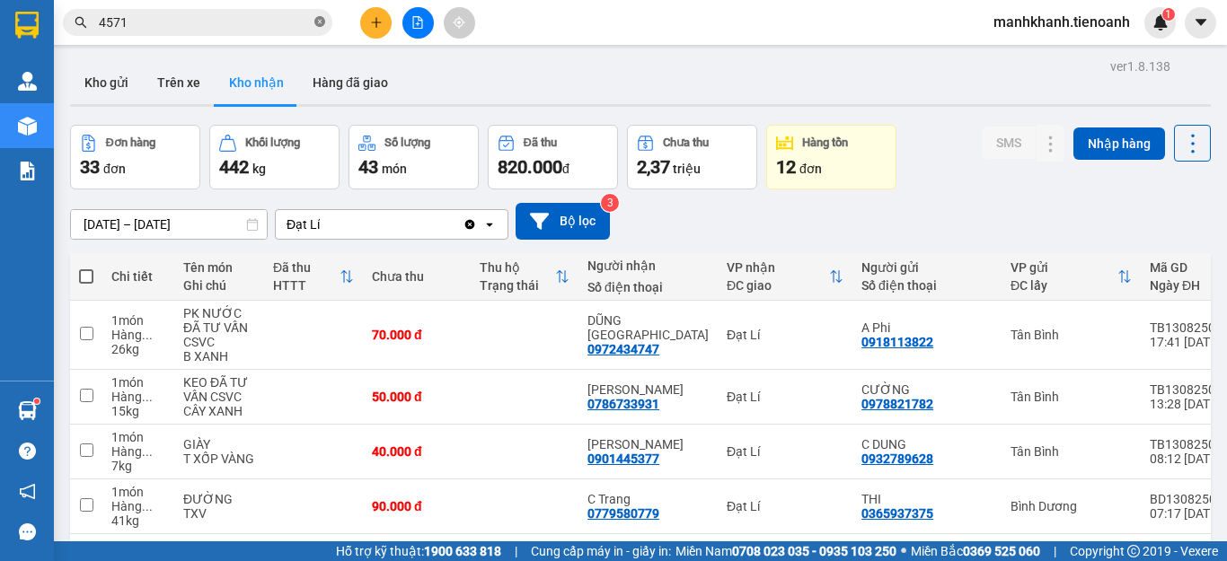
click at [320, 26] on icon "close-circle" at bounding box center [319, 21] width 11 height 11
click at [236, 28] on input "text" at bounding box center [205, 23] width 212 height 20
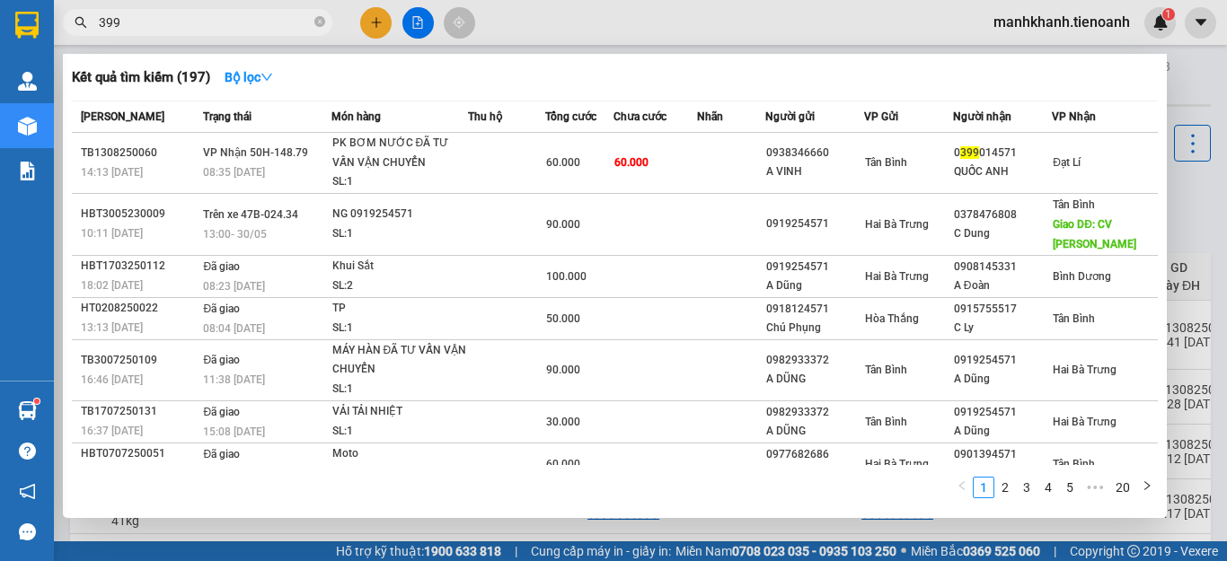
type input "3992"
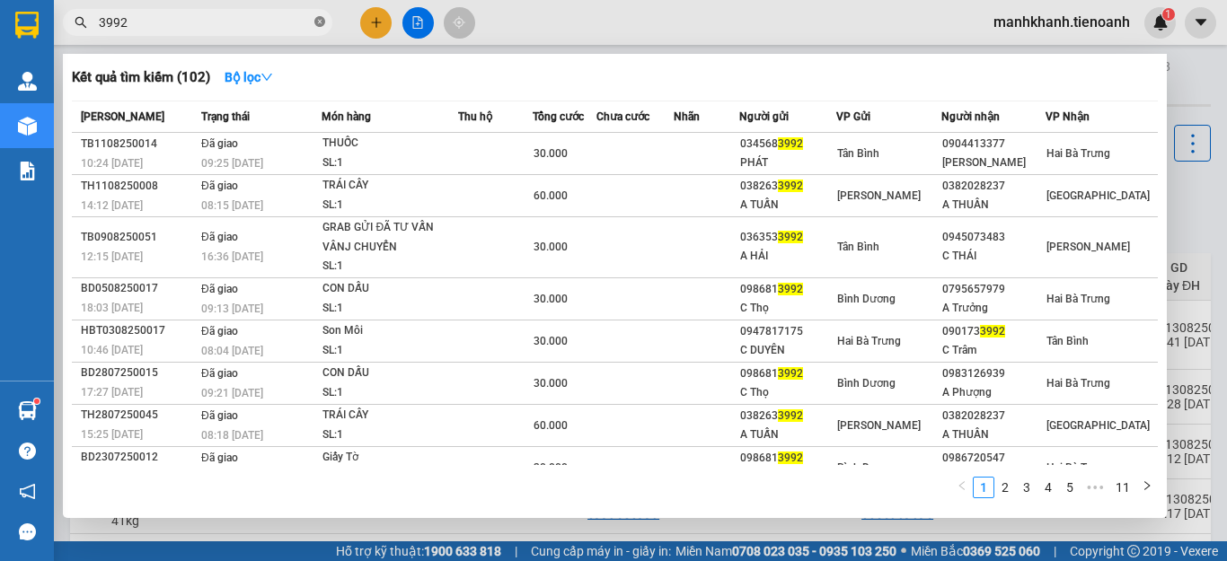
click at [321, 23] on icon "close-circle" at bounding box center [319, 21] width 11 height 11
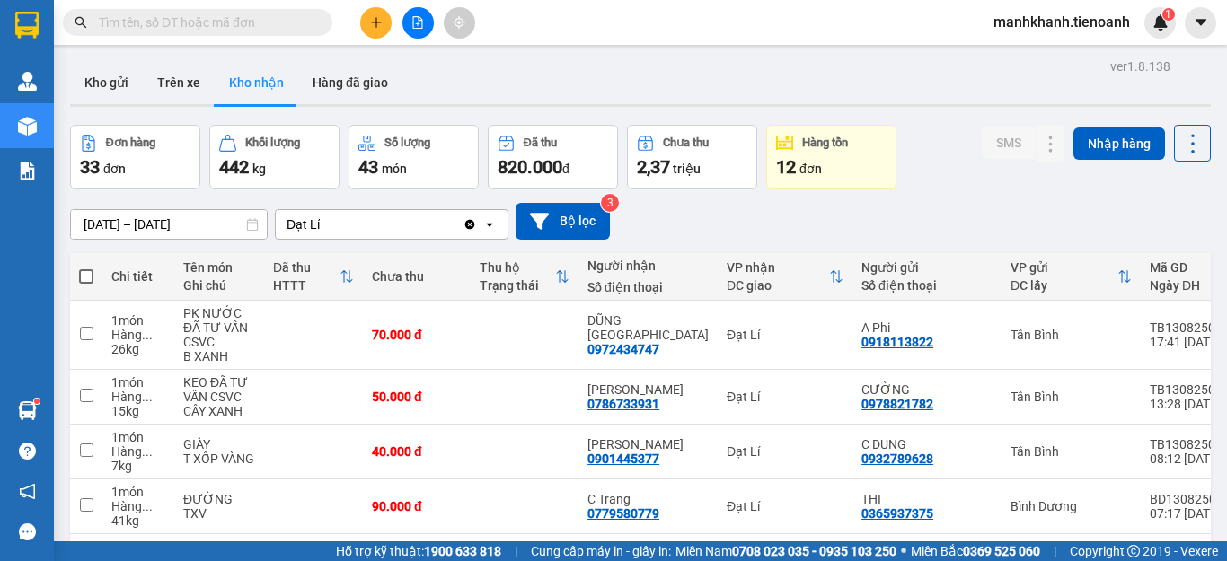
click at [291, 23] on input "text" at bounding box center [205, 23] width 212 height 20
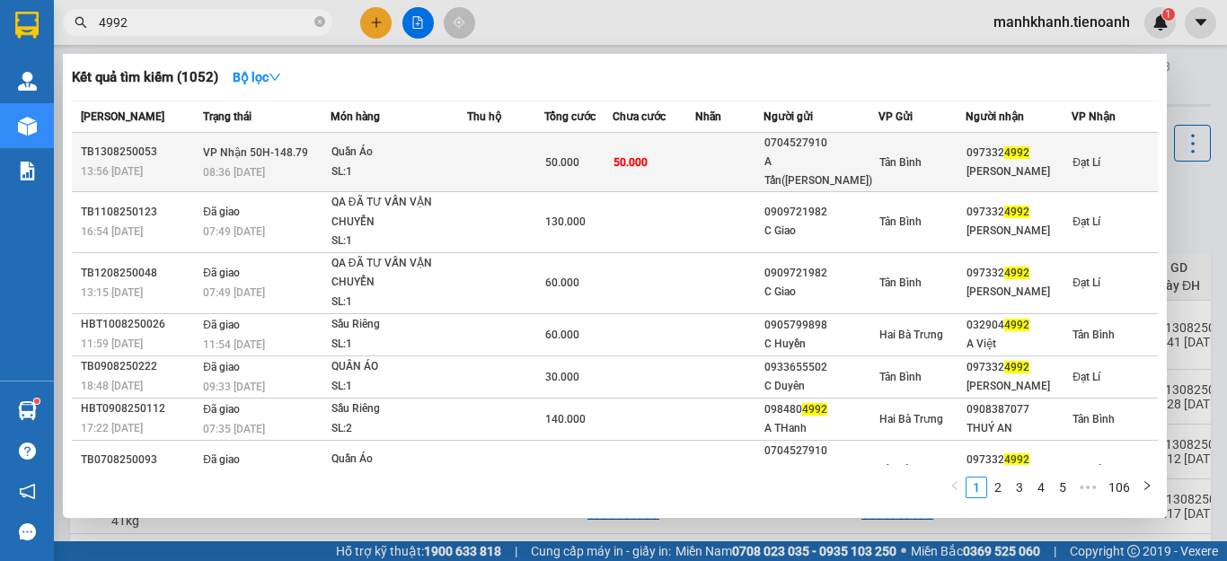
type input "4992"
click at [460, 163] on div "SL: 1" at bounding box center [398, 173] width 135 height 20
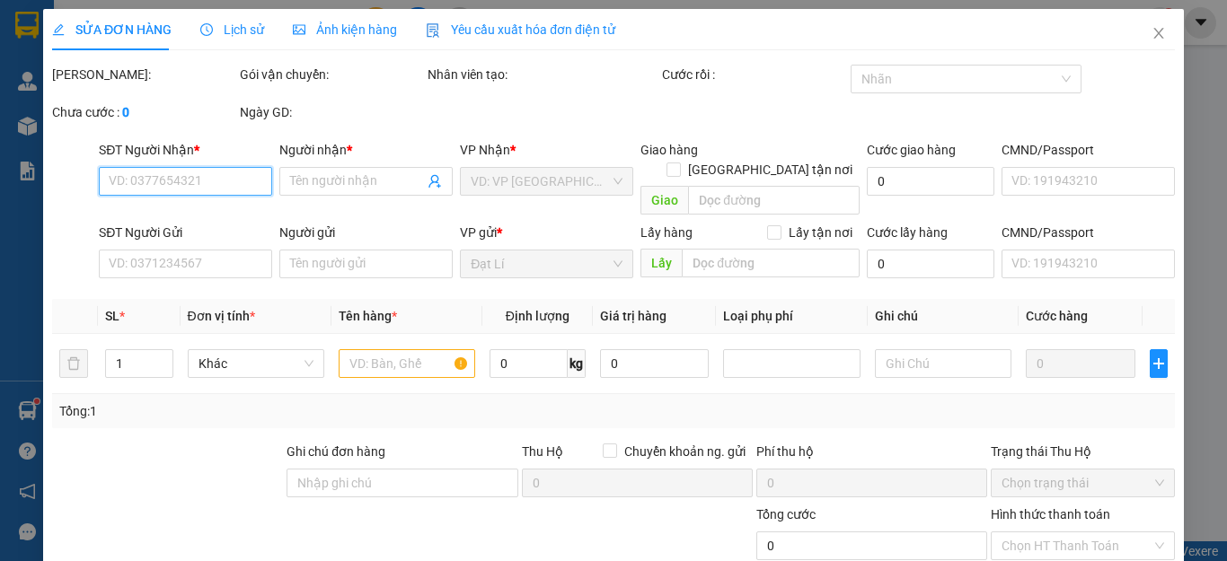
type input "0973324992"
type input "MỸ LỘC"
type input "0704527910"
type input "A Tấn(Sam)"
type input "50.000"
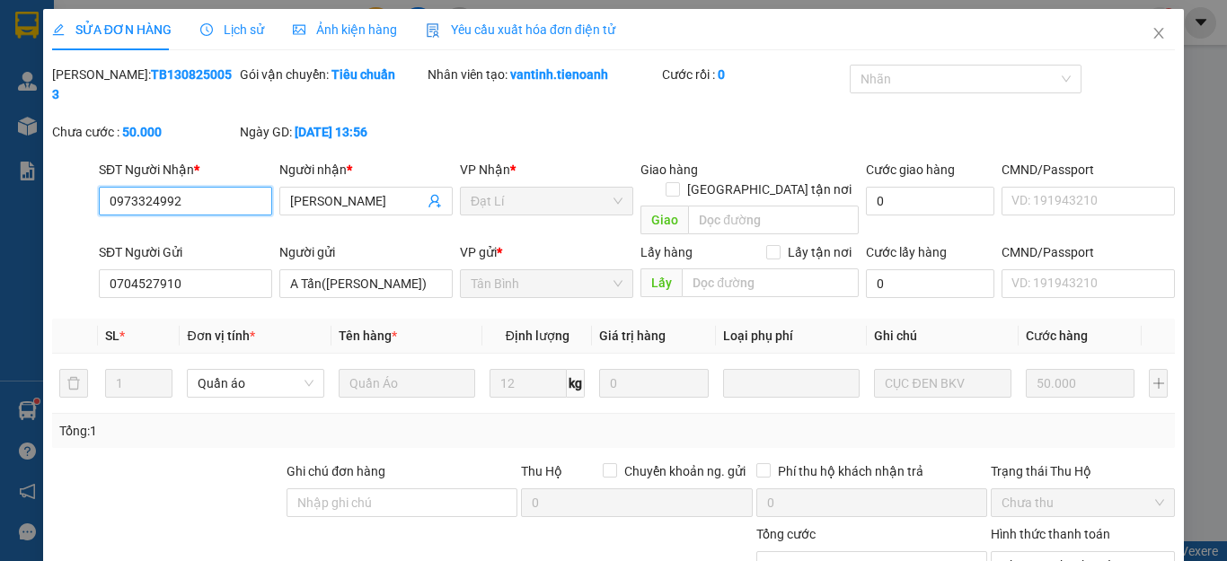
scroll to position [227, 0]
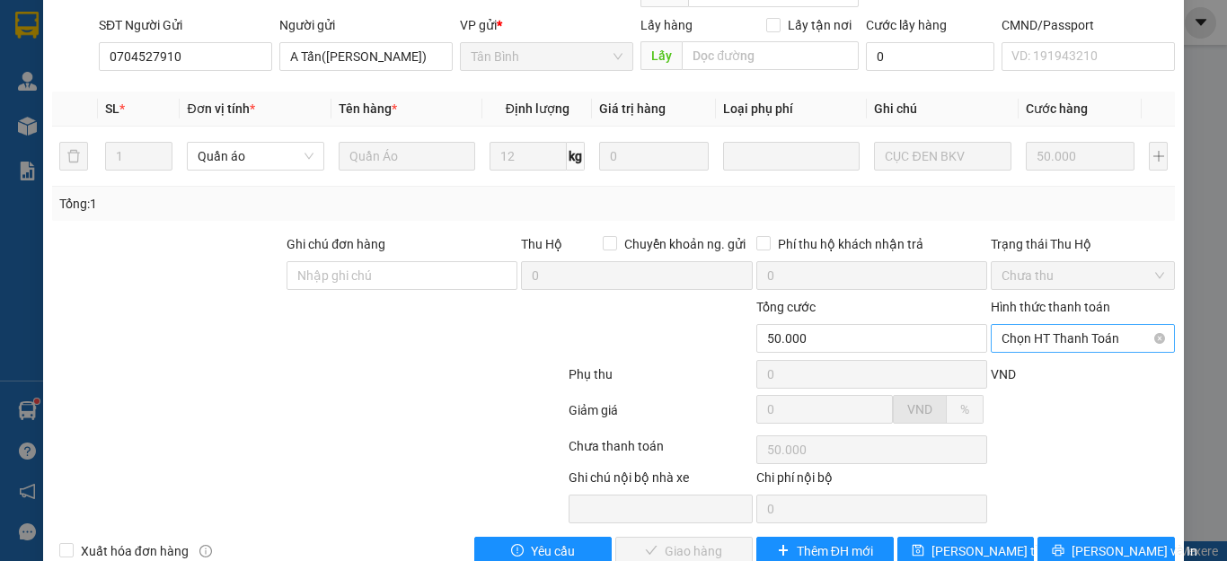
click at [1042, 325] on span "Chọn HT Thanh Toán" at bounding box center [1082, 338] width 163 height 27
click at [1040, 330] on div "Tại văn phòng" at bounding box center [1070, 335] width 160 height 20
type input "0"
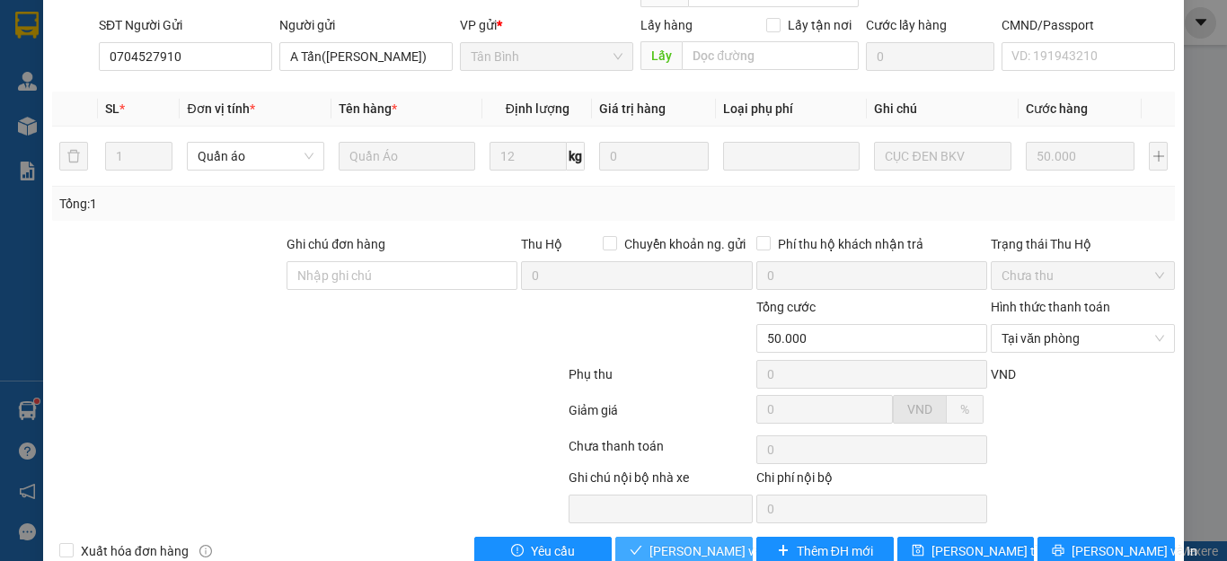
click at [709, 541] on span "Lưu và Giao hàng" at bounding box center [735, 551] width 172 height 20
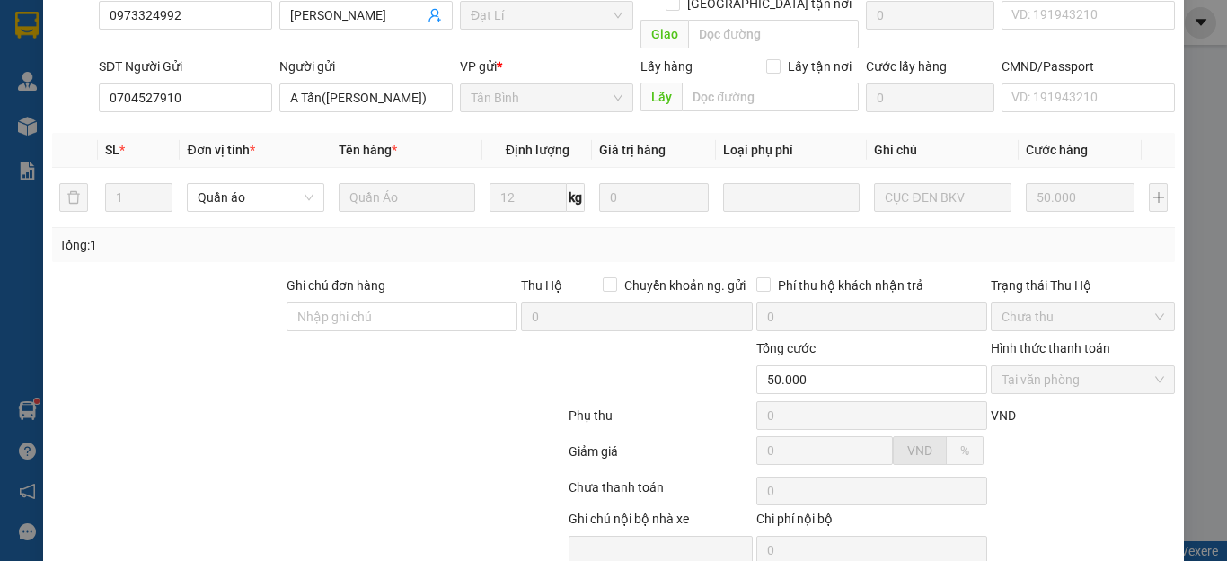
scroll to position [0, 0]
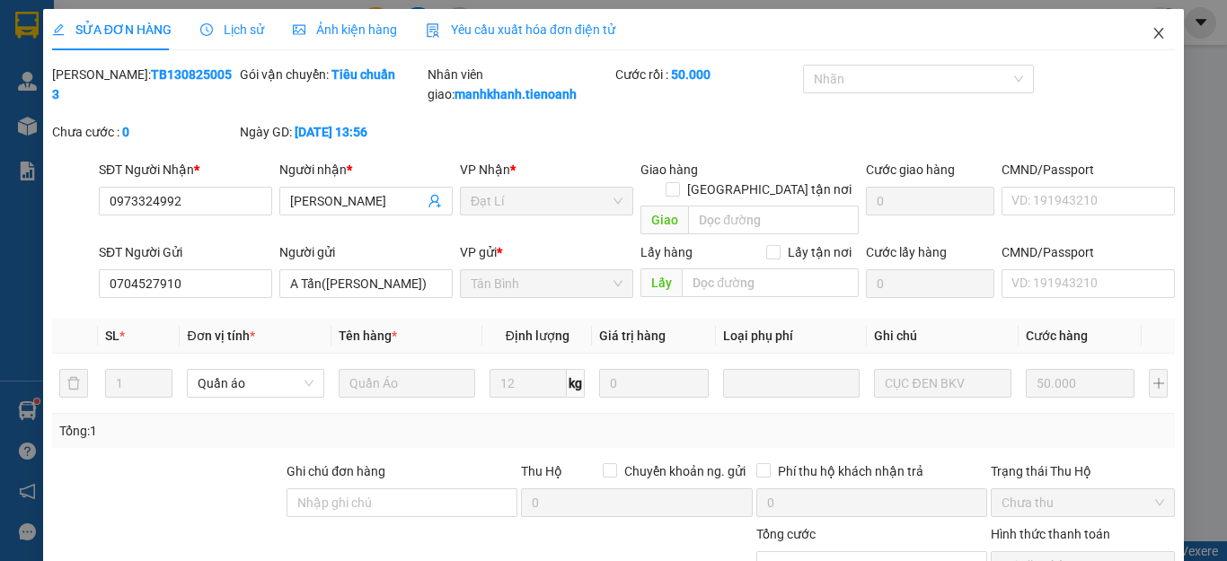
click at [1154, 37] on icon "close" at bounding box center [1159, 33] width 10 height 11
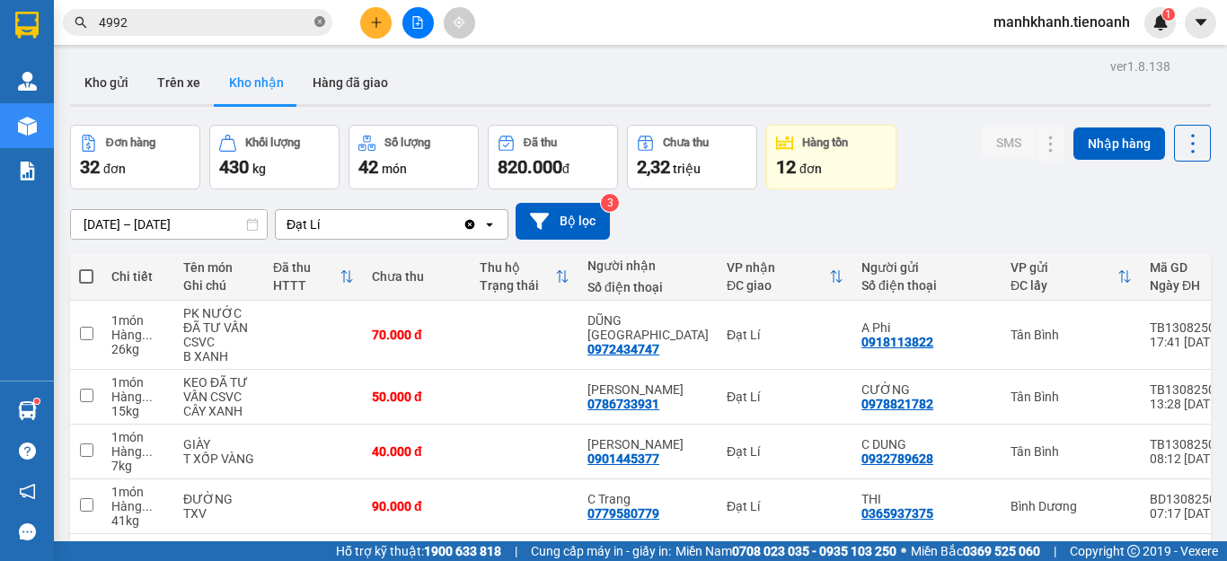
click at [315, 23] on icon "close-circle" at bounding box center [319, 21] width 11 height 11
click at [254, 22] on input "text" at bounding box center [205, 23] width 212 height 20
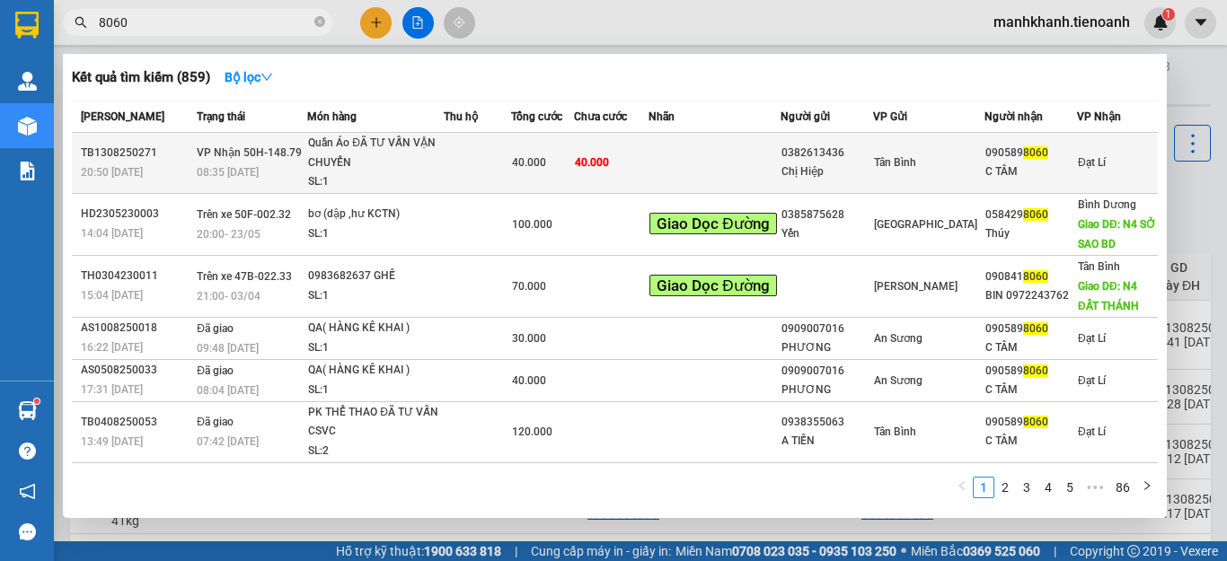
type input "8060"
click at [685, 170] on td at bounding box center [713, 163] width 131 height 61
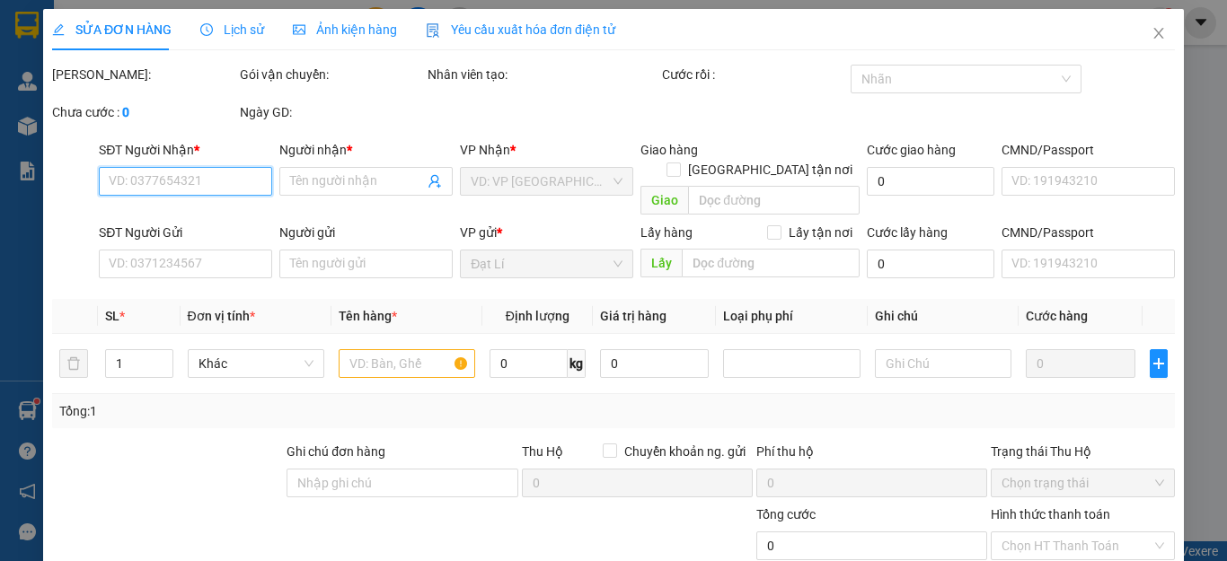
type input "0905898060"
type input "C TÂM"
type input "0382613436"
type input "Chị Hiệp"
type input "40.000"
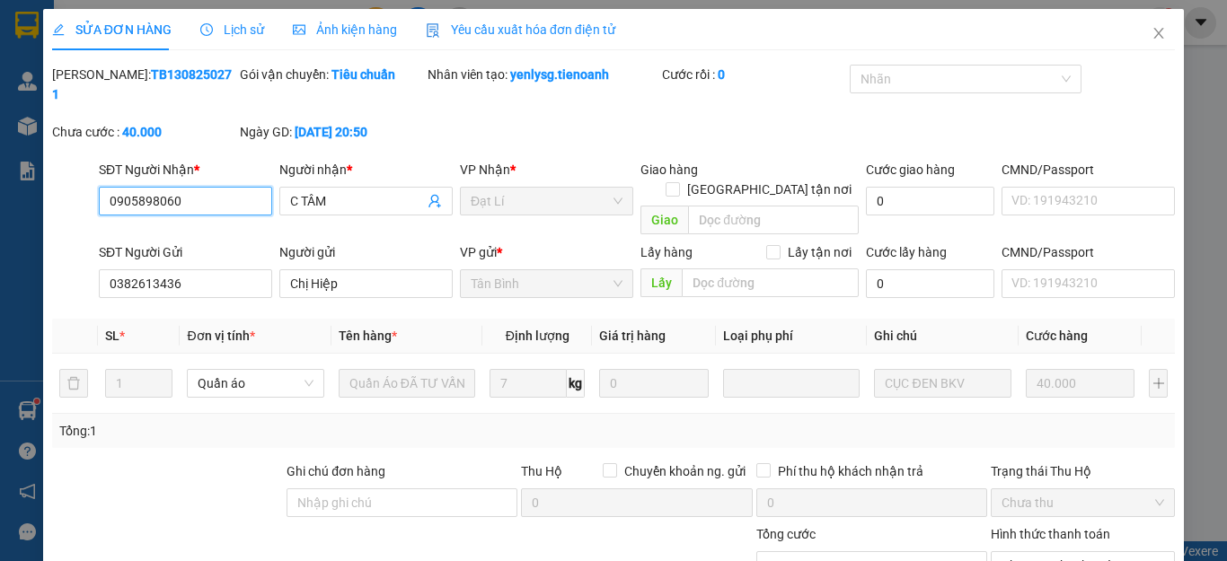
scroll to position [227, 0]
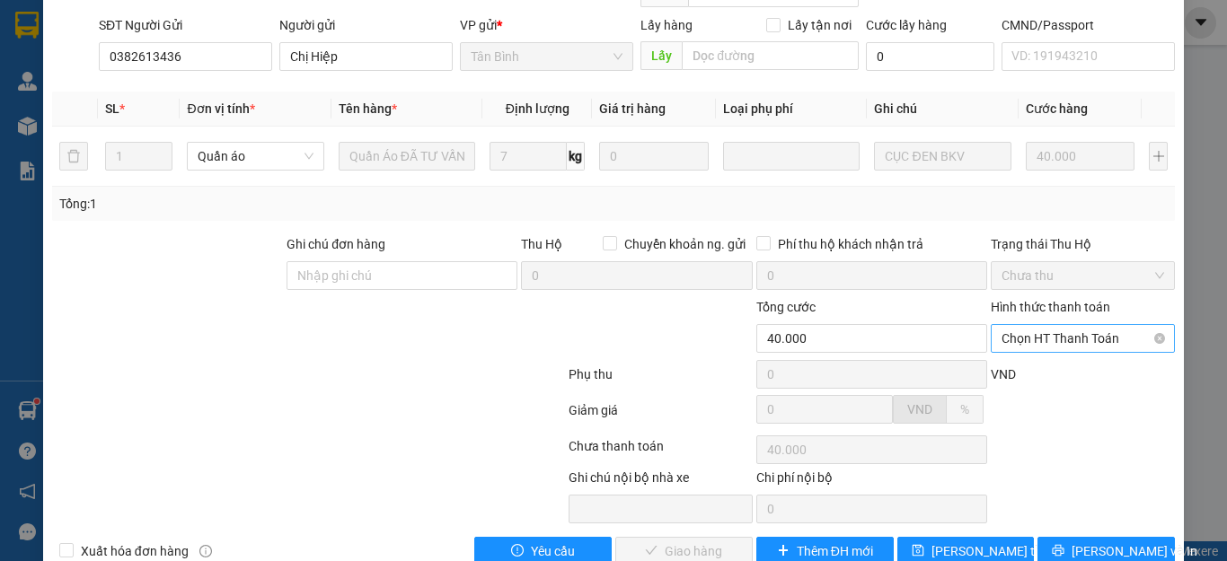
click at [1046, 325] on span "Chọn HT Thanh Toán" at bounding box center [1082, 338] width 163 height 27
click at [1054, 340] on div "Tại văn phòng" at bounding box center [1070, 335] width 160 height 20
type input "0"
click at [695, 541] on span "Lưu và Giao hàng" at bounding box center [735, 551] width 172 height 20
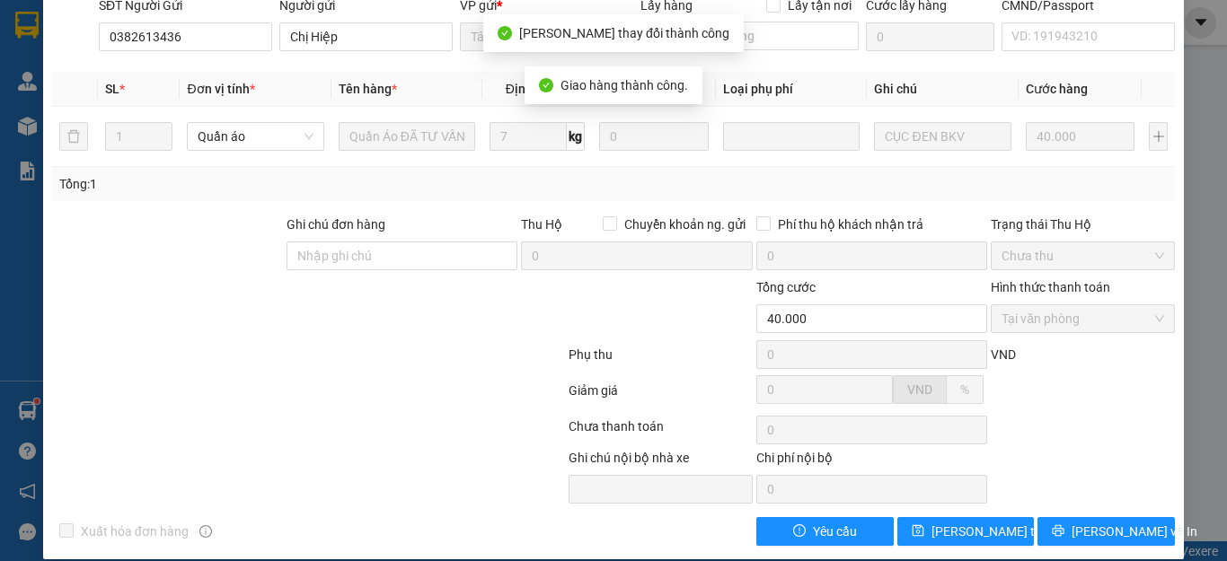
scroll to position [0, 0]
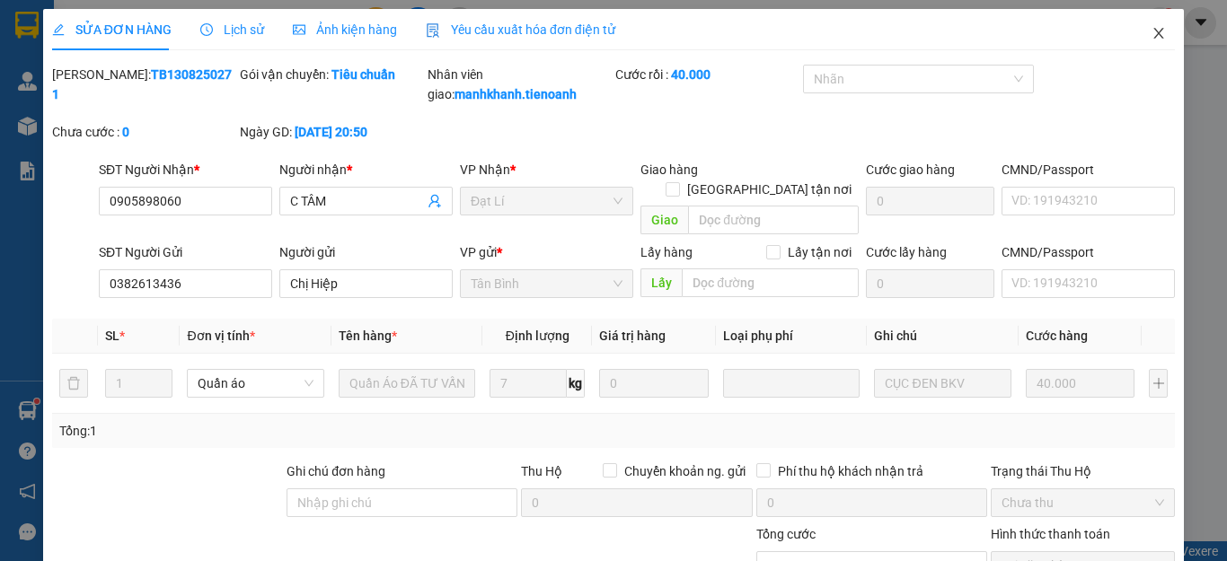
click at [1151, 33] on icon "close" at bounding box center [1158, 33] width 14 height 14
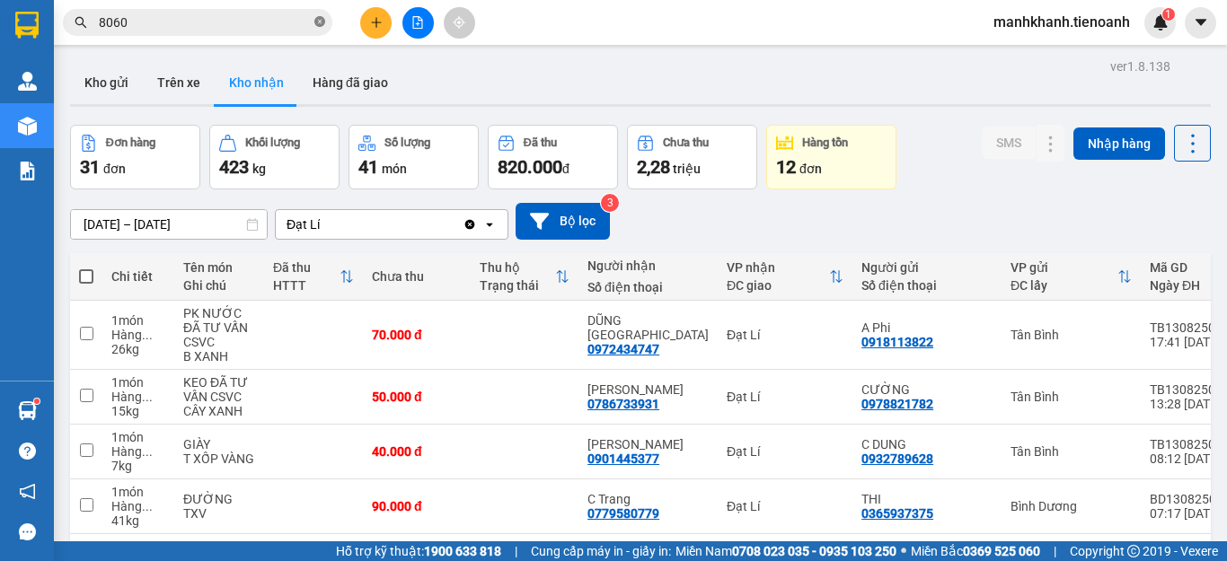
click at [317, 22] on icon "close-circle" at bounding box center [319, 21] width 11 height 11
click at [226, 17] on input "text" at bounding box center [205, 23] width 212 height 20
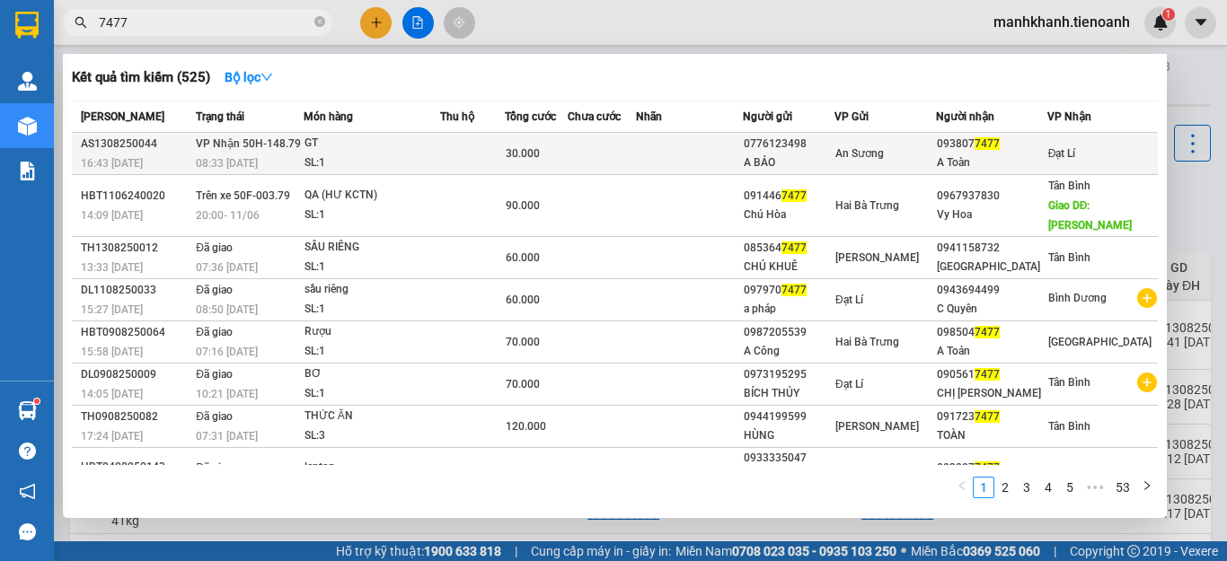
type input "7477"
click at [566, 147] on div "30.000" at bounding box center [536, 154] width 60 height 20
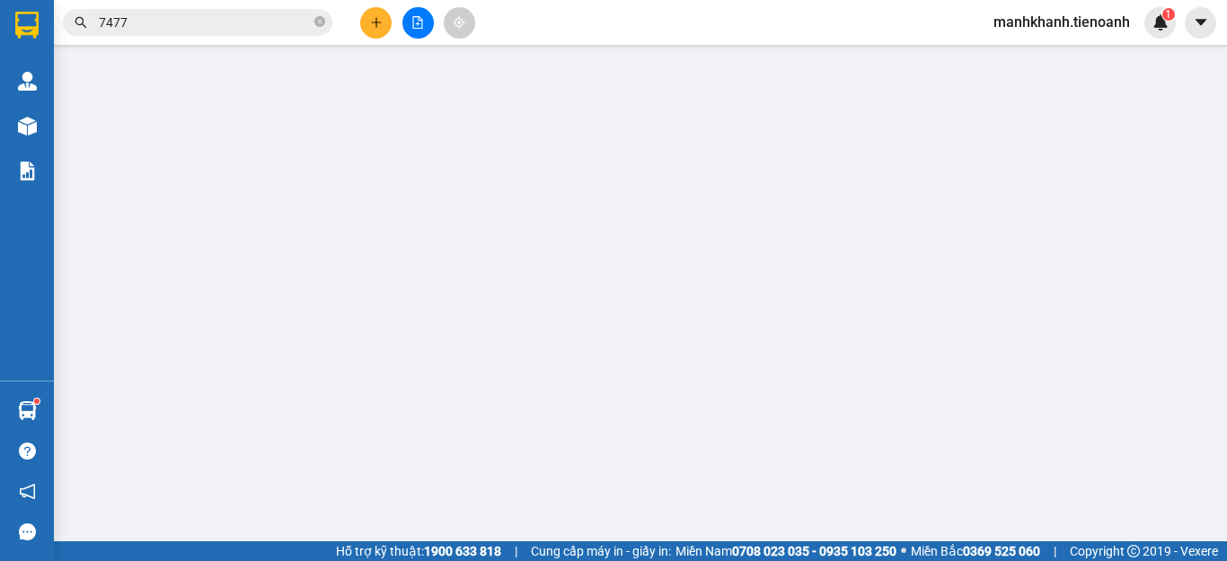
type input "0938077477"
type input "A Toàn"
type input "0776123498"
type input "A BẢO"
type input "30.000"
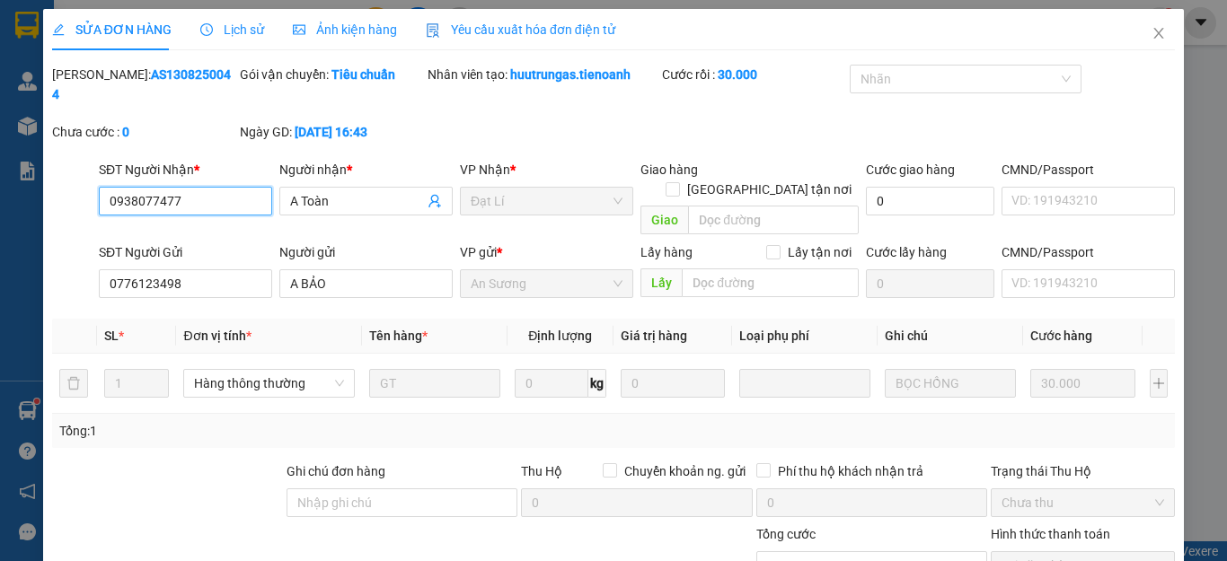
scroll to position [227, 0]
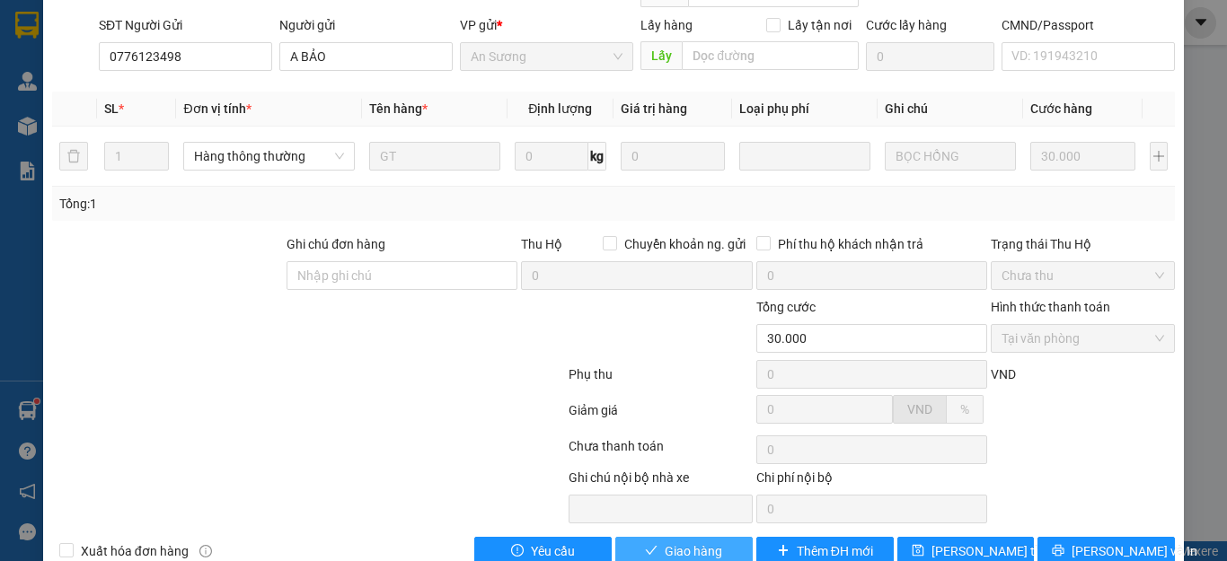
click at [700, 541] on span "Giao hàng" at bounding box center [693, 551] width 57 height 20
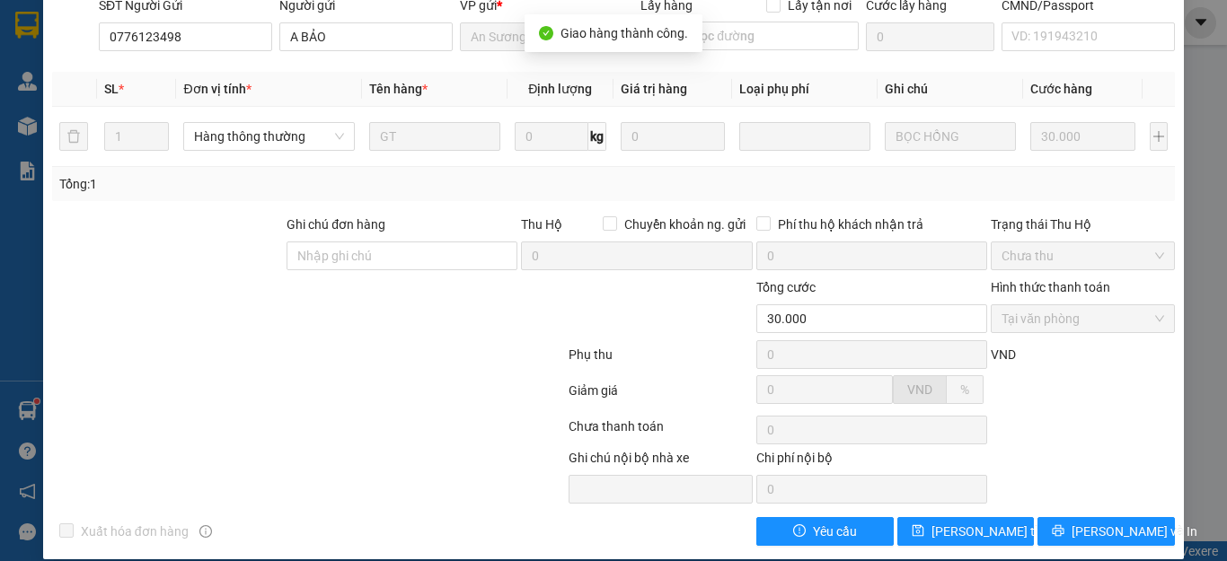
scroll to position [0, 0]
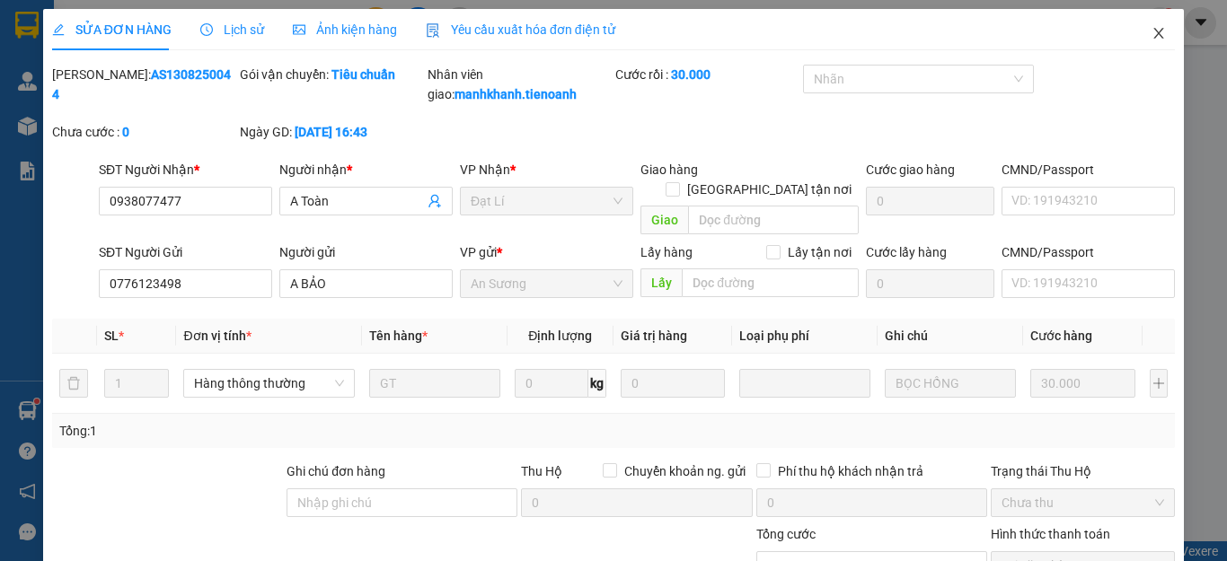
click at [1154, 35] on icon "close" at bounding box center [1159, 33] width 10 height 11
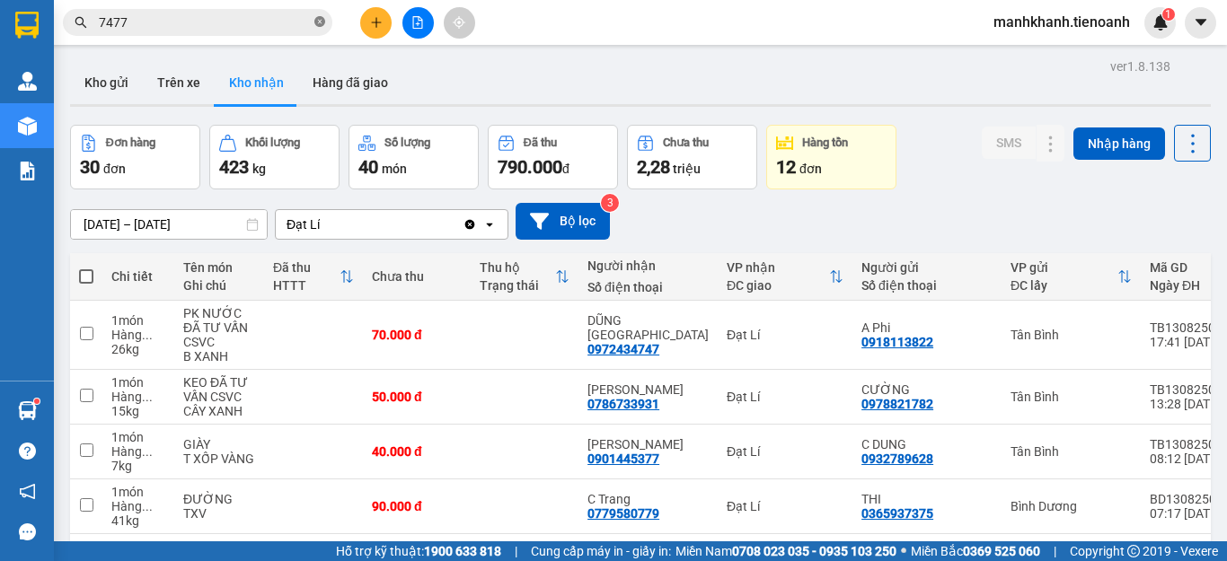
click at [318, 23] on icon "close-circle" at bounding box center [319, 21] width 11 height 11
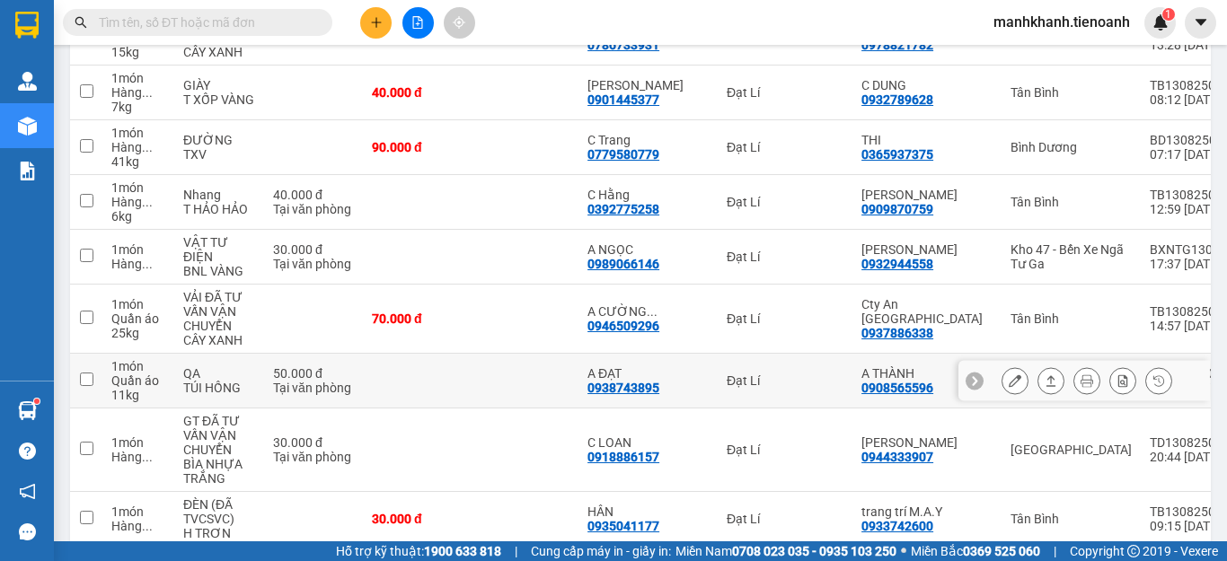
scroll to position [539, 0]
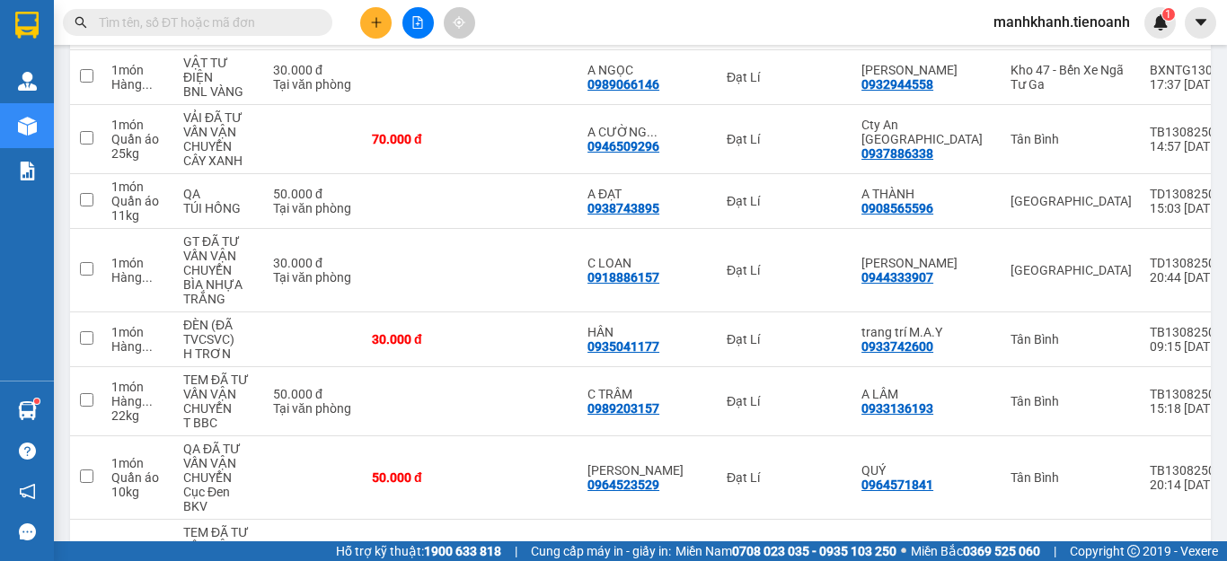
click at [286, 27] on input "text" at bounding box center [205, 23] width 212 height 20
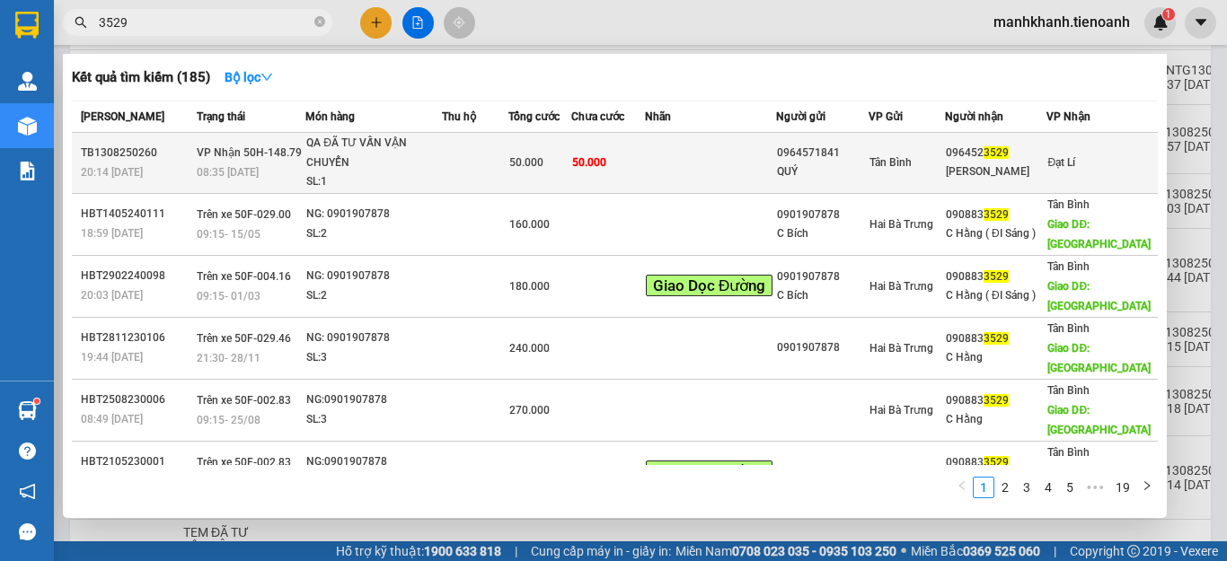
type input "3529"
click at [668, 175] on td at bounding box center [710, 163] width 131 height 61
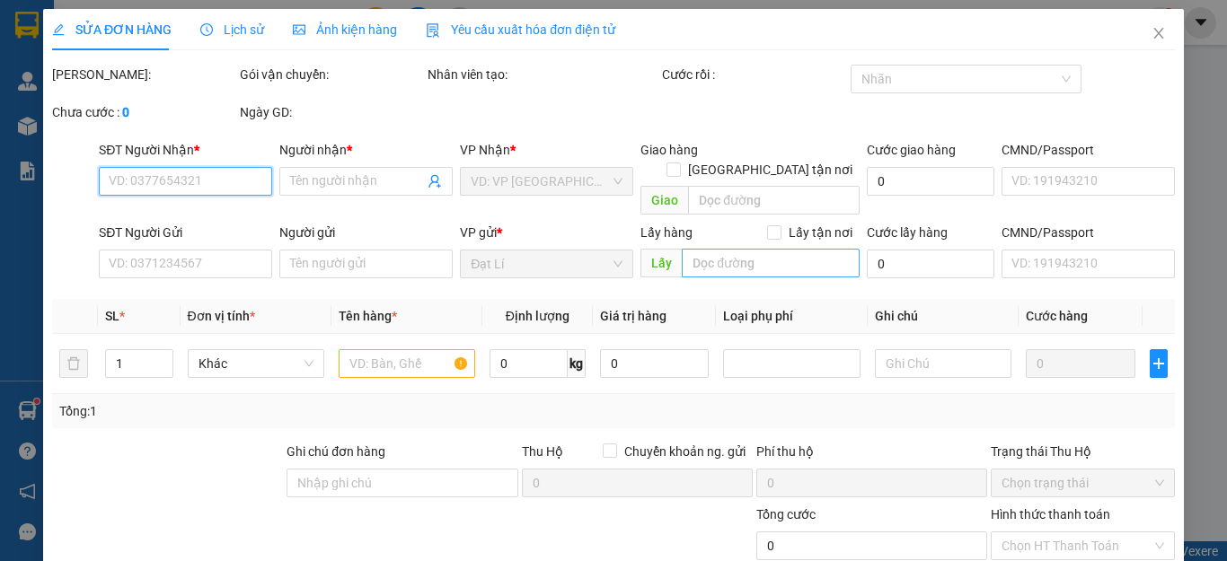
type input "0964523529"
type input "LƯƠNG MAI"
type input "0964571841"
type input "QUÝ"
type input "50.000"
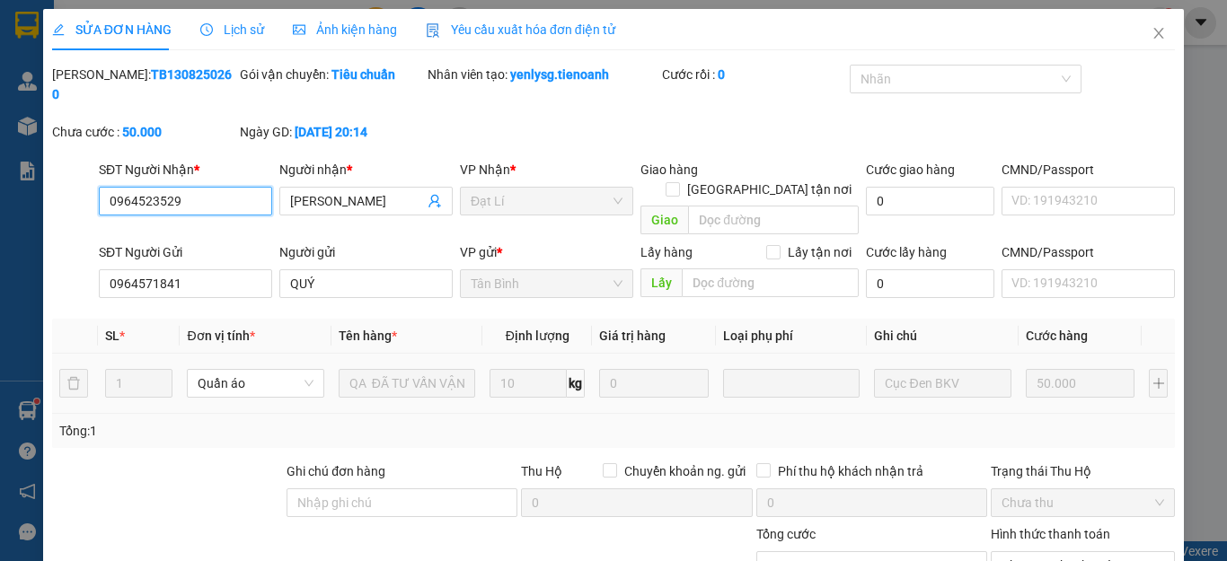
scroll to position [227, 0]
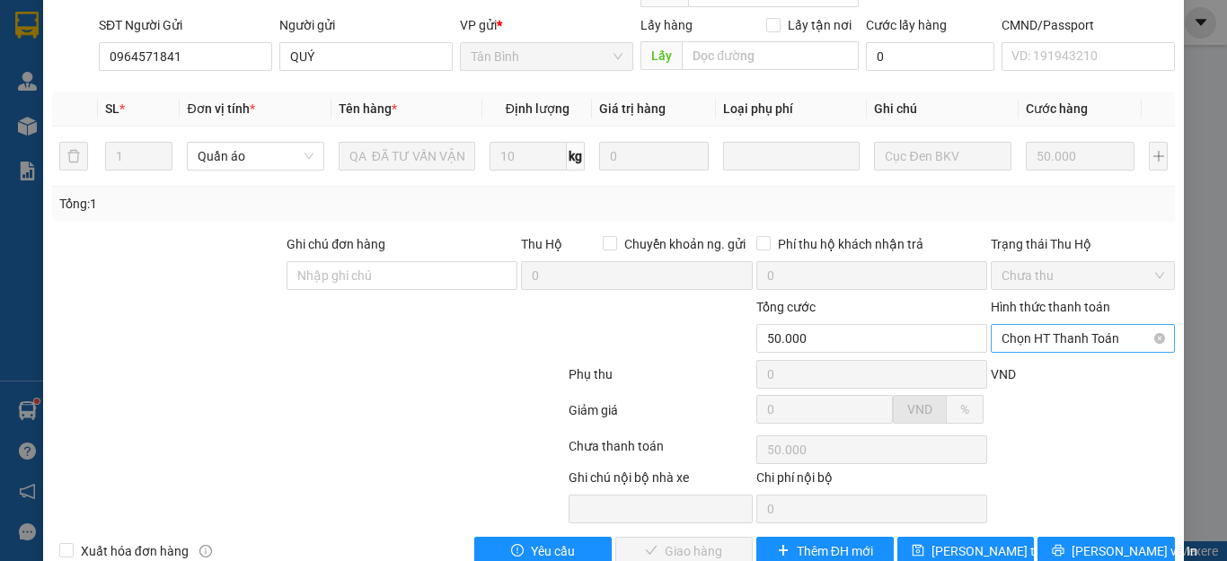
click at [1037, 325] on span "Chọn HT Thanh Toán" at bounding box center [1082, 338] width 163 height 27
click at [1039, 333] on div "Tại văn phòng" at bounding box center [1070, 335] width 160 height 20
type input "0"
click at [691, 541] on span "Lưu và Giao hàng" at bounding box center [735, 551] width 172 height 20
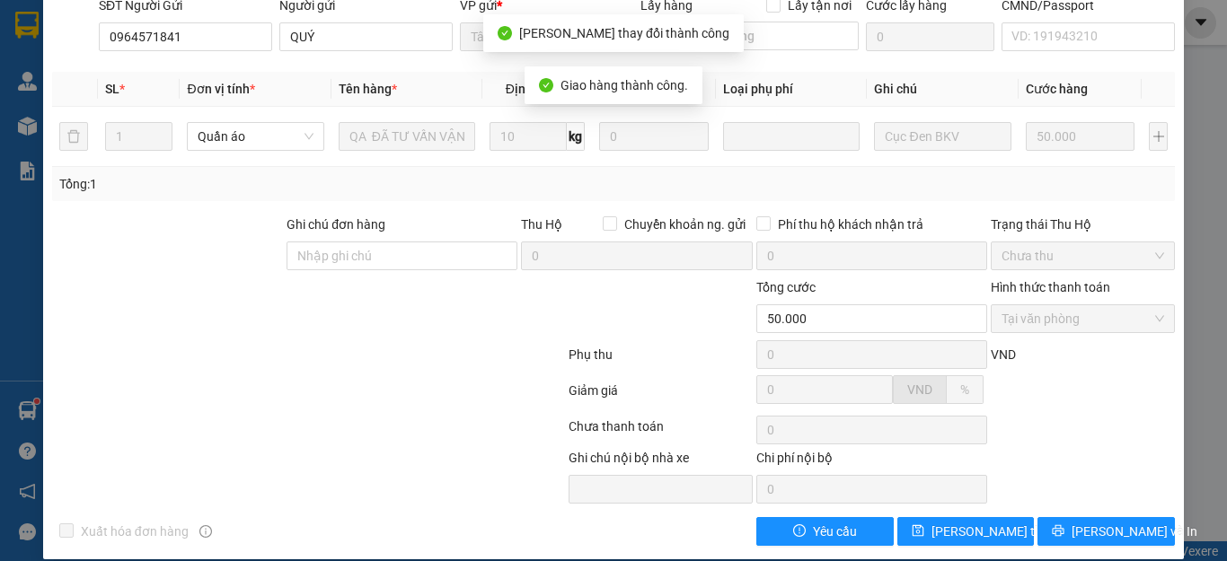
scroll to position [0, 0]
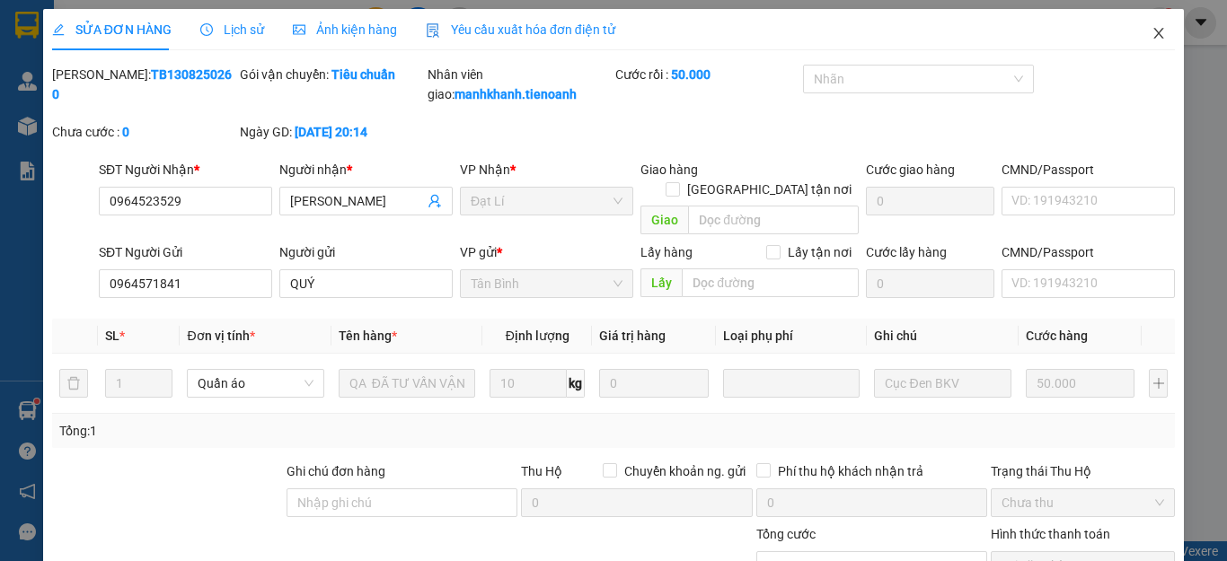
click at [1154, 32] on icon "close" at bounding box center [1159, 33] width 10 height 11
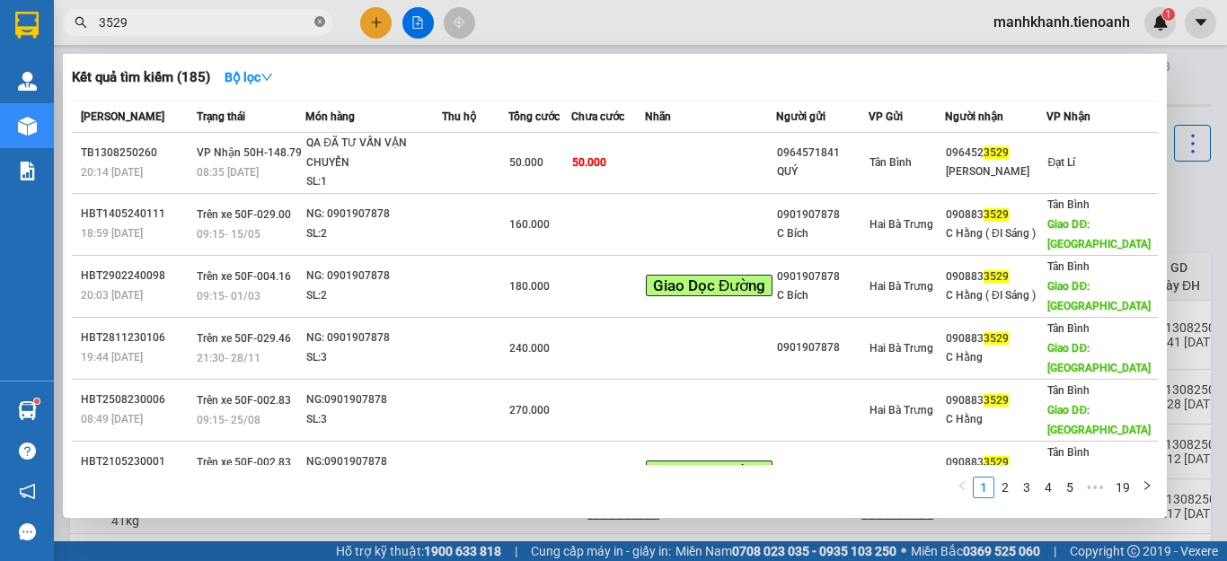
click at [321, 25] on icon "close-circle" at bounding box center [319, 21] width 11 height 11
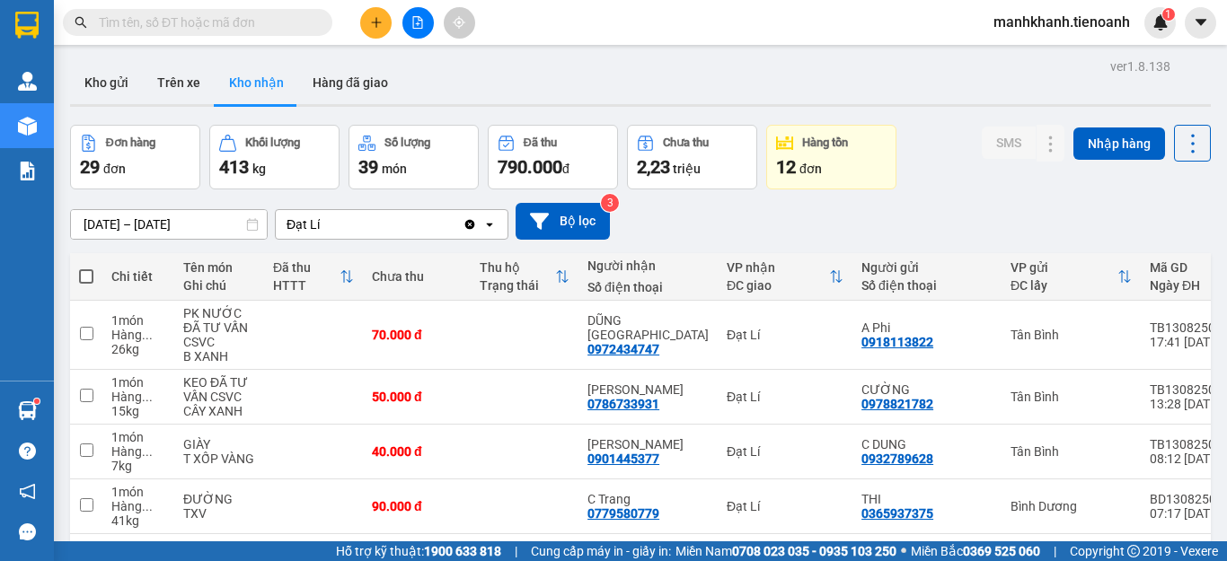
click at [243, 9] on span at bounding box center [197, 22] width 269 height 27
click at [246, 14] on input "text" at bounding box center [205, 23] width 212 height 20
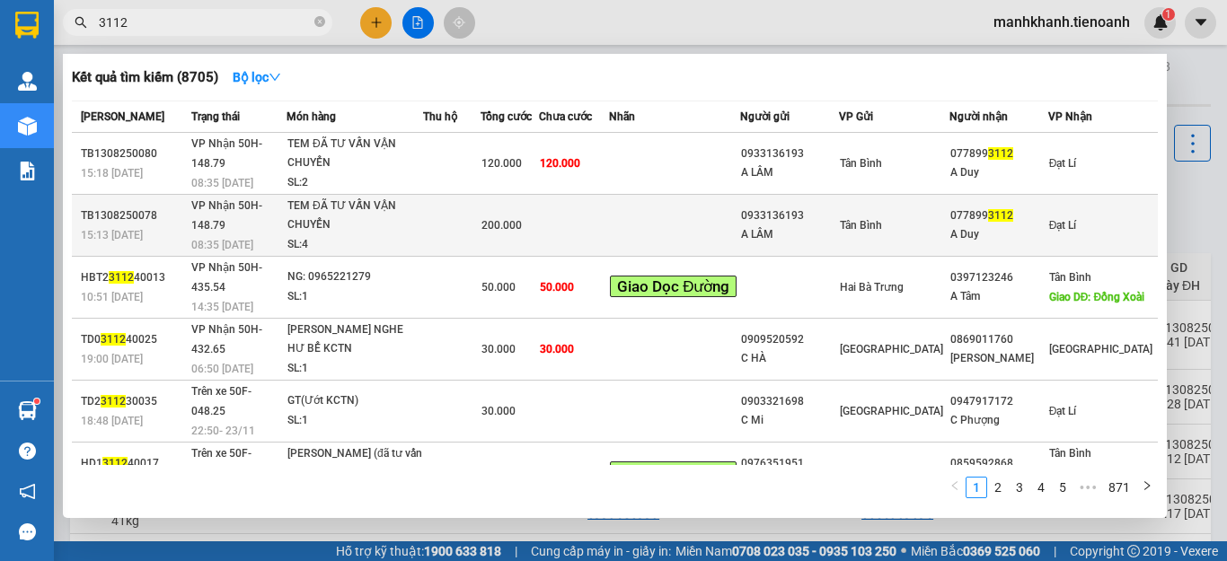
type input "3112"
click at [422, 220] on div "TEM ĐÃ TƯ VẤN VẬN CHUYỂN" at bounding box center [354, 216] width 135 height 39
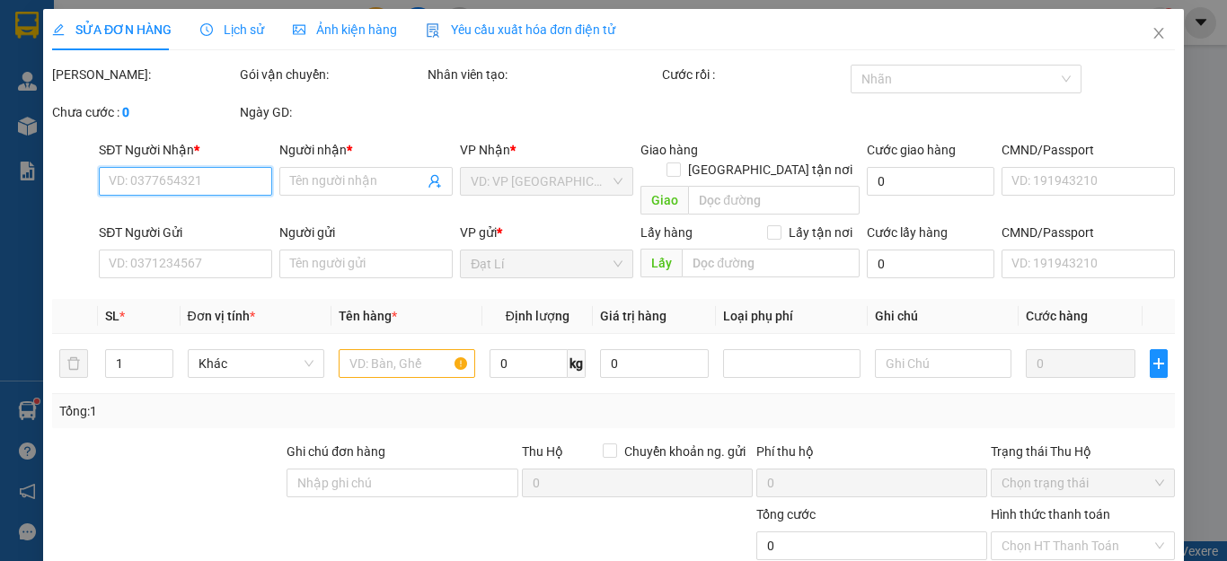
type input "0778993112"
type input "A Duy"
type input "0933136193"
type input "A LÂM"
type input "200.000"
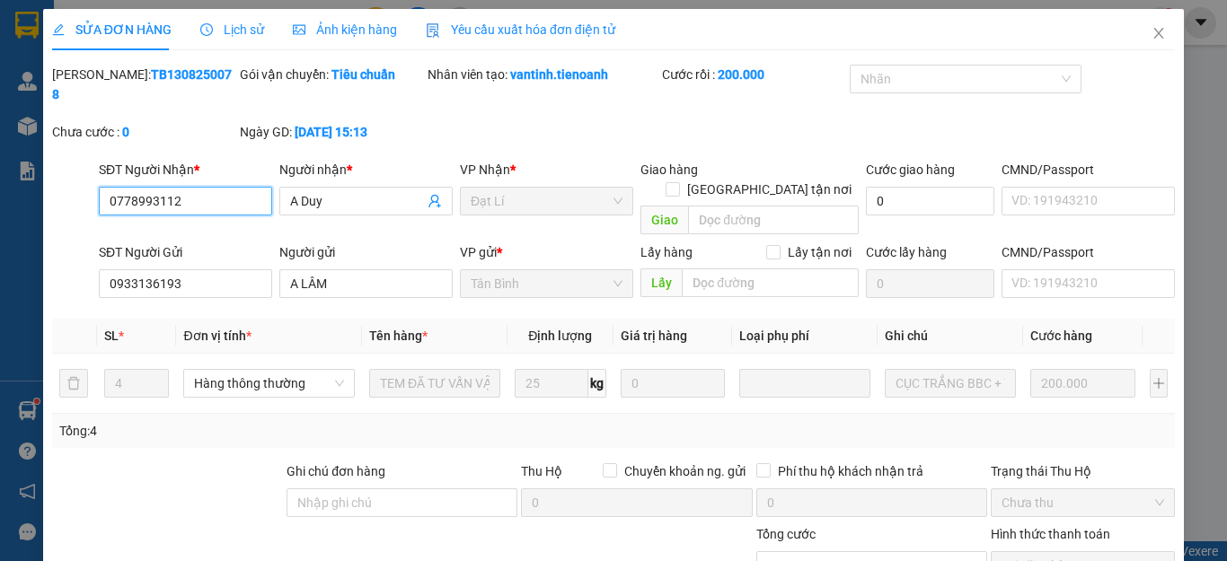
scroll to position [227, 0]
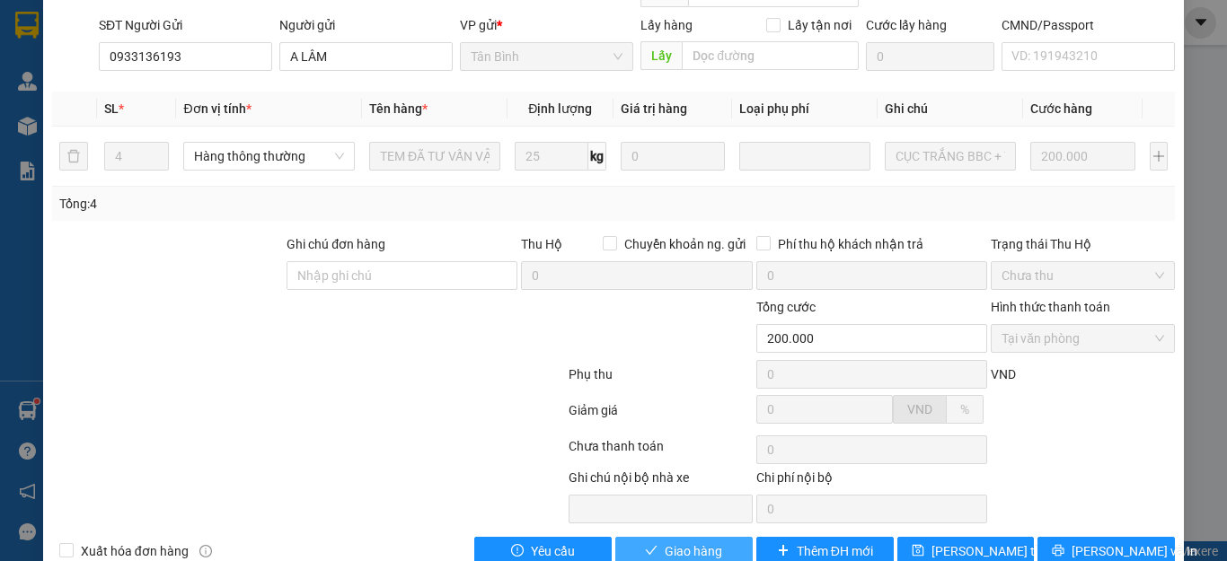
click at [689, 541] on span "Giao hàng" at bounding box center [693, 551] width 57 height 20
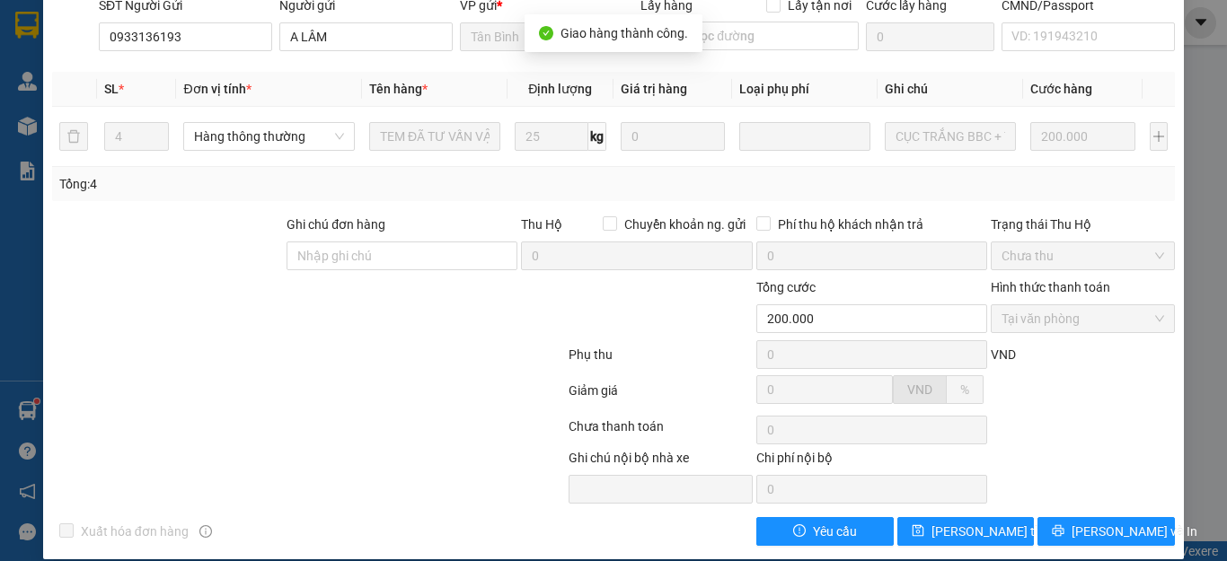
scroll to position [0, 0]
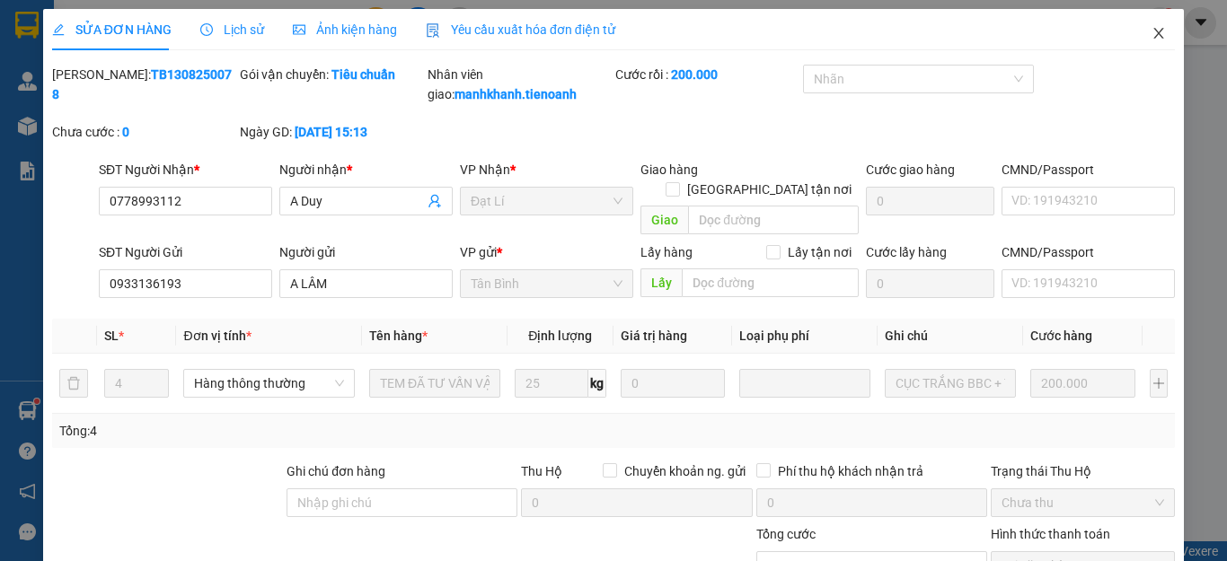
click at [1151, 34] on icon "close" at bounding box center [1158, 33] width 14 height 14
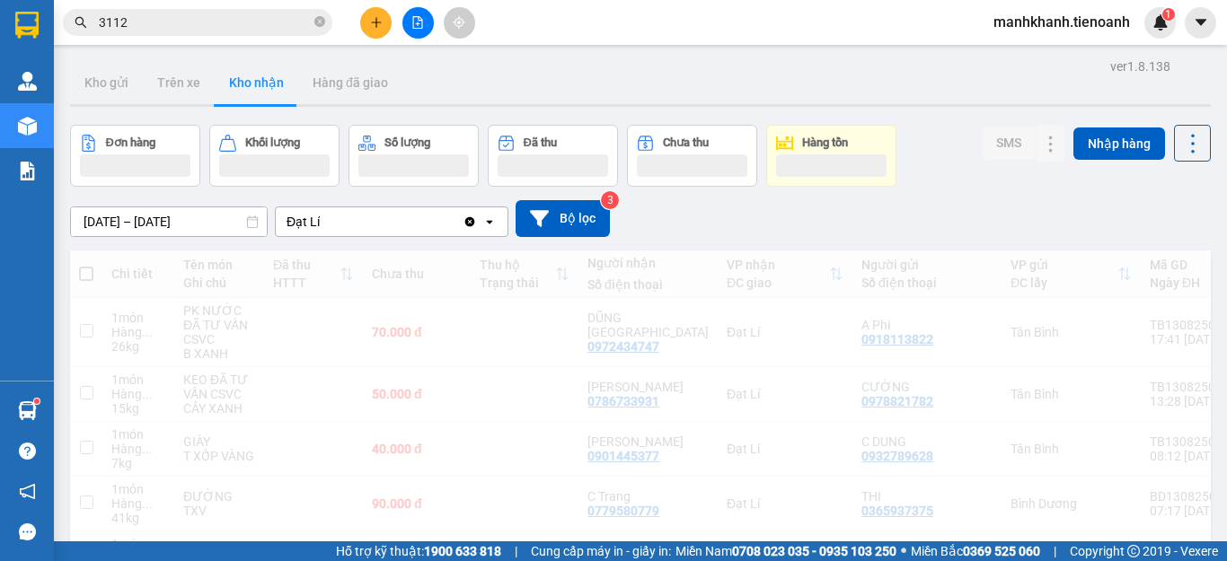
click at [246, 25] on input "3112" at bounding box center [205, 23] width 212 height 20
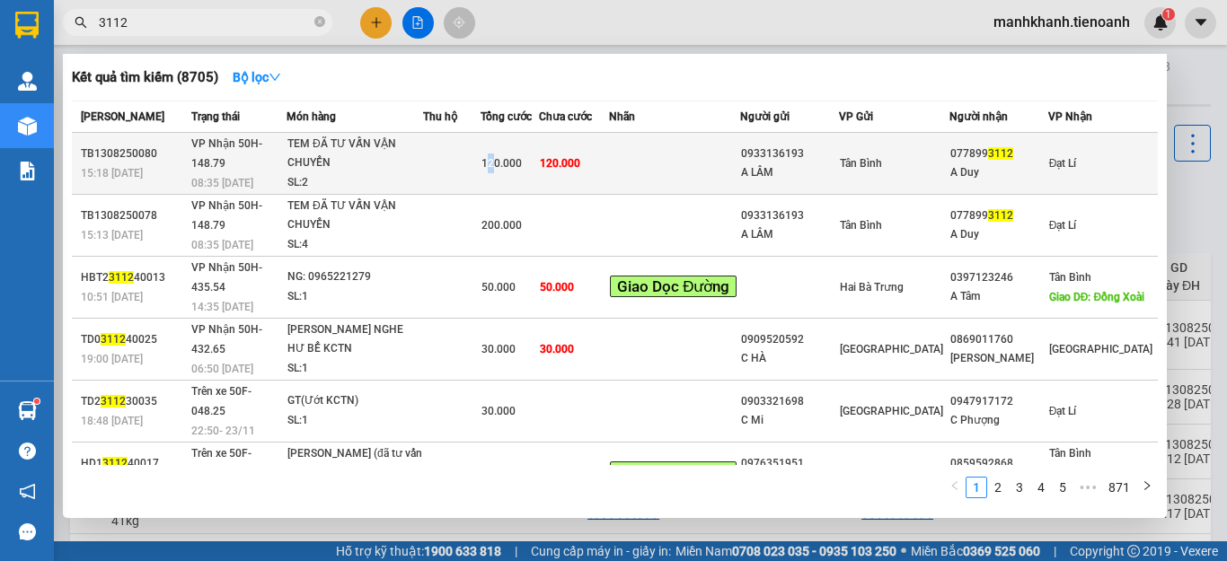
click at [530, 172] on div "120.000" at bounding box center [509, 164] width 57 height 20
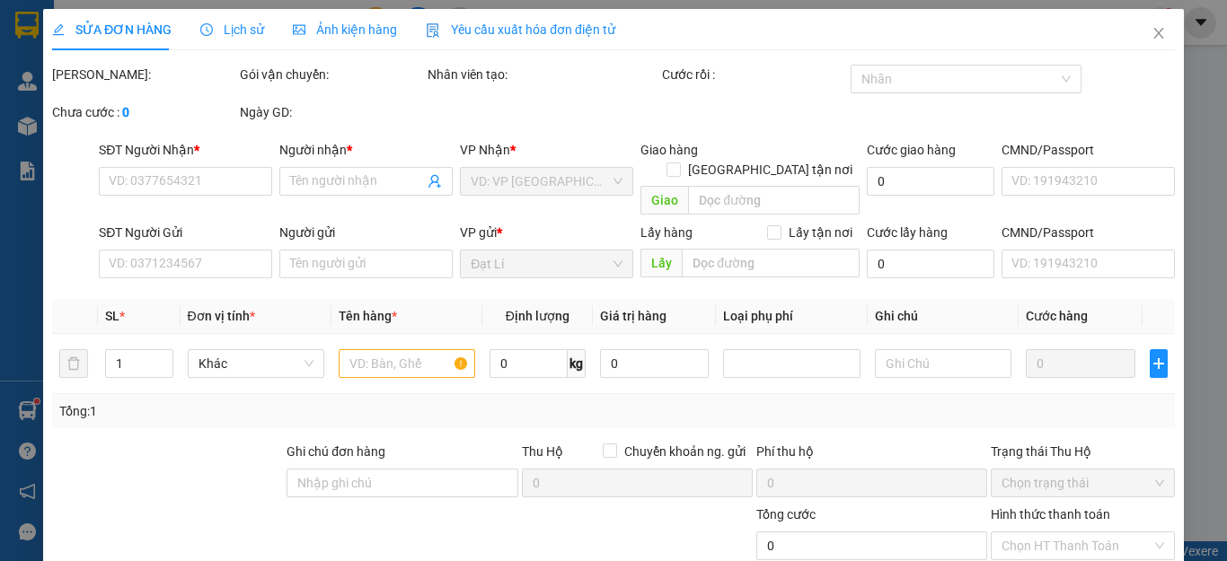
type input "0778993112"
type input "A Duy"
type input "0933136193"
type input "A LÂM"
type input "120.000"
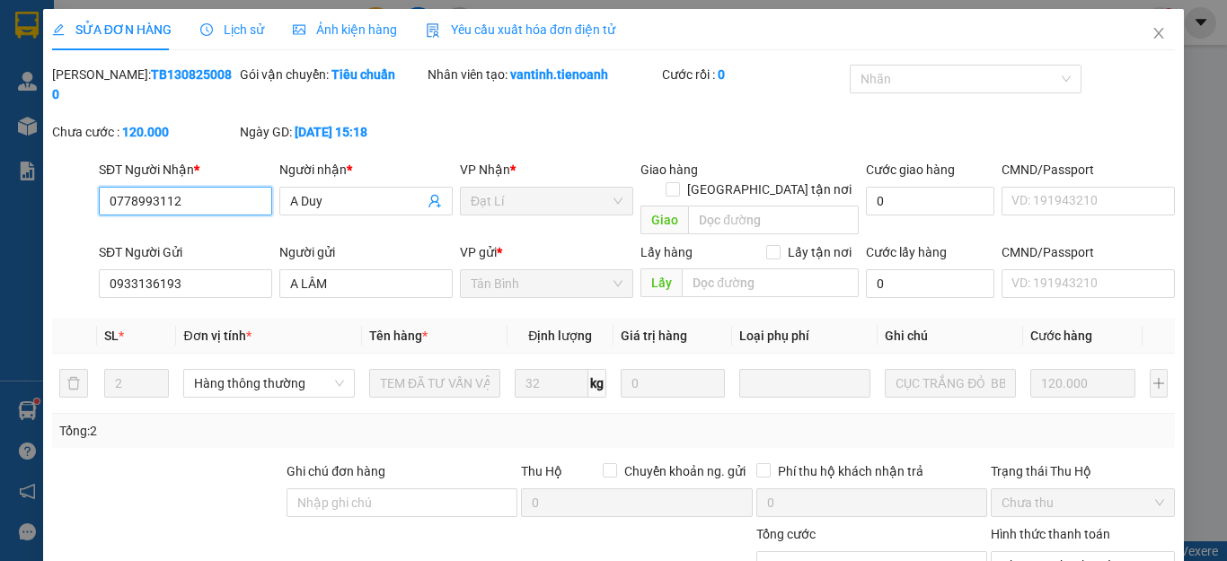
scroll to position [227, 0]
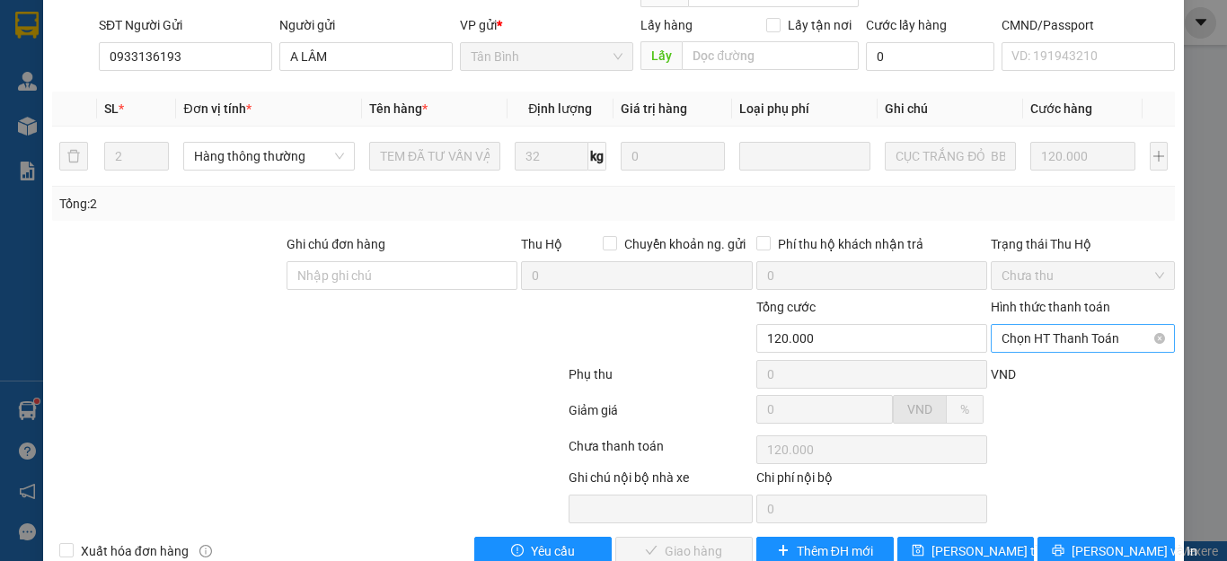
click at [1068, 325] on span "Chọn HT Thanh Toán" at bounding box center [1082, 338] width 163 height 27
click at [1056, 336] on div "Tại văn phòng" at bounding box center [1070, 335] width 160 height 20
type input "0"
click at [688, 541] on span "Lưu và Giao hàng" at bounding box center [735, 551] width 172 height 20
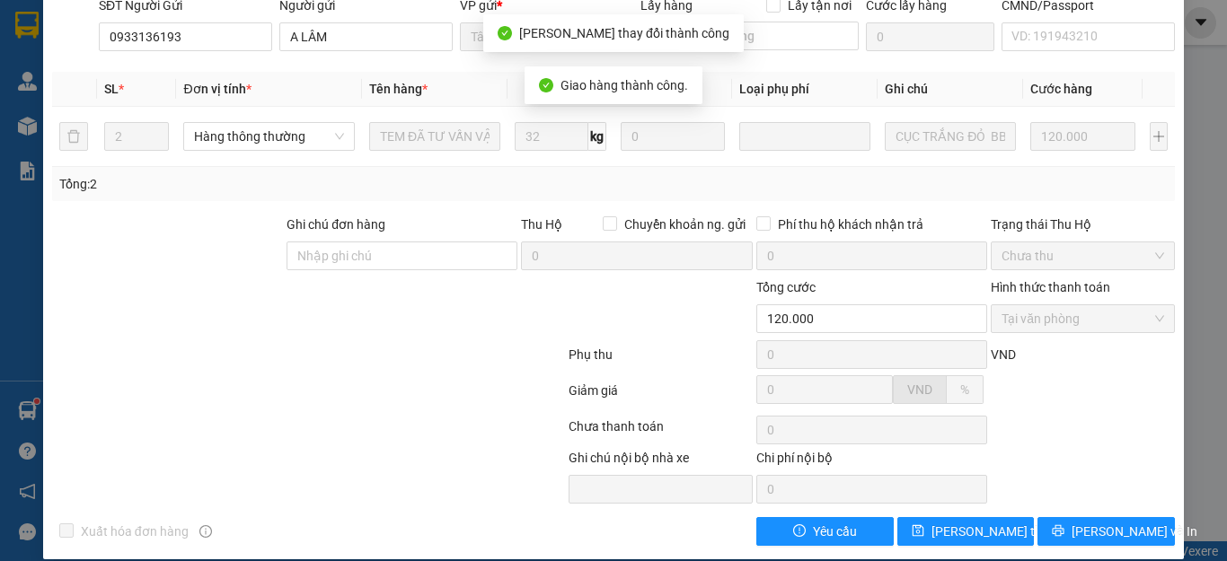
scroll to position [0, 0]
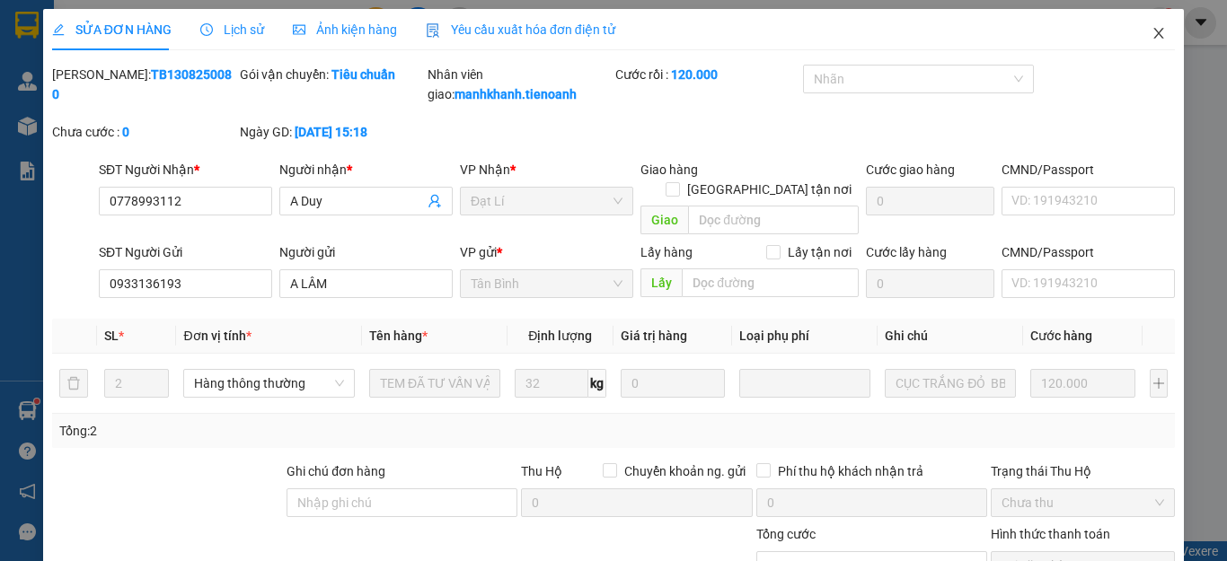
click at [1151, 34] on icon "close" at bounding box center [1158, 33] width 14 height 14
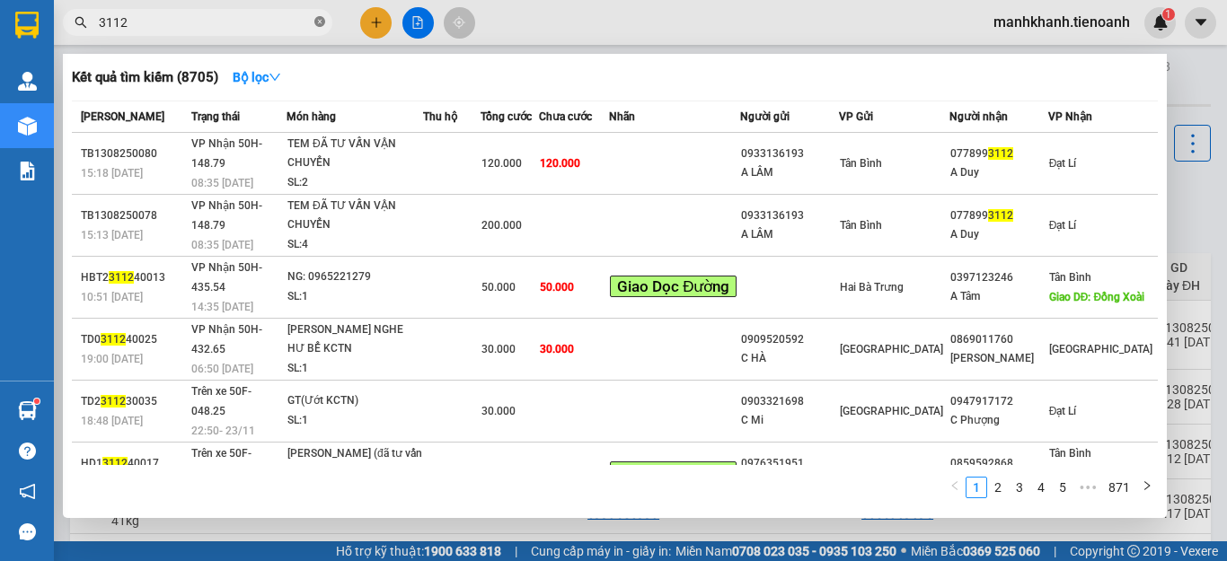
click at [321, 26] on icon "close-circle" at bounding box center [319, 21] width 11 height 11
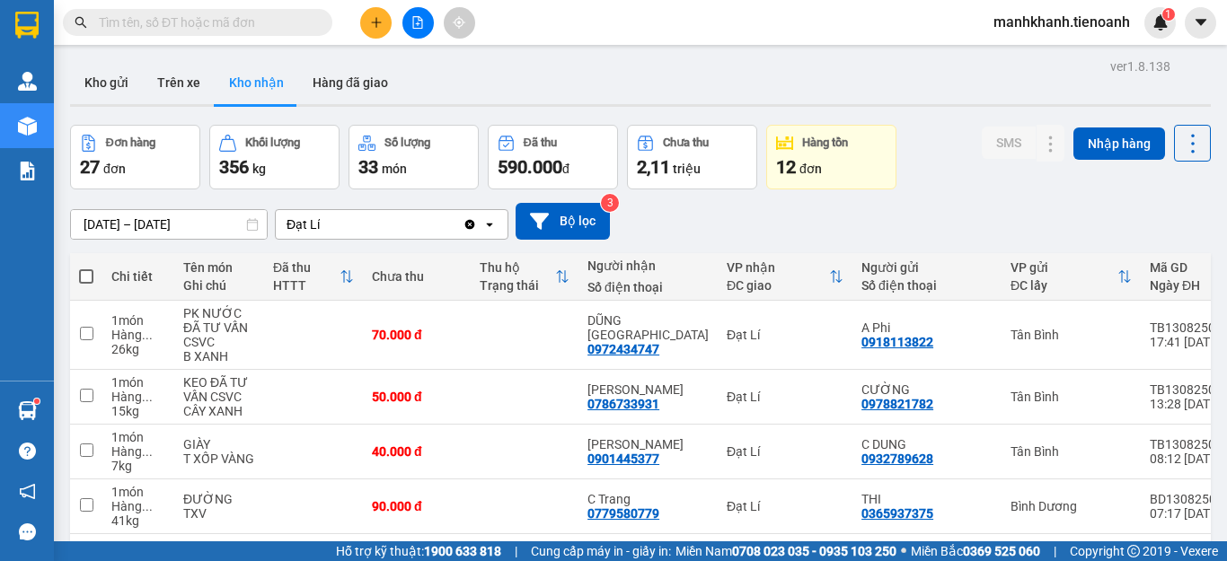
click at [278, 25] on input "text" at bounding box center [205, 23] width 212 height 20
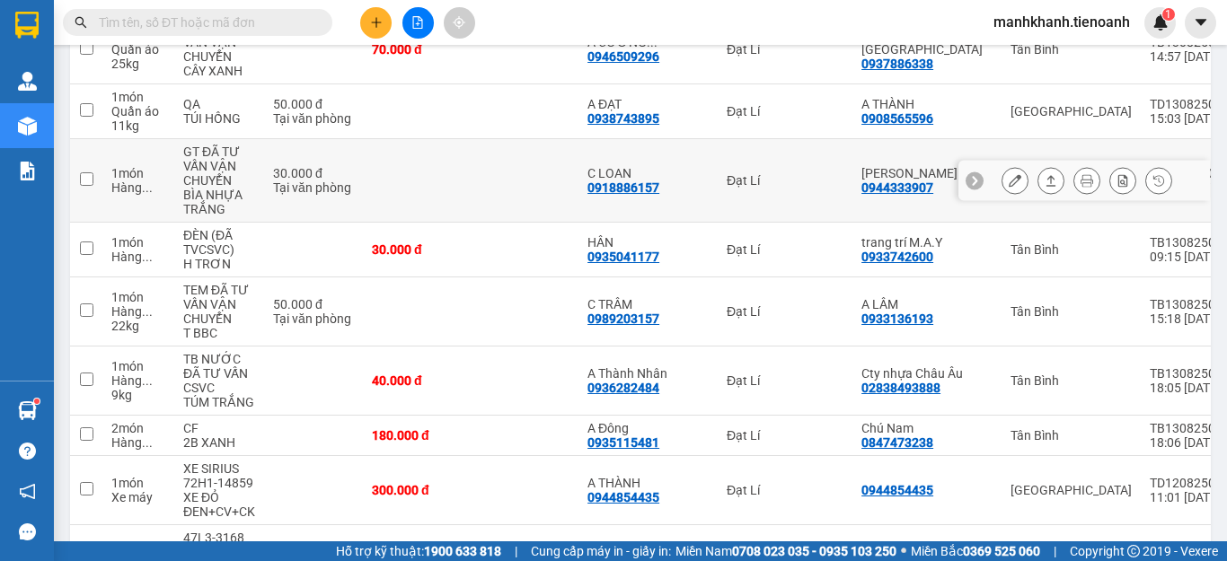
scroll to position [808, 0]
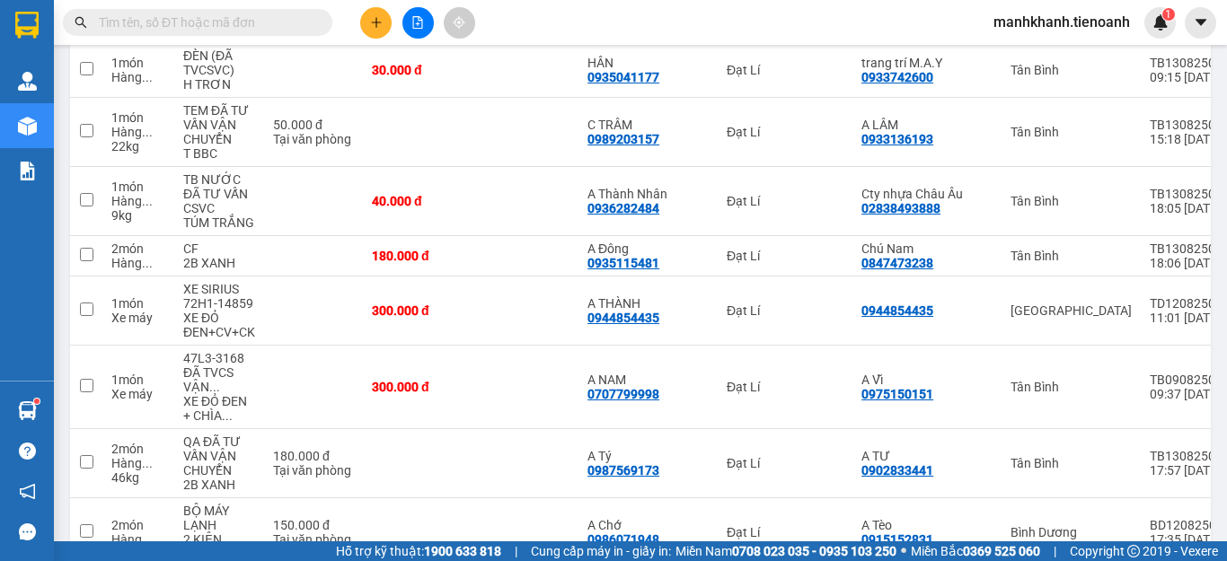
click at [260, 24] on input "text" at bounding box center [205, 23] width 212 height 20
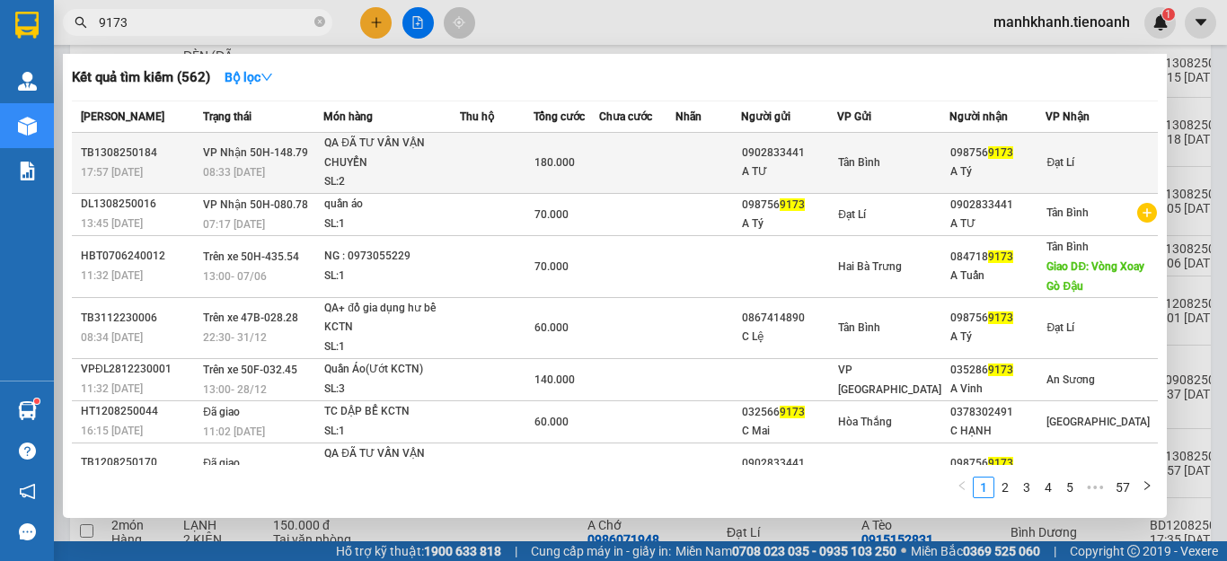
type input "9173"
click at [575, 163] on span "180.000" at bounding box center [554, 162] width 40 height 13
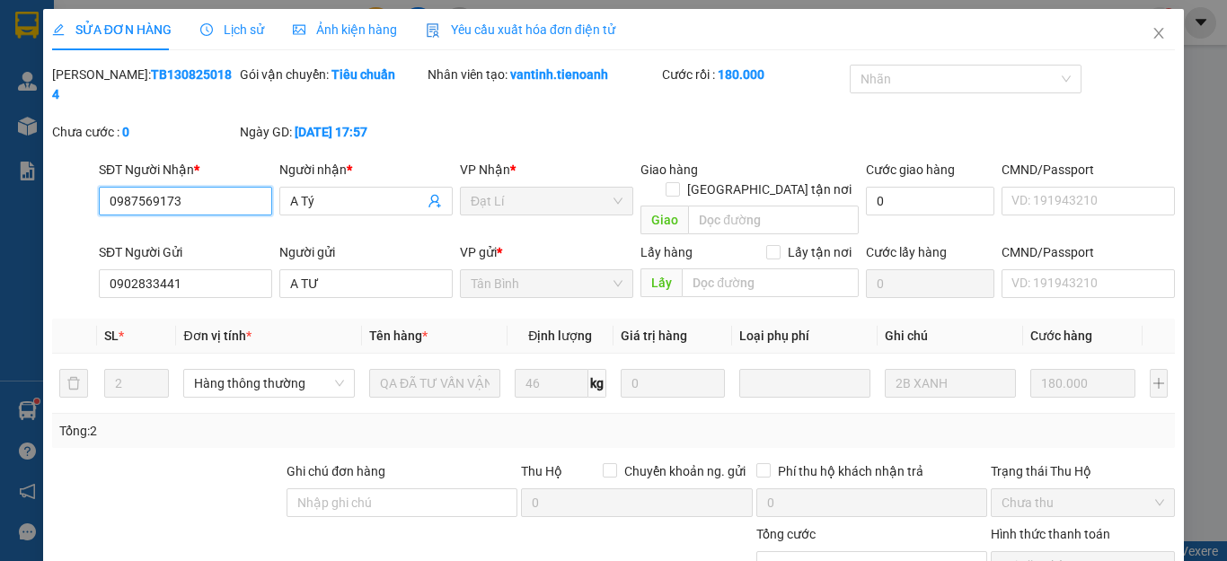
type input "0987569173"
type input "A Tý"
type input "0902833441"
type input "A TƯ"
type input "180.000"
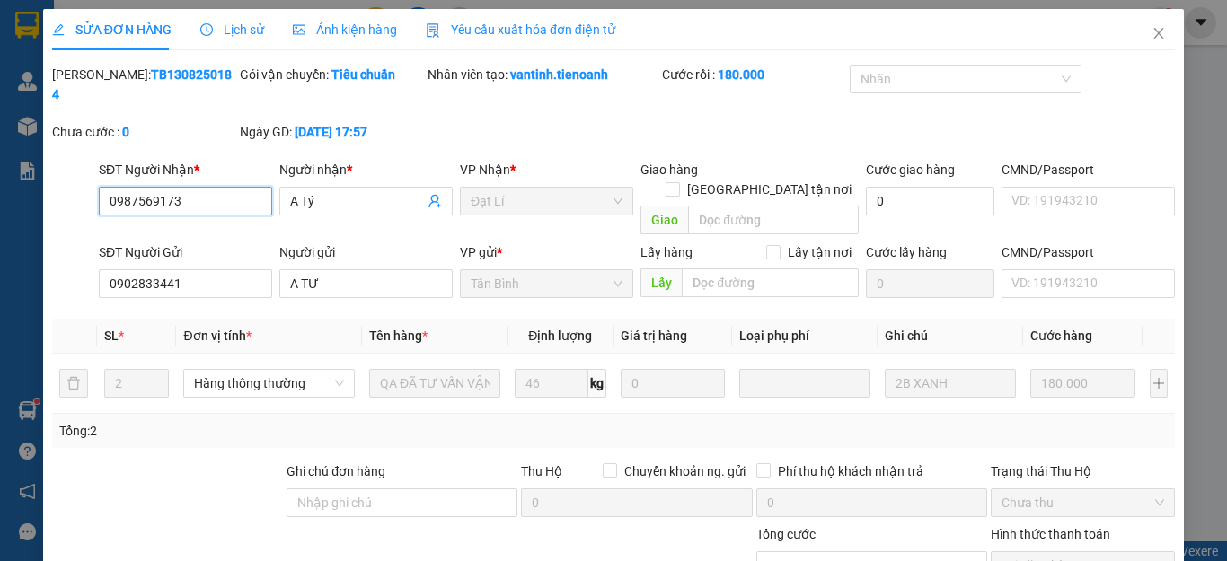
scroll to position [227, 0]
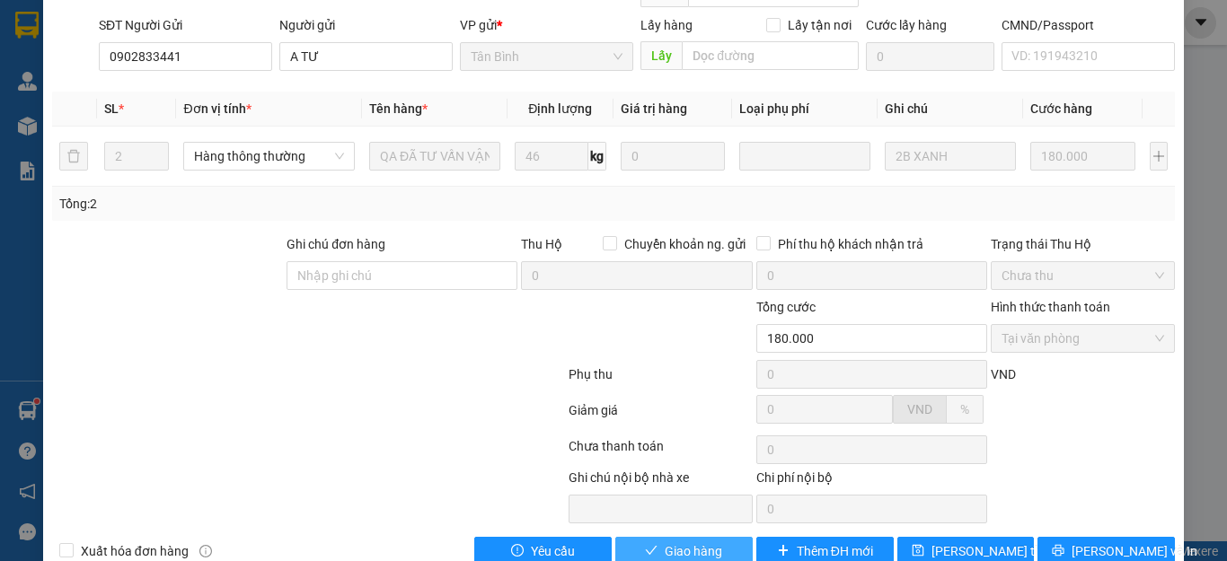
click at [697, 541] on span "Giao hàng" at bounding box center [693, 551] width 57 height 20
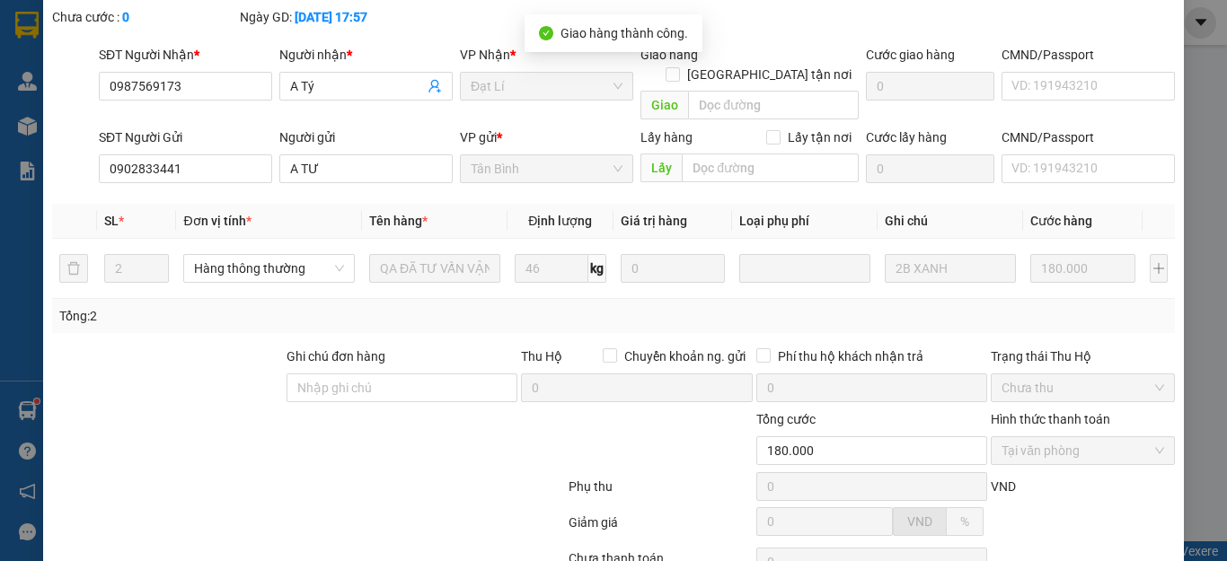
scroll to position [0, 0]
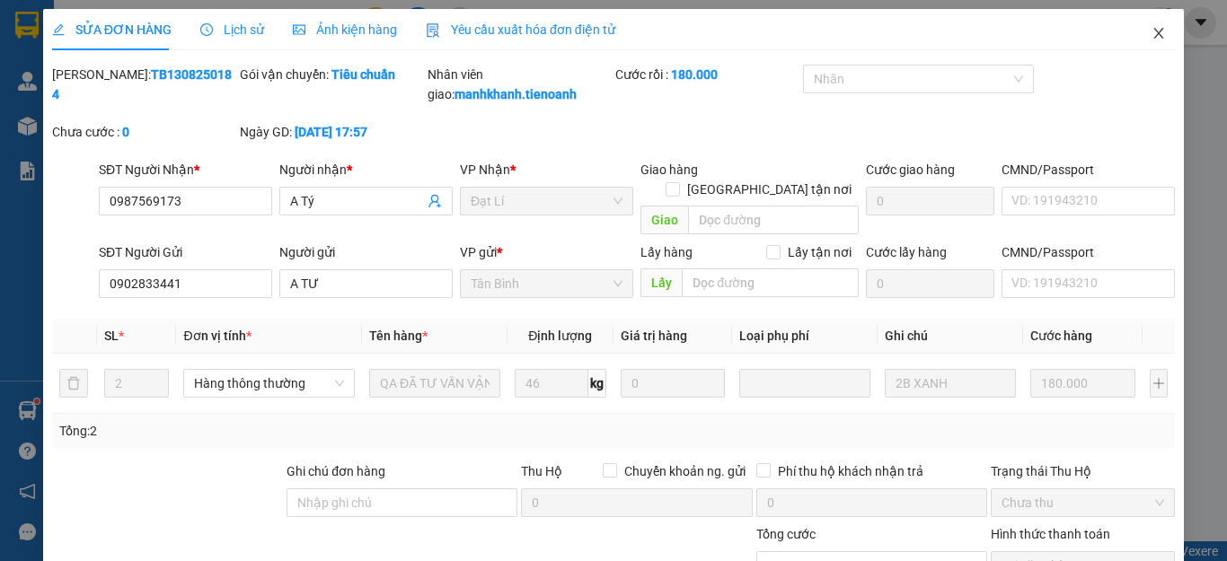
click at [1151, 35] on icon "close" at bounding box center [1158, 33] width 14 height 14
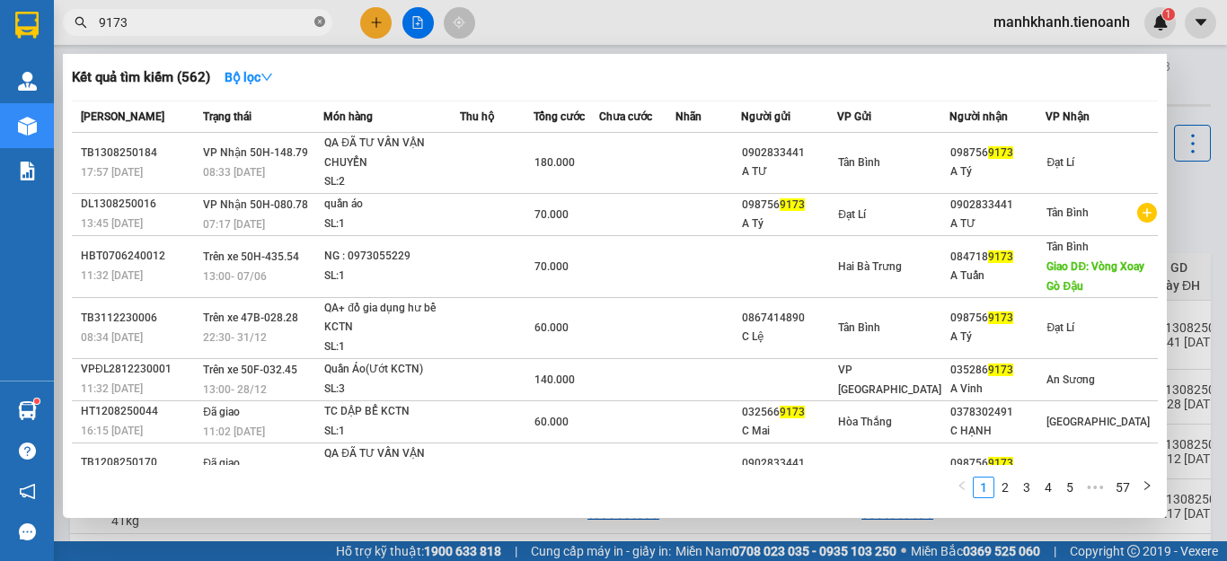
click at [320, 22] on icon "close-circle" at bounding box center [319, 21] width 11 height 11
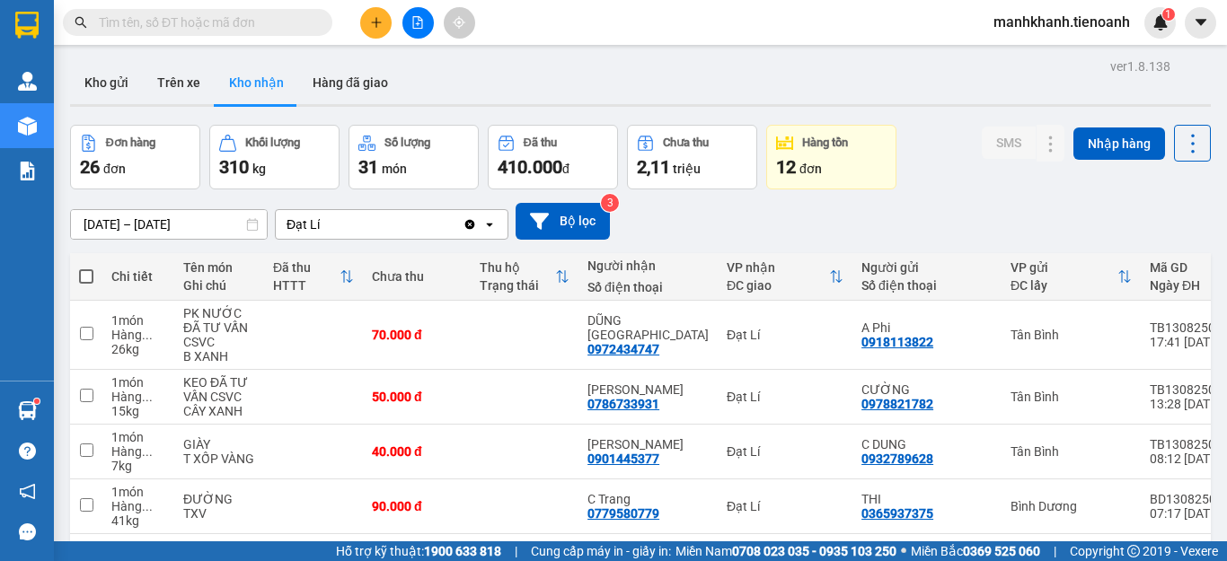
click at [301, 29] on input "text" at bounding box center [205, 23] width 212 height 20
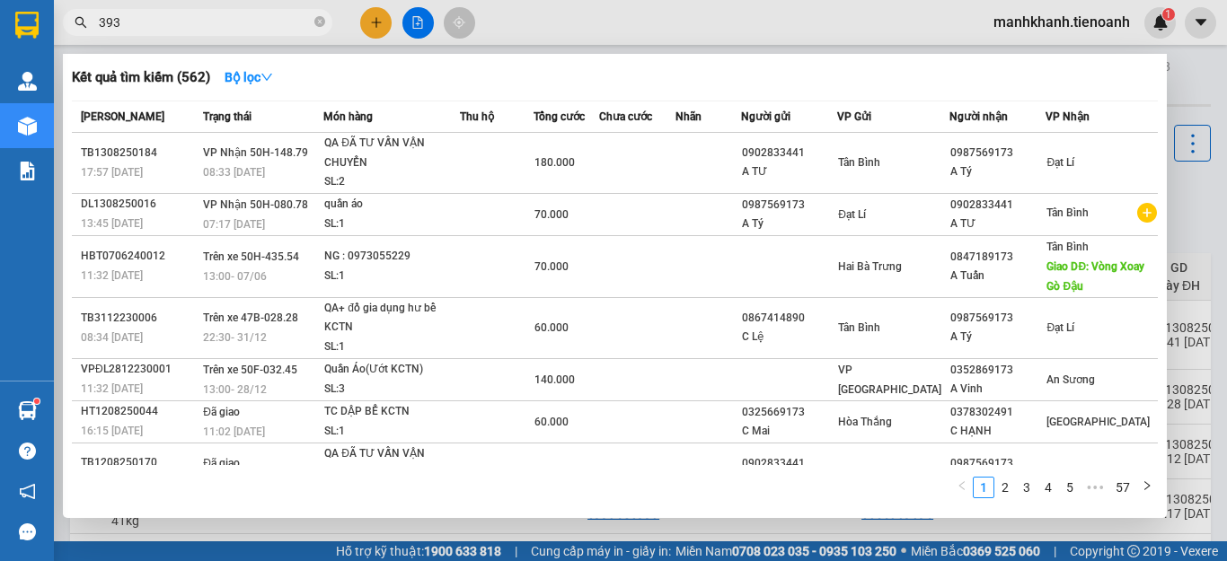
type input "3931"
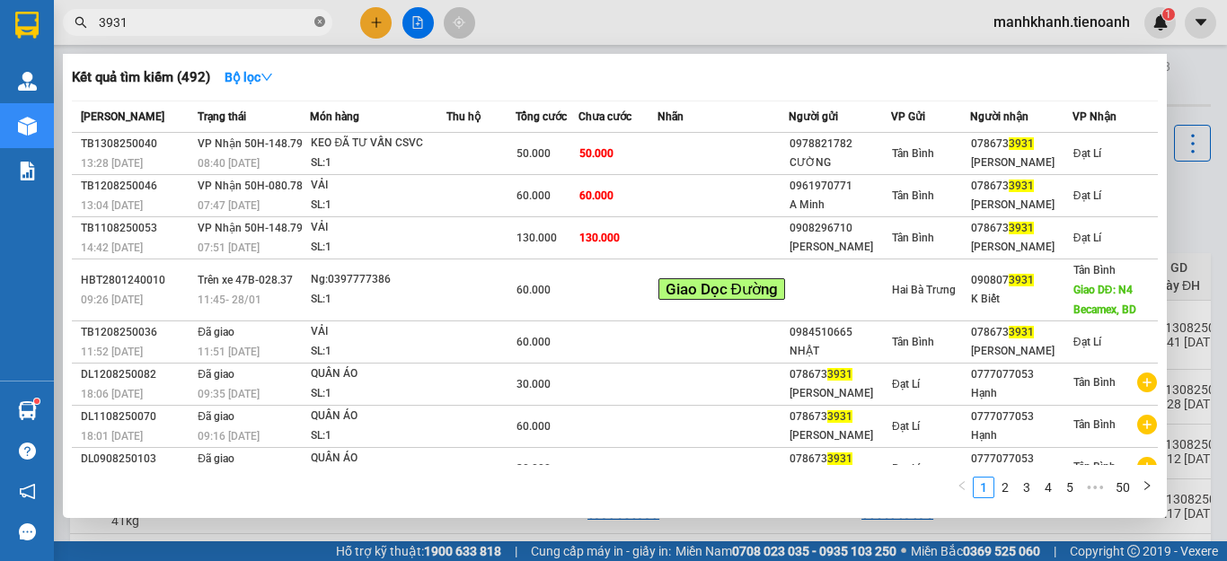
click at [320, 23] on icon "close-circle" at bounding box center [319, 21] width 11 height 11
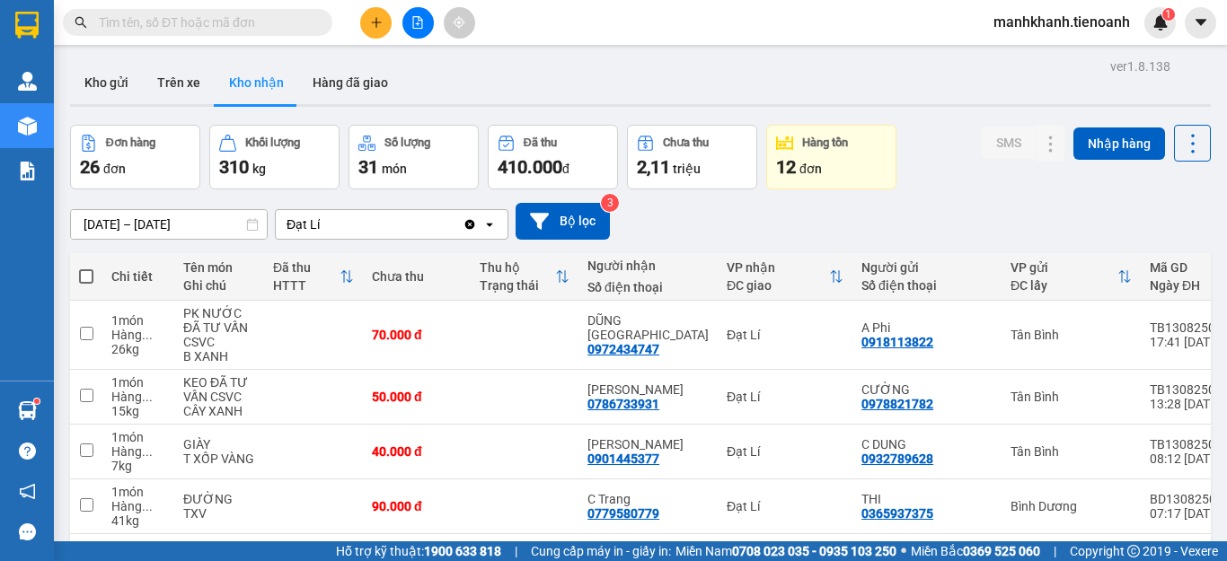
click at [378, 24] on icon "plus" at bounding box center [376, 22] width 13 height 13
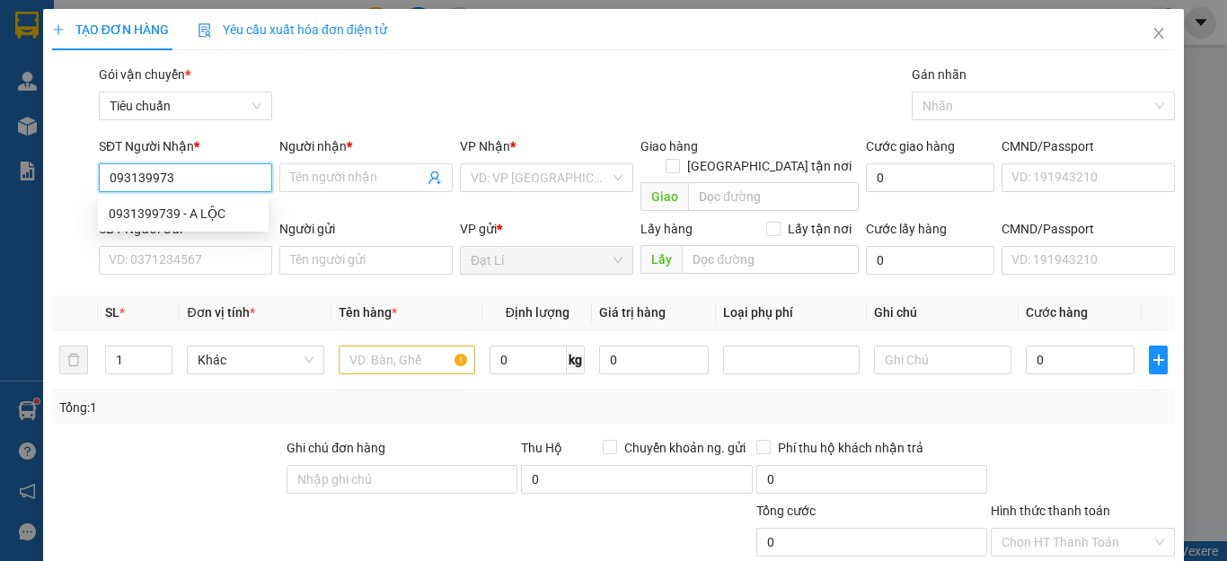
type input "0931399739"
click at [154, 216] on div "0931399739 - A LỘC" at bounding box center [183, 214] width 149 height 20
type input "A LỘC"
type input "210.000"
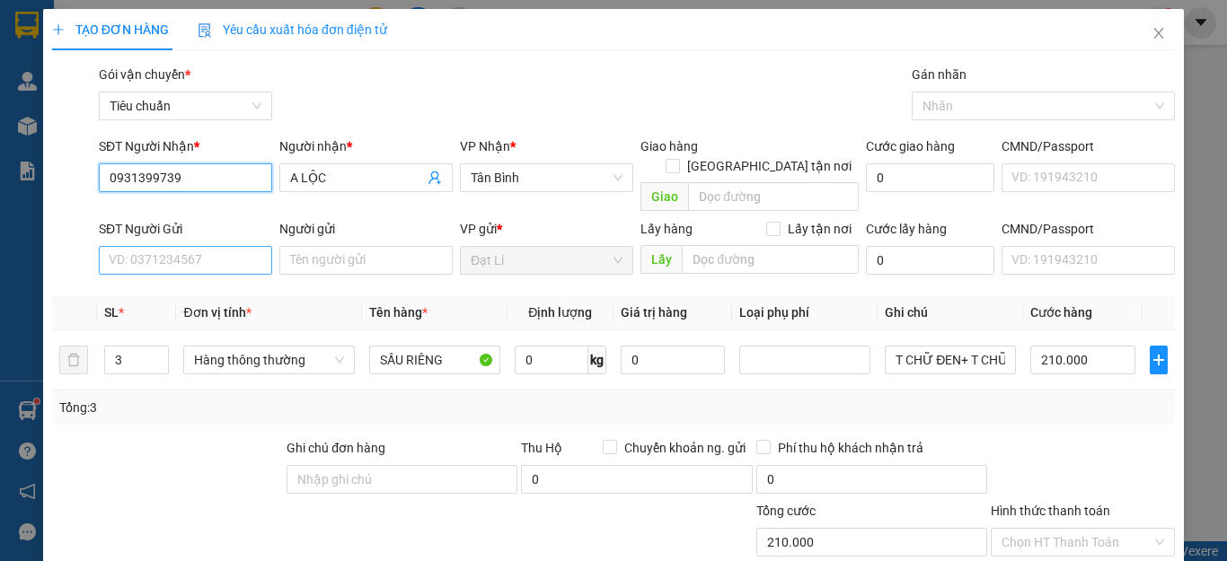
type input "0931399739"
click at [154, 246] on input "SĐT Người Gửi" at bounding box center [185, 260] width 173 height 29
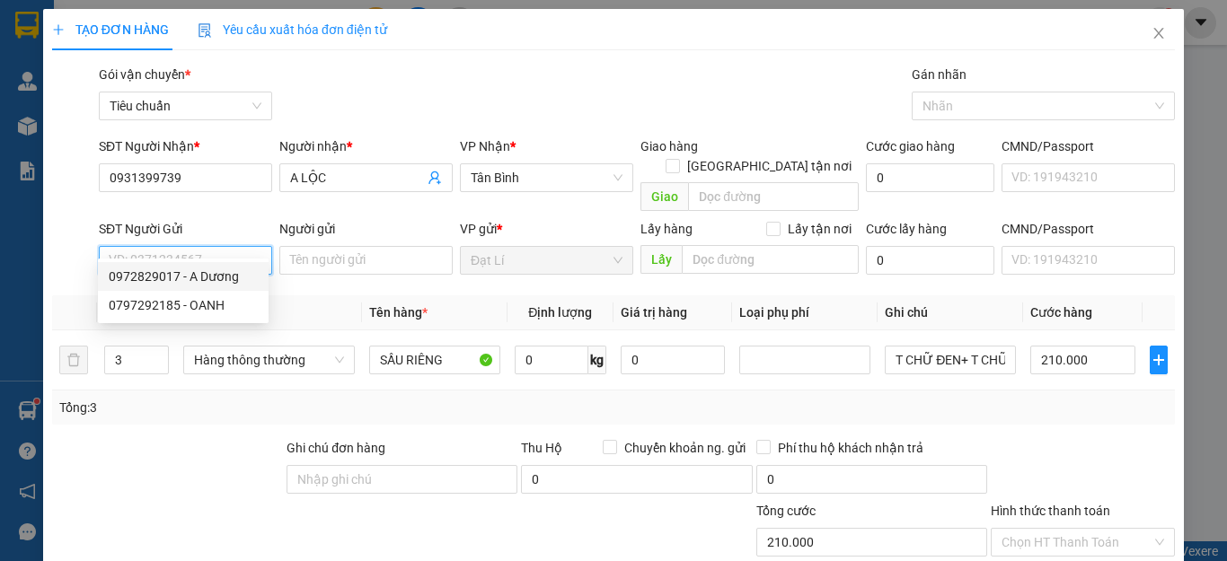
click at [164, 283] on div "0972829017 - A Dương" at bounding box center [183, 277] width 149 height 20
type input "0972829017"
type input "A Dương"
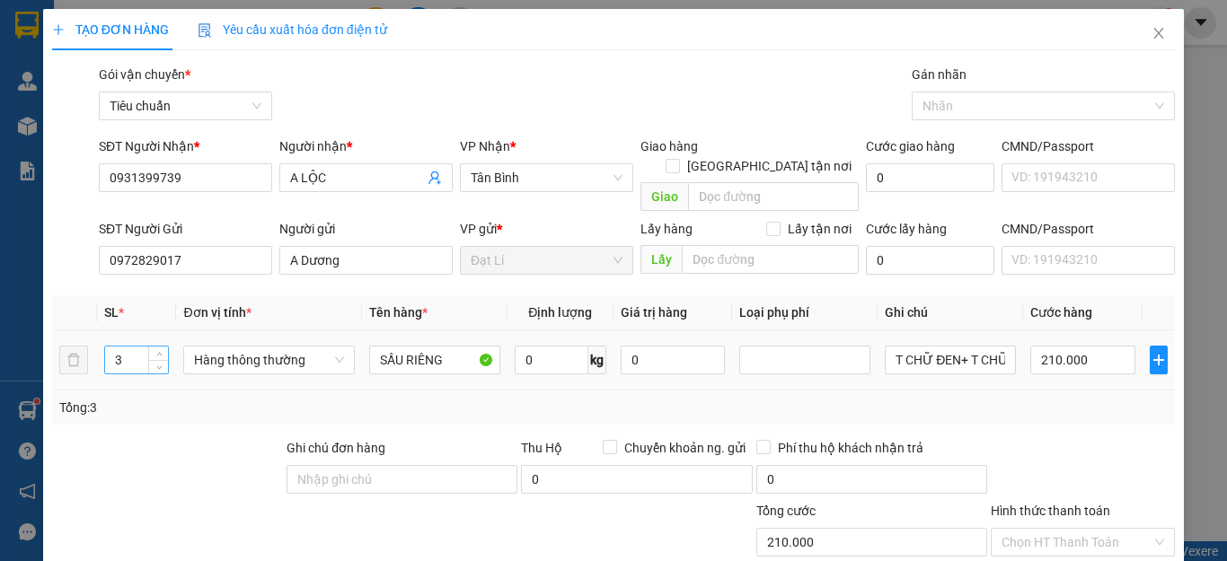
click at [136, 347] on input "3" at bounding box center [136, 360] width 63 height 27
type input "1"
click at [173, 398] on div "Tổng: 1" at bounding box center [267, 408] width 416 height 20
type input "0"
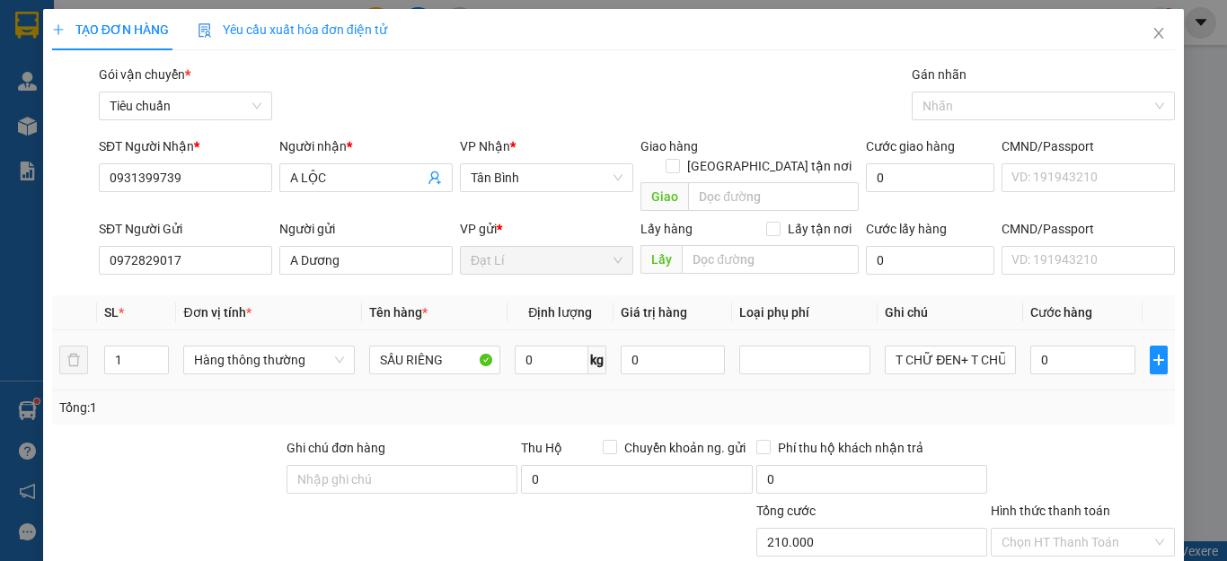
type input "0"
click at [127, 347] on input "1" at bounding box center [136, 360] width 63 height 27
type input "2"
click at [205, 398] on div "Tổng: 2" at bounding box center [267, 408] width 416 height 20
click at [564, 346] on input "0" at bounding box center [552, 360] width 74 height 29
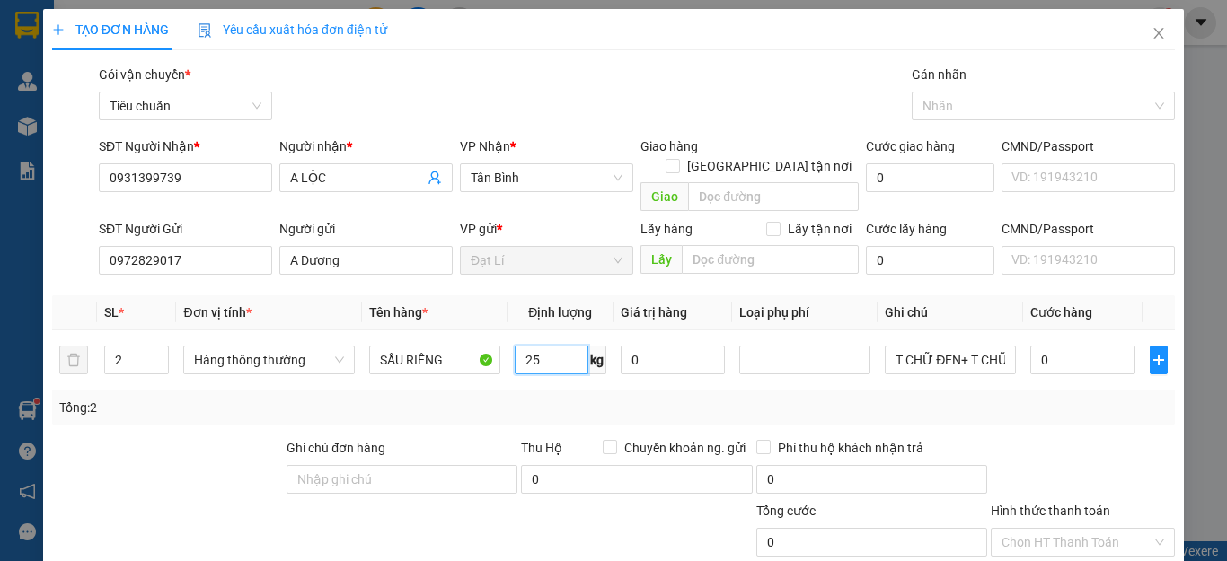
type input "25"
click at [572, 398] on div "Tổng: 2" at bounding box center [613, 408] width 1108 height 20
type input "60.000"
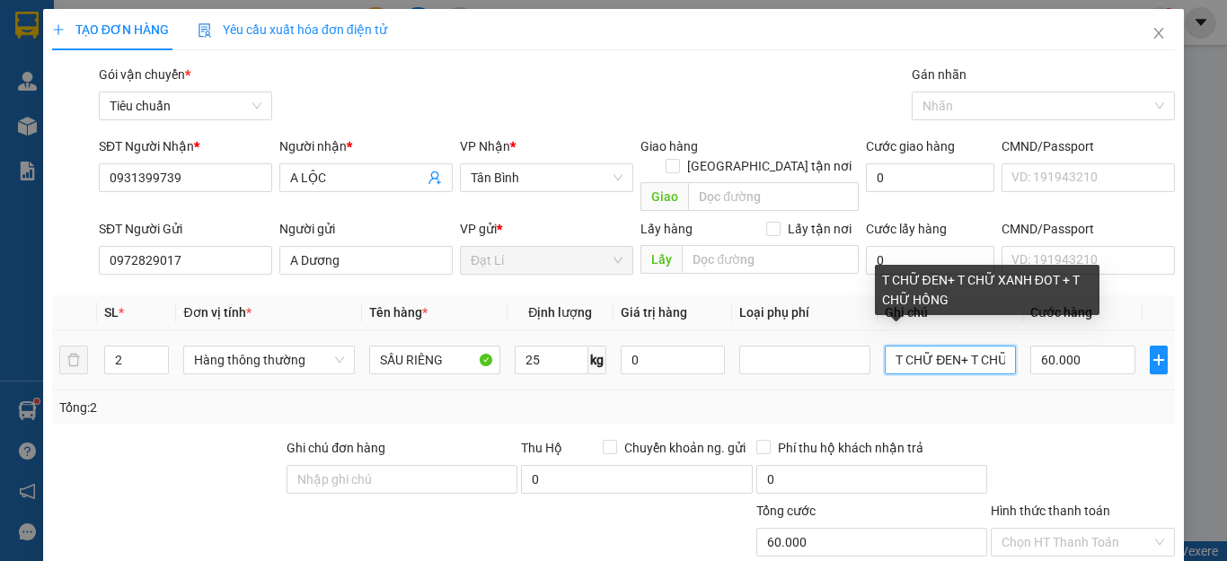
scroll to position [0, 160]
drag, startPoint x: 882, startPoint y: 341, endPoint x: 1128, endPoint y: 340, distance: 246.1
click at [1128, 340] on tr "2 Hàng thông thường SẦU RIÊNG 25 kg 0 T CHỮ ĐEN+ T CHỮ XANH ĐOT + T CHỮ HỒNG 60…" at bounding box center [613, 360] width 1123 height 60
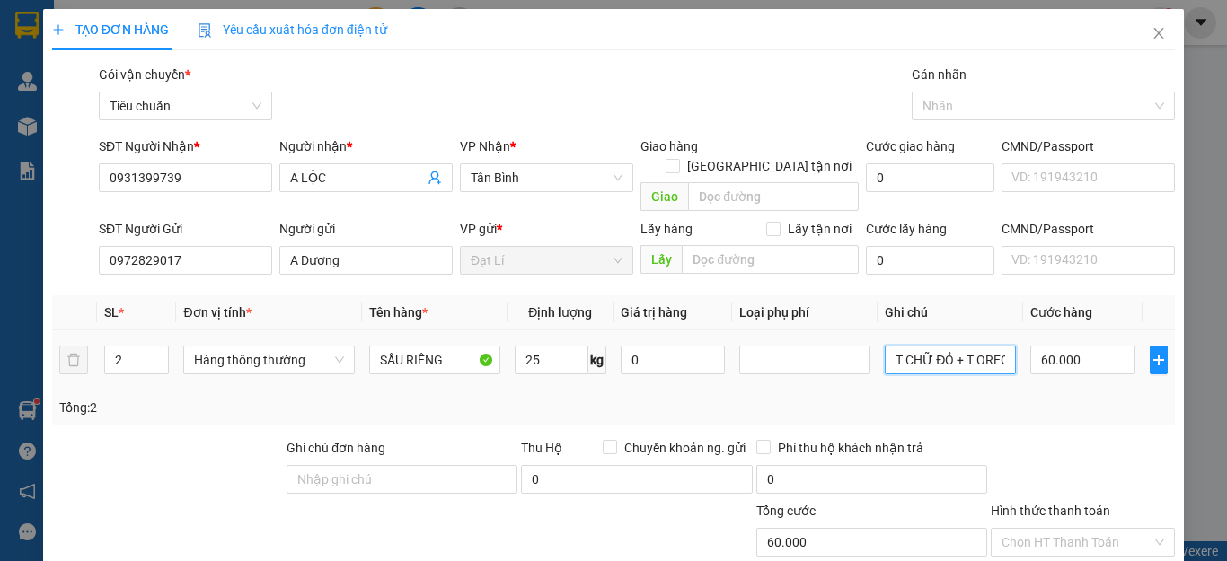
scroll to position [0, 8]
type input "T CHỮ ĐỎ + T OREO"
drag, startPoint x: 1110, startPoint y: 391, endPoint x: 1103, endPoint y: 358, distance: 33.1
click at [1109, 398] on div "Tổng: 2" at bounding box center [613, 408] width 1108 height 20
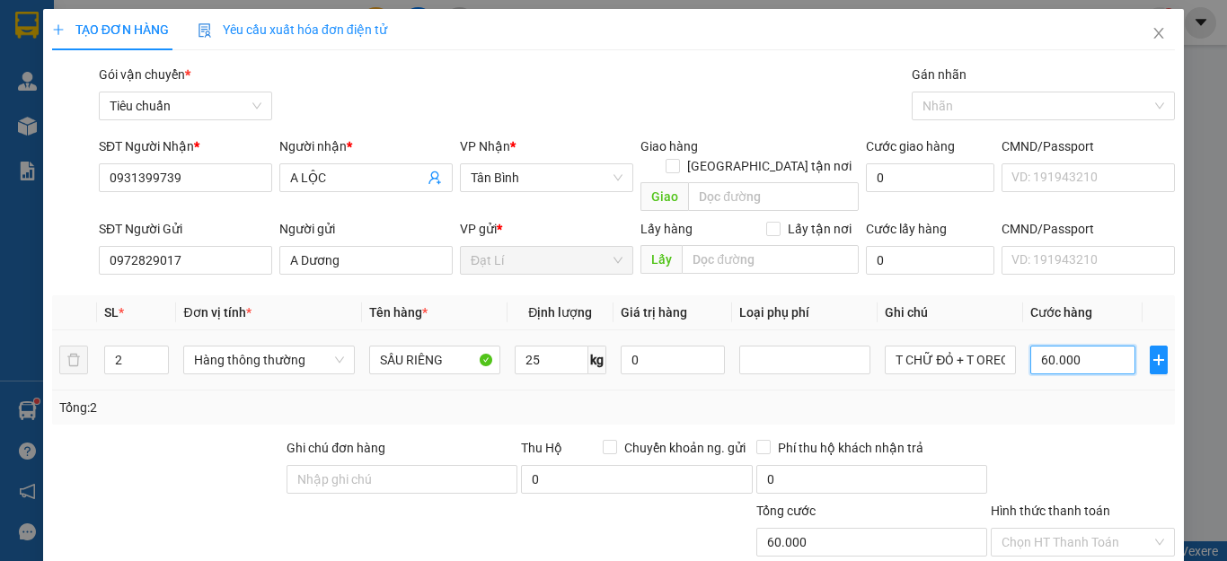
click at [1098, 346] on input "60.000" at bounding box center [1082, 360] width 105 height 29
type input "1"
type input "12"
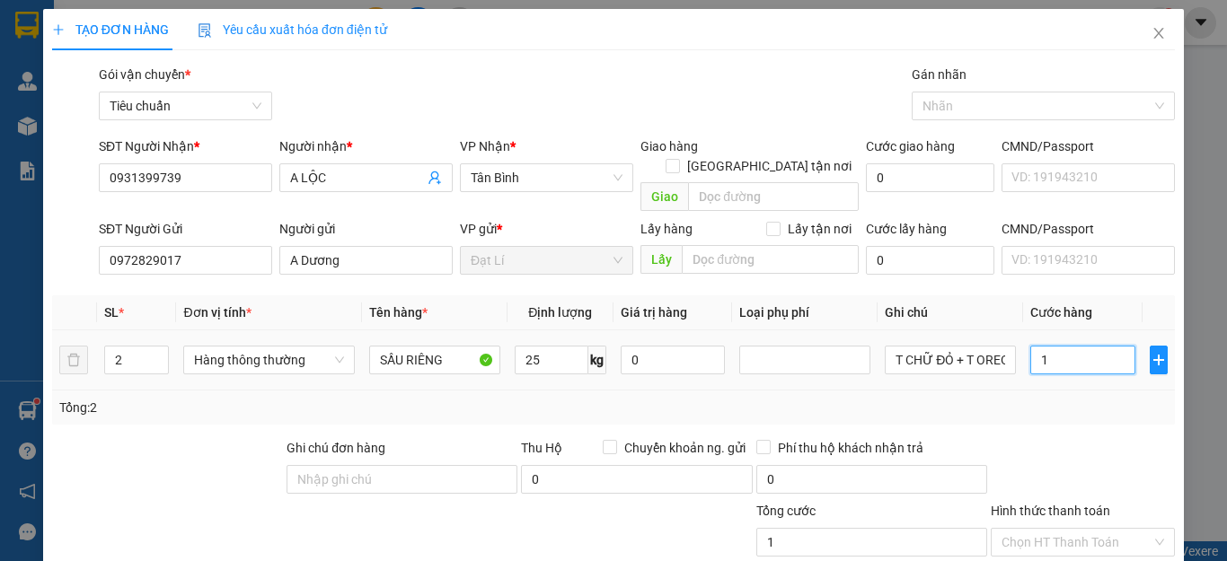
type input "12"
type input "120"
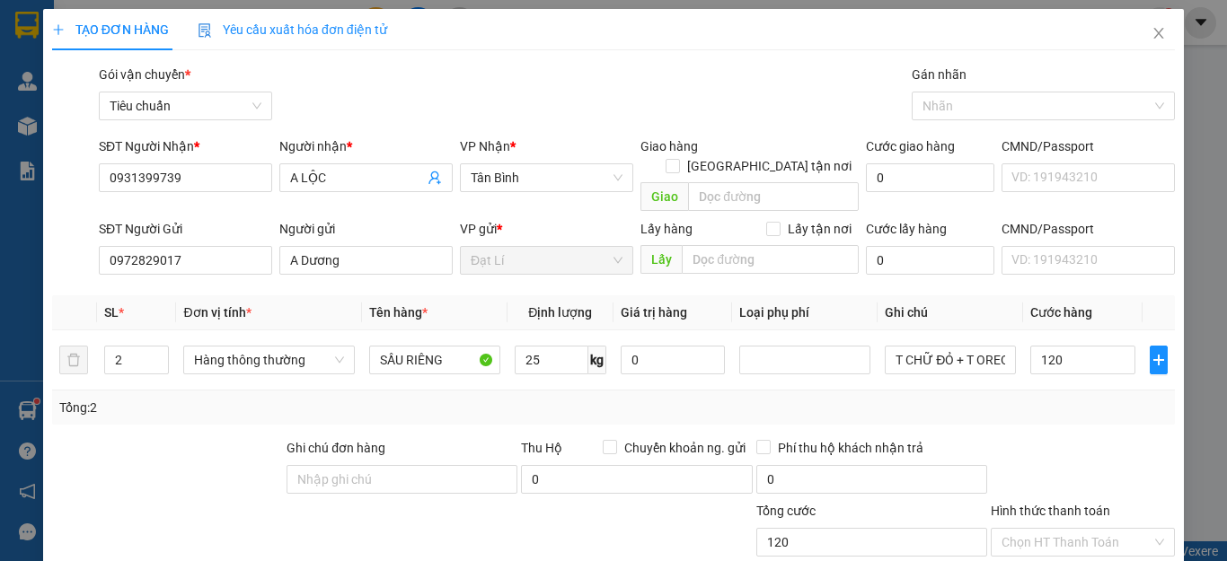
type input "120.000"
click at [1092, 438] on div at bounding box center [1083, 469] width 188 height 63
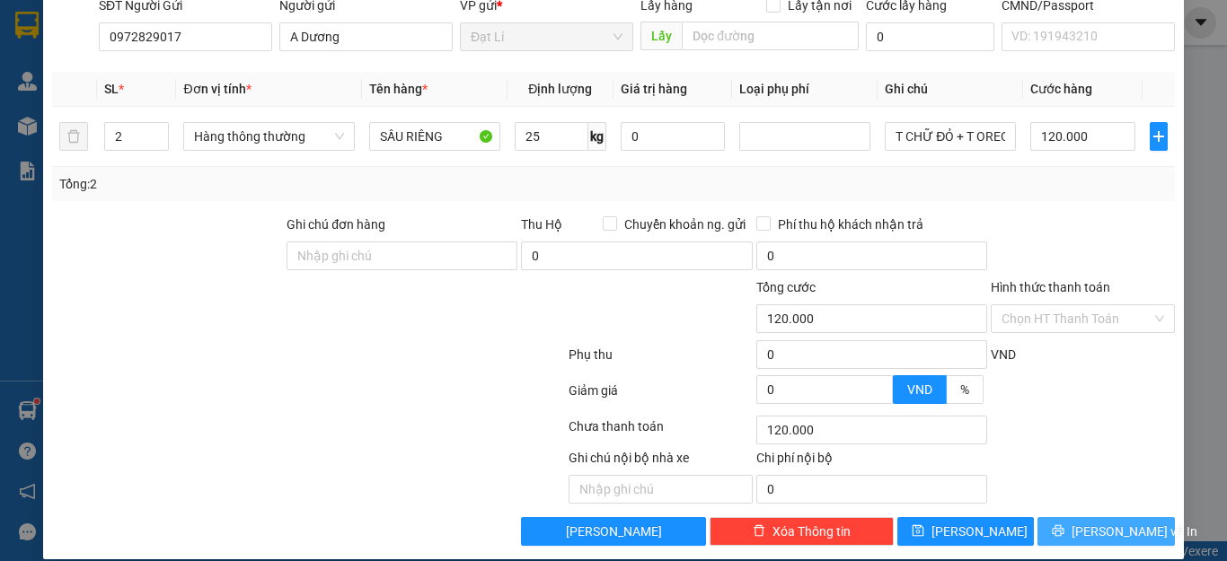
click at [1098, 522] on span "Lưu và In" at bounding box center [1134, 532] width 126 height 20
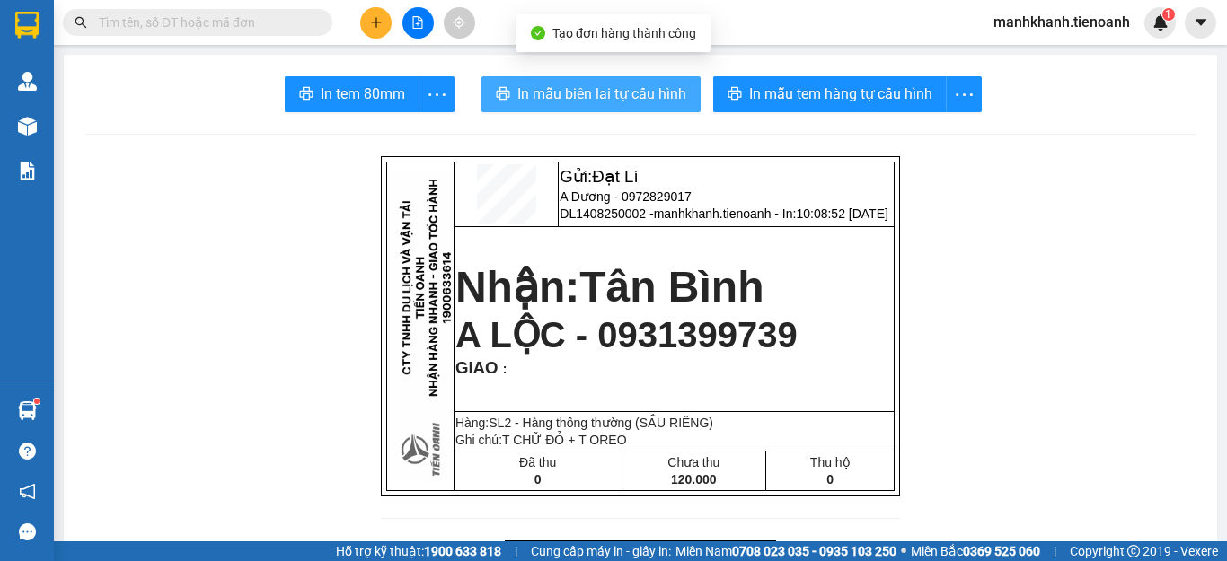
click at [618, 99] on span "In mẫu biên lai tự cấu hình" at bounding box center [601, 94] width 169 height 22
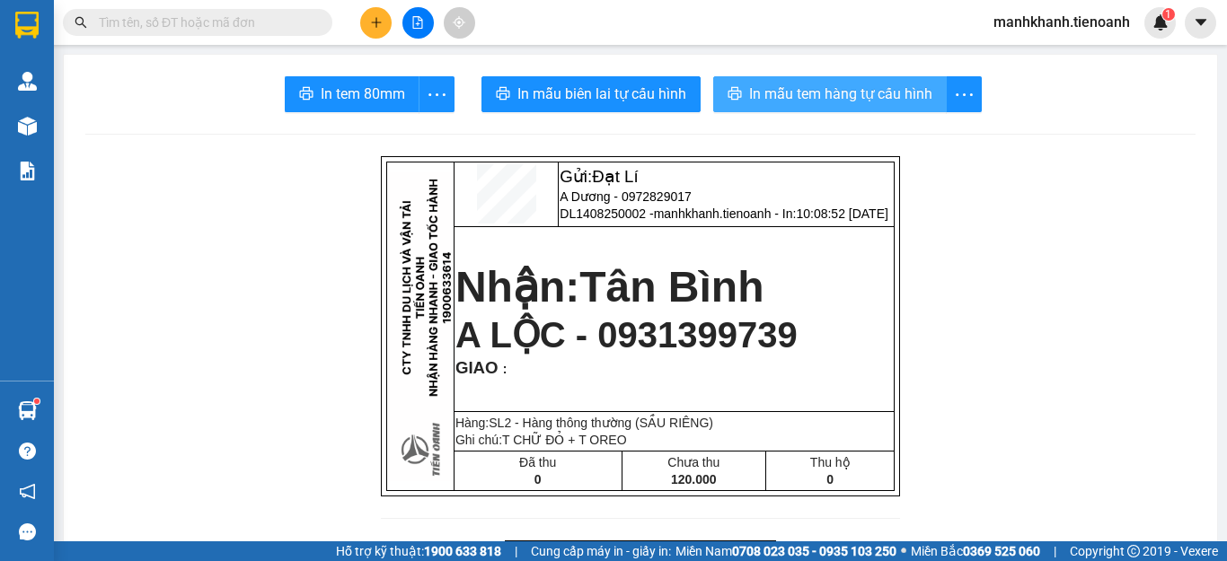
click at [860, 102] on span "In mẫu tem hàng tự cấu hình" at bounding box center [840, 94] width 183 height 22
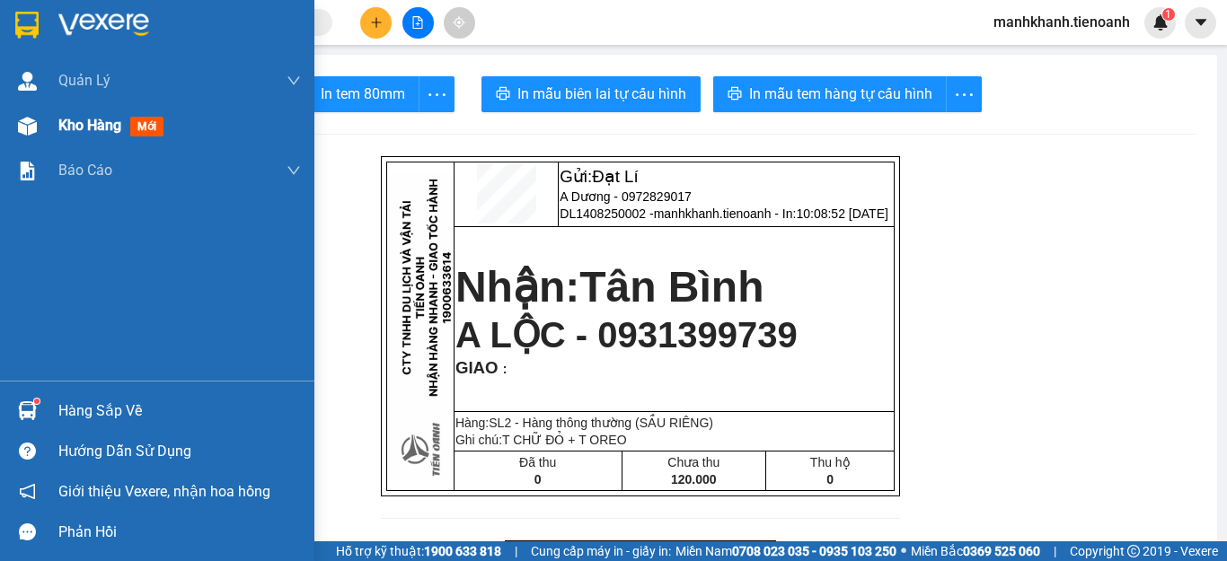
click at [91, 134] on span "Kho hàng" at bounding box center [89, 125] width 63 height 17
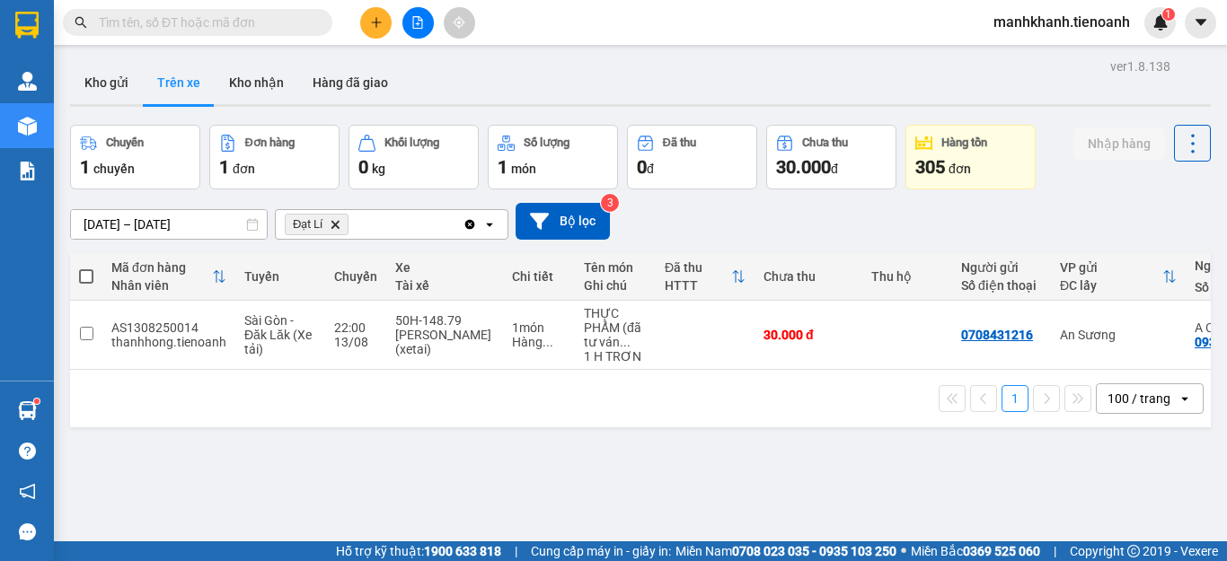
scroll to position [0, 103]
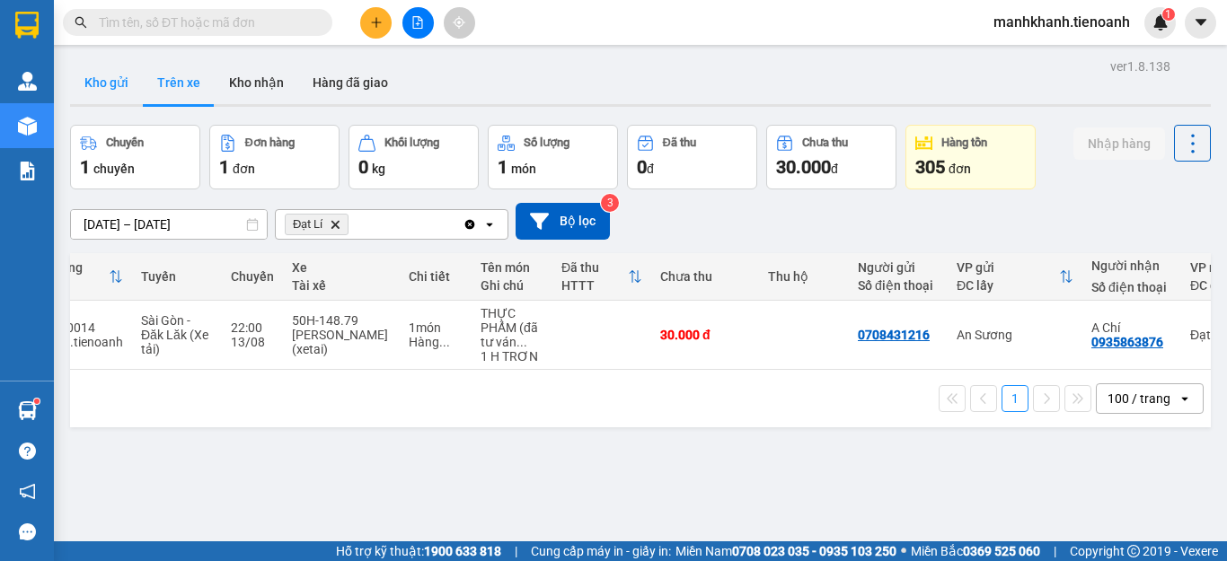
click at [107, 91] on button "Kho gửi" at bounding box center [106, 82] width 73 height 43
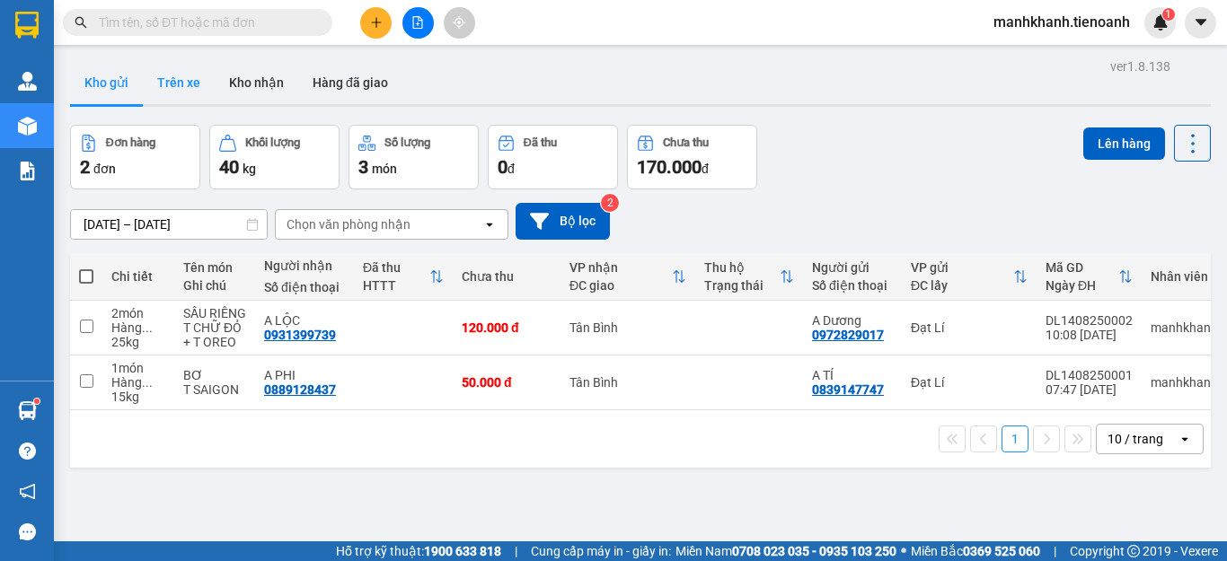
click at [187, 90] on button "Trên xe" at bounding box center [179, 82] width 72 height 43
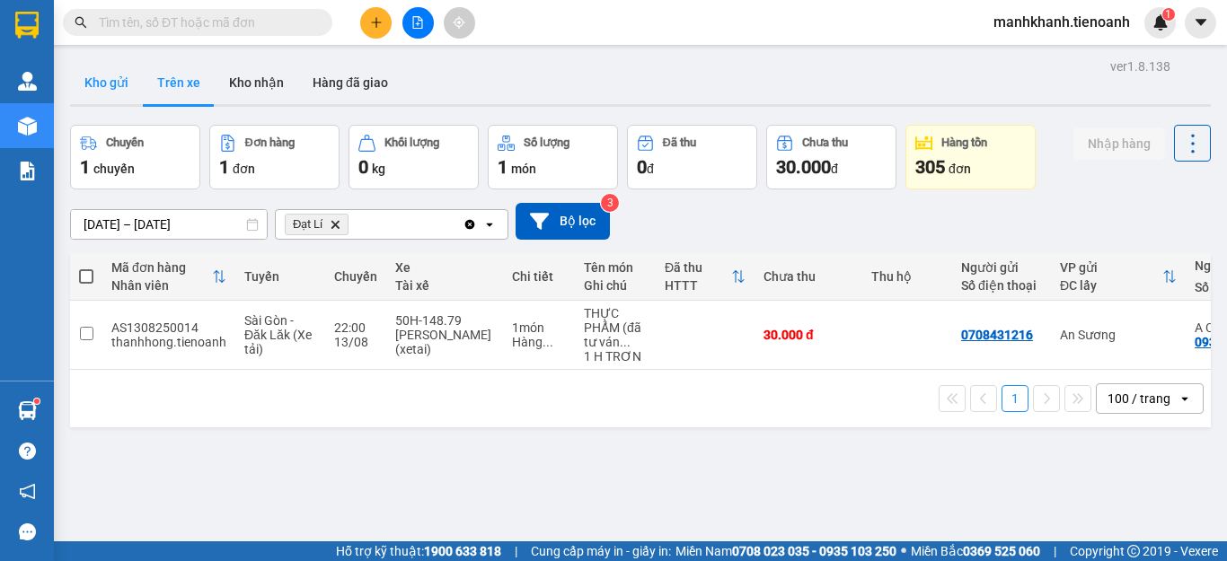
click at [109, 88] on button "Kho gửi" at bounding box center [106, 82] width 73 height 43
